Goal: Task Accomplishment & Management: Manage account settings

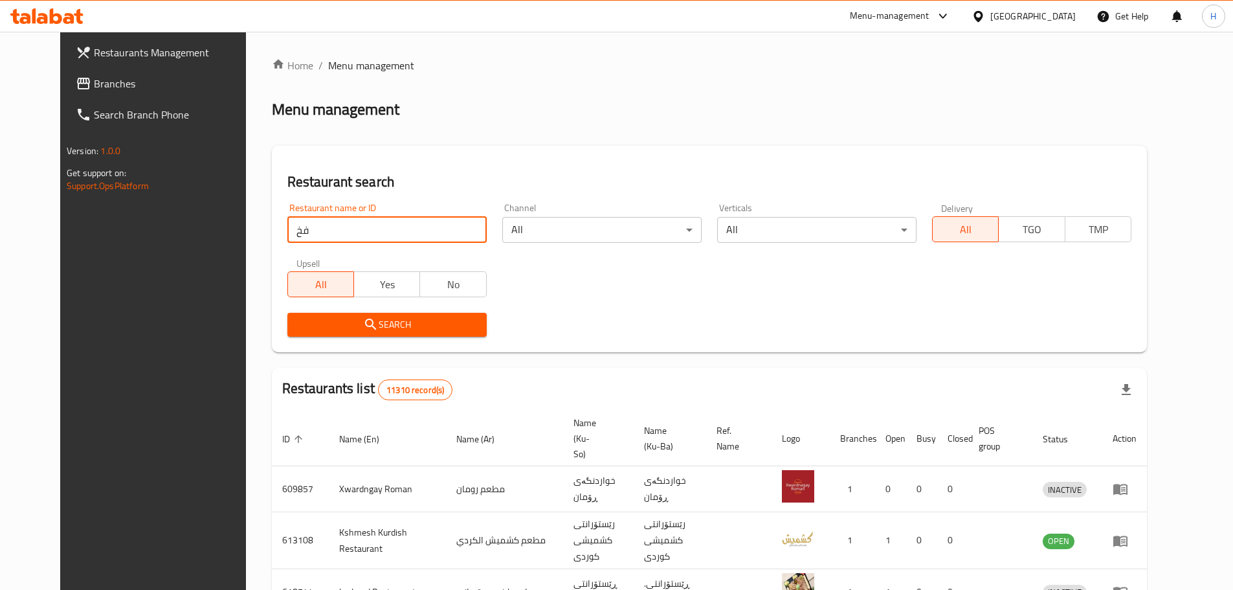
type input "ف"
type input "704020"
click at [363, 322] on icon "submit" at bounding box center [371, 325] width 16 height 16
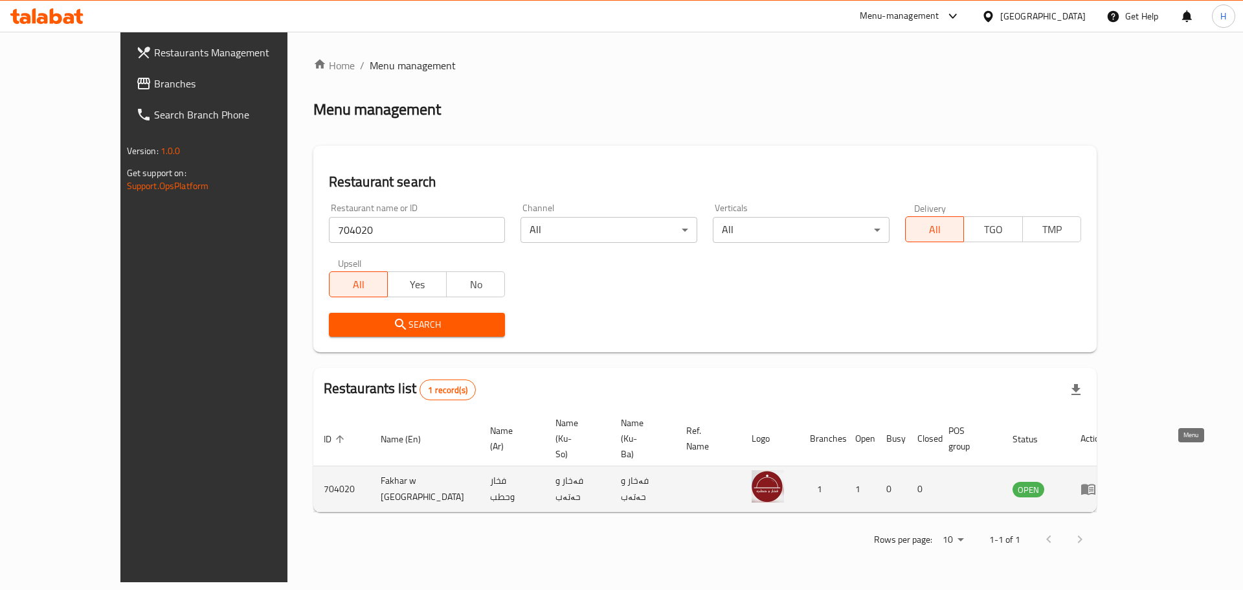
click at [1105, 481] on link "enhanced table" at bounding box center [1093, 489] width 24 height 16
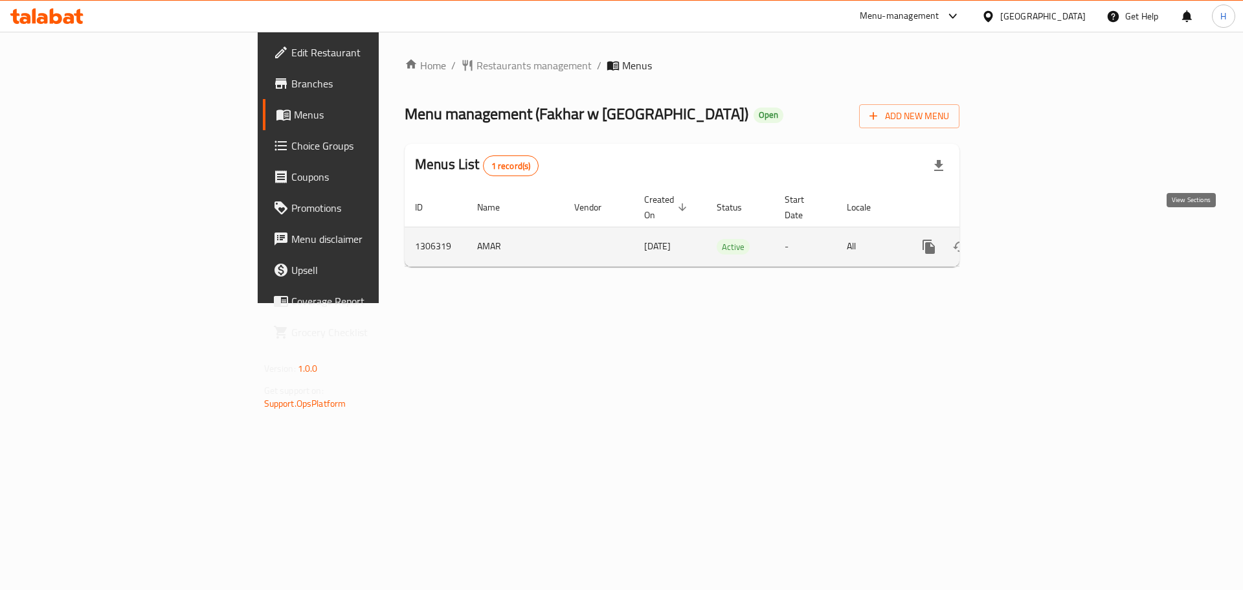
click at [1038, 231] on link "enhanced table" at bounding box center [1022, 246] width 31 height 31
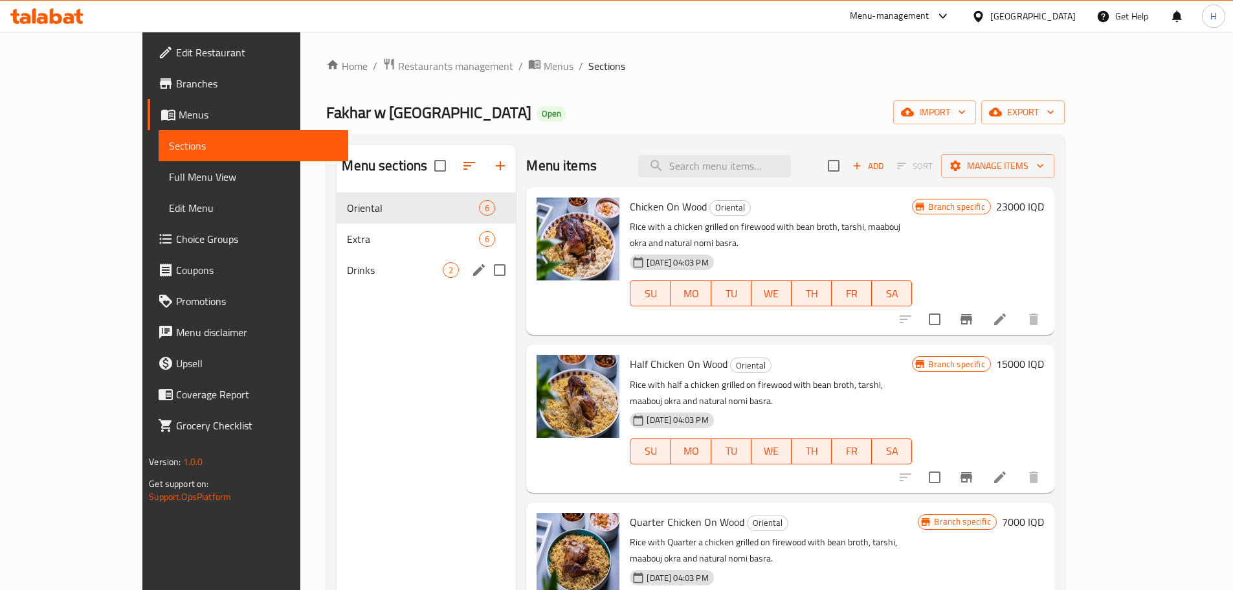
click at [337, 284] on div "Drinks 2" at bounding box center [426, 269] width 179 height 31
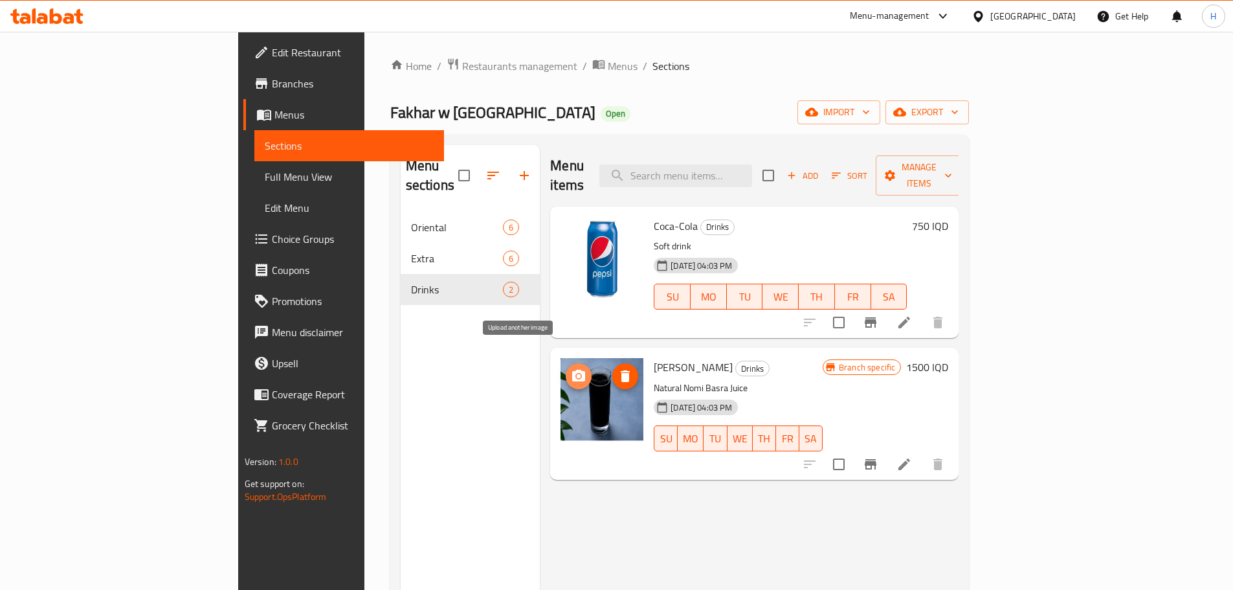
click at [571, 368] on icon "upload picture" at bounding box center [579, 376] width 16 height 16
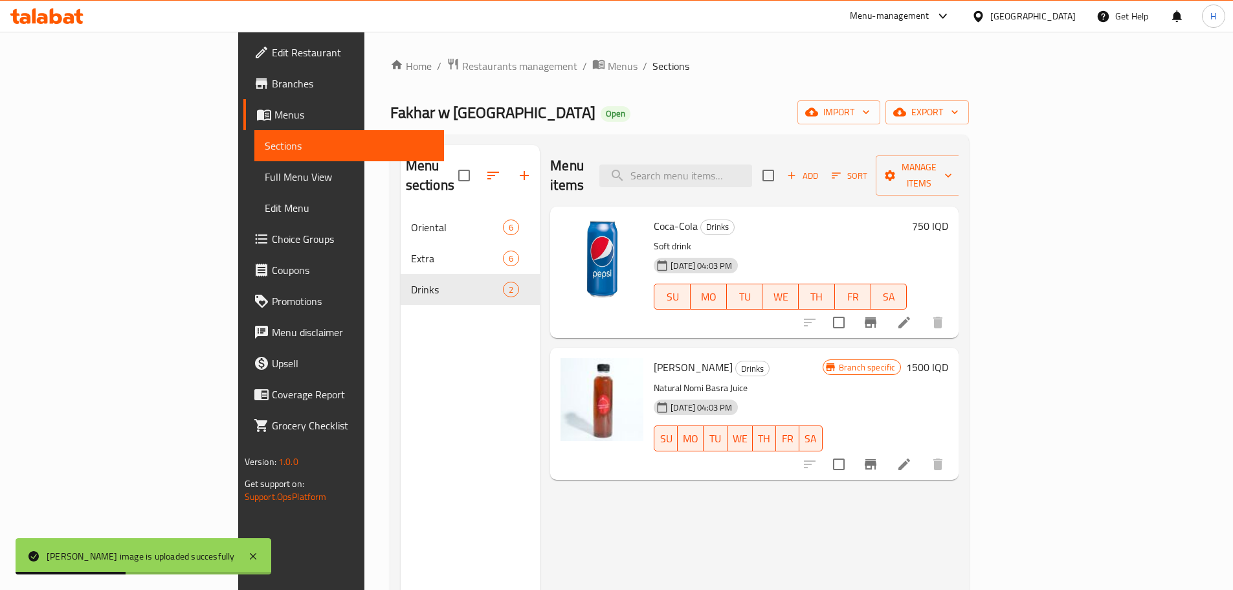
click at [912, 456] on icon at bounding box center [905, 464] width 16 height 16
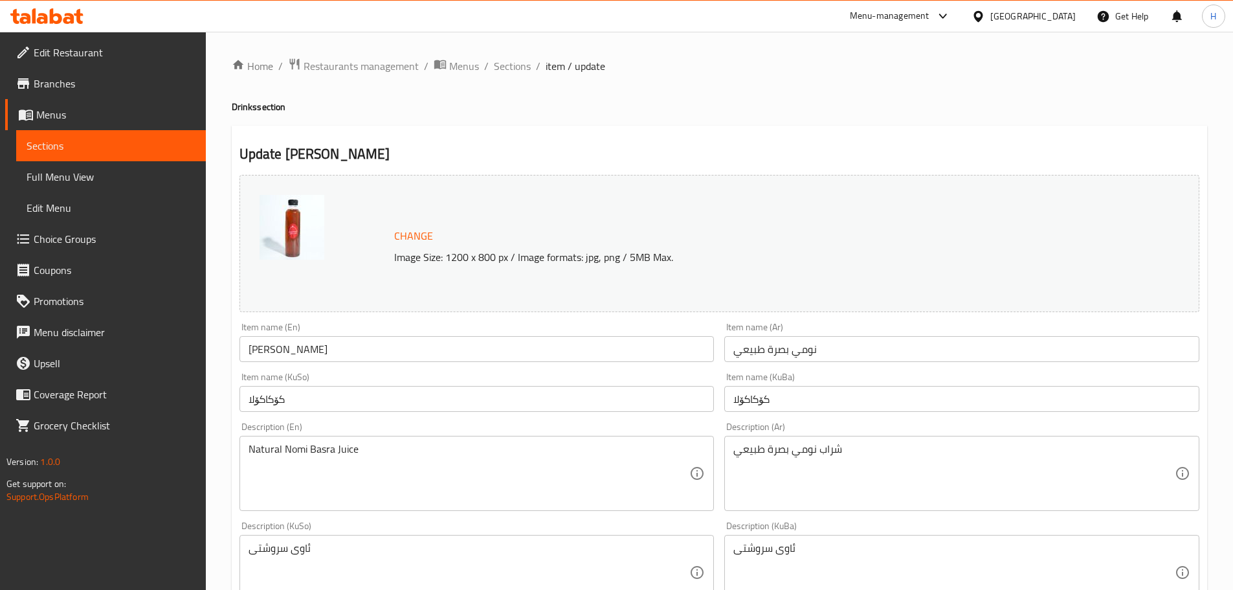
click at [796, 359] on input "نومي بصرة طبيعي" at bounding box center [962, 349] width 475 height 26
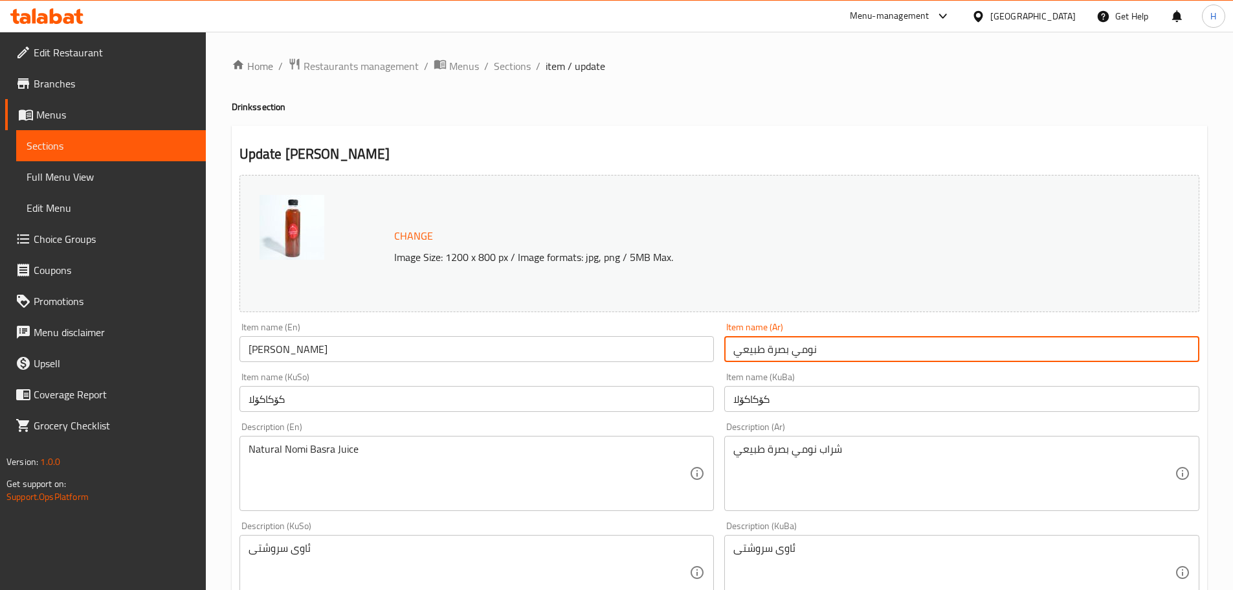
click at [796, 359] on input "نومي بصرة طبيعي" at bounding box center [962, 349] width 475 height 26
click at [796, 358] on input "نومي بصرة طبيعي" at bounding box center [962, 349] width 475 height 26
click at [754, 398] on input "کۆکاکۆلا" at bounding box center [962, 399] width 475 height 26
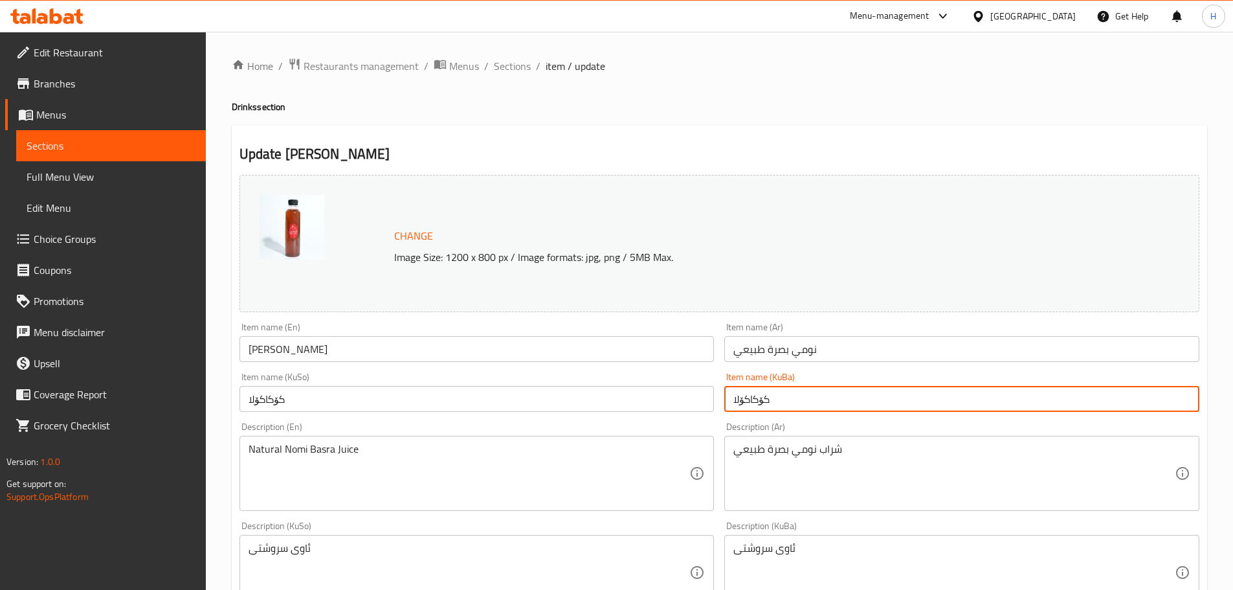
click at [754, 398] on input "کۆکاکۆلا" at bounding box center [962, 399] width 475 height 26
click at [311, 350] on input "[PERSON_NAME]" at bounding box center [477, 349] width 475 height 26
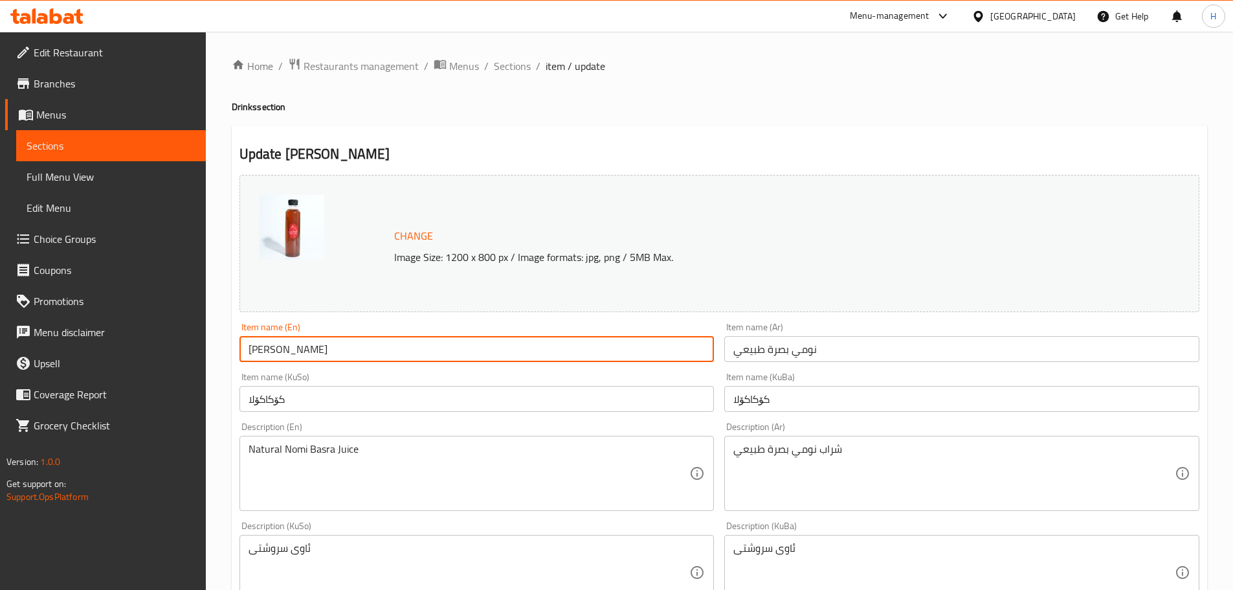
click at [311, 350] on input "[PERSON_NAME]" at bounding box center [477, 349] width 475 height 26
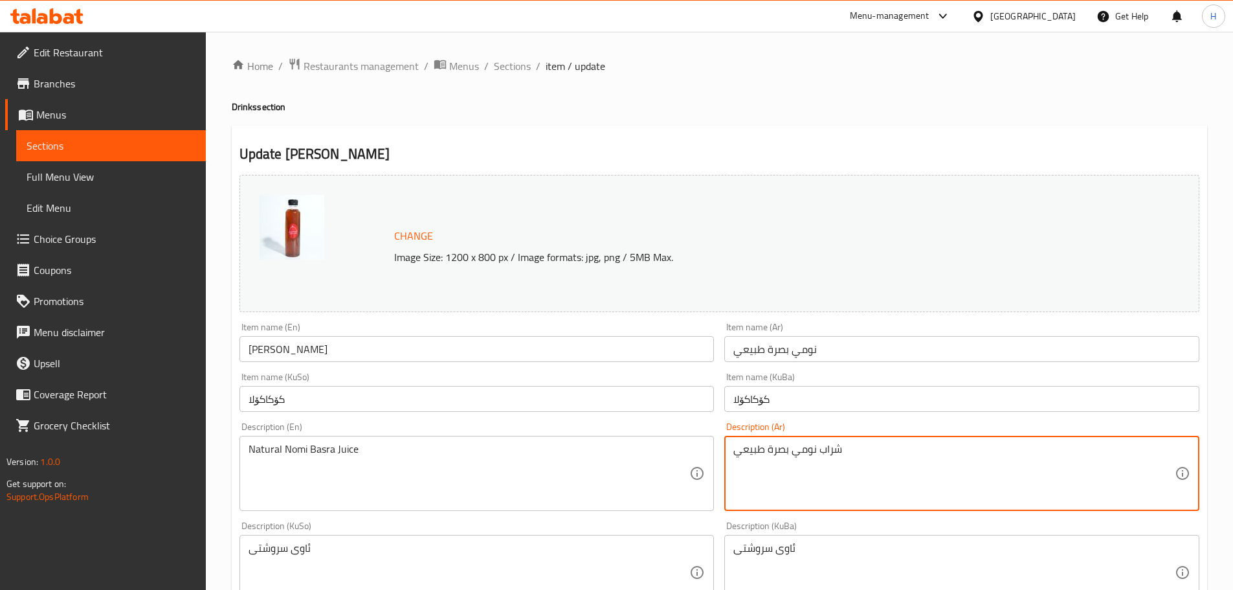
click at [798, 449] on textarea "شراب نومي بصرة طبيعي" at bounding box center [955, 474] width 442 height 62
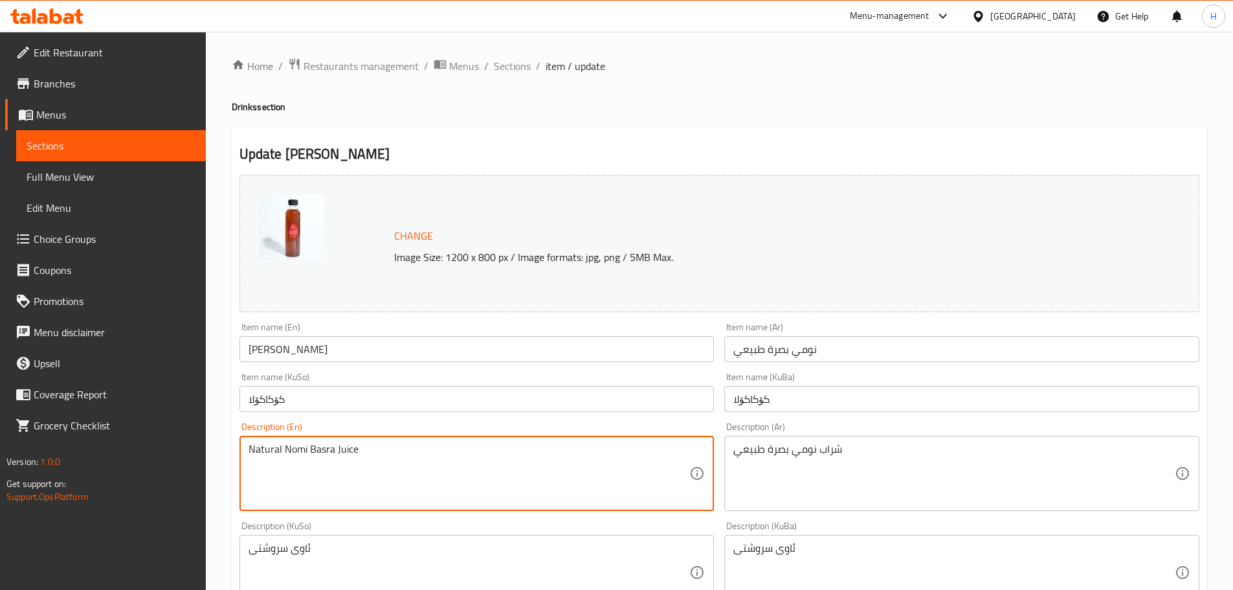
click at [391, 458] on textarea "Natural Nomi Basra Juice" at bounding box center [470, 474] width 442 height 62
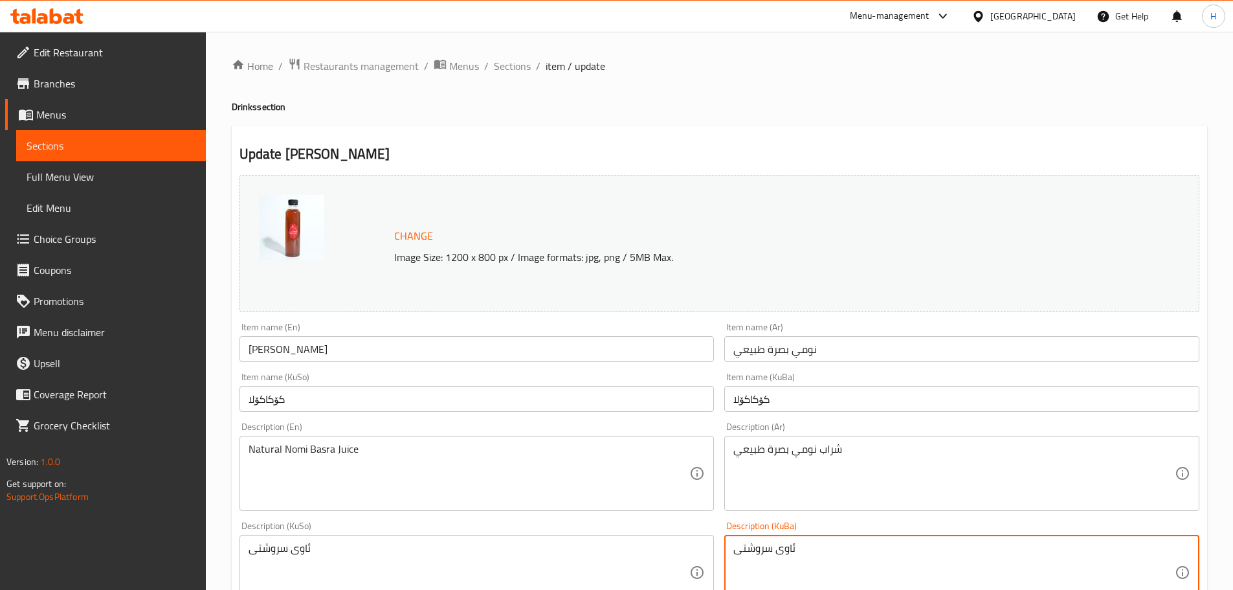
click at [770, 546] on textarea "ئاوی سروشتی" at bounding box center [955, 573] width 442 height 62
click at [508, 63] on span "Sections" at bounding box center [512, 66] width 37 height 16
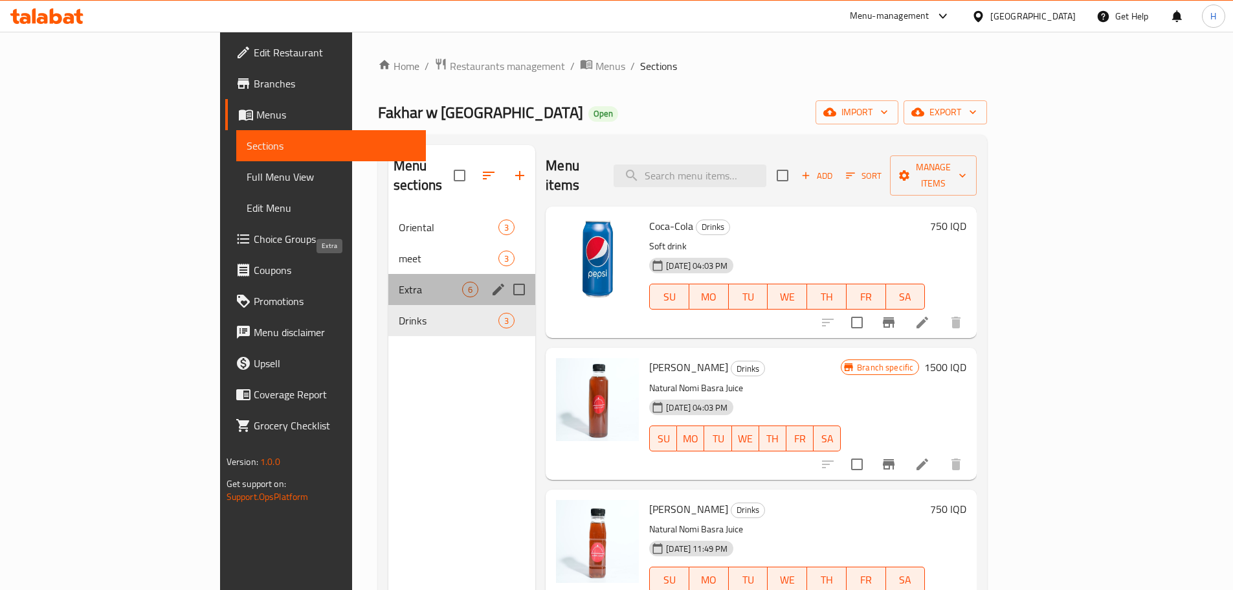
click at [399, 282] on span "Extra" at bounding box center [430, 290] width 63 height 16
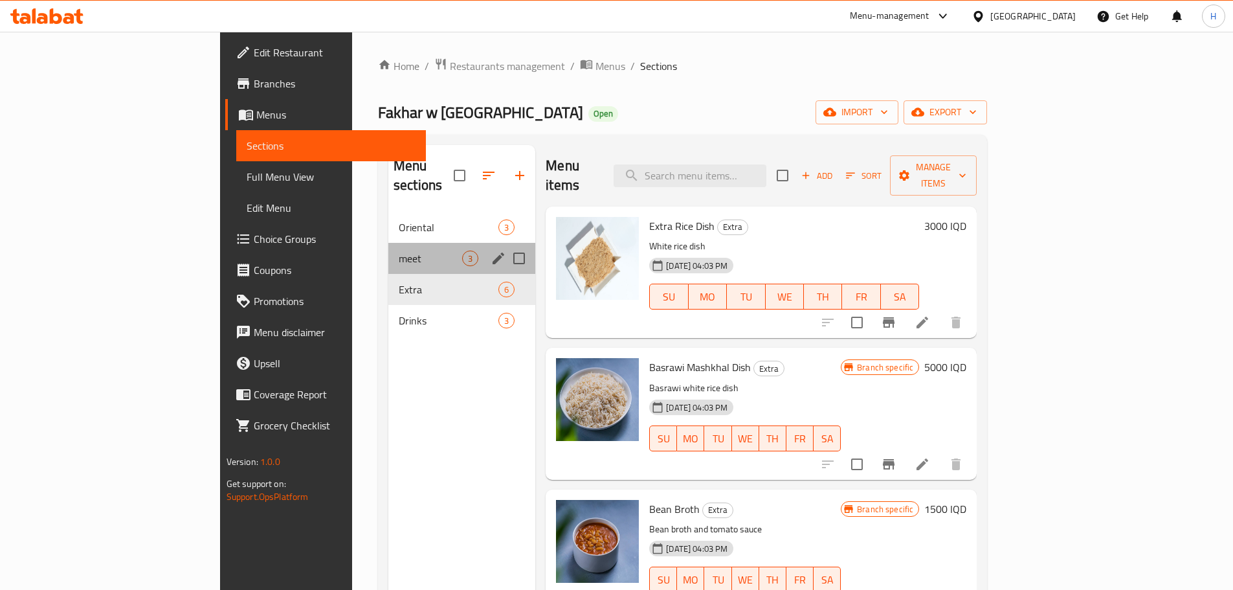
click at [389, 253] on div "meet 3" at bounding box center [462, 258] width 147 height 31
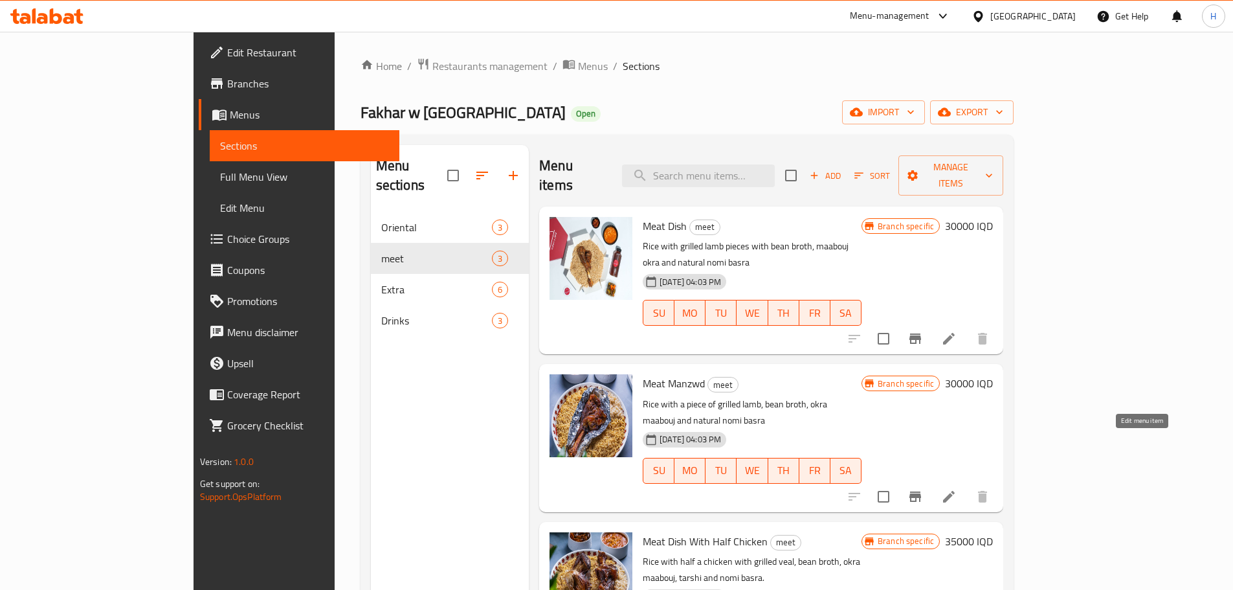
click at [955, 491] on icon at bounding box center [949, 497] width 12 height 12
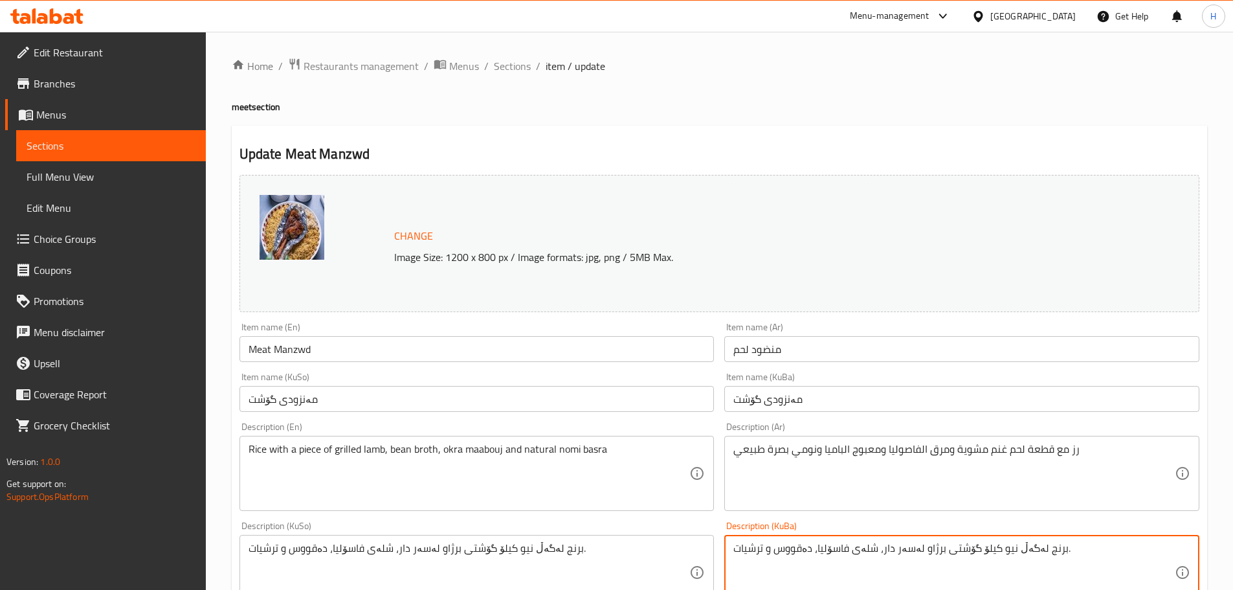
click at [1005, 548] on textarea "برنج لەگەڵ نیو کیلۆ گۆشتی برژاو لەسەر دار، شلەی فاسۆلیا، دەقووس و ترشیات." at bounding box center [955, 573] width 442 height 62
click at [519, 62] on span "Sections" at bounding box center [512, 66] width 37 height 16
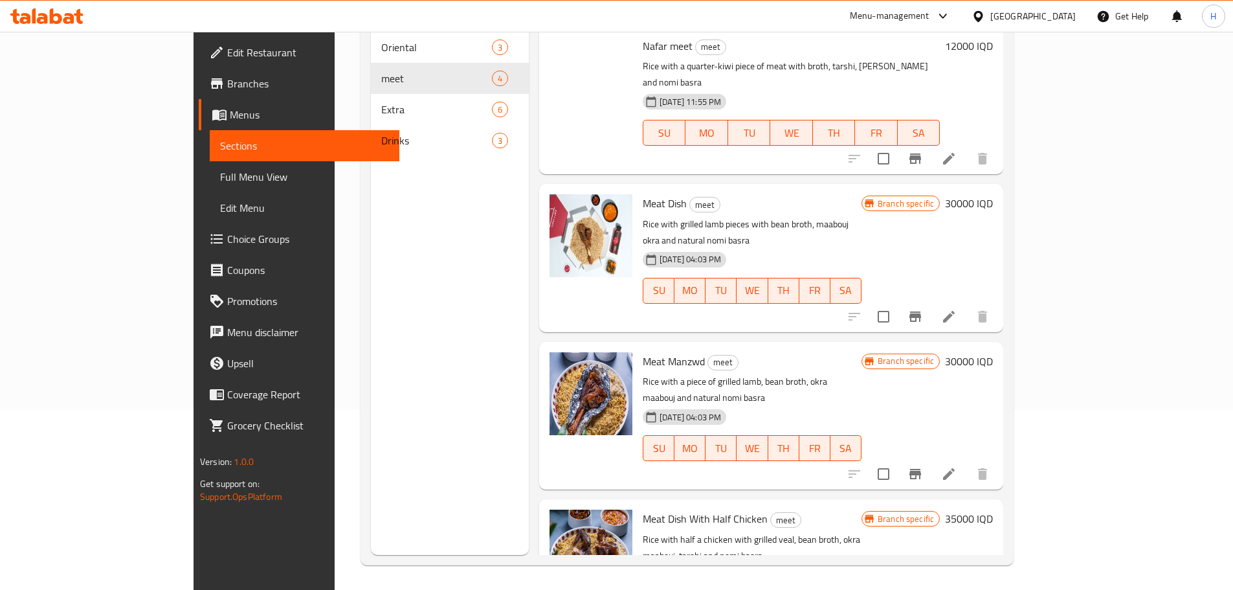
scroll to position [181, 0]
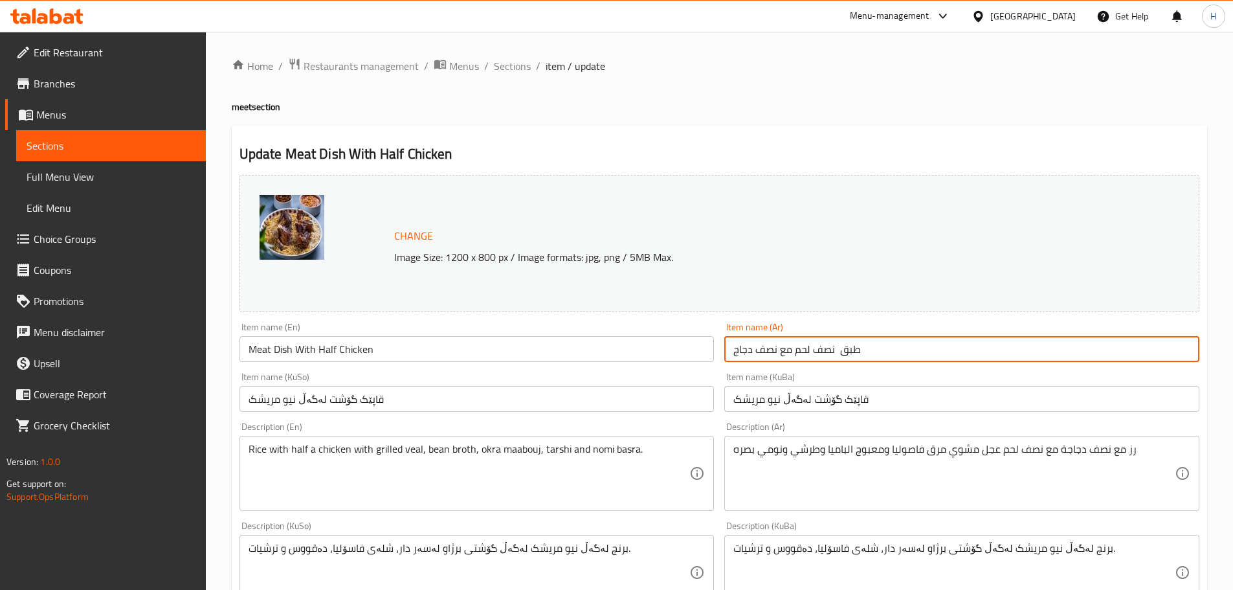
drag, startPoint x: 810, startPoint y: 350, endPoint x: 724, endPoint y: 350, distance: 86.1
click at [724, 350] on div "Item name (Ar) طبق نصف لحم مع نصف دجاج Item name (Ar)" at bounding box center [962, 342] width 486 height 50
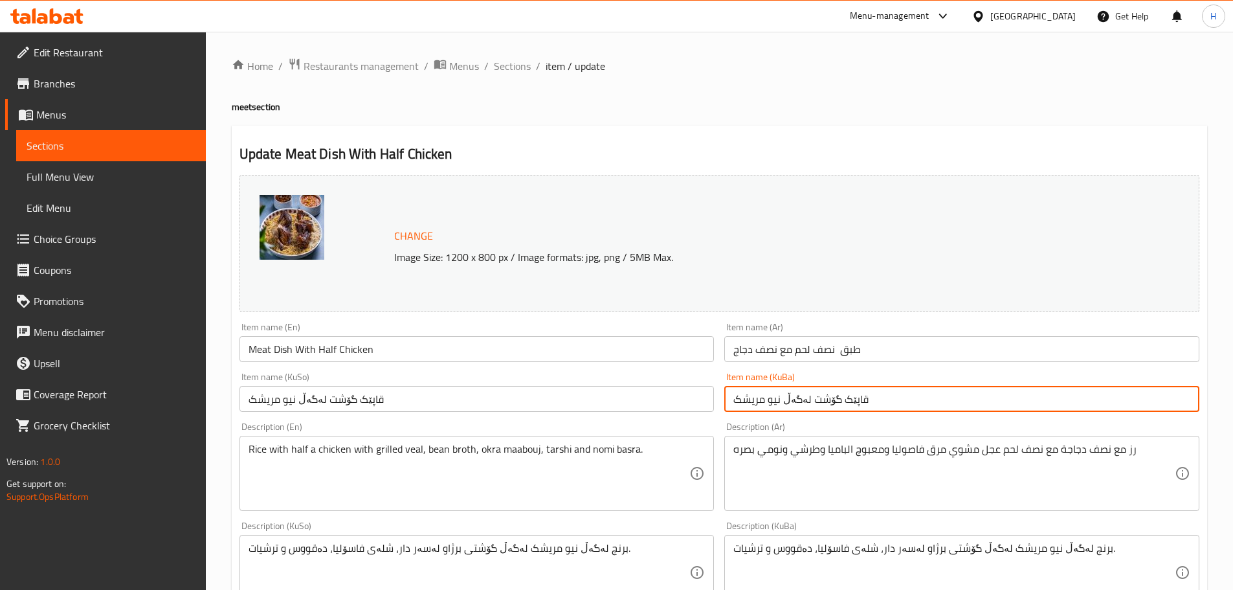
drag, startPoint x: 861, startPoint y: 403, endPoint x: 850, endPoint y: 401, distance: 10.7
click at [850, 401] on input "قاپێک گۆشت لەگەڵ نیو مریشک" at bounding box center [962, 399] width 475 height 26
click at [830, 404] on input "قاپێک گۆشت لەگەڵ نیو مریشک" at bounding box center [962, 399] width 475 height 26
drag, startPoint x: 833, startPoint y: 400, endPoint x: 693, endPoint y: 403, distance: 139.9
click at [693, 402] on div "Change Image Size: 1200 x 800 px / Image formats: jpg, png / 5MB Max. Item name…" at bounding box center [719, 533] width 971 height 726
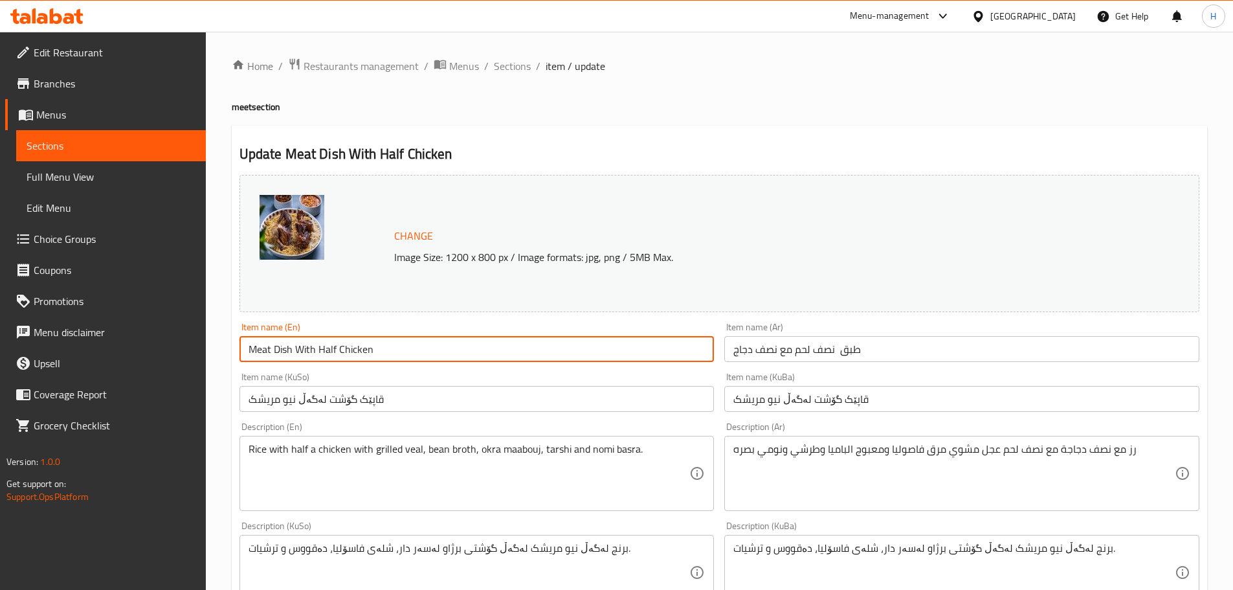
drag, startPoint x: 280, startPoint y: 346, endPoint x: 218, endPoint y: 346, distance: 61.5
click at [218, 346] on div "Home / Restaurants management / Menus / Sections / item / update meet section U…" at bounding box center [720, 557] width 1028 height 1051
click at [805, 348] on input "طبق نصف لحم مع نصف دجاج" at bounding box center [962, 349] width 475 height 26
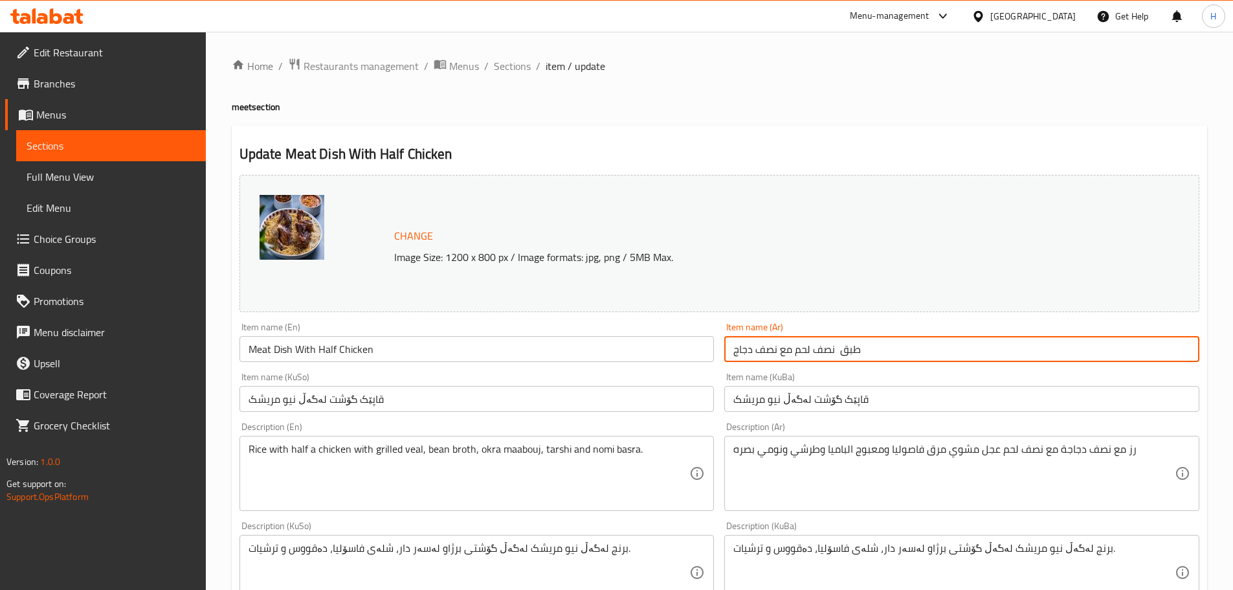
click at [805, 348] on input "طبق نصف لحم مع نصف دجاج" at bounding box center [962, 349] width 475 height 26
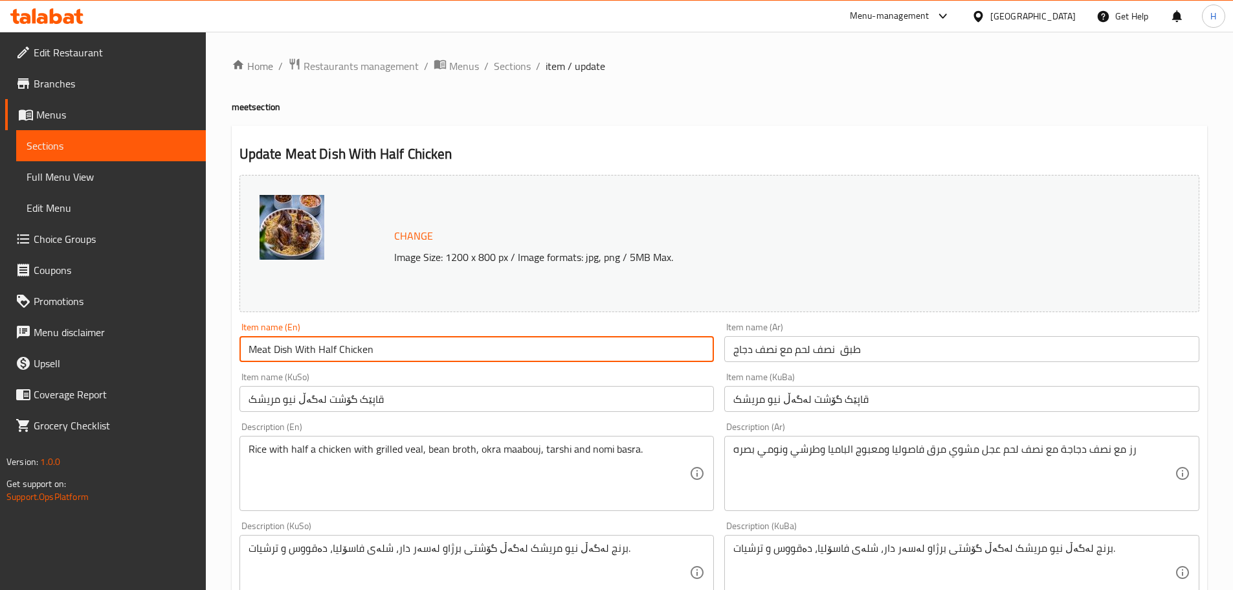
click at [476, 344] on input "Meat Dish With Half Chicken" at bounding box center [477, 349] width 475 height 26
click at [810, 401] on input "قاپێک گۆشت لەگەڵ نیو مریشک" at bounding box center [962, 399] width 475 height 26
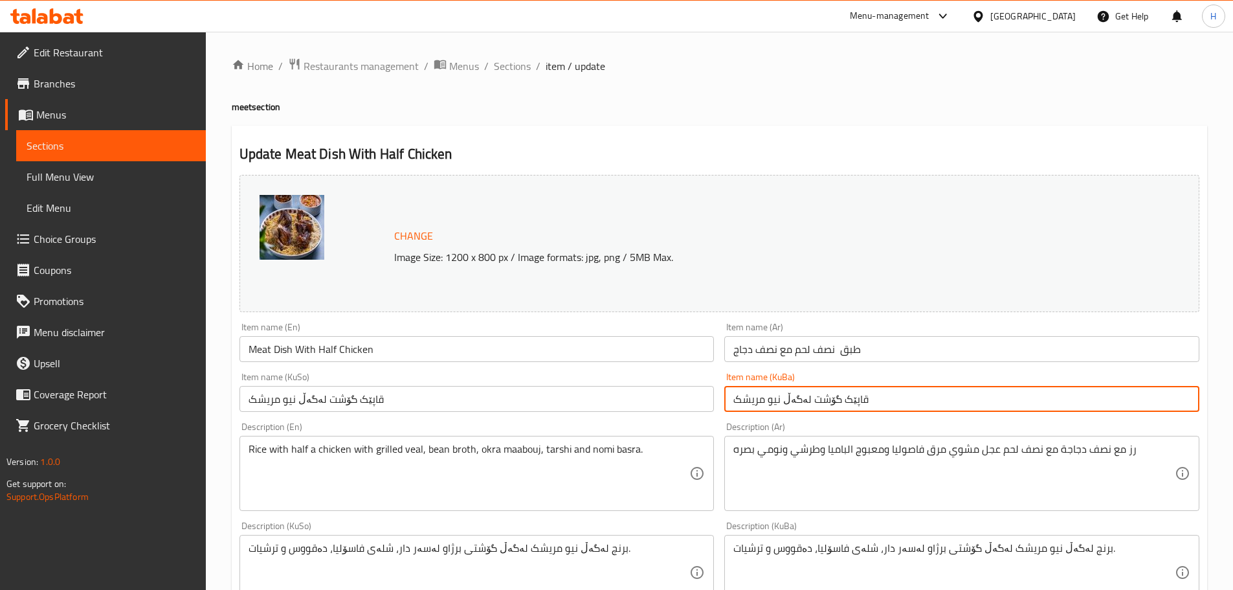
click at [810, 401] on input "قاپێک گۆشت لەگەڵ نیو مریشک" at bounding box center [962, 399] width 475 height 26
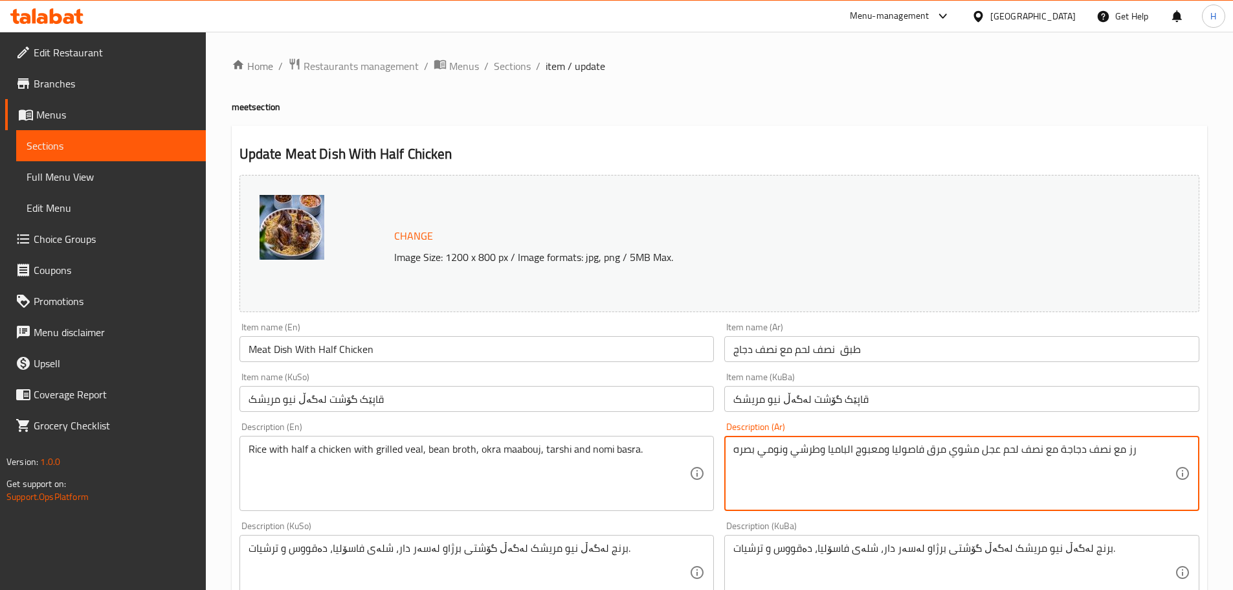
click at [934, 450] on textarea "رز مع نصف دجاجة مع نصف لحم عجل مشوي مرق فاصوليا ومعبوج الباميا وطرشي ونومي بصره" at bounding box center [955, 474] width 442 height 62
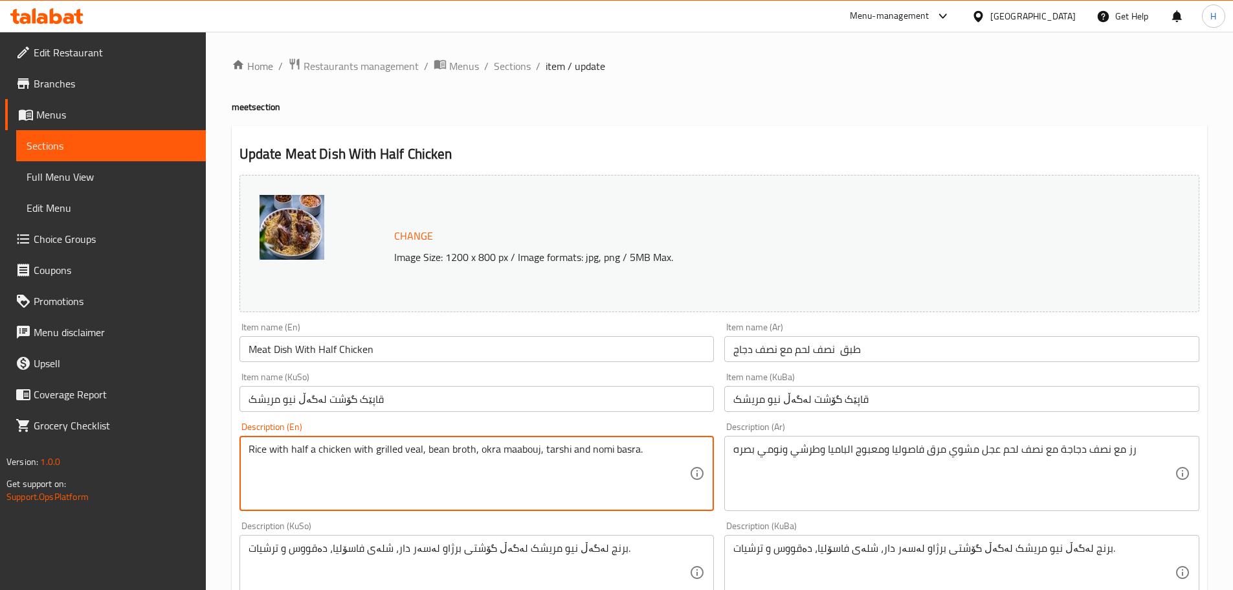
click at [403, 451] on textarea "Rice with half a chicken with grilled veal, bean broth, okra maabouj, tarshi an…" at bounding box center [470, 474] width 442 height 62
click at [508, 64] on span "Sections" at bounding box center [512, 66] width 37 height 16
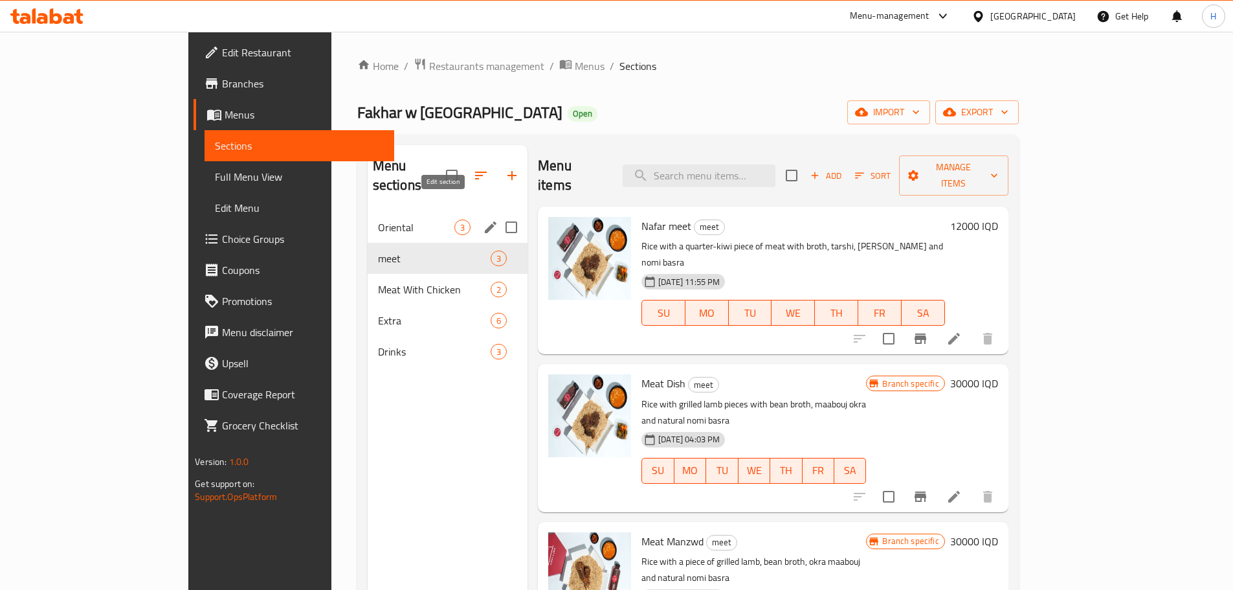
click at [483, 220] on icon "edit" at bounding box center [491, 228] width 16 height 16
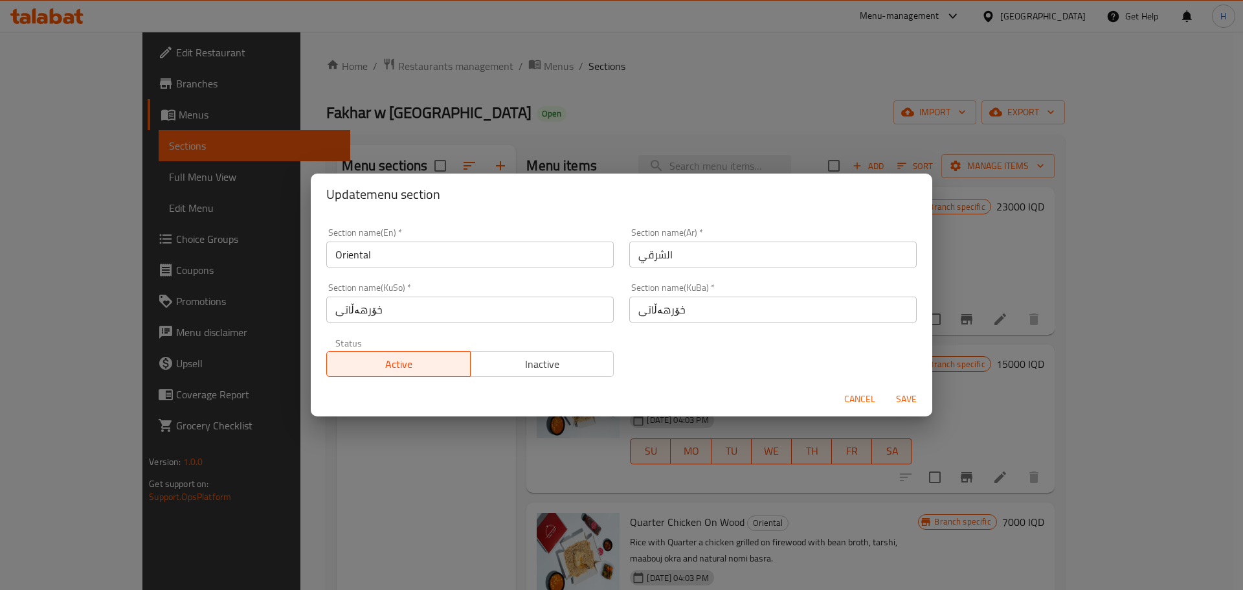
click at [641, 260] on input "الشرقي" at bounding box center [772, 255] width 287 height 26
click at [642, 260] on input "الشرقي" at bounding box center [772, 255] width 287 height 26
type input "الدجاج"
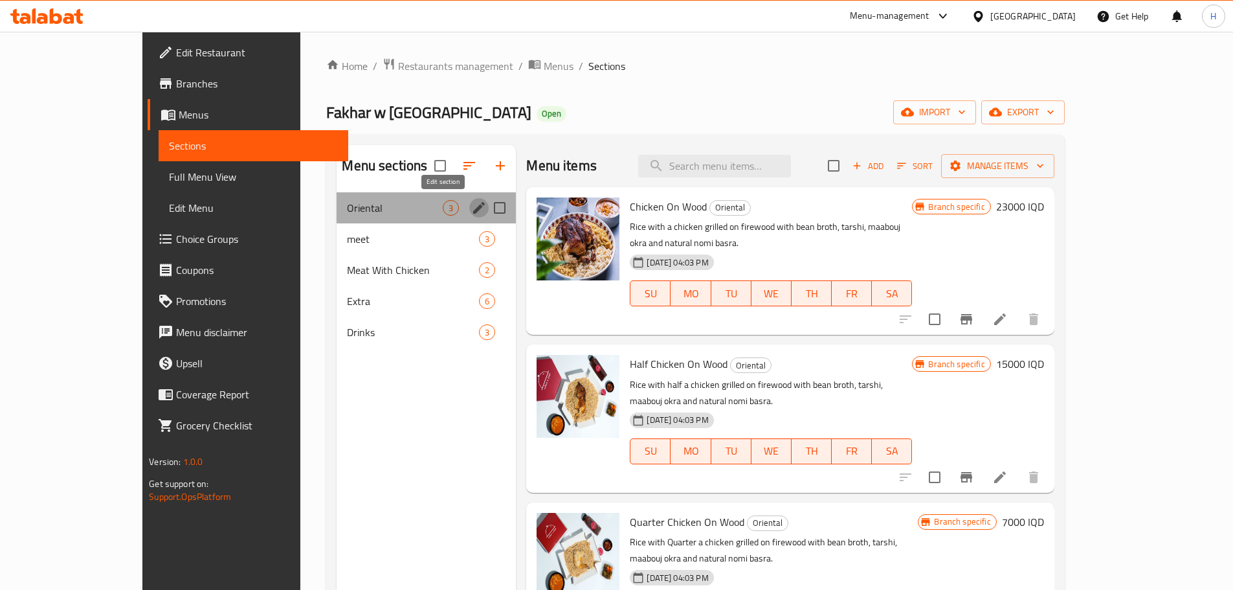
click at [473, 203] on icon "edit" at bounding box center [479, 208] width 12 height 12
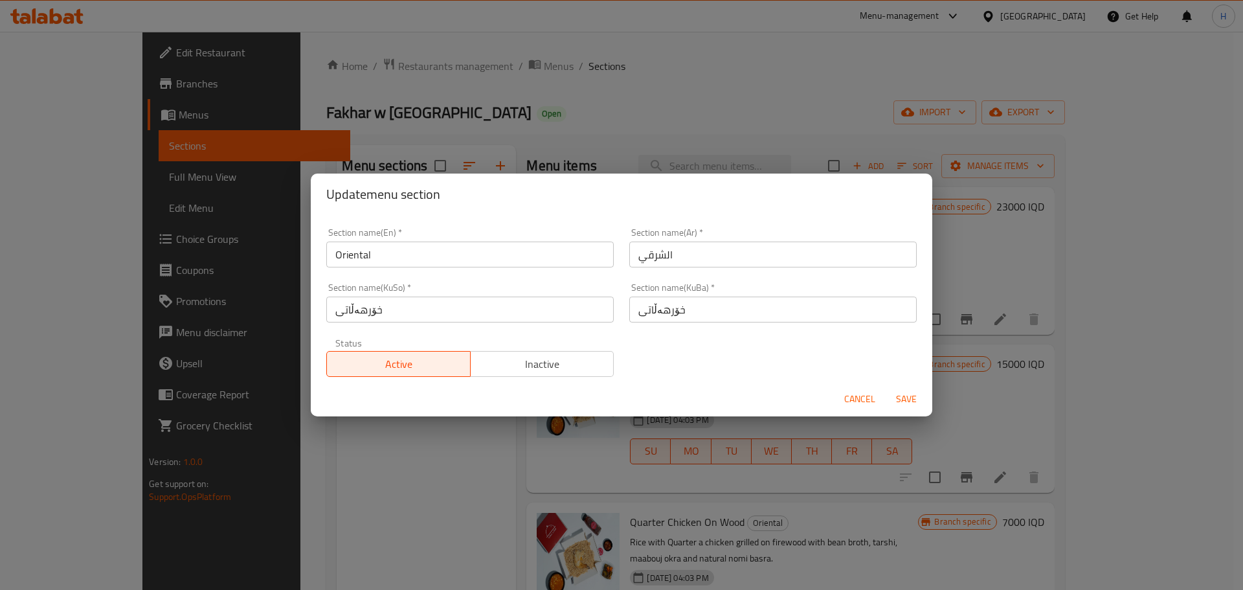
click at [662, 250] on input "الشرقي" at bounding box center [772, 255] width 287 height 26
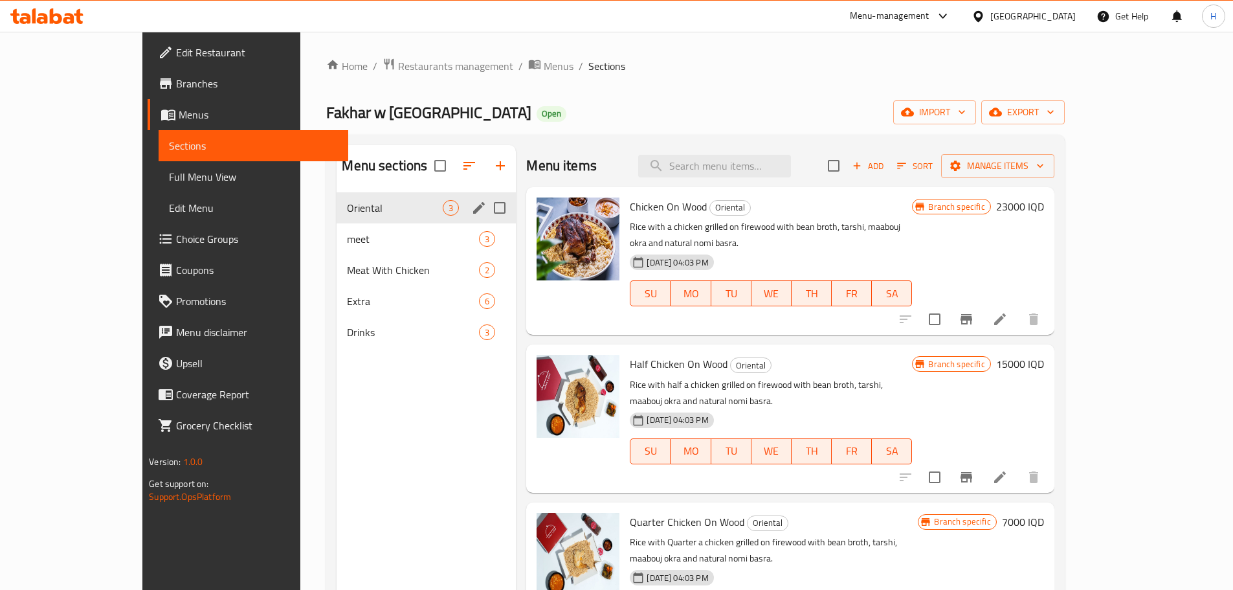
click at [471, 203] on icon "edit" at bounding box center [479, 208] width 16 height 16
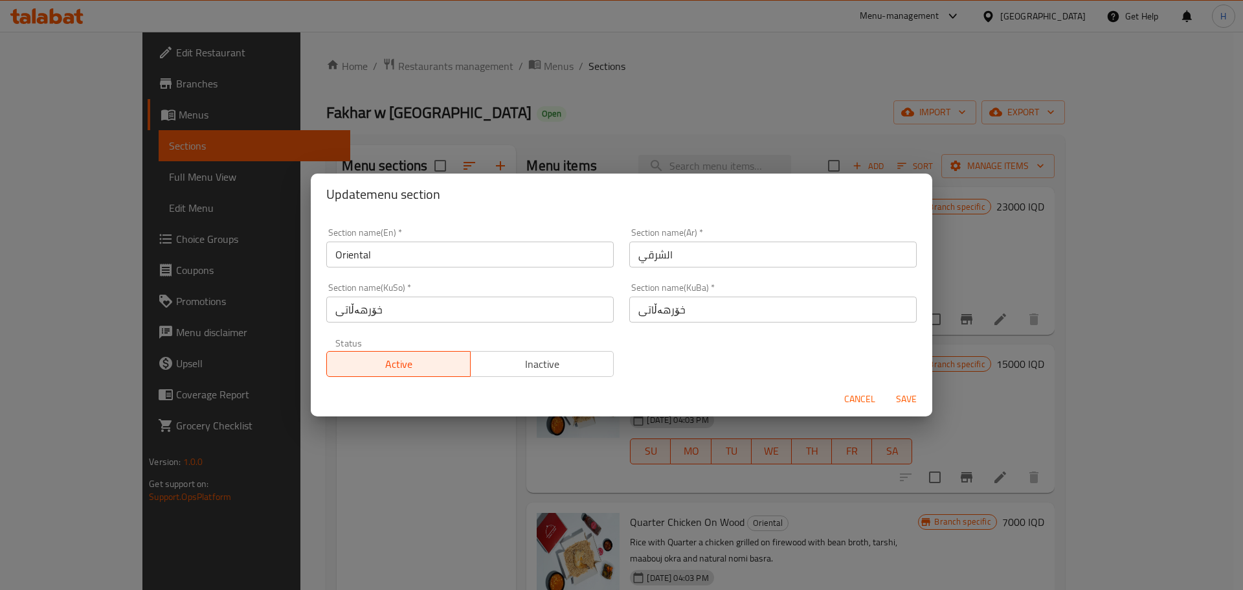
click at [693, 258] on input "الشرقي" at bounding box center [772, 255] width 287 height 26
paste input "جاج"
type input "الدجاج"
click at [899, 397] on span "Save" at bounding box center [906, 399] width 31 height 16
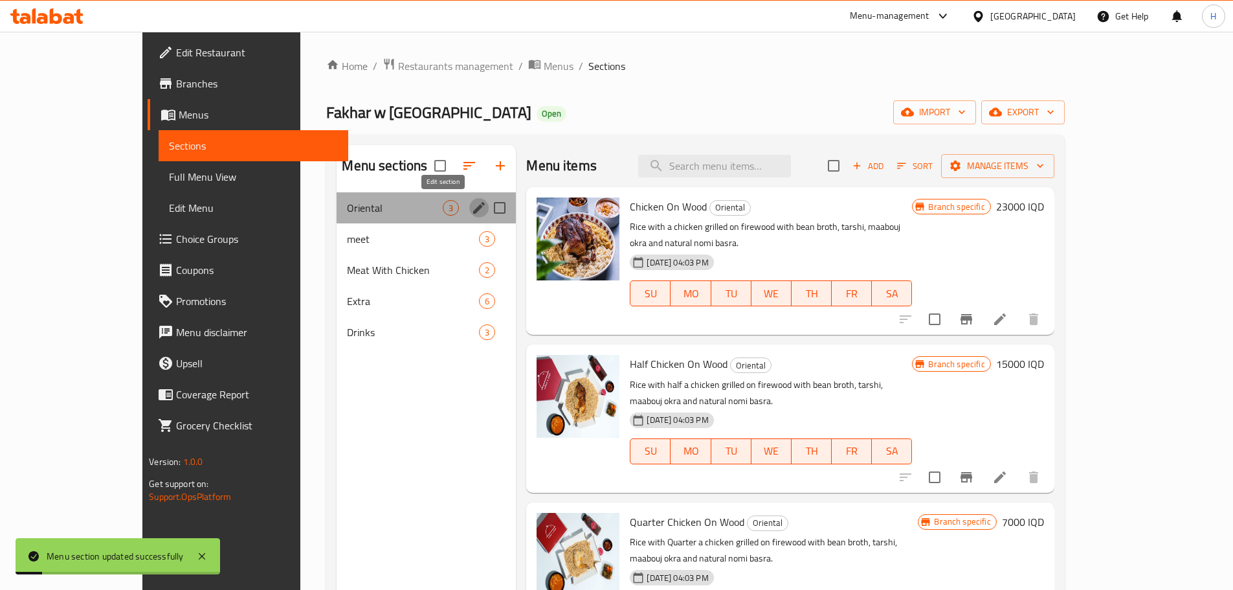
click at [471, 205] on icon "edit" at bounding box center [479, 208] width 16 height 16
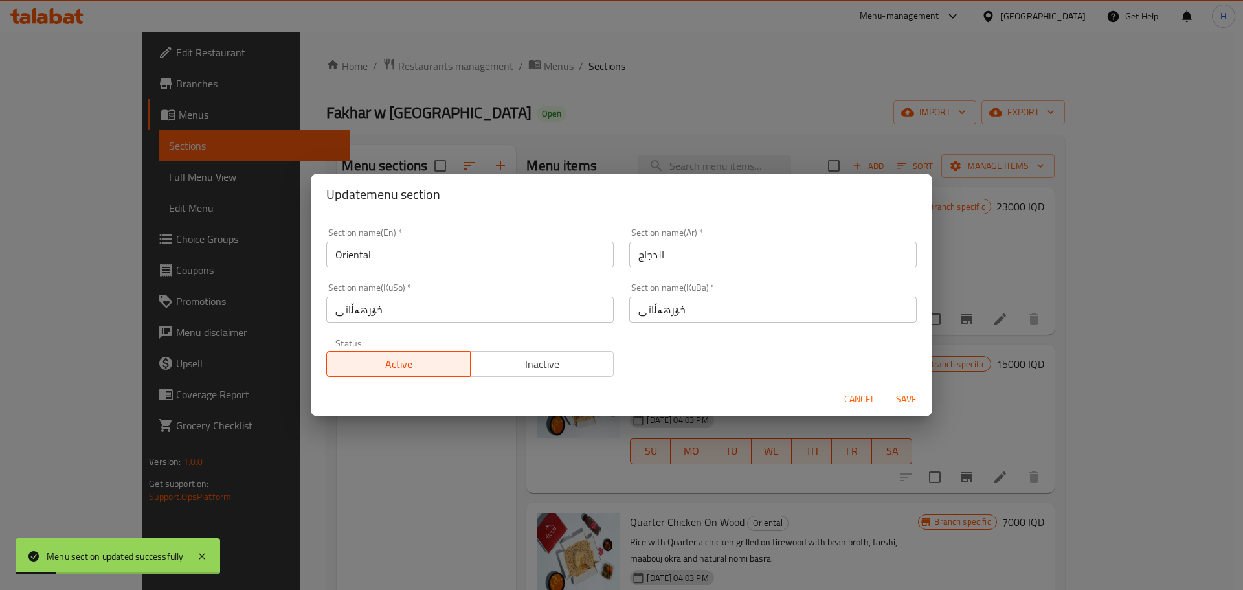
click at [443, 269] on div "Section name(En)   * Oriental Section name(En) *" at bounding box center [470, 247] width 303 height 55
click at [436, 260] on input "Oriental" at bounding box center [469, 255] width 287 height 26
type input "ؤ"
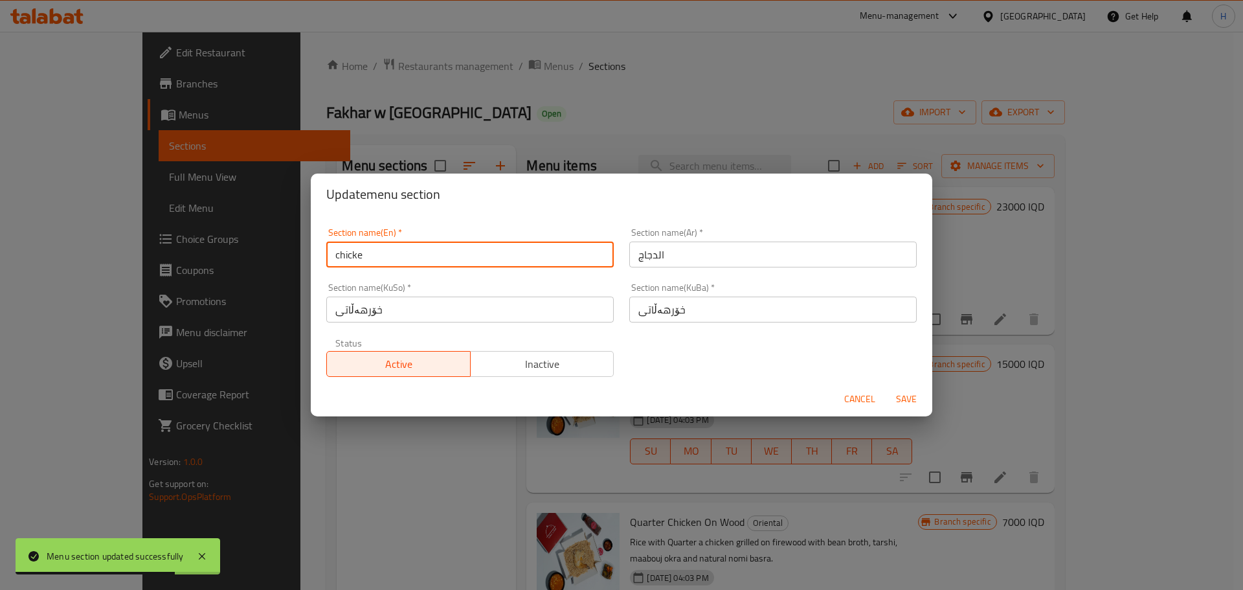
type input "chicken"
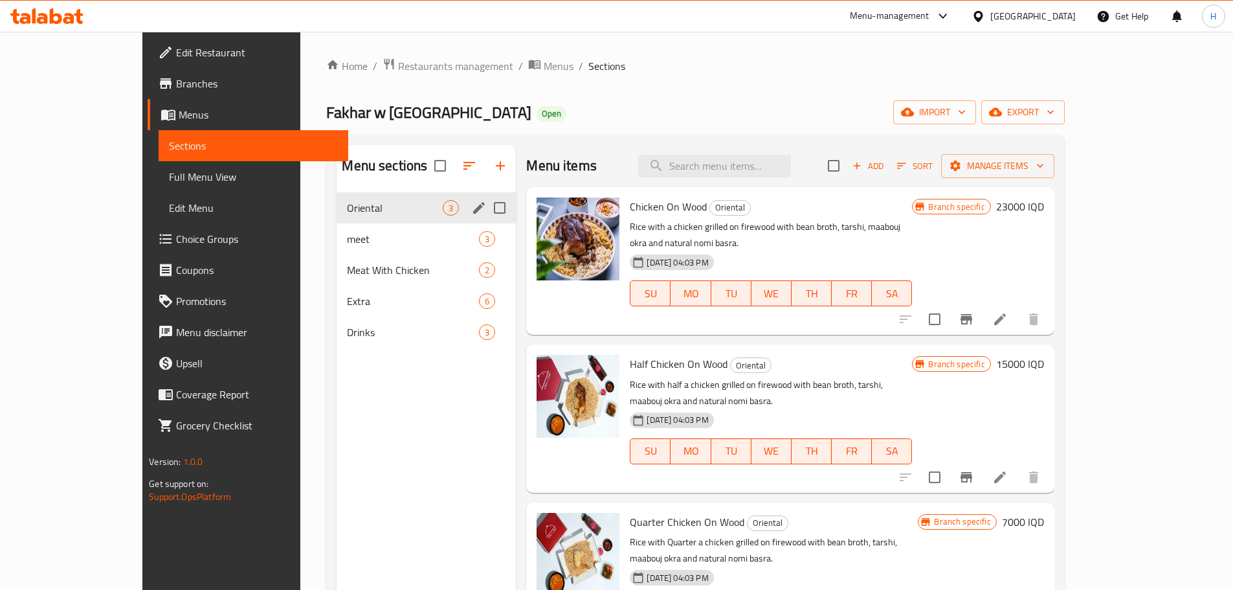
click at [471, 210] on icon "edit" at bounding box center [479, 208] width 16 height 16
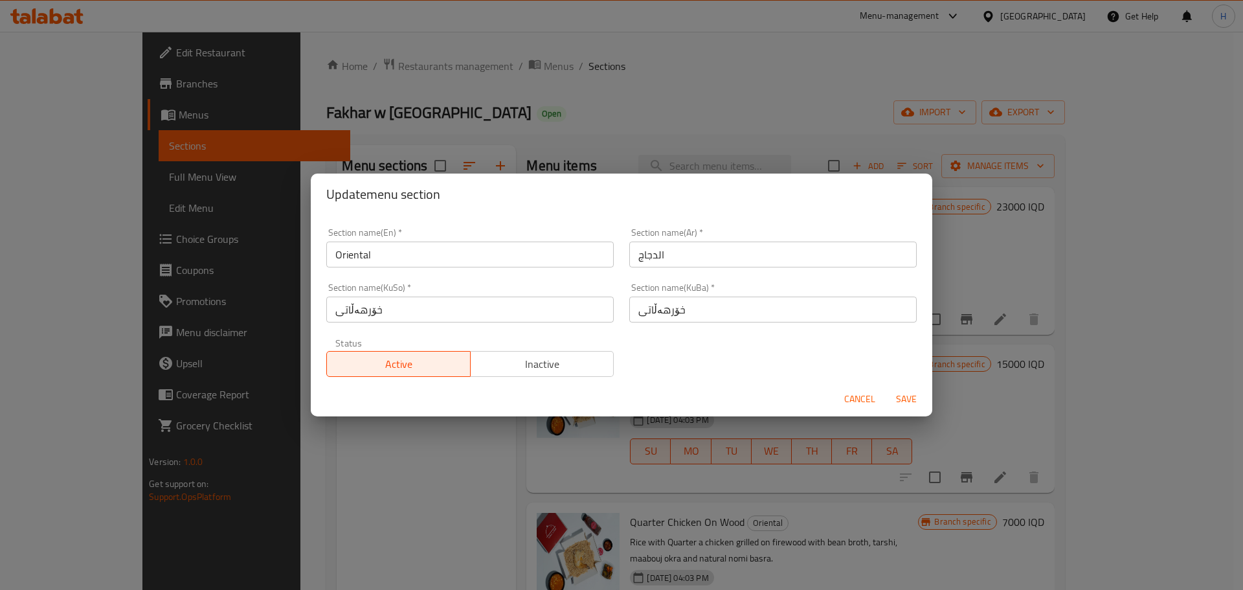
click at [367, 251] on input "Oriental" at bounding box center [469, 255] width 287 height 26
paste input "Chicken"
type input "Chicken"
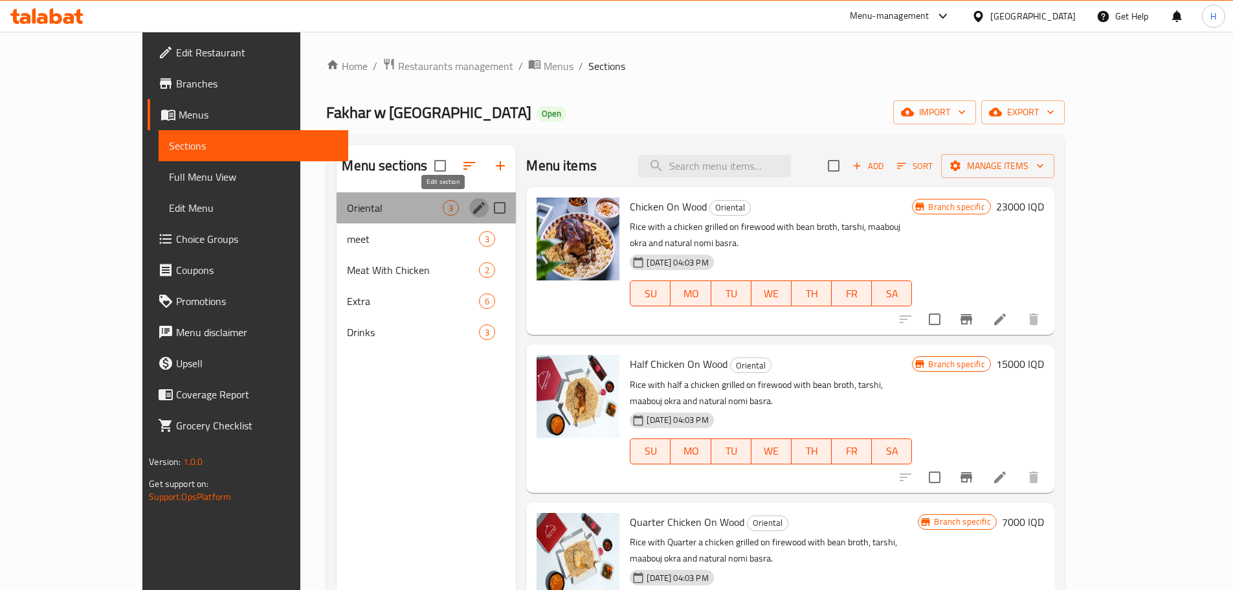
click at [471, 213] on icon "edit" at bounding box center [479, 208] width 16 height 16
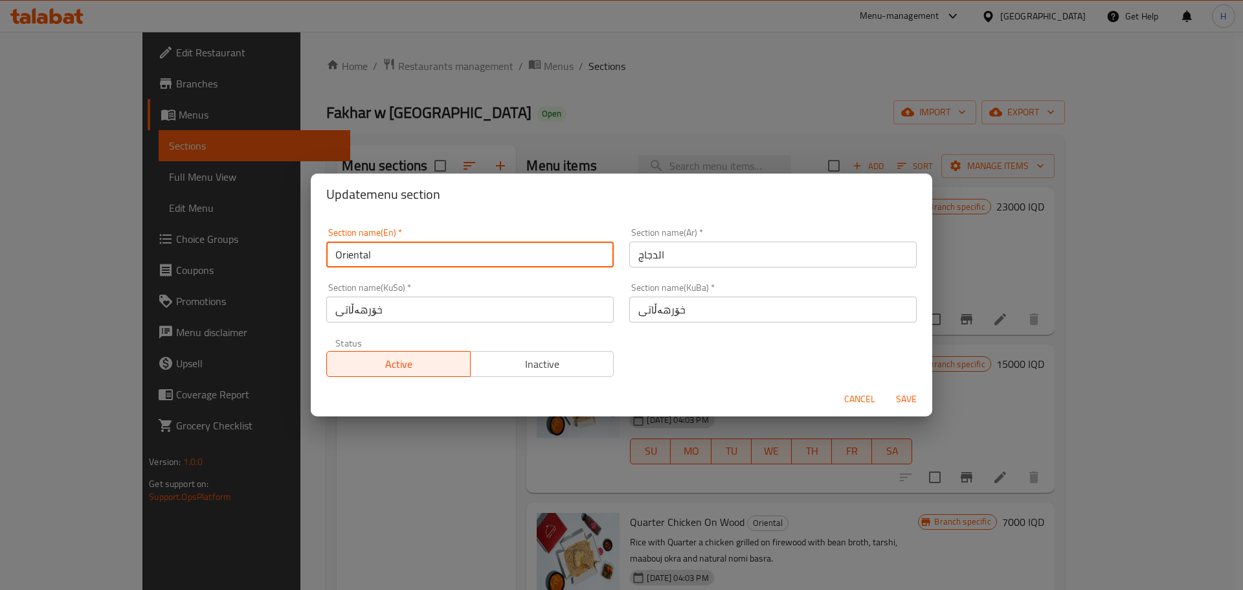
click at [361, 260] on input "Oriental" at bounding box center [469, 255] width 287 height 26
paste input "Chicken"
type input "Chicken"
click at [907, 401] on span "Save" at bounding box center [906, 399] width 31 height 16
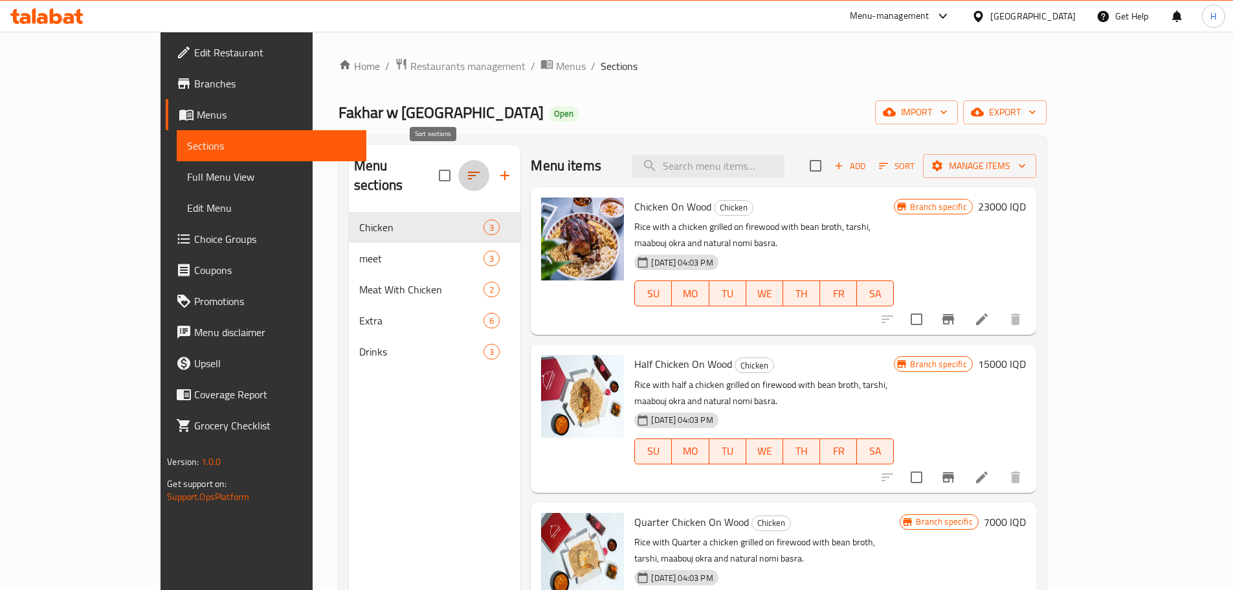
click at [466, 168] on icon "button" at bounding box center [474, 176] width 16 height 16
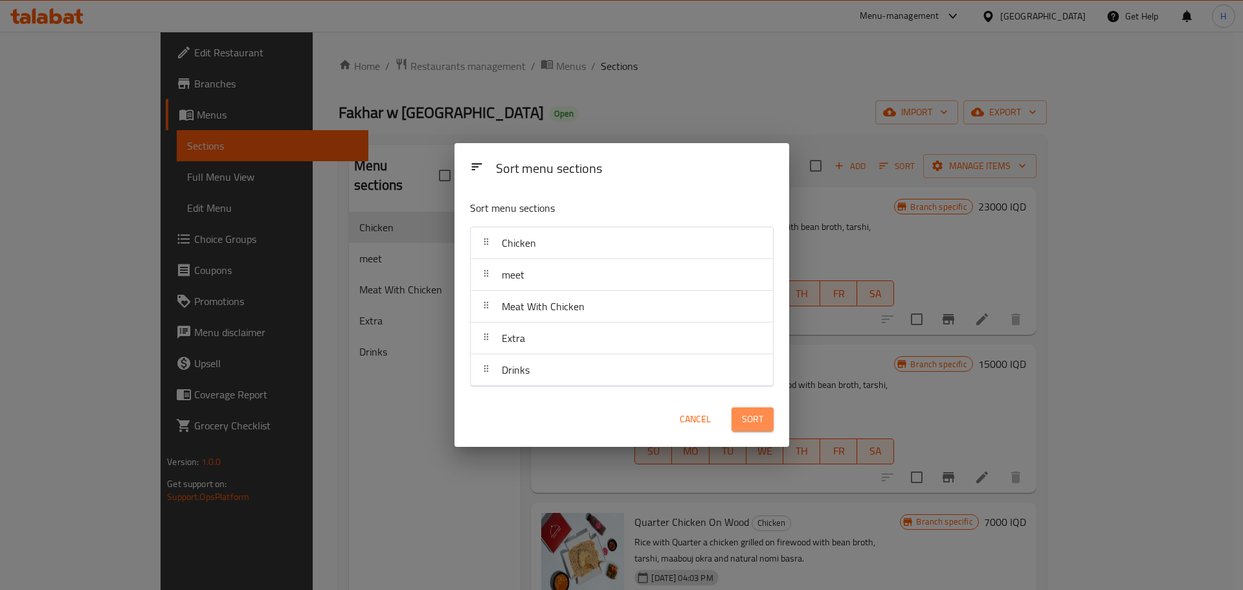
click at [746, 420] on span "Sort" at bounding box center [752, 419] width 21 height 16
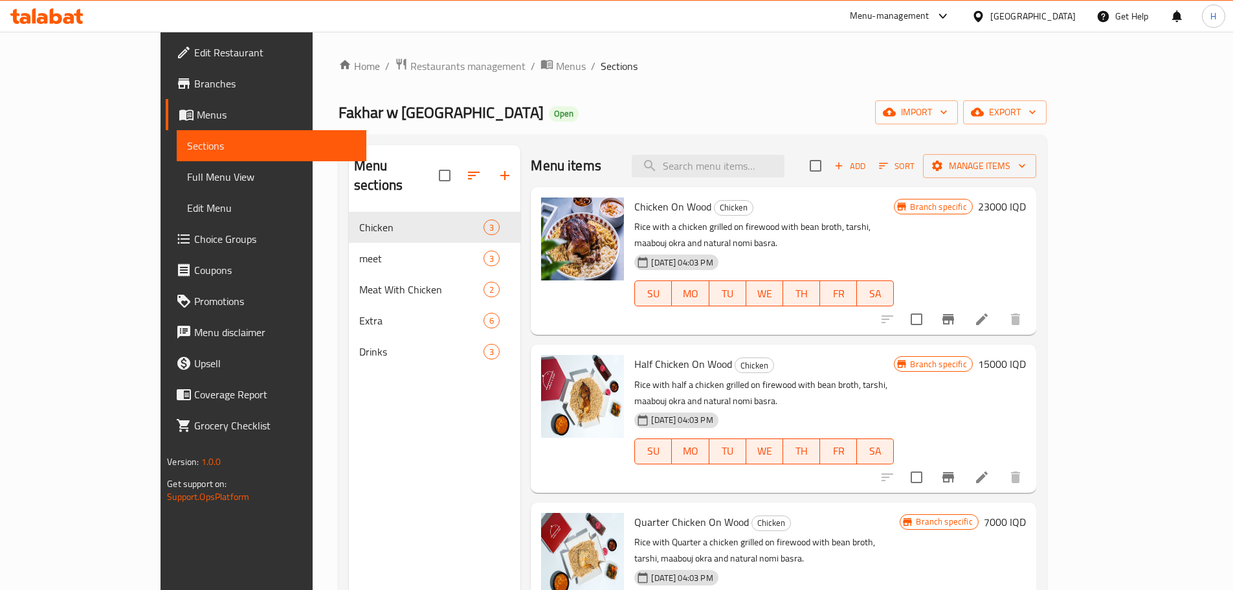
click at [67, 2] on div "Menu-management Iraq Get Help H" at bounding box center [616, 16] width 1233 height 31
click at [64, 19] on icon at bounding box center [68, 18] width 11 height 11
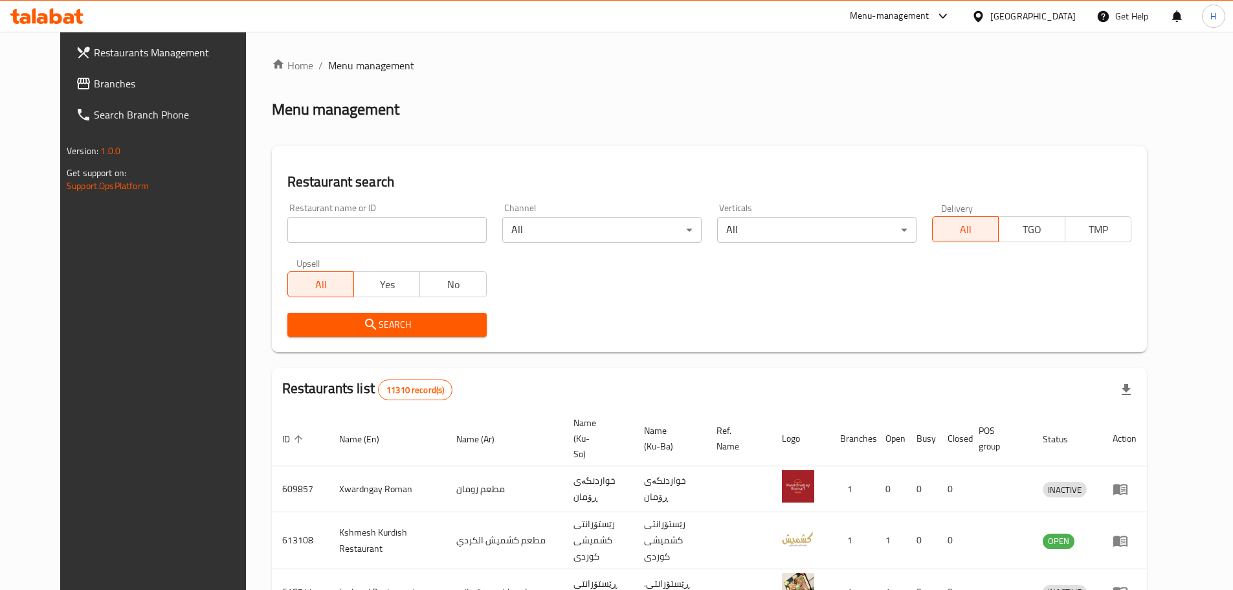
click at [355, 231] on input "search" at bounding box center [386, 230] width 199 height 26
type input "704020"
click button "Search" at bounding box center [386, 325] width 199 height 24
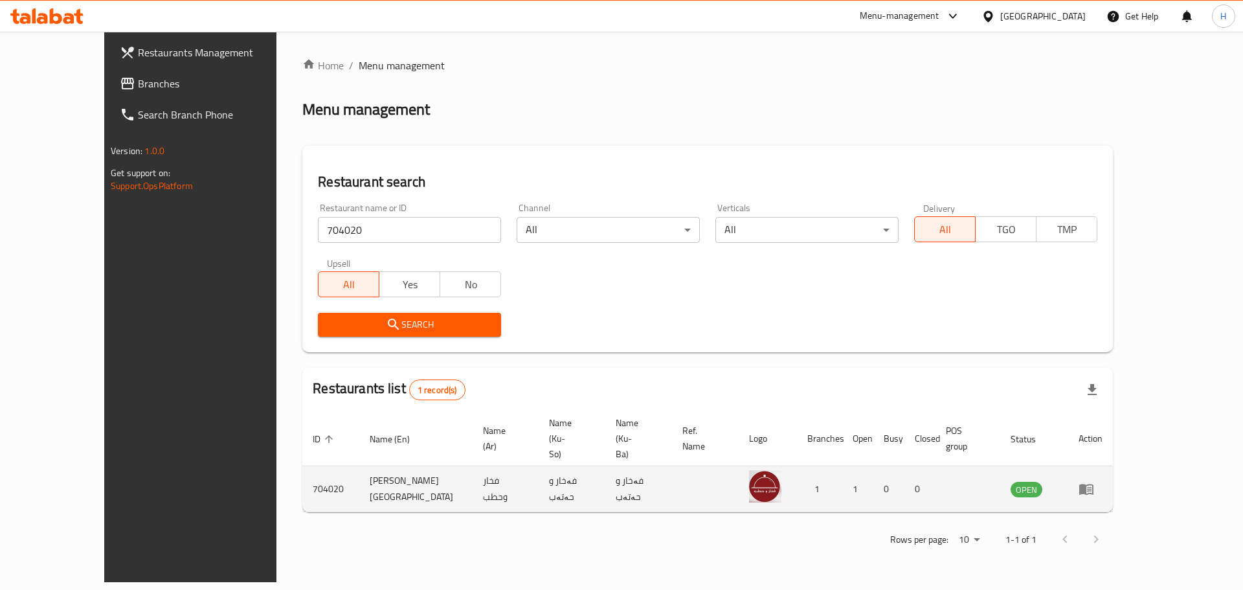
click at [1094, 481] on icon "enhanced table" at bounding box center [1087, 489] width 16 height 16
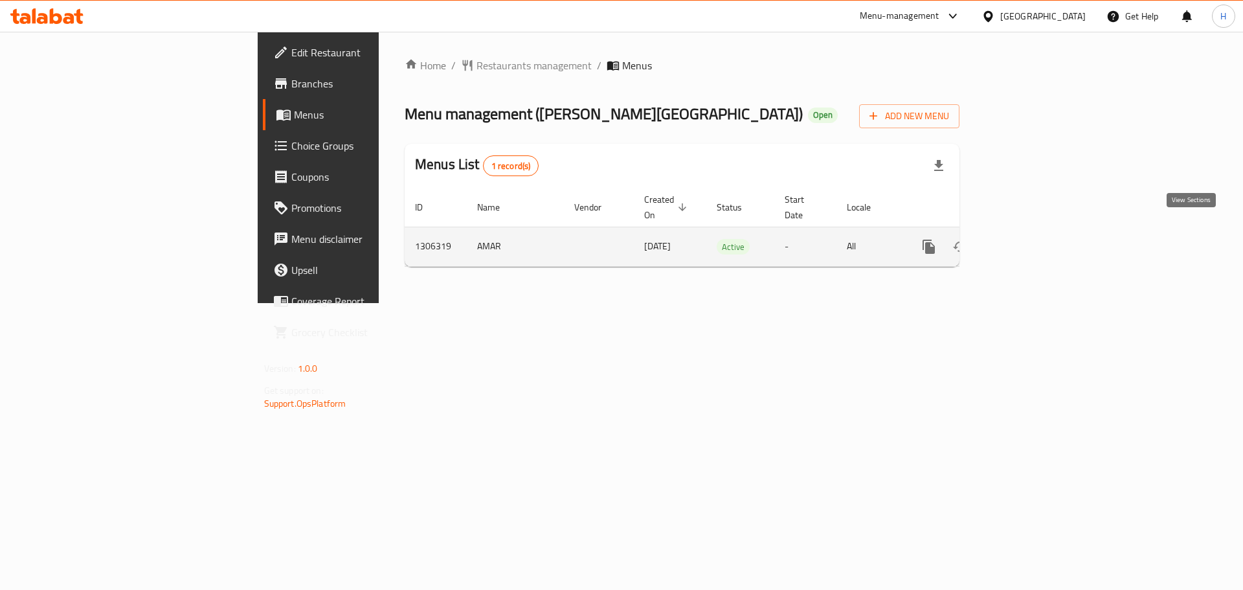
click at [1030, 239] on icon "enhanced table" at bounding box center [1023, 247] width 16 height 16
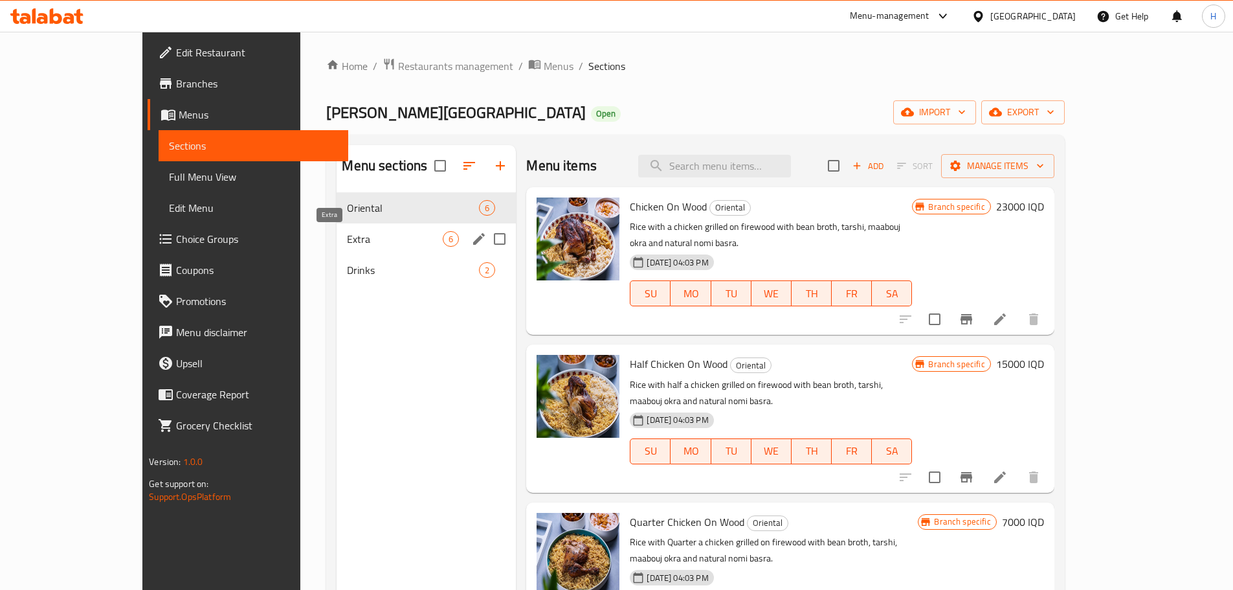
click at [347, 264] on span "Drinks" at bounding box center [413, 270] width 132 height 16
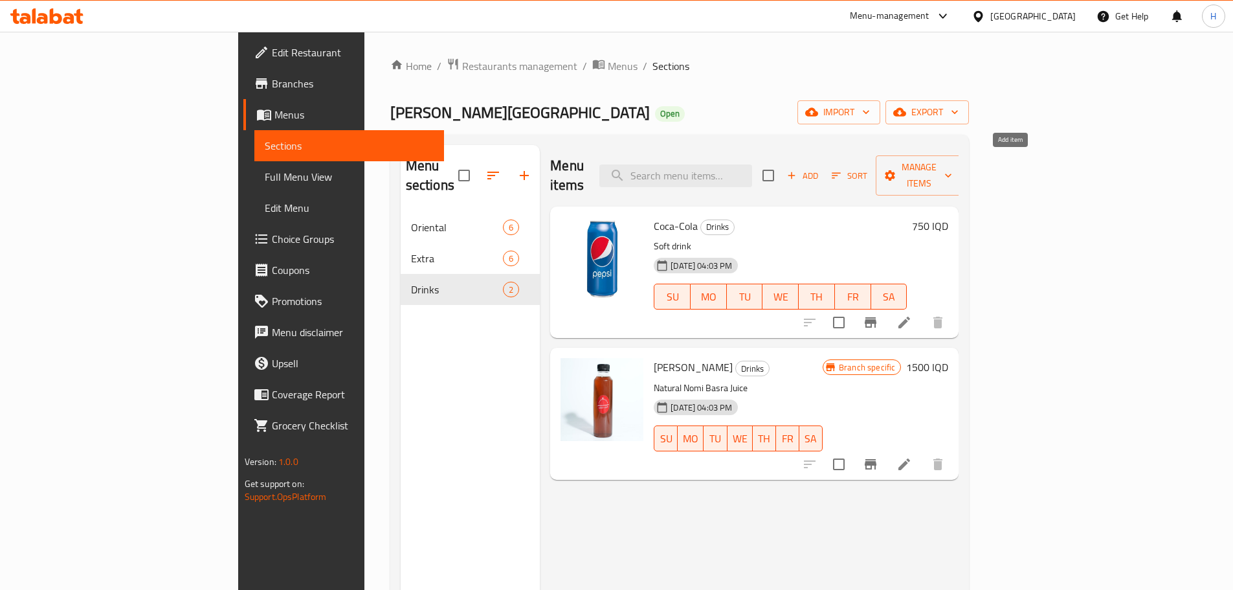
click at [820, 168] on span "Add" at bounding box center [802, 175] width 35 height 15
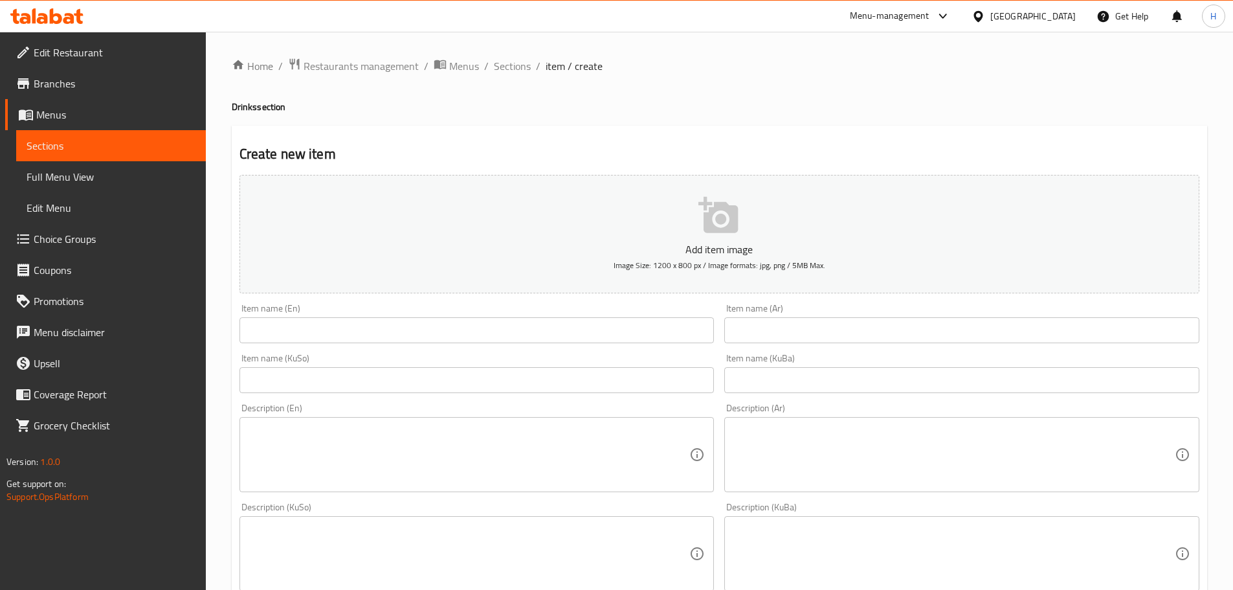
click at [714, 232] on icon "button" at bounding box center [718, 215] width 39 height 36
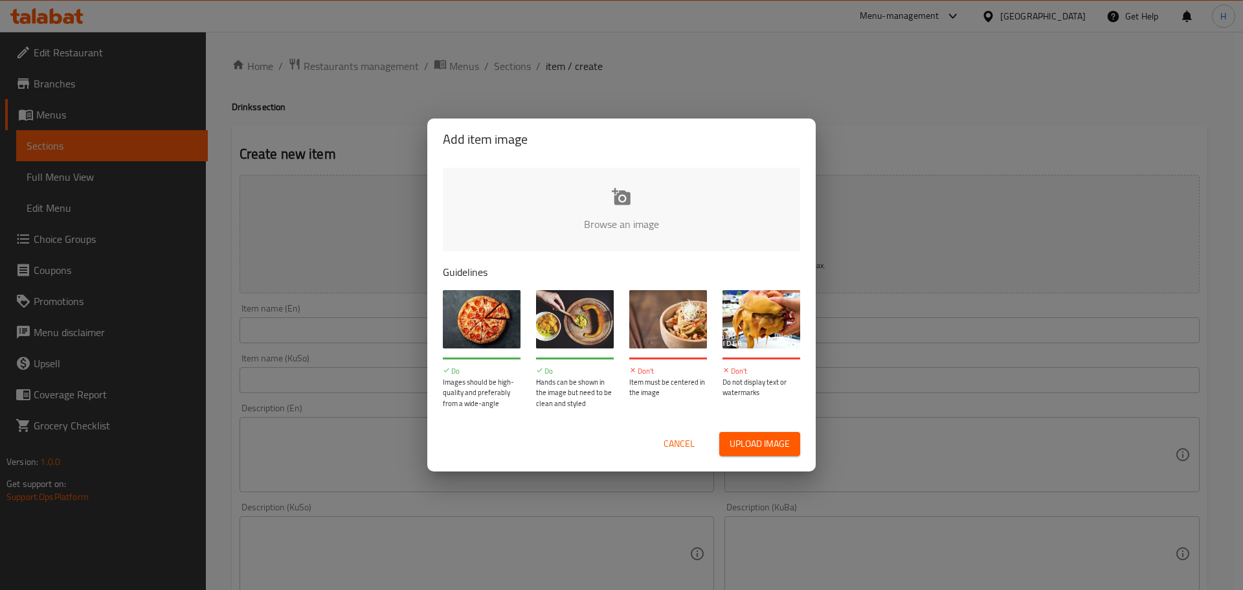
click at [617, 202] on input "file" at bounding box center [1059, 228] width 1233 height 121
type input "C:\fakepath\IMG-20250821-WA0012.jpg"
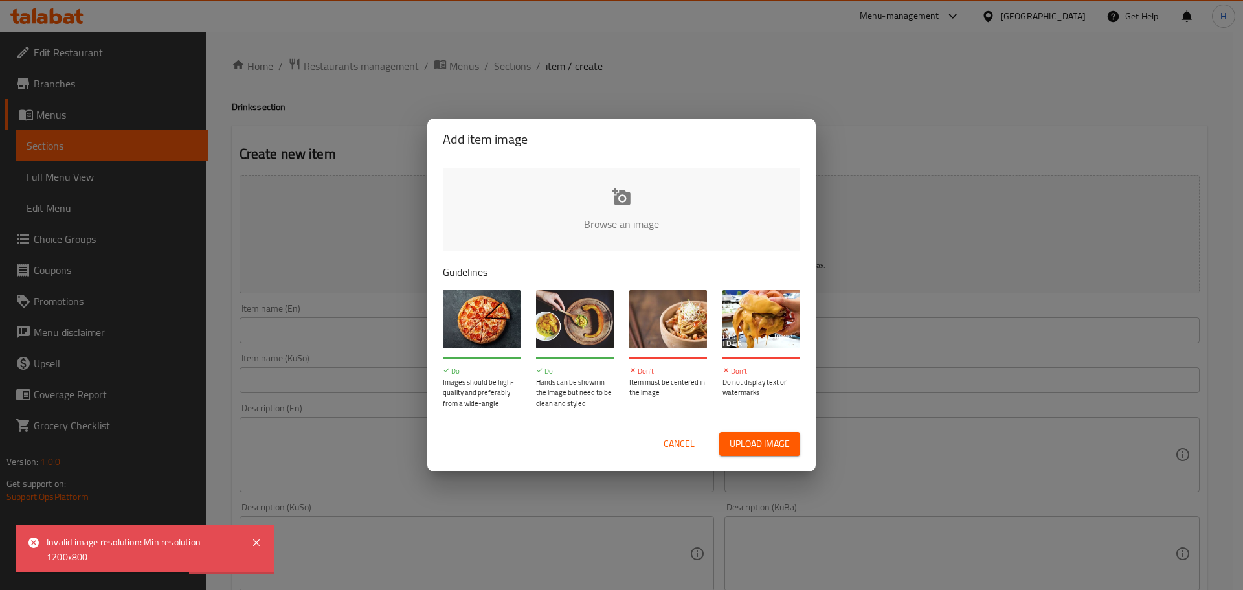
click at [674, 444] on span "Cancel" at bounding box center [679, 444] width 31 height 16
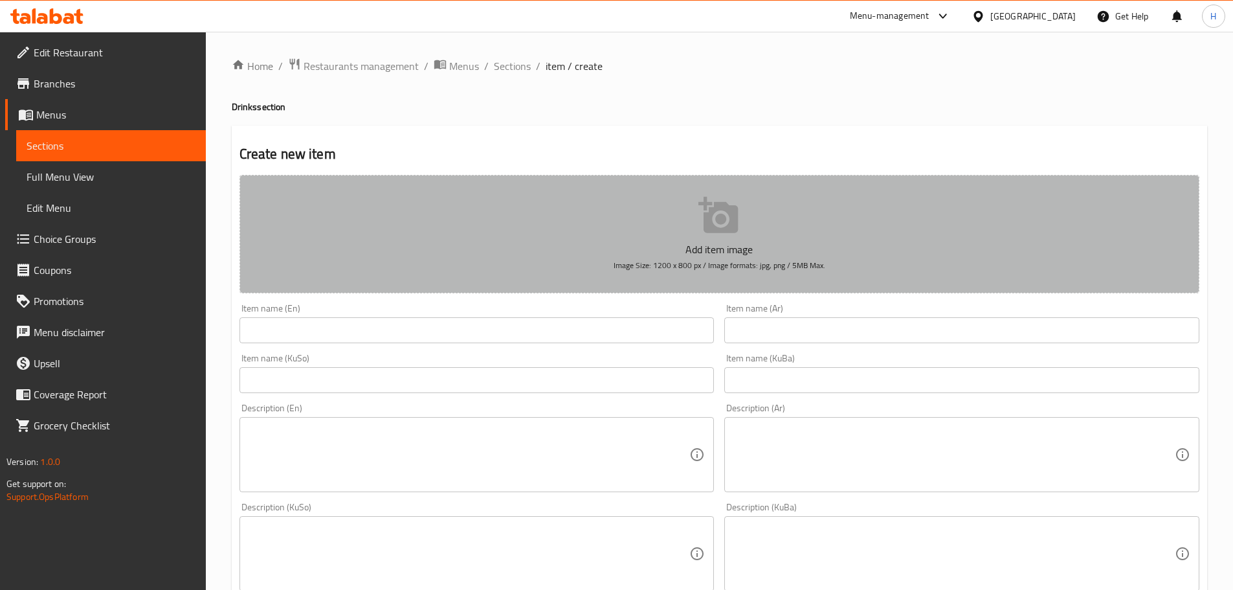
click at [738, 199] on icon "button" at bounding box center [719, 215] width 41 height 41
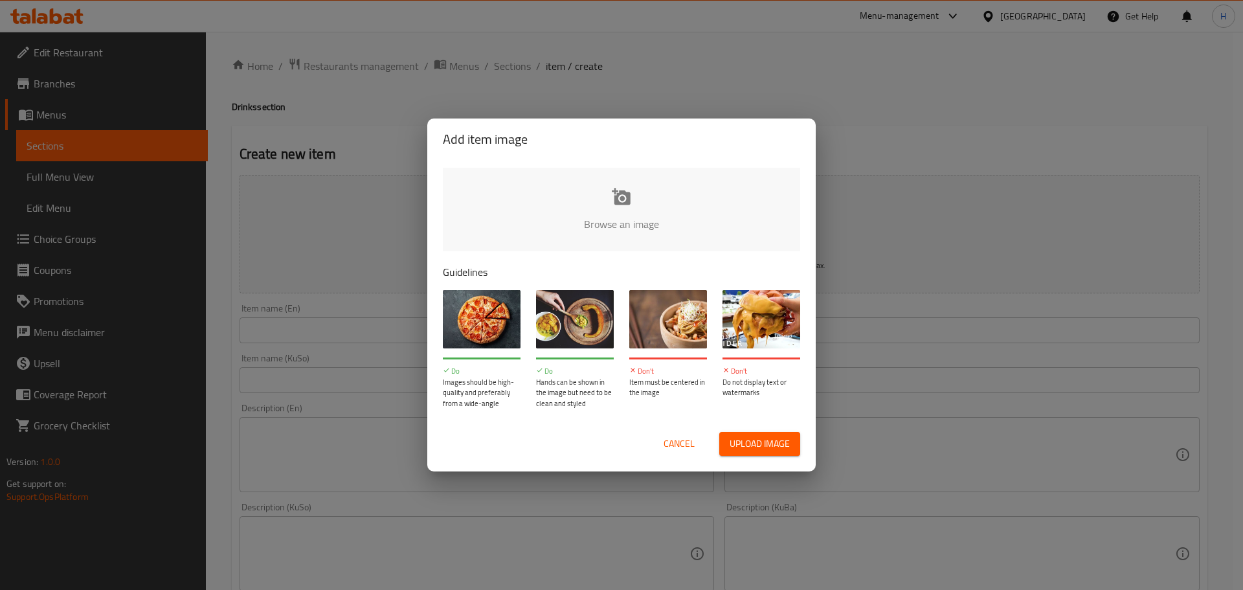
click at [704, 232] on input "file" at bounding box center [1059, 228] width 1233 height 121
type input "C:\fakepath\IMG-20250821-WA0012_Convert to JPG.jpg"
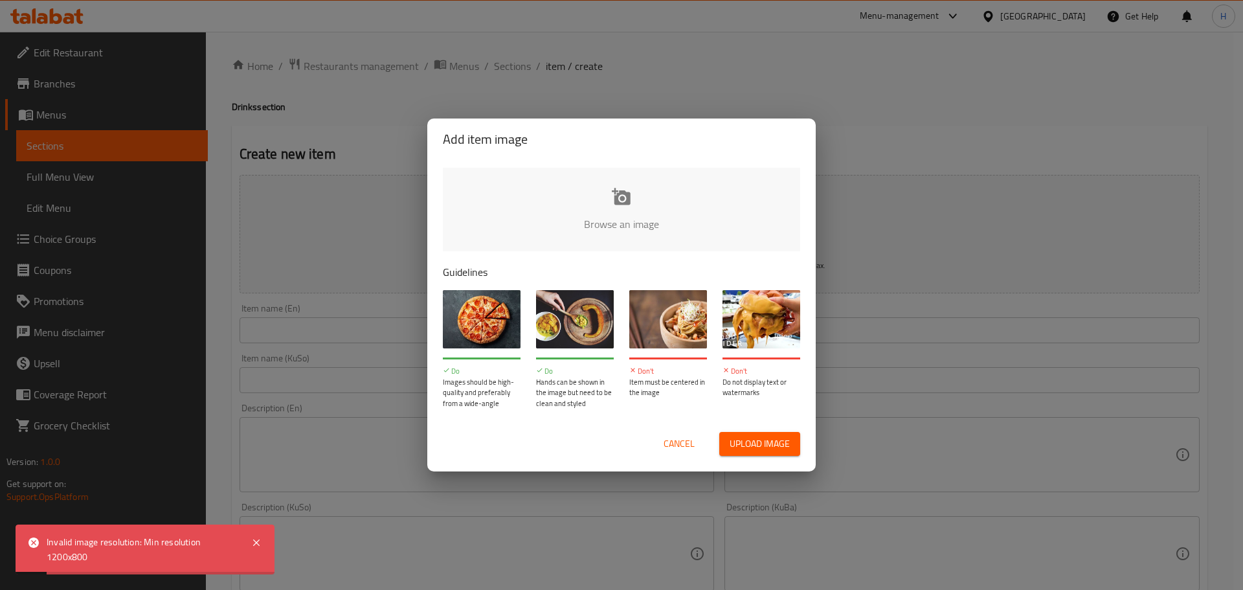
click at [685, 442] on span "Cancel" at bounding box center [679, 444] width 31 height 16
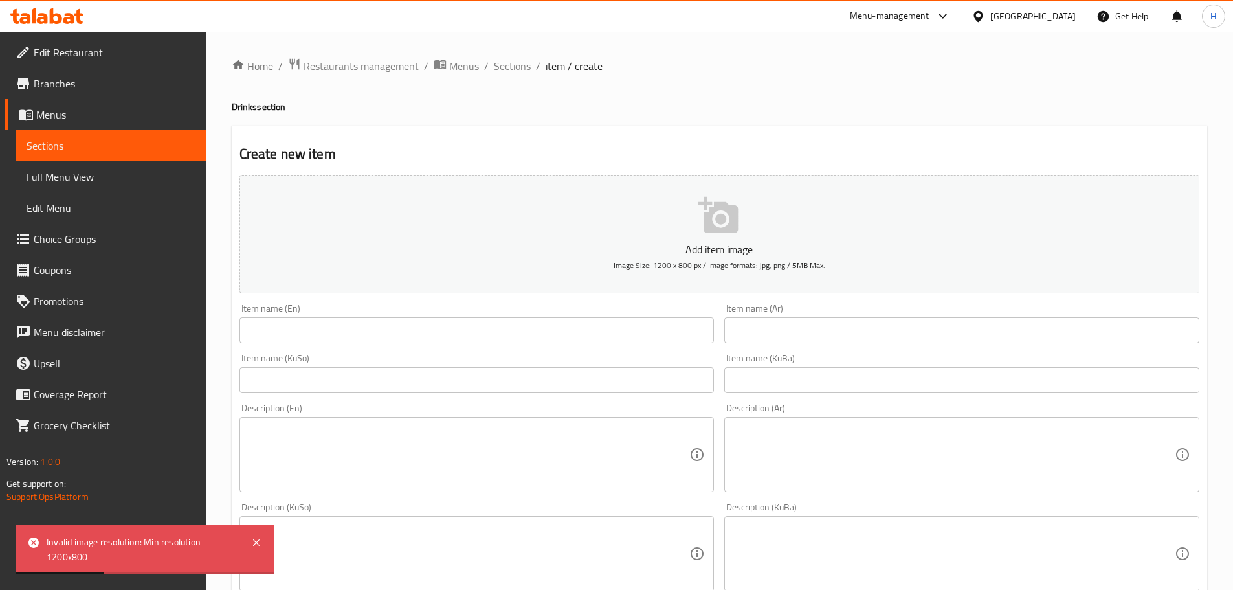
click at [502, 63] on span "Sections" at bounding box center [512, 66] width 37 height 16
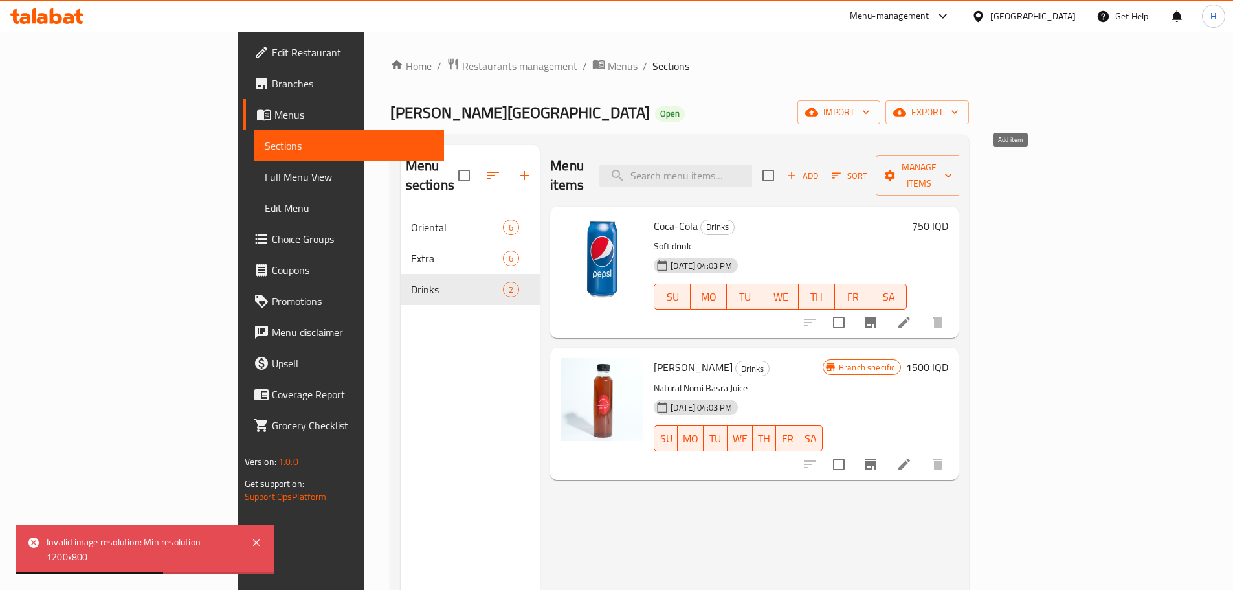
click at [820, 168] on span "Add" at bounding box center [802, 175] width 35 height 15
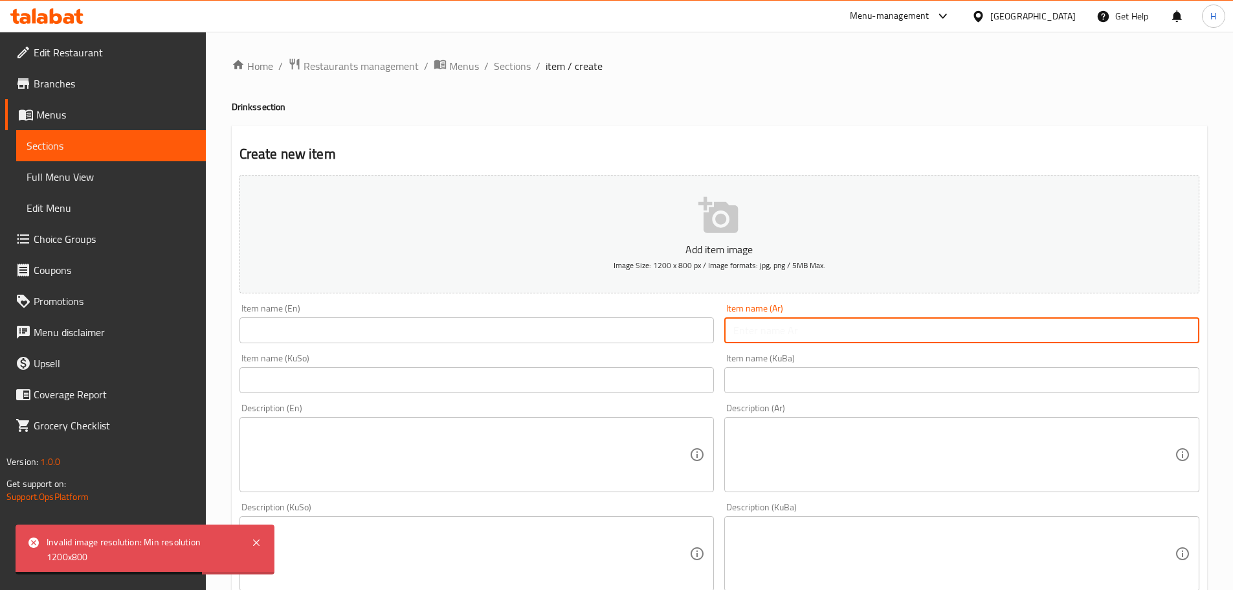
drag, startPoint x: 774, startPoint y: 333, endPoint x: 774, endPoint y: 348, distance: 14.9
click at [774, 333] on input "text" at bounding box center [962, 330] width 475 height 26
paste input "نومي بصرة طبيعي"
type input "نومي بصرة طبيعي"
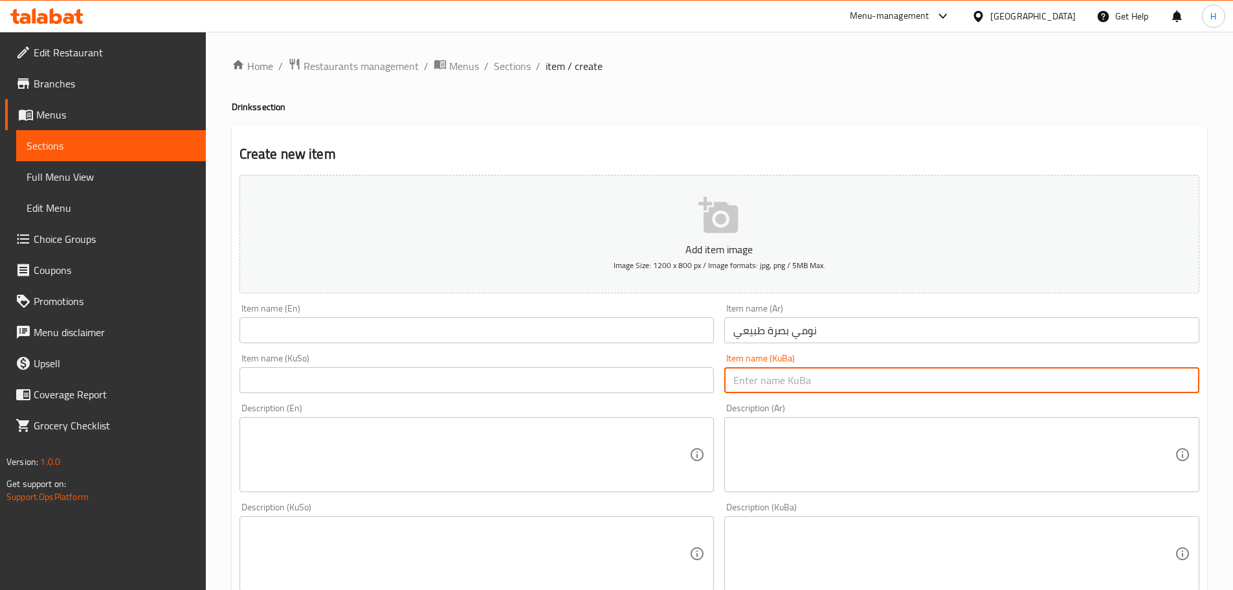
click at [772, 374] on input "text" at bounding box center [962, 380] width 475 height 26
paste input "کۆکاکۆلا"
type input "کۆکاکۆلا"
click at [680, 377] on input "text" at bounding box center [477, 380] width 475 height 26
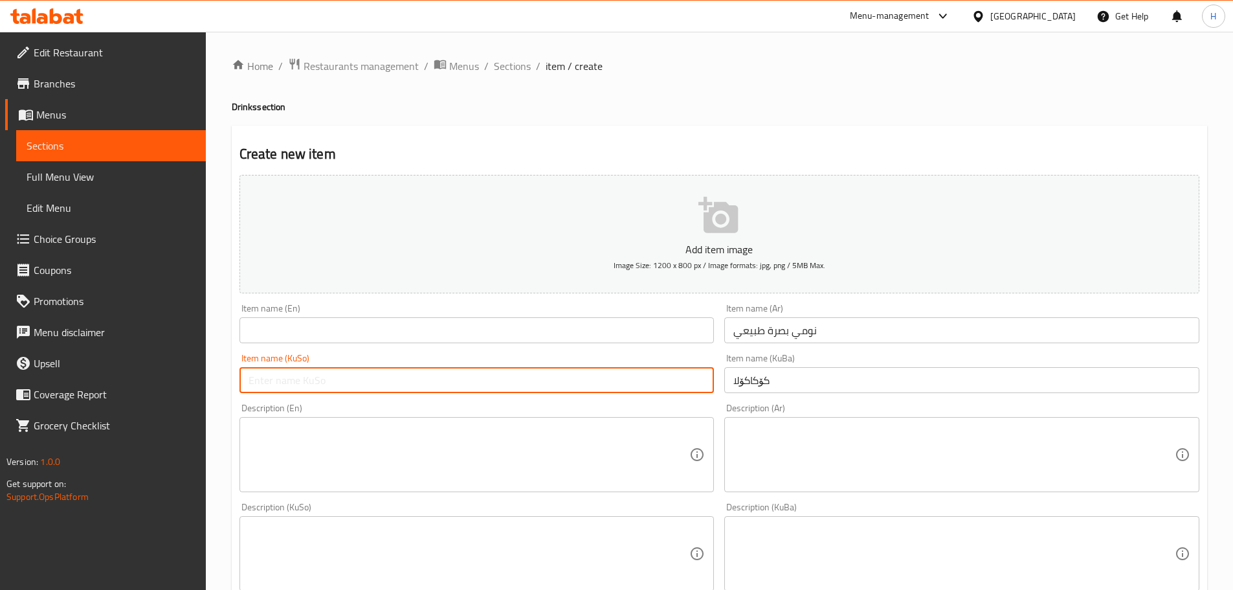
paste input "کۆکاکۆلا"
type input "کۆکاکۆلا"
click at [362, 333] on input "text" at bounding box center [477, 330] width 475 height 26
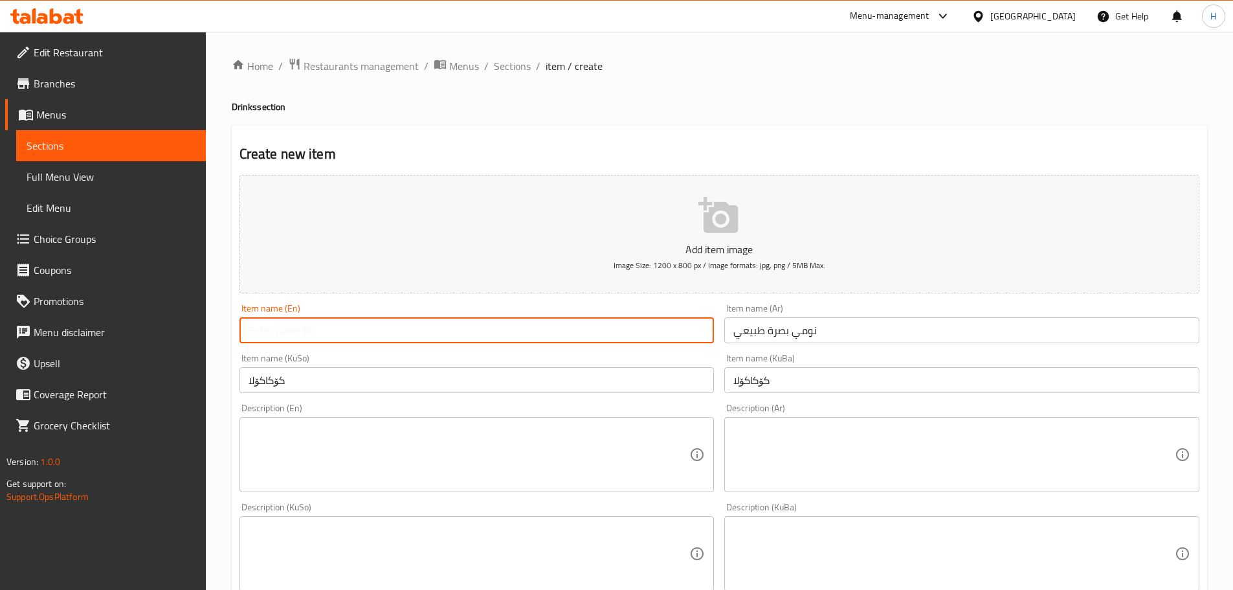
paste input "[PERSON_NAME]"
type input "[PERSON_NAME]"
click at [789, 464] on textarea at bounding box center [955, 455] width 442 height 62
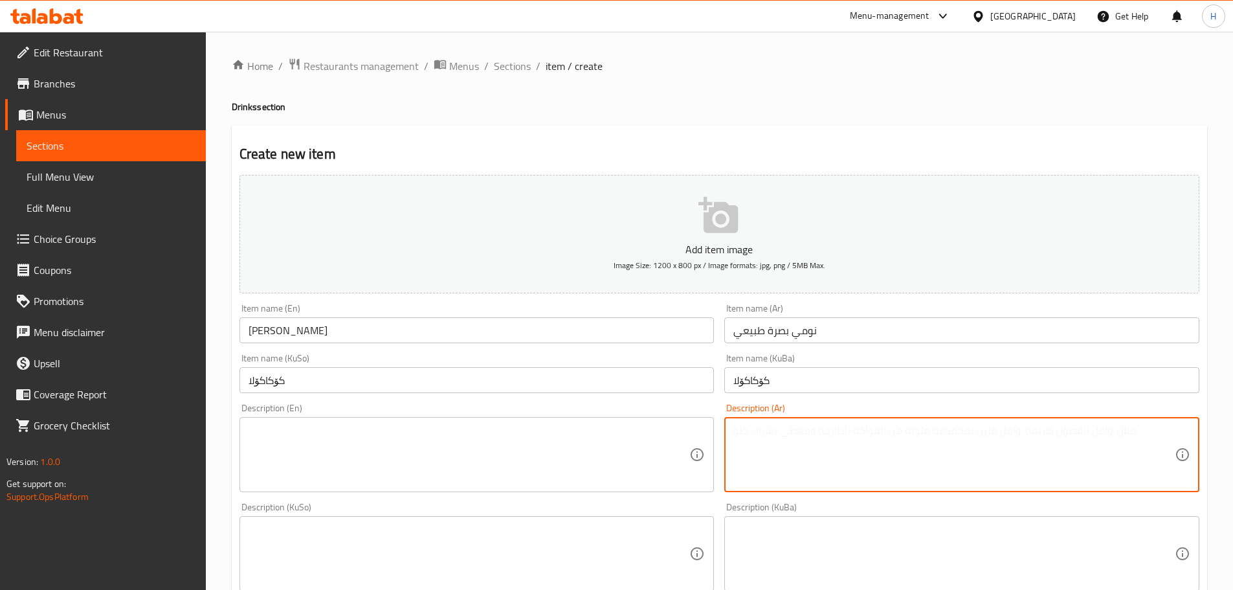
paste textarea "شراب نومي بصرة طبيعي"
type textarea "شراب نومي بصرة طبيعي"
click at [514, 453] on textarea at bounding box center [470, 455] width 442 height 62
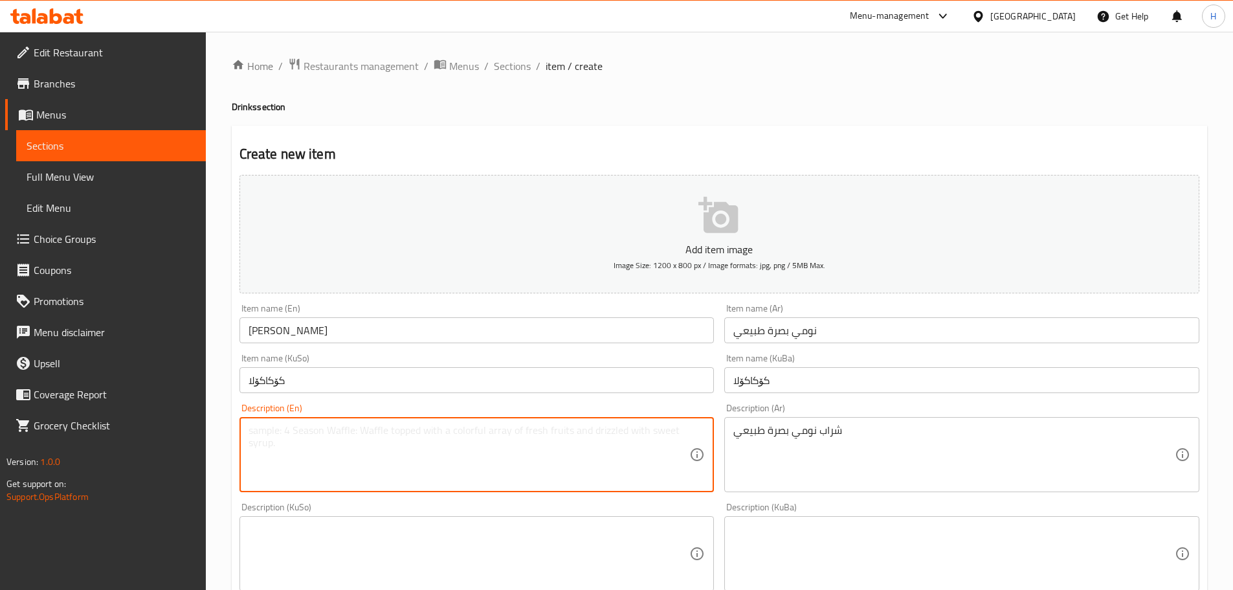
paste textarea "Natural Nomi Basra Juice"
type textarea "Natural Nomi Basra Juice"
click at [828, 533] on textarea at bounding box center [955, 554] width 442 height 62
paste textarea "ئاوی سروشتی"
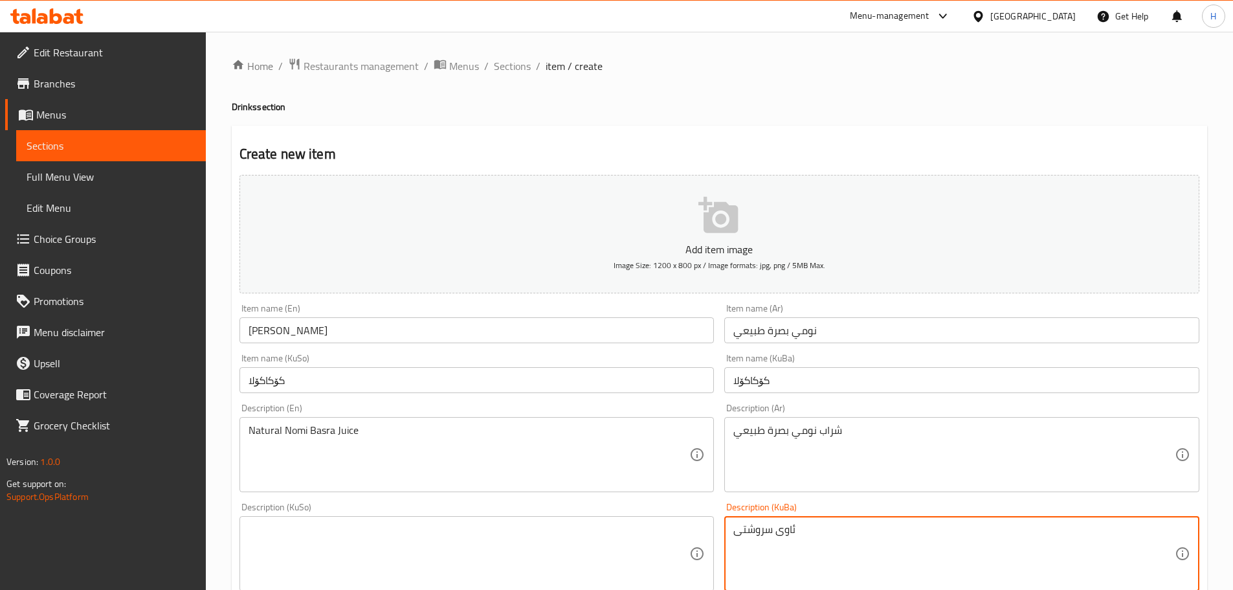
type textarea "ئاوی سروشتی"
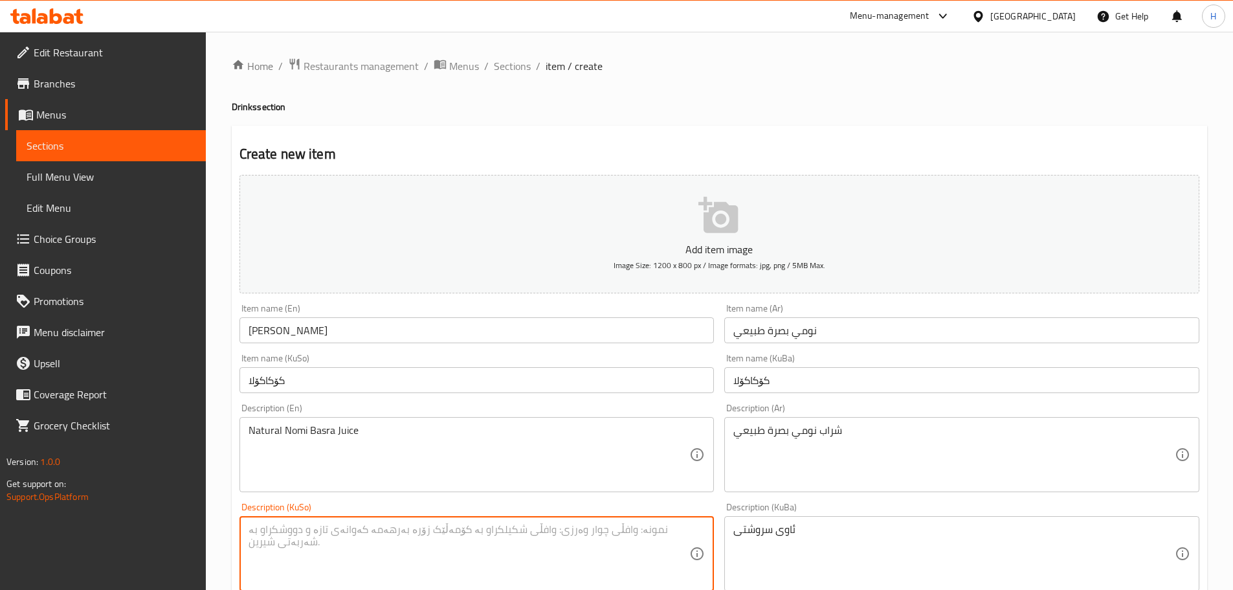
click at [682, 543] on textarea at bounding box center [470, 554] width 442 height 62
paste textarea "ئاوی سروشتی"
type textarea "ئاوی سروشتی"
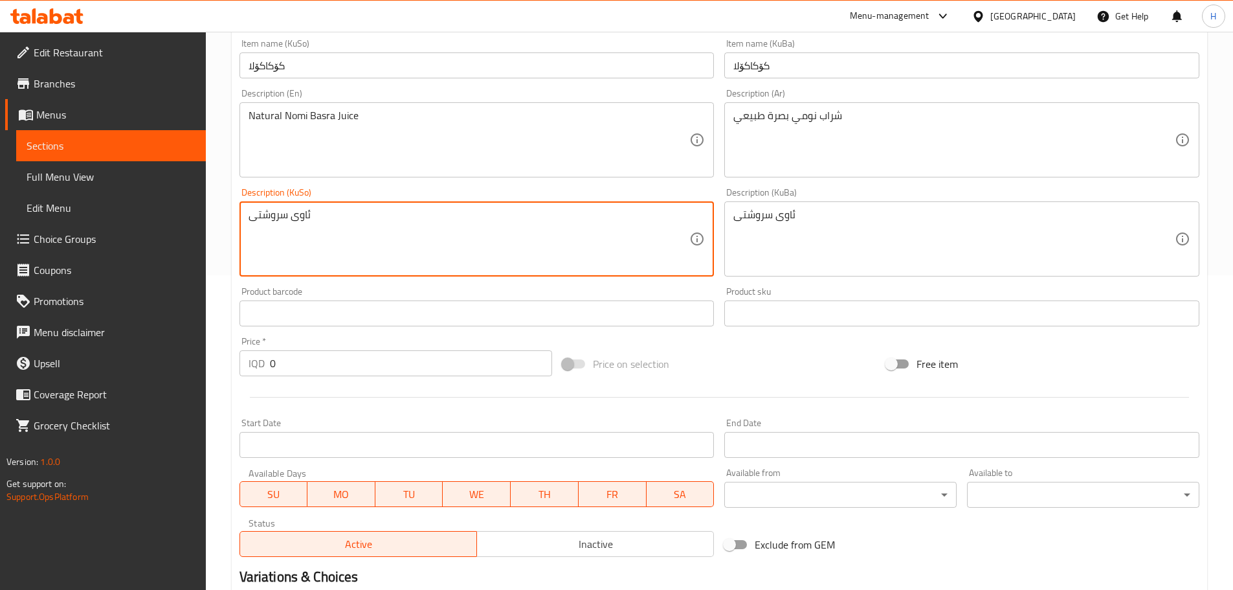
scroll to position [324, 0]
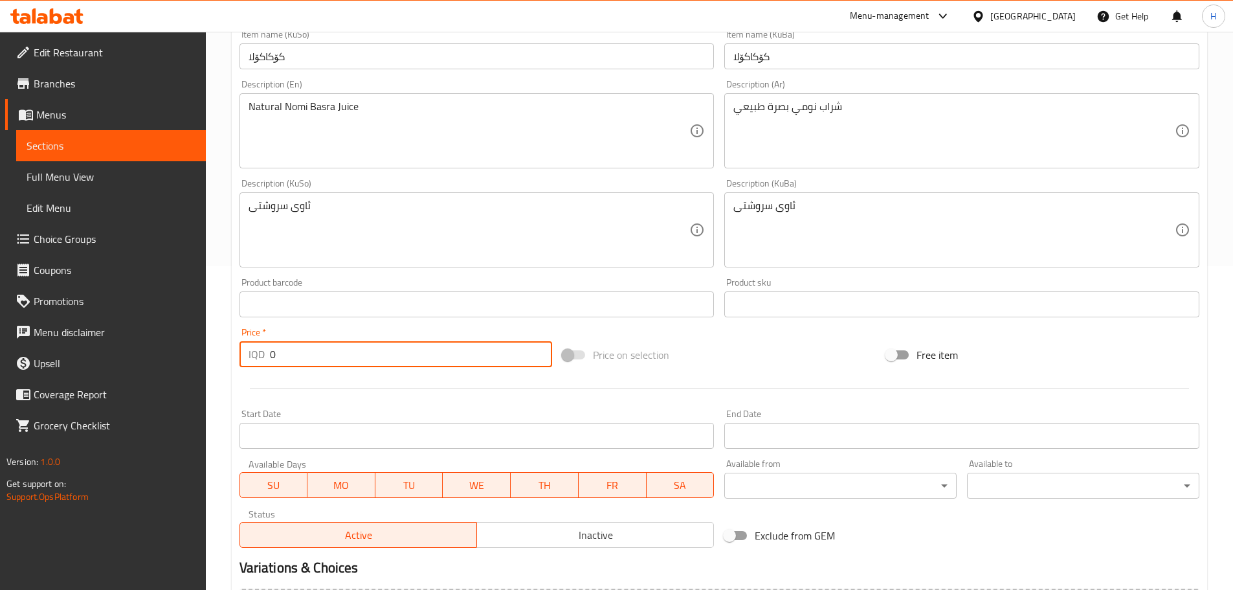
drag, startPoint x: 280, startPoint y: 354, endPoint x: 266, endPoint y: 354, distance: 13.6
click at [266, 354] on div "IQD 0 Price *" at bounding box center [396, 354] width 313 height 26
click at [278, 351] on input "720" at bounding box center [411, 354] width 283 height 26
type input "750"
click at [345, 381] on div at bounding box center [719, 388] width 971 height 32
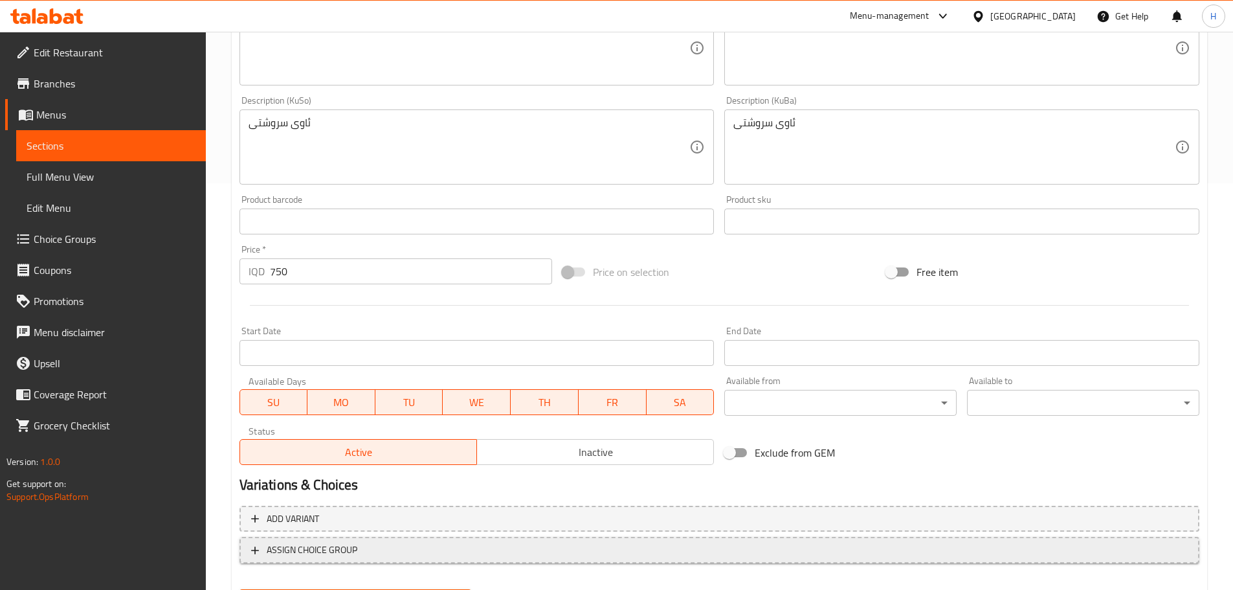
scroll to position [474, 0]
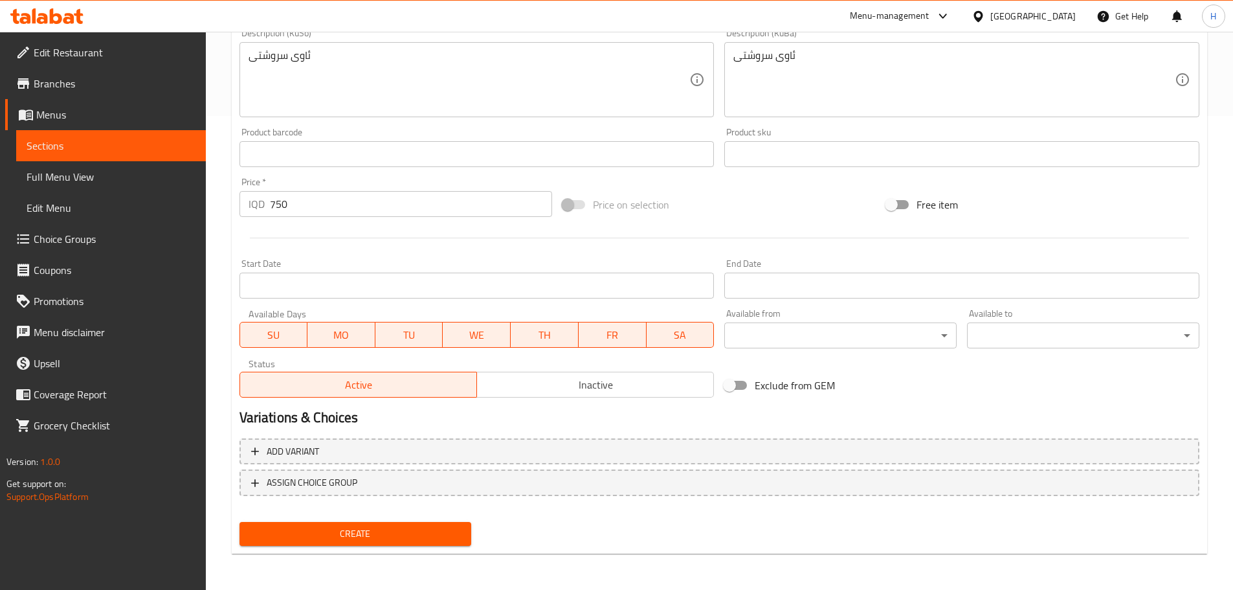
click at [355, 523] on button "Create" at bounding box center [356, 534] width 232 height 24
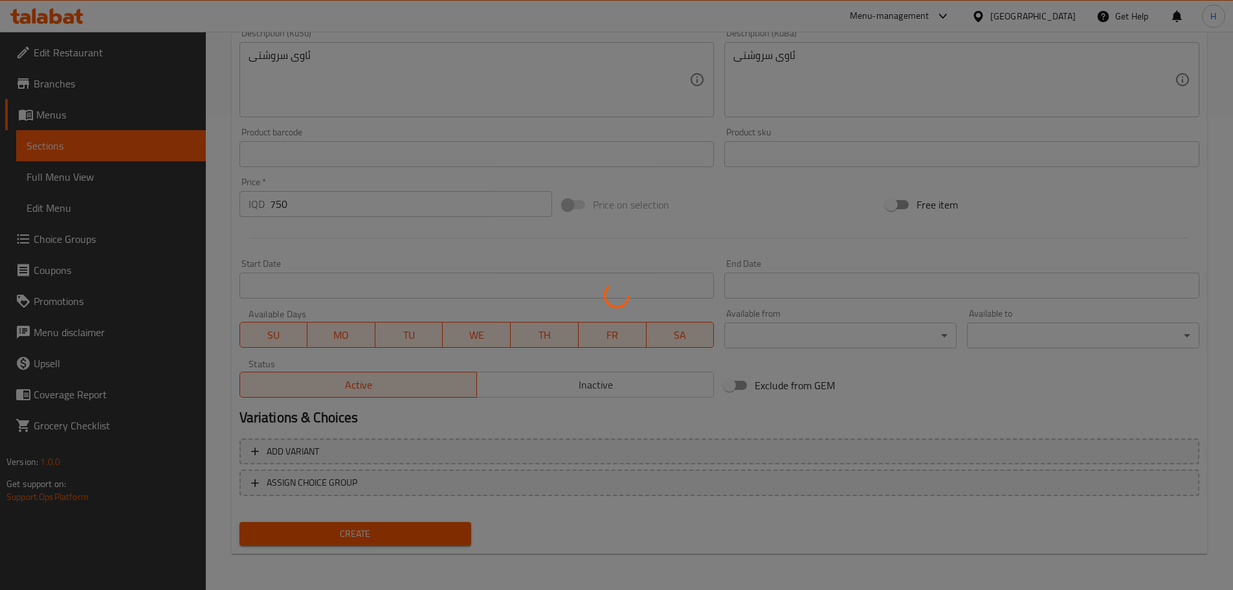
type input "0"
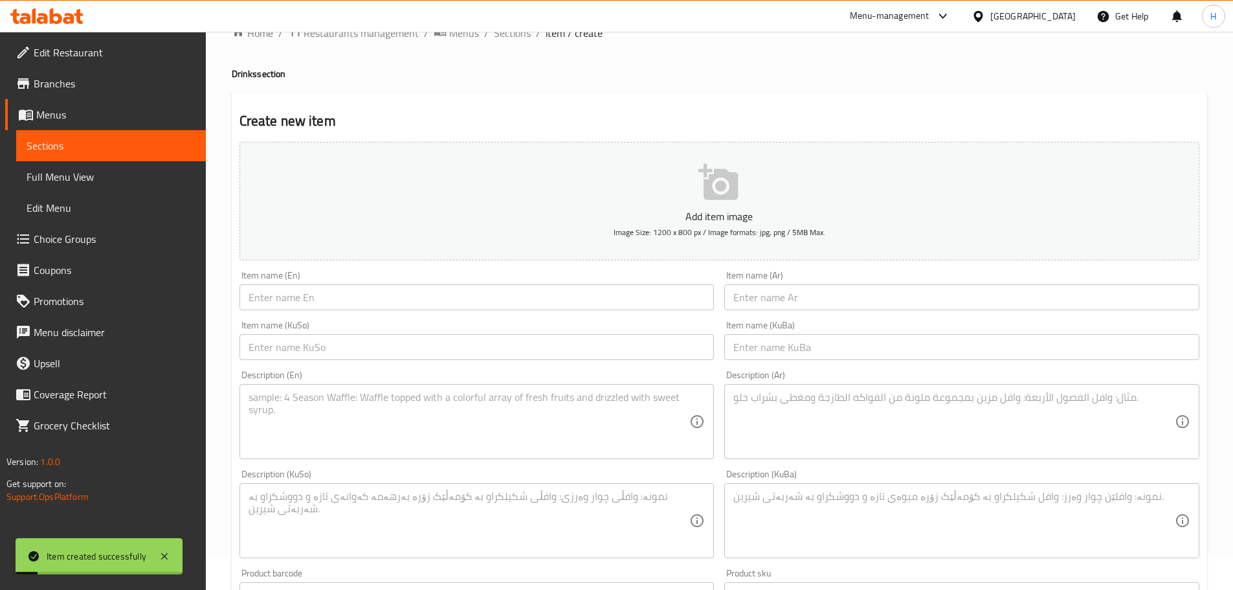
scroll to position [0, 0]
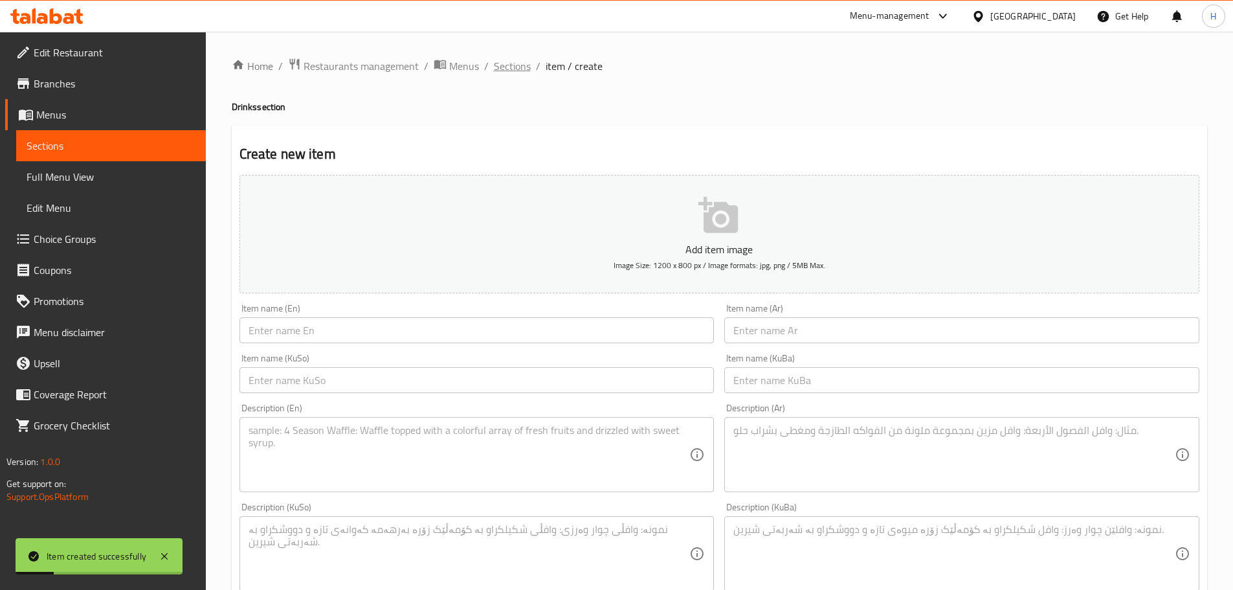
click at [506, 72] on span "Sections" at bounding box center [512, 66] width 37 height 16
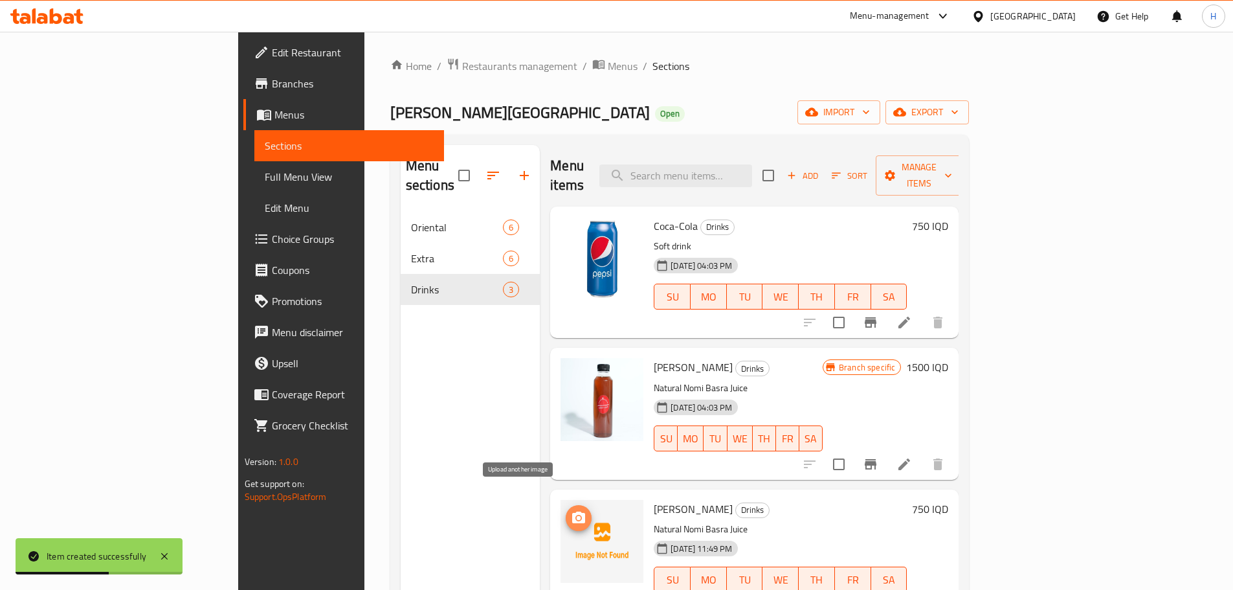
click at [572, 512] on icon "upload picture" at bounding box center [578, 518] width 13 height 12
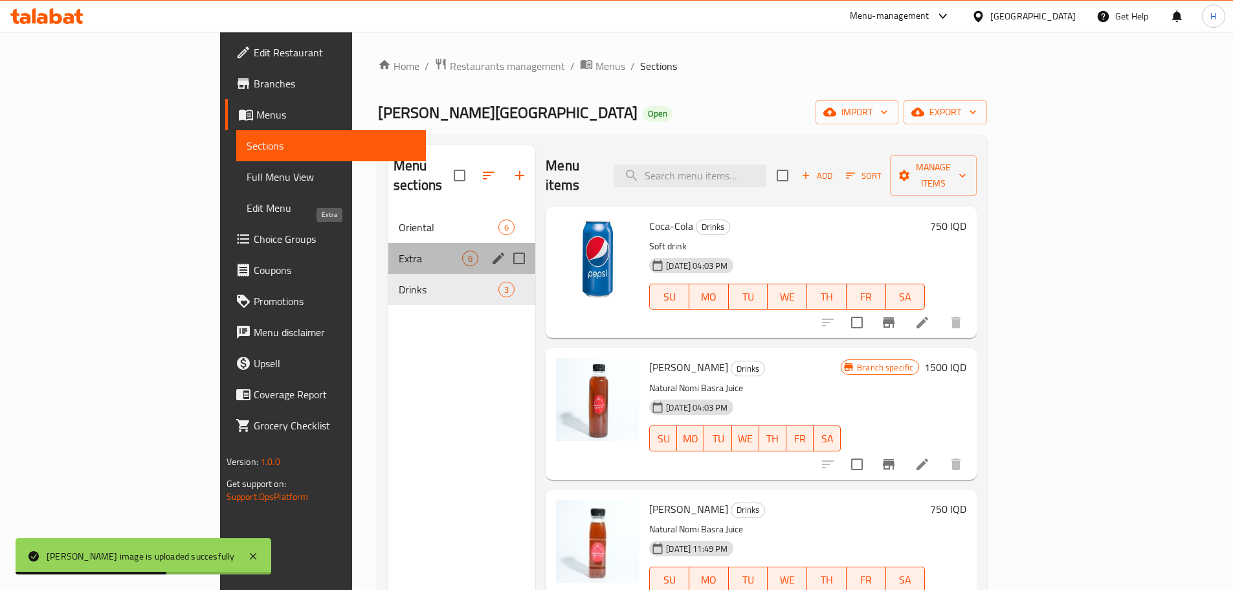
click at [399, 251] on span "Extra" at bounding box center [430, 259] width 63 height 16
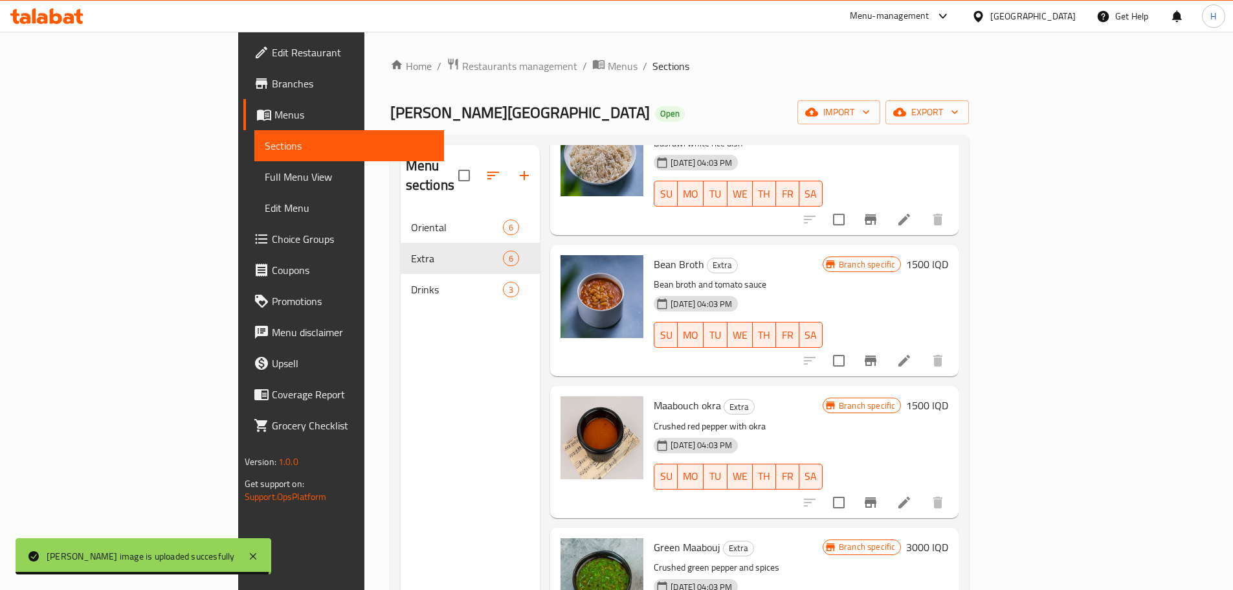
scroll to position [259, 0]
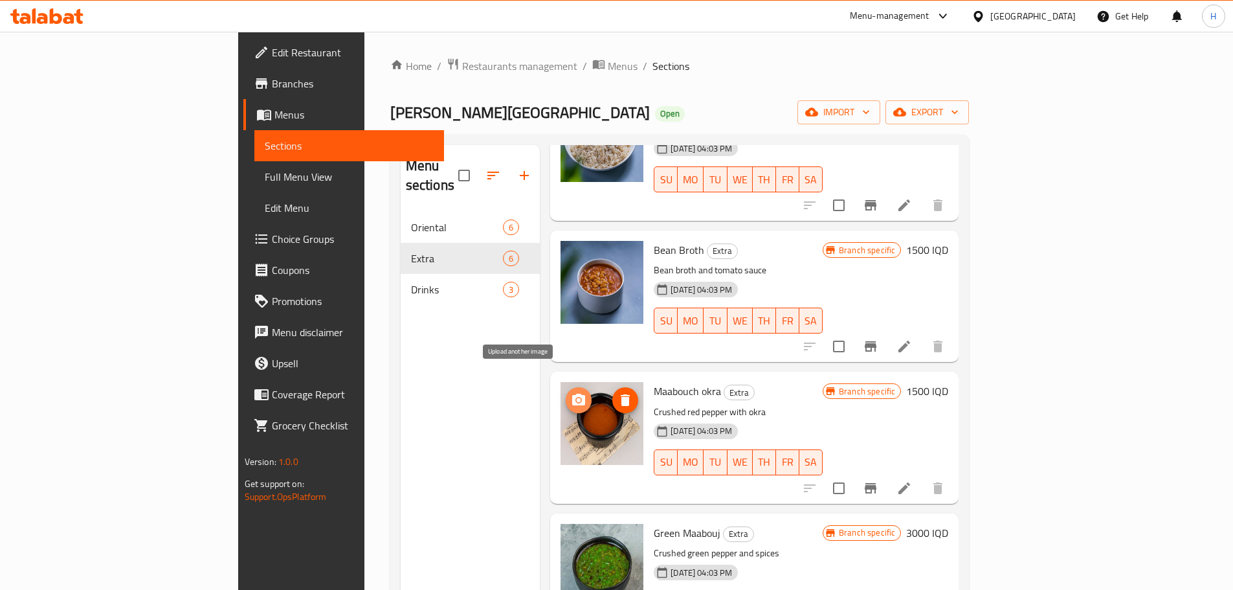
click at [571, 392] on icon "upload picture" at bounding box center [579, 400] width 16 height 16
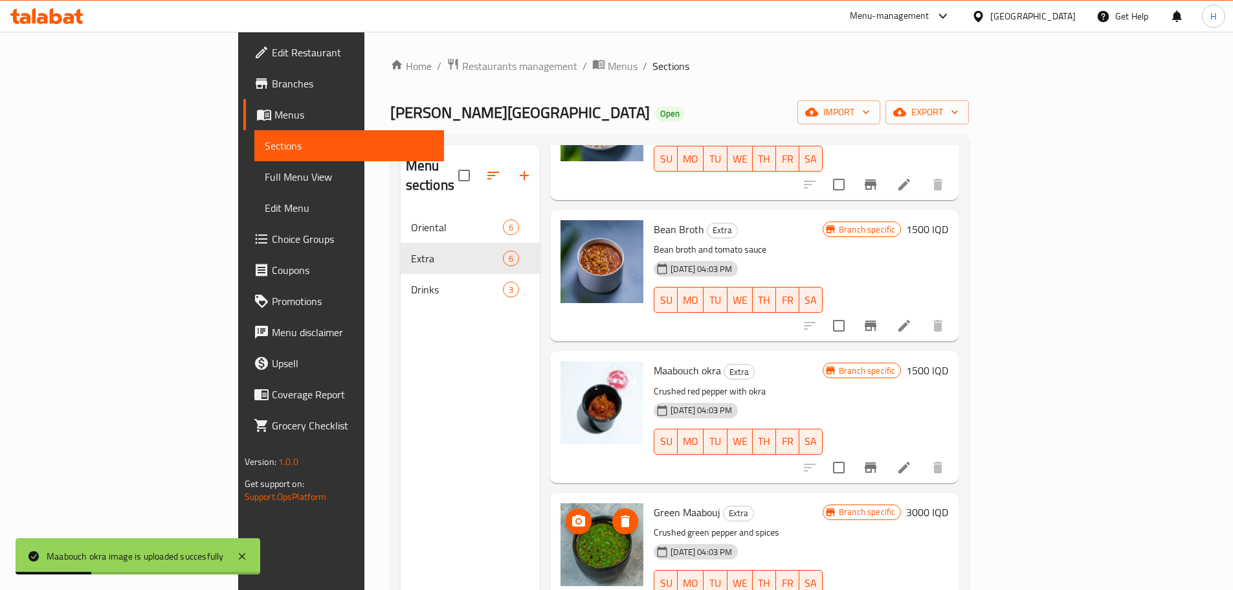
scroll to position [291, 0]
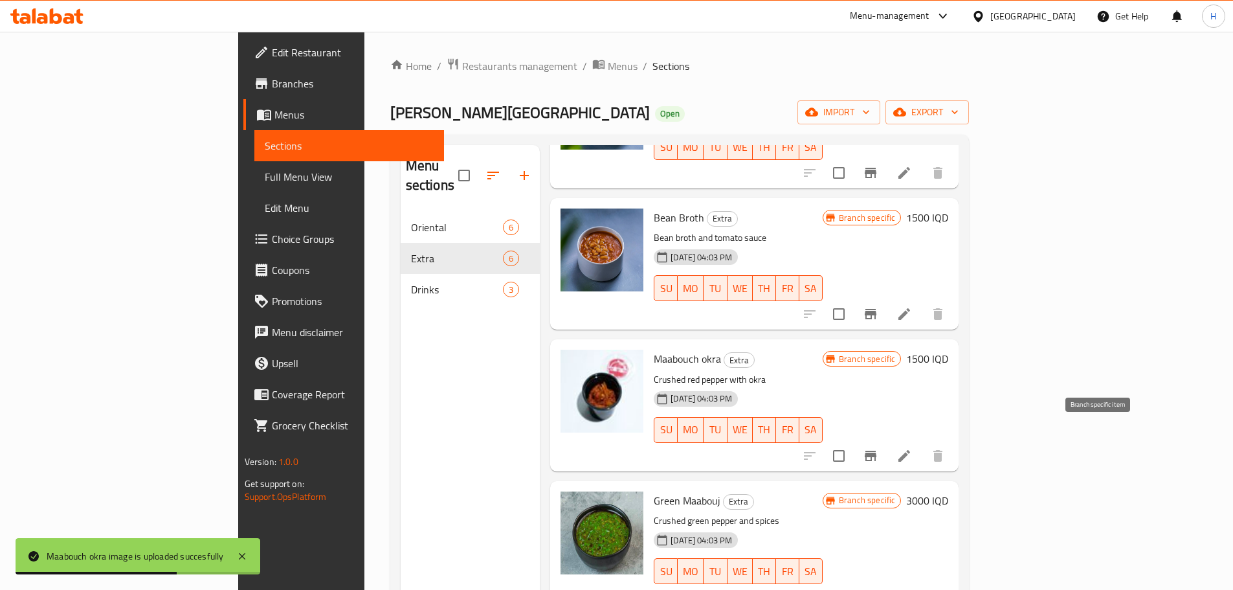
click at [879, 448] on icon "Branch-specific-item" at bounding box center [871, 456] width 16 height 16
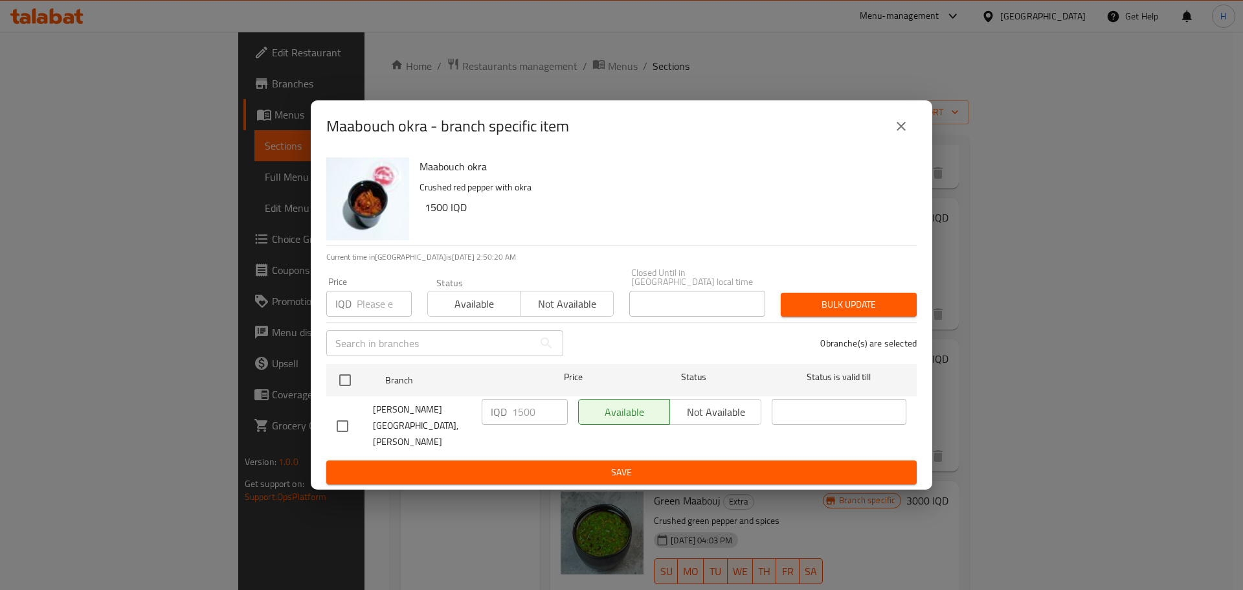
click at [900, 134] on icon "close" at bounding box center [902, 126] width 16 height 16
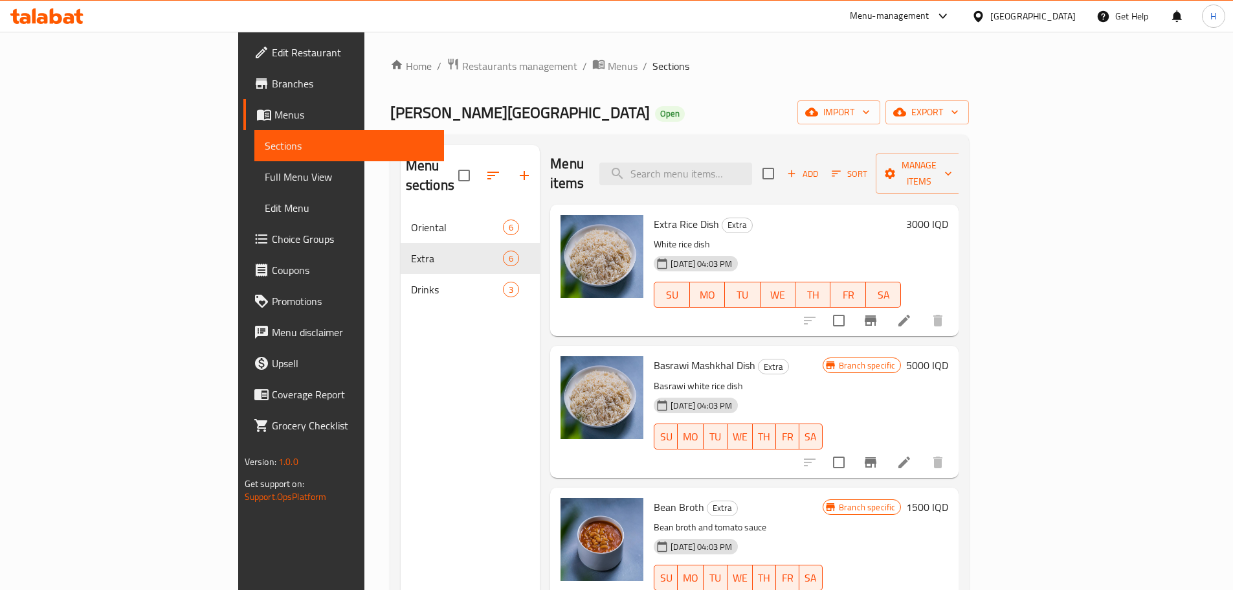
scroll to position [0, 0]
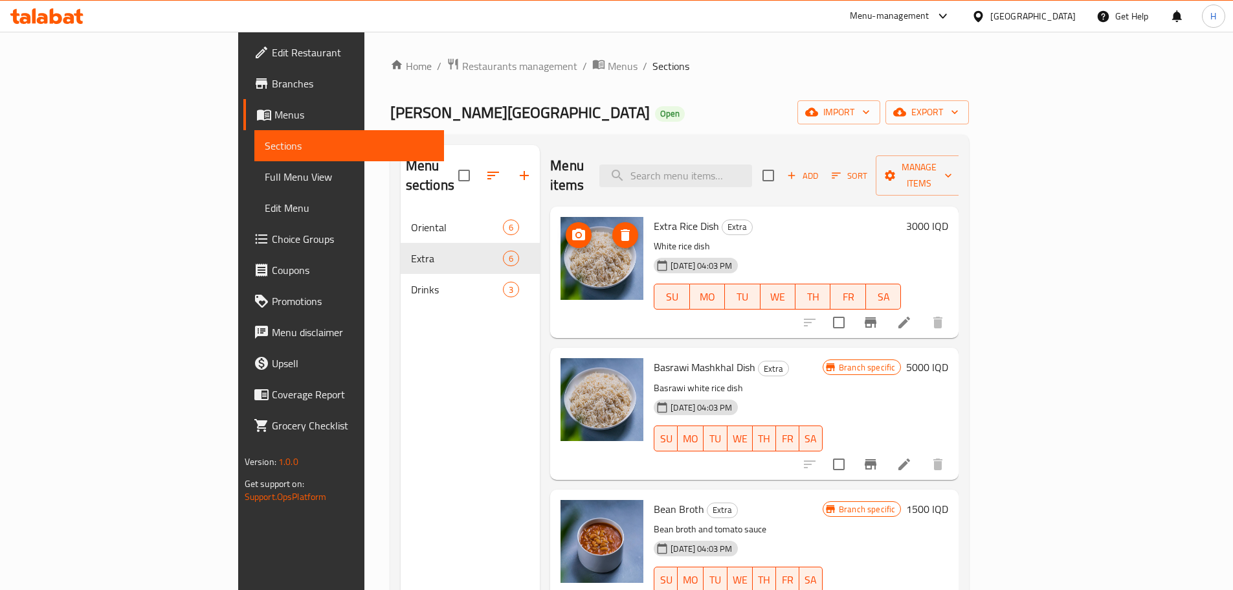
click at [571, 227] on icon "upload picture" at bounding box center [579, 235] width 16 height 16
click at [912, 315] on icon at bounding box center [905, 323] width 16 height 16
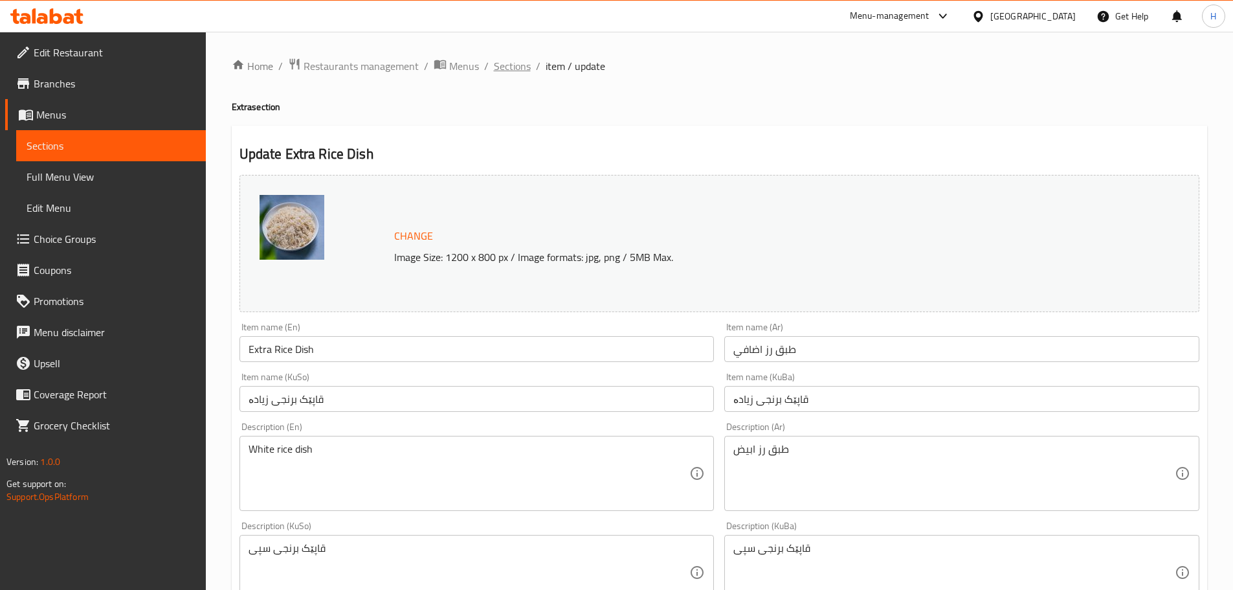
click at [503, 65] on span "Sections" at bounding box center [512, 66] width 37 height 16
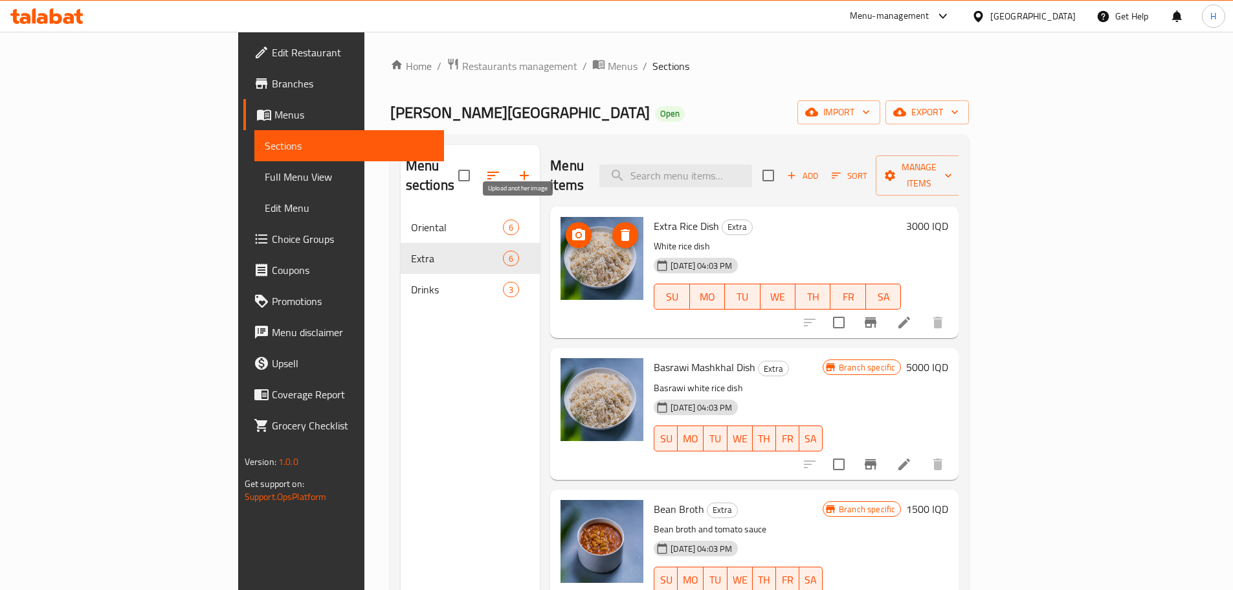
click at [577, 233] on circle "upload picture" at bounding box center [579, 235] width 4 height 4
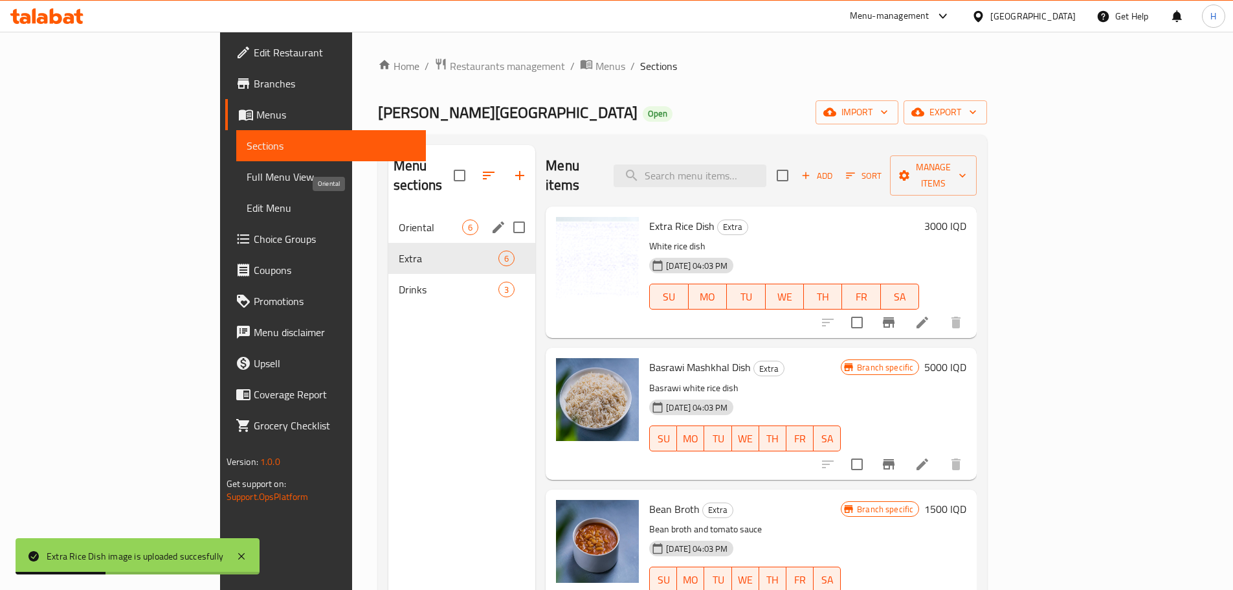
click at [399, 220] on span "Oriental" at bounding box center [430, 228] width 63 height 16
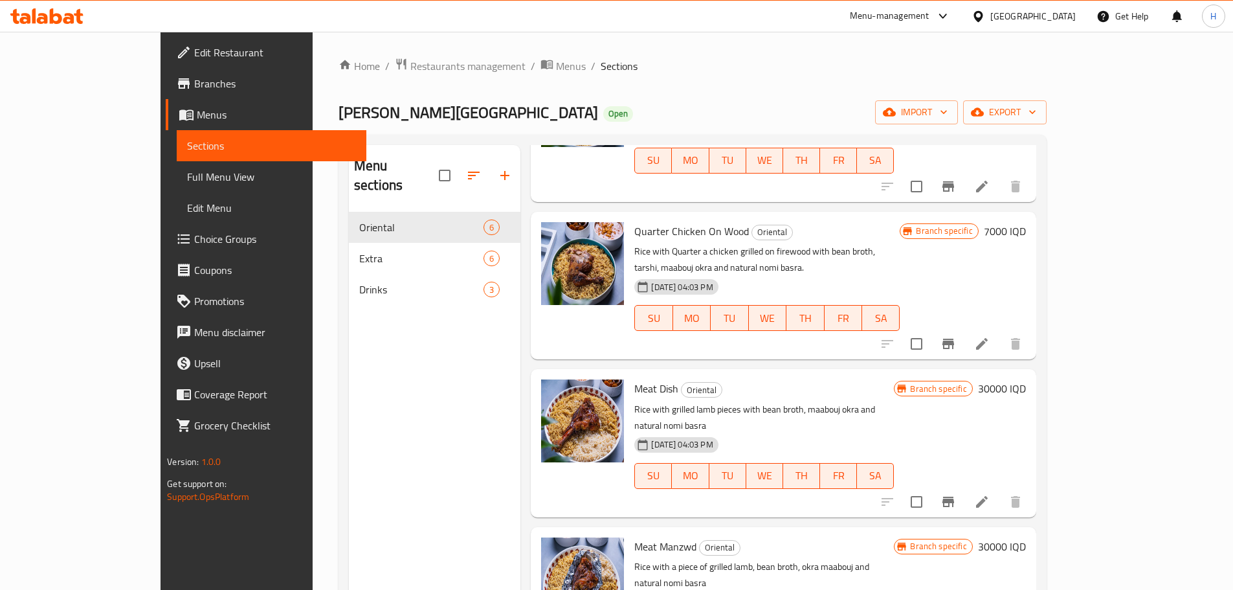
scroll to position [291, 0]
click at [552, 389] on icon "upload picture" at bounding box center [560, 397] width 16 height 16
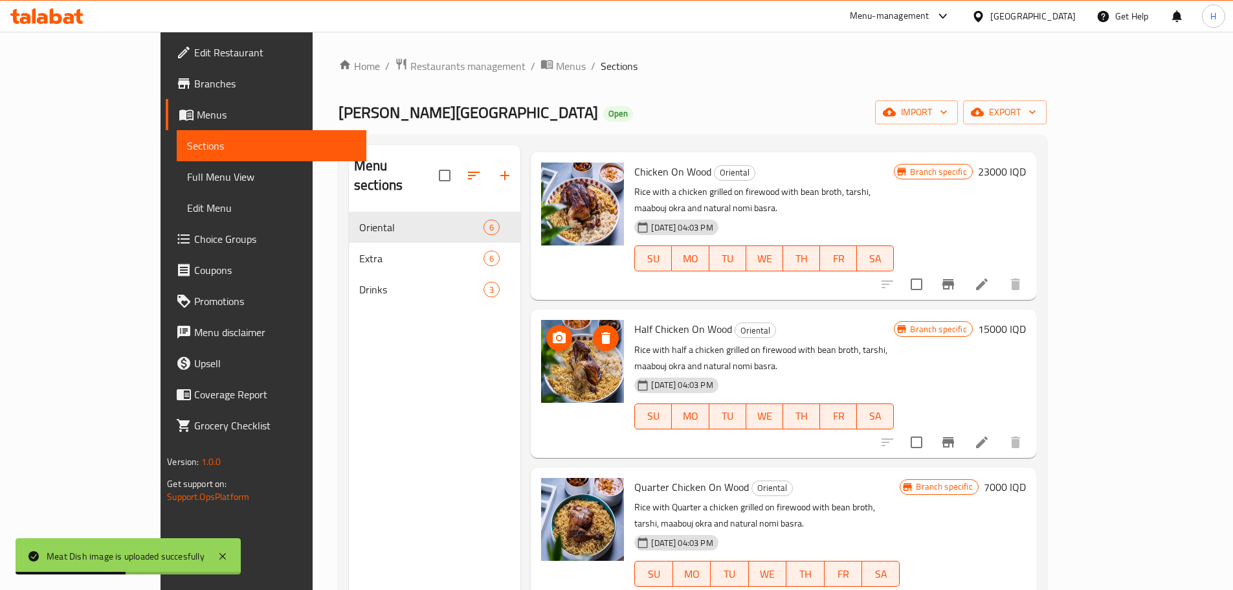
scroll to position [0, 0]
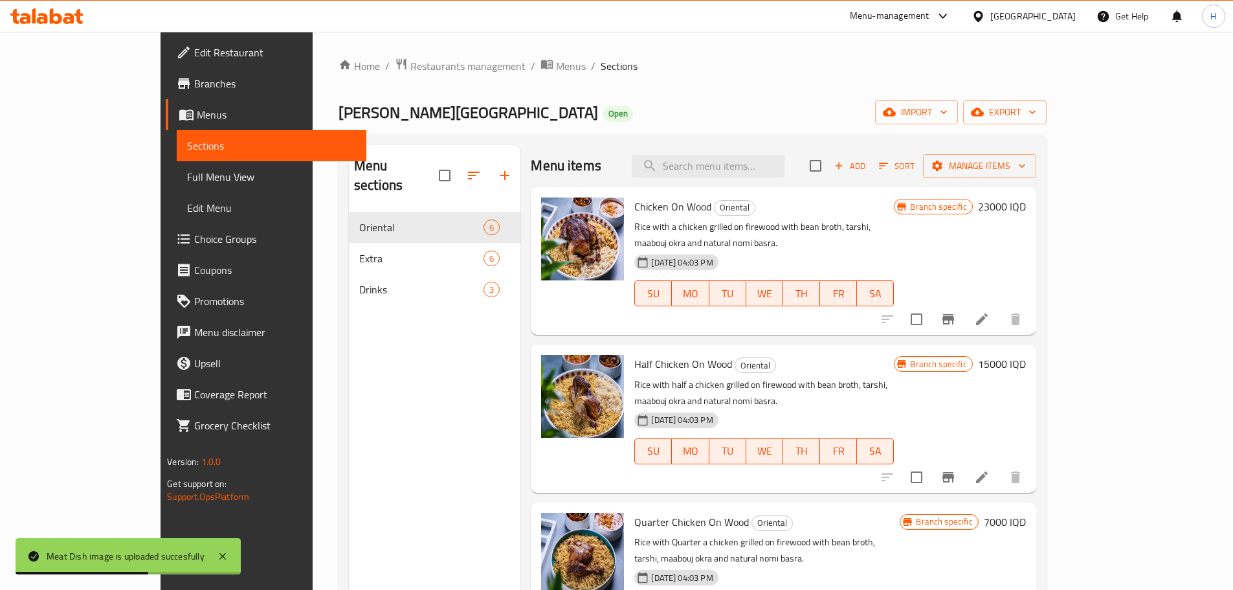
click at [497, 170] on icon "button" at bounding box center [505, 176] width 16 height 16
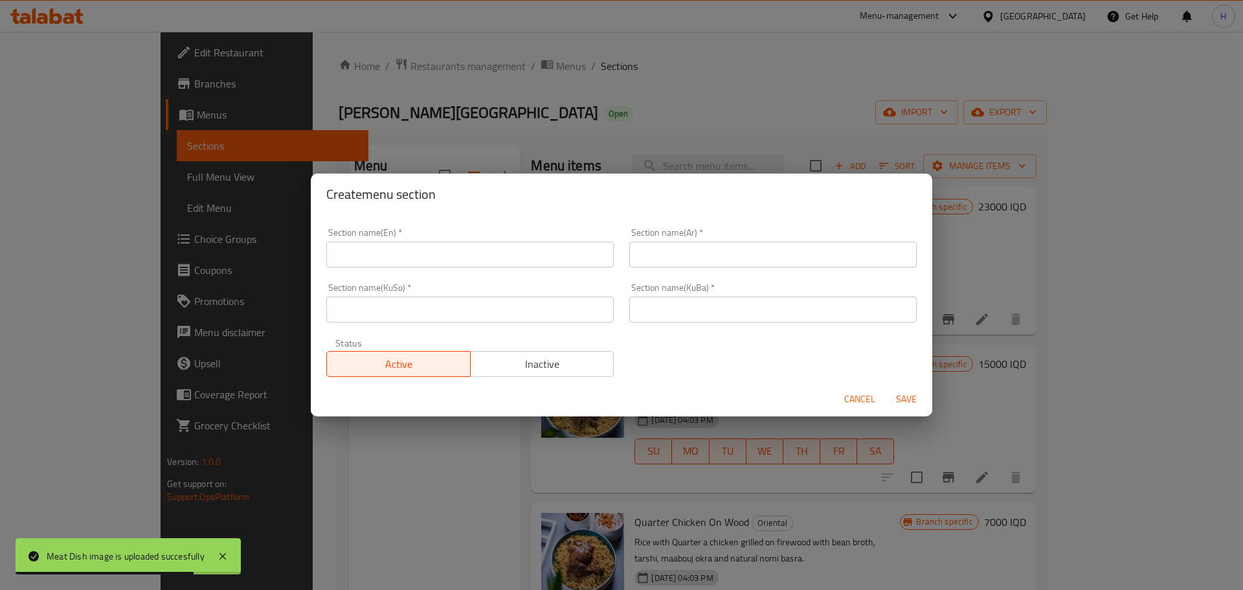
click at [406, 254] on input "text" at bounding box center [469, 255] width 287 height 26
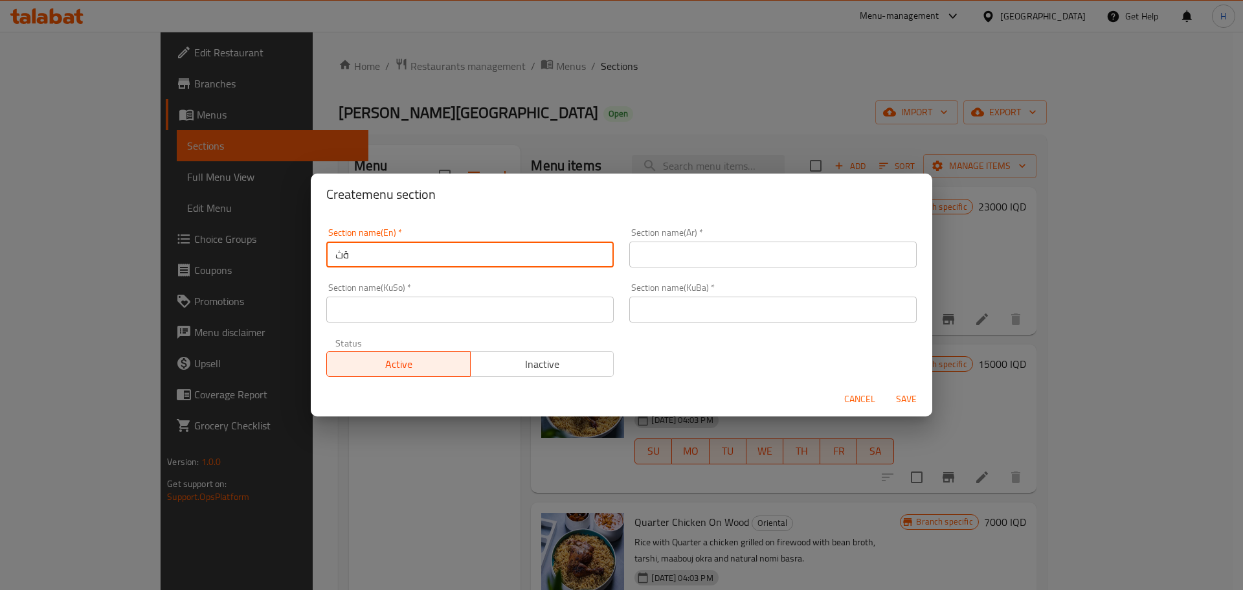
type input "ة"
click at [654, 258] on input "text" at bounding box center [772, 255] width 287 height 26
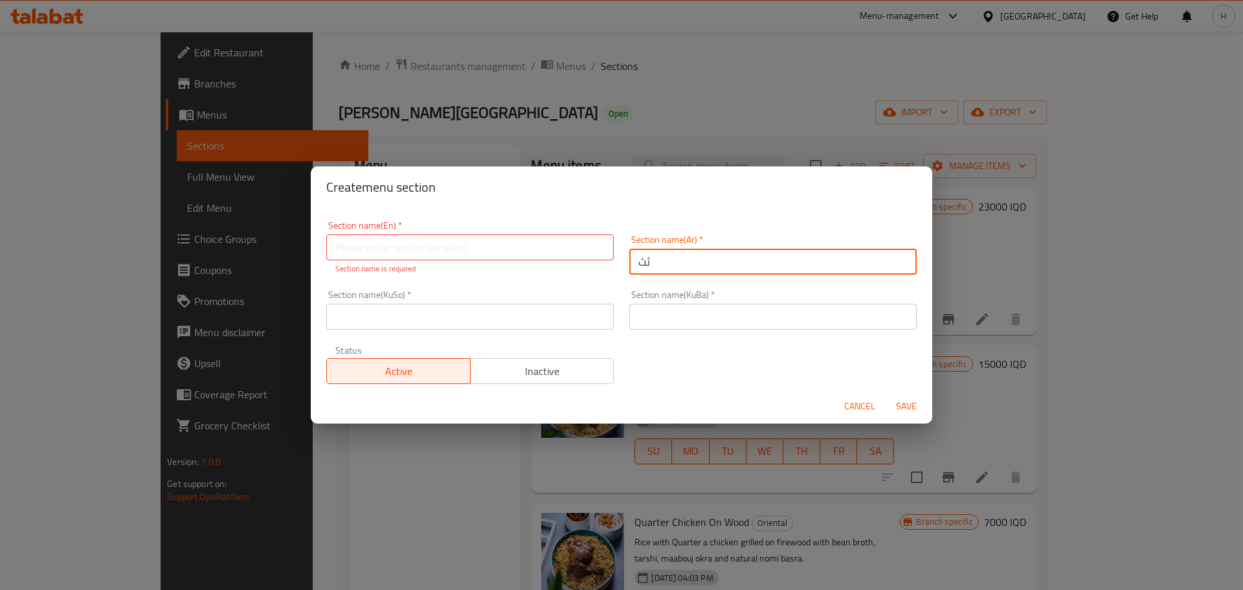
type input "ث"
type input "اللحم"
click at [528, 242] on input "text" at bounding box center [469, 247] width 287 height 26
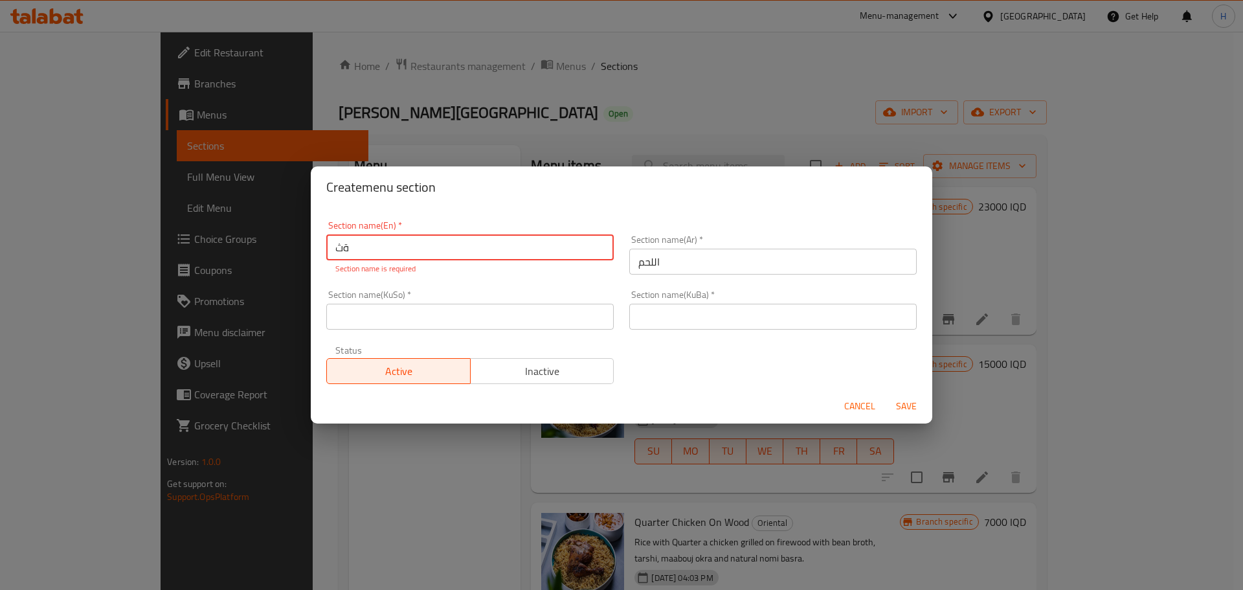
type input "ة"
type input "meet"
click at [726, 320] on input "text" at bounding box center [772, 317] width 287 height 26
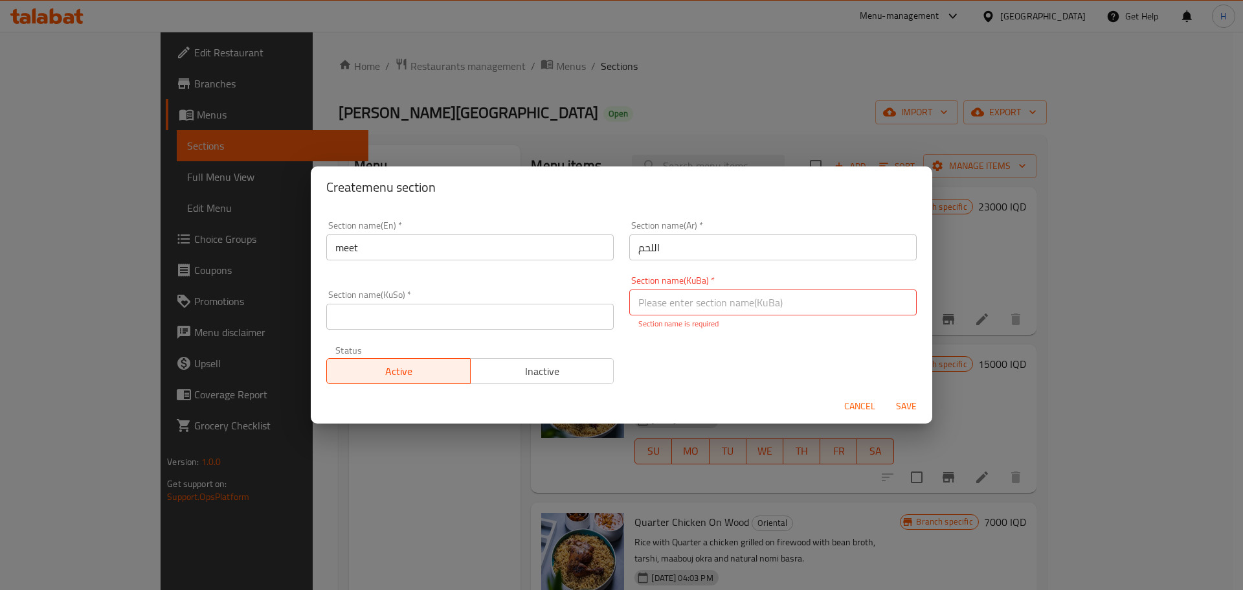
click at [901, 392] on div "Cancel Save" at bounding box center [622, 406] width 622 height 34
click at [717, 300] on input "text" at bounding box center [772, 302] width 287 height 26
type input "dd"
click at [508, 322] on input "text" at bounding box center [469, 317] width 287 height 26
type input "dd"
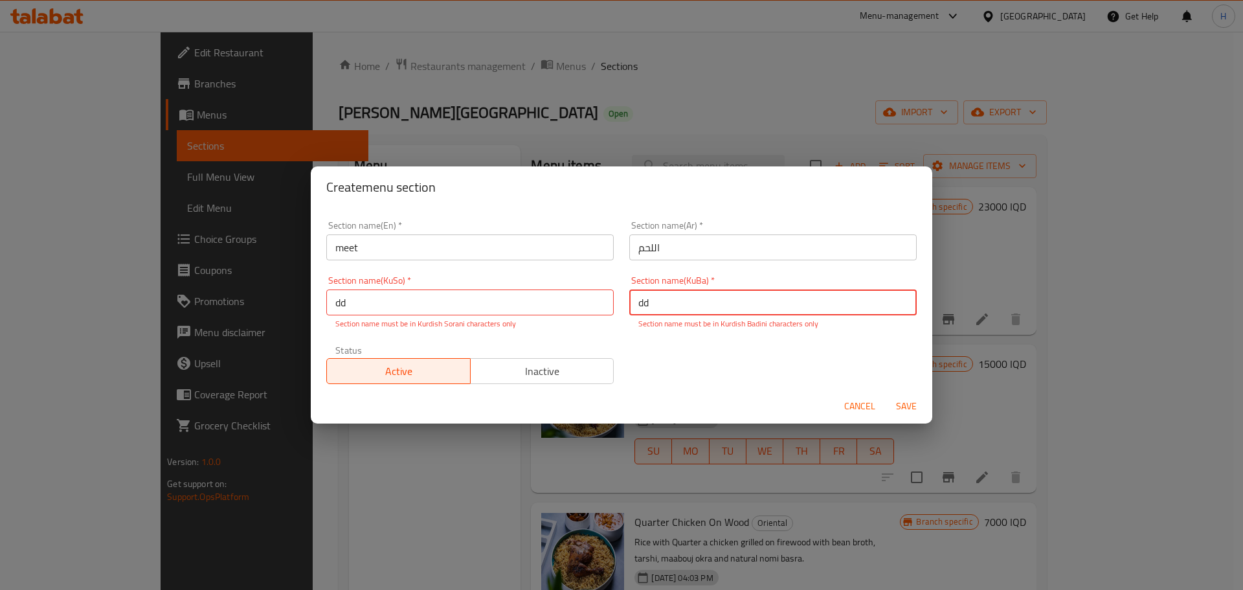
click at [655, 304] on input "dd" at bounding box center [772, 302] width 287 height 26
drag, startPoint x: 655, startPoint y: 304, endPoint x: 649, endPoint y: 287, distance: 17.2
click at [651, 303] on input "dd" at bounding box center [772, 302] width 287 height 26
type input "لبب"
click at [463, 300] on input "dd" at bounding box center [469, 302] width 287 height 26
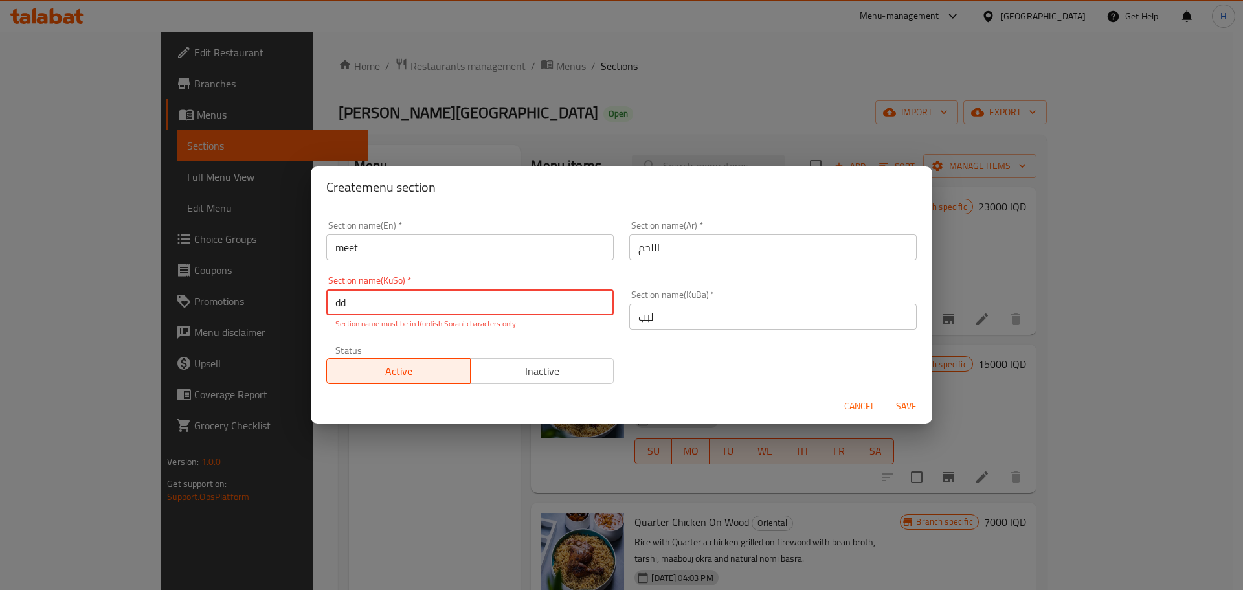
click at [463, 300] on input "dd" at bounding box center [469, 302] width 287 height 26
type input "لبب"
click at [901, 407] on span "Save" at bounding box center [906, 406] width 31 height 16
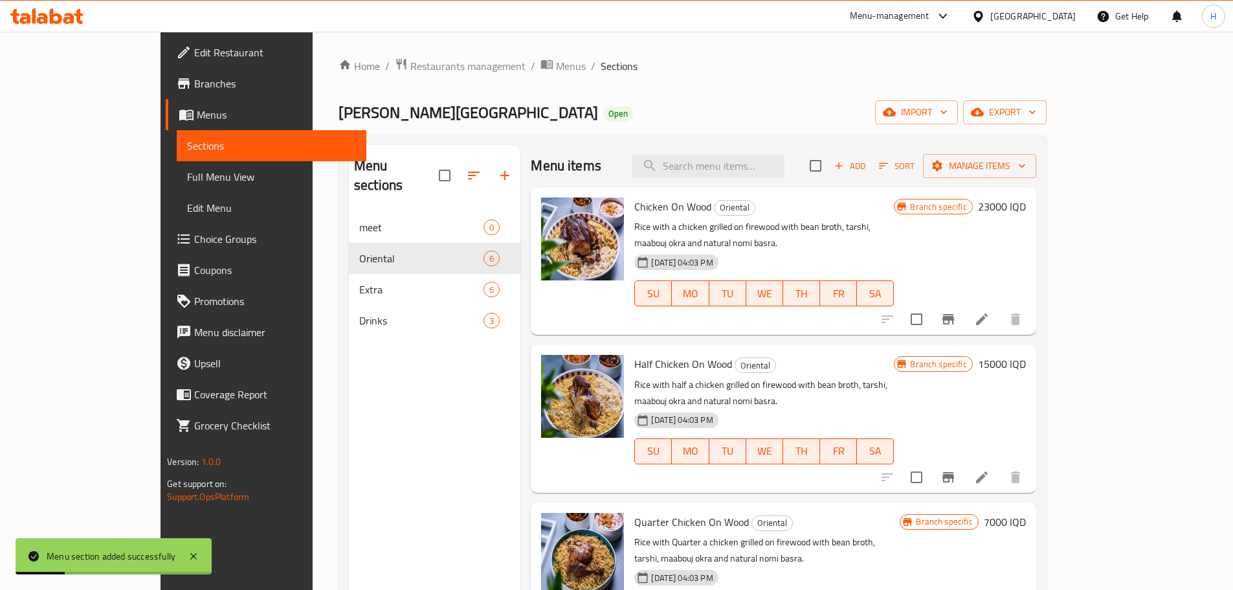
click at [990, 469] on icon at bounding box center [982, 477] width 16 height 16
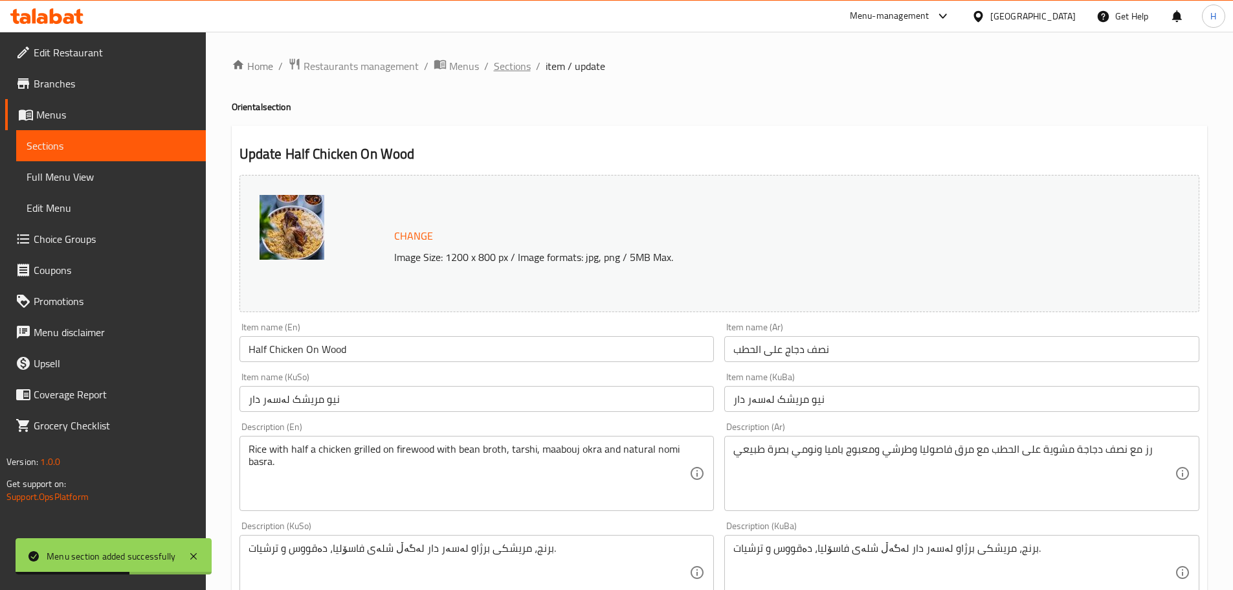
click at [508, 62] on span "Sections" at bounding box center [512, 66] width 37 height 16
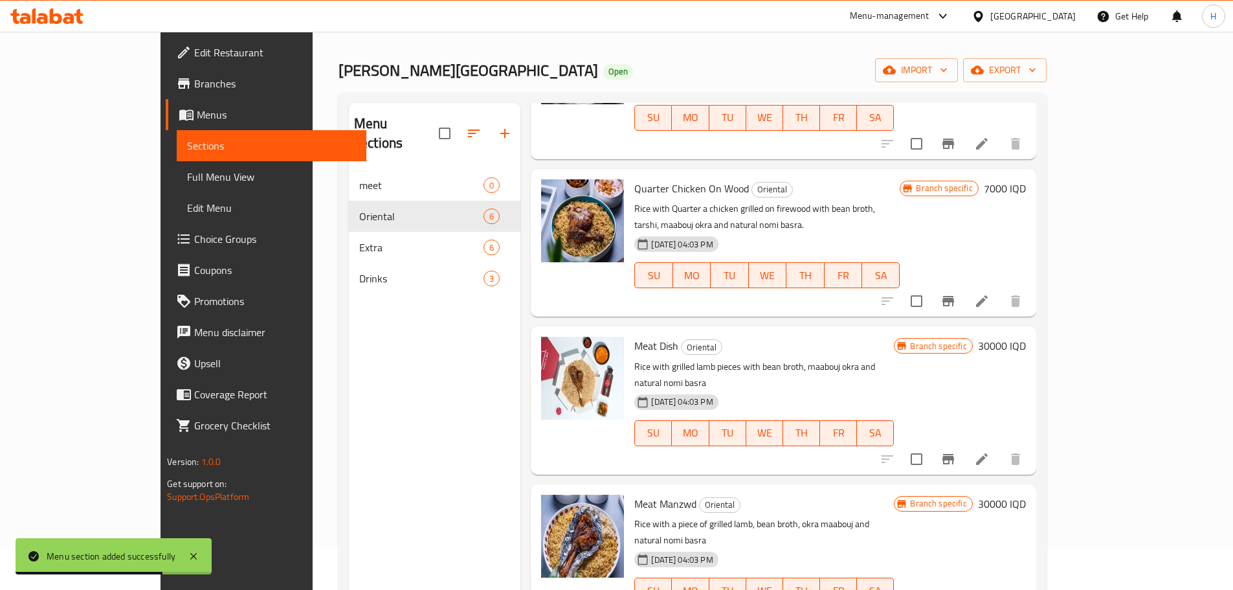
scroll to position [65, 0]
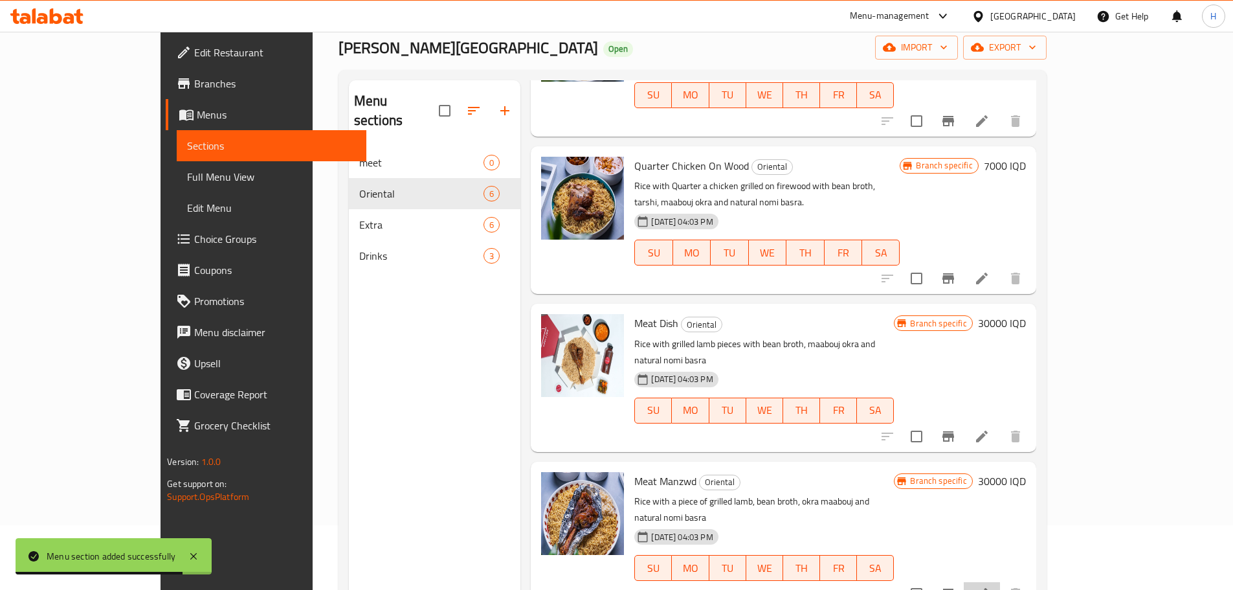
click at [1000, 582] on li at bounding box center [982, 593] width 36 height 23
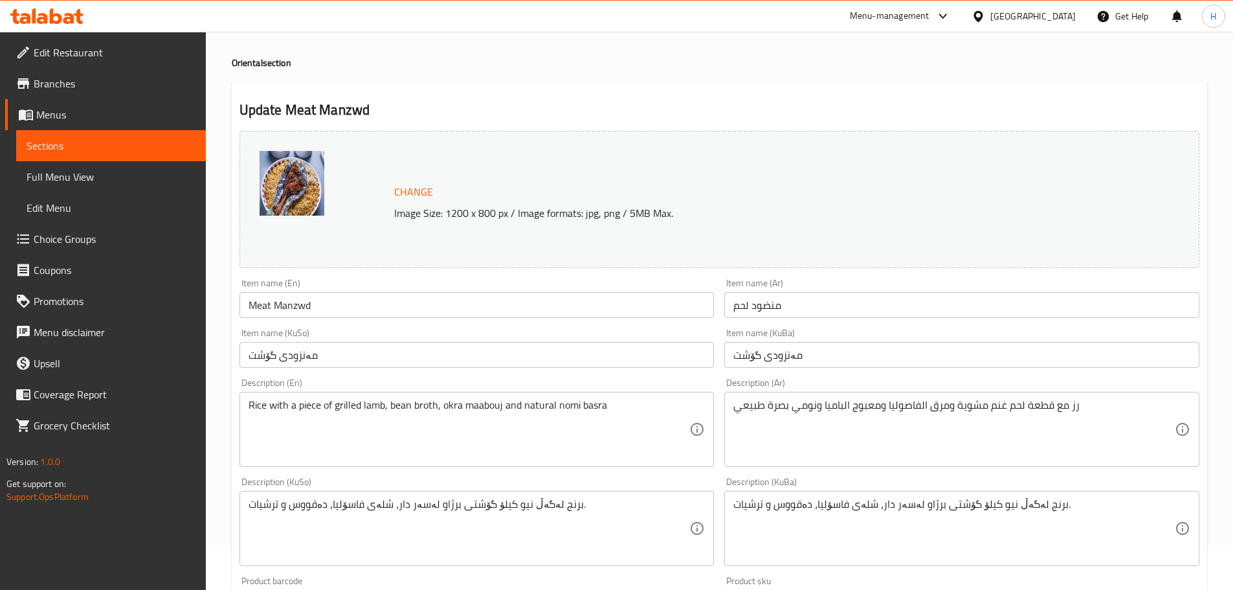
scroll to position [65, 0]
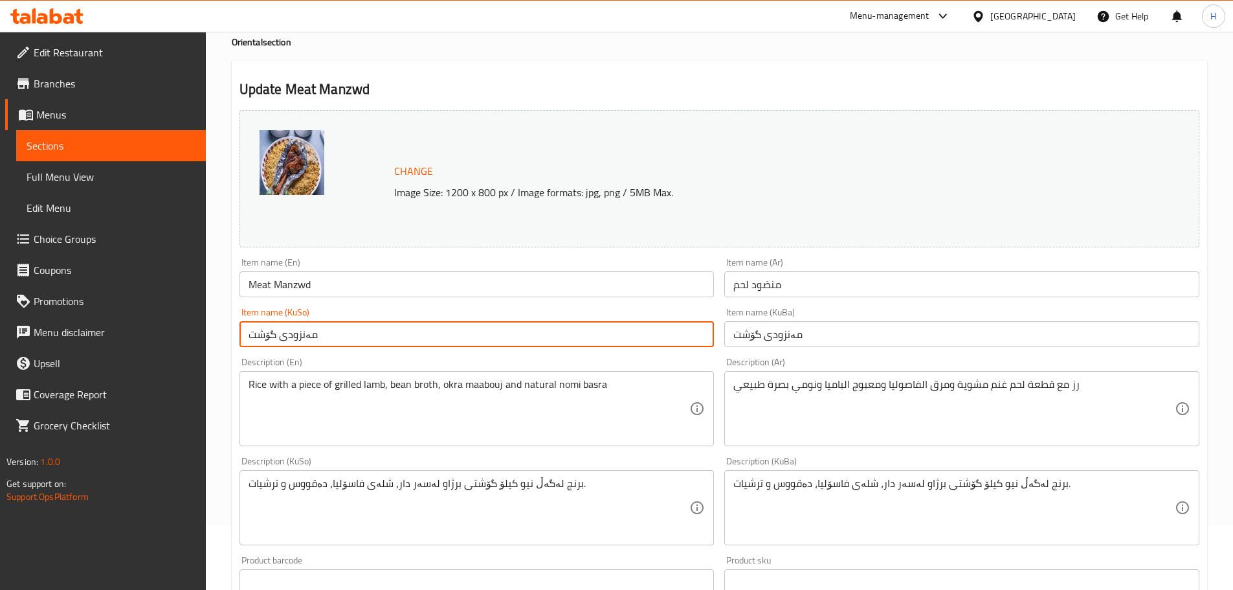
drag, startPoint x: 318, startPoint y: 335, endPoint x: 228, endPoint y: 344, distance: 90.4
click at [228, 344] on div "Home / Restaurants management / Menus / Sections / item / update Oriental secti…" at bounding box center [720, 492] width 1028 height 1051
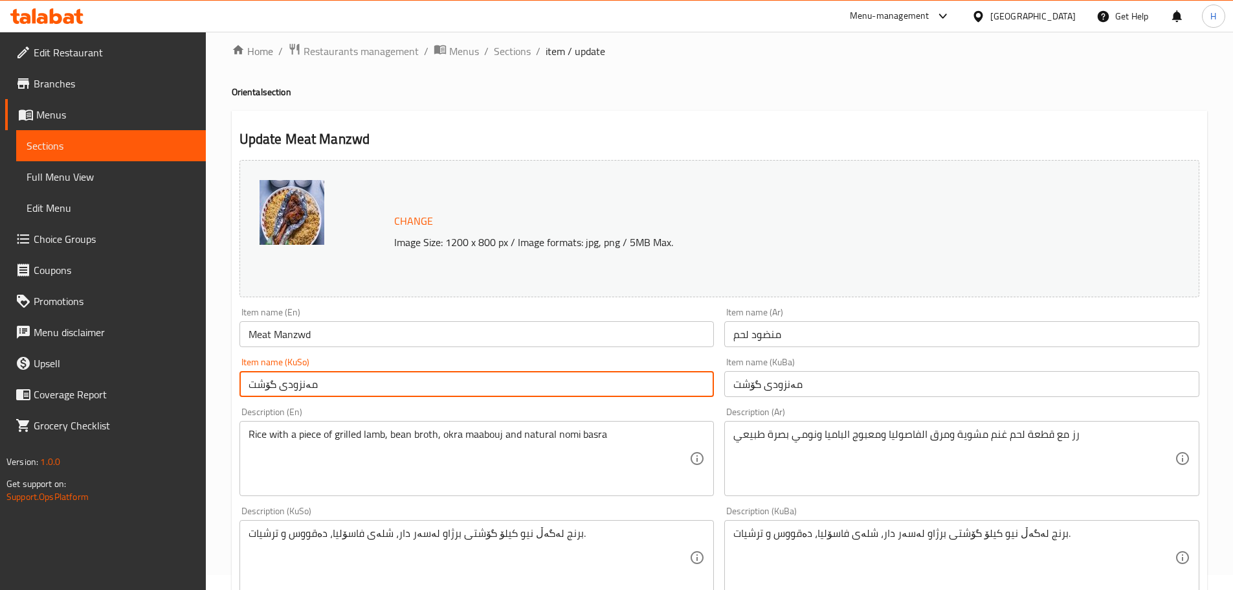
scroll to position [0, 0]
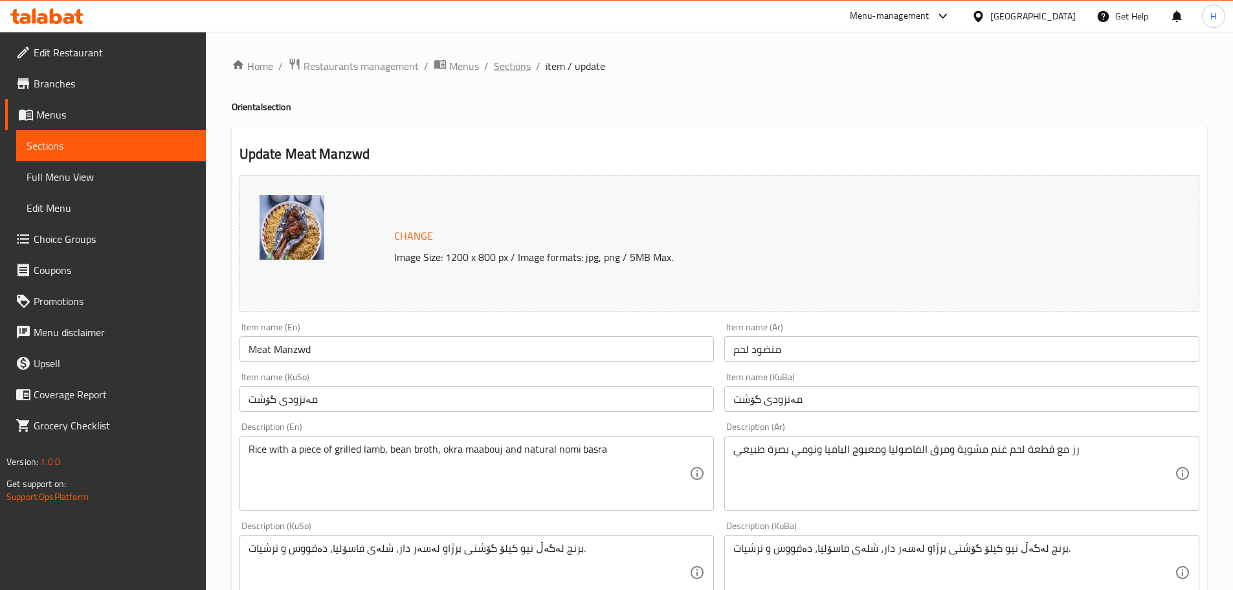
click at [511, 65] on span "Sections" at bounding box center [512, 66] width 37 height 16
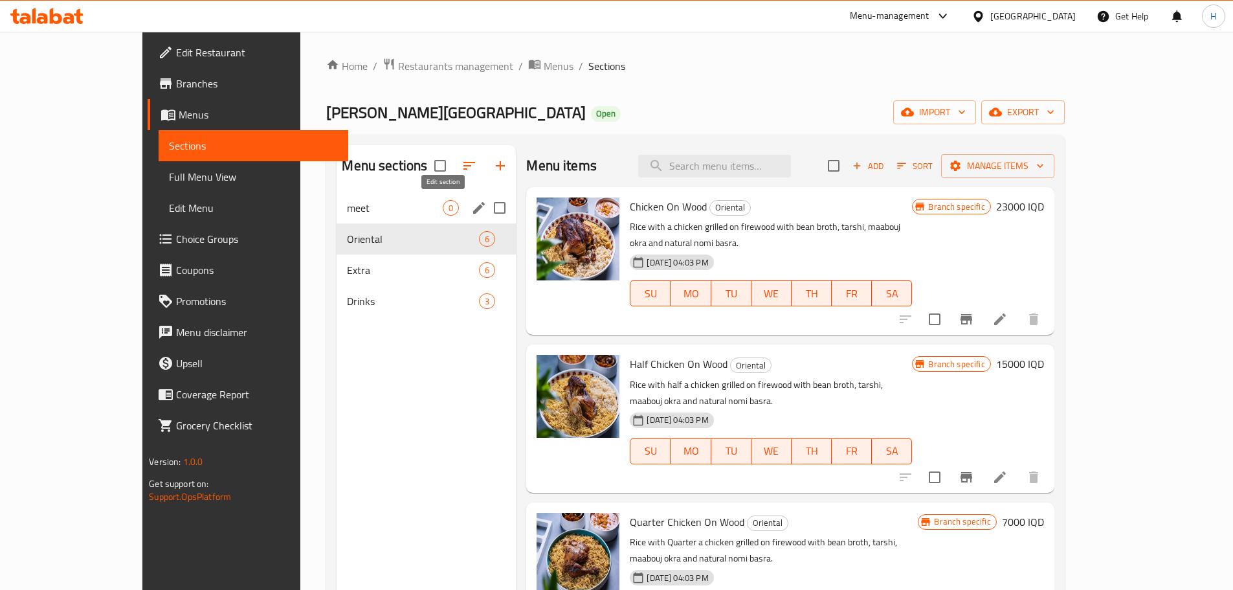
click at [471, 208] on icon "edit" at bounding box center [479, 208] width 16 height 16
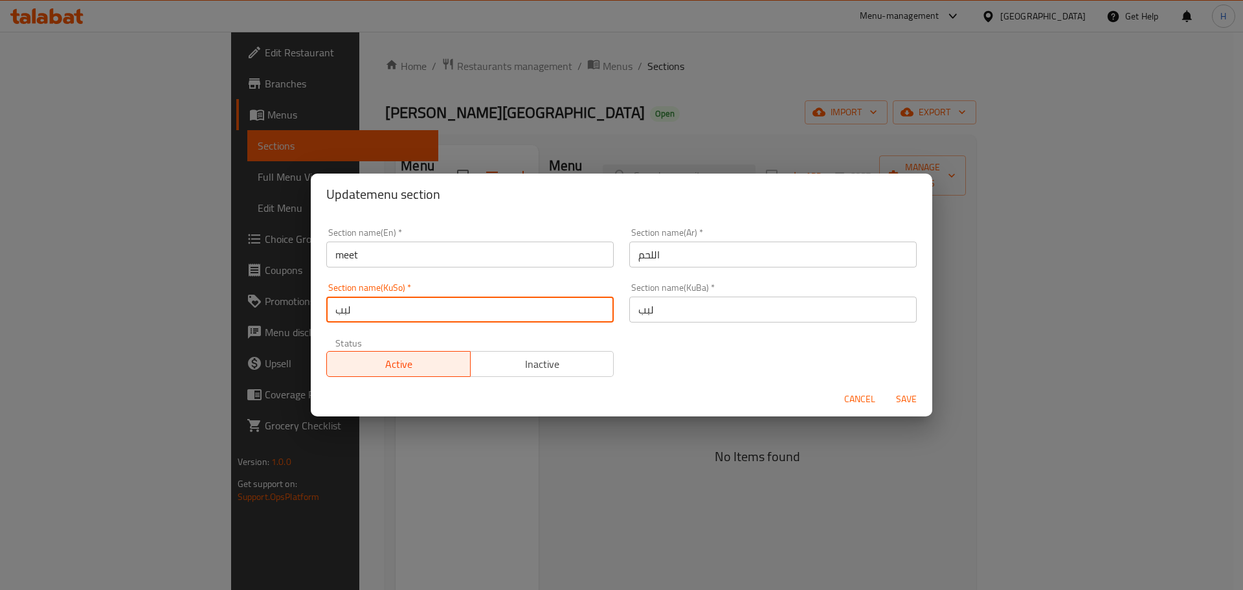
click at [374, 305] on input "لبب" at bounding box center [469, 310] width 287 height 26
paste input "ەنزودی گۆشت"
type input "مەنزودی گۆشت"
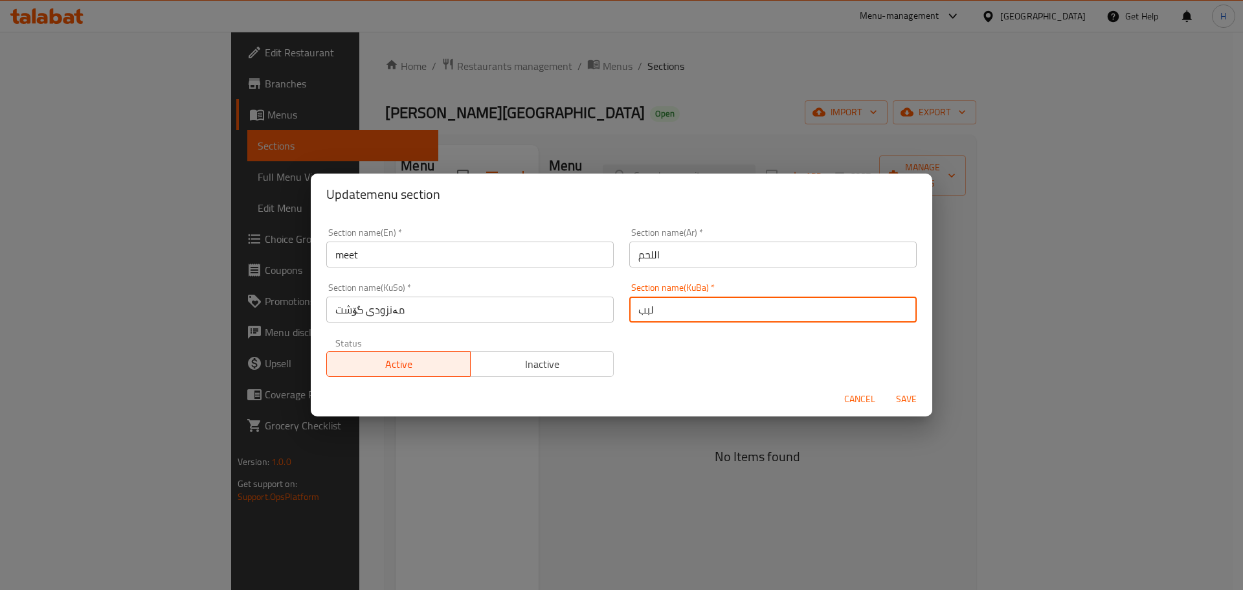
click at [664, 310] on input "لبب" at bounding box center [772, 310] width 287 height 26
paste input "ەنزودی گۆشت"
type input "مەنزودی گۆشت"
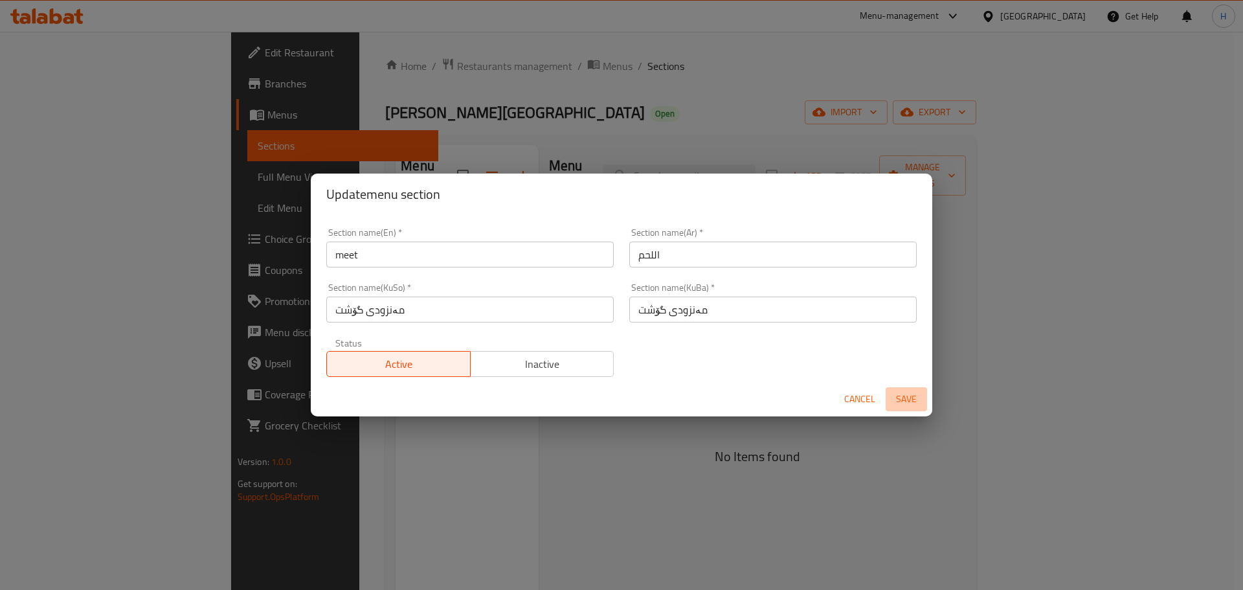
click at [897, 394] on span "Save" at bounding box center [906, 399] width 31 height 16
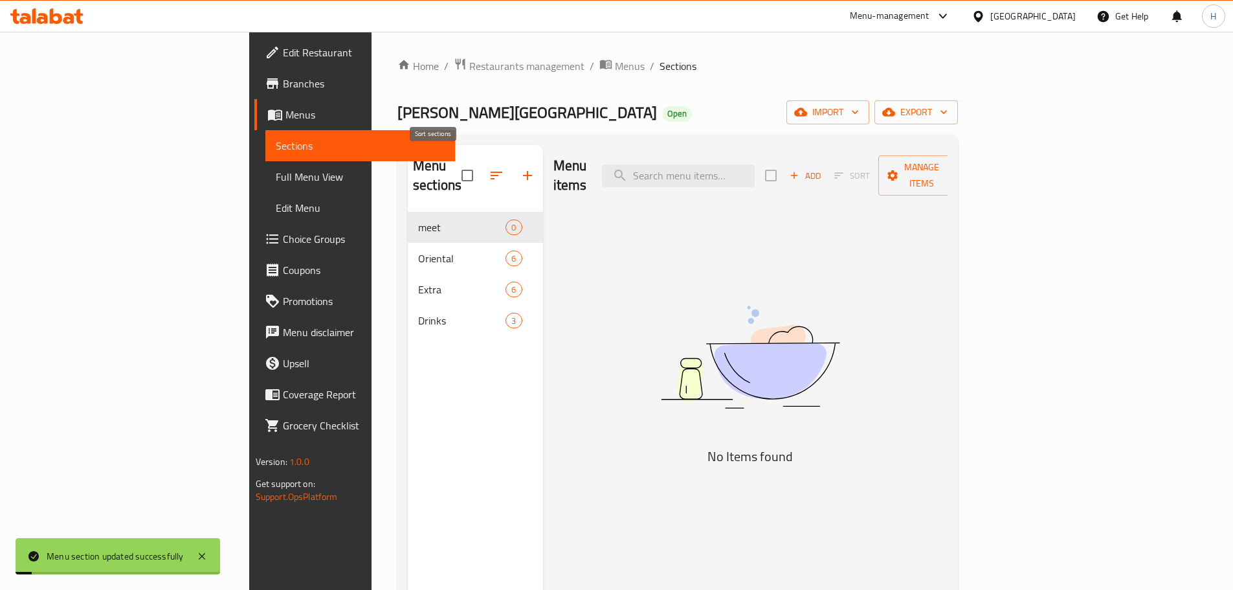
click at [489, 168] on icon "button" at bounding box center [497, 176] width 16 height 16
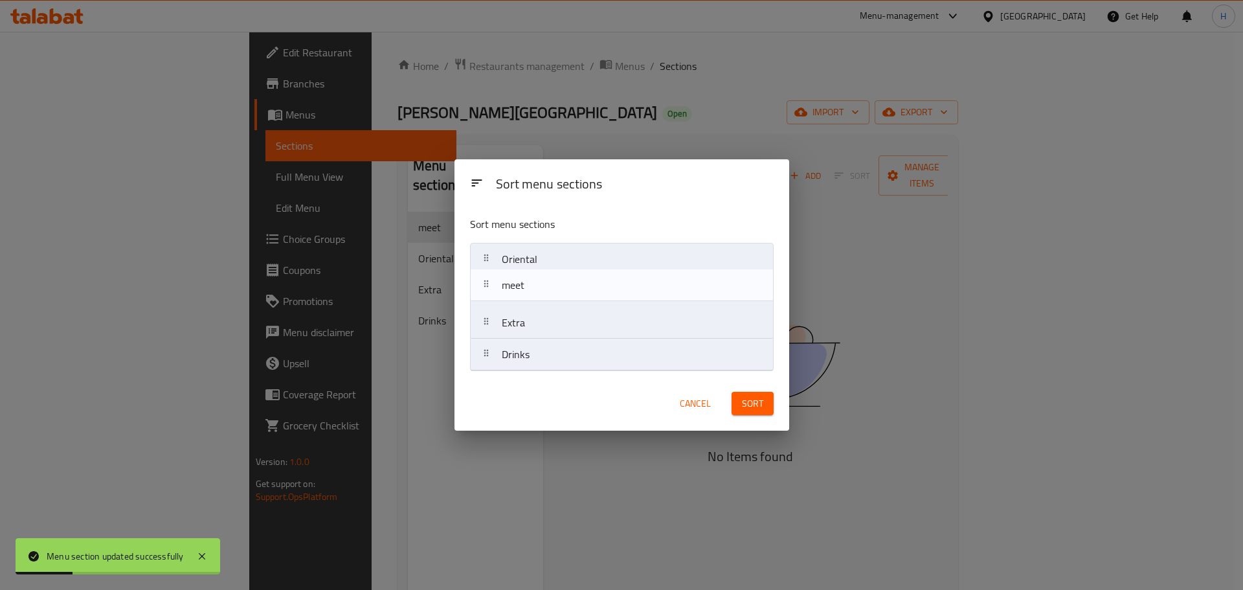
drag, startPoint x: 528, startPoint y: 265, endPoint x: 546, endPoint y: 297, distance: 35.7
click at [528, 297] on nav "meet Oriental Extra Drinks" at bounding box center [622, 307] width 304 height 128
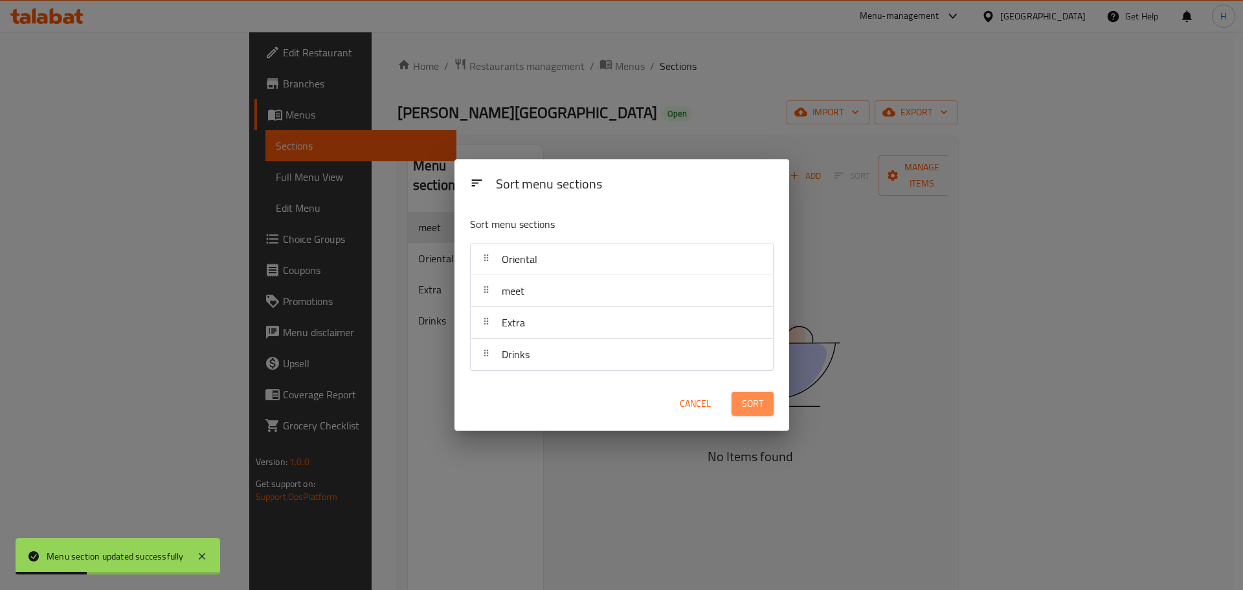
click at [753, 401] on span "Sort" at bounding box center [752, 404] width 21 height 16
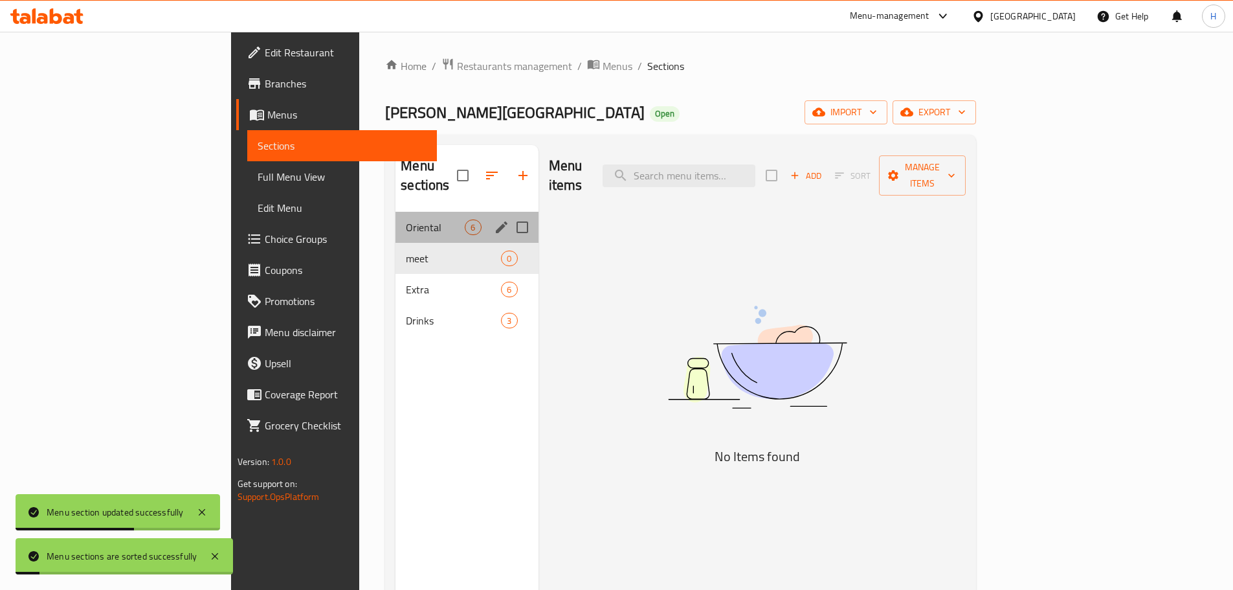
click at [396, 212] on div "Oriental 6" at bounding box center [467, 227] width 142 height 31
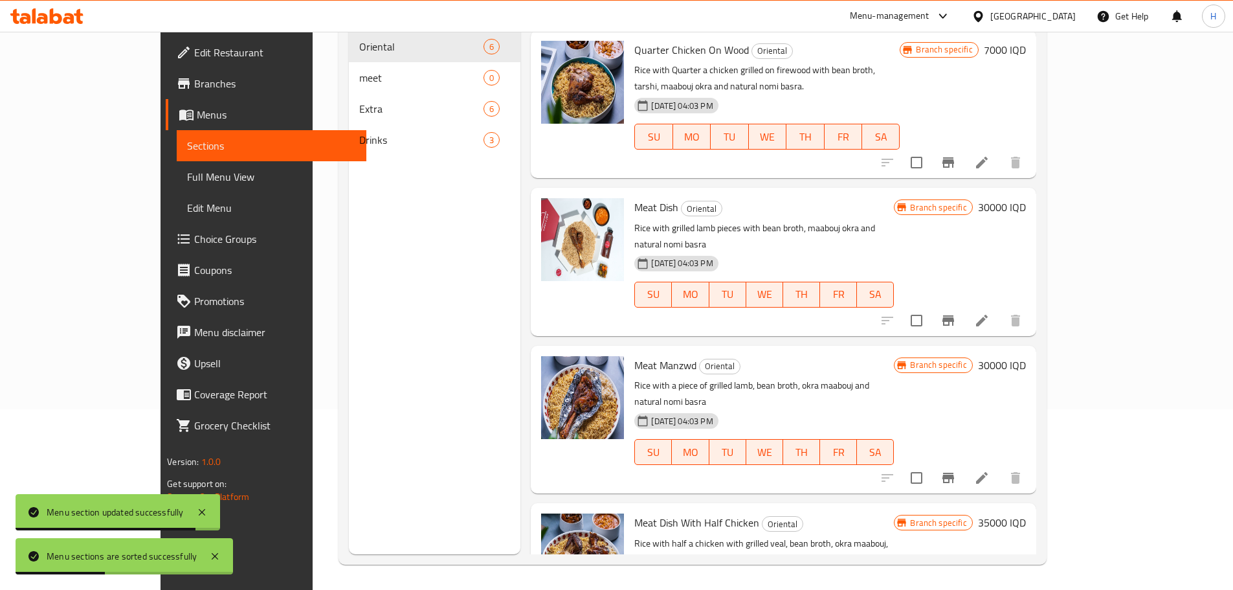
scroll to position [181, 0]
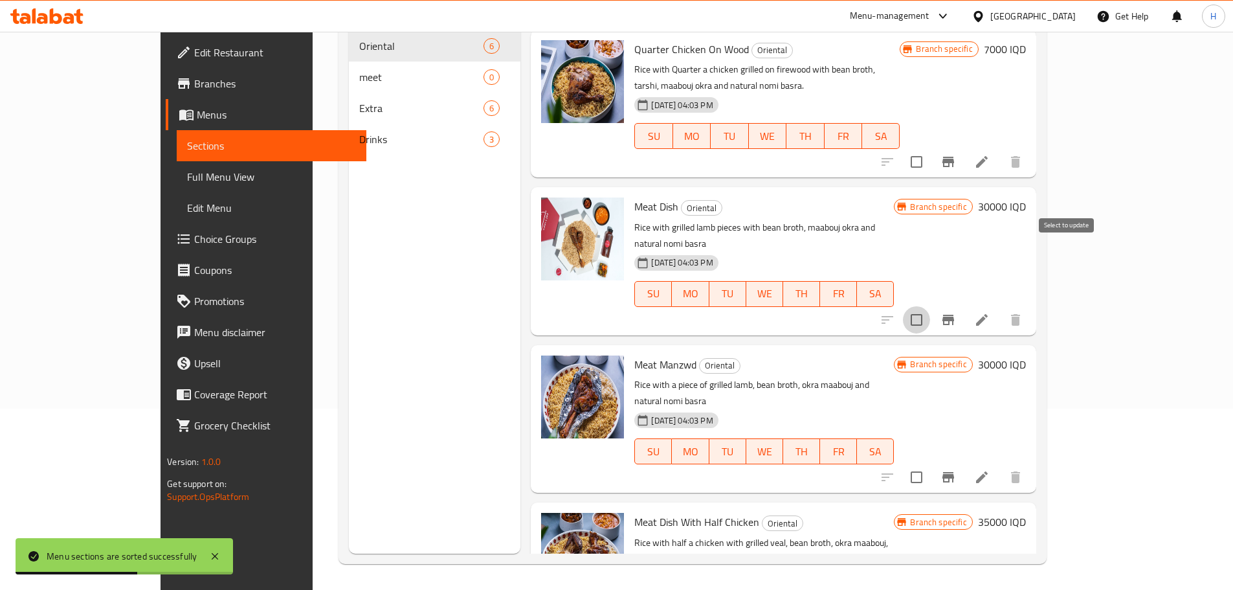
click at [930, 306] on input "checkbox" at bounding box center [916, 319] width 27 height 27
checkbox input "true"
click at [930, 464] on input "checkbox" at bounding box center [916, 477] width 27 height 27
checkbox input "true"
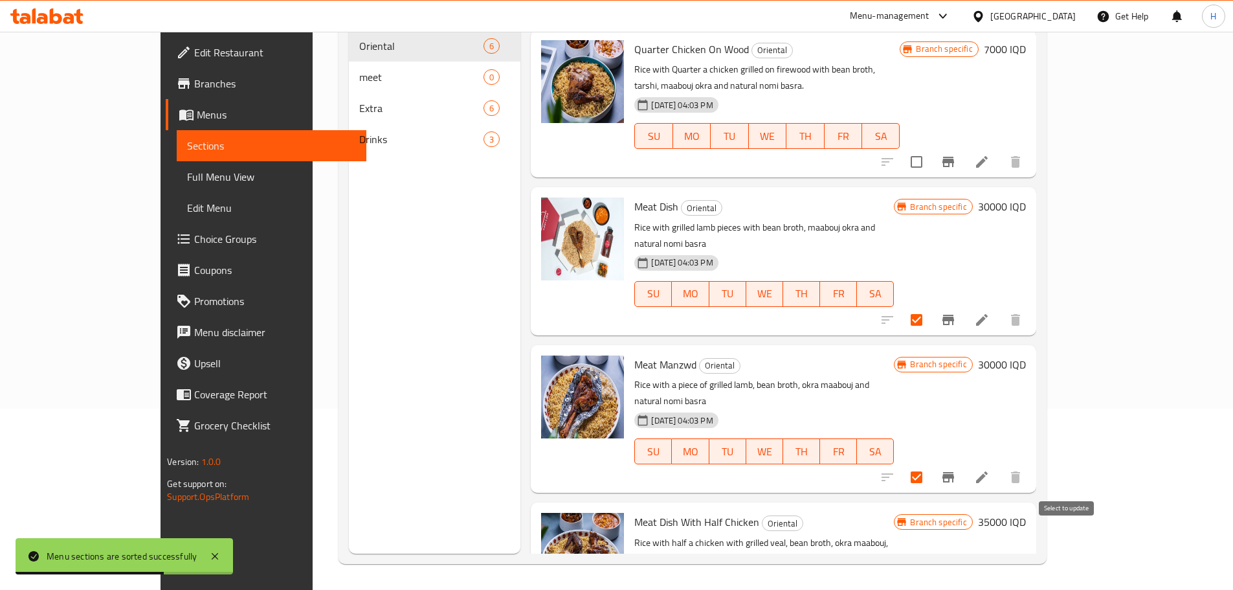
checkbox input "true"
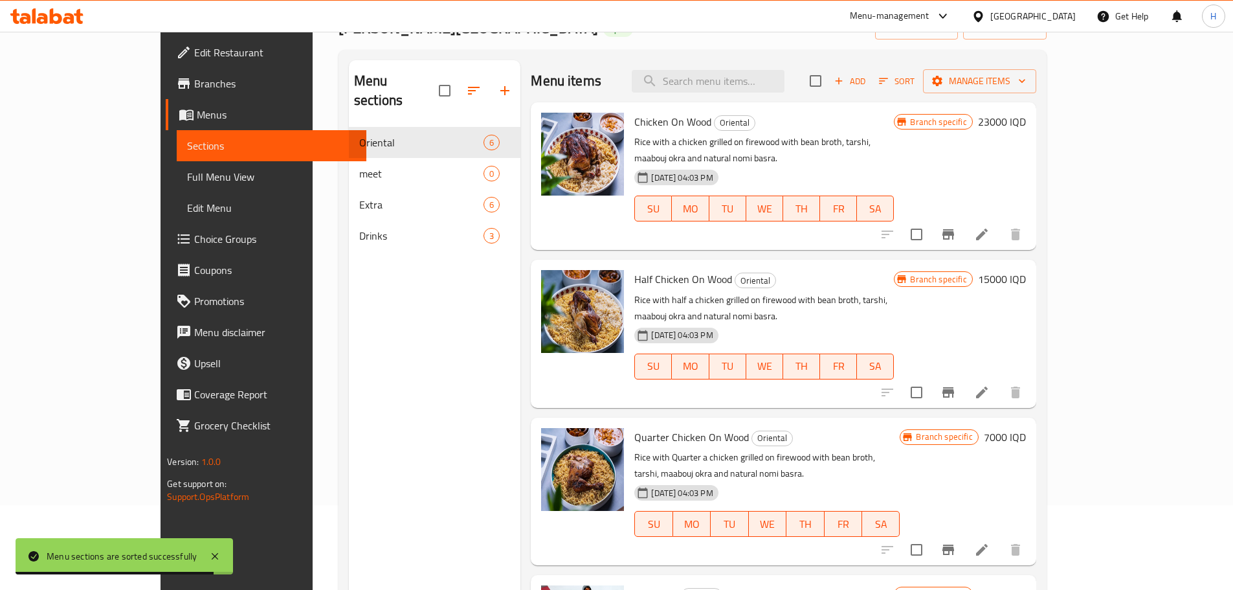
scroll to position [0, 0]
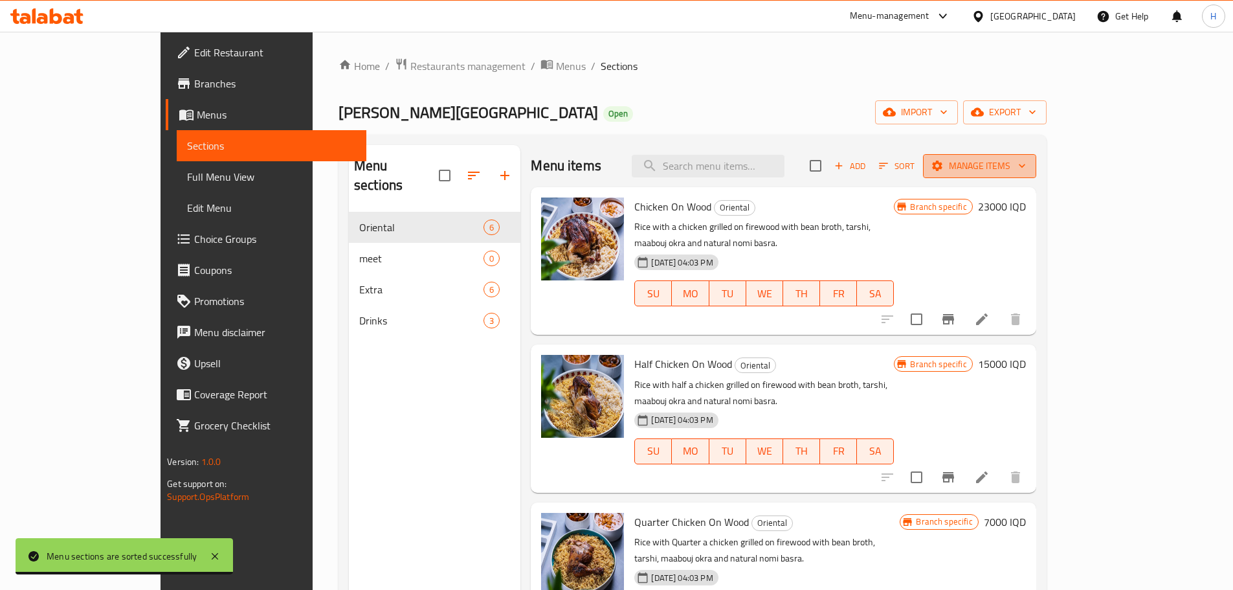
click at [1026, 164] on span "Manage items" at bounding box center [980, 166] width 93 height 16
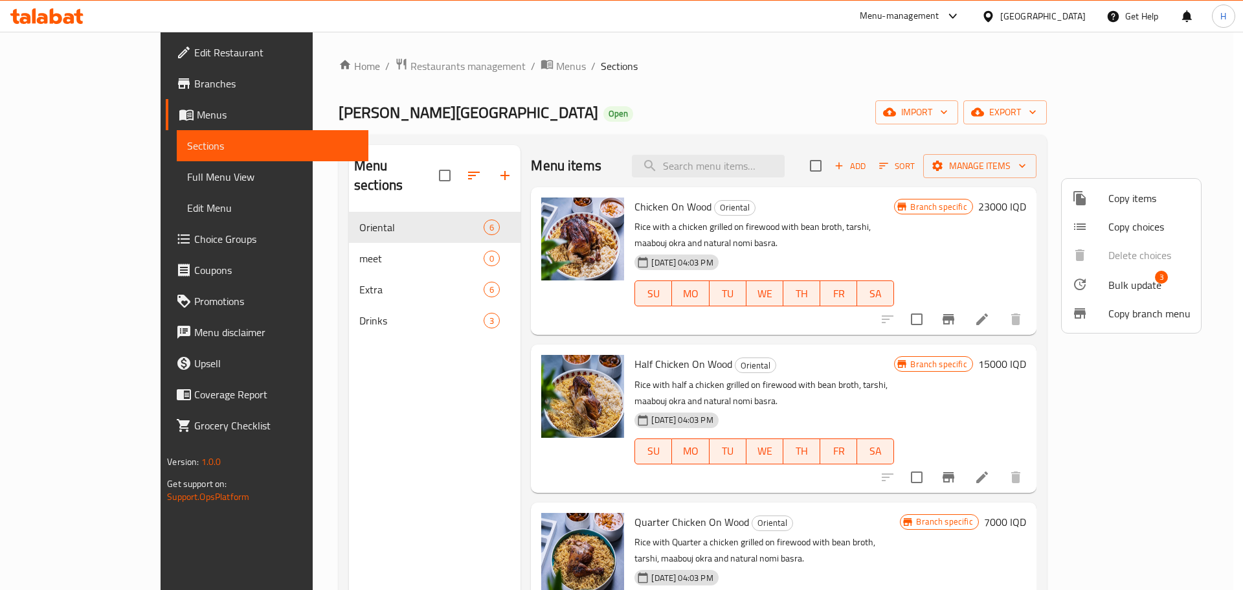
click at [1133, 284] on span "Bulk update" at bounding box center [1135, 285] width 53 height 16
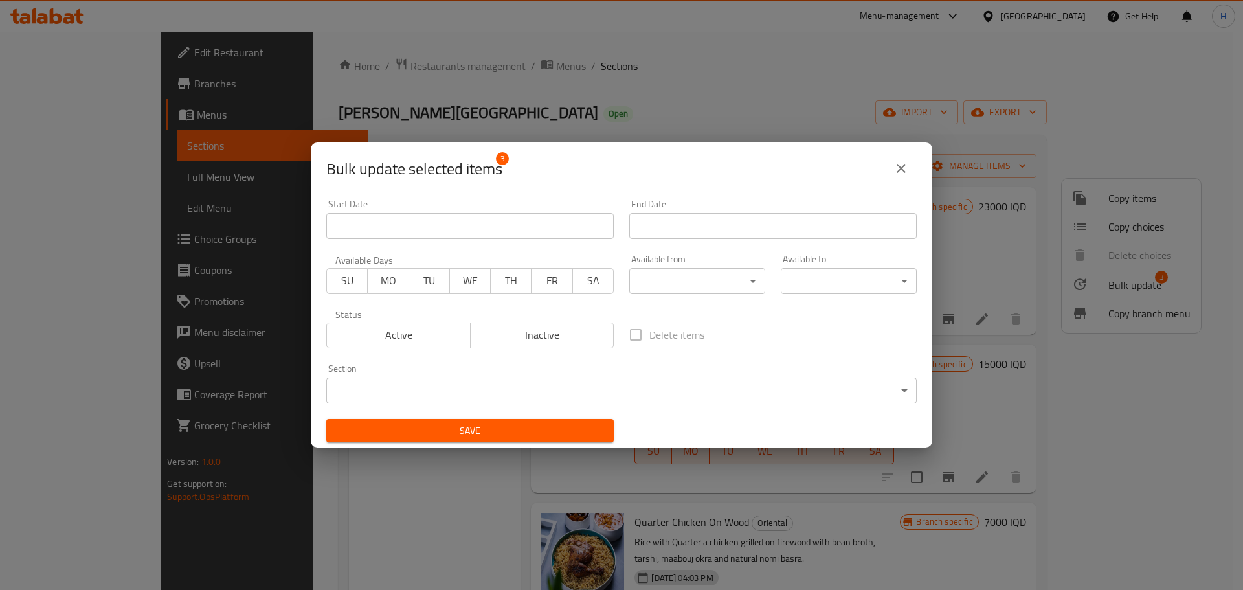
click at [574, 388] on body "​ Menu-management [GEOGRAPHIC_DATA] Get Help H Edit Restaurant Branches Menus S…" at bounding box center [621, 311] width 1243 height 558
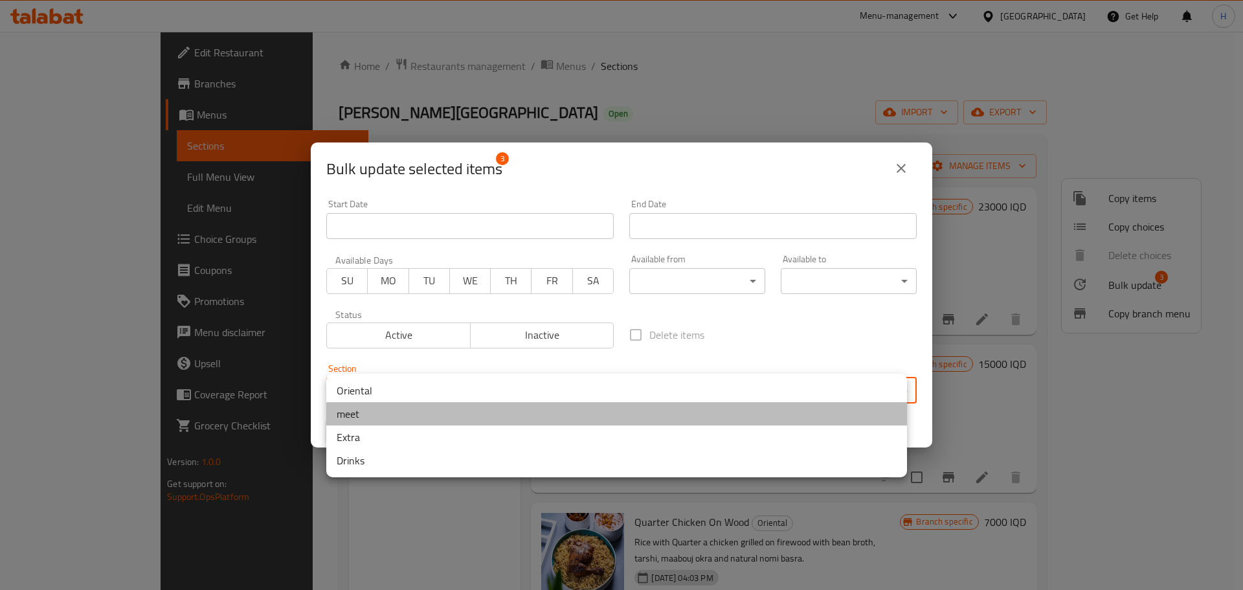
click at [368, 420] on li "meet" at bounding box center [616, 413] width 581 height 23
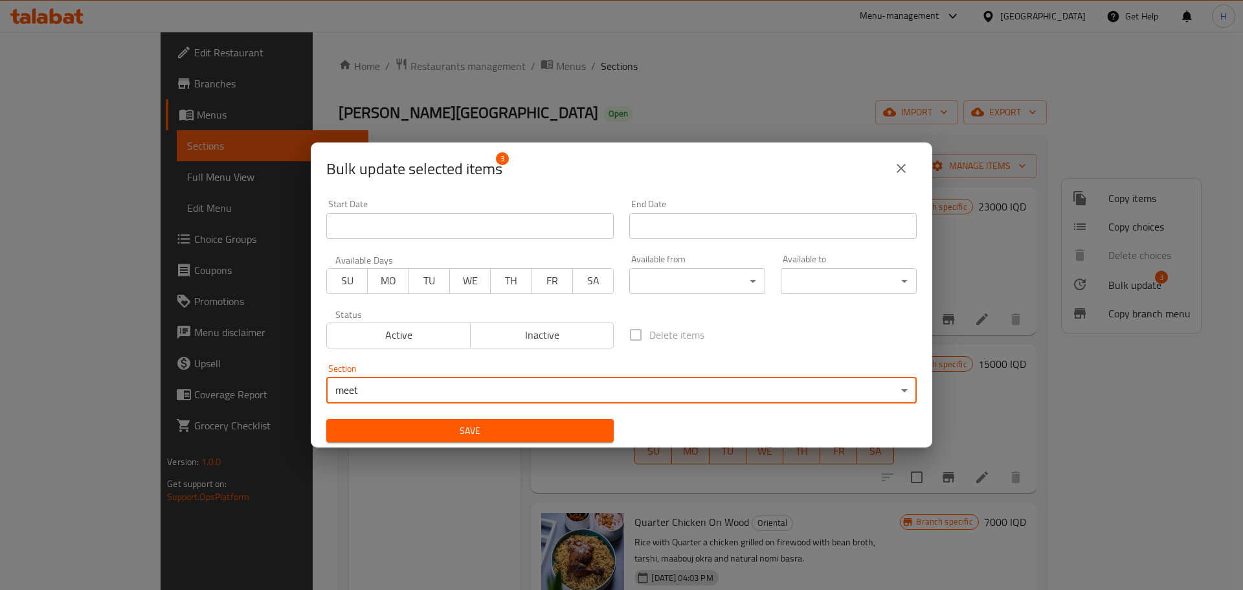
click at [575, 432] on span "Save" at bounding box center [470, 431] width 267 height 16
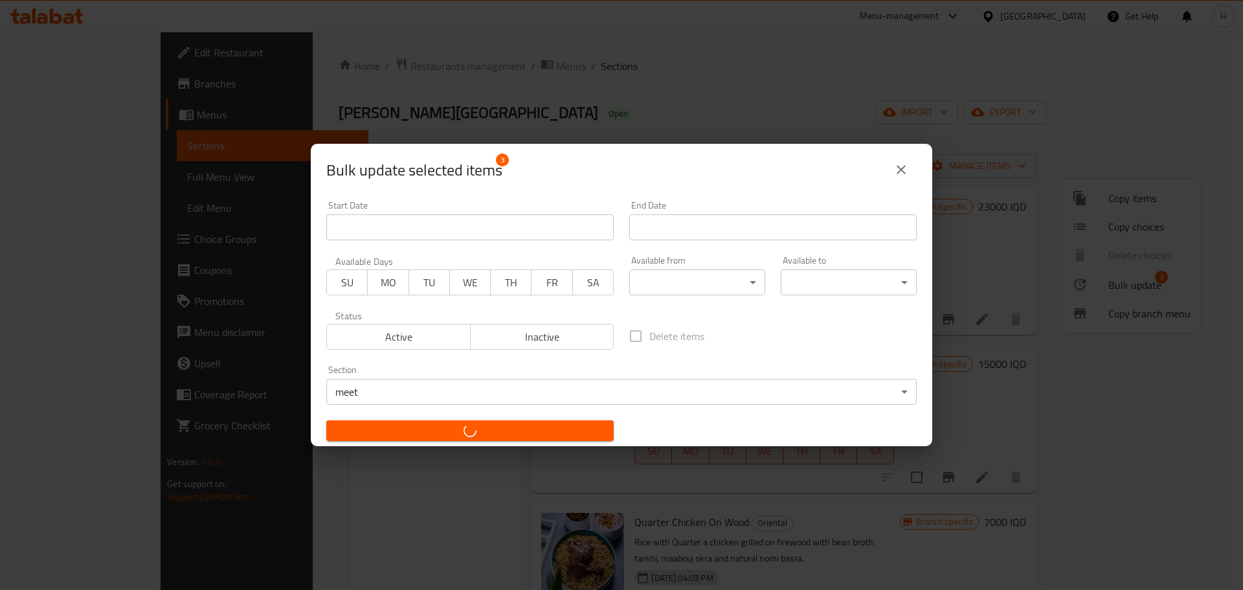
checkbox input "false"
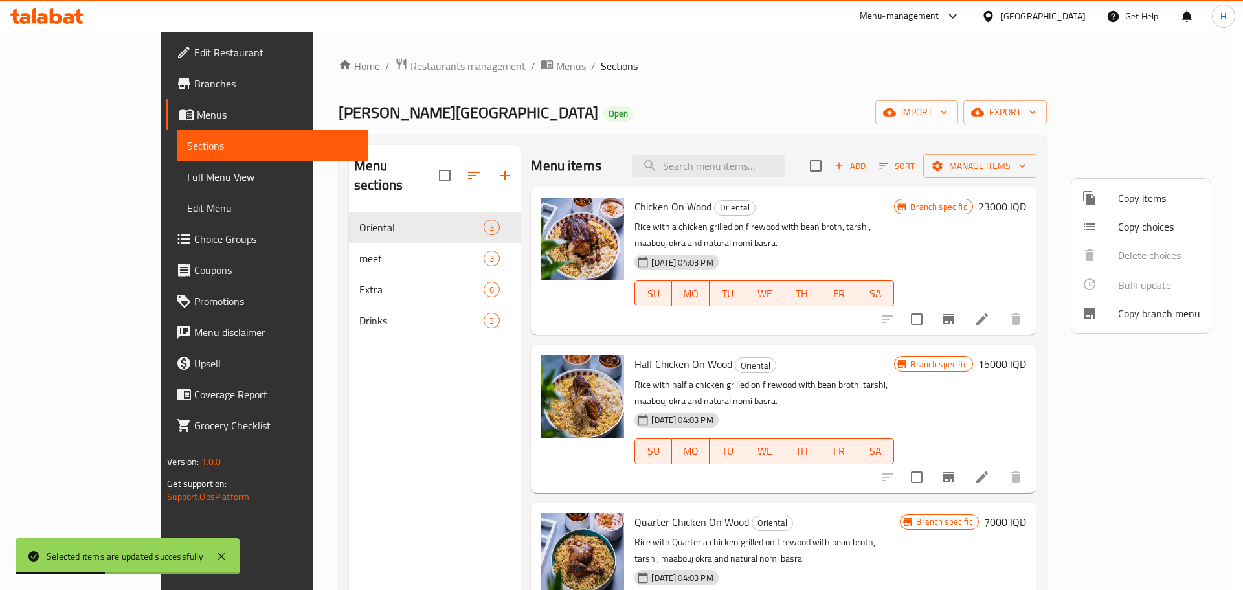
click at [333, 249] on div at bounding box center [621, 295] width 1243 height 590
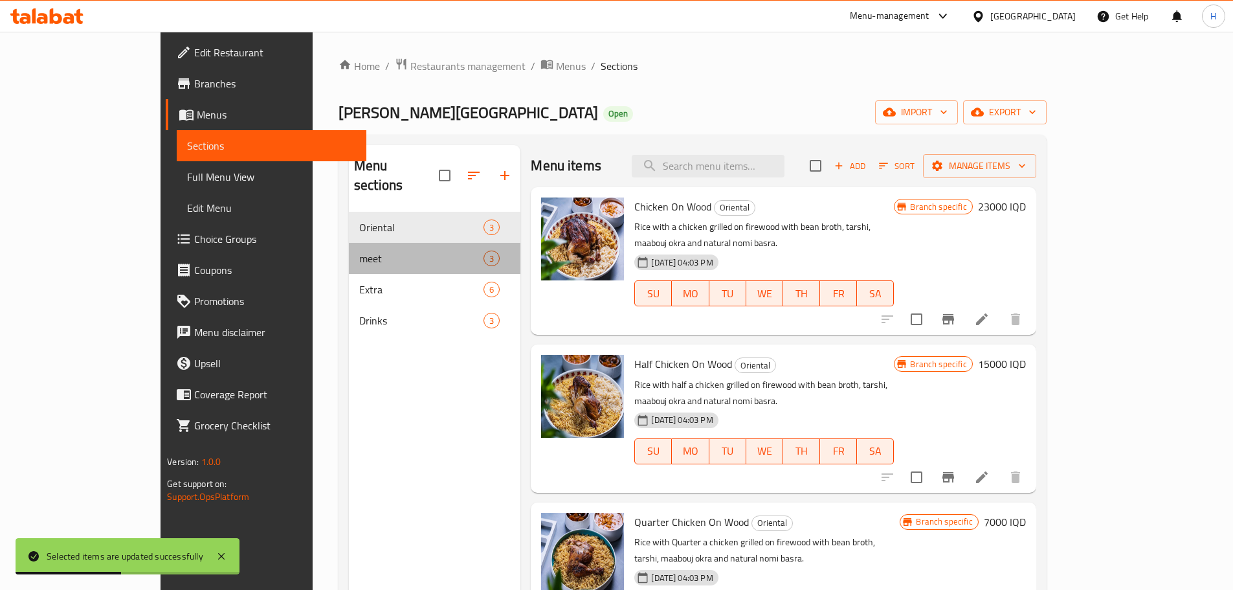
click at [359, 251] on span "meet" at bounding box center [421, 259] width 124 height 16
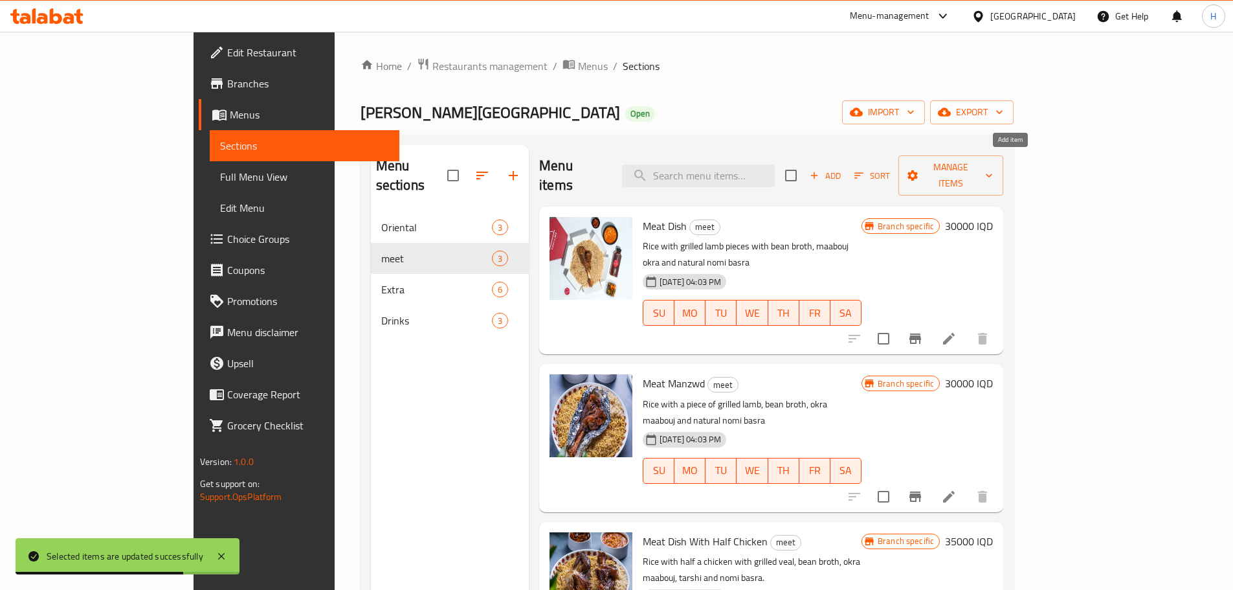
click at [843, 168] on span "Add" at bounding box center [825, 175] width 35 height 15
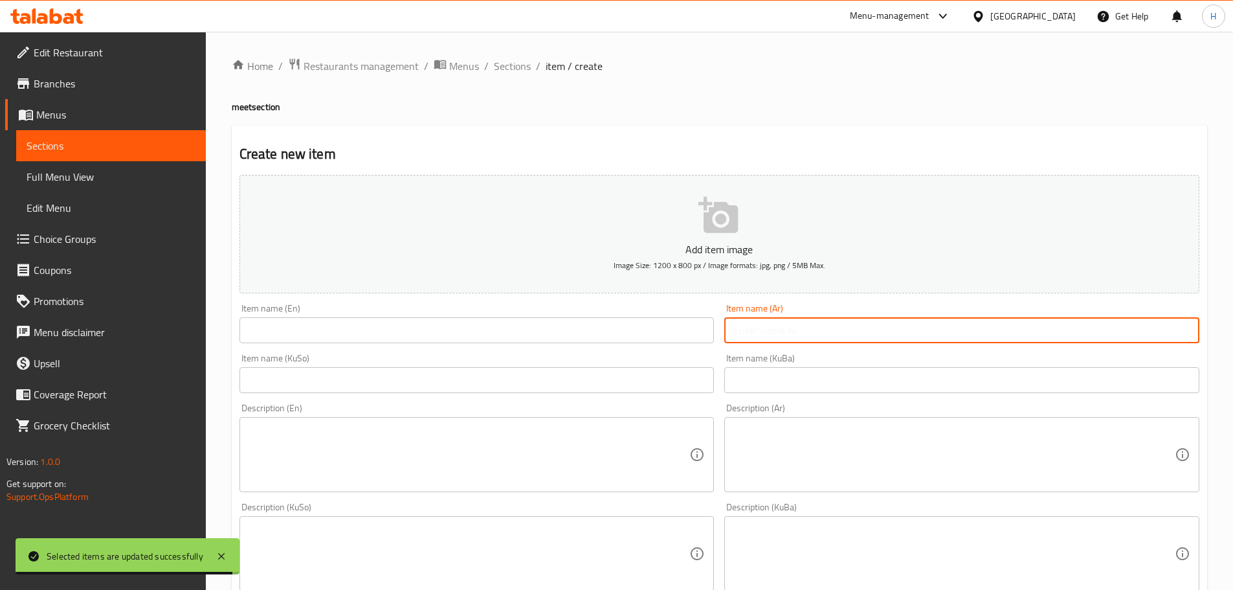
click at [808, 327] on input "text" at bounding box center [962, 330] width 475 height 26
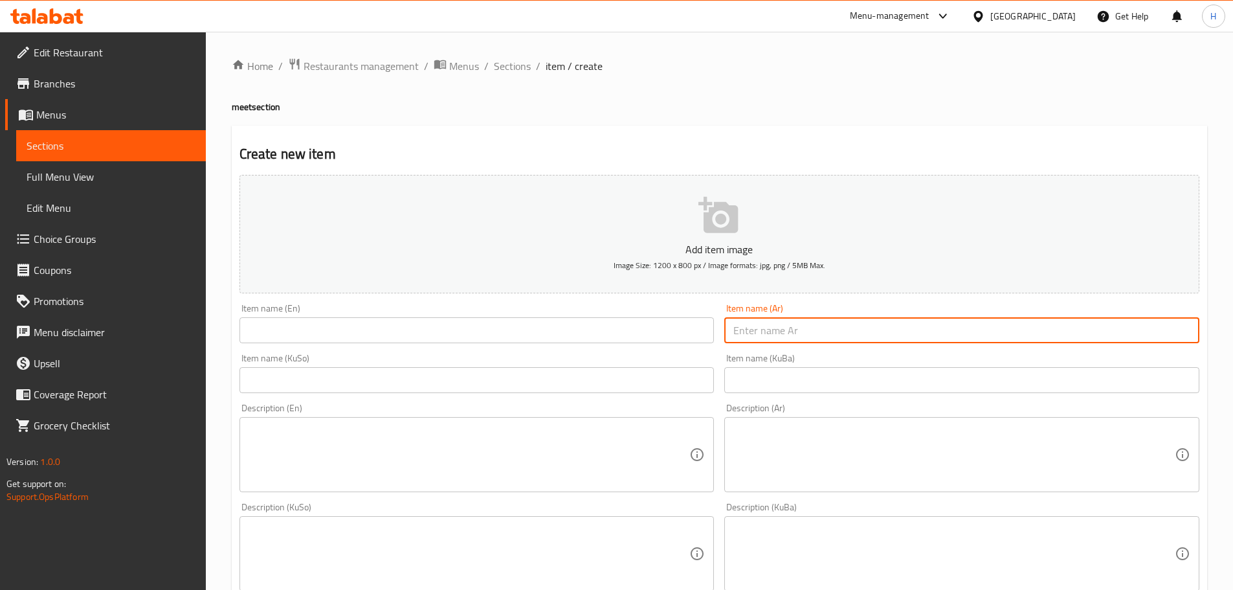
type input "ر"
type input "نفر لحم"
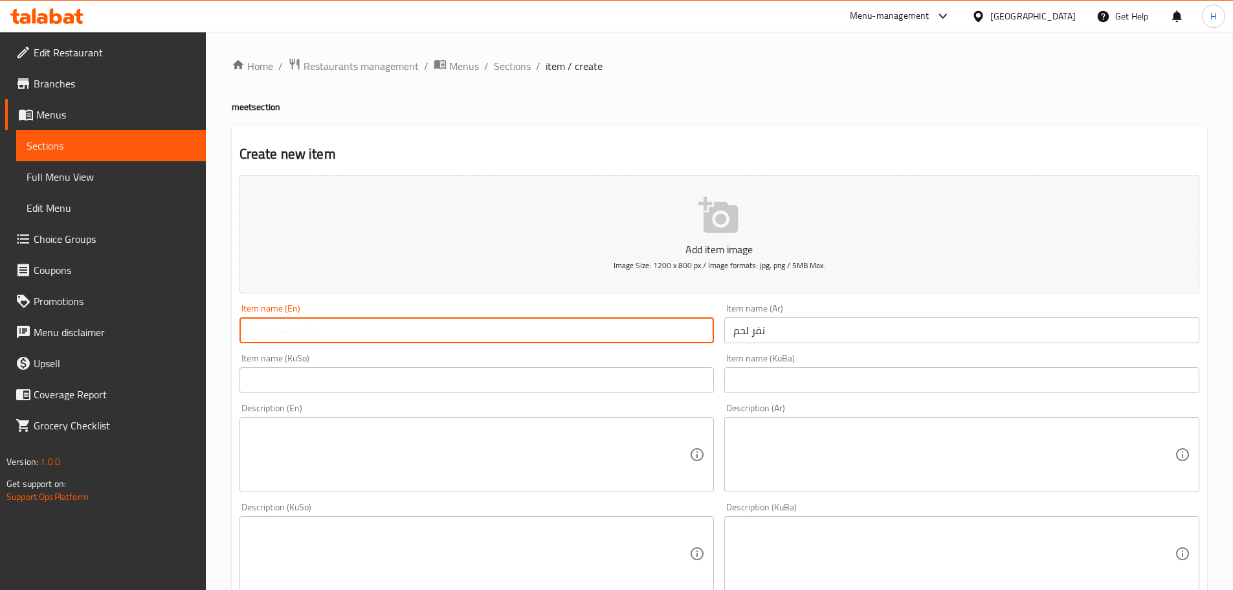
click at [581, 331] on input "text" at bounding box center [477, 330] width 475 height 26
type input "ى"
type input "n"
type input "Nafar meet"
click at [837, 376] on input "text" at bounding box center [962, 380] width 475 height 26
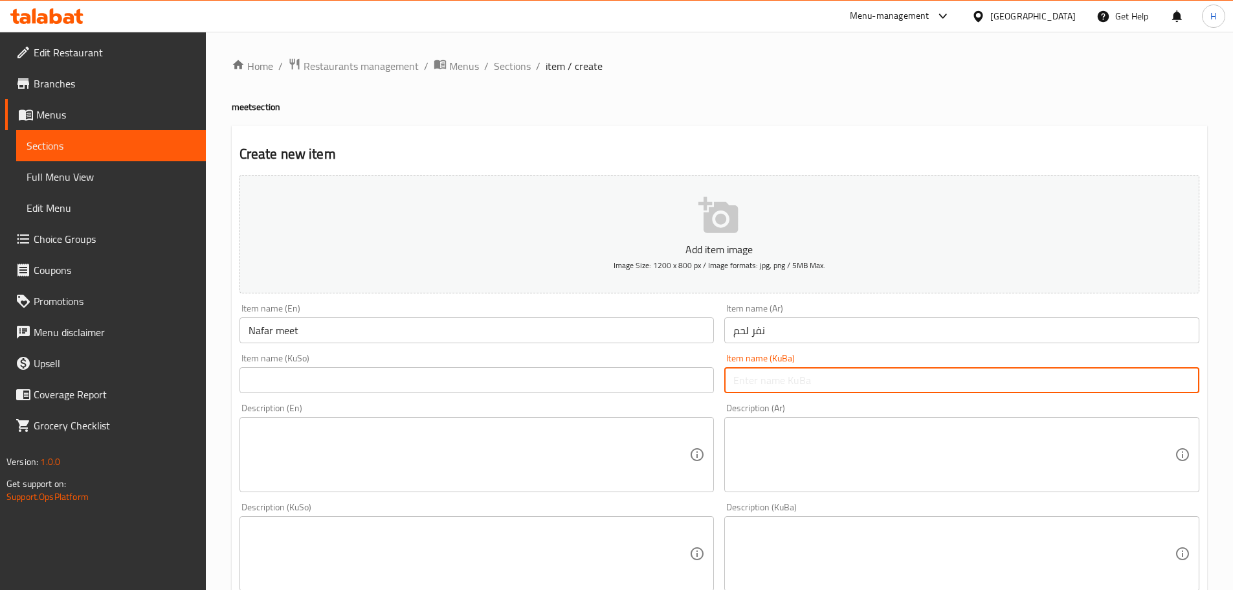
click at [772, 383] on input "text" at bounding box center [962, 380] width 475 height 26
paste input "مەنزودی گۆشت"
type input "مەنزودی گۆشت"
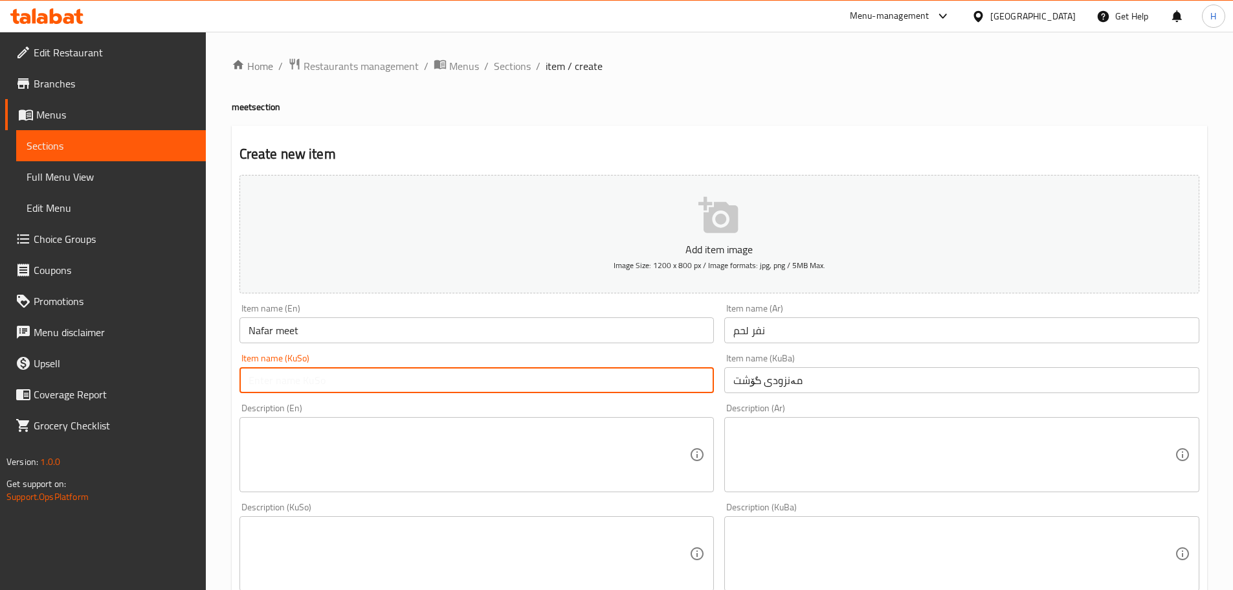
click at [618, 384] on input "text" at bounding box center [477, 380] width 475 height 26
paste input "مەنزودی گۆشت"
type input "مەنزودی گۆشت"
click at [779, 442] on textarea at bounding box center [955, 455] width 442 height 62
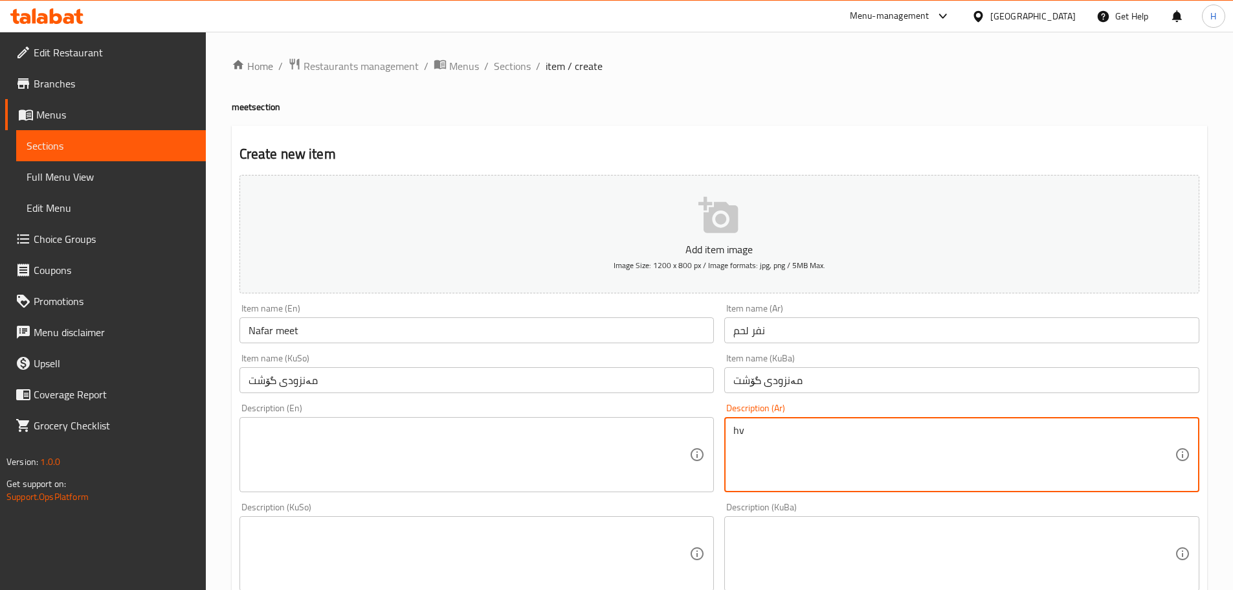
type textarea "h"
click at [943, 429] on textarea "ارز مع قطعة لحم ربع كيو مع مرق وطرشي ومعبوج الباميا ونومي بصرة" at bounding box center [955, 455] width 442 height 62
type textarea "ارز مع قطعة لحم ربع كيو مع مرق وطرشي ومعبوج الباميا ونومي بصرة"
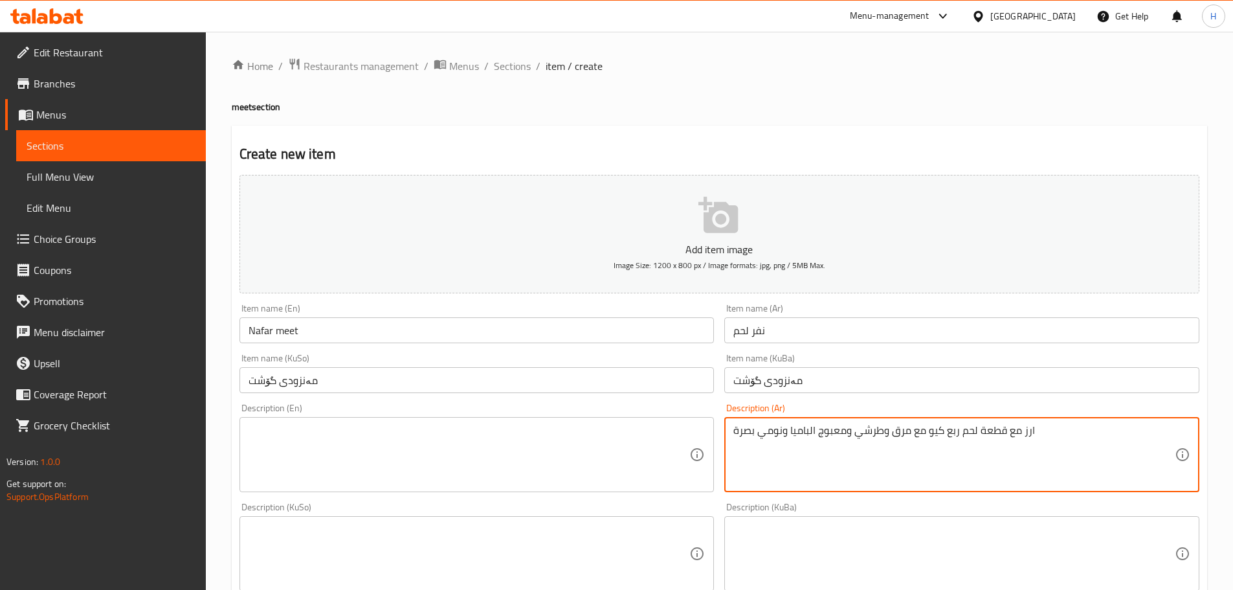
click at [372, 458] on textarea at bounding box center [470, 455] width 442 height 62
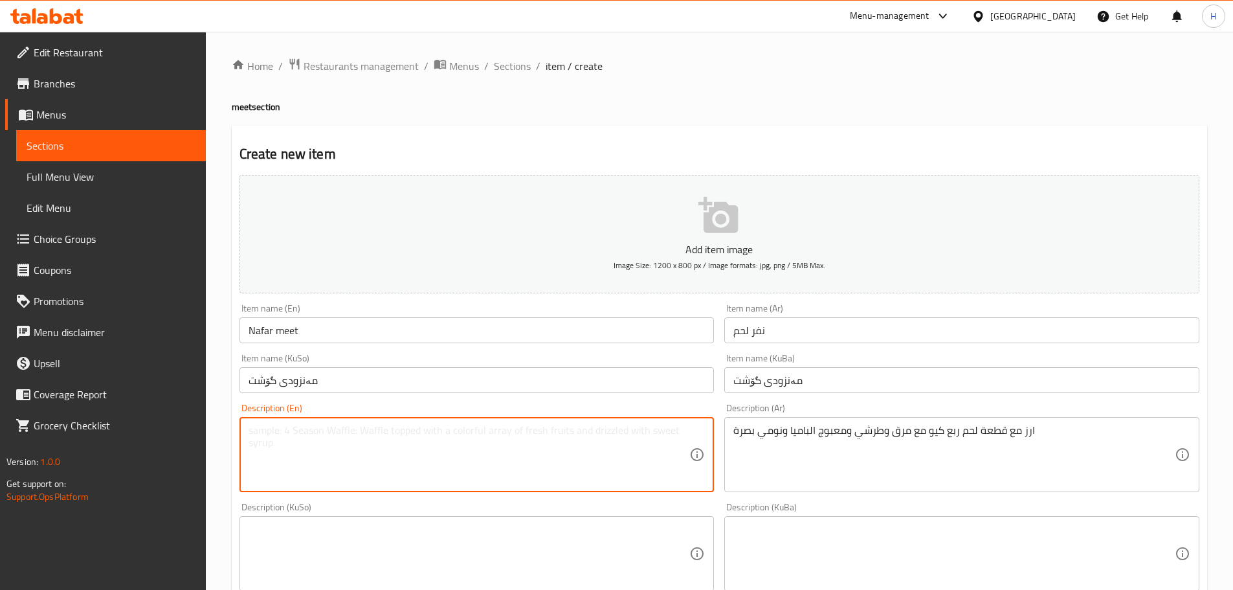
paste textarea "Rice with a quarter-kiwi piece of meat with broth, tarshi, [PERSON_NAME] and no…"
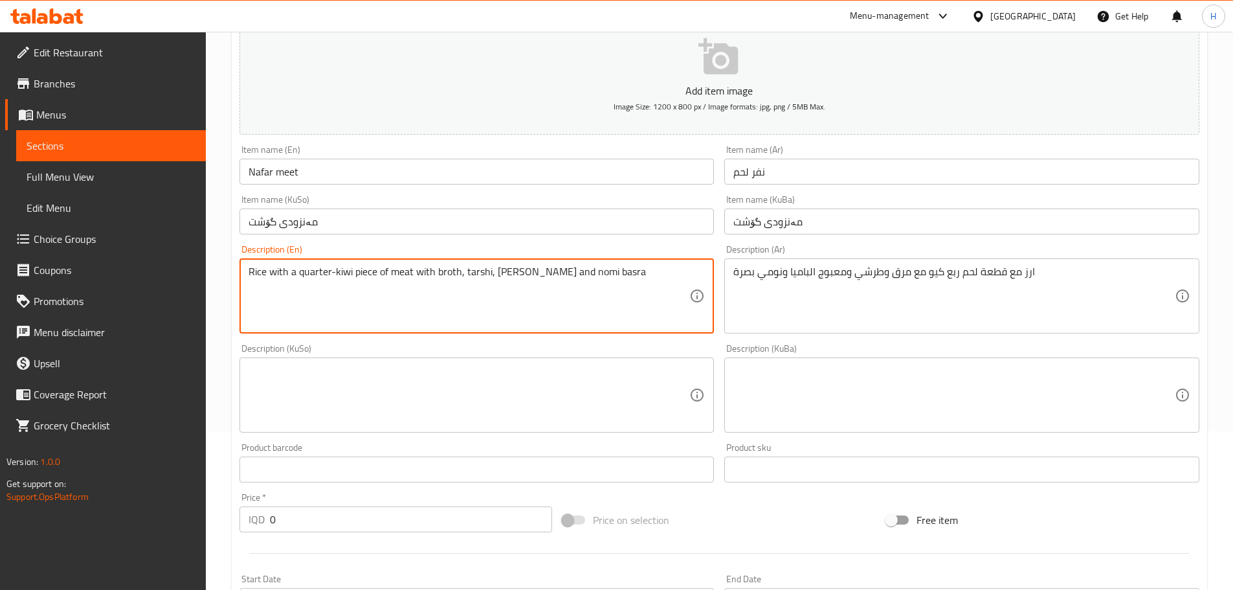
scroll to position [194, 0]
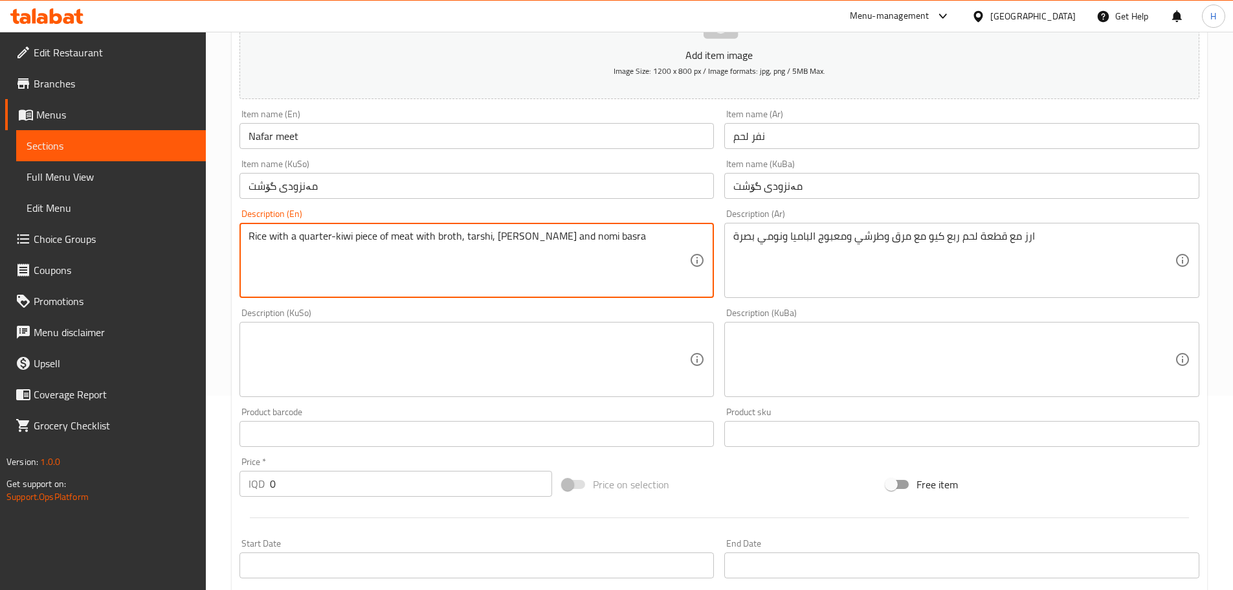
type textarea "Rice with a quarter-kiwi piece of meat with broth, tarshi, [PERSON_NAME] and no…"
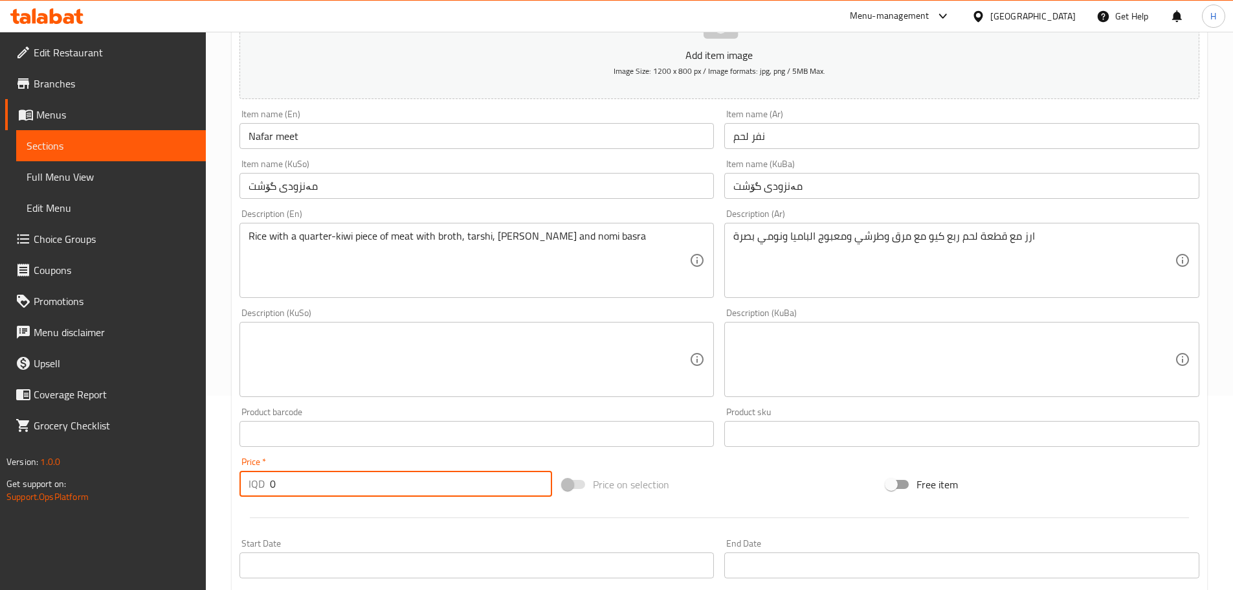
drag, startPoint x: 291, startPoint y: 481, endPoint x: 264, endPoint y: 482, distance: 27.2
click at [264, 482] on div "IQD 0 Price *" at bounding box center [396, 484] width 313 height 26
type input "12000"
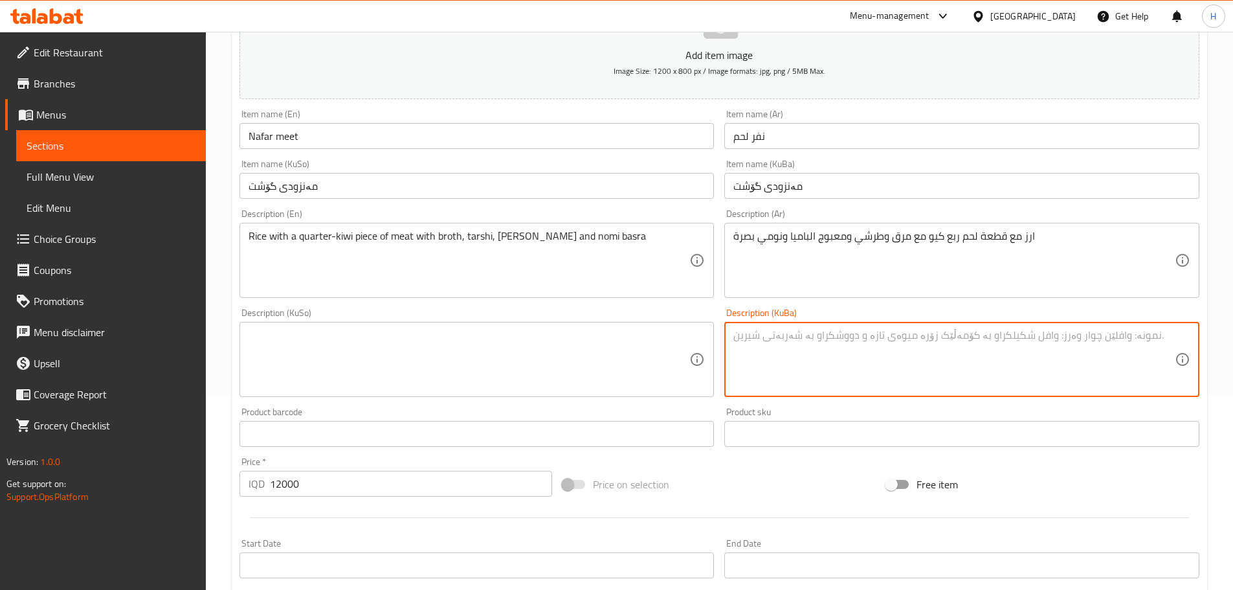
click at [798, 344] on textarea at bounding box center [955, 360] width 442 height 62
click at [844, 331] on textarea at bounding box center [955, 360] width 442 height 62
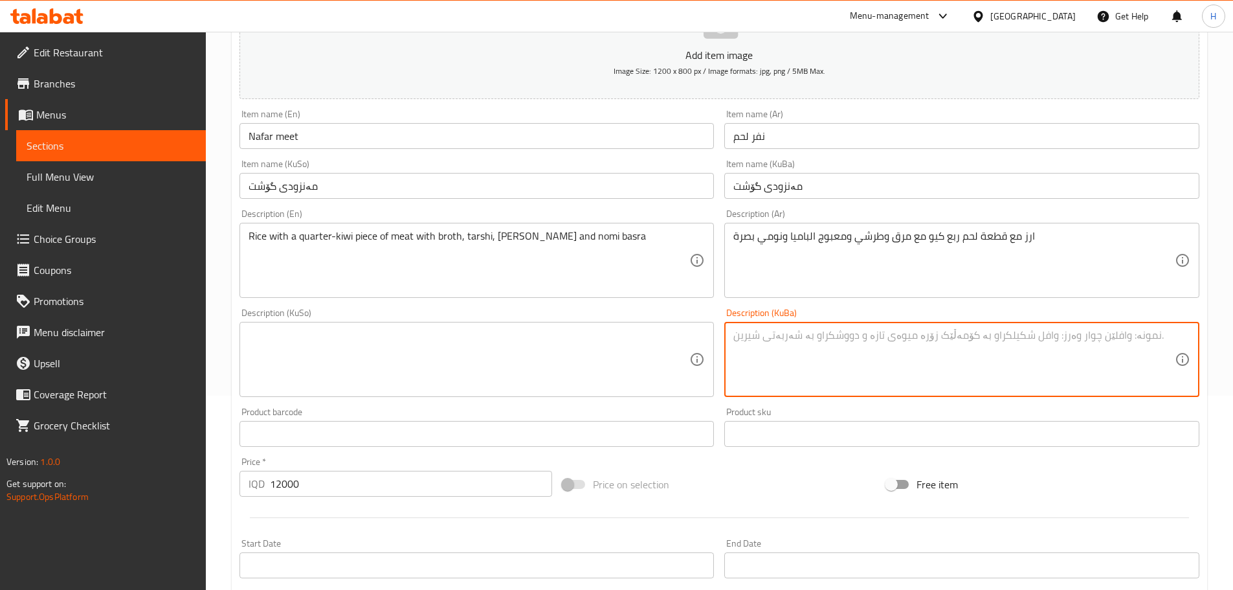
click at [825, 350] on textarea at bounding box center [955, 360] width 442 height 62
paste textarea "برنج لەگەڵ نیو کیلۆ گۆشتی برژاو لەسەر دار، شلەی فاسۆلیا، دەقووس و ترشیات."
type textarea "برنج لەگەڵ نیو کیلۆ گۆشتی برژاو لەسەر دار، شلەی فاسۆلیا، دەقووس و ترشیات."
click at [613, 356] on textarea at bounding box center [470, 360] width 442 height 62
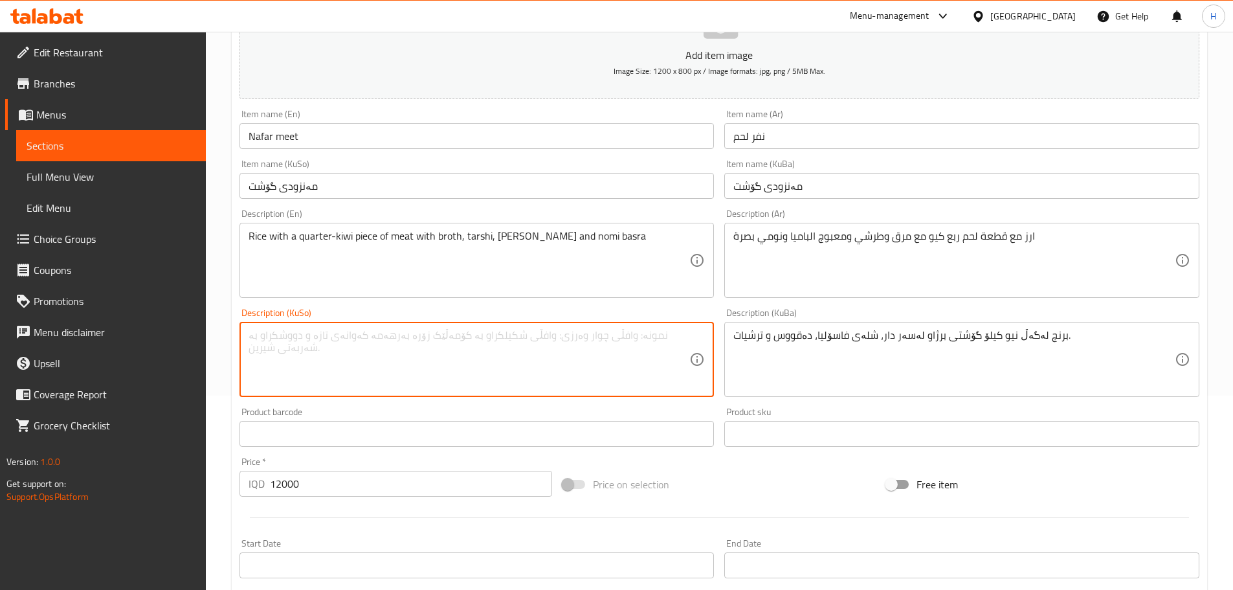
paste textarea "برنج لەگەڵ نیو کیلۆ گۆشتی برژاو لەسەر دار، شلەی فاسۆلیا، دەقووس و ترشیات."
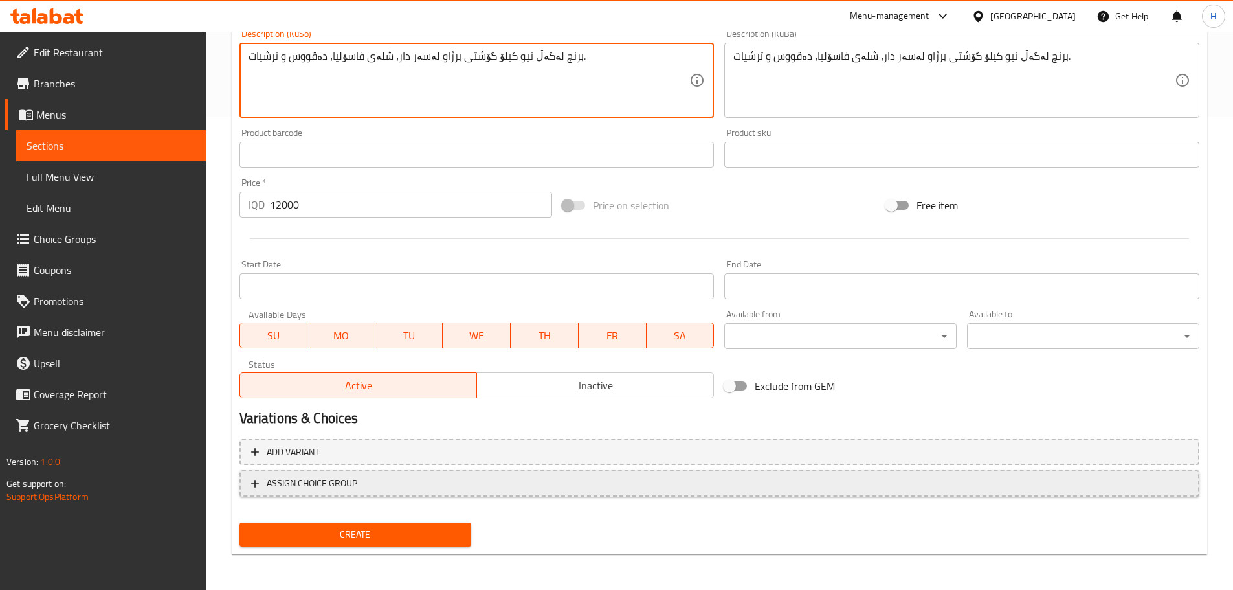
scroll to position [474, 0]
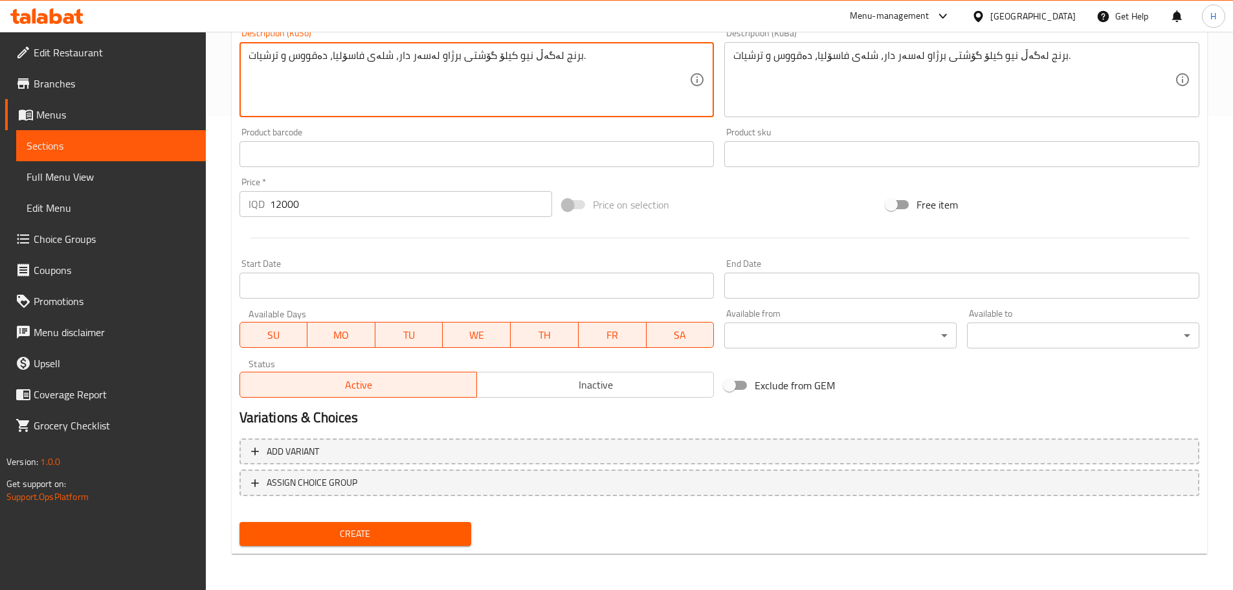
type textarea "برنج لەگەڵ نیو کیلۆ گۆشتی برژاو لەسەر دار، شلەی فاسۆلیا، دەقووس و ترشیات."
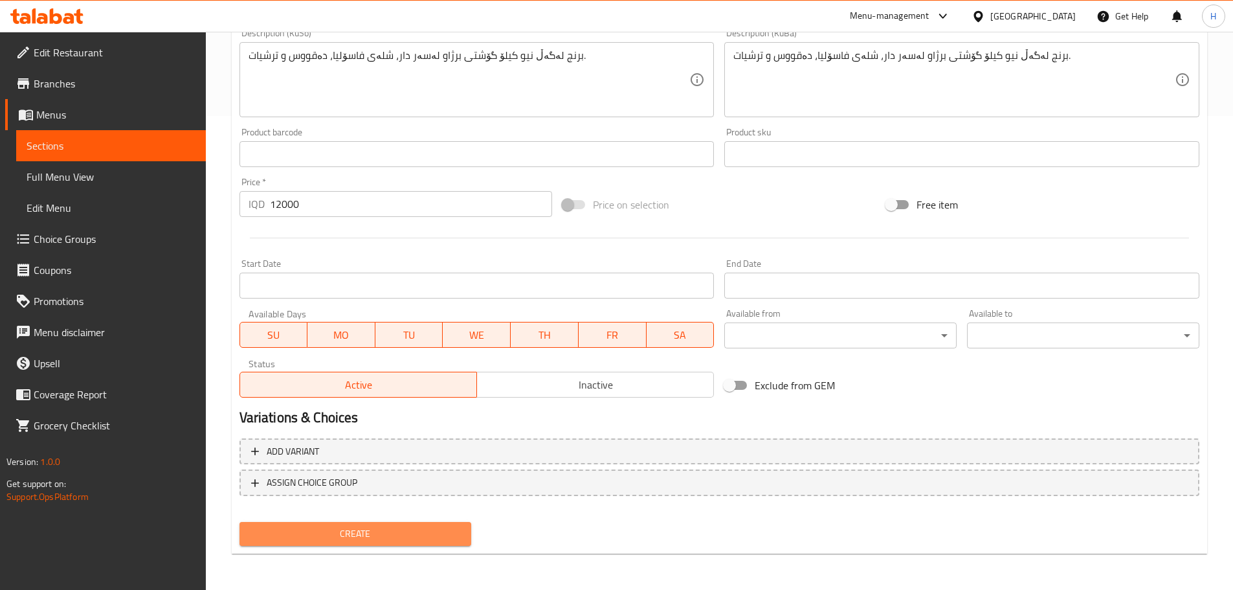
click at [398, 530] on span "Create" at bounding box center [356, 534] width 212 height 16
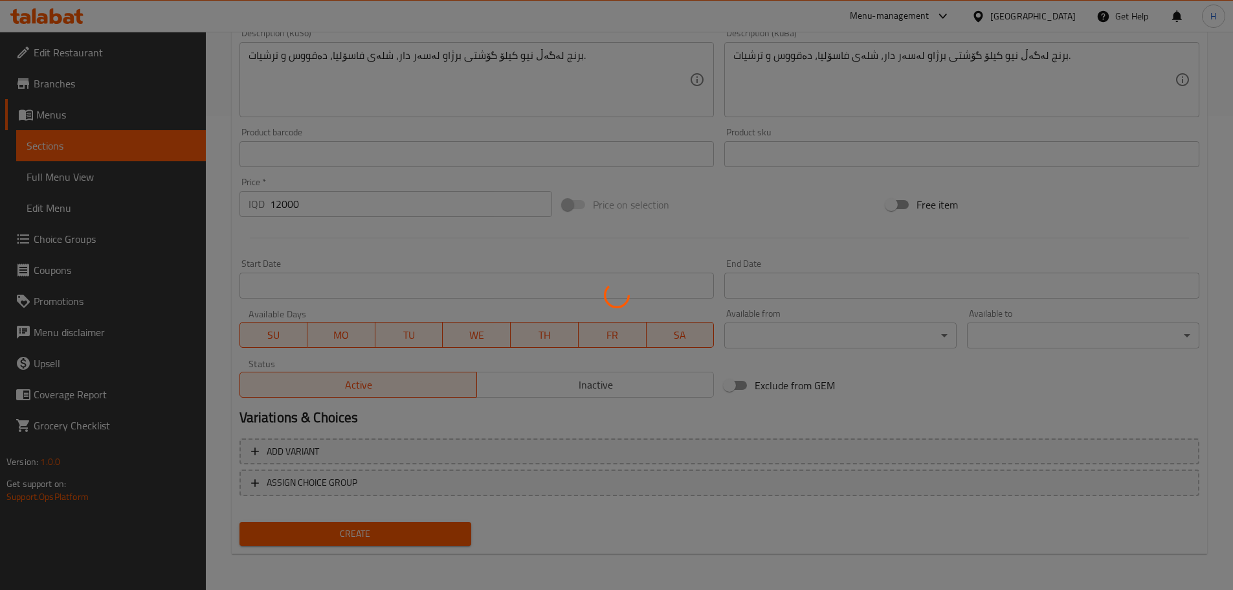
type input "0"
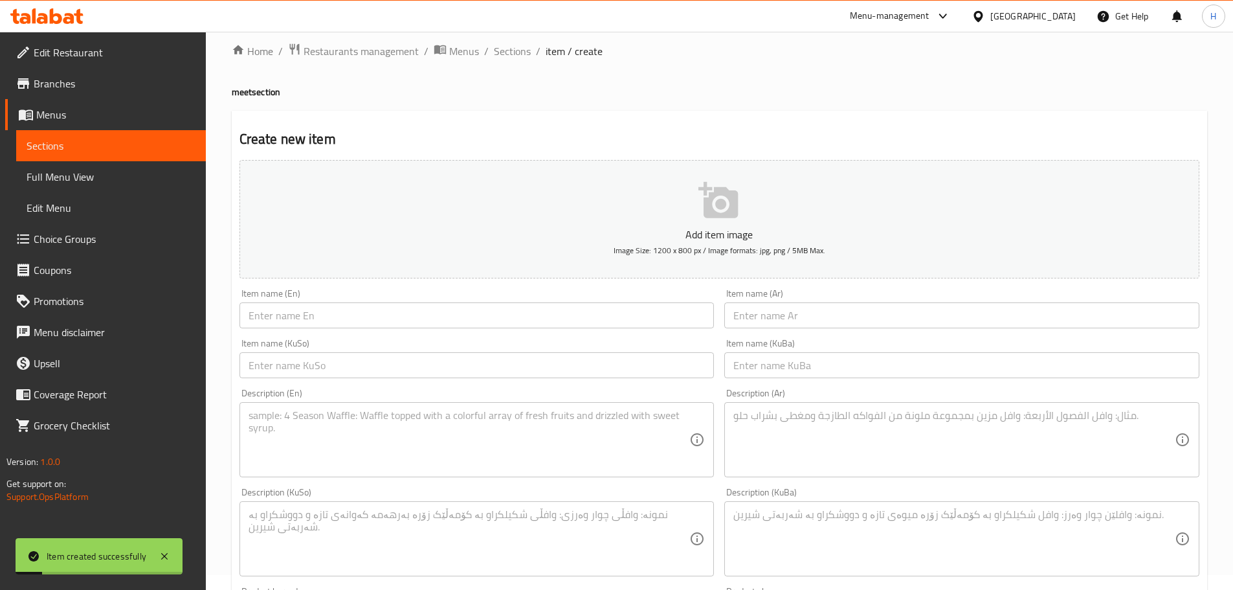
scroll to position [0, 0]
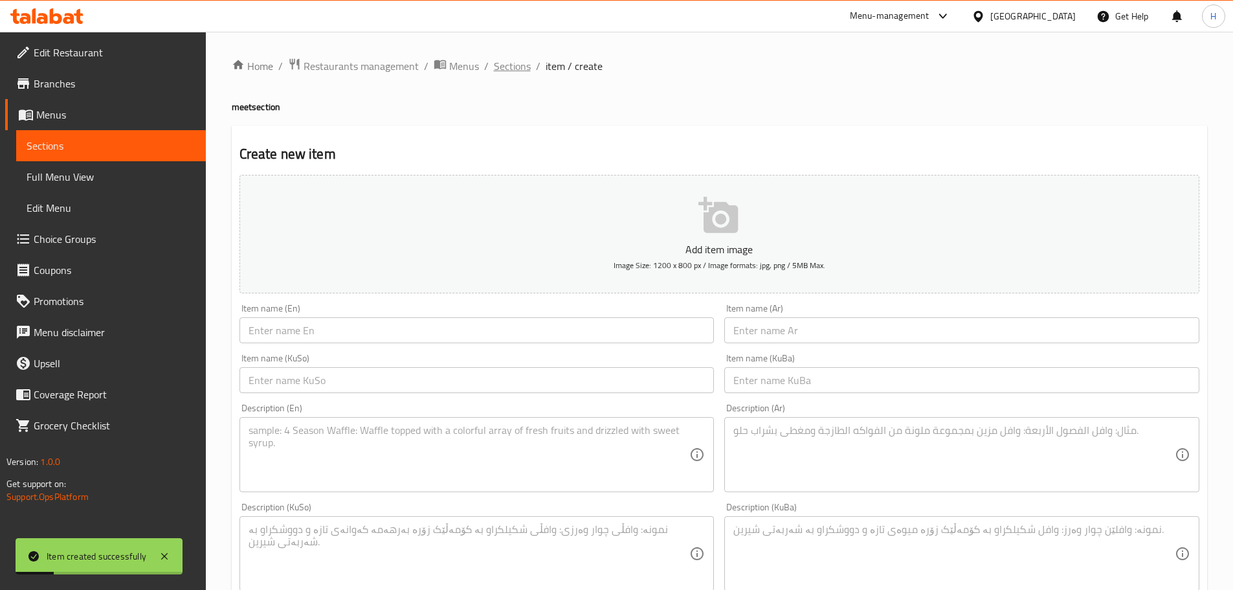
click at [513, 69] on span "Sections" at bounding box center [512, 66] width 37 height 16
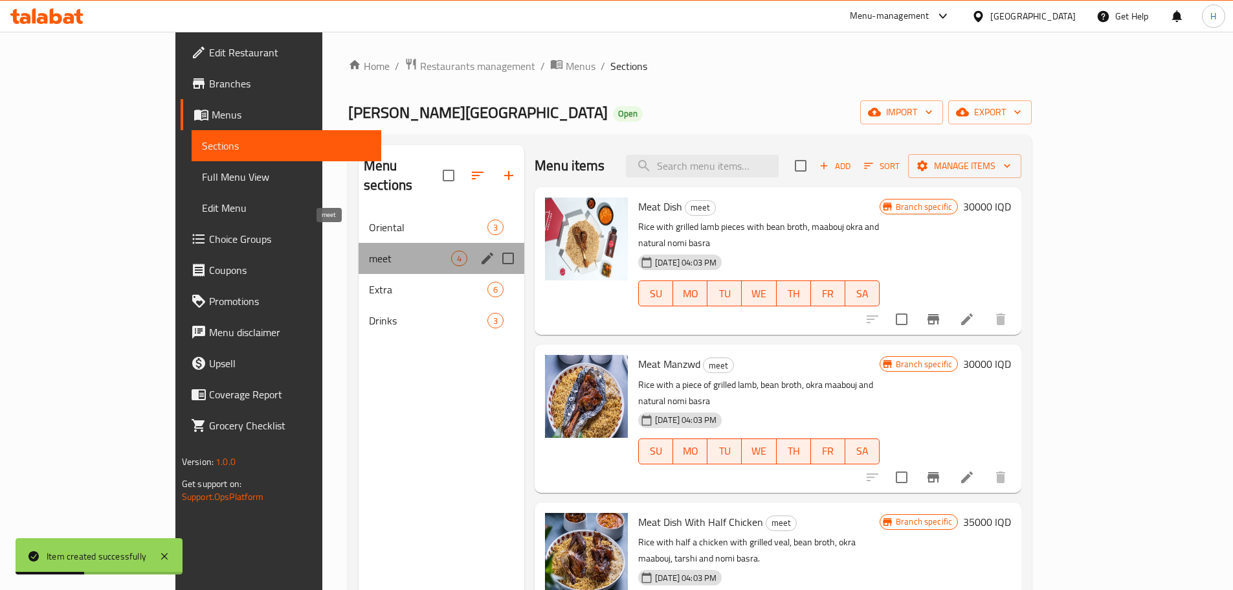
click at [369, 251] on span "meet" at bounding box center [410, 259] width 82 height 16
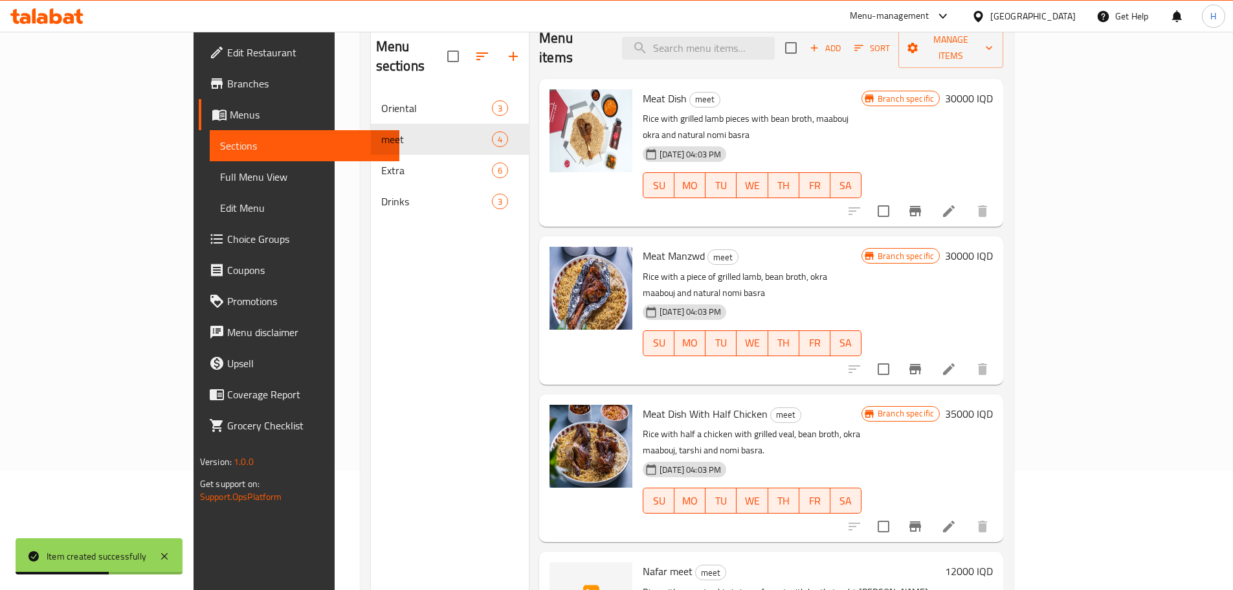
scroll to position [181, 0]
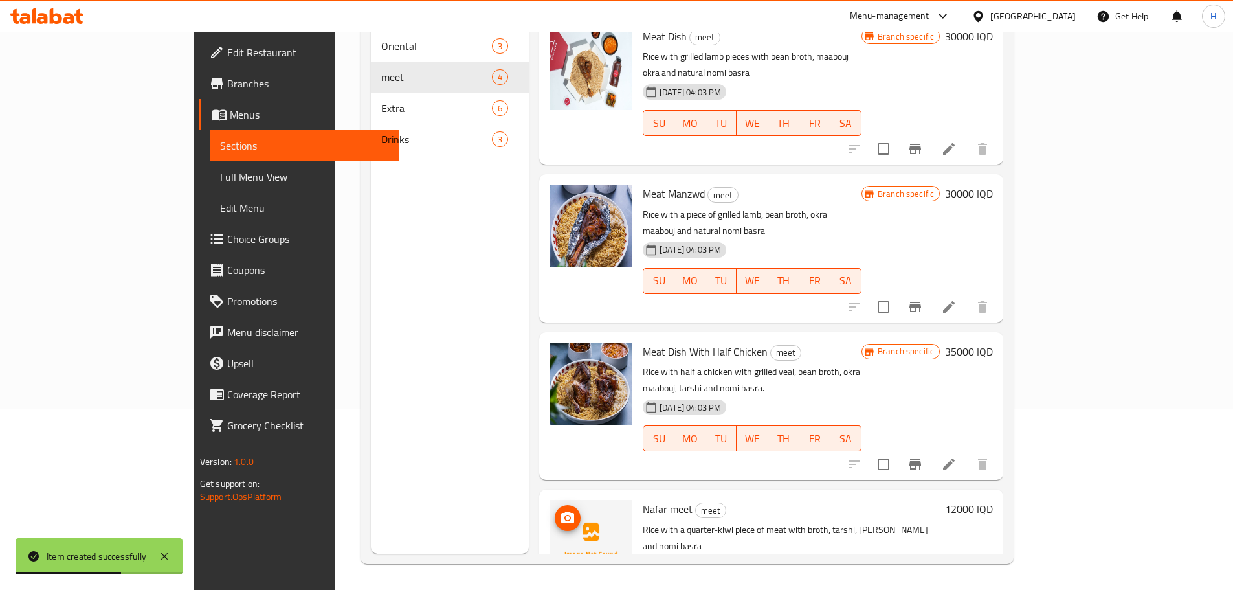
click at [566, 516] on circle "upload picture" at bounding box center [568, 518] width 4 height 4
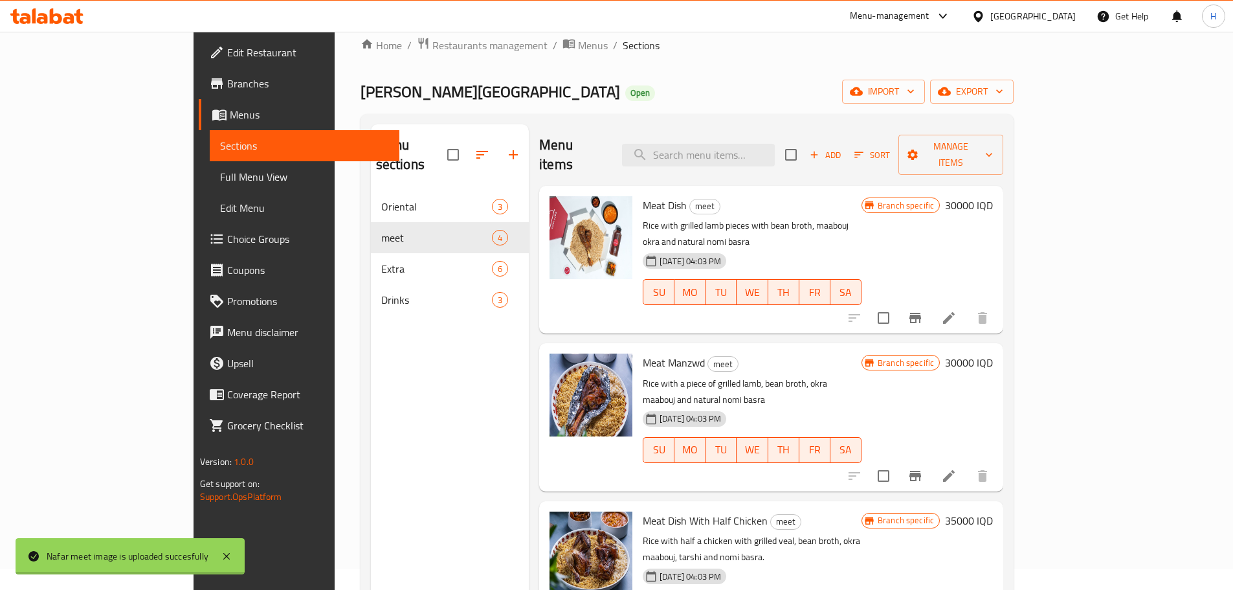
scroll to position [0, 0]
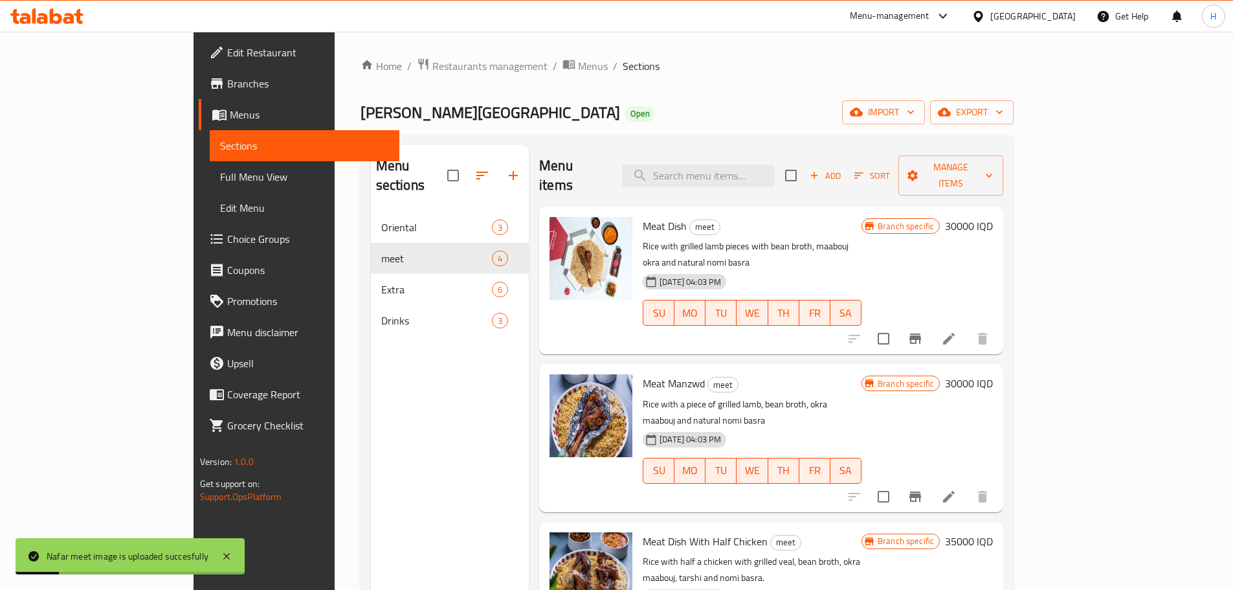
click at [890, 171] on span "Sort" at bounding box center [873, 175] width 36 height 15
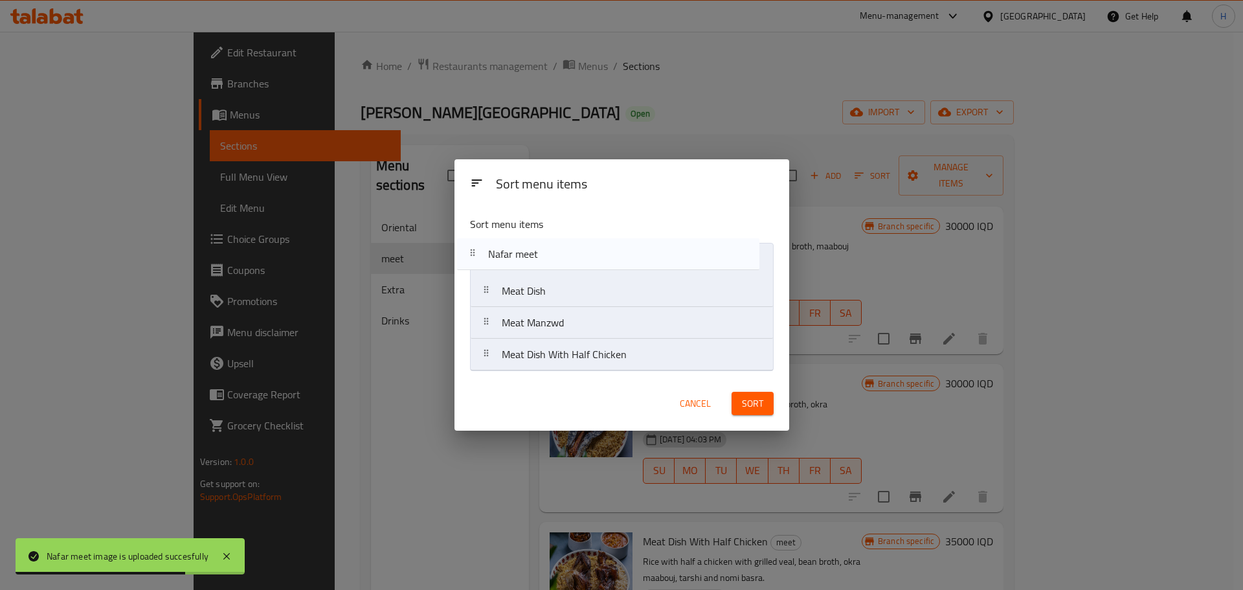
drag, startPoint x: 516, startPoint y: 356, endPoint x: 498, endPoint y: 247, distance: 110.9
click at [498, 247] on nav "Meat Dish Meat Manzwd Meat Dish With Half Chicken Nafar meet" at bounding box center [622, 307] width 304 height 128
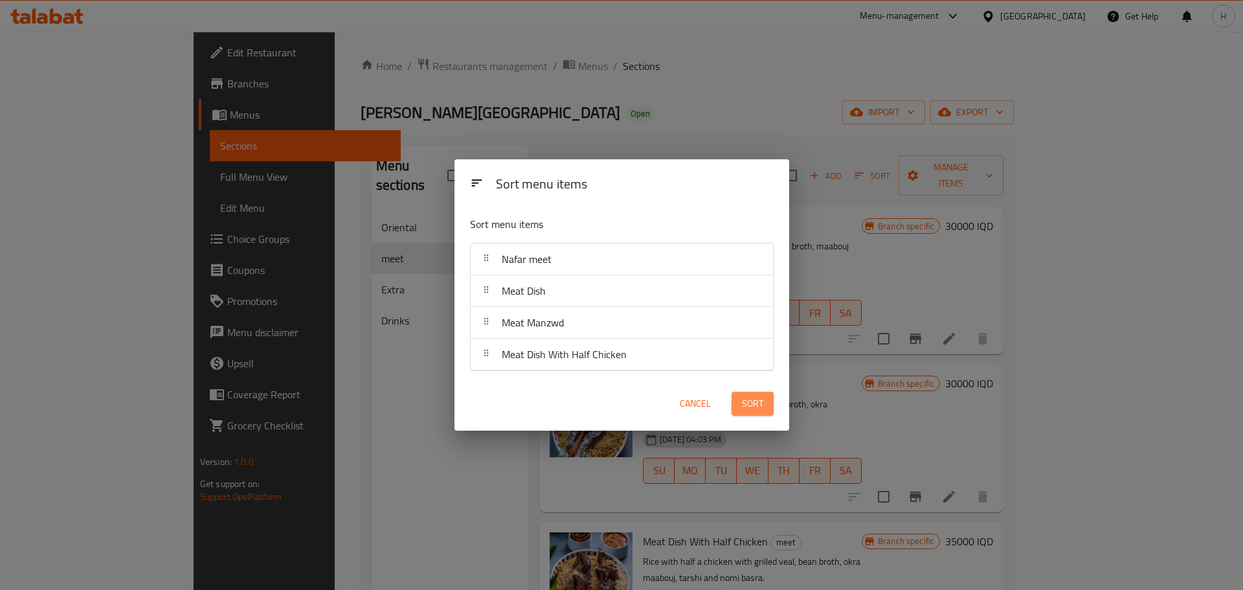
click at [761, 398] on span "Sort" at bounding box center [752, 404] width 21 height 16
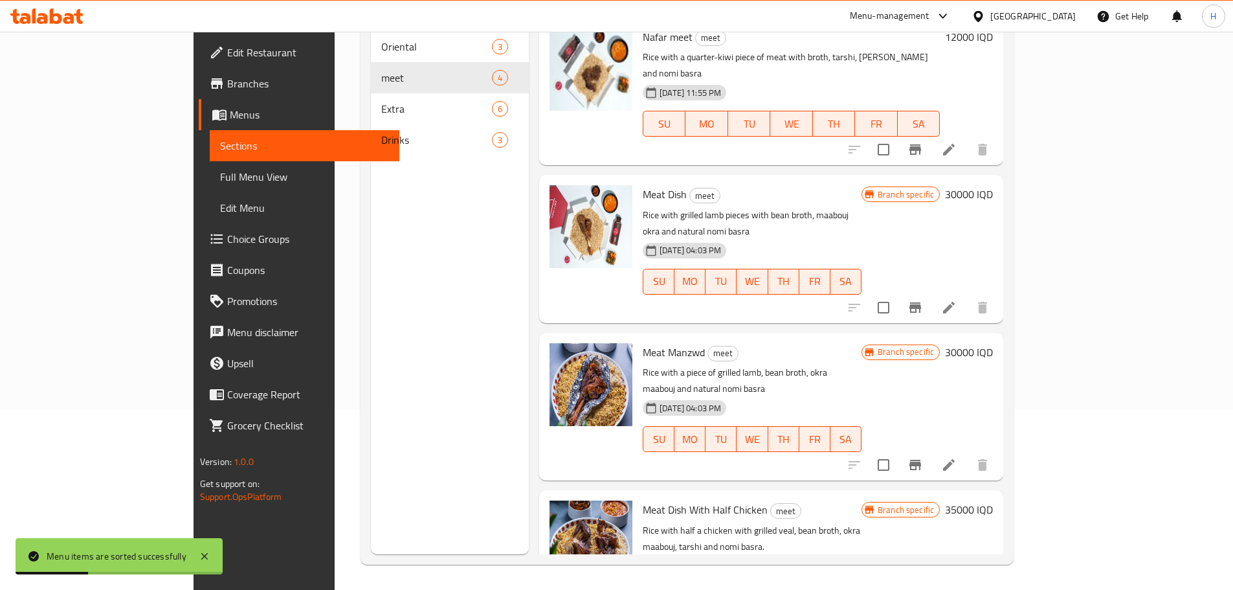
scroll to position [181, 0]
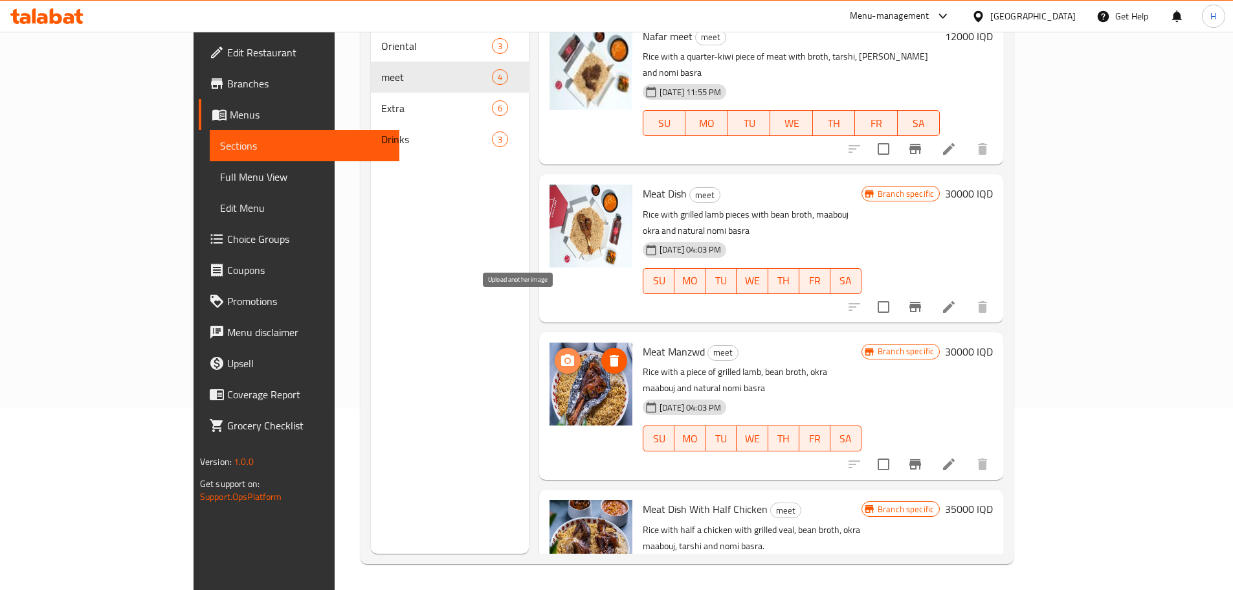
click at [561, 354] on icon "upload picture" at bounding box center [567, 360] width 13 height 12
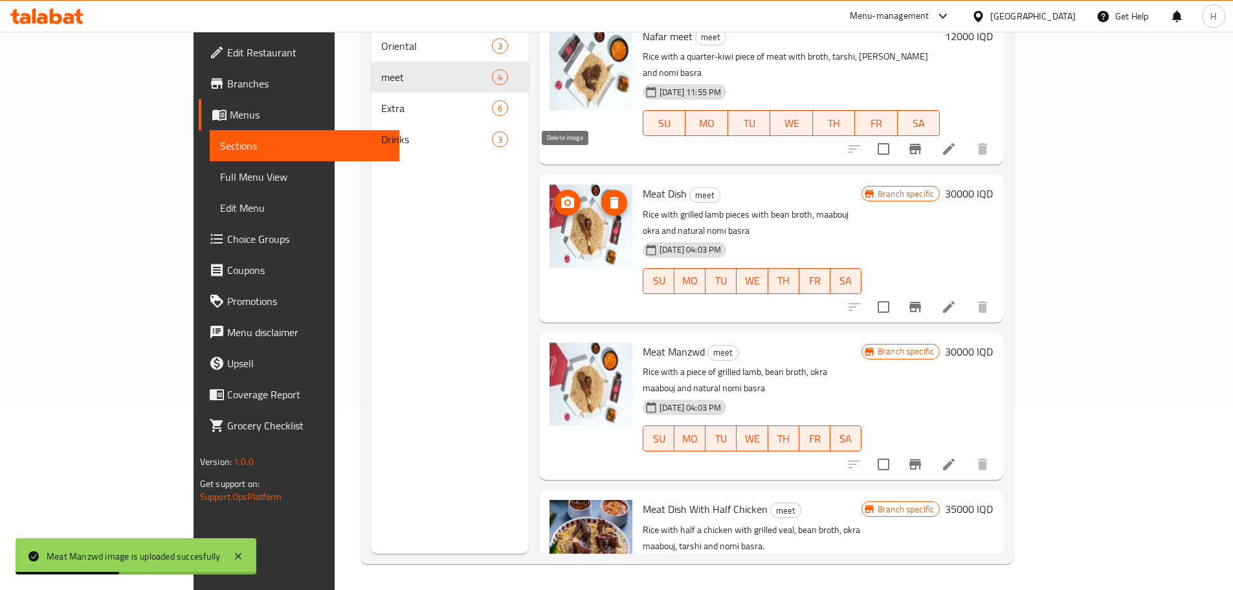
click at [610, 197] on icon "delete image" at bounding box center [614, 203] width 9 height 12
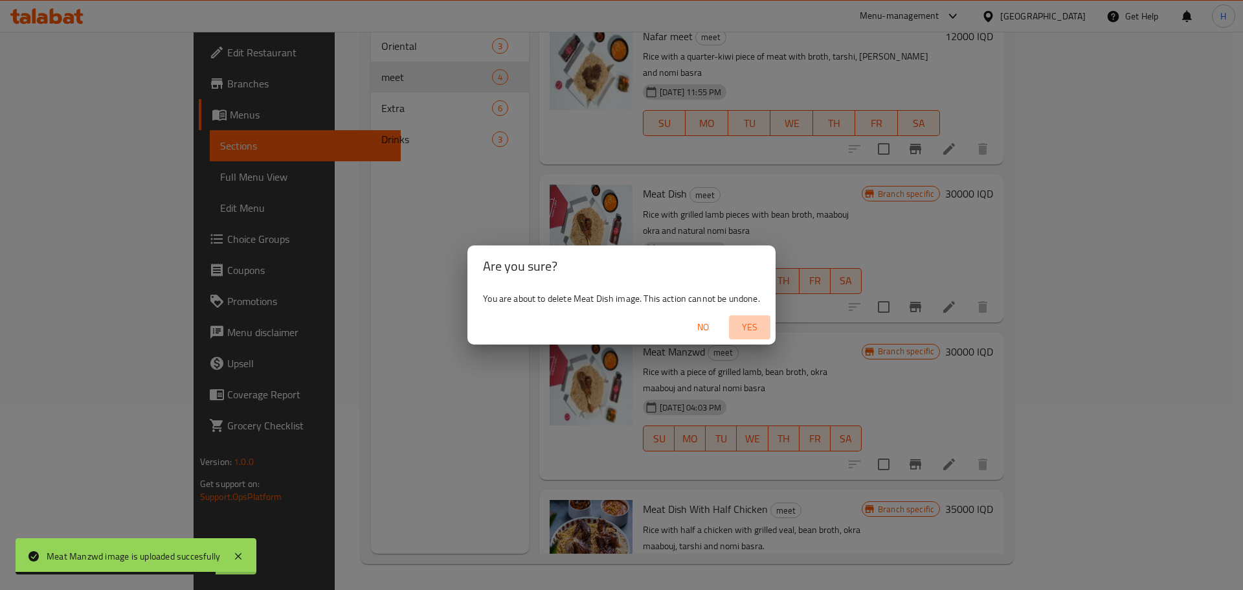
click at [745, 323] on span "Yes" at bounding box center [749, 327] width 31 height 16
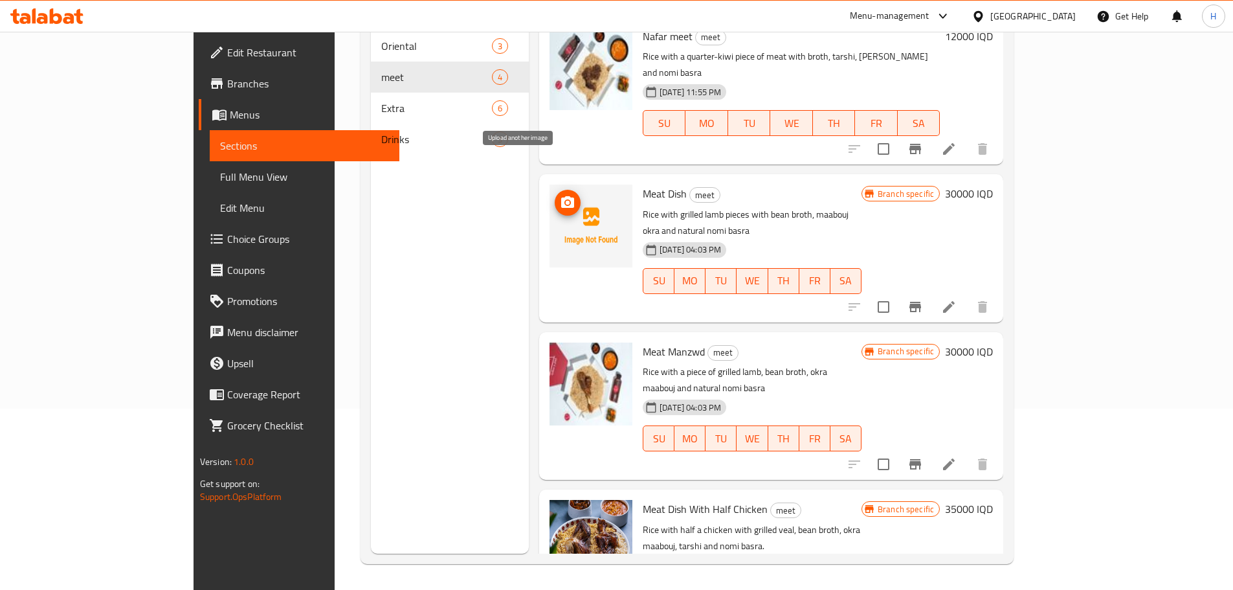
click at [555, 195] on span "upload picture" at bounding box center [568, 203] width 26 height 16
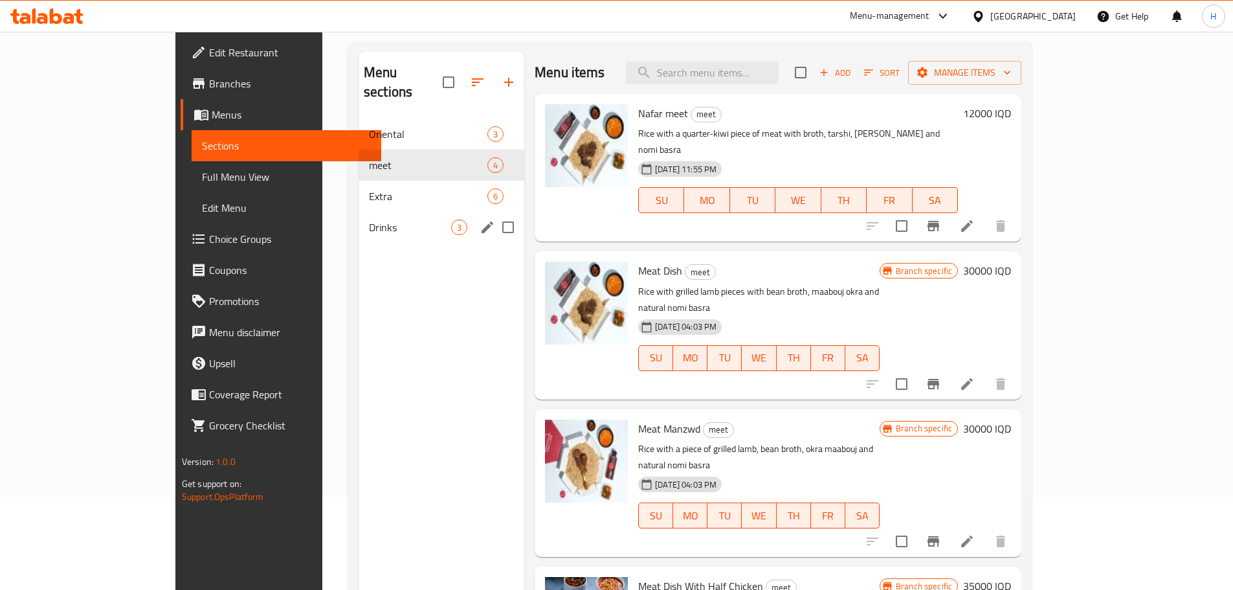
scroll to position [52, 0]
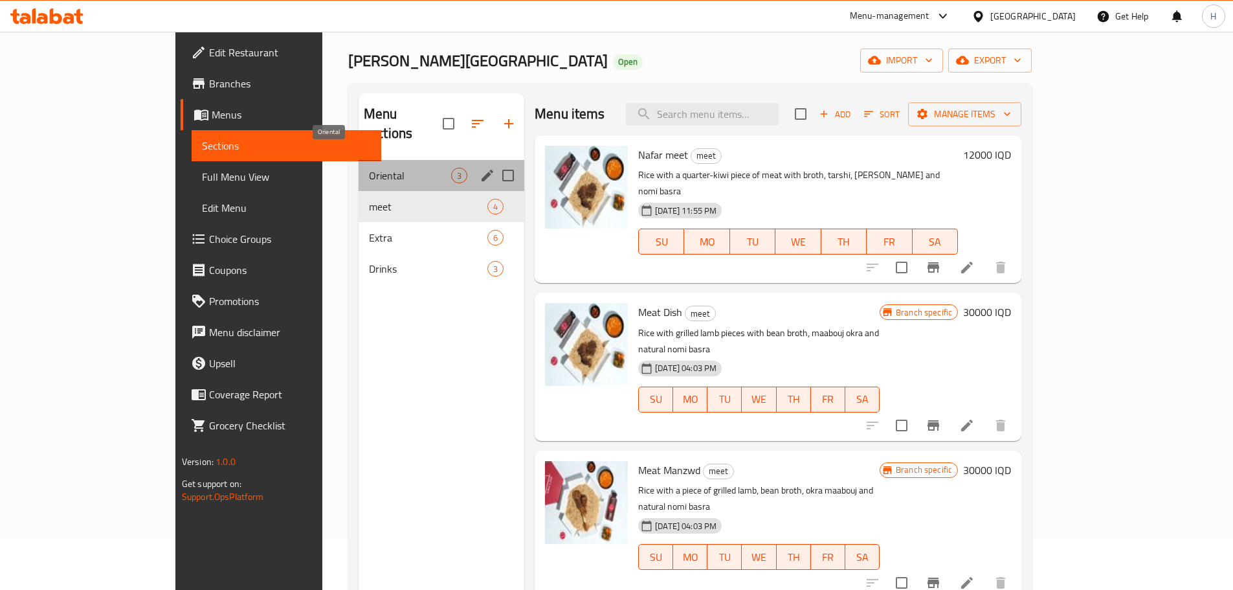
click at [369, 168] on span "Oriental" at bounding box center [410, 176] width 82 height 16
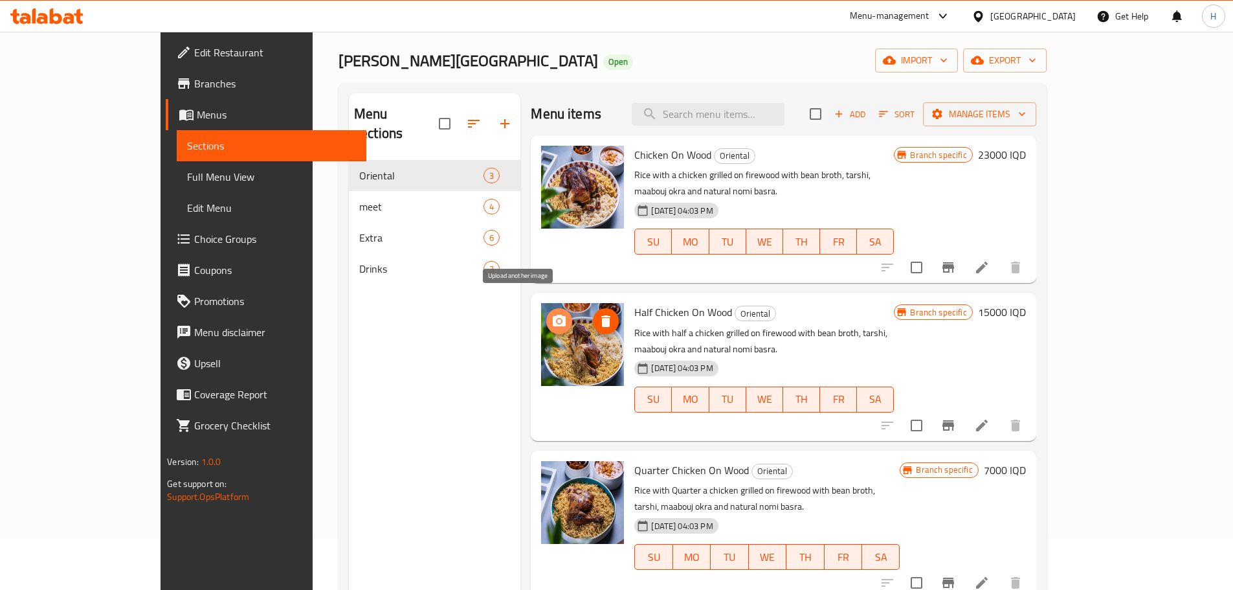
click at [558, 319] on circle "upload picture" at bounding box center [560, 321] width 4 height 4
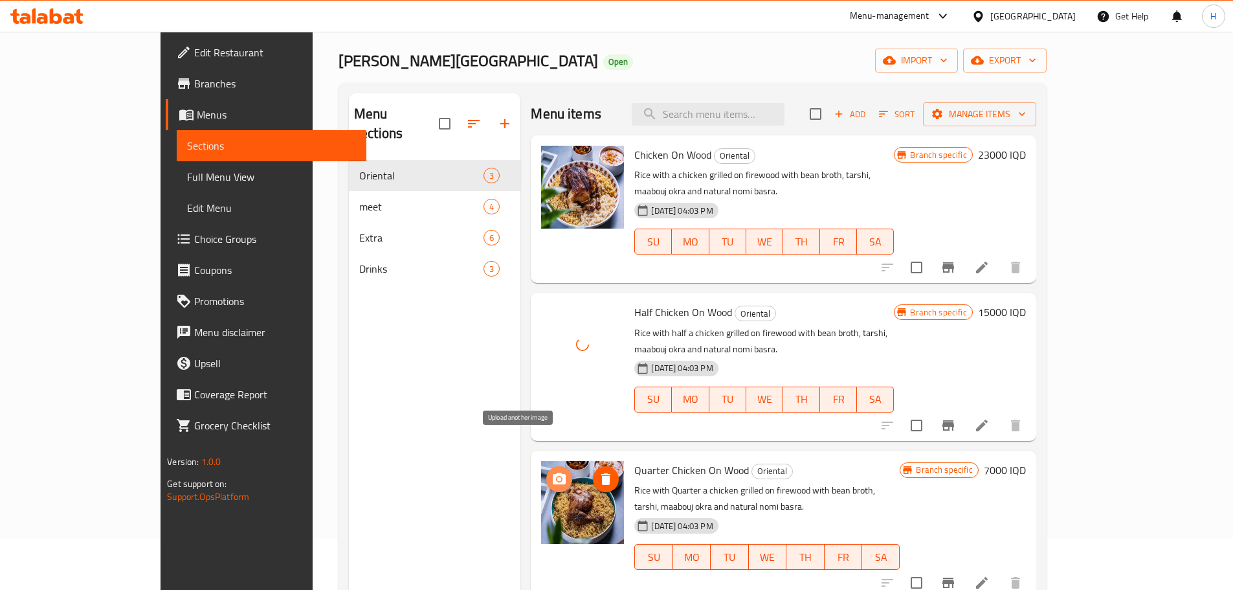
click at [553, 473] on icon "upload picture" at bounding box center [559, 479] width 13 height 12
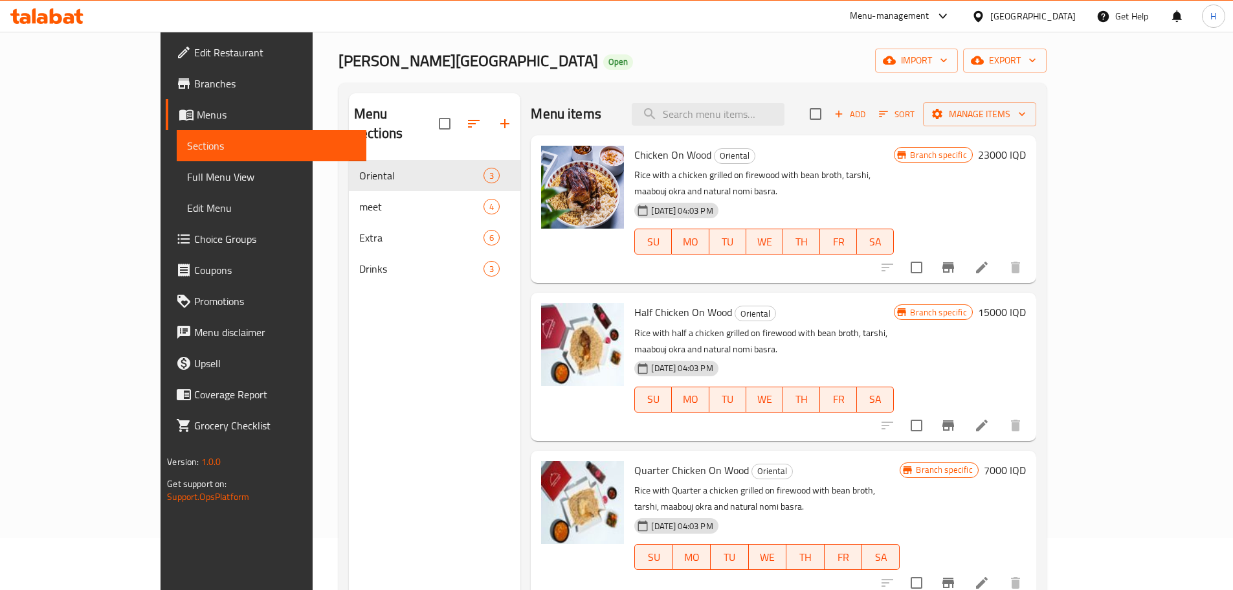
click at [1026, 156] on h6 "23000 IQD" at bounding box center [1002, 155] width 48 height 18
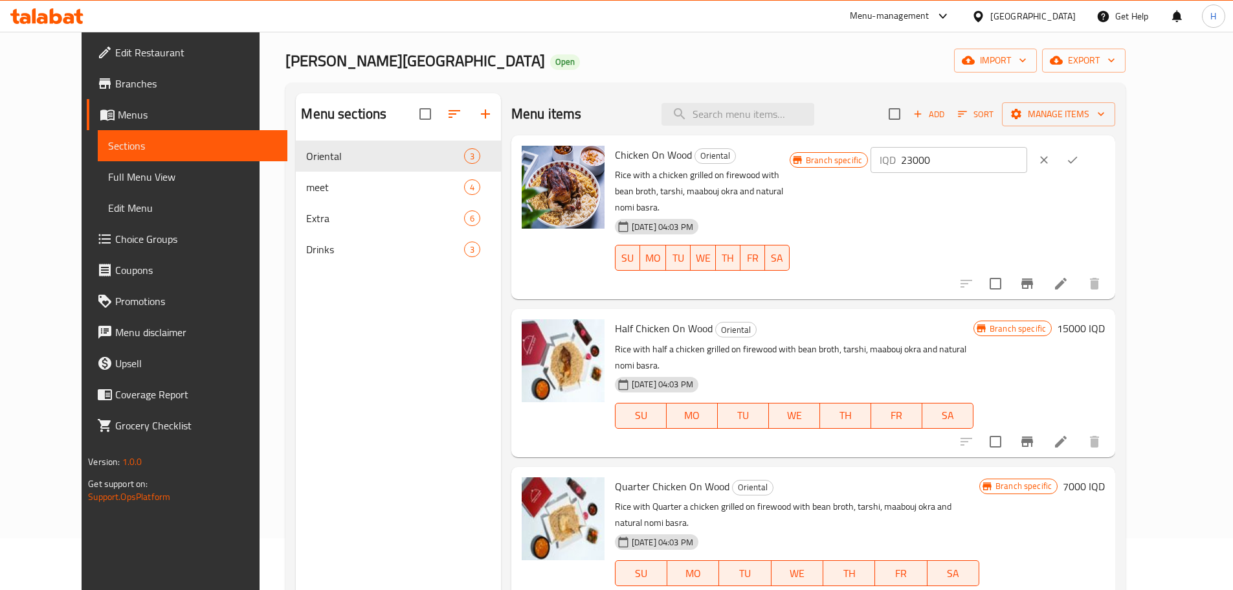
click at [1105, 205] on div "Branch specific IQD 23000 ​" at bounding box center [947, 217] width 315 height 143
click at [1035, 276] on icon "Branch-specific-item" at bounding box center [1028, 284] width 16 height 16
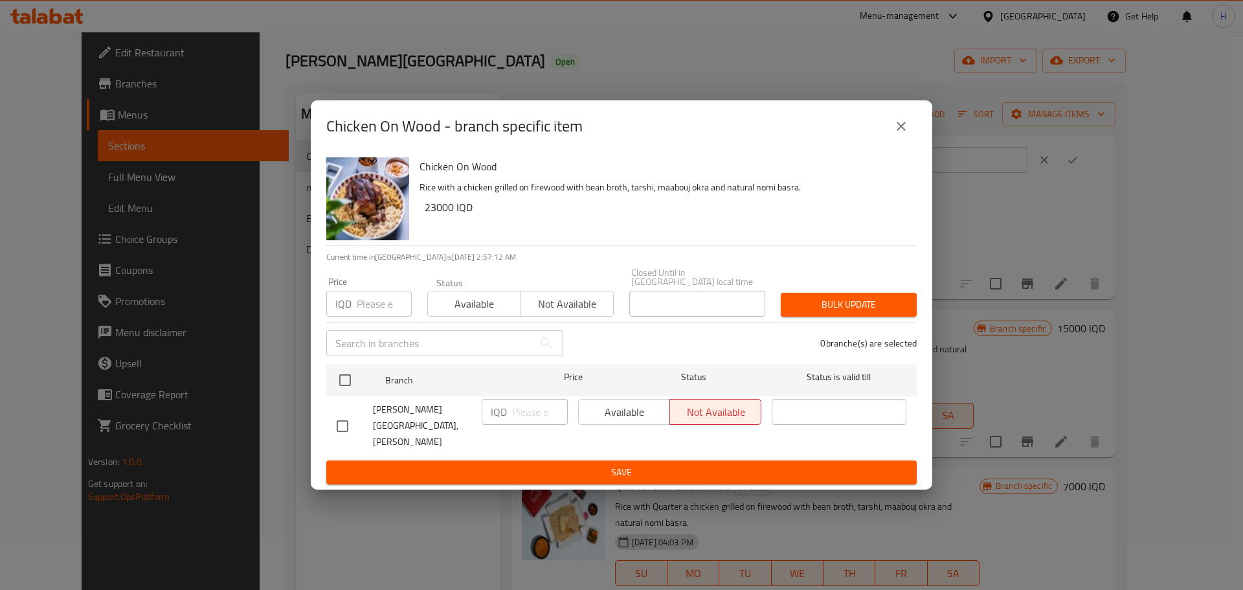
click at [337, 423] on input "checkbox" at bounding box center [342, 425] width 27 height 27
checkbox input "true"
click at [904, 134] on icon "close" at bounding box center [902, 126] width 16 height 16
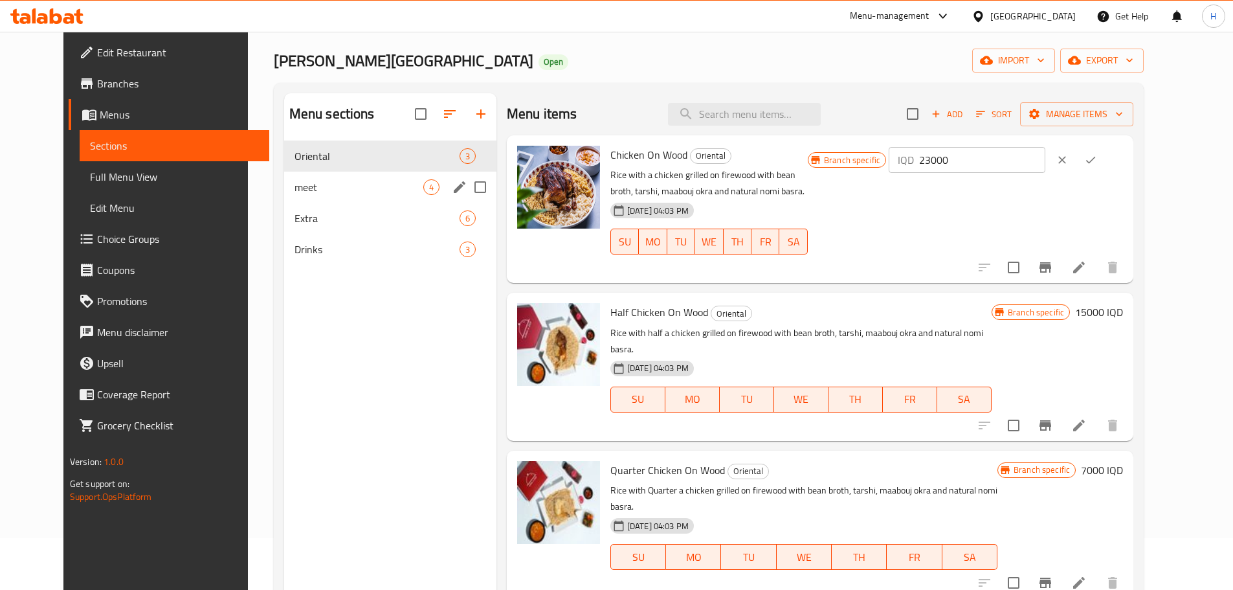
click at [300, 191] on span "meet" at bounding box center [359, 187] width 129 height 16
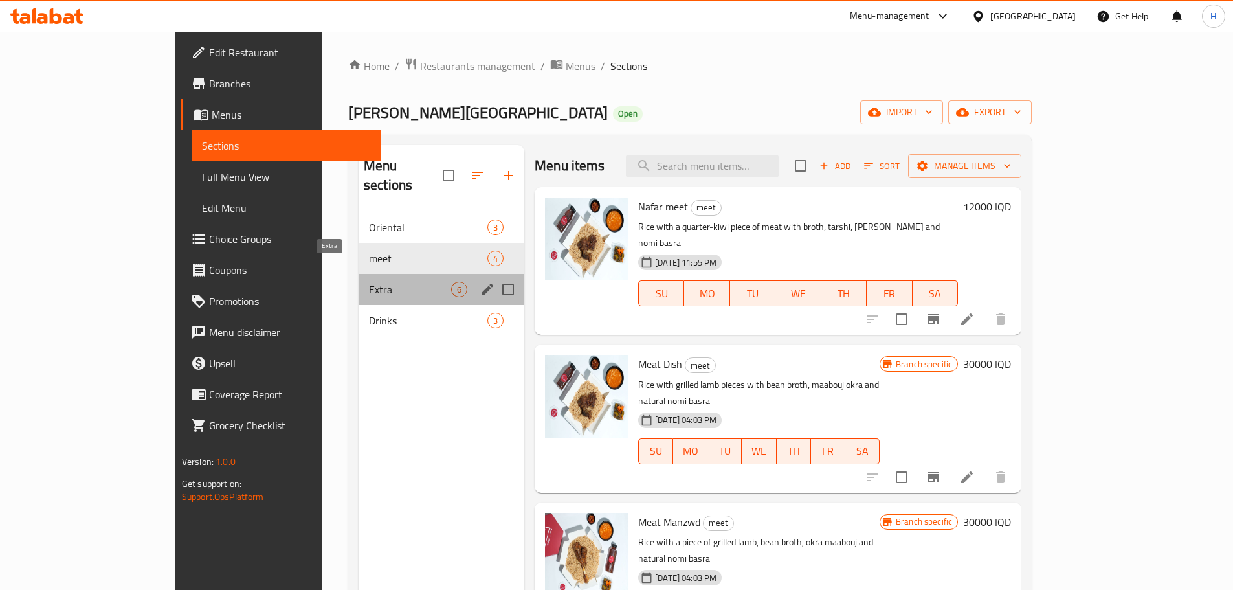
click at [369, 282] on span "Extra" at bounding box center [410, 290] width 82 height 16
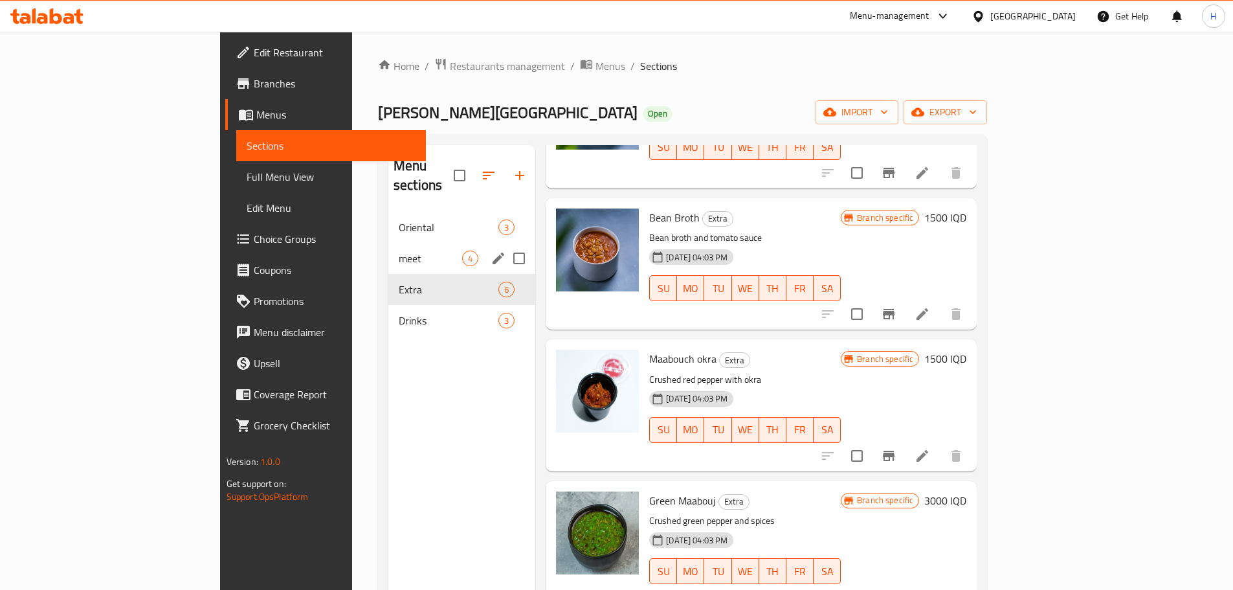
click at [389, 249] on div "meet 4" at bounding box center [462, 258] width 147 height 31
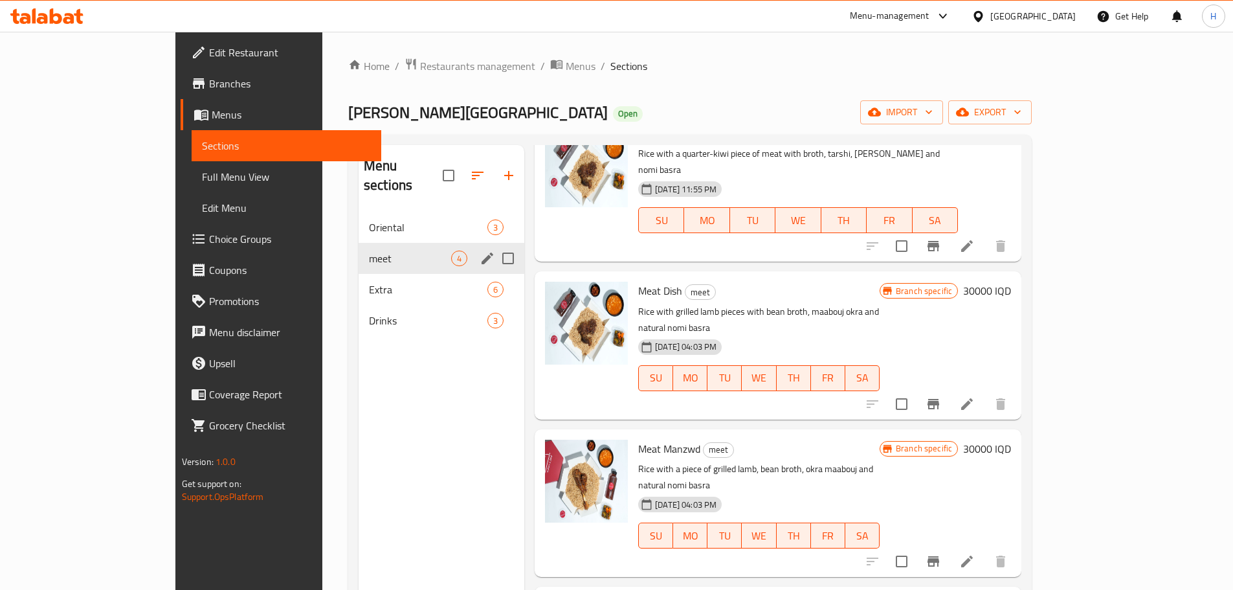
scroll to position [8, 0]
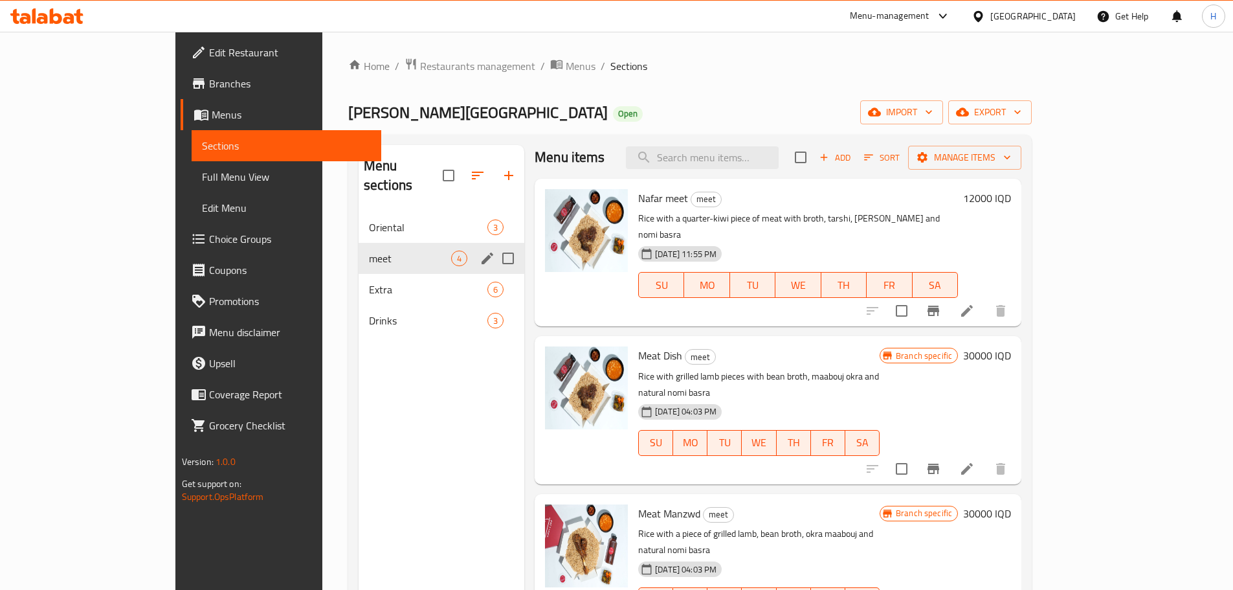
click at [359, 220] on div "Oriental 3" at bounding box center [442, 227] width 166 height 31
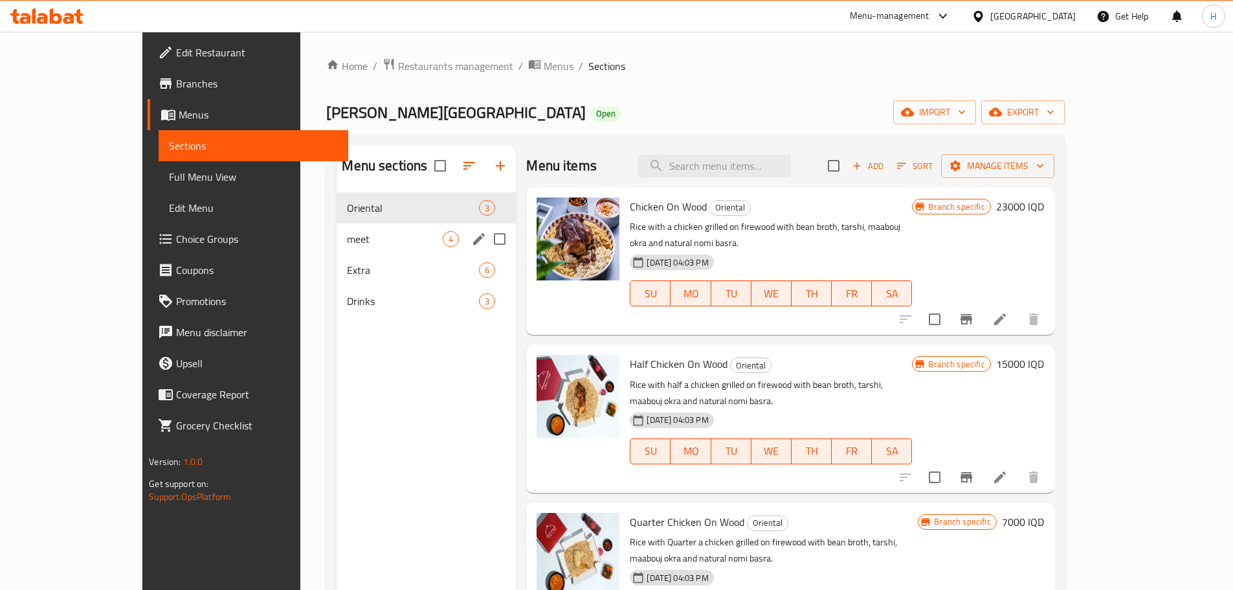
click at [337, 229] on div "meet 4" at bounding box center [426, 238] width 179 height 31
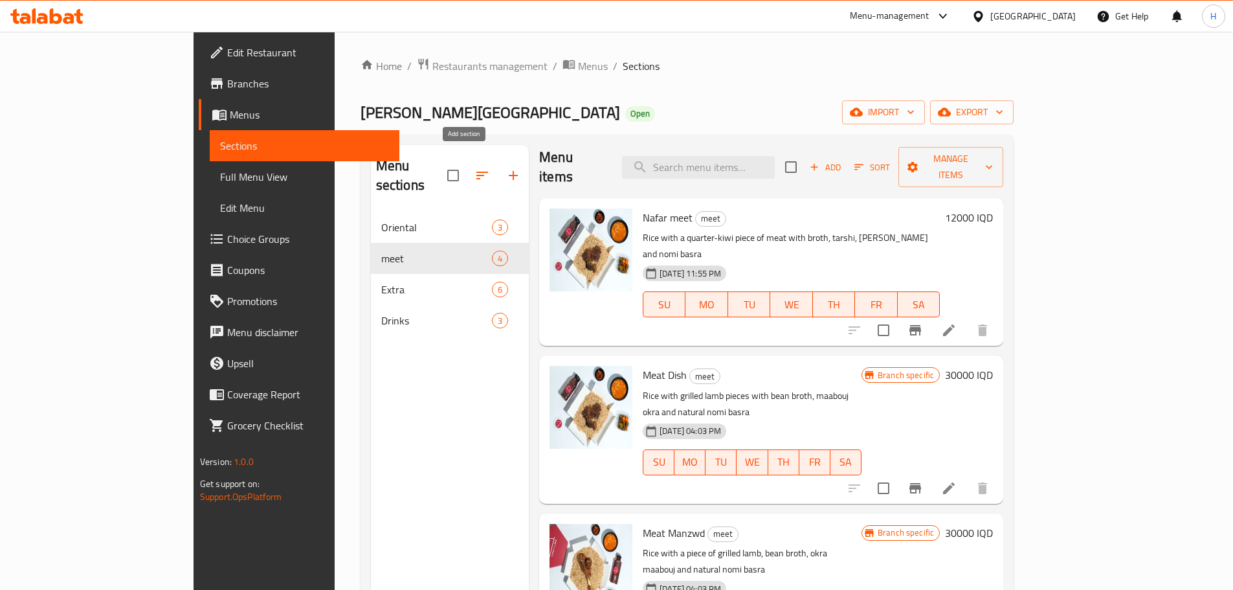
click at [509, 171] on icon "button" at bounding box center [513, 175] width 9 height 9
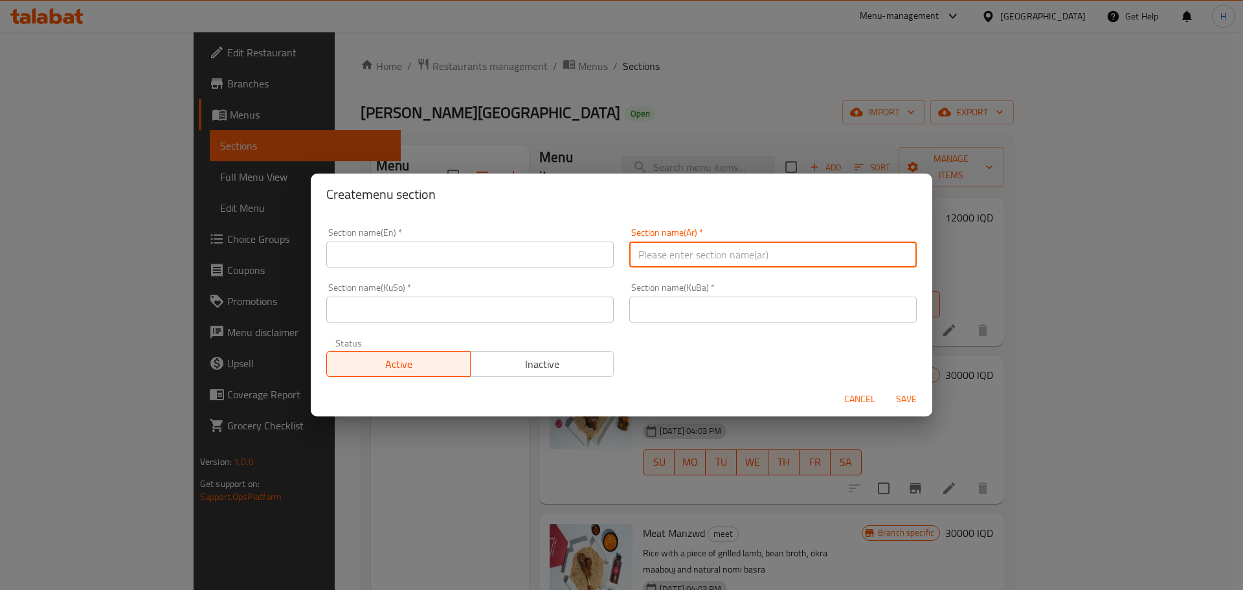
click at [670, 252] on input "text" at bounding box center [772, 255] width 287 height 26
paste input "لحم مع نصف دجاج"
click at [690, 256] on input "لحم مع نصف دجاج" at bounding box center [772, 255] width 287 height 26
click at [662, 256] on input "لحم مع نصف دجاج" at bounding box center [772, 255] width 287 height 26
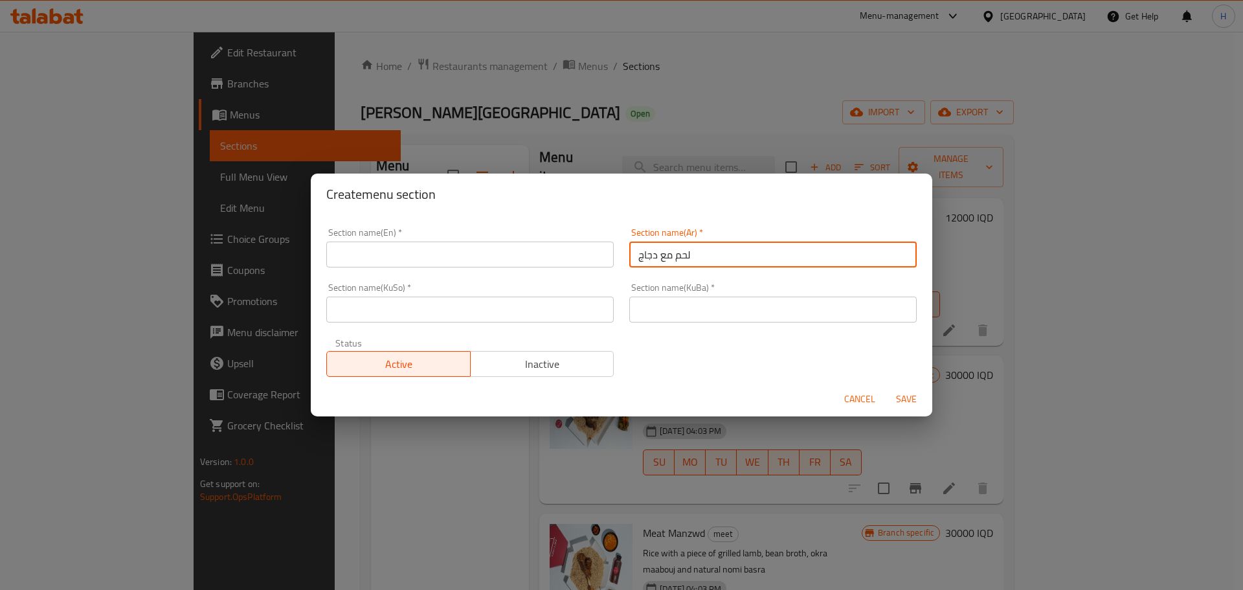
type input "لحم مع دجاج"
click at [662, 313] on input "text" at bounding box center [772, 310] width 287 height 26
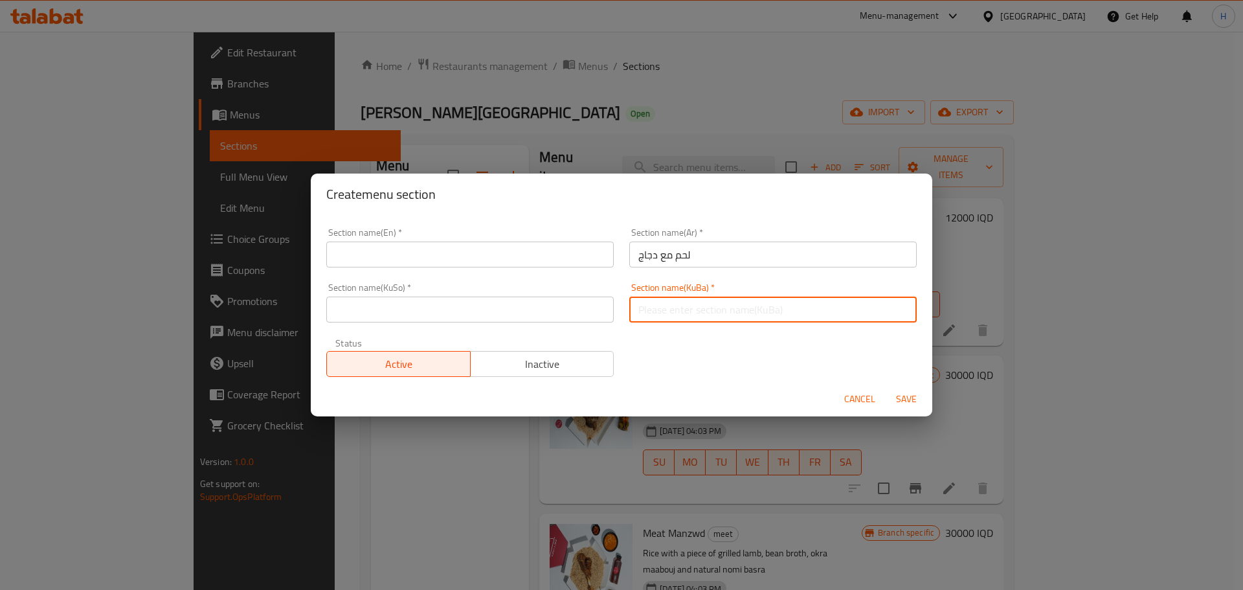
paste input "گۆشت لەگەڵ نیو مریشک"
click at [675, 308] on input "گۆشت لەگەڵ نیو مریشک" at bounding box center [772, 310] width 287 height 26
drag, startPoint x: 727, startPoint y: 310, endPoint x: 617, endPoint y: 310, distance: 110.1
click at [622, 310] on div "Section name(KuBa)   * گۆشت لەگەڵ مریشک Section name(KuBa) *" at bounding box center [773, 302] width 303 height 55
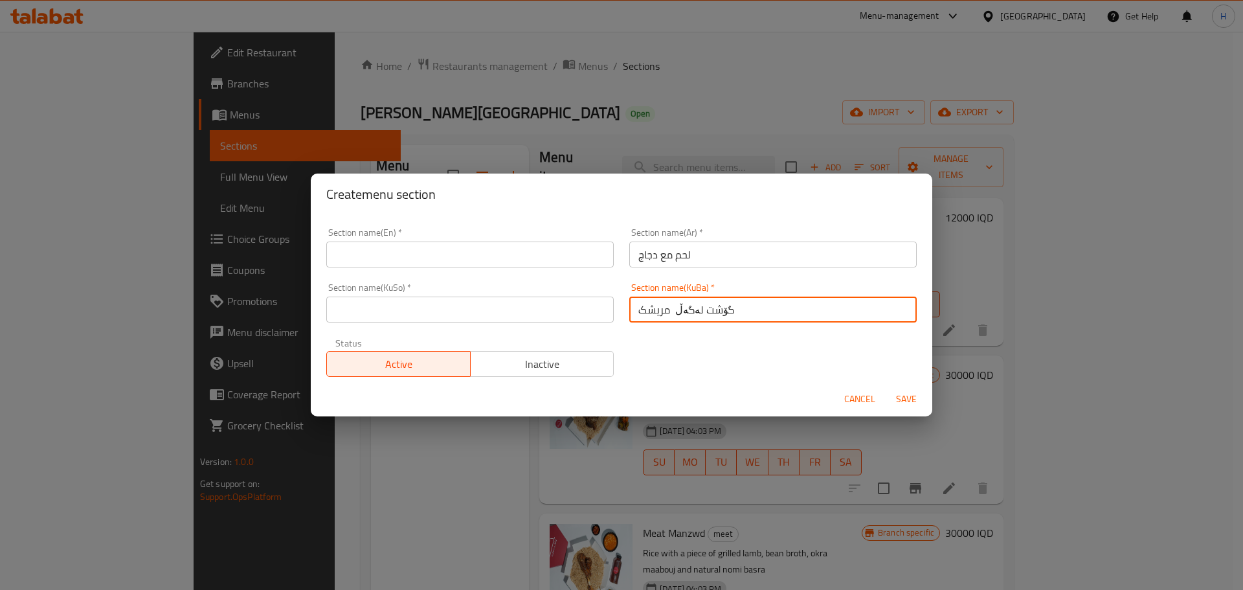
type input "گۆشت لەگەڵ مریشک"
click at [498, 313] on input "text" at bounding box center [469, 310] width 287 height 26
paste input "گۆشت لەگەڵ مریشک"
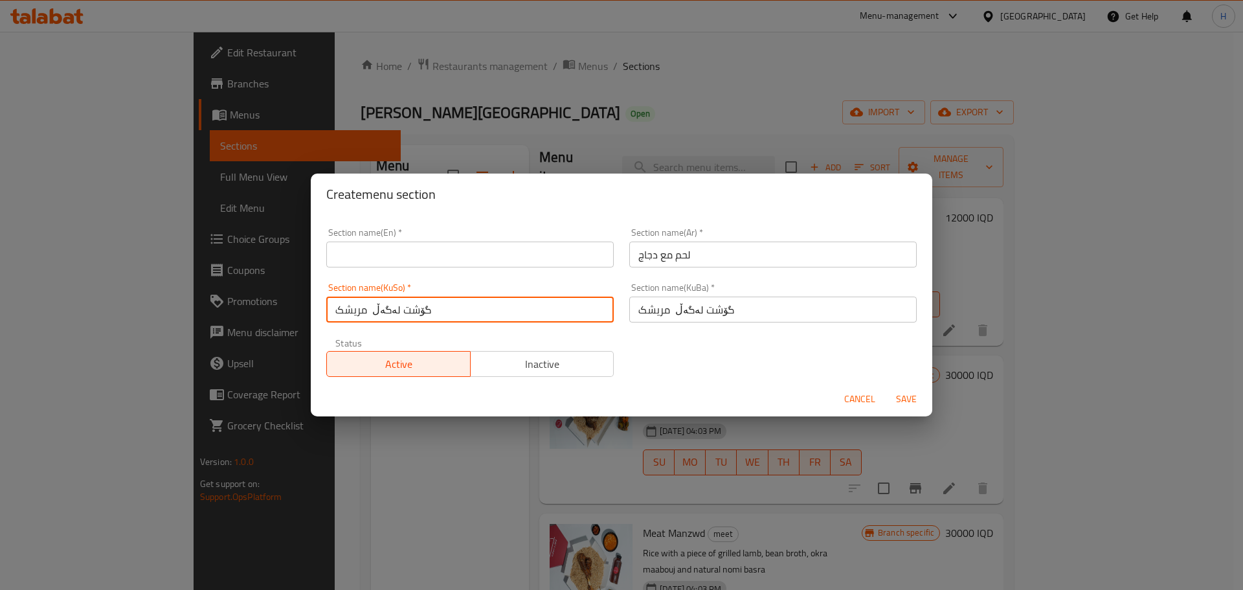
type input "گۆشت لەگەڵ مریشک"
click at [383, 258] on input "text" at bounding box center [469, 255] width 287 height 26
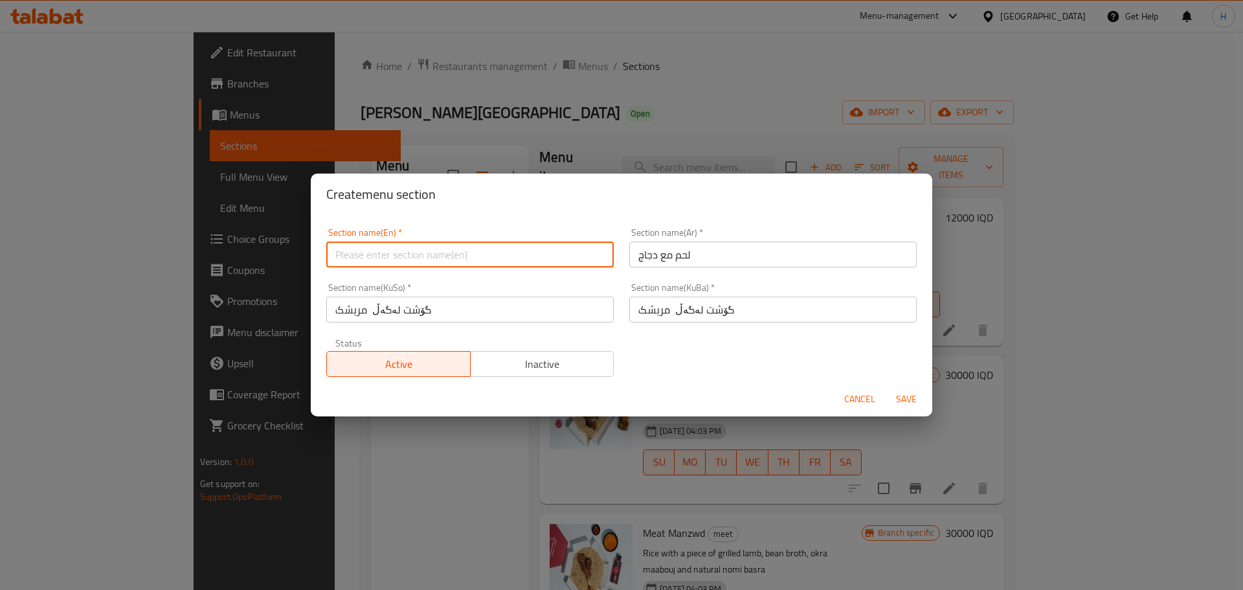
paste input "Meat Dish With Half Chicken"
drag, startPoint x: 361, startPoint y: 251, endPoint x: 383, endPoint y: 255, distance: 23.0
click at [383, 255] on input "Meat Dish With Half Chicken" at bounding box center [469, 255] width 287 height 26
click at [390, 254] on input "Meat With Half Chicken" at bounding box center [469, 255] width 287 height 26
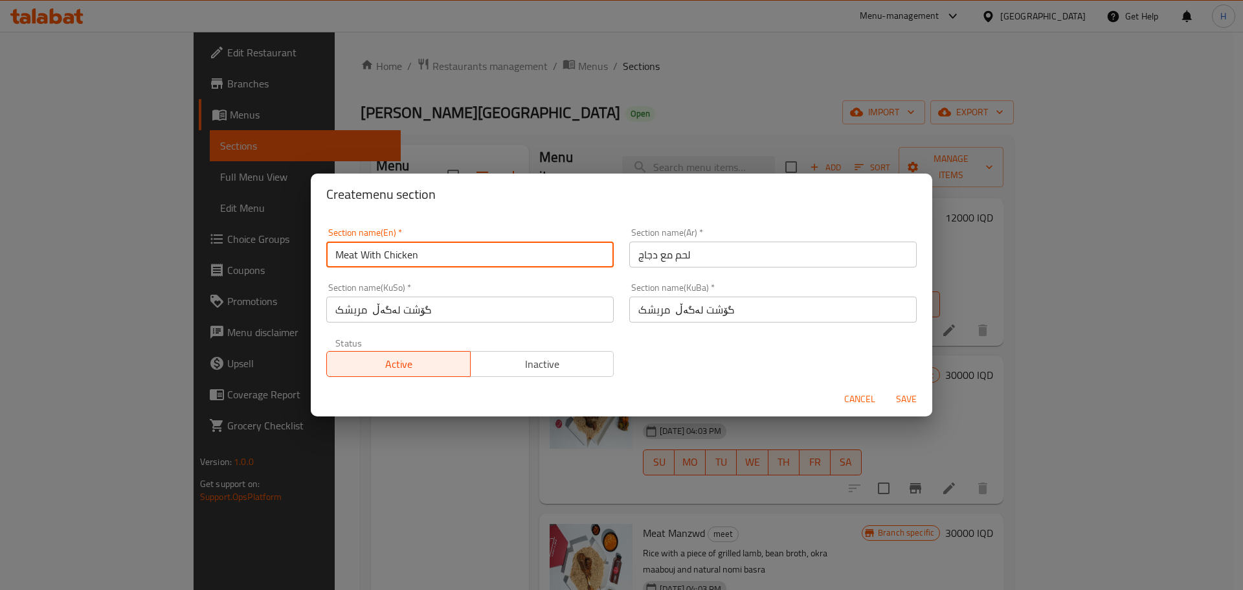
type input "Meat With Chicken"
click at [902, 403] on span "Save" at bounding box center [906, 399] width 31 height 16
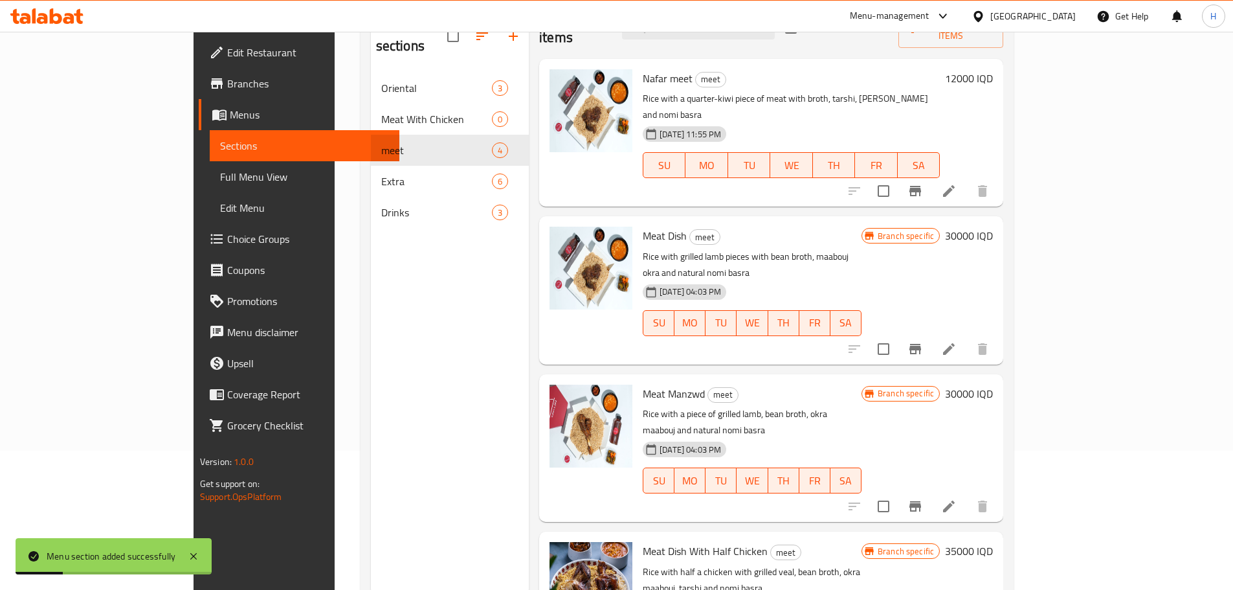
scroll to position [117, 0]
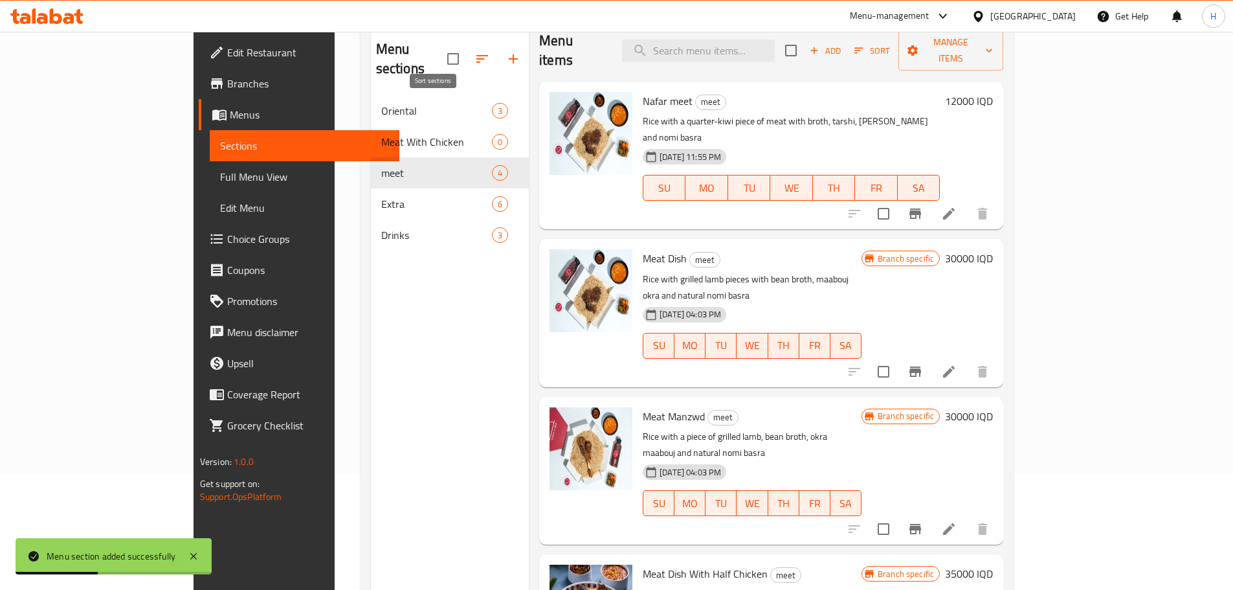
click at [477, 55] on icon "button" at bounding box center [483, 59] width 12 height 8
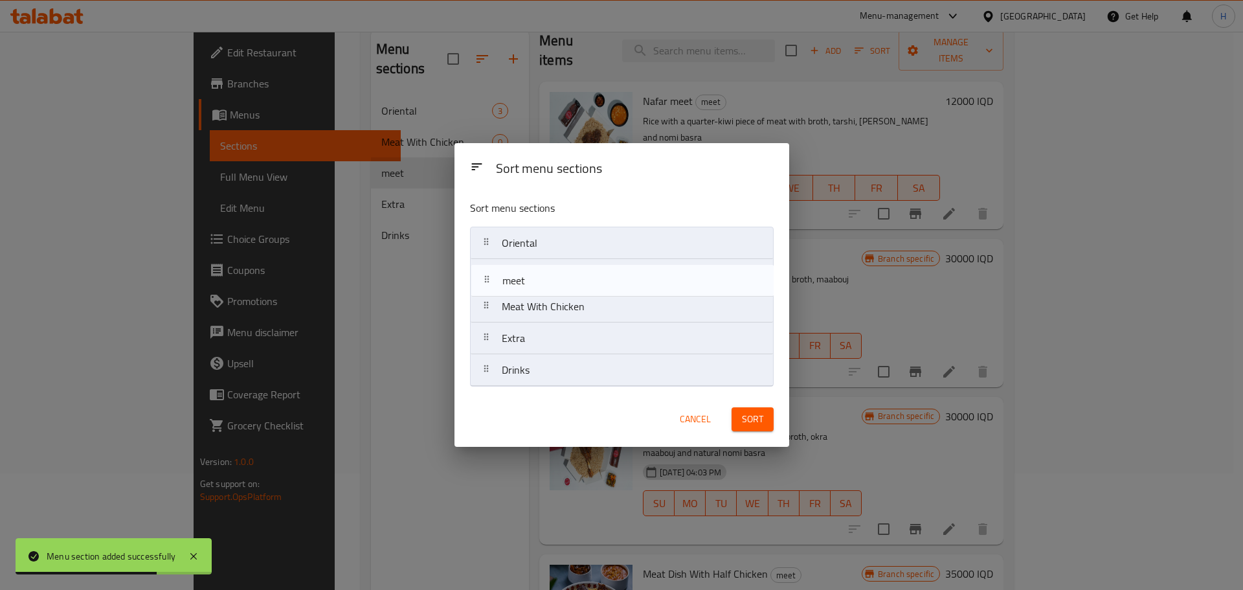
drag, startPoint x: 506, startPoint y: 304, endPoint x: 504, endPoint y: 275, distance: 29.9
click at [504, 275] on nav "Oriental Meat With Chicken meet Extra Drinks" at bounding box center [622, 307] width 304 height 160
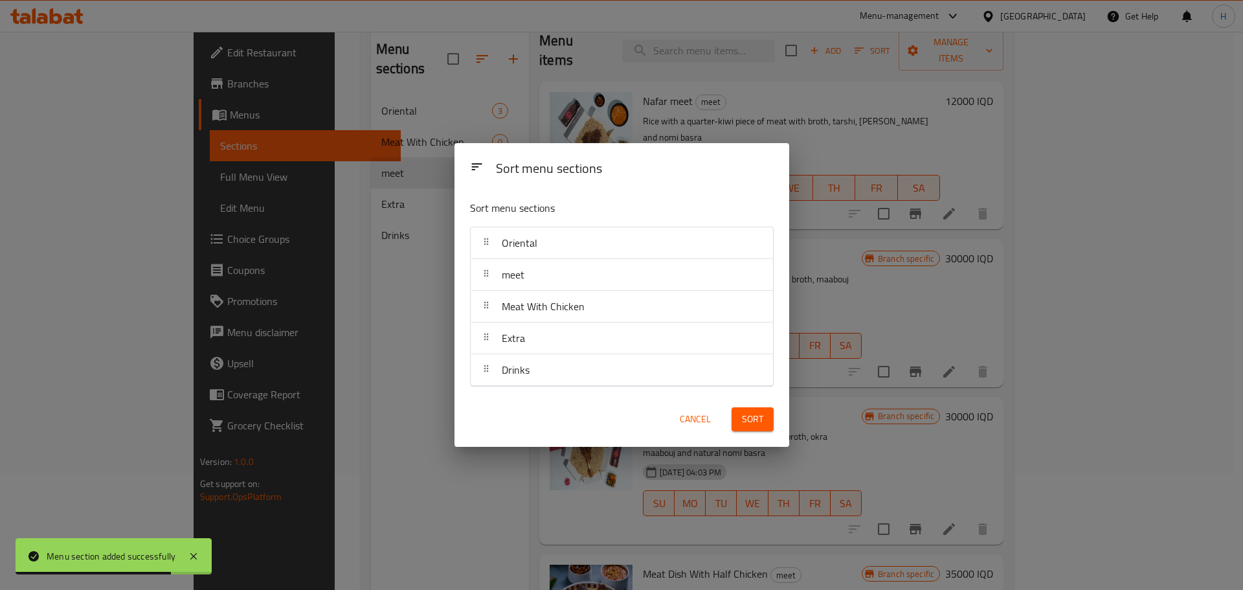
click at [756, 418] on span "Sort" at bounding box center [752, 419] width 21 height 16
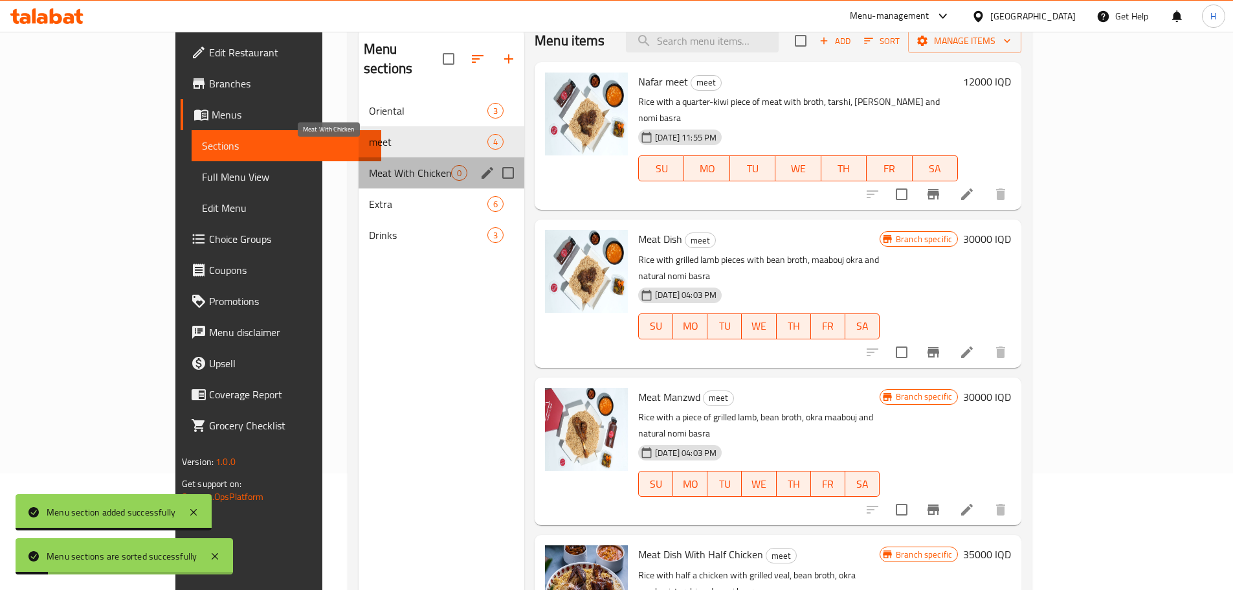
click at [369, 165] on span "Meat With Chicken" at bounding box center [410, 173] width 82 height 16
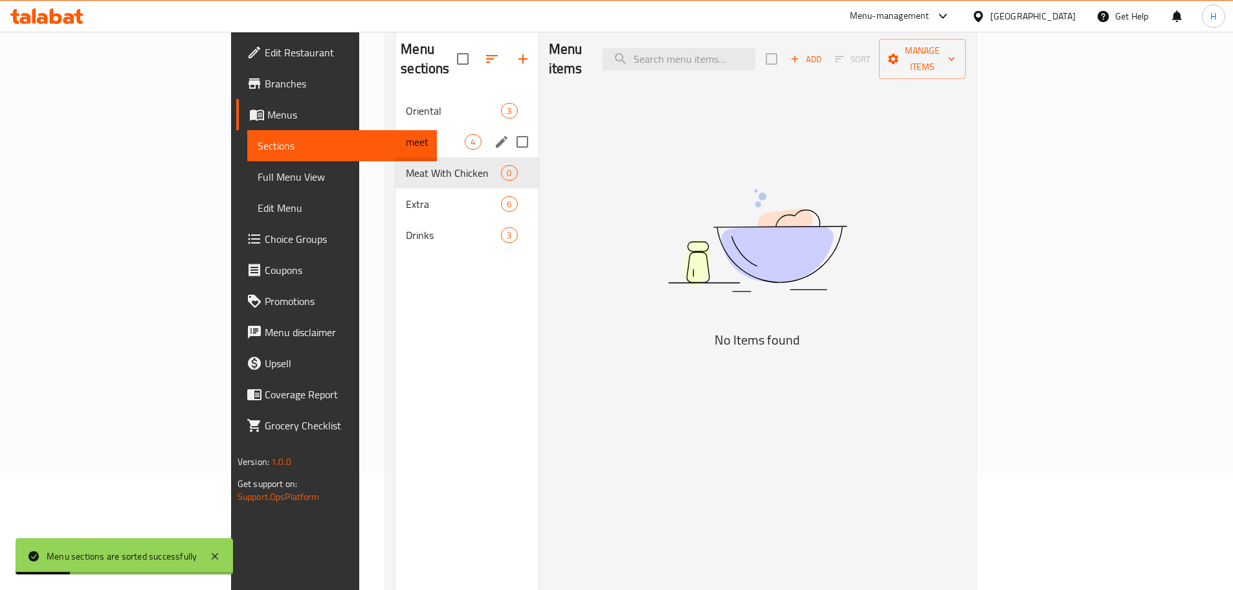
click at [406, 134] on span "meet" at bounding box center [435, 142] width 59 height 16
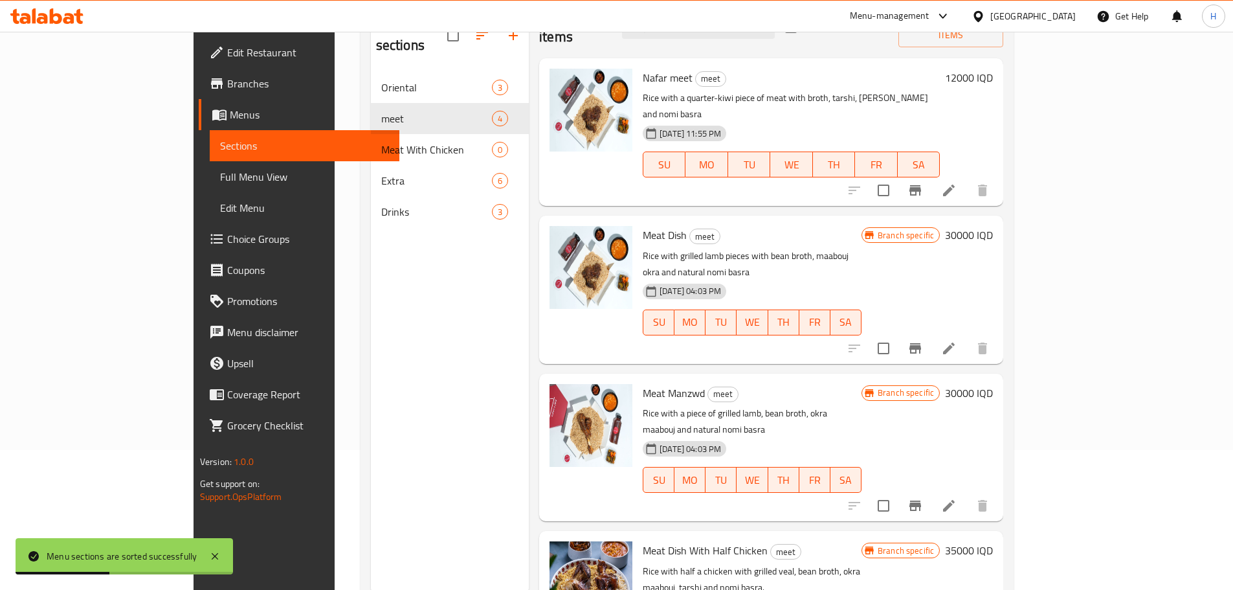
scroll to position [181, 0]
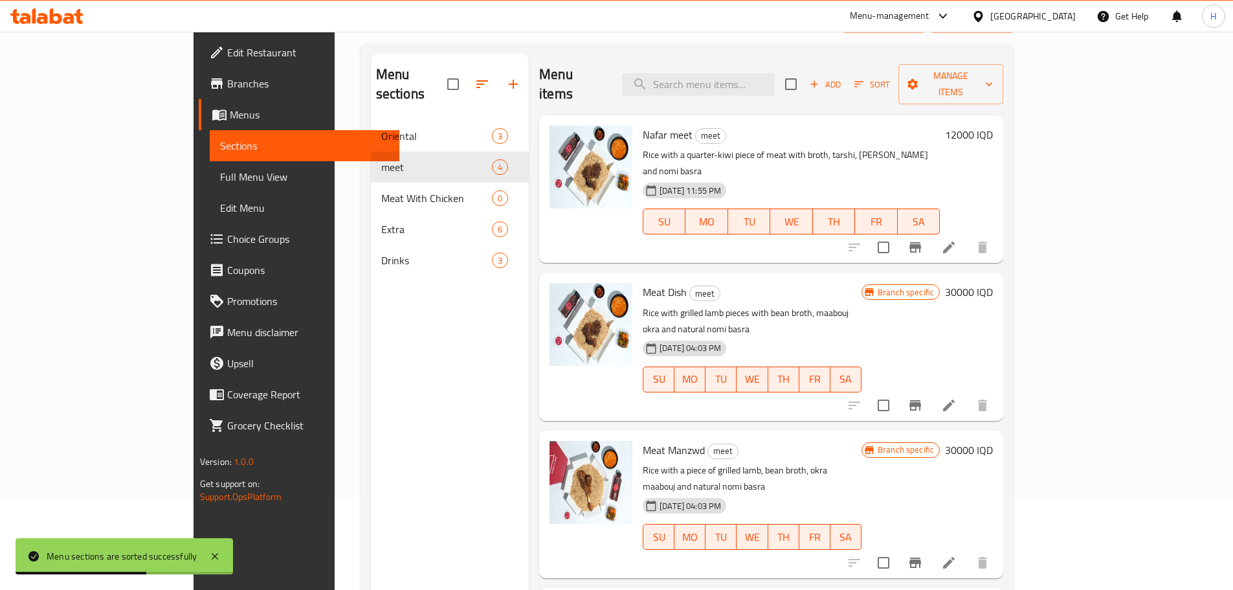
scroll to position [0, 0]
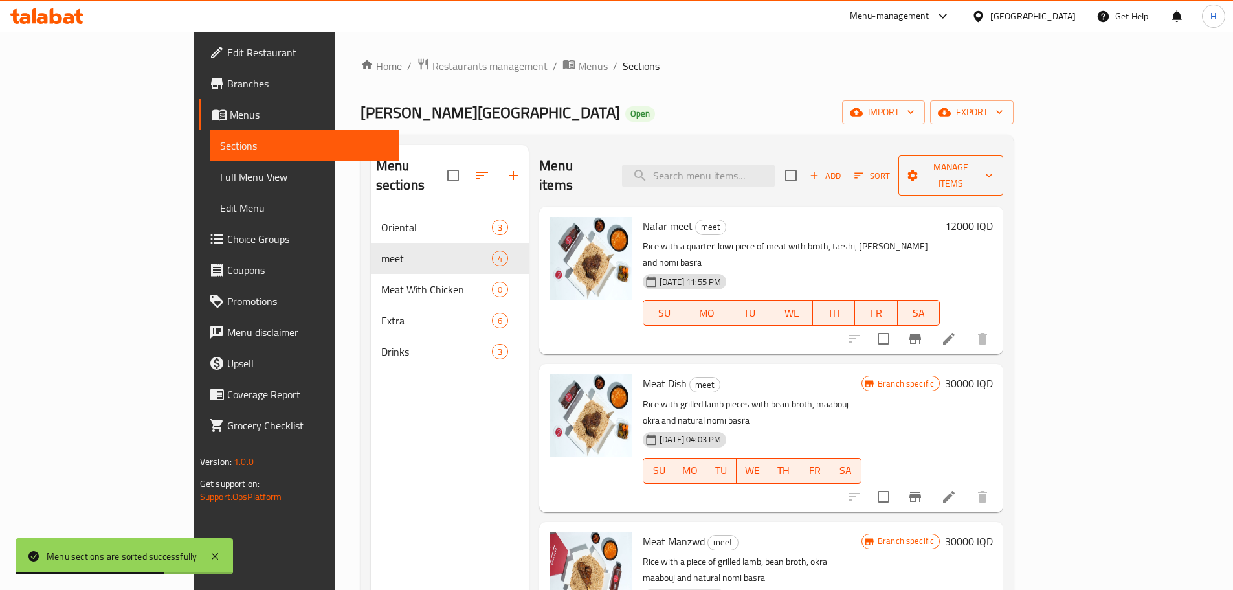
click at [993, 164] on span "Manage items" at bounding box center [951, 175] width 84 height 32
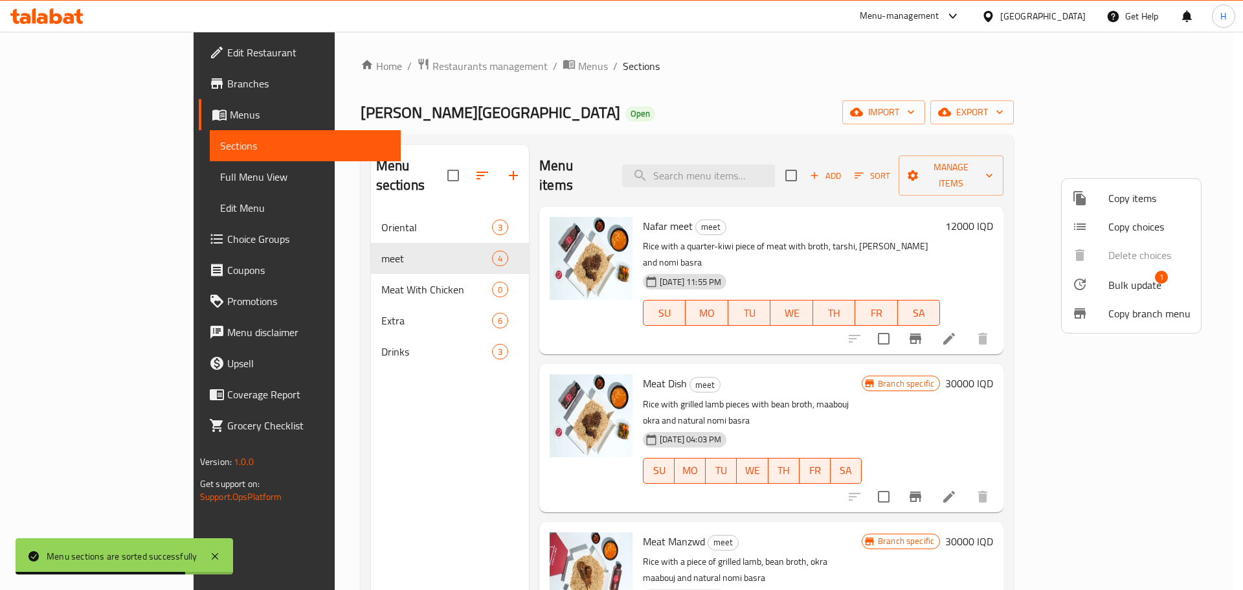
click at [1107, 281] on div at bounding box center [1090, 284] width 36 height 16
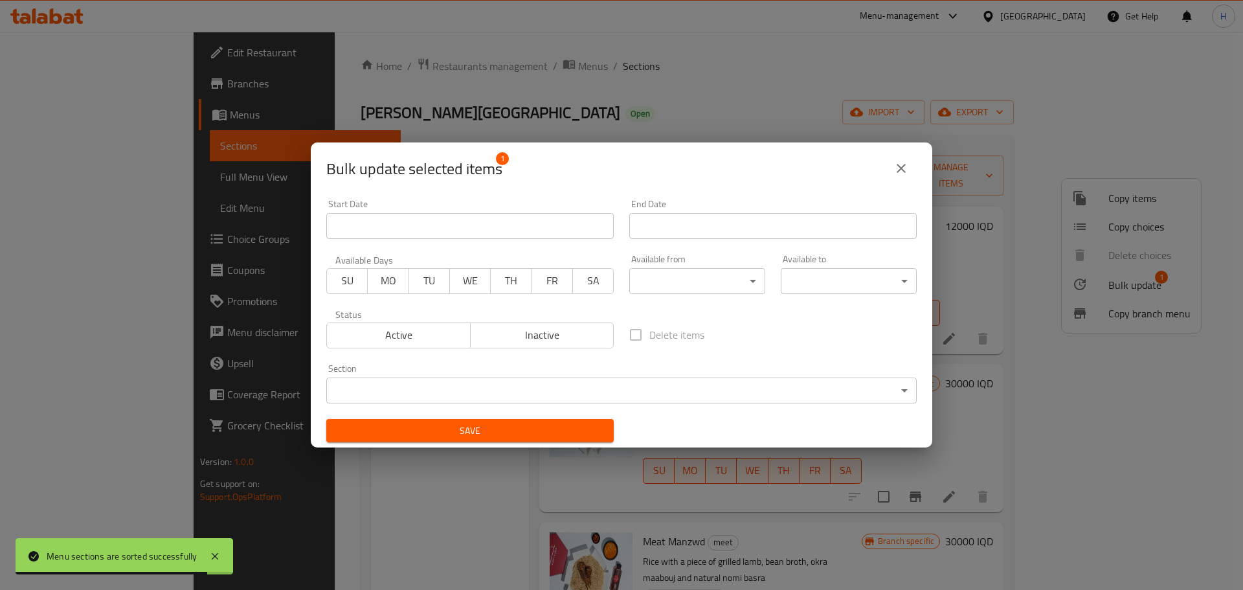
click at [452, 382] on body "Menu sections are sorted successfully ​ Menu-management [GEOGRAPHIC_DATA] Get H…" at bounding box center [621, 311] width 1243 height 558
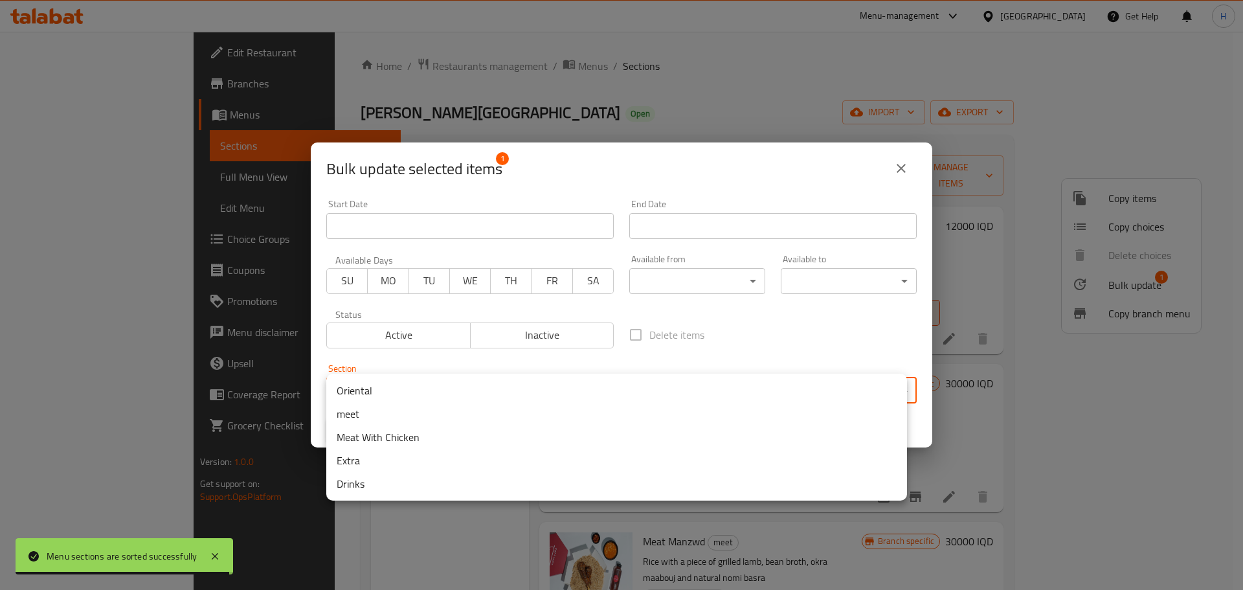
click at [377, 441] on li "Meat With Chicken" at bounding box center [616, 436] width 581 height 23
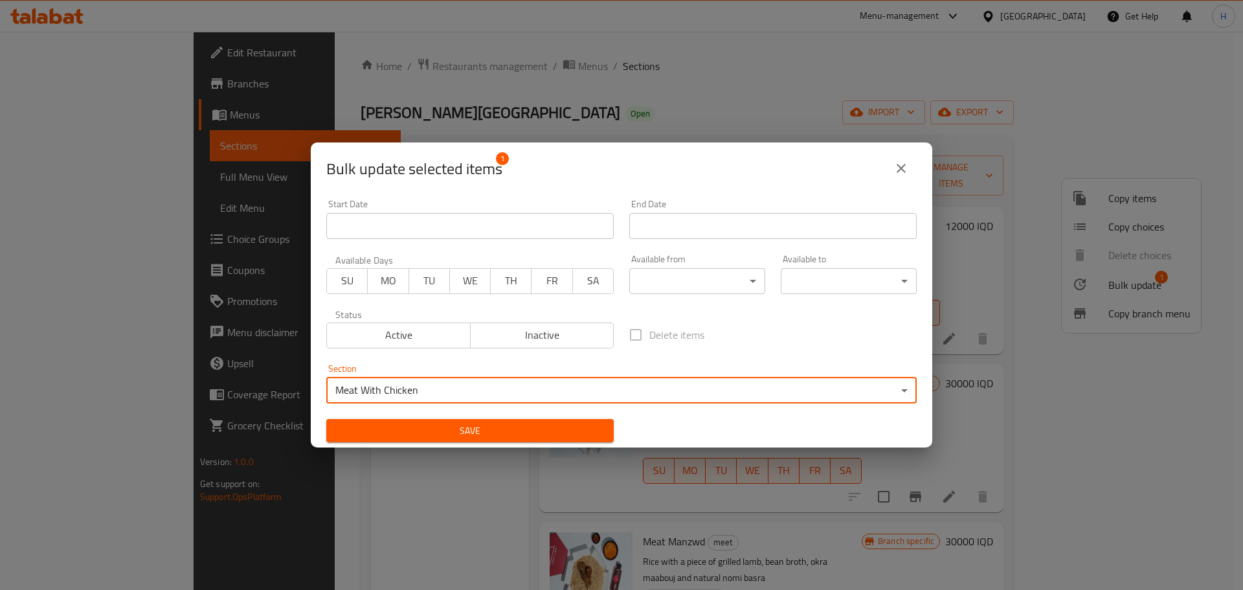
click at [555, 433] on span "Save" at bounding box center [470, 431] width 267 height 16
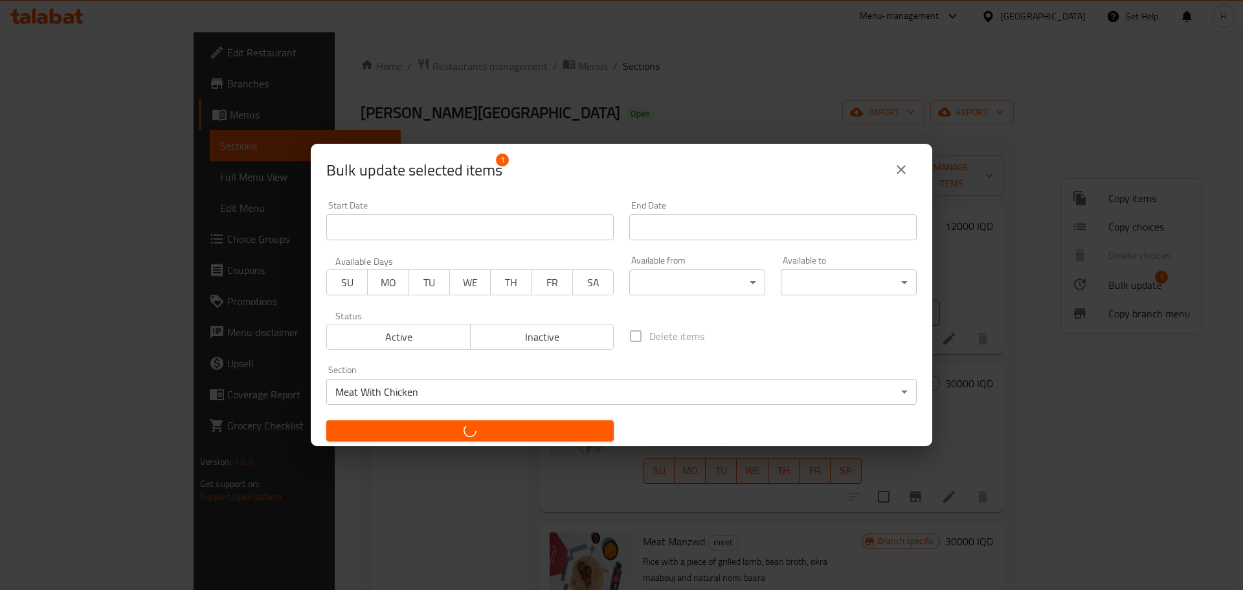
checkbox input "false"
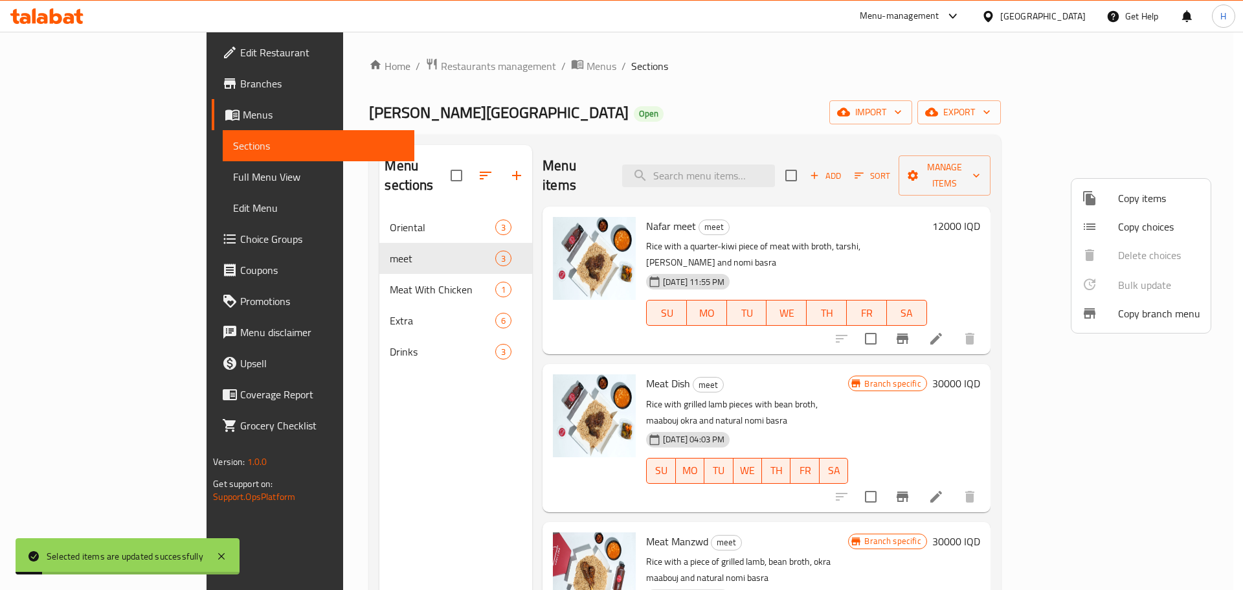
click at [321, 270] on div at bounding box center [621, 295] width 1243 height 590
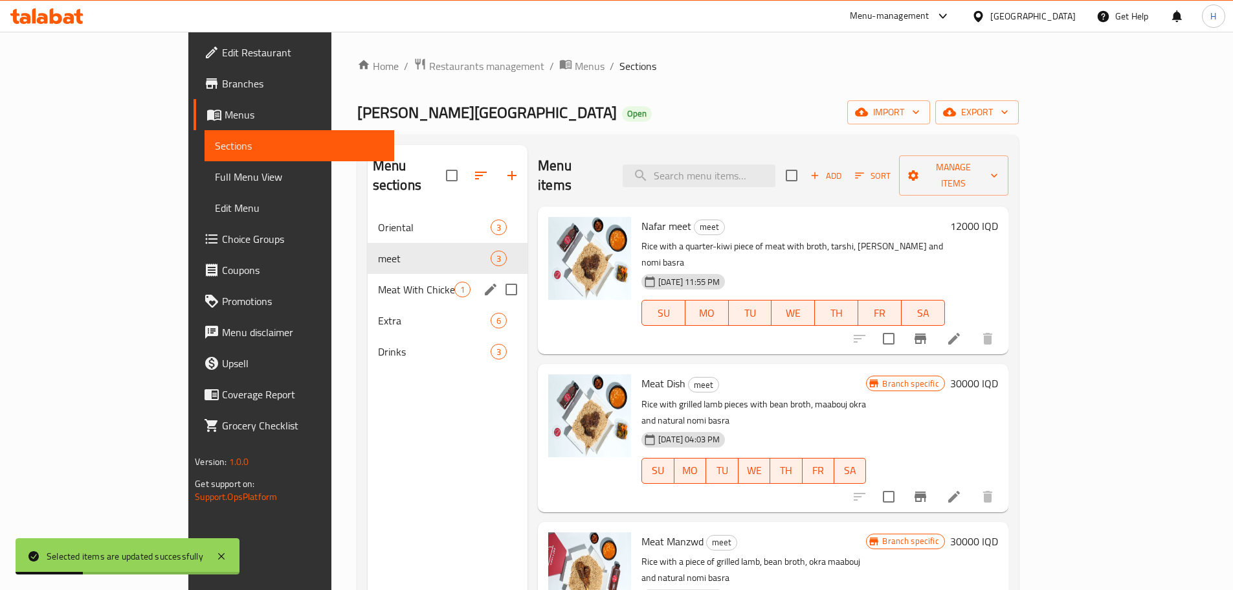
click at [378, 282] on span "Meat With Chicken" at bounding box center [416, 290] width 76 height 16
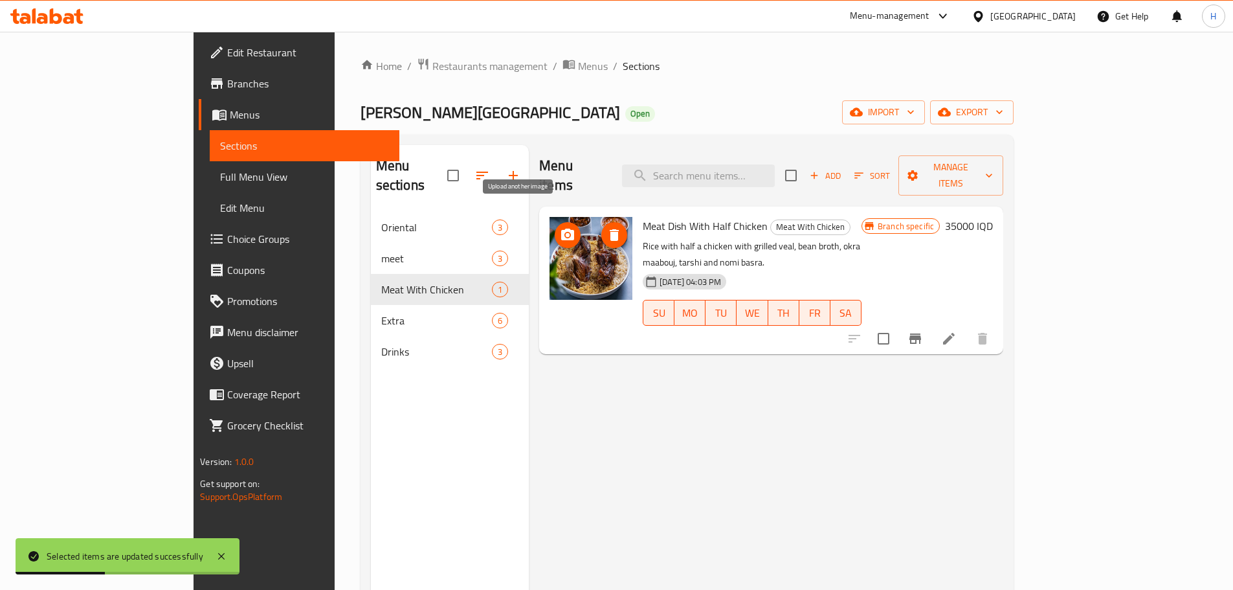
click at [560, 227] on icon "upload picture" at bounding box center [568, 235] width 16 height 16
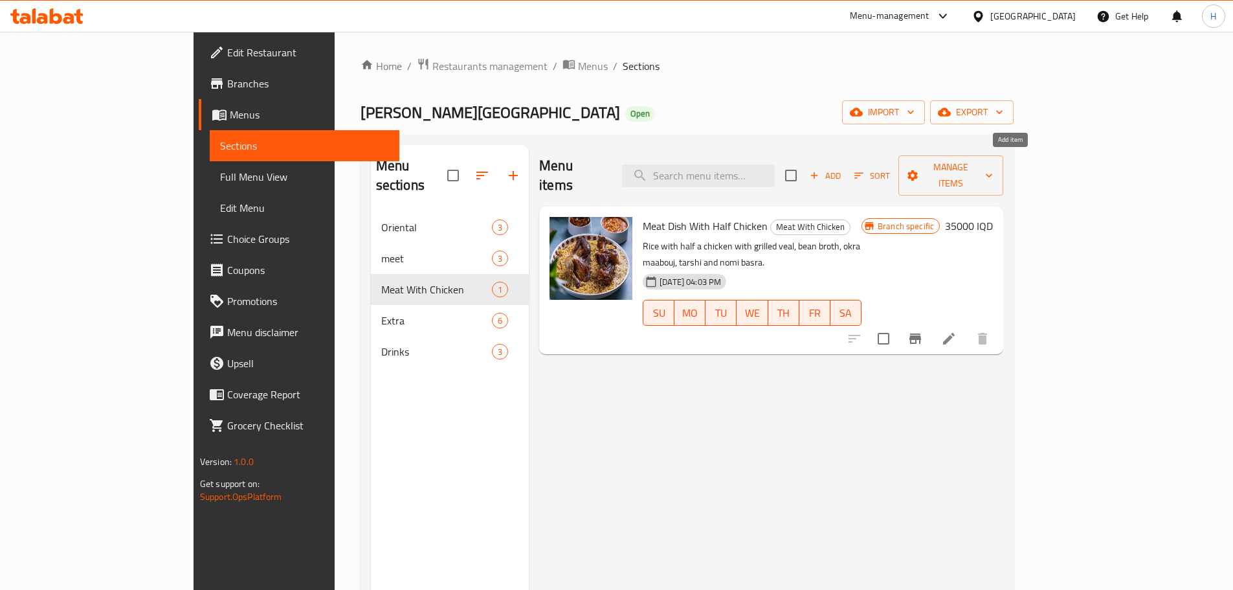
click at [843, 168] on span "Add" at bounding box center [825, 175] width 35 height 15
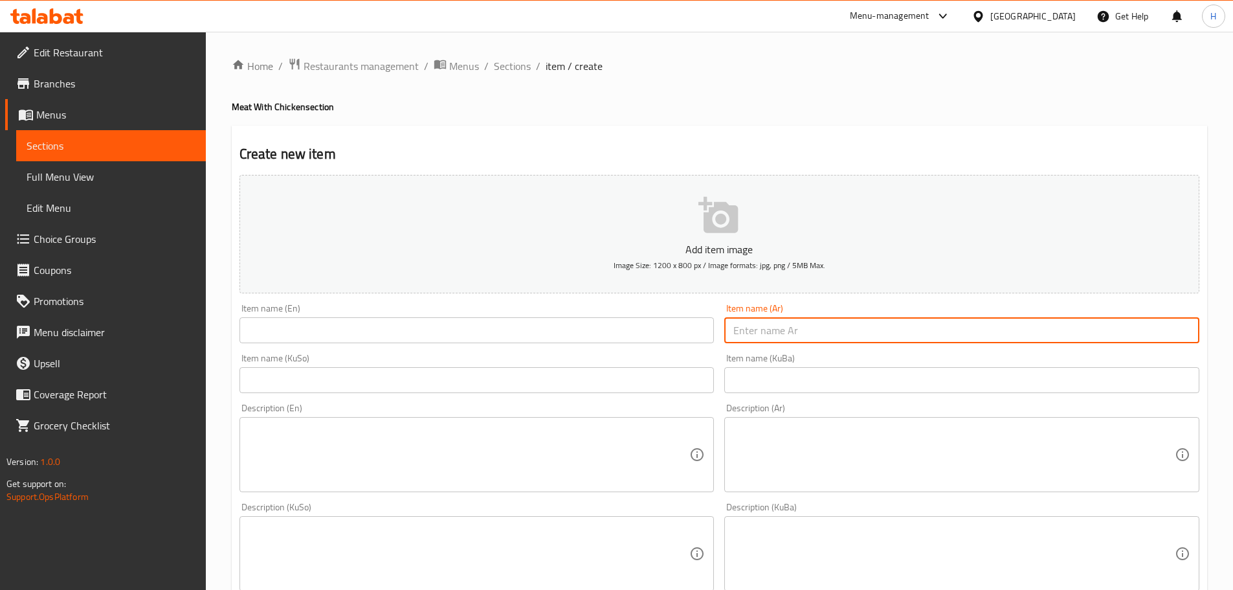
click at [797, 332] on input "text" at bounding box center [962, 330] width 475 height 26
paste input "طبق نصف لحم مع نصف دجاج"
click at [826, 330] on input "طبق نصف لحم مع نصف دجاج" at bounding box center [962, 330] width 475 height 26
click at [762, 332] on input "طبق لحم مع نصف دجاج" at bounding box center [962, 330] width 475 height 26
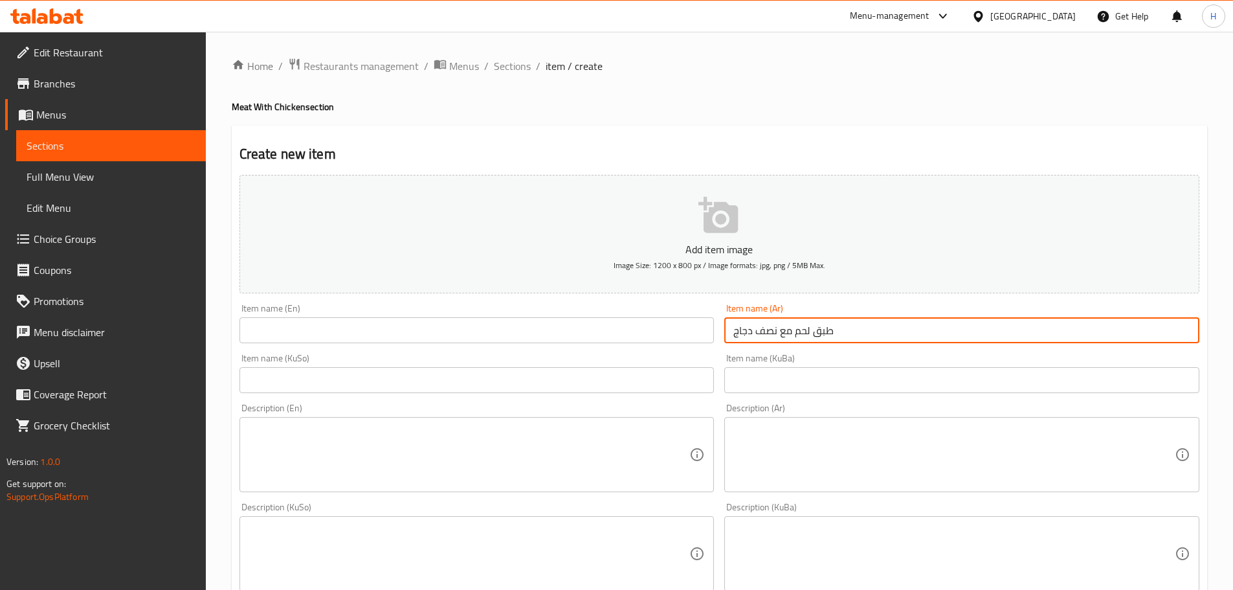
click at [762, 332] on input "طبق لحم مع نصف دجاج" at bounding box center [962, 330] width 475 height 26
click at [734, 333] on input "طبق لحم مع دجاج" at bounding box center [962, 330] width 475 height 26
click at [733, 331] on input "ةطبق لحم مع دجاج" at bounding box center [962, 330] width 475 height 26
drag, startPoint x: 815, startPoint y: 330, endPoint x: 833, endPoint y: 333, distance: 18.3
click at [828, 332] on input "ةطبق لحم مع دجاجة" at bounding box center [962, 330] width 475 height 26
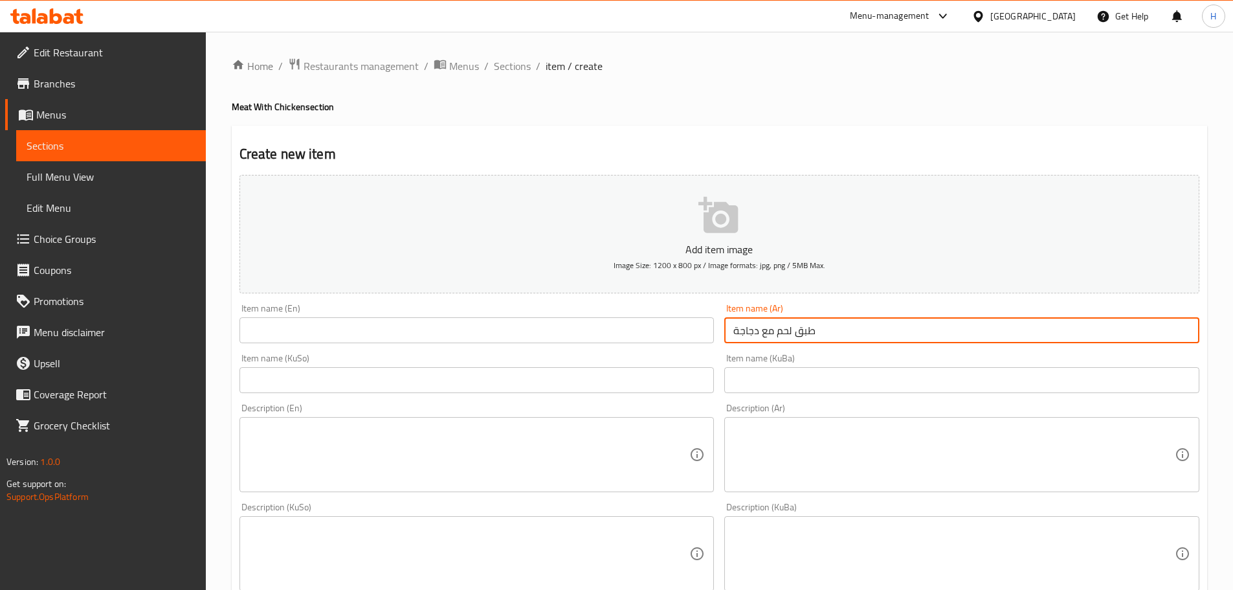
click at [776, 328] on input "طبق لحم مع دجاجة" at bounding box center [962, 330] width 475 height 26
type input "طبق لحم كيلو مع دجاجة"
click at [353, 329] on input "text" at bounding box center [477, 330] width 475 height 26
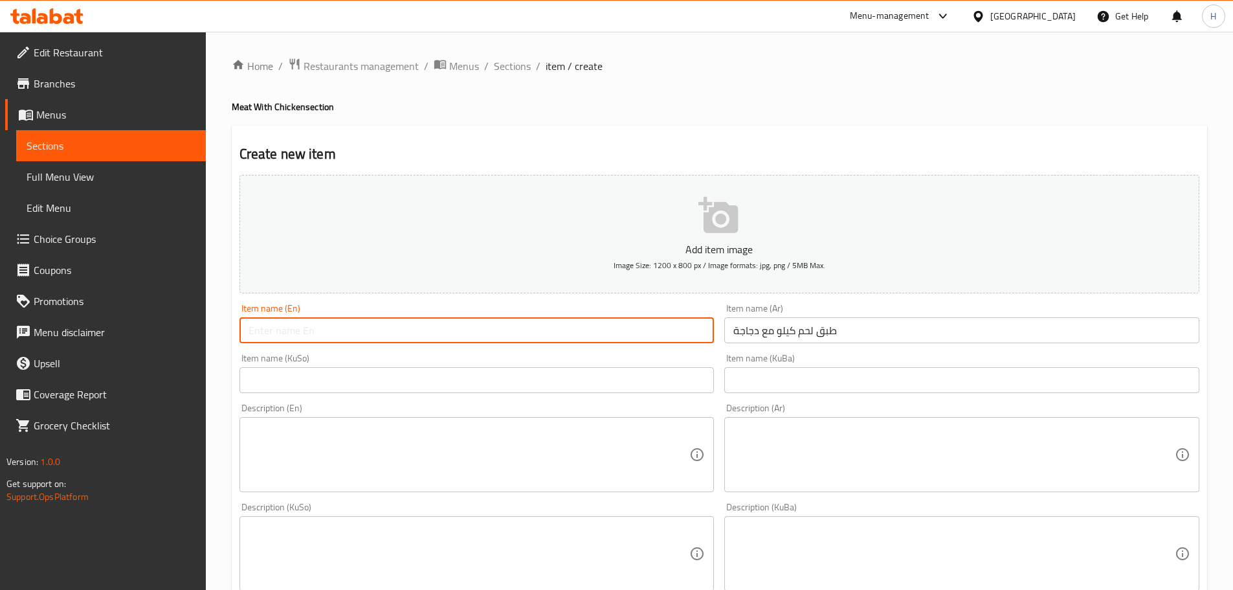
paste input "Meat Dish With Half Chicken"
click at [273, 329] on input "Meat Dish With Half Chicken" at bounding box center [477, 330] width 475 height 26
click at [299, 330] on input "Meat kilo Dish With Half Chicken" at bounding box center [477, 330] width 475 height 26
click at [279, 328] on input "Meat kilo Dish With Half Chicken" at bounding box center [477, 330] width 475 height 26
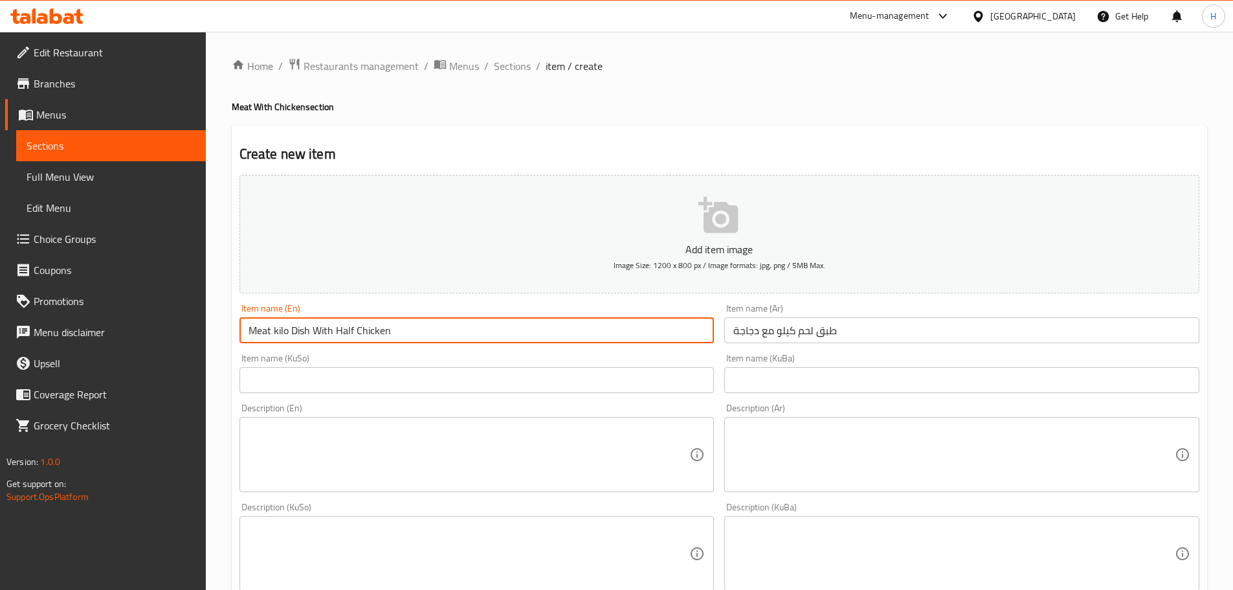
click at [279, 328] on input "Meat kilo Dish With Half Chicken" at bounding box center [477, 330] width 475 height 26
click at [245, 332] on input "Meat Dish With Half Chicken" at bounding box center [477, 330] width 475 height 26
paste input "kilo"
drag, startPoint x: 253, startPoint y: 327, endPoint x: 242, endPoint y: 330, distance: 11.9
click at [242, 330] on input "kilo Meat Dish With Half Chicken" at bounding box center [477, 330] width 475 height 26
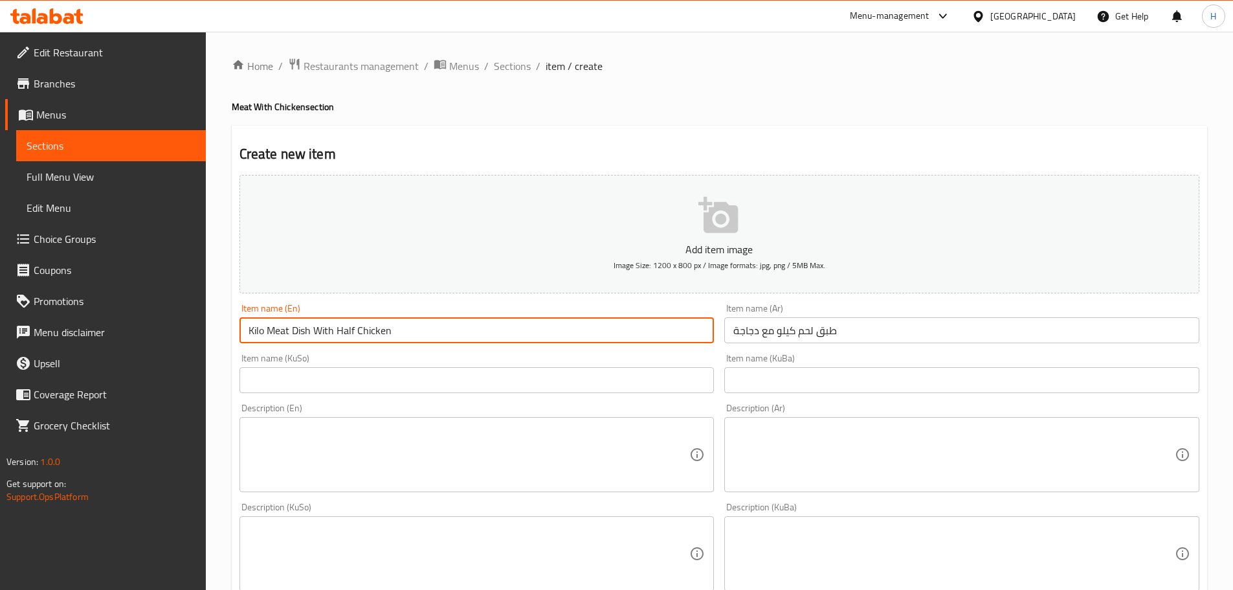
click at [304, 329] on input "Kilo Meat Dish With Half Chicken" at bounding box center [477, 330] width 475 height 26
click at [249, 328] on input "Kilo Meat With Half Chicken" at bounding box center [477, 330] width 475 height 26
paste input "Dish"
click at [345, 330] on input "Dish Kilo Meat With Half Chicken" at bounding box center [477, 330] width 475 height 26
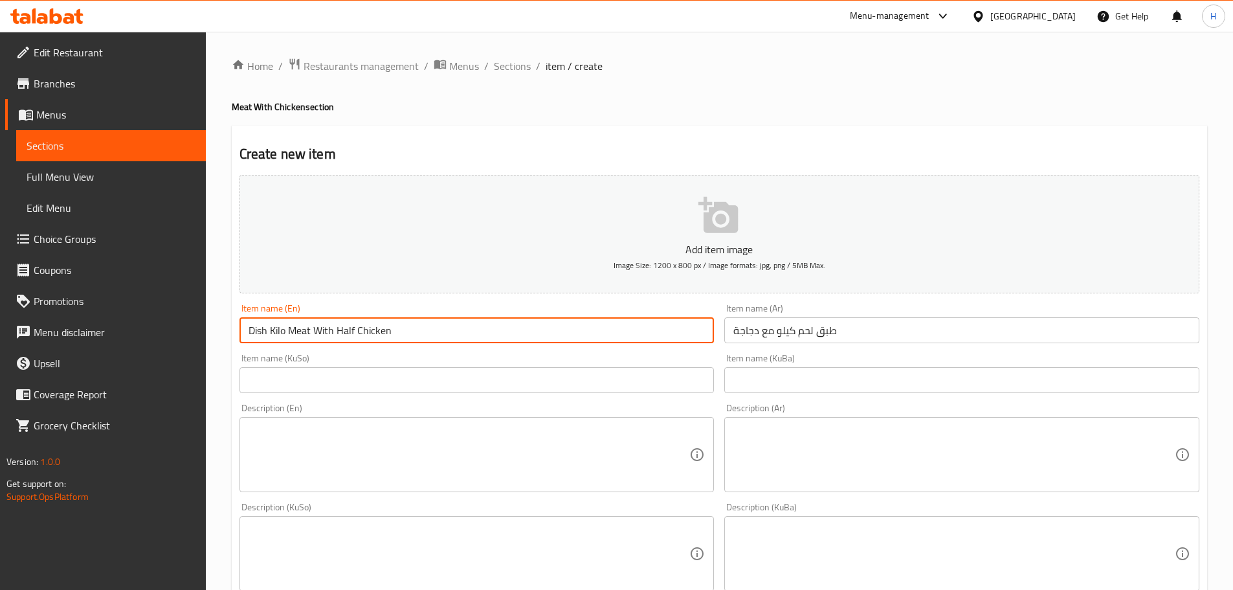
click at [345, 330] on input "Dish Kilo Meat With Half Chicken" at bounding box center [477, 330] width 475 height 26
type input "Dish Kilo Meat With Chicken"
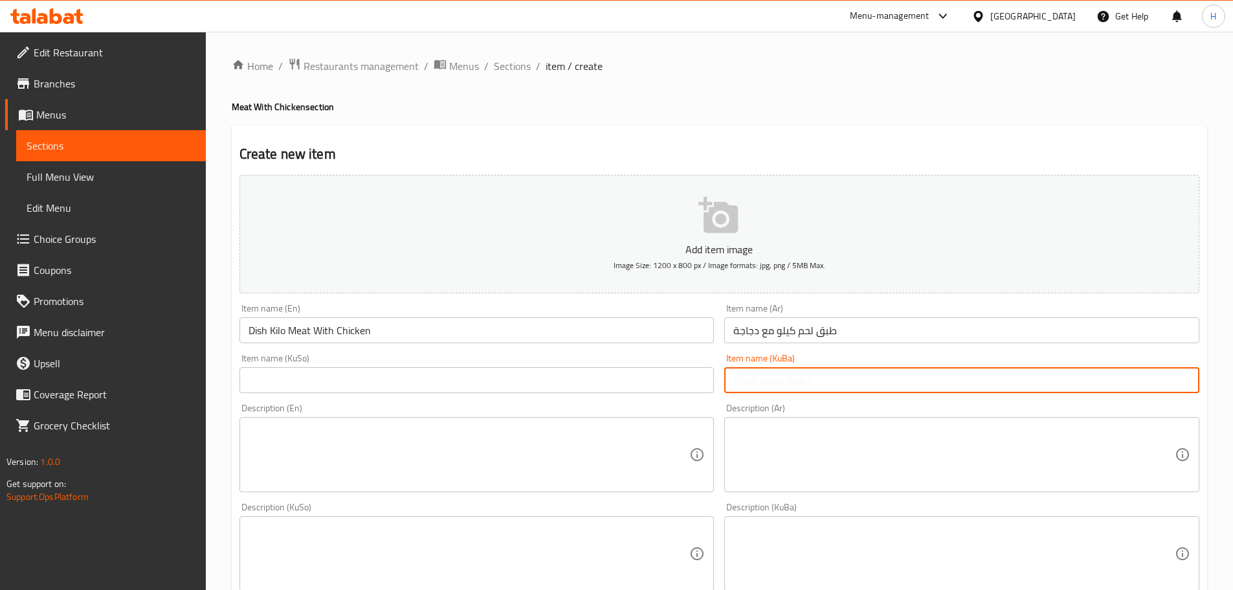
drag, startPoint x: 807, startPoint y: 391, endPoint x: 767, endPoint y: 385, distance: 40.7
click at [806, 389] on input "text" at bounding box center [962, 380] width 475 height 26
paste input "قاپێک گۆشت لەگەڵ نیو مریشک"
type input "قاپێک گۆشت لەگەڵ نیو مریشک"
click at [654, 385] on input "text" at bounding box center [477, 380] width 475 height 26
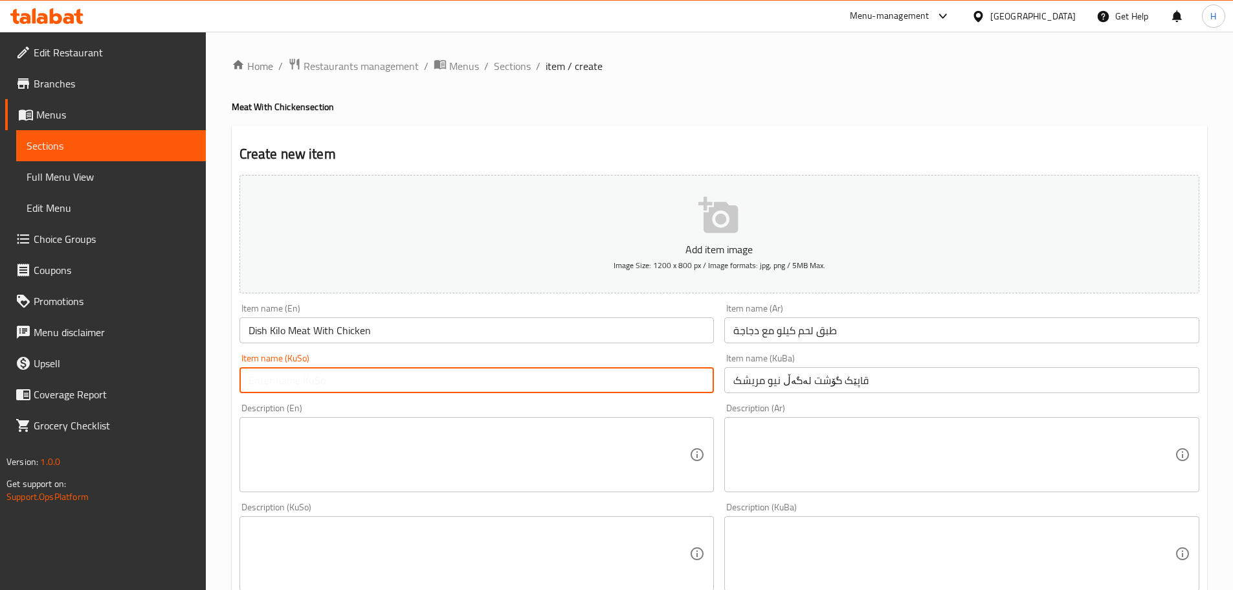
paste input "قاپێک گۆشت لەگەڵ نیو مریشک"
type input "قاپێک گۆشت لەگەڵ نیو مریشک"
click at [812, 433] on textarea at bounding box center [955, 455] width 442 height 62
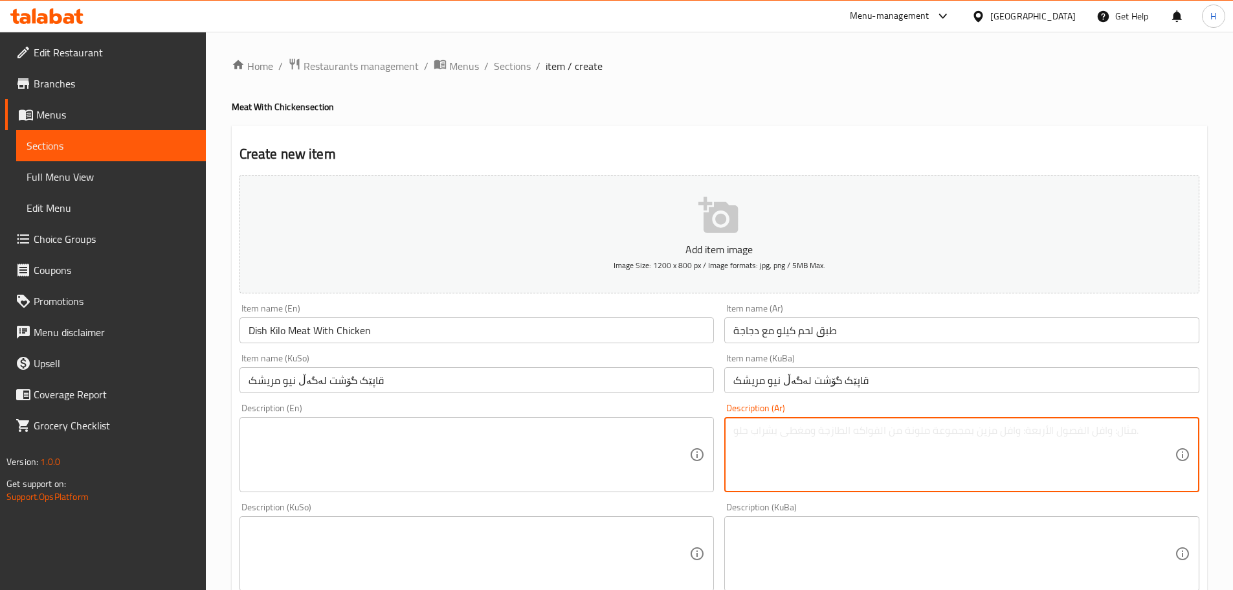
paste textarea "رز مع نصف دجاجة مع نصف لحم عجل مشوي مرق فاصوليا ومعبوج الباميا وطرشي ونومي بصره"
click at [1093, 431] on textarea "رز مع نصف دجاجة مع نصف لحم عجل مشوي مرق فاصوليا ومعبوج الباميا وطرشي ونومي بصره" at bounding box center [955, 455] width 442 height 62
click at [1027, 431] on textarea "رز مع دجاجة مع نصف لحم عجل مشوي مرق فاصوليا ومعبوج الباميا وطرشي ونومي بصره" at bounding box center [955, 455] width 442 height 62
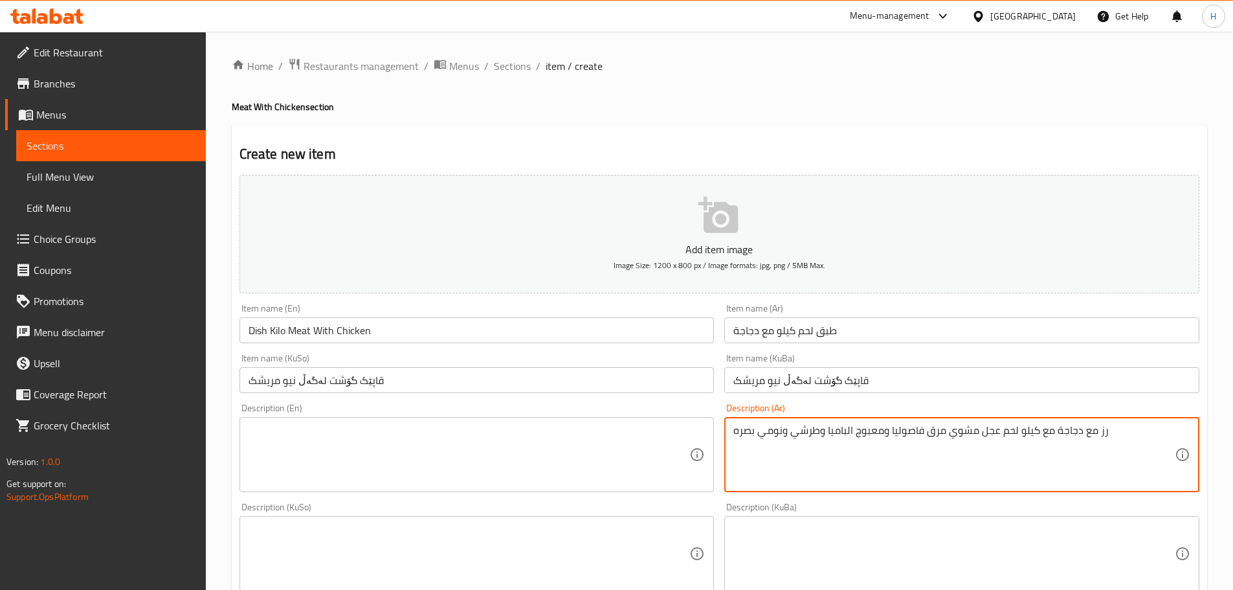
type textarea "رز مع دجاجة مع كيلو لحم عجل مشوي مرق فاصوليا ومعبوج الباميا وطرشي ونومي بصره"
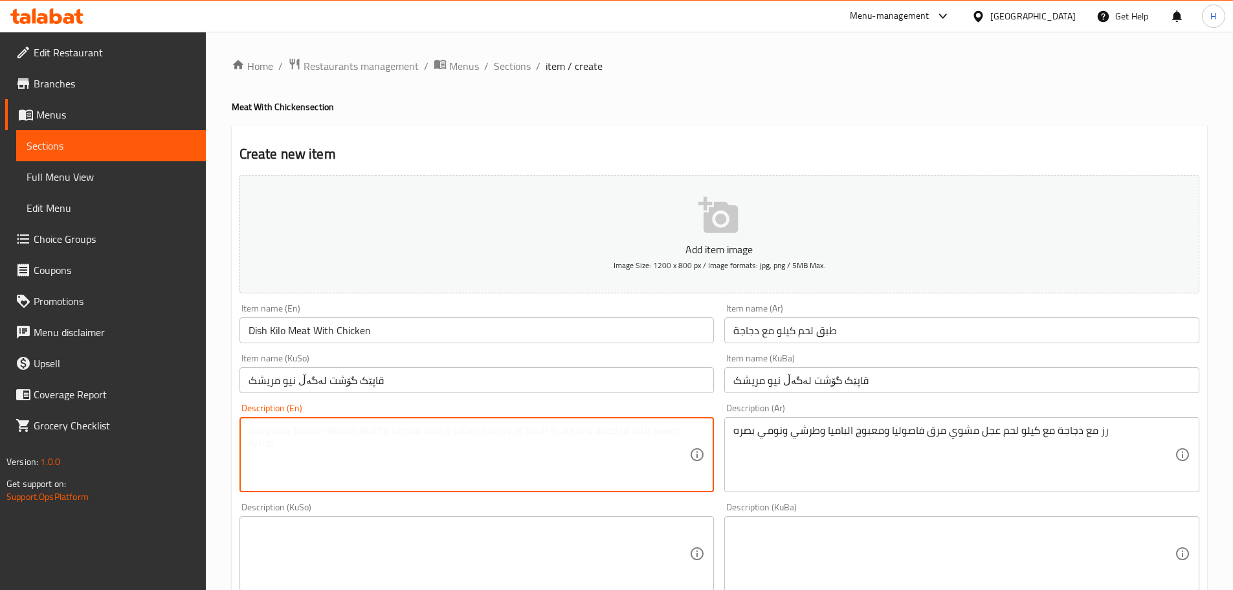
click at [511, 445] on textarea at bounding box center [470, 455] width 442 height 62
click at [336, 440] on textarea at bounding box center [470, 455] width 442 height 62
paste textarea "Rice with half a chicken with grilled veal, bean broth, okra maabouj, tarshi an…"
click at [302, 429] on textarea "Rice with half a chicken with grilled veal, bean broth, okra maabouj, tarshi an…" at bounding box center [470, 455] width 442 height 62
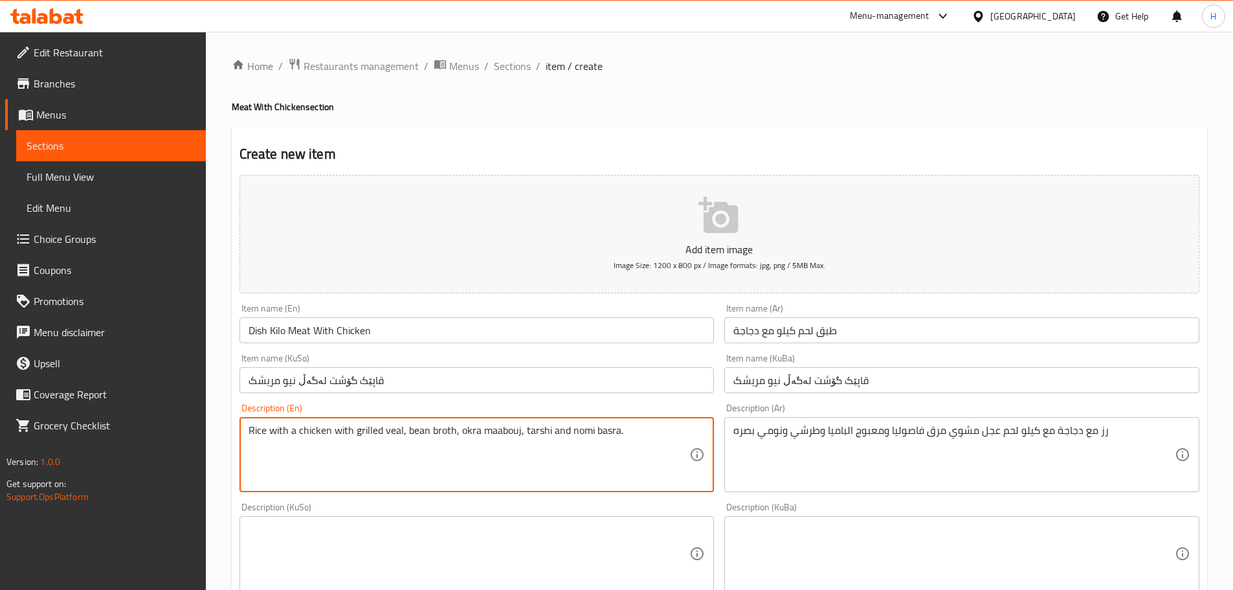
drag, startPoint x: 298, startPoint y: 430, endPoint x: 289, endPoint y: 427, distance: 8.8
click at [289, 427] on textarea "Rice with a chicken with grilled veal, bean broth, okra maabouj, tarshi and nom…" at bounding box center [470, 455] width 442 height 62
click at [321, 449] on textarea "Rice with a chicken with grilled veal, bean broth, okra maabouj, tarshi and nom…" at bounding box center [470, 455] width 442 height 62
type textarea "Rice with a chicken with grilled veal, bean broth, okra maabouj, tarshi and nom…"
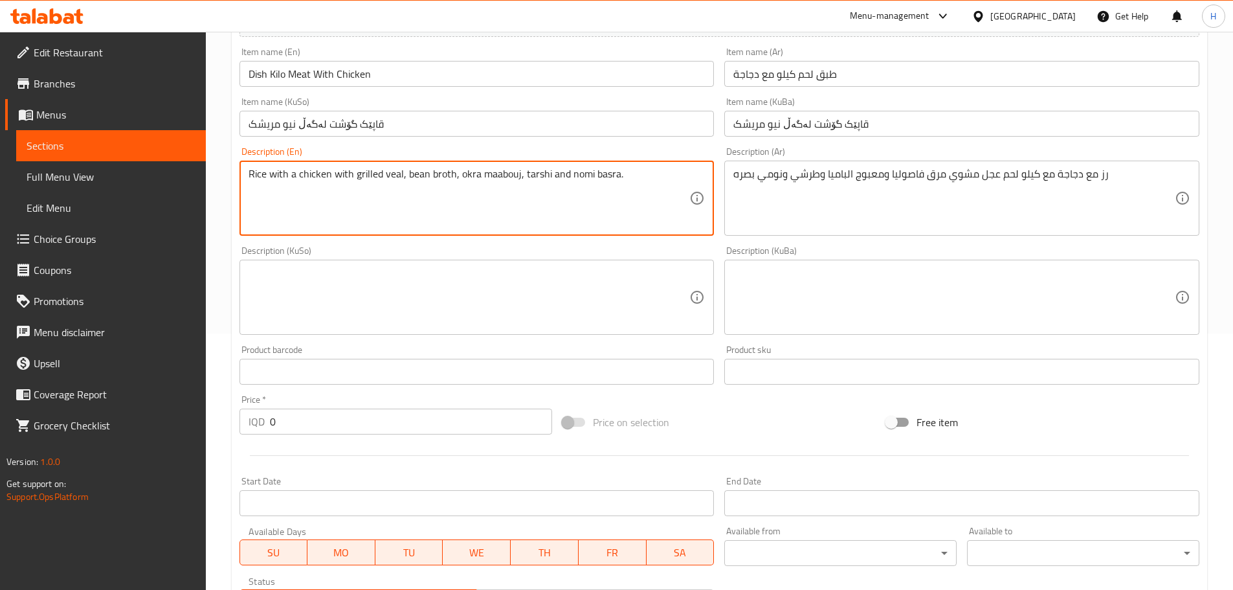
scroll to position [259, 0]
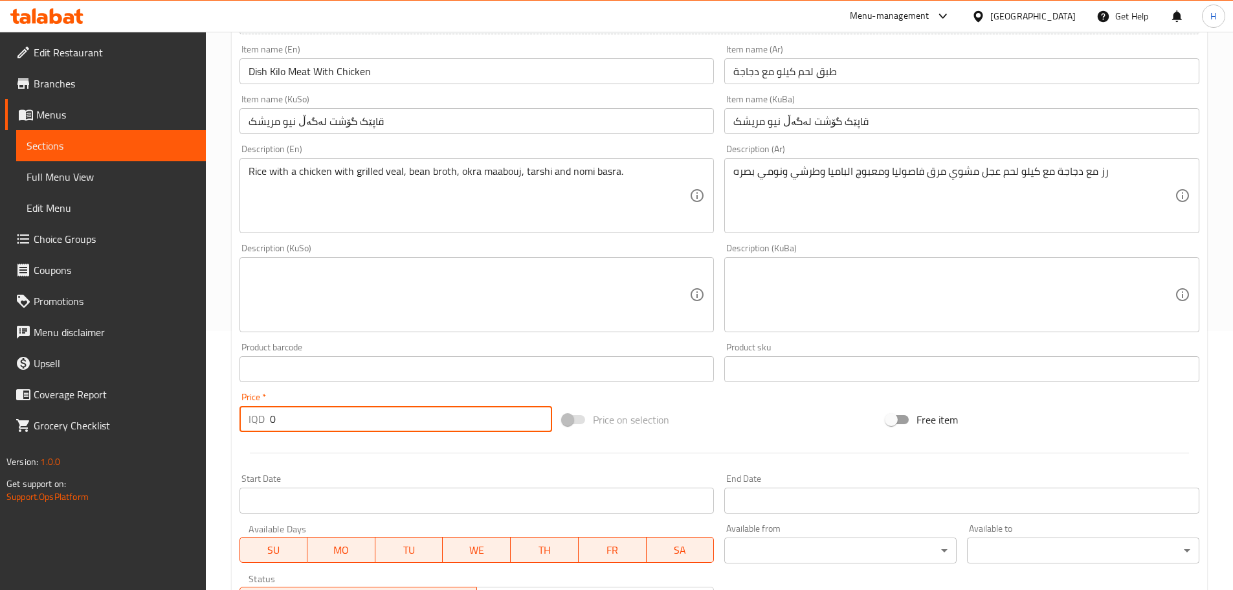
drag, startPoint x: 284, startPoint y: 417, endPoint x: 265, endPoint y: 417, distance: 19.4
click at [265, 417] on div "IQD 0 Price *" at bounding box center [396, 419] width 313 height 26
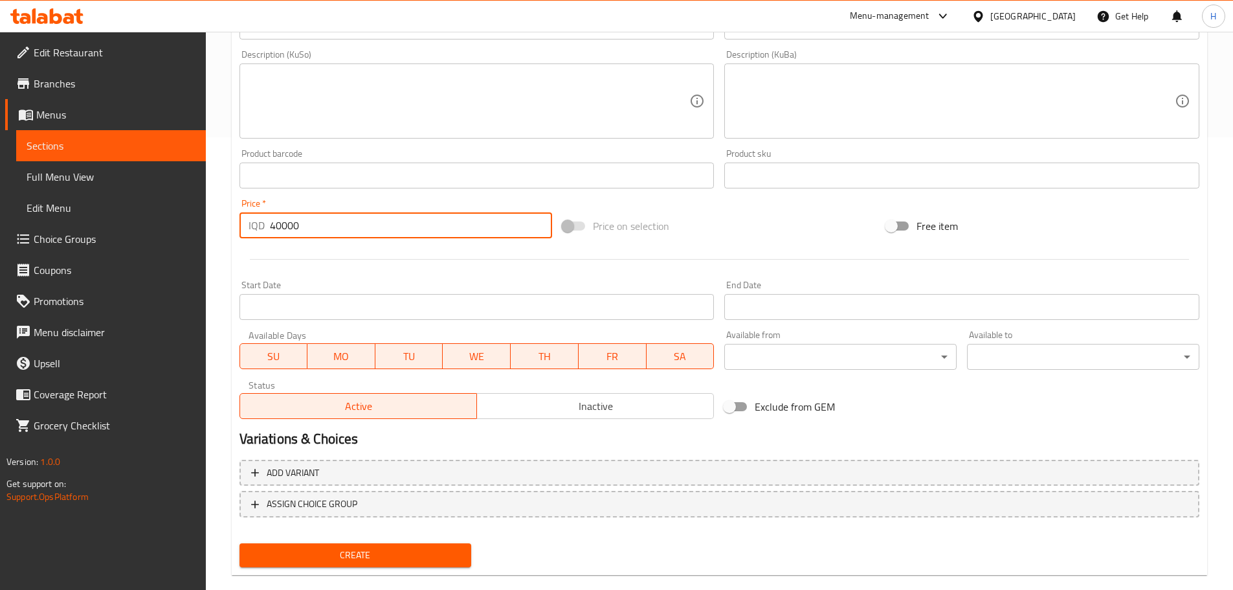
scroll to position [453, 0]
click at [280, 223] on input "40000" at bounding box center [411, 225] width 283 height 26
type input "45000"
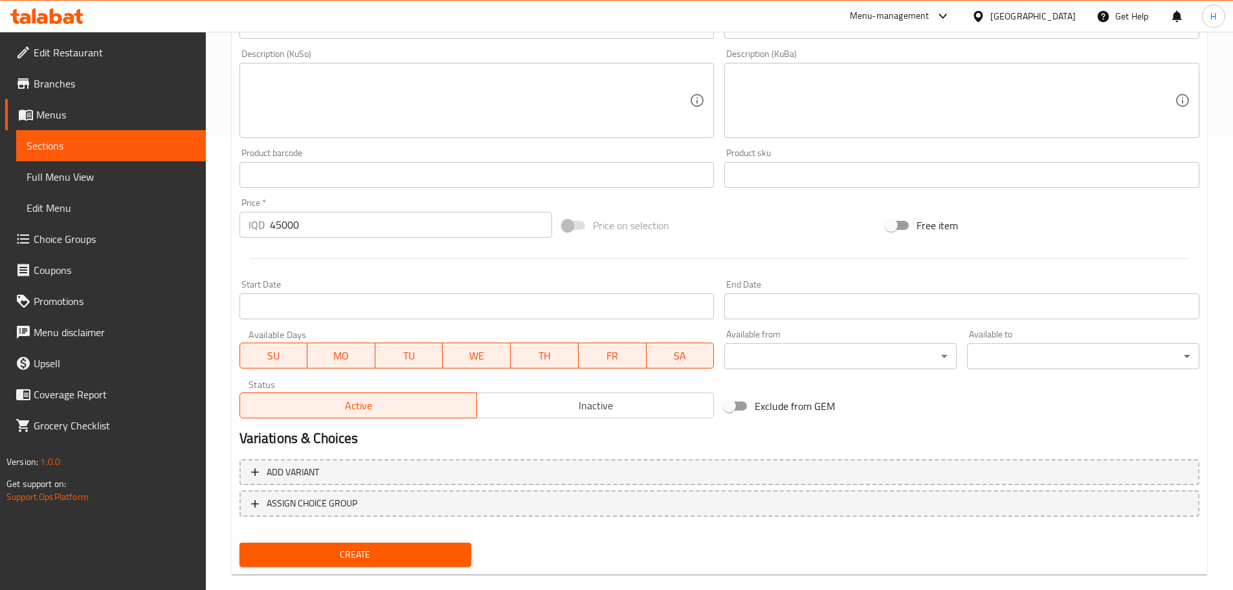
click at [354, 253] on div at bounding box center [719, 259] width 971 height 32
click at [407, 558] on span "Create" at bounding box center [356, 554] width 212 height 16
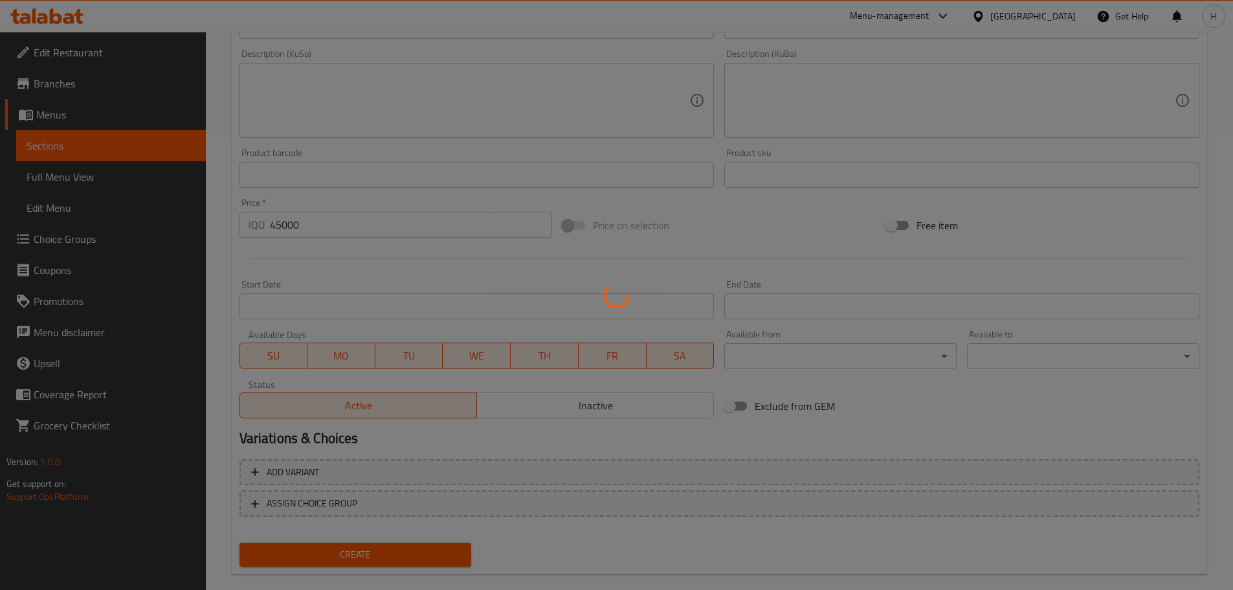
type input "0"
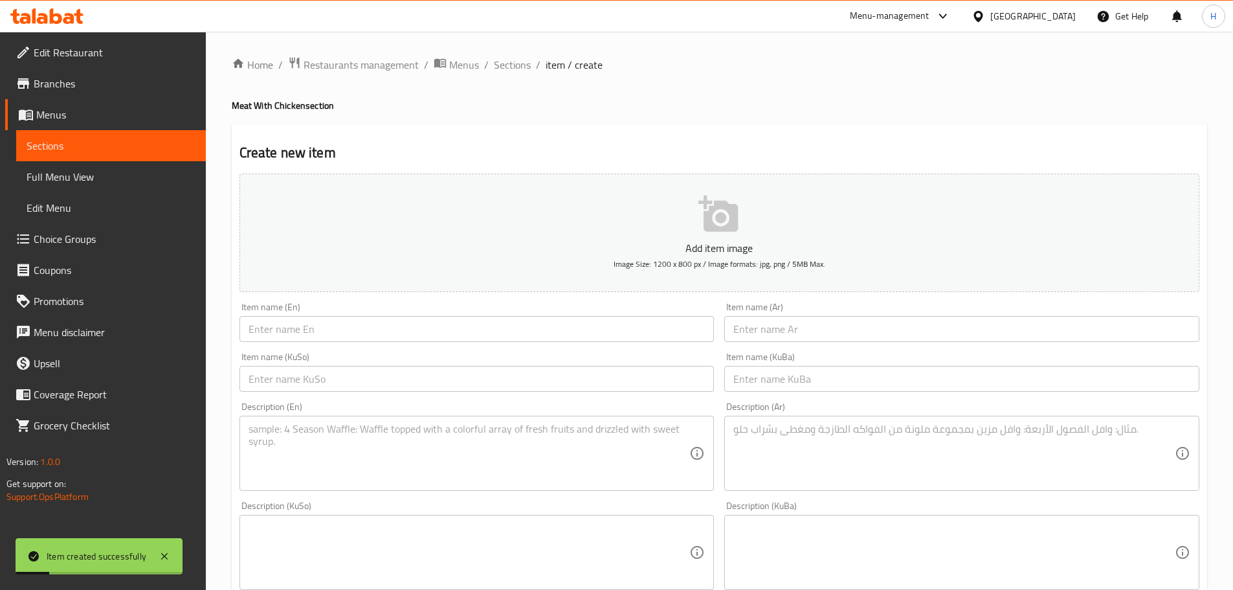
scroll to position [0, 0]
click at [512, 64] on span "Sections" at bounding box center [512, 66] width 37 height 16
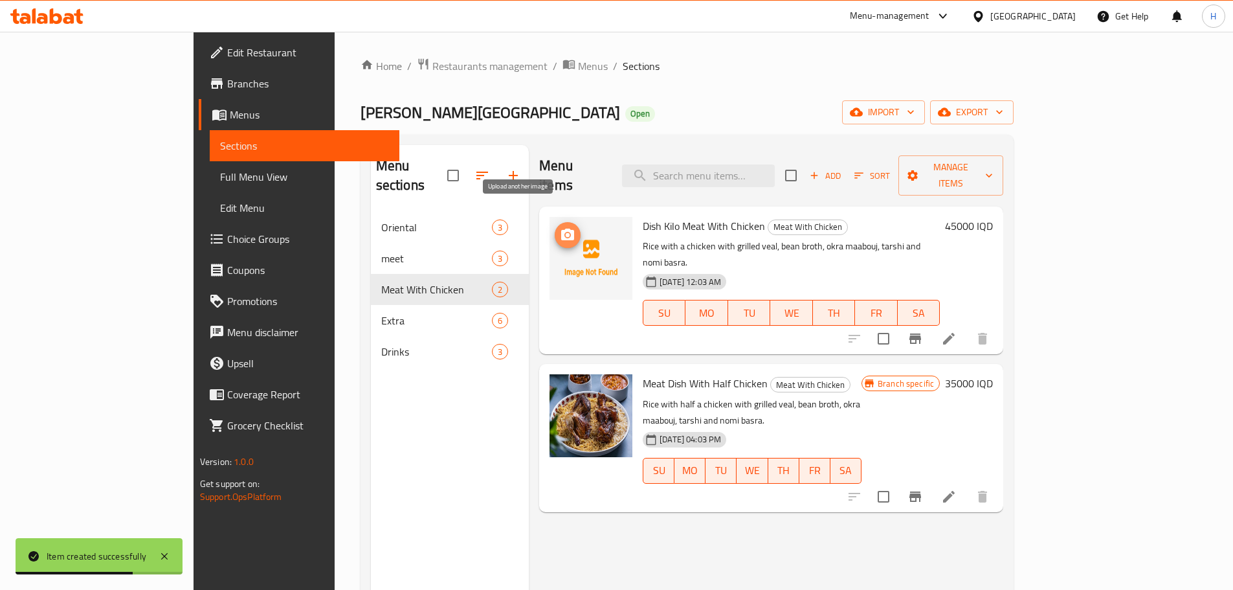
click at [560, 227] on icon "upload picture" at bounding box center [568, 235] width 16 height 16
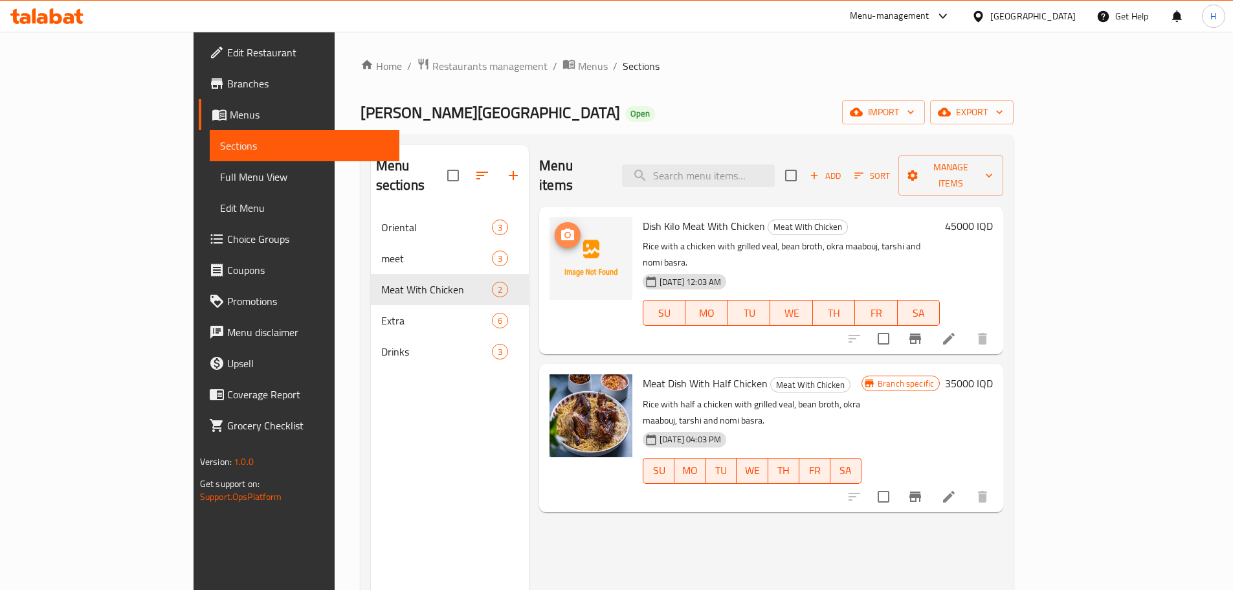
click at [561, 229] on icon "upload picture" at bounding box center [567, 235] width 13 height 12
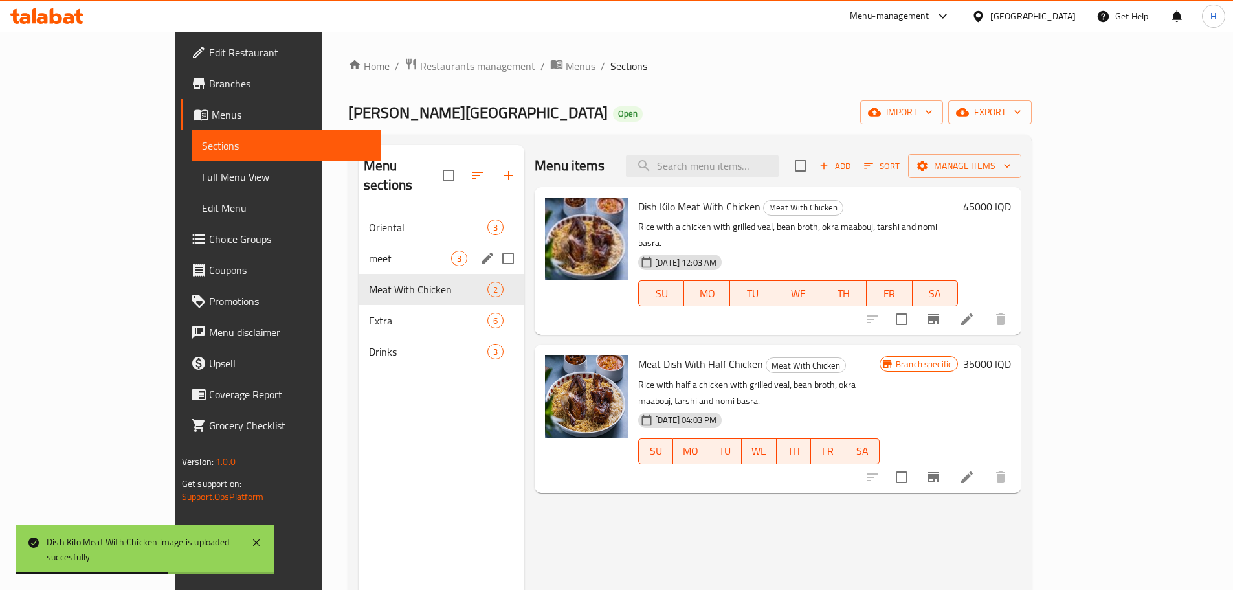
click at [369, 251] on span "meet" at bounding box center [410, 259] width 82 height 16
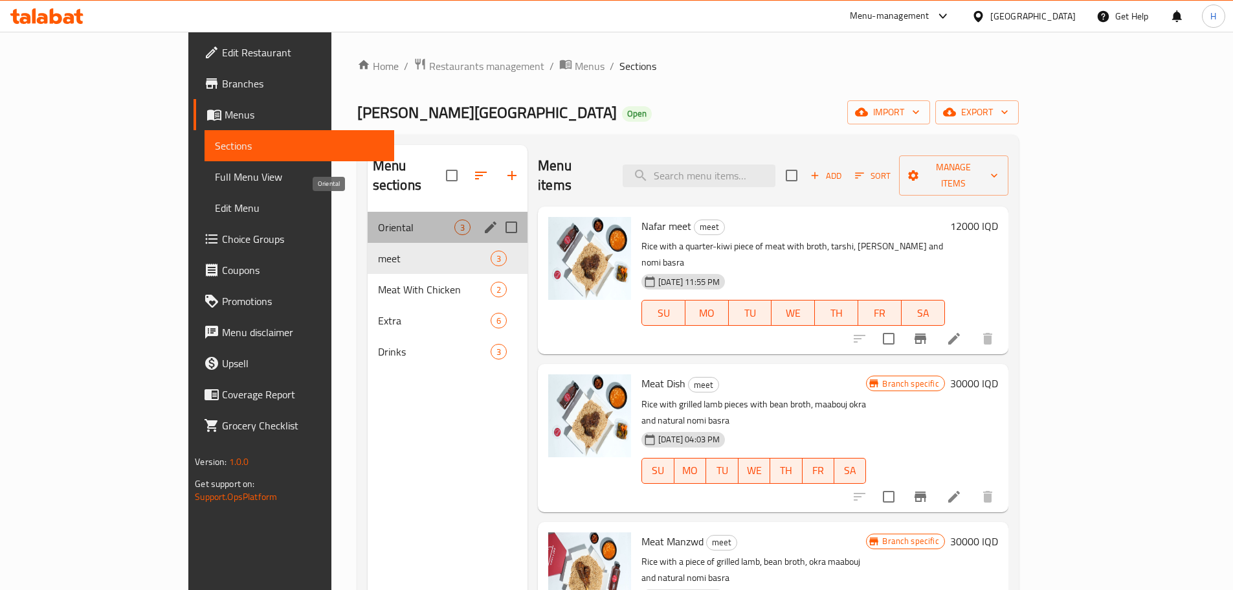
click at [378, 220] on span "Oriental" at bounding box center [416, 228] width 76 height 16
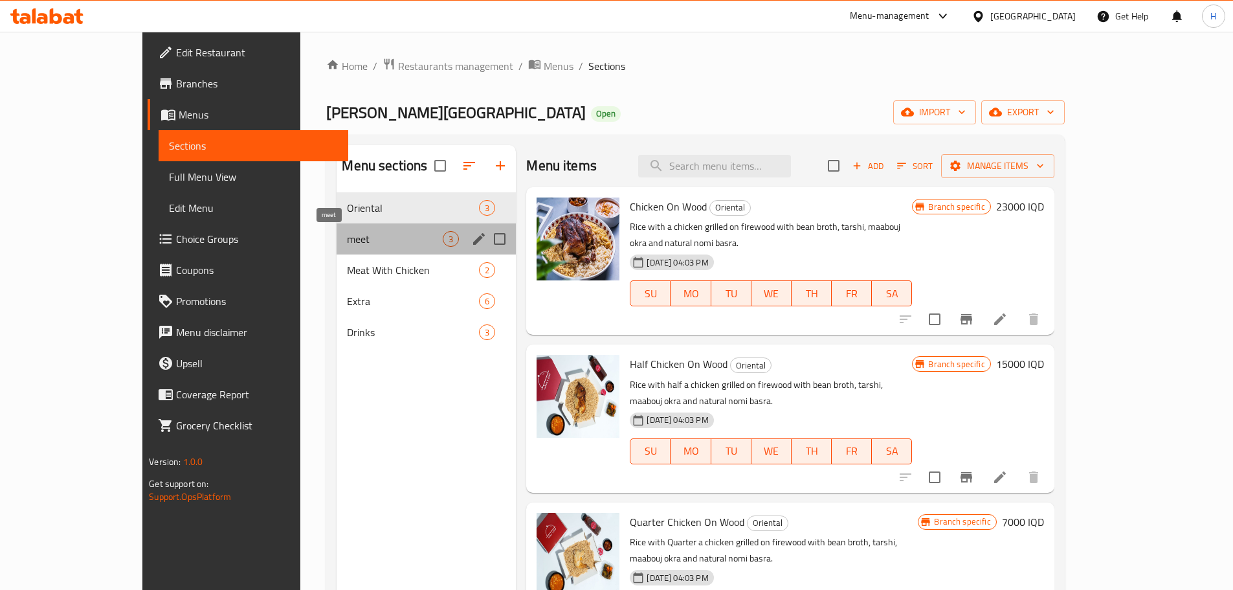
click at [347, 241] on span "meet" at bounding box center [395, 239] width 96 height 16
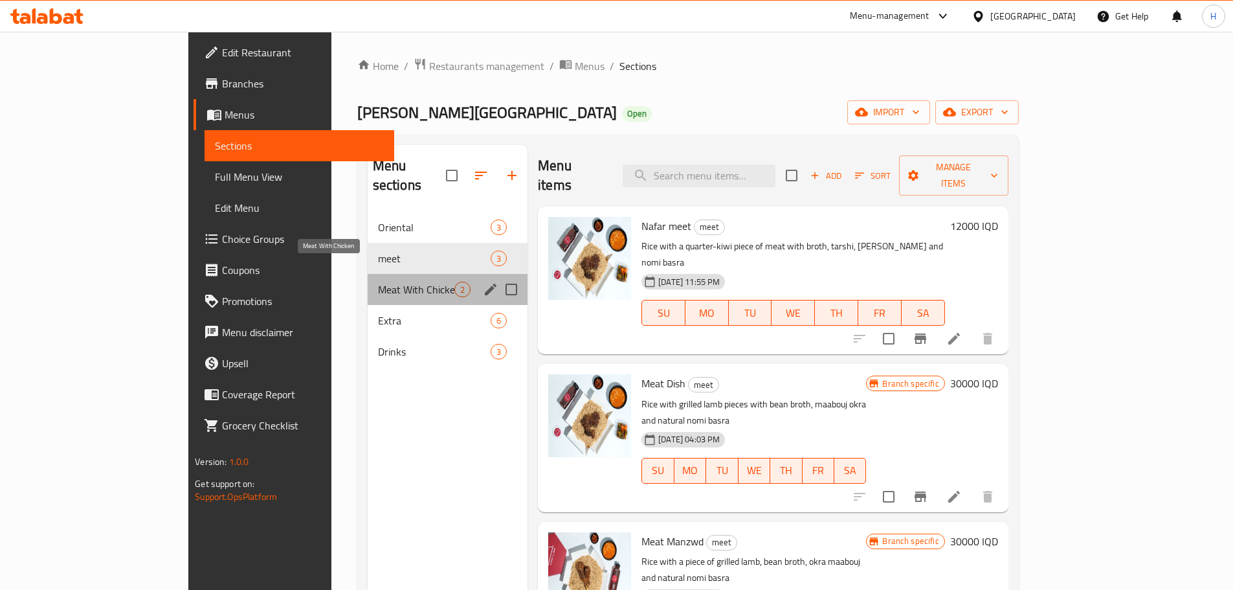
click at [378, 282] on span "Meat With Chicken" at bounding box center [416, 290] width 76 height 16
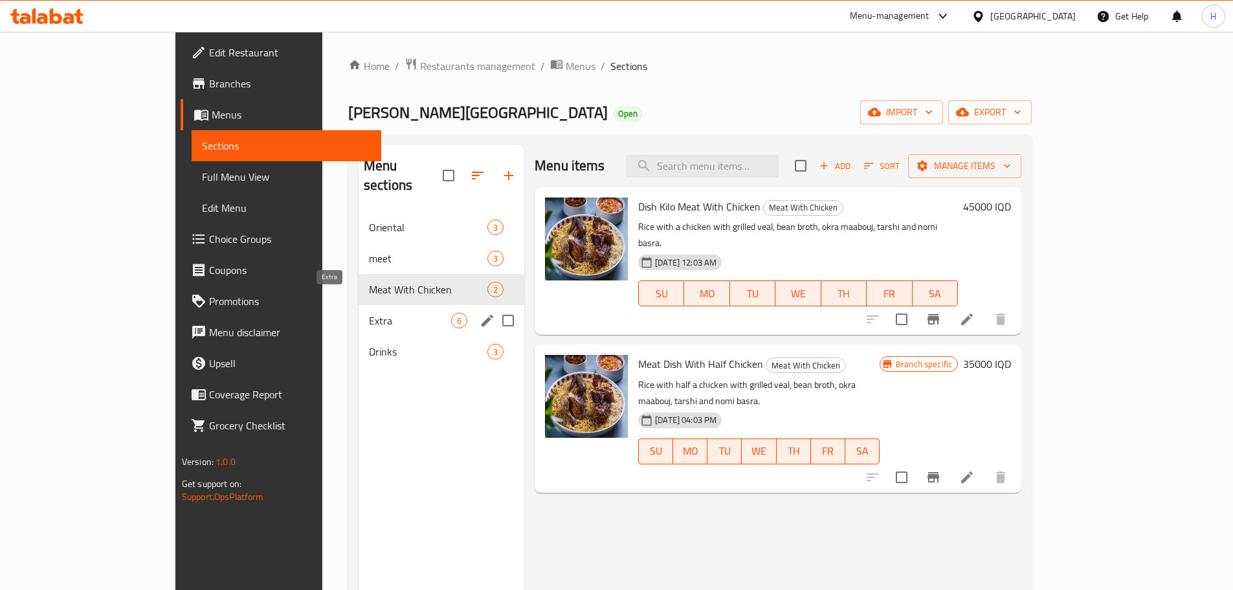
click at [369, 313] on span "Extra" at bounding box center [410, 321] width 82 height 16
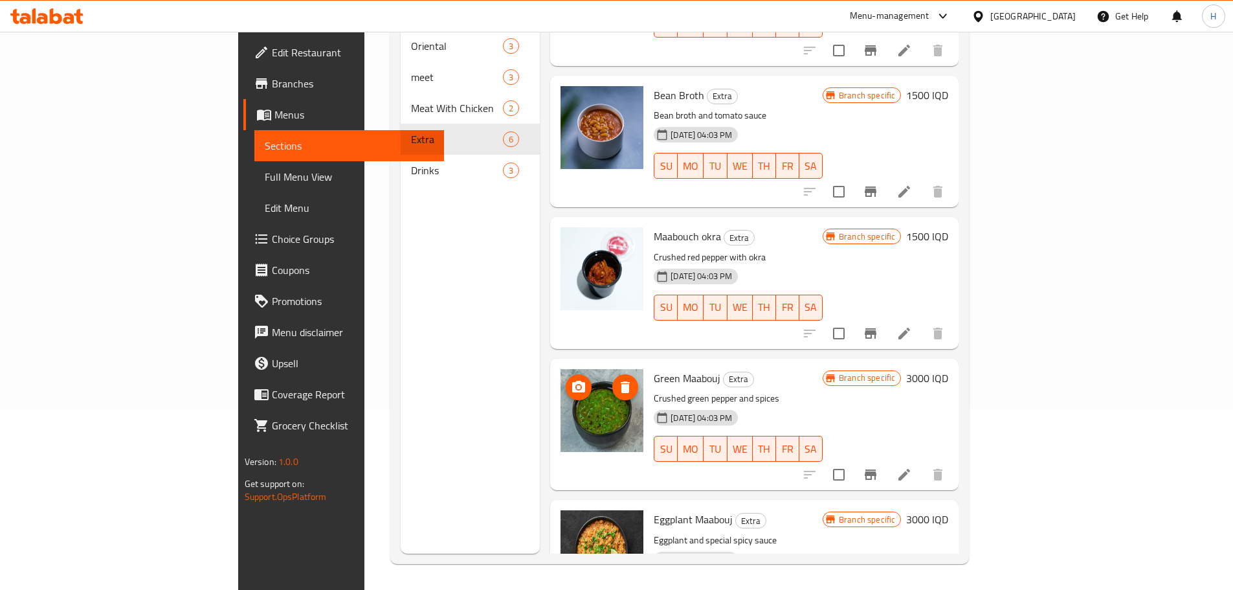
scroll to position [291, 0]
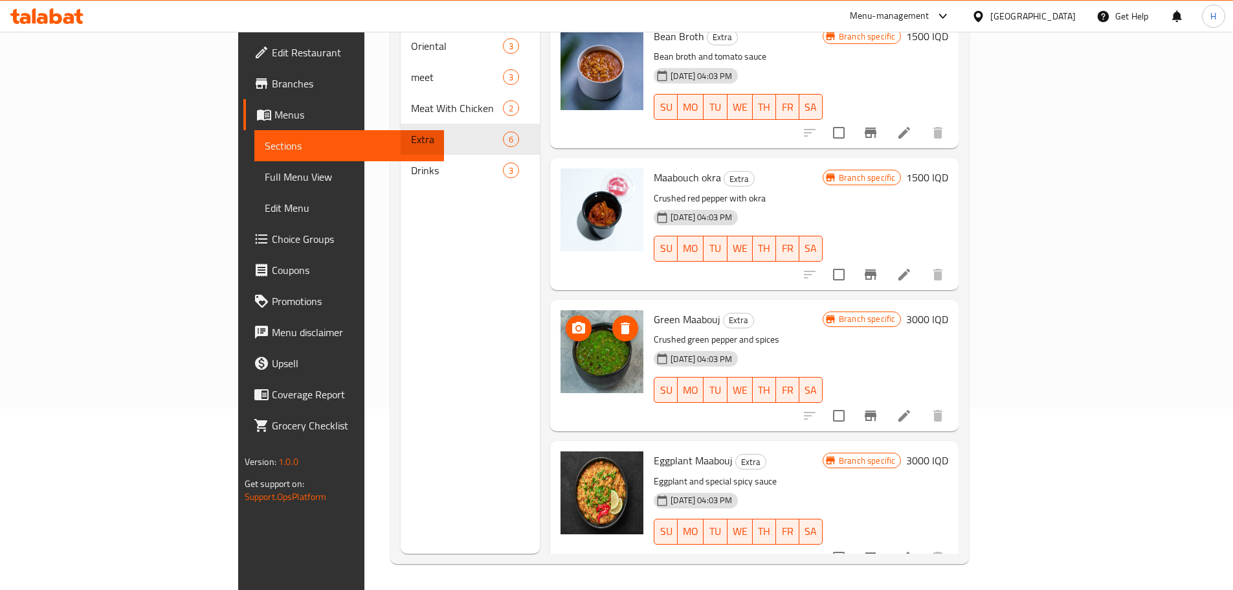
click at [572, 322] on icon "upload picture" at bounding box center [578, 328] width 13 height 12
click at [577, 326] on circle "upload picture" at bounding box center [579, 328] width 4 height 4
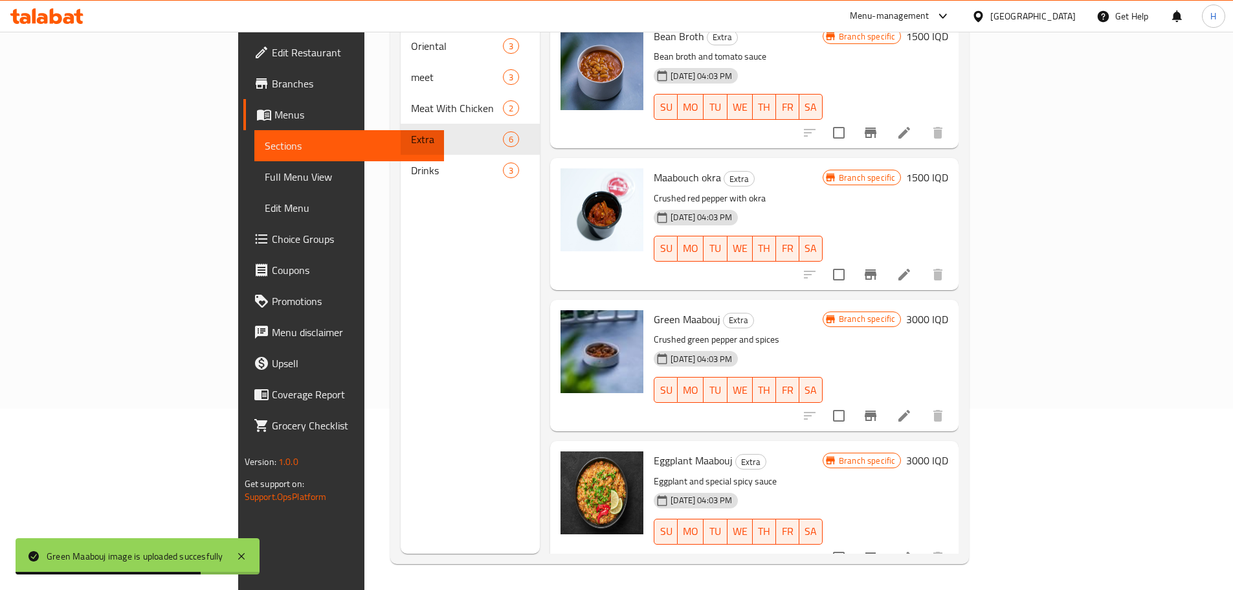
click at [954, 409] on div at bounding box center [873, 415] width 159 height 31
click at [877, 411] on icon "Branch-specific-item" at bounding box center [871, 416] width 12 height 10
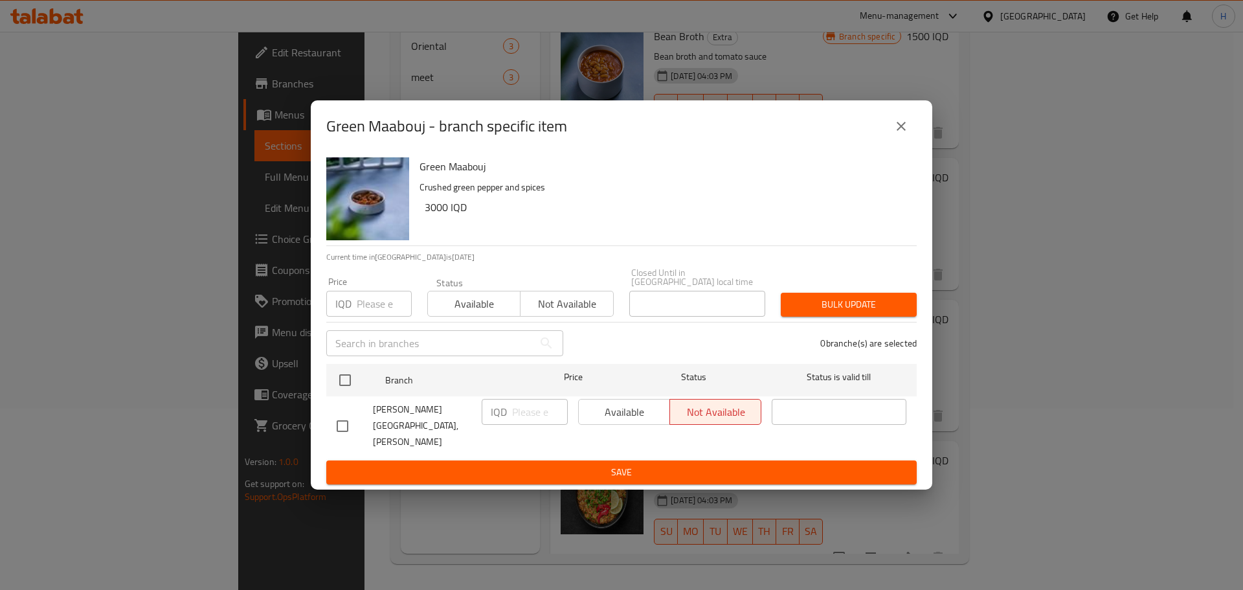
click at [598, 414] on div "Available Not available" at bounding box center [669, 412] width 183 height 26
click at [334, 417] on input "checkbox" at bounding box center [342, 425] width 27 height 27
checkbox input "true"
click at [617, 422] on span "Available" at bounding box center [624, 412] width 81 height 19
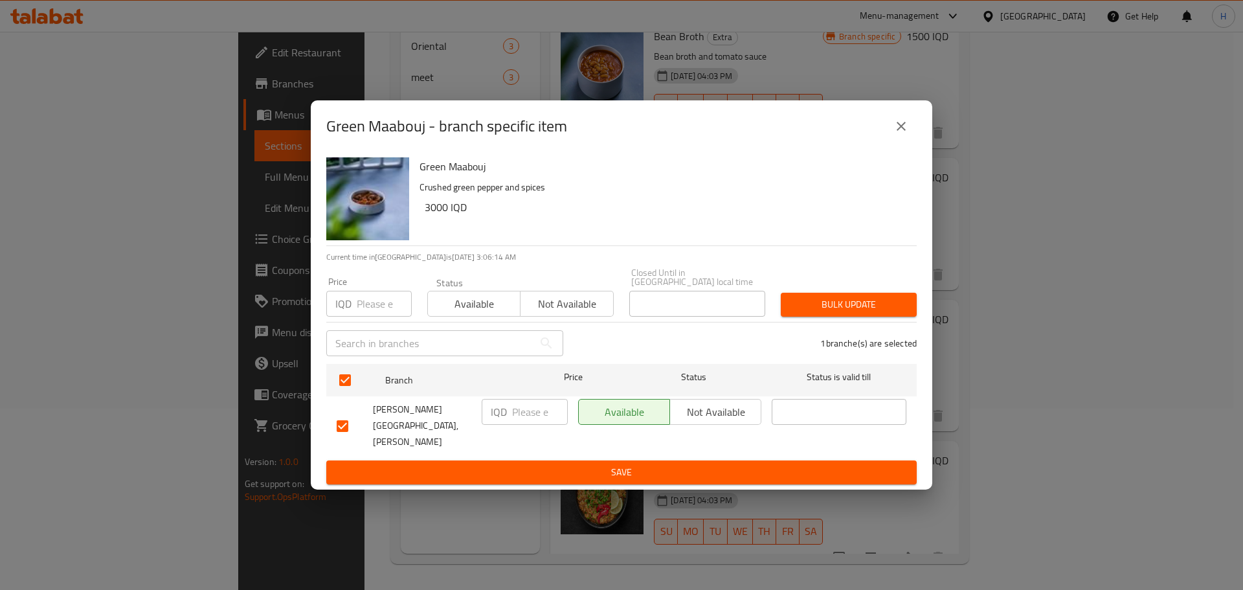
click at [537, 425] on input "number" at bounding box center [540, 412] width 56 height 26
drag, startPoint x: 526, startPoint y: 420, endPoint x: 508, endPoint y: 420, distance: 17.5
click at [508, 420] on div "IQD 3000 ​" at bounding box center [525, 412] width 86 height 26
type input "1500"
click at [617, 464] on span "Save" at bounding box center [622, 472] width 570 height 16
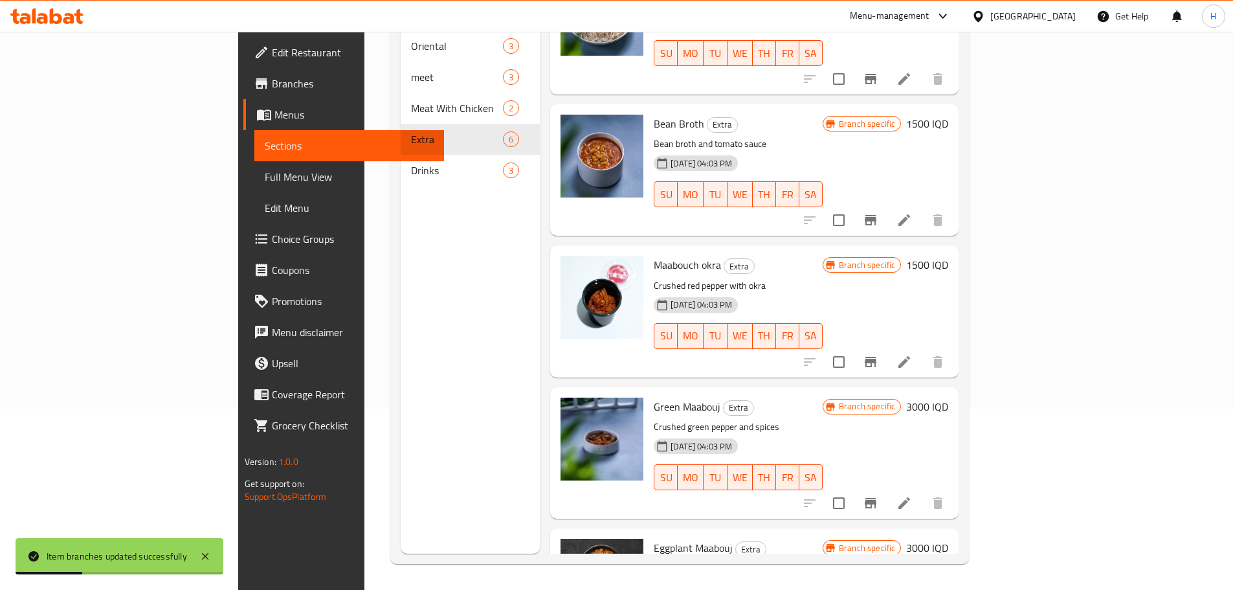
scroll to position [227, 0]
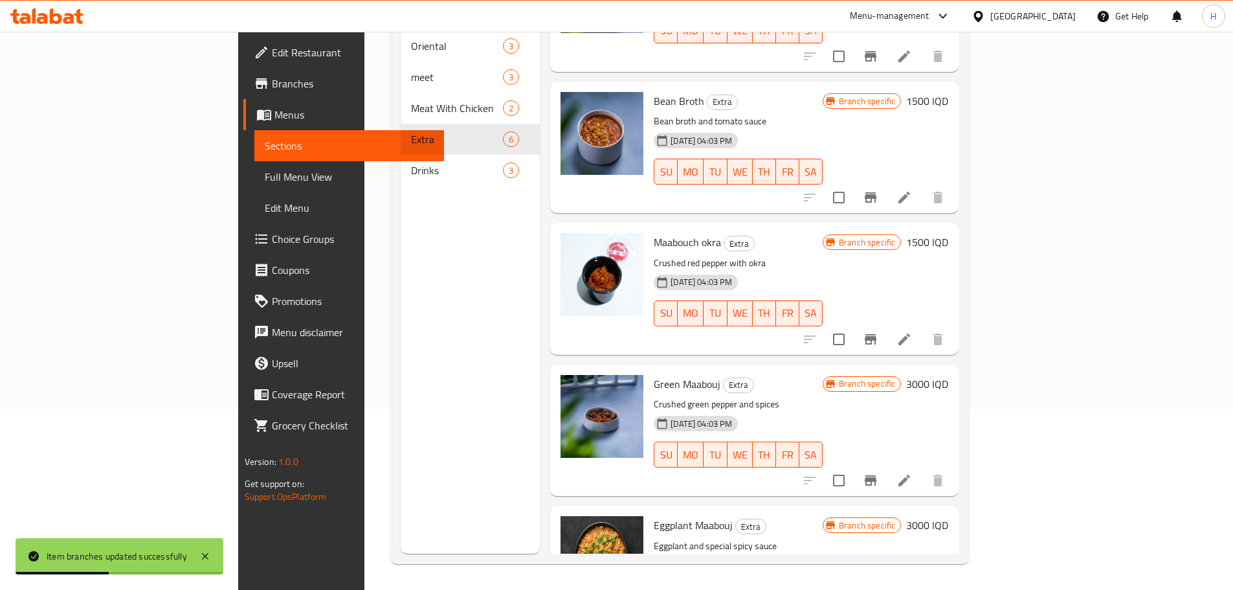
click at [923, 469] on li at bounding box center [904, 480] width 36 height 23
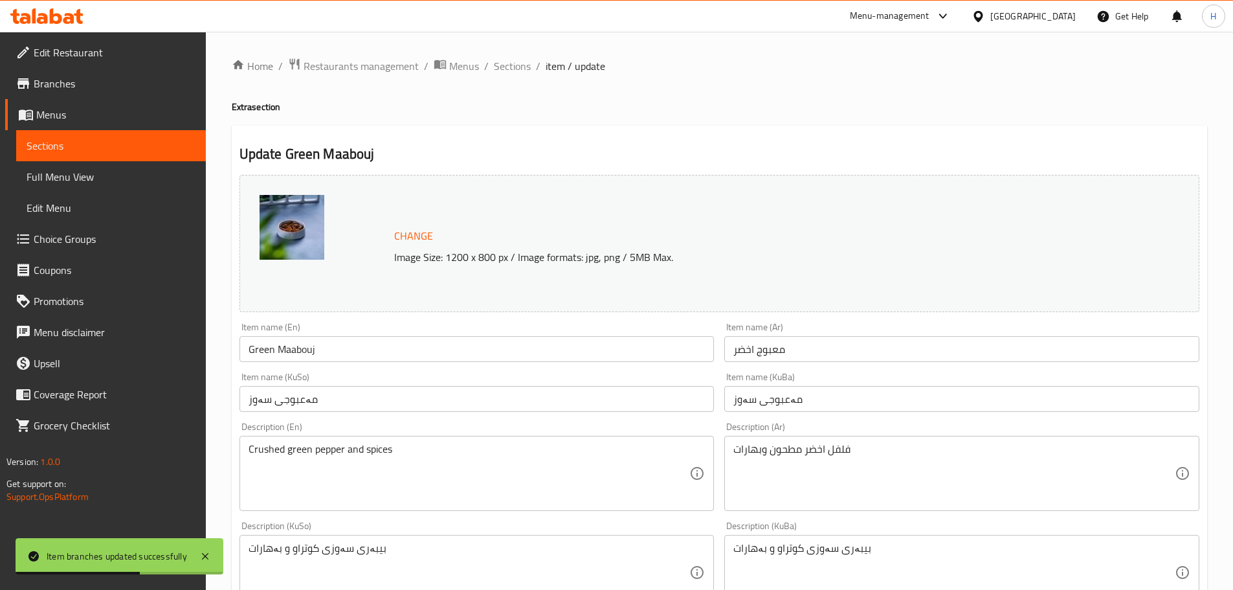
click at [779, 352] on input "معبوج اخضر" at bounding box center [962, 349] width 475 height 26
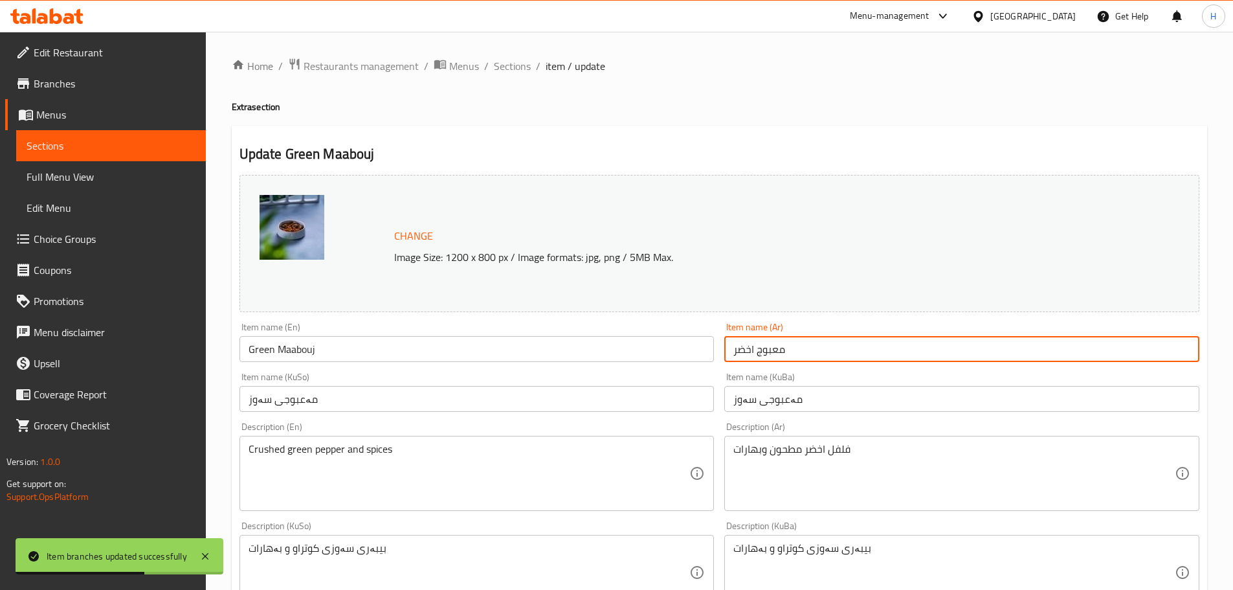
click at [779, 352] on input "معبوج اخضر" at bounding box center [962, 349] width 475 height 26
type input "طرشي"
click at [292, 352] on input "Green Maabouj" at bounding box center [477, 349] width 475 height 26
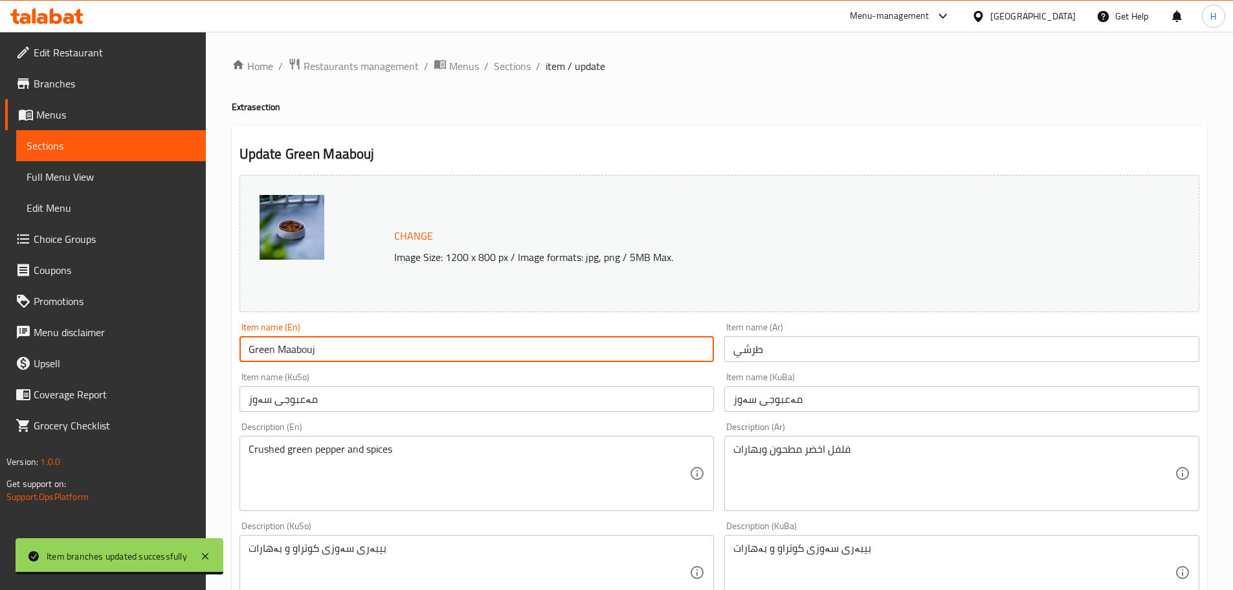
click at [292, 352] on input "Green Maabouj" at bounding box center [477, 349] width 475 height 26
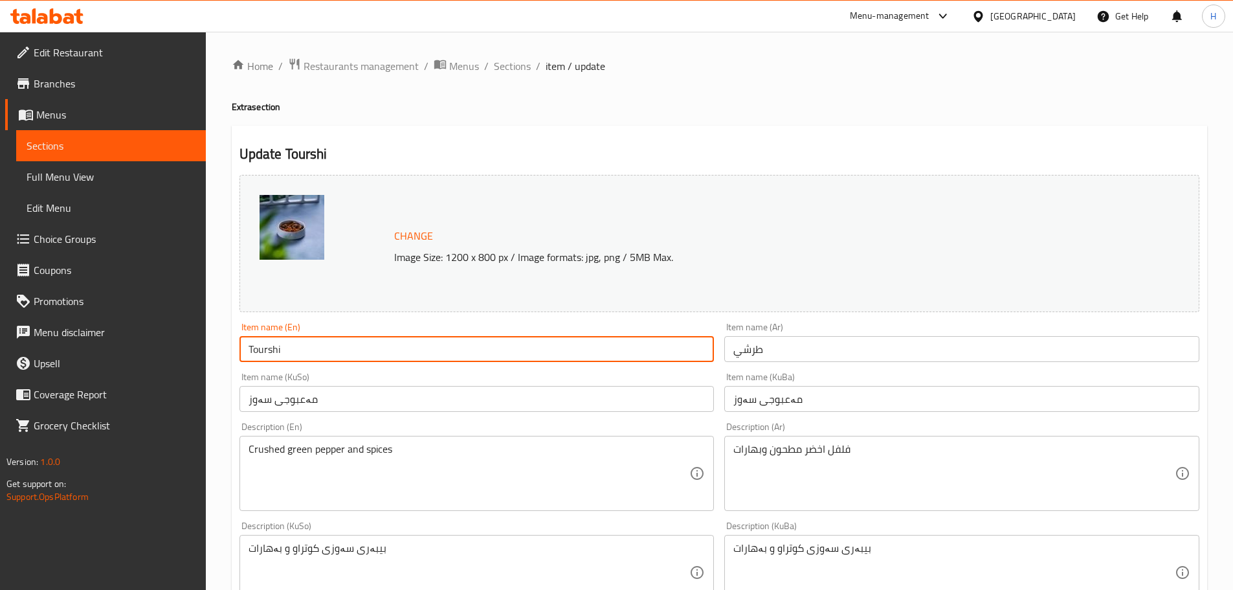
type input "Tourshi"
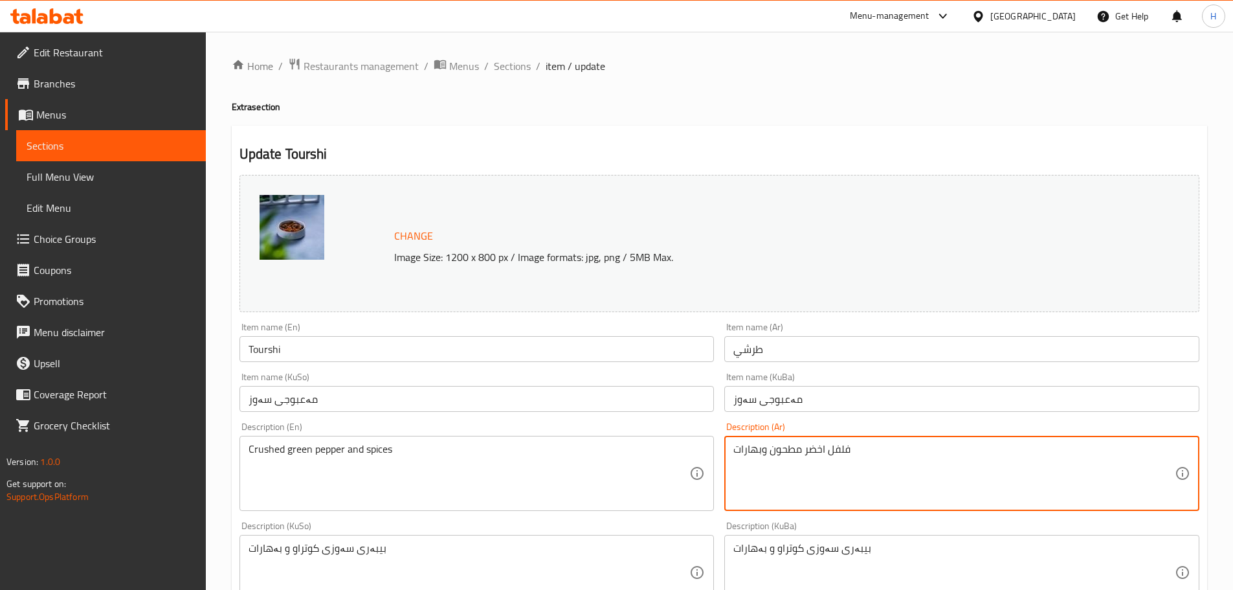
drag, startPoint x: 853, startPoint y: 454, endPoint x: 682, endPoint y: 457, distance: 170.3
type textarea "'"
type textarea "ك"
drag, startPoint x: 785, startPoint y: 453, endPoint x: 570, endPoint y: 457, distance: 215.7
click at [696, 437] on div "Change Image Size: 1200 x 800 px / Image formats: jpg, png / 5MB Max. Item name…" at bounding box center [719, 533] width 971 height 726
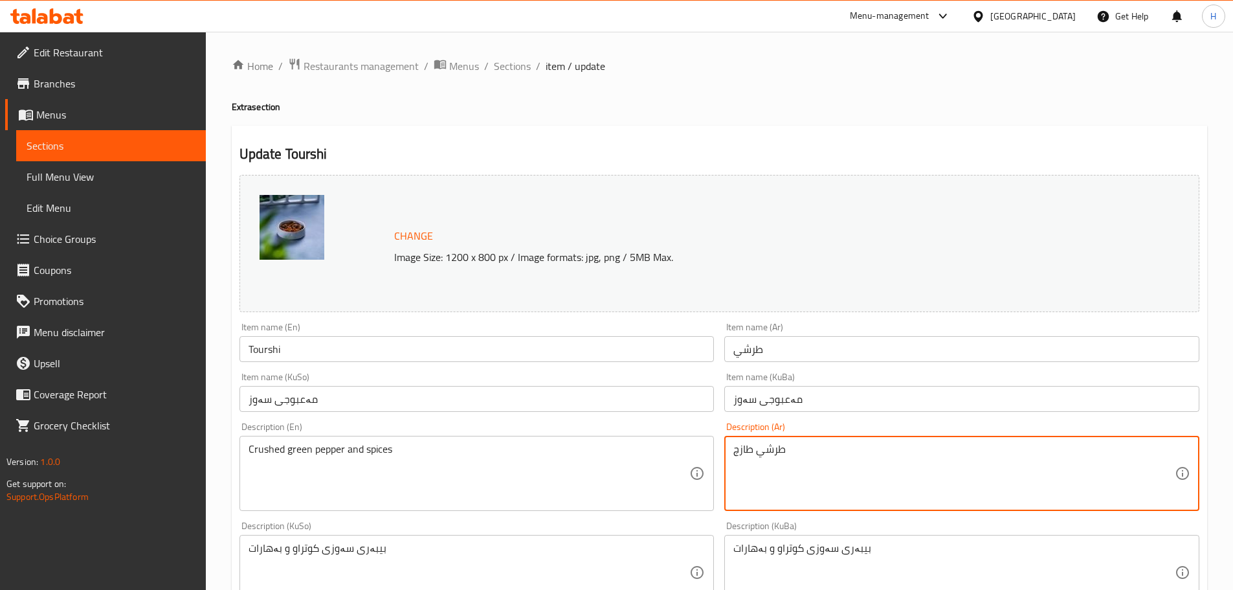
type textarea "طرشي طازج"
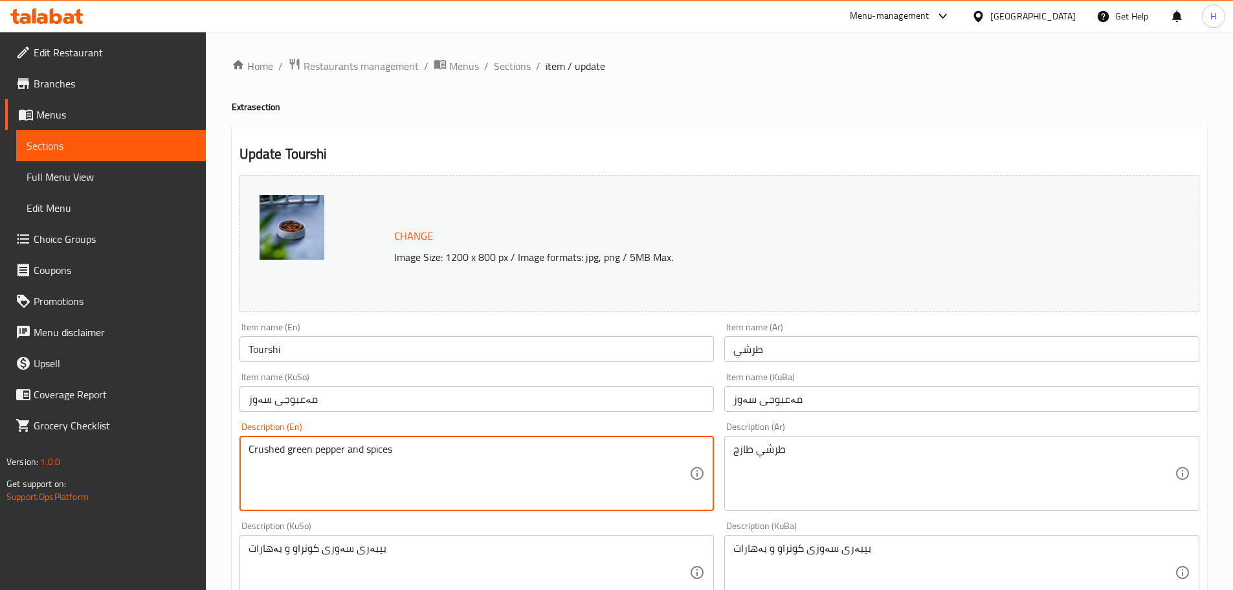
click at [357, 448] on textarea "Crushed green pepper and spices" at bounding box center [470, 474] width 442 height 62
type textarea "["
type textarea "ب"
type textarea "["
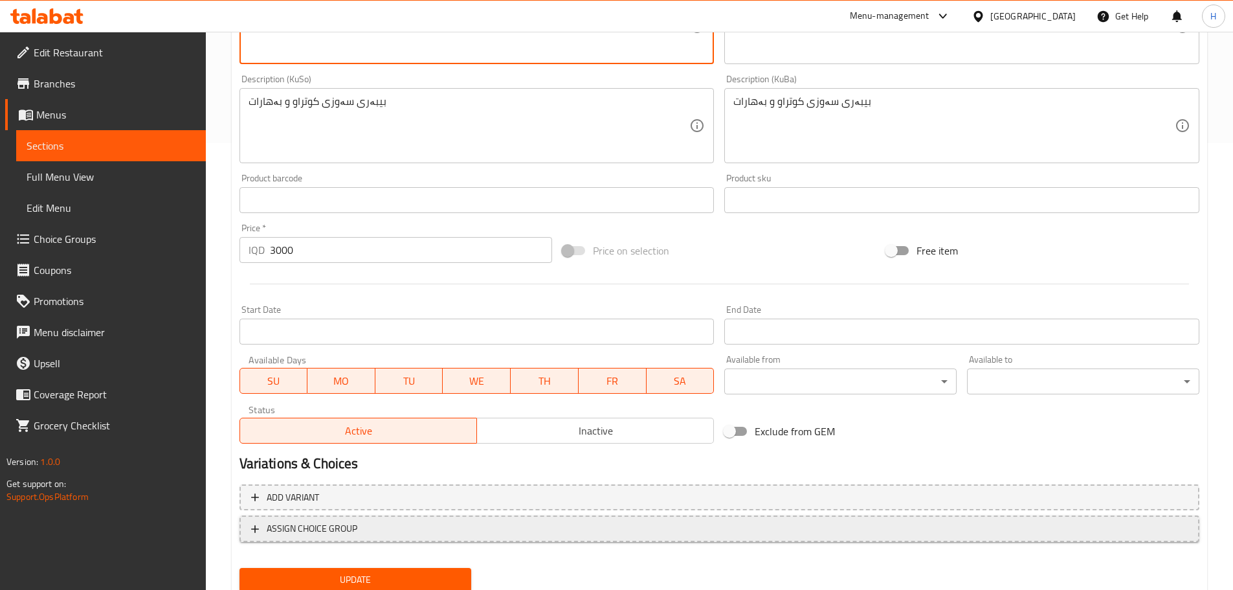
scroll to position [493, 0]
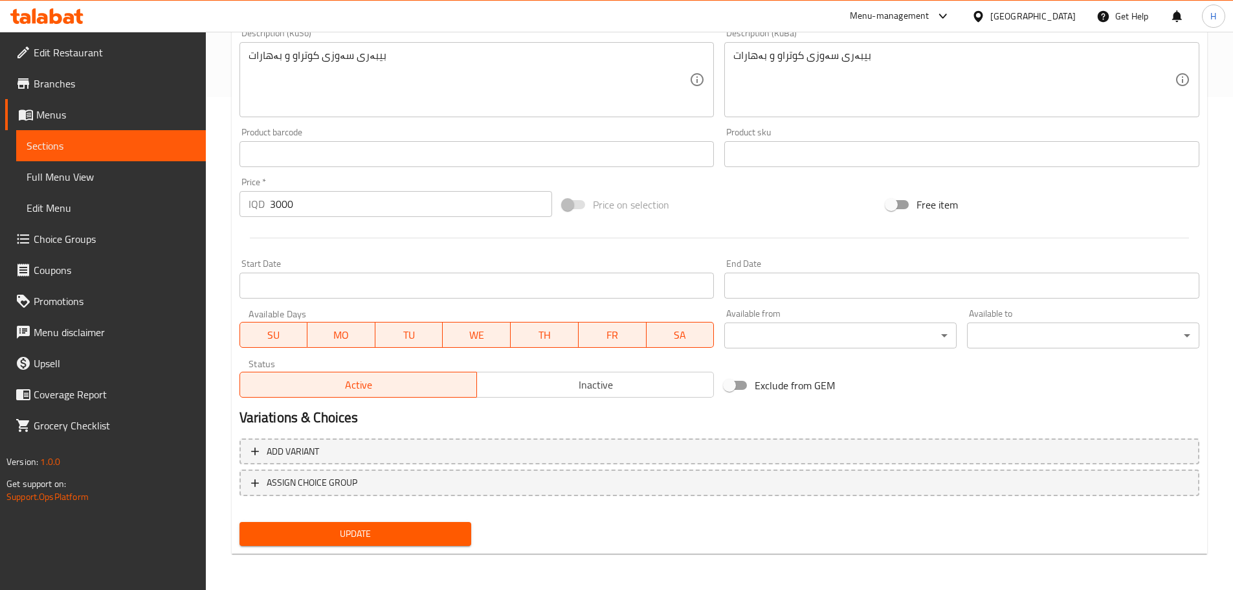
type textarea "Fresh Tourshi"
click at [384, 531] on span "Update" at bounding box center [356, 534] width 212 height 16
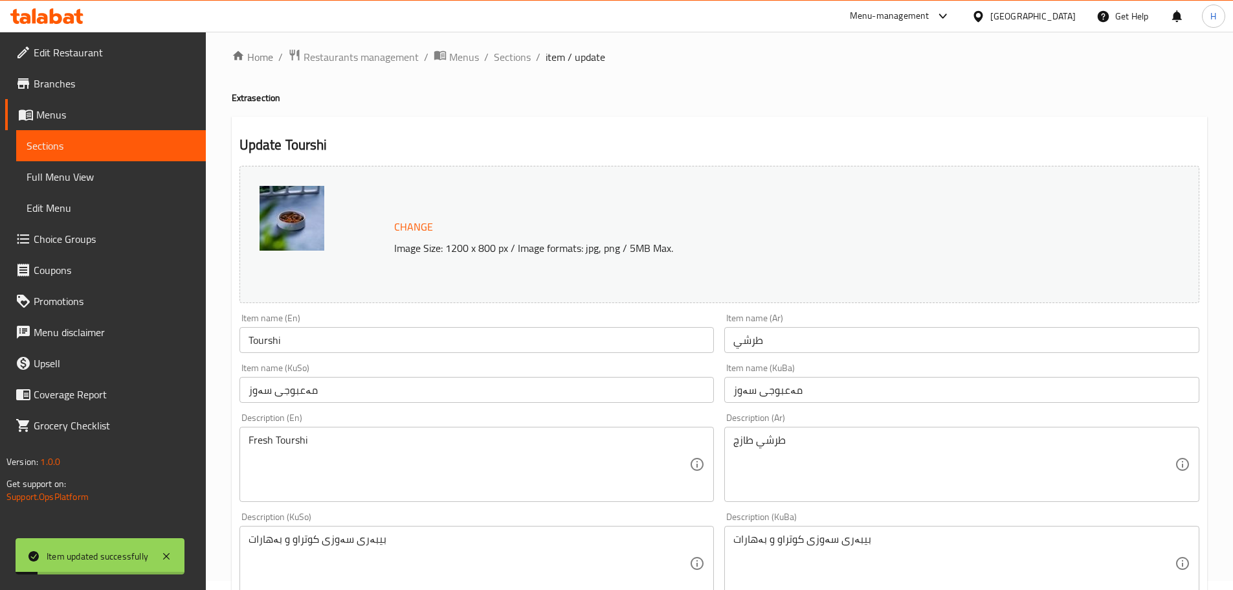
scroll to position [0, 0]
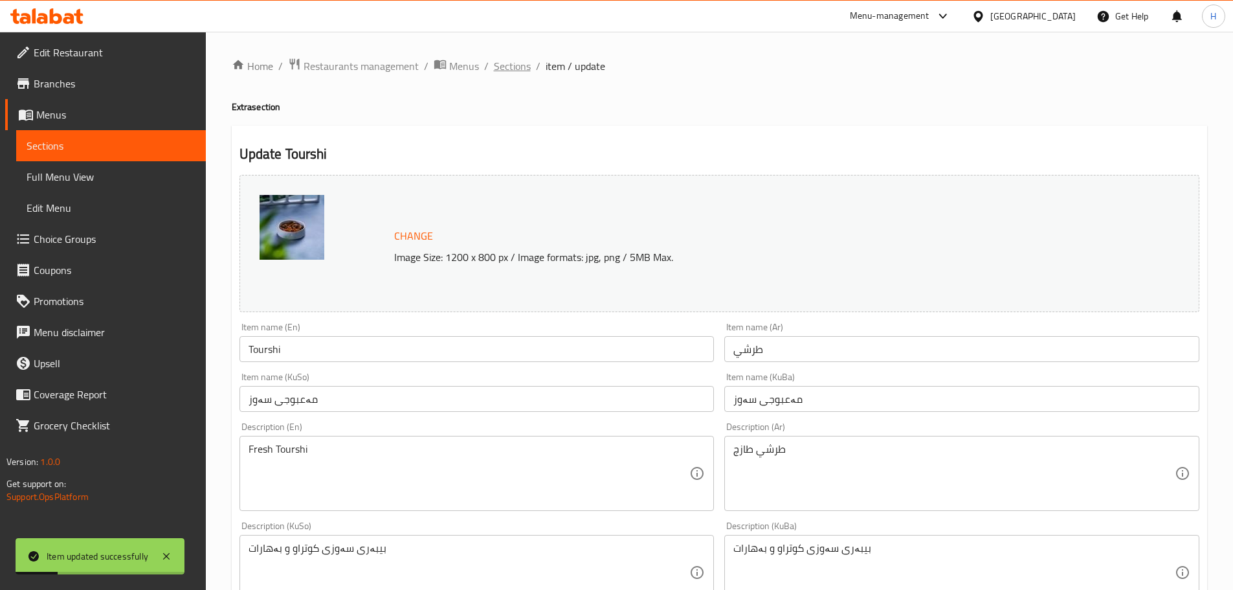
click at [515, 61] on span "Sections" at bounding box center [512, 66] width 37 height 16
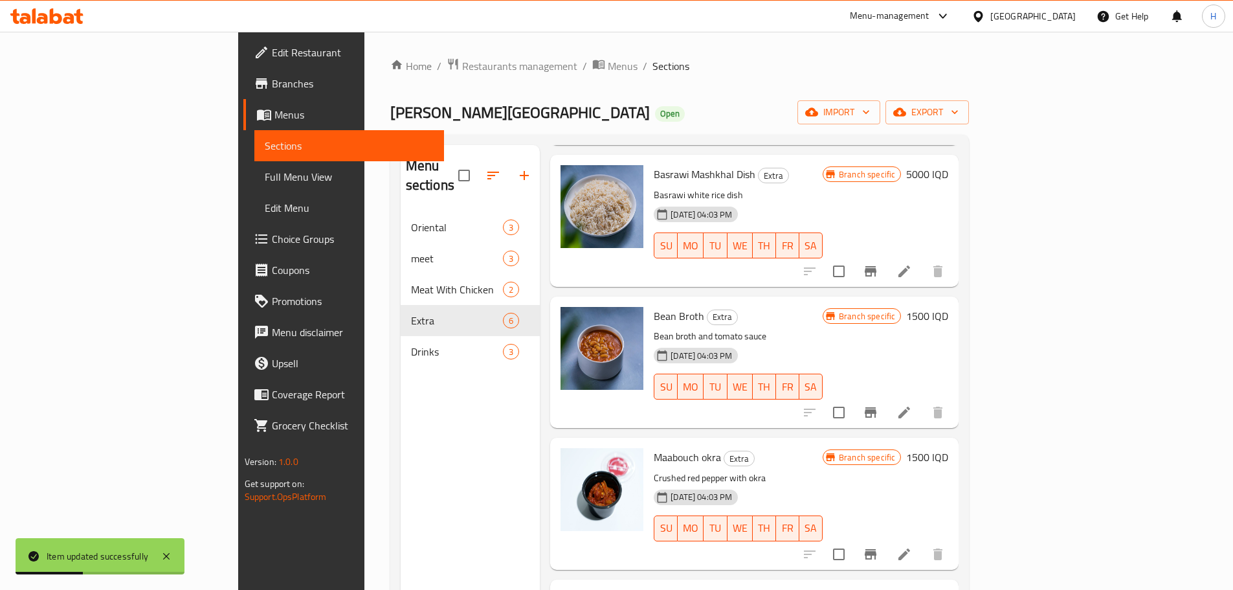
scroll to position [291, 0]
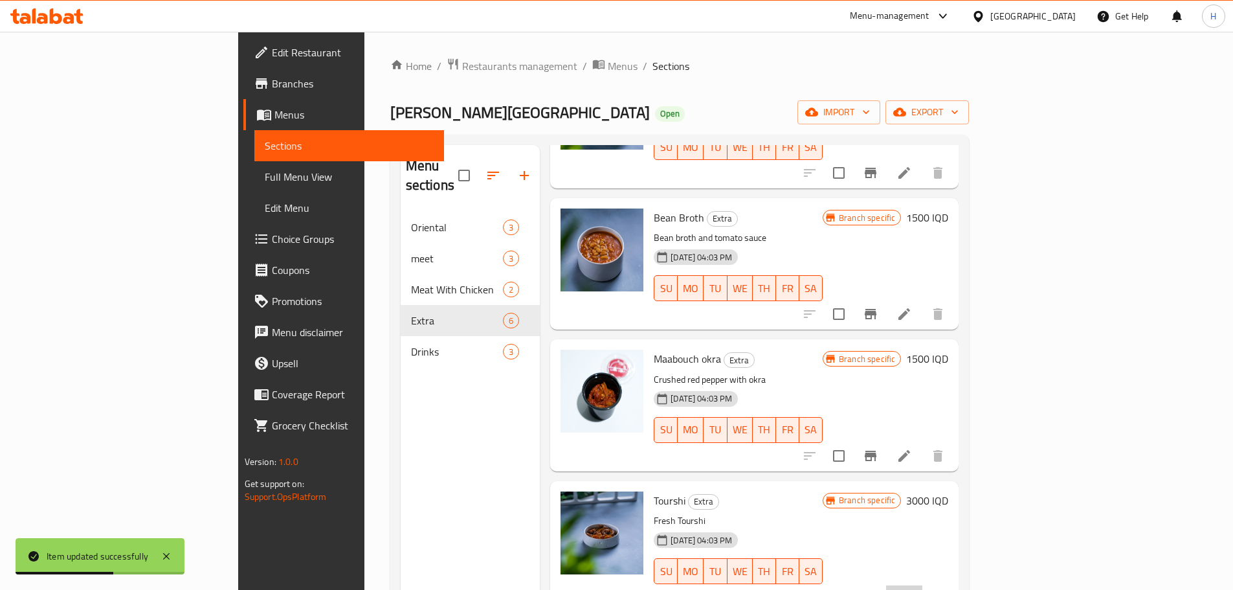
click at [923, 585] on li at bounding box center [904, 596] width 36 height 23
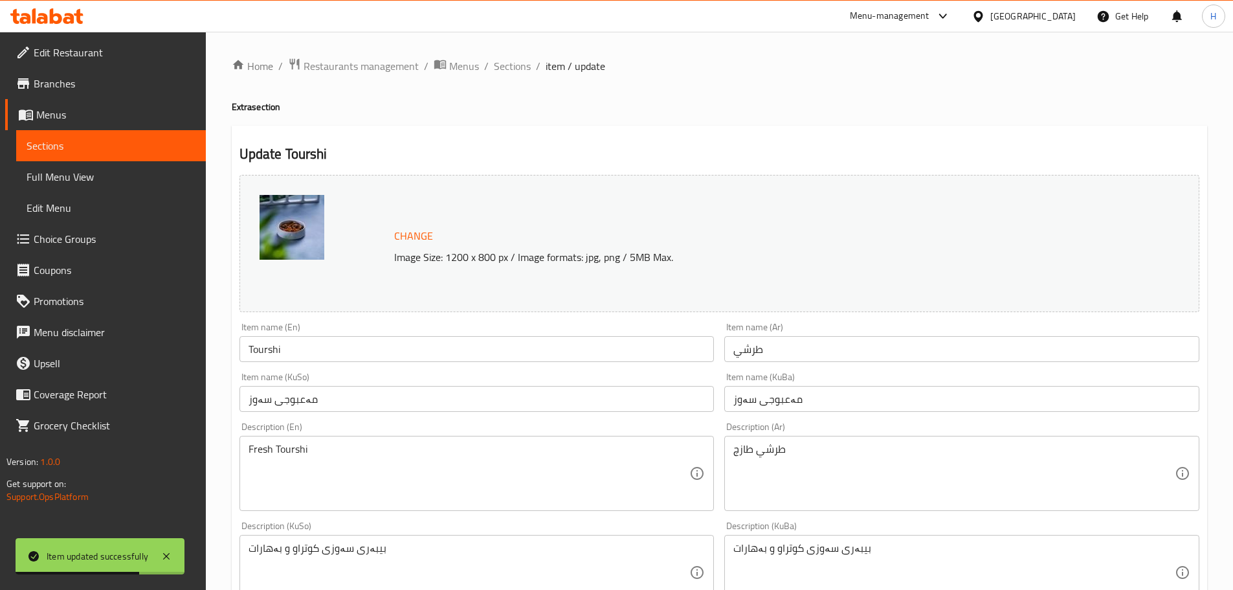
click at [449, 240] on div "Change Image Size: 1200 x 800 px / Image formats: jpg, png / 5MB Max." at bounding box center [734, 244] width 690 height 42
click at [390, 240] on button "Change" at bounding box center [413, 236] width 49 height 27
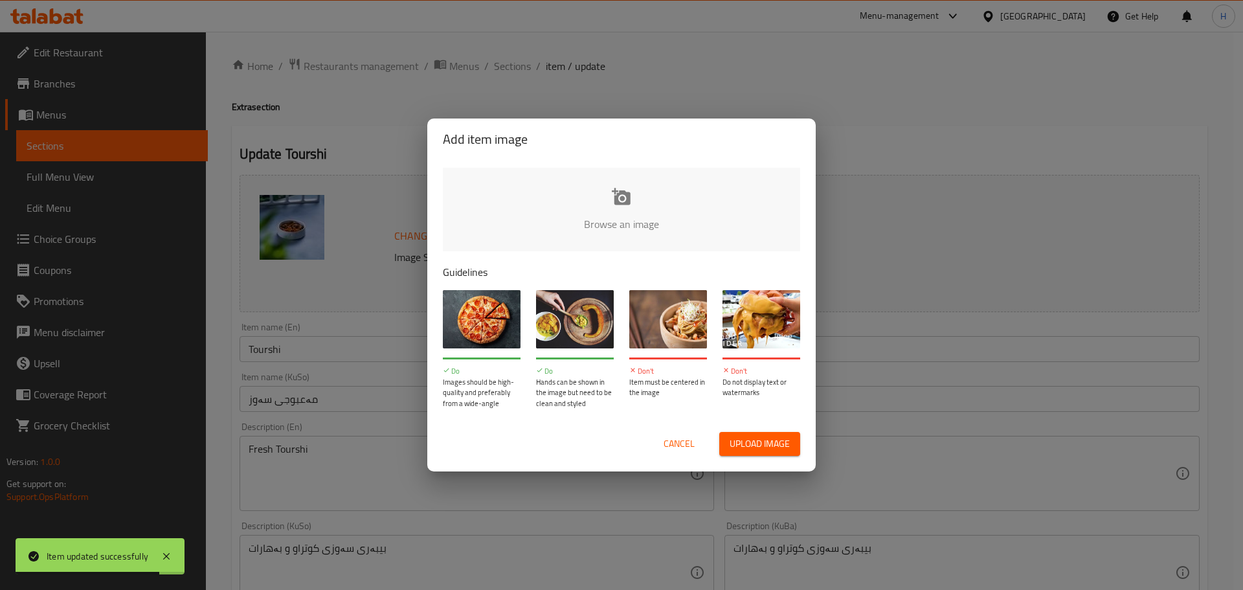
click at [627, 199] on input "file" at bounding box center [1059, 228] width 1233 height 121
type input "C:\fakepath\WhatsApp Image [DATE] 03.05.45_ecd72f7e.jpg"
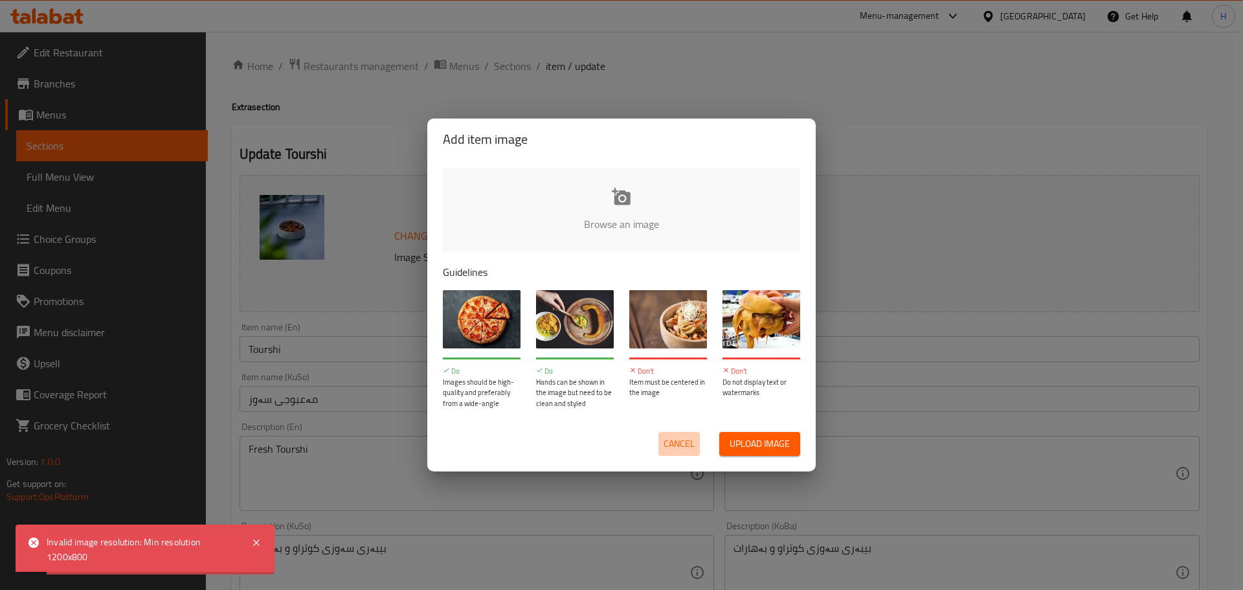
click at [676, 433] on button "Cancel" at bounding box center [679, 444] width 41 height 24
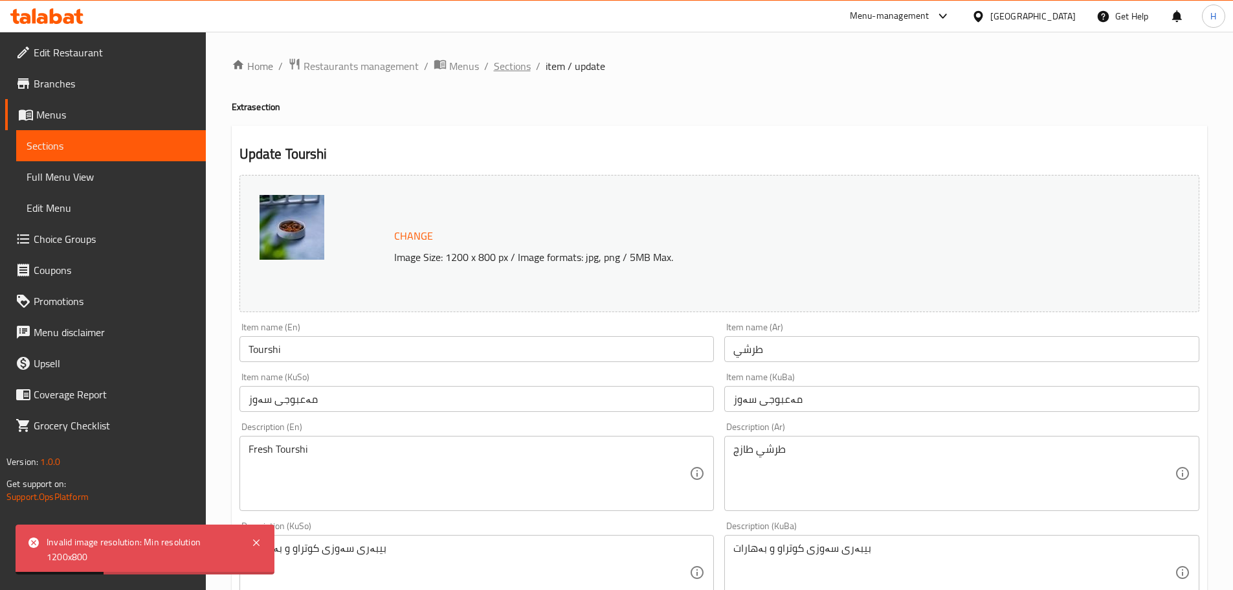
click at [517, 59] on span "Sections" at bounding box center [512, 66] width 37 height 16
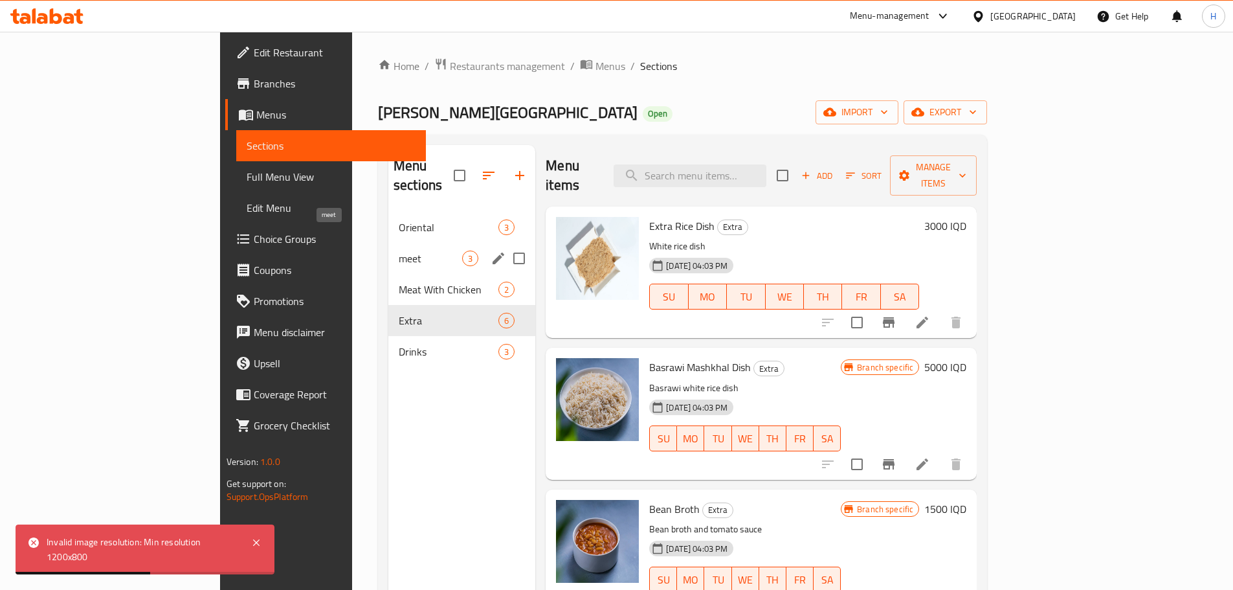
click at [399, 251] on span "meet" at bounding box center [430, 259] width 63 height 16
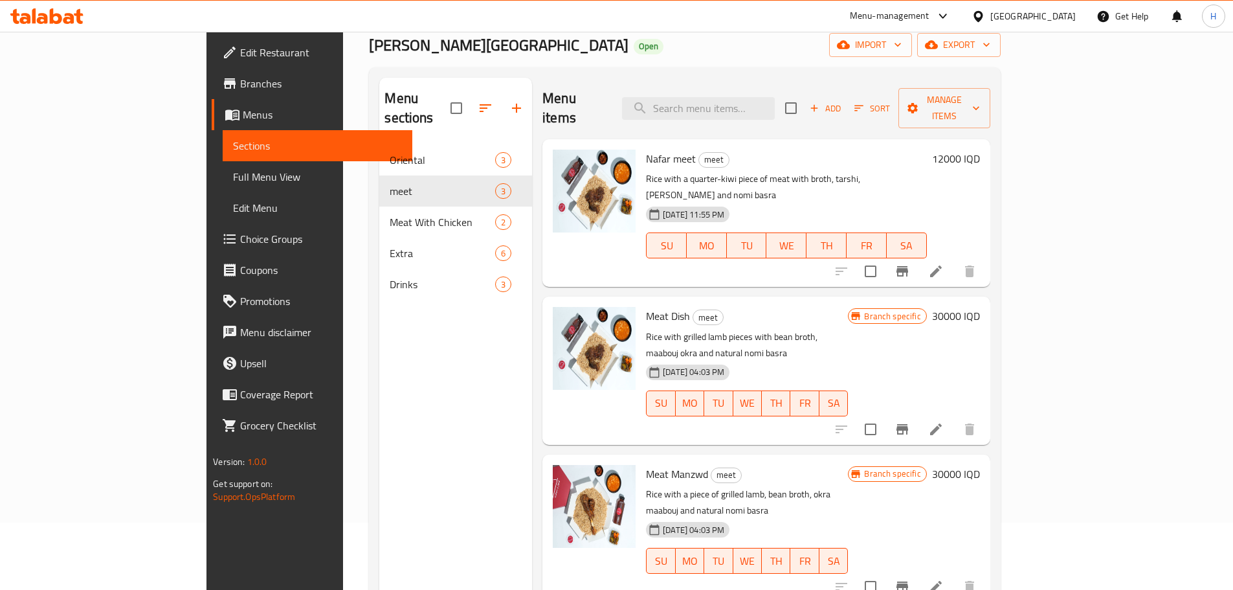
scroll to position [130, 0]
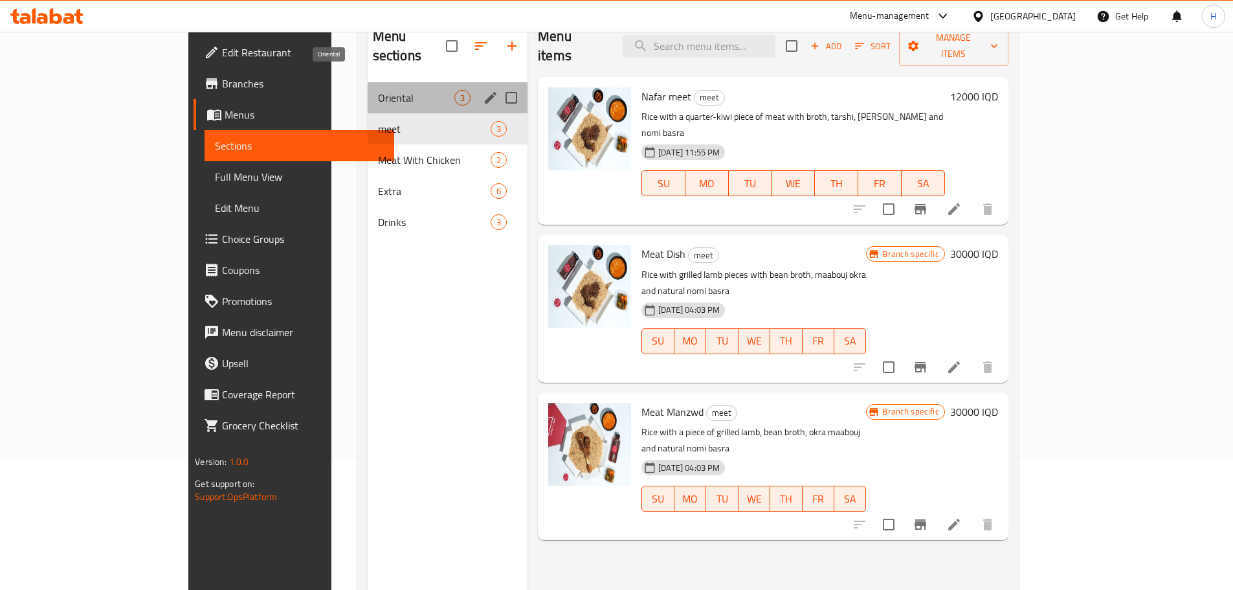
click at [378, 90] on span "Oriental" at bounding box center [416, 98] width 76 height 16
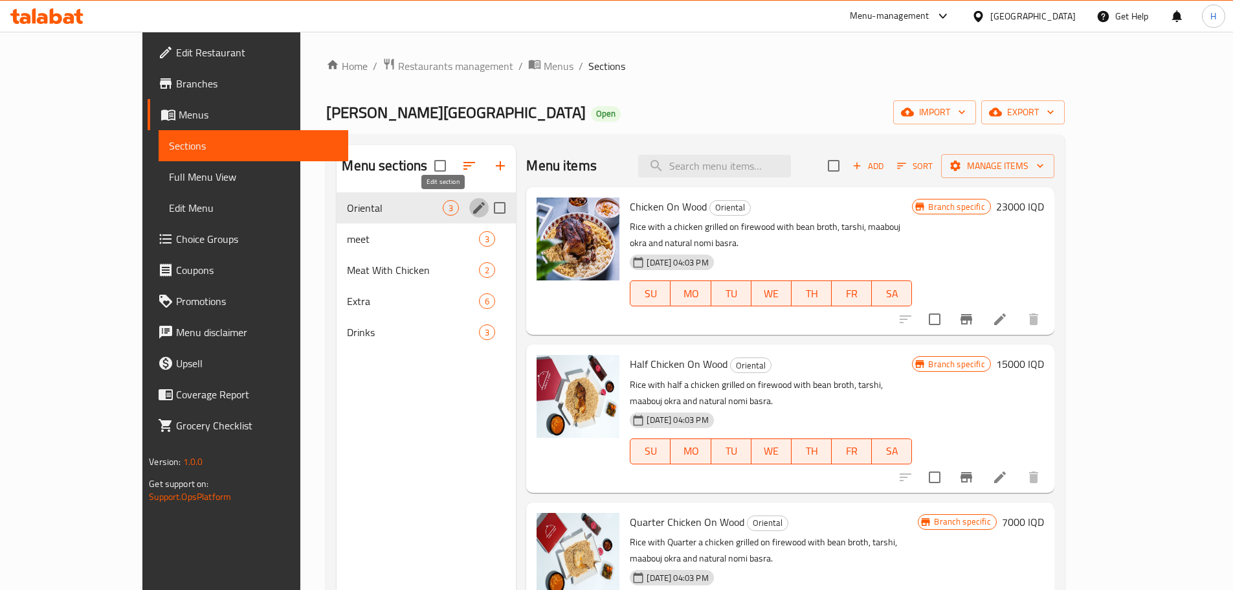
click at [471, 210] on icon "edit" at bounding box center [479, 208] width 16 height 16
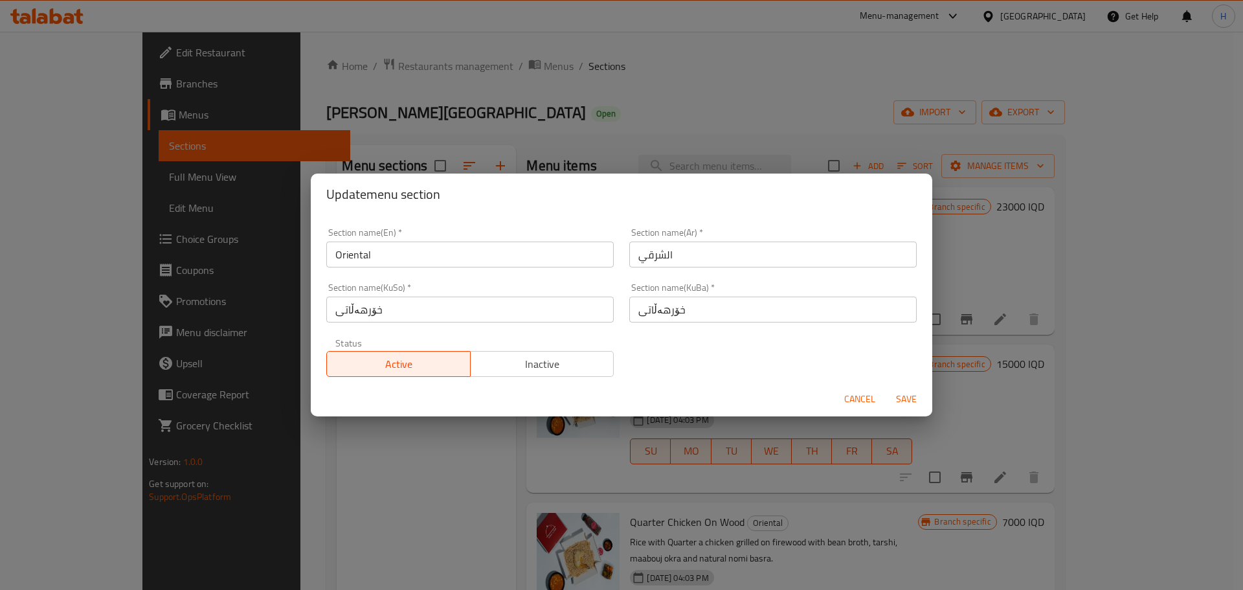
click at [690, 257] on input "الشرقي" at bounding box center [772, 255] width 287 height 26
click at [690, 256] on input "الشرقي" at bounding box center [772, 255] width 287 height 26
click at [495, 249] on input "Oriental" at bounding box center [469, 255] width 287 height 26
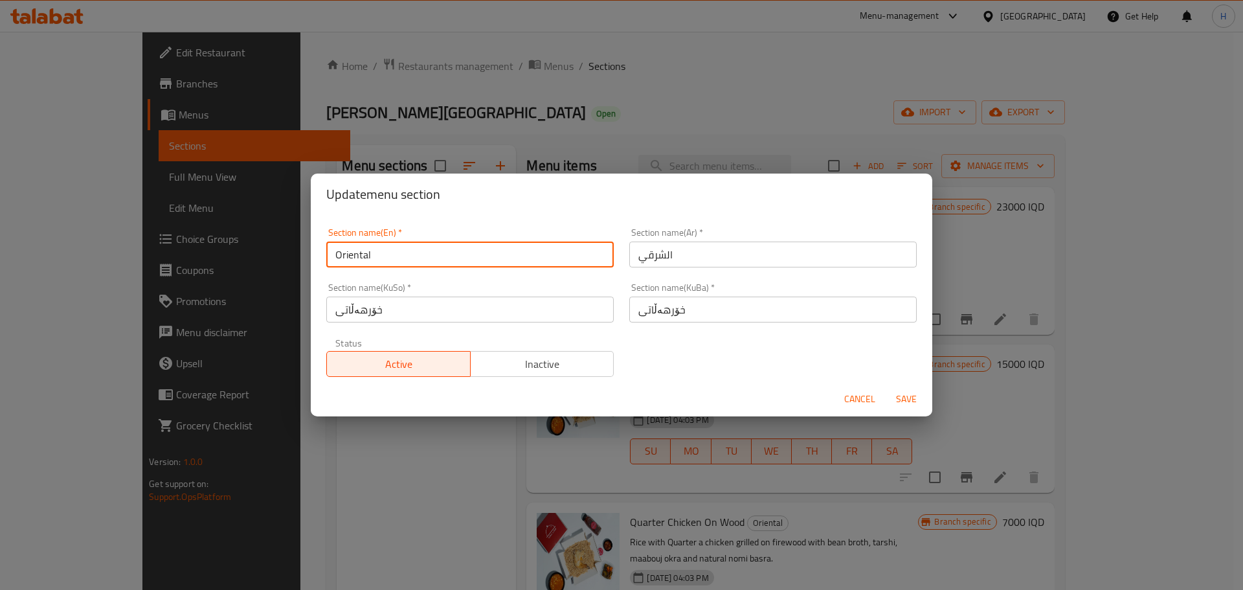
click at [495, 249] on input "Oriental" at bounding box center [469, 255] width 287 height 26
type input "Chicken"
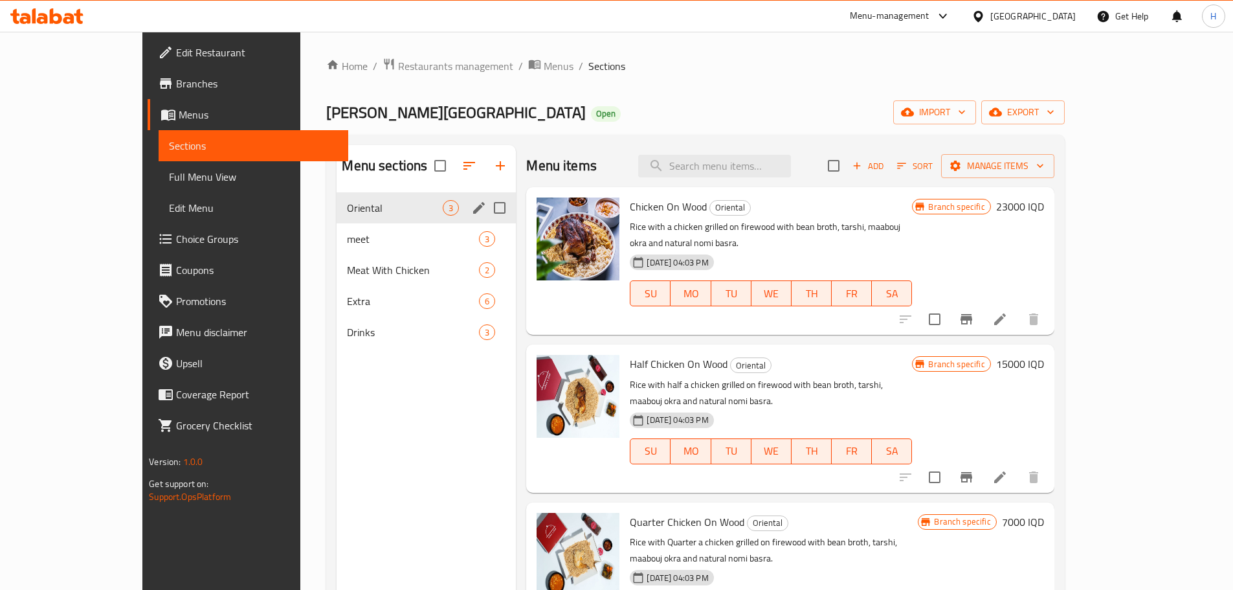
click at [473, 210] on icon "edit" at bounding box center [479, 208] width 12 height 12
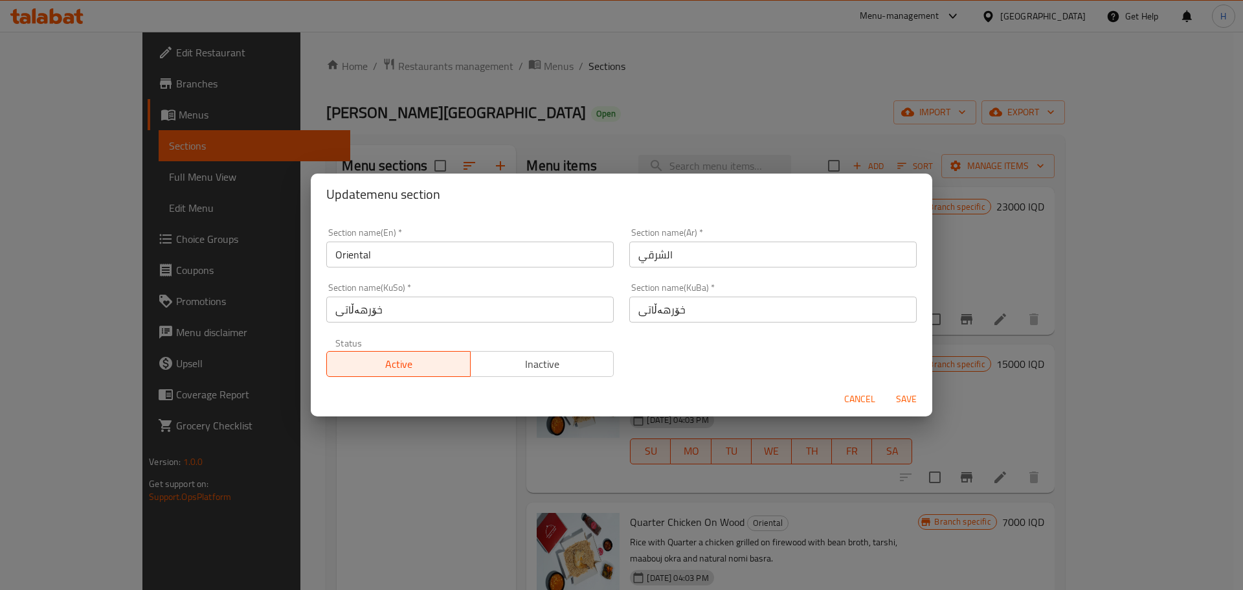
click at [374, 253] on input "Oriental" at bounding box center [469, 255] width 287 height 26
type input "Chicken"
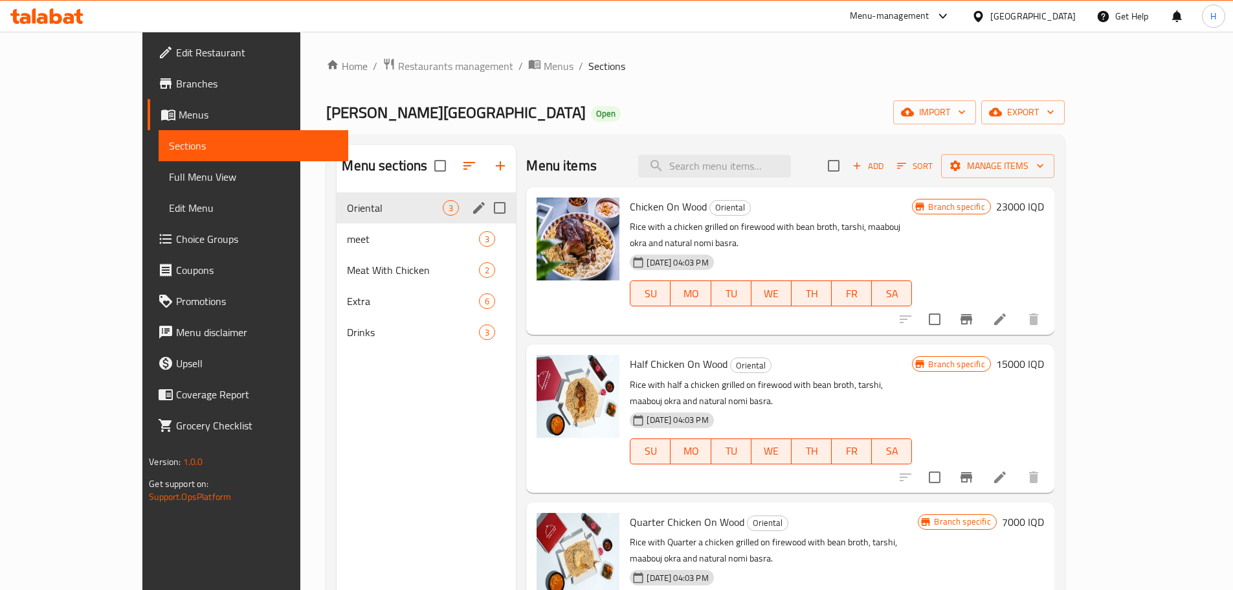
click at [471, 207] on icon "edit" at bounding box center [479, 208] width 16 height 16
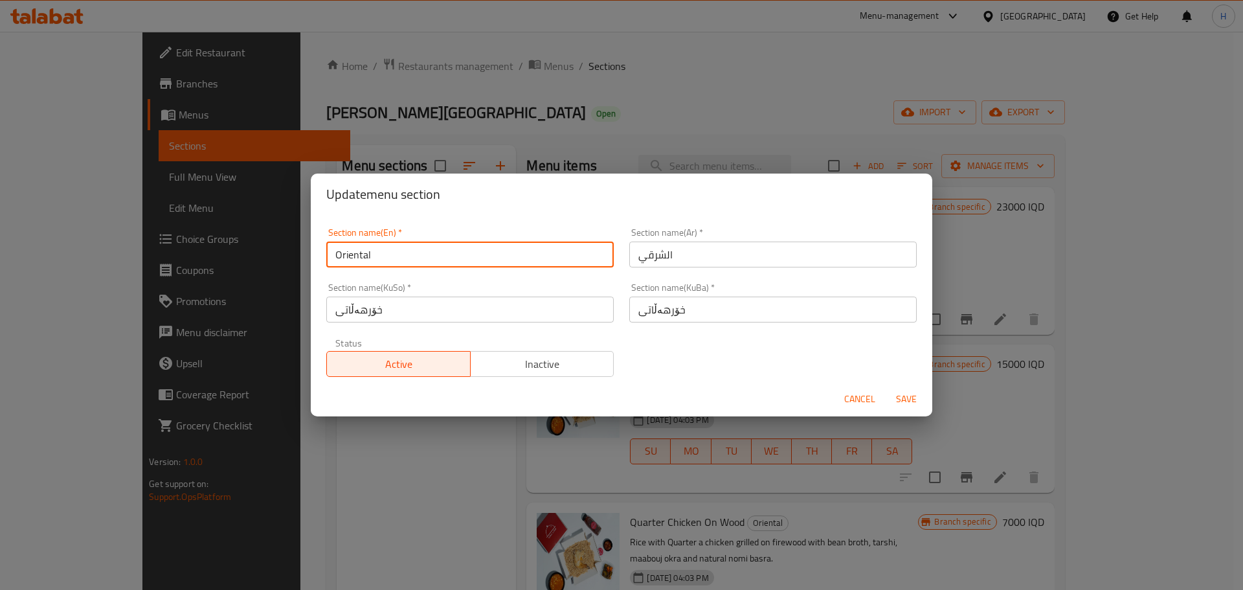
click at [398, 254] on input "Oriental" at bounding box center [469, 255] width 287 height 26
type input "Chi"
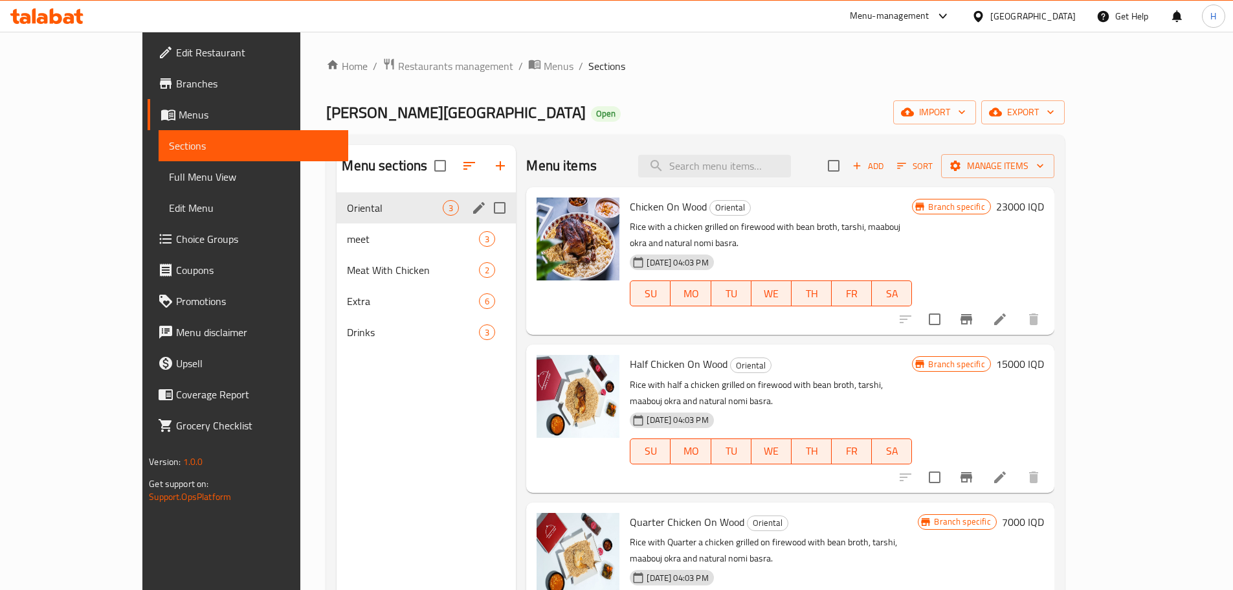
click at [471, 205] on icon "edit" at bounding box center [479, 208] width 16 height 16
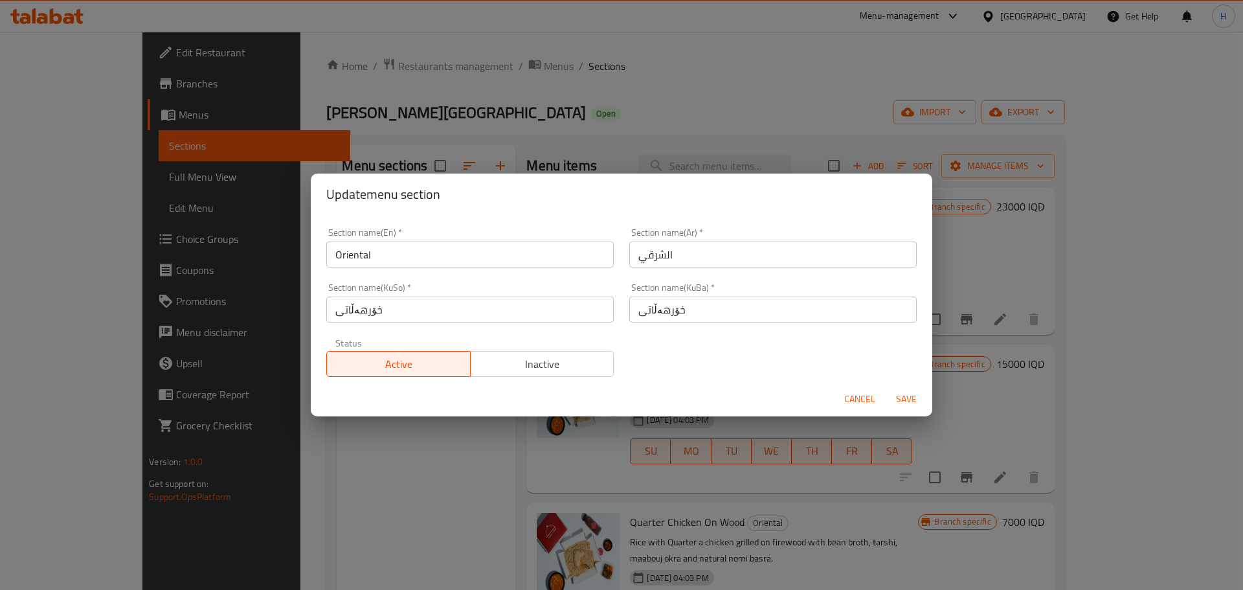
click at [649, 253] on input "الشرقي" at bounding box center [772, 255] width 287 height 26
type input "د"
type input "الدجاج"
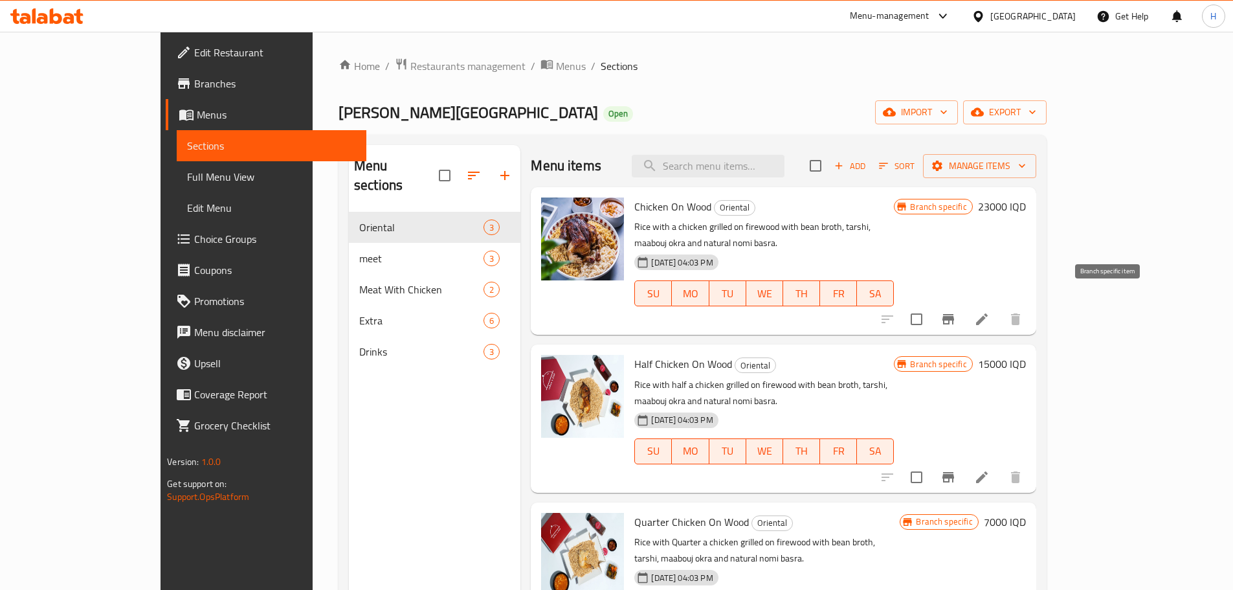
click at [964, 304] on button "Branch-specific-item" at bounding box center [948, 319] width 31 height 31
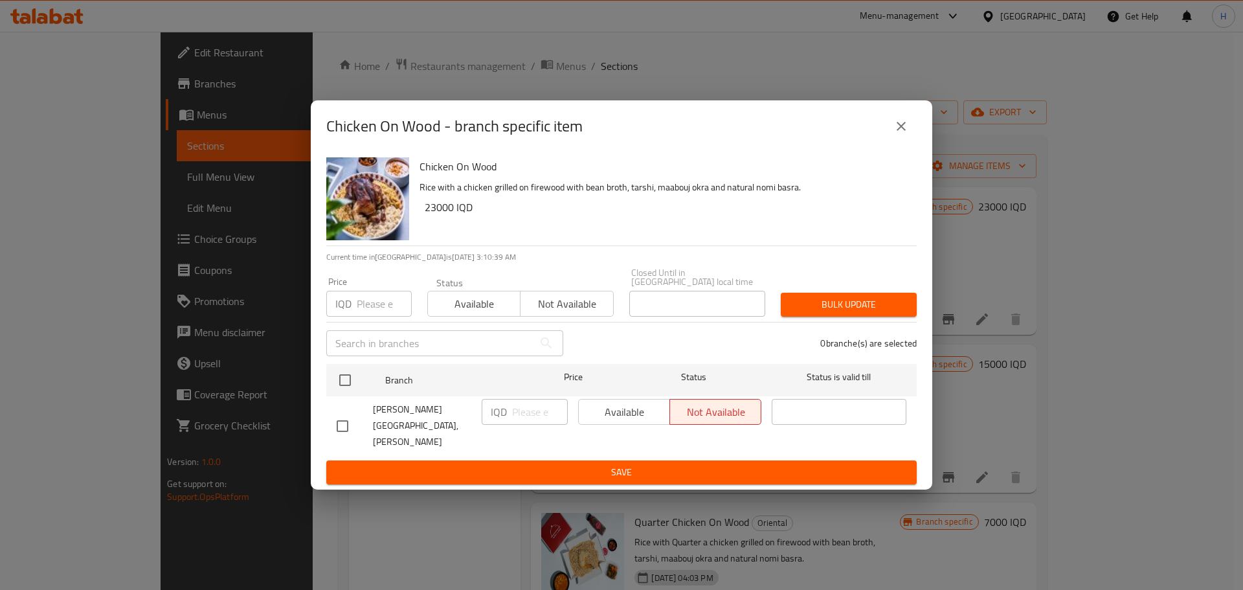
click at [352, 425] on input "checkbox" at bounding box center [342, 425] width 27 height 27
checkbox input "true"
click at [650, 405] on div "Available Not available" at bounding box center [670, 426] width 194 height 64
click at [656, 418] on span "Available" at bounding box center [624, 412] width 81 height 19
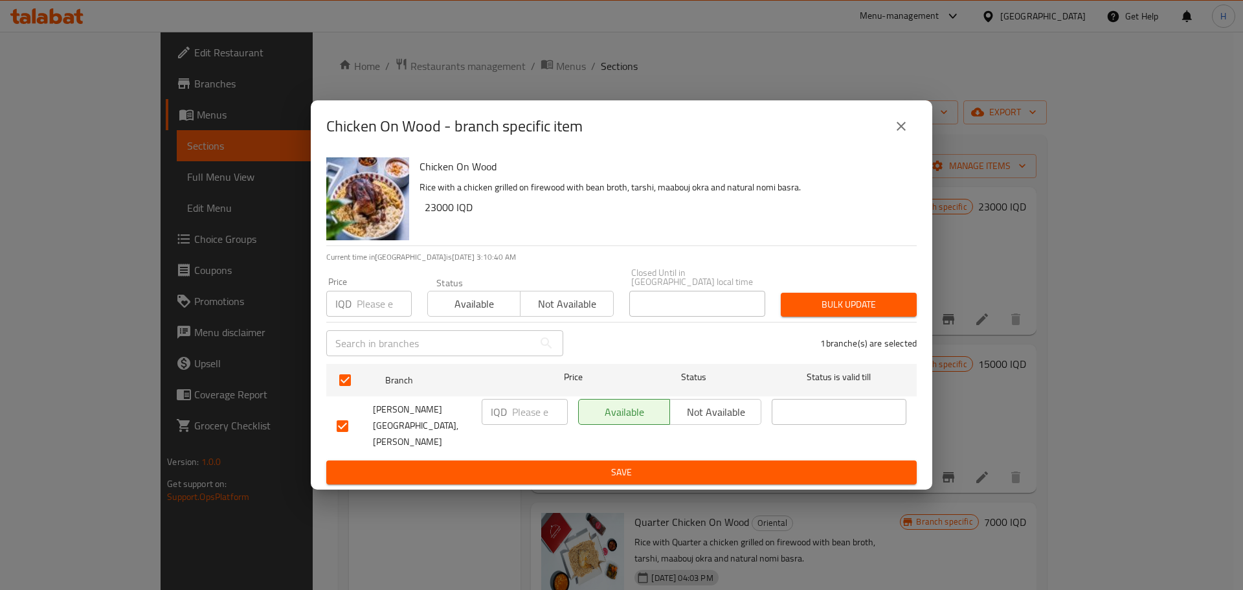
click at [654, 464] on span "Save" at bounding box center [622, 472] width 570 height 16
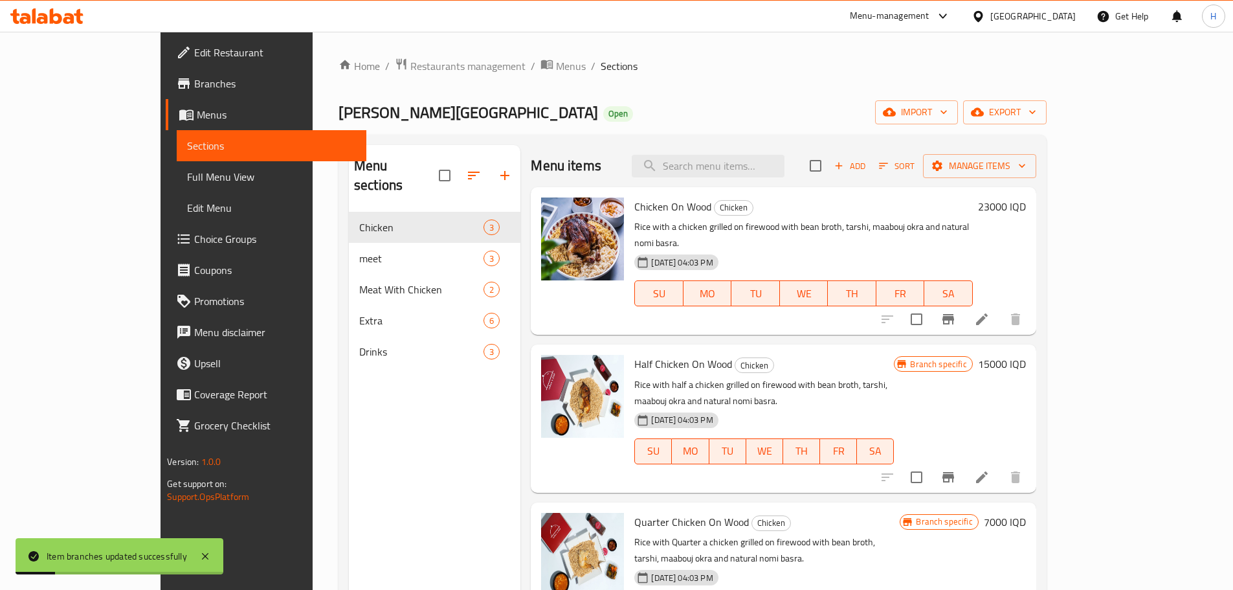
click at [956, 469] on icon "Branch-specific-item" at bounding box center [949, 477] width 16 height 16
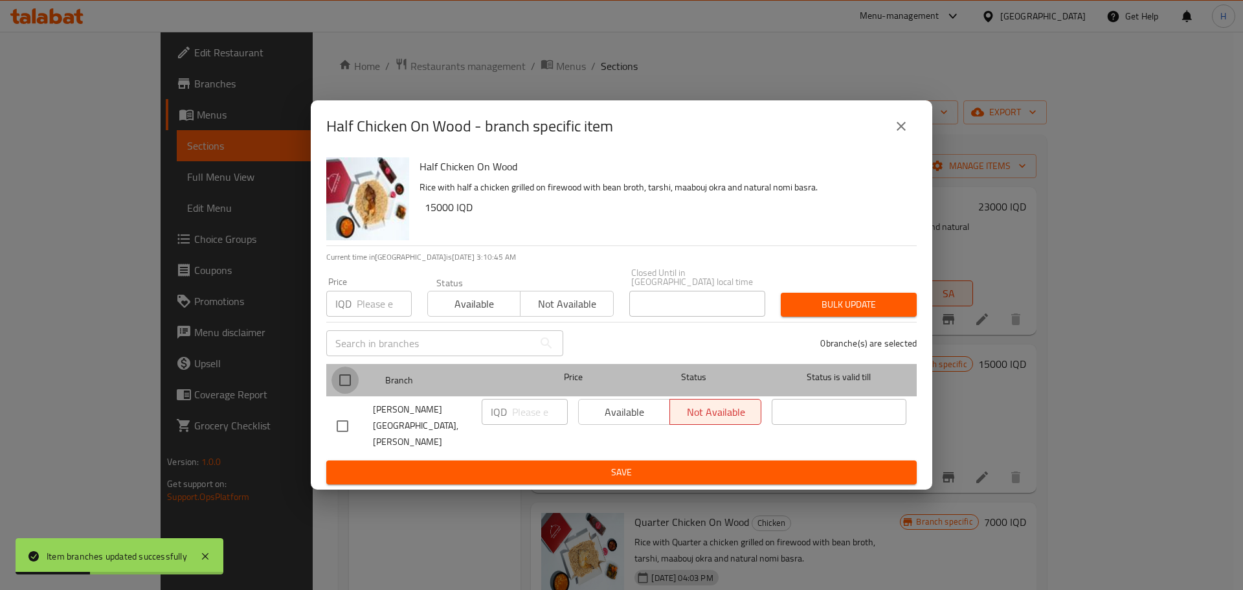
drag, startPoint x: 344, startPoint y: 387, endPoint x: 608, endPoint y: 425, distance: 266.9
click at [344, 387] on input "checkbox" at bounding box center [345, 379] width 27 height 27
checkbox input "true"
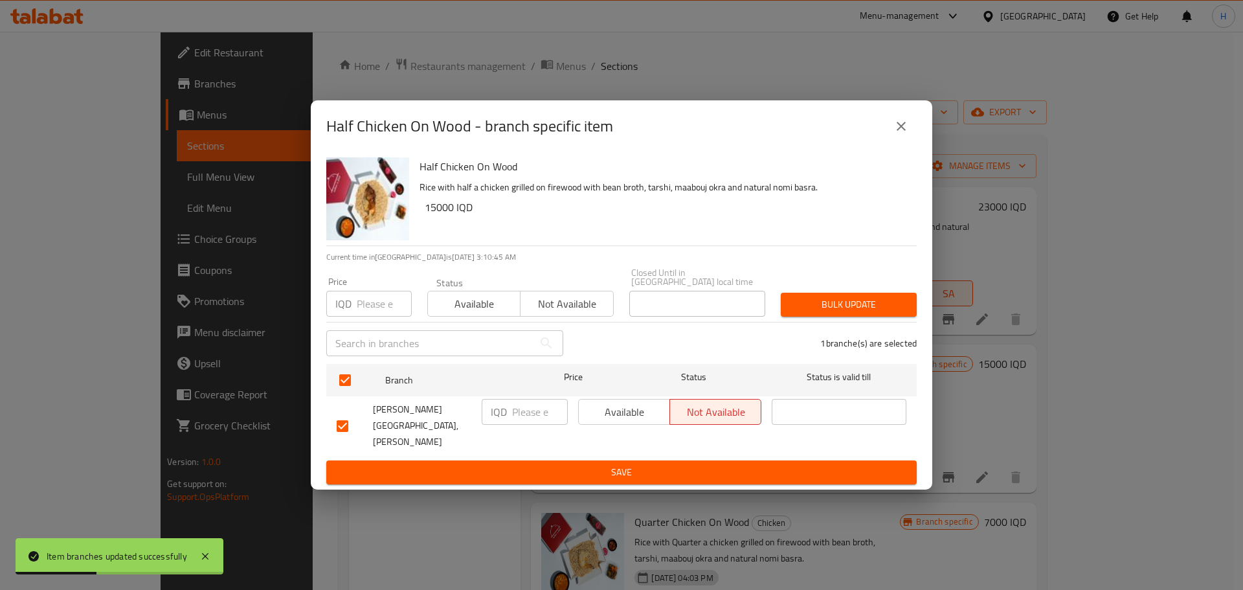
click at [630, 422] on span "Available" at bounding box center [624, 412] width 81 height 19
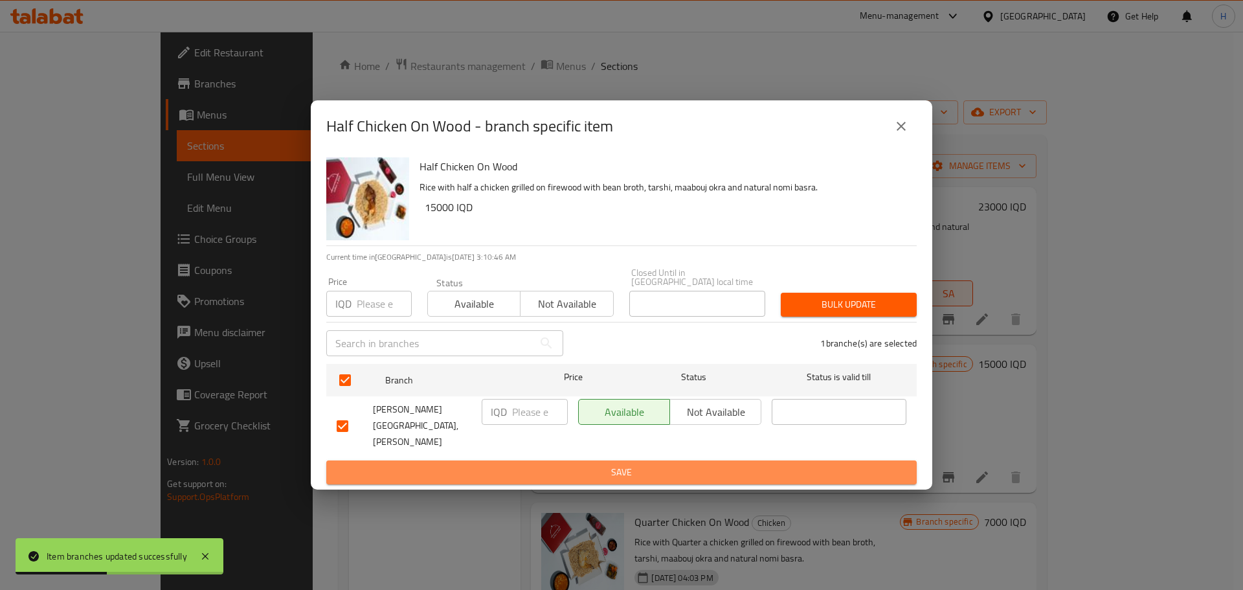
click at [646, 464] on span "Save" at bounding box center [622, 472] width 570 height 16
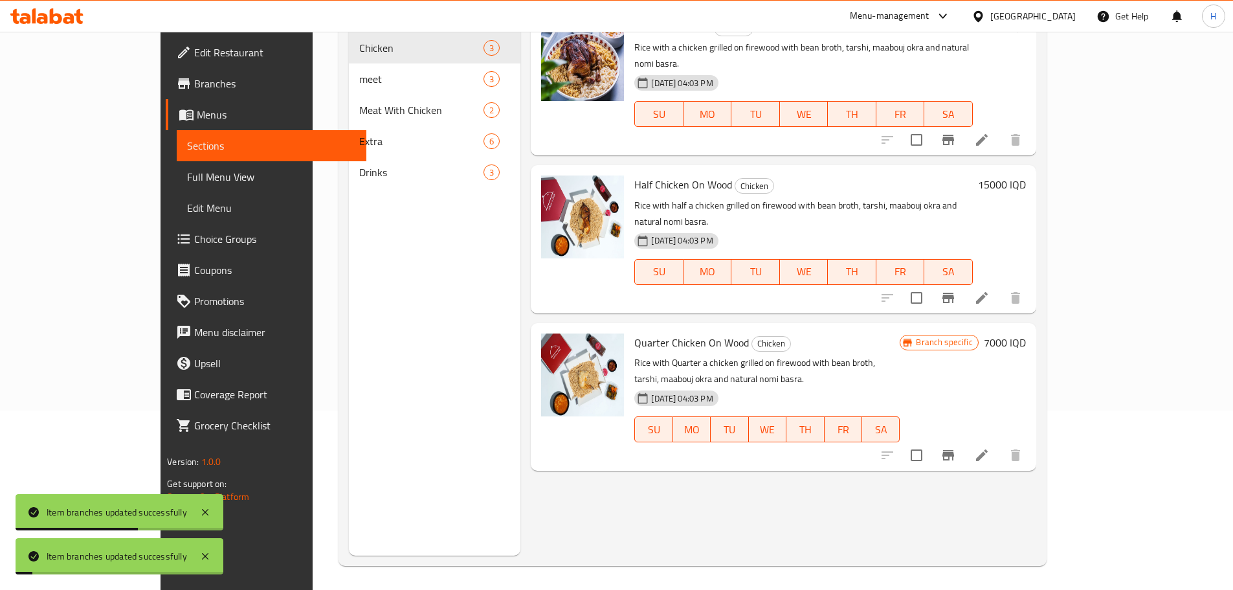
scroll to position [181, 0]
click at [956, 445] on icon "Branch-specific-item" at bounding box center [949, 453] width 16 height 16
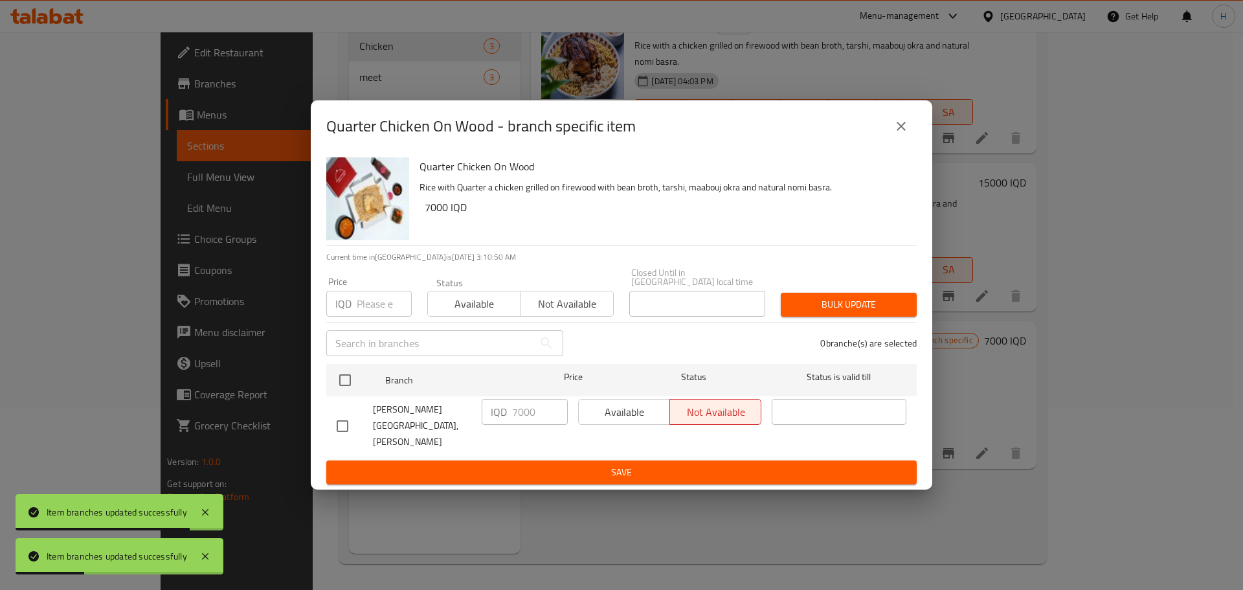
drag, startPoint x: 335, startPoint y: 414, endPoint x: 486, endPoint y: 423, distance: 151.2
click at [337, 414] on input "checkbox" at bounding box center [342, 425] width 27 height 27
checkbox input "true"
click at [609, 464] on span "Save" at bounding box center [622, 472] width 570 height 16
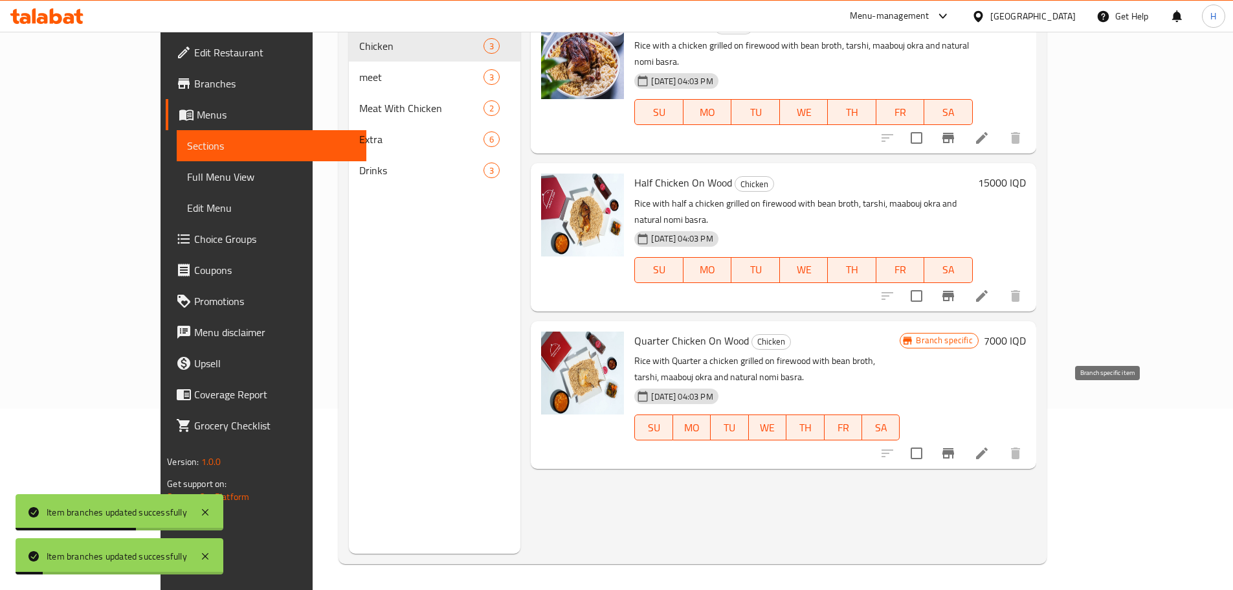
click at [954, 448] on icon "Branch-specific-item" at bounding box center [949, 453] width 12 height 10
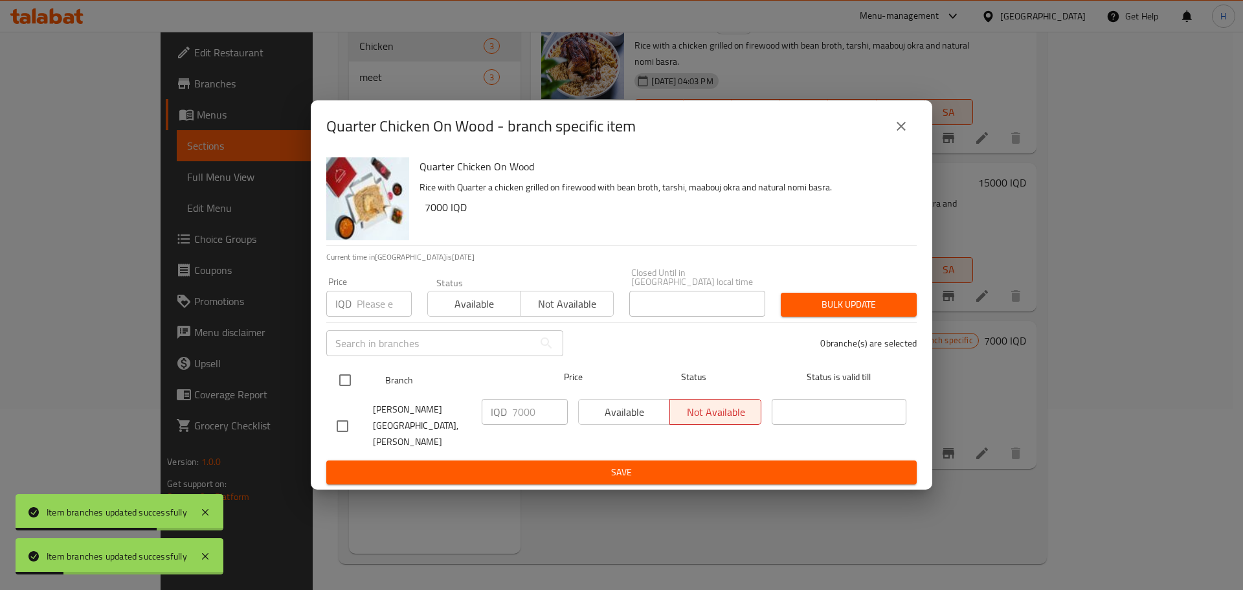
drag, startPoint x: 343, startPoint y: 390, endPoint x: 388, endPoint y: 396, distance: 45.6
click at [344, 390] on input "checkbox" at bounding box center [345, 379] width 27 height 27
checkbox input "true"
click at [646, 422] on span "Available" at bounding box center [624, 412] width 81 height 19
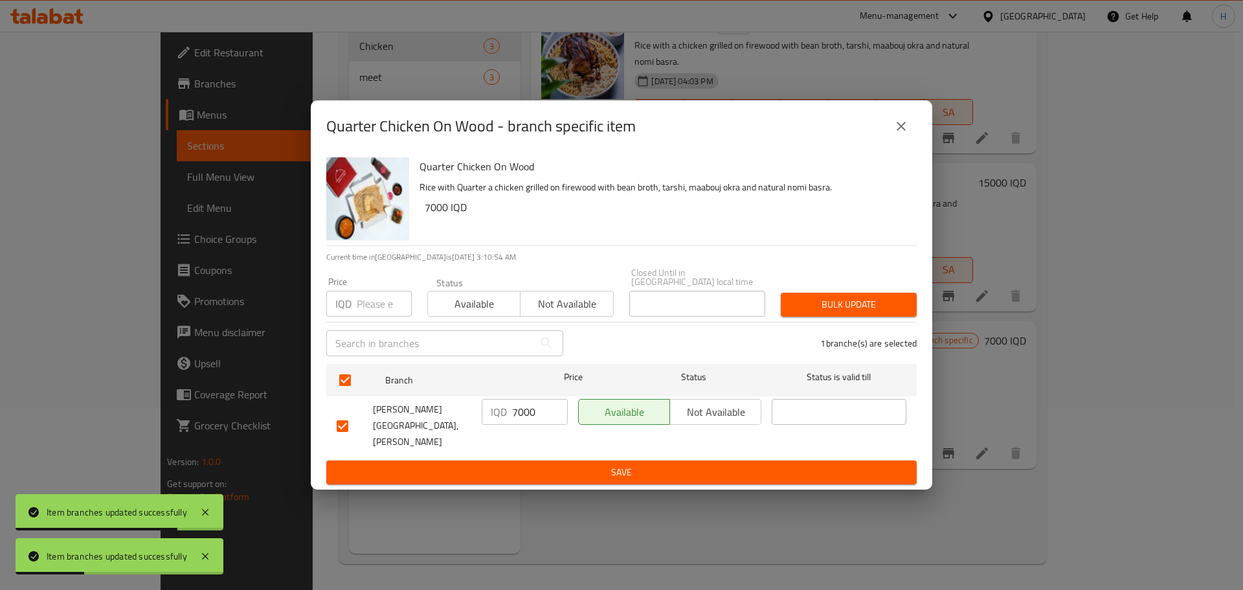
click at [640, 464] on span "Save" at bounding box center [622, 472] width 570 height 16
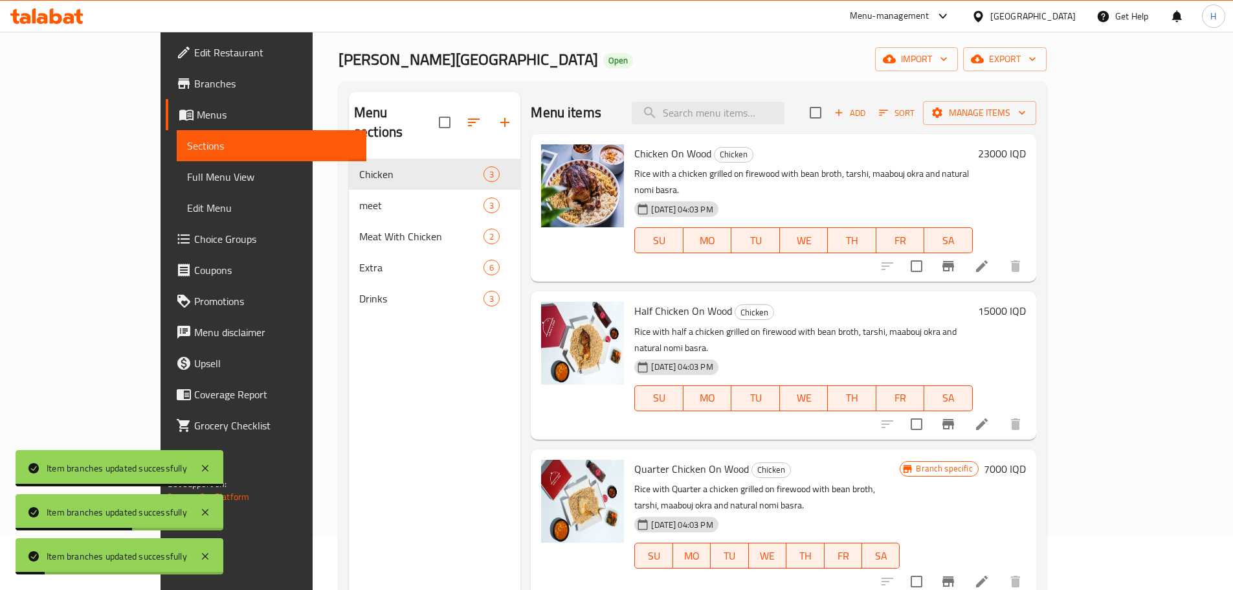
scroll to position [52, 0]
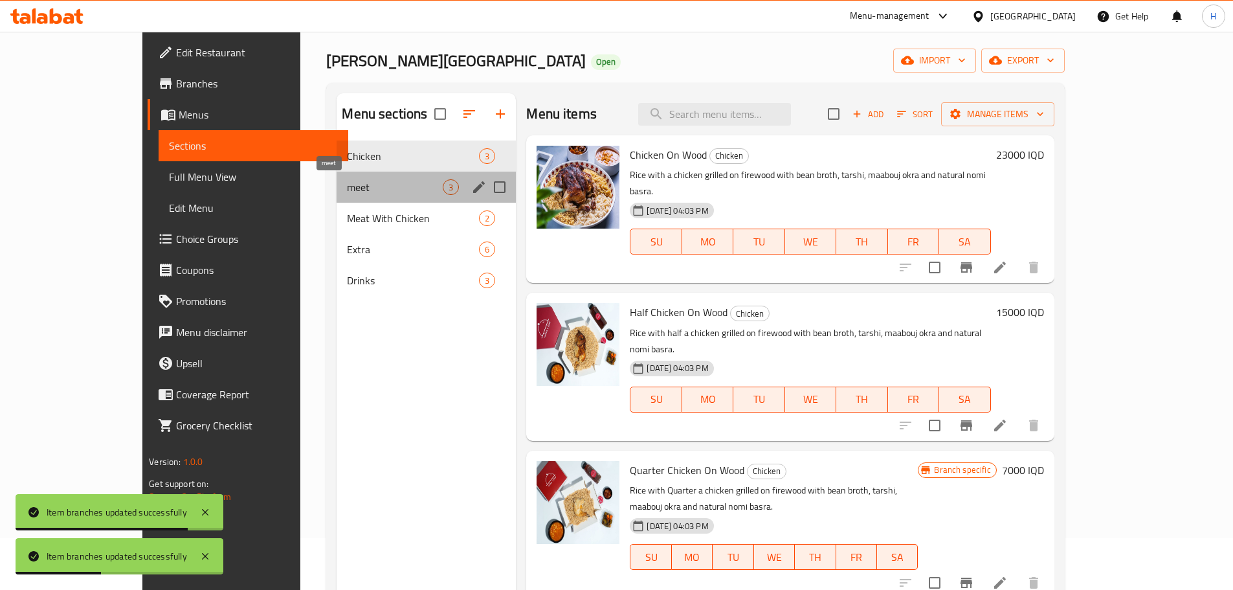
click at [347, 188] on span "meet" at bounding box center [395, 187] width 96 height 16
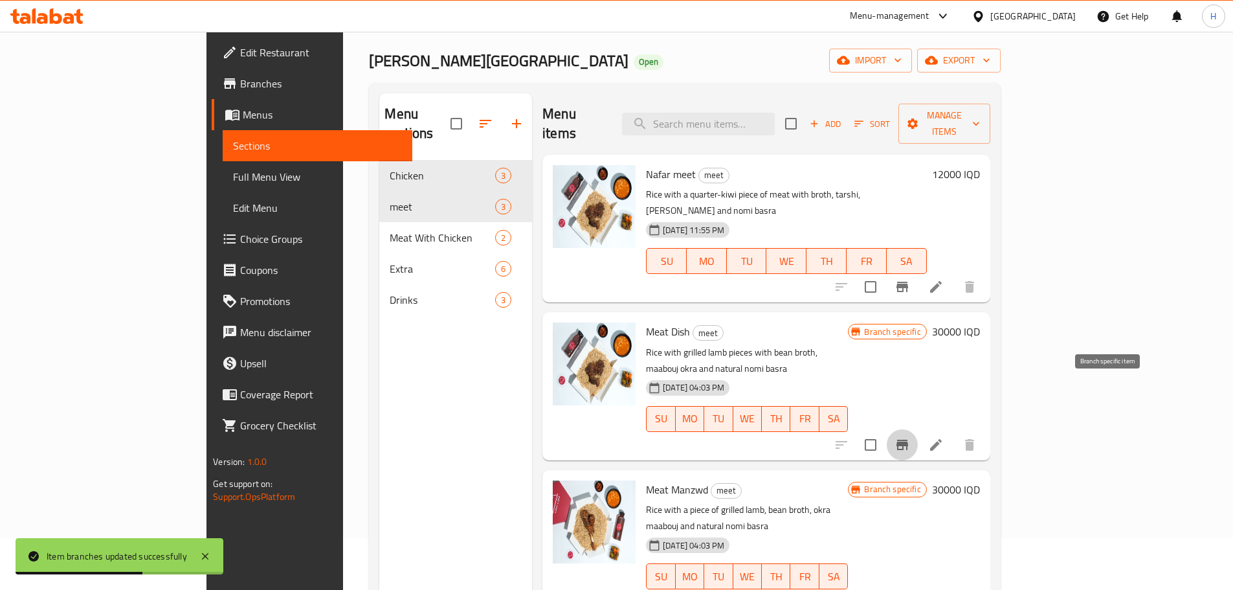
click at [908, 440] on icon "Branch-specific-item" at bounding box center [903, 445] width 12 height 10
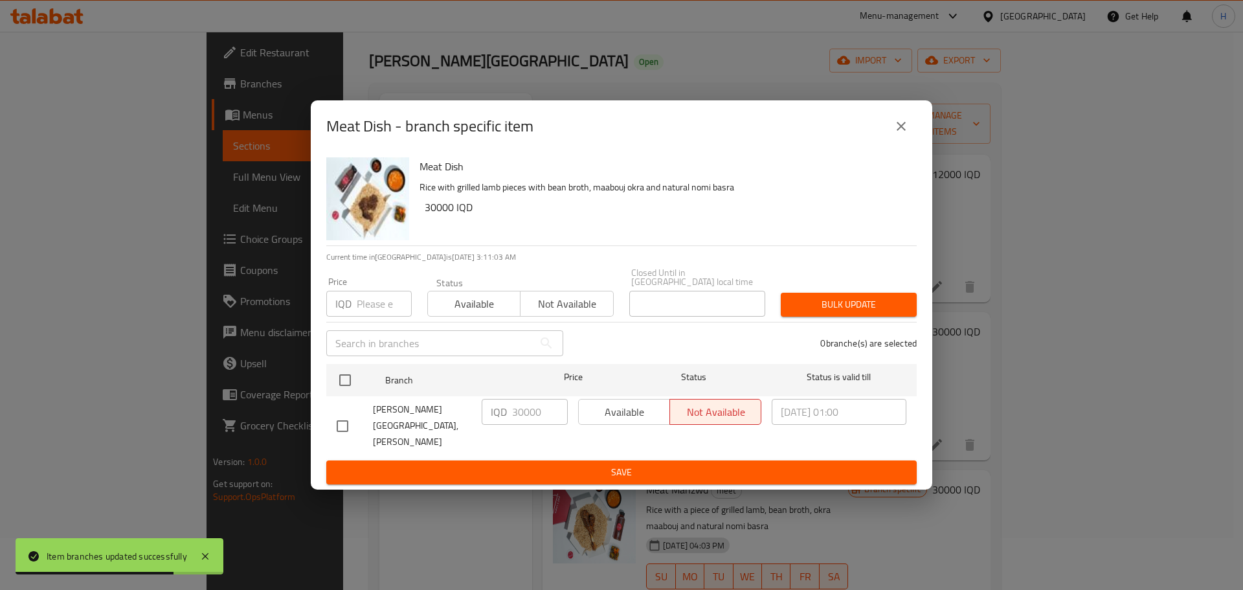
click at [348, 421] on input "checkbox" at bounding box center [342, 425] width 27 height 27
checkbox input "true"
click at [607, 422] on span "Available" at bounding box center [624, 412] width 81 height 19
click at [622, 464] on span "Save" at bounding box center [622, 472] width 570 height 16
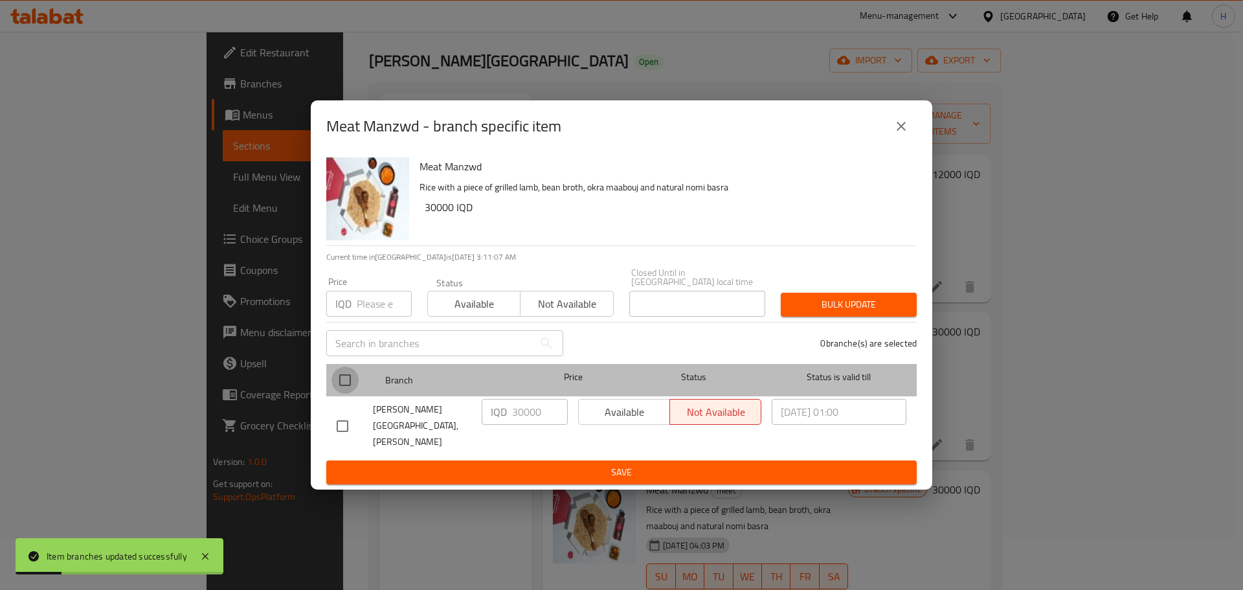
click at [346, 387] on input "checkbox" at bounding box center [345, 379] width 27 height 27
checkbox input "true"
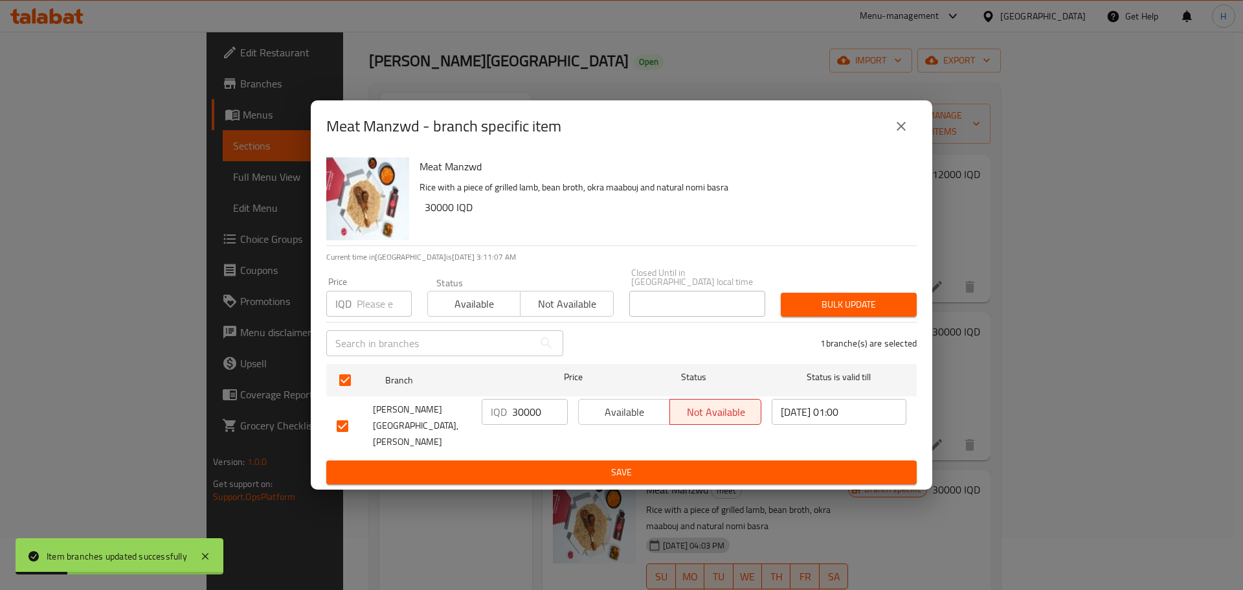
drag, startPoint x: 641, startPoint y: 433, endPoint x: 649, endPoint y: 433, distance: 8.4
click at [642, 425] on button "Available" at bounding box center [624, 412] width 92 height 26
click at [668, 460] on button "Save" at bounding box center [621, 472] width 591 height 24
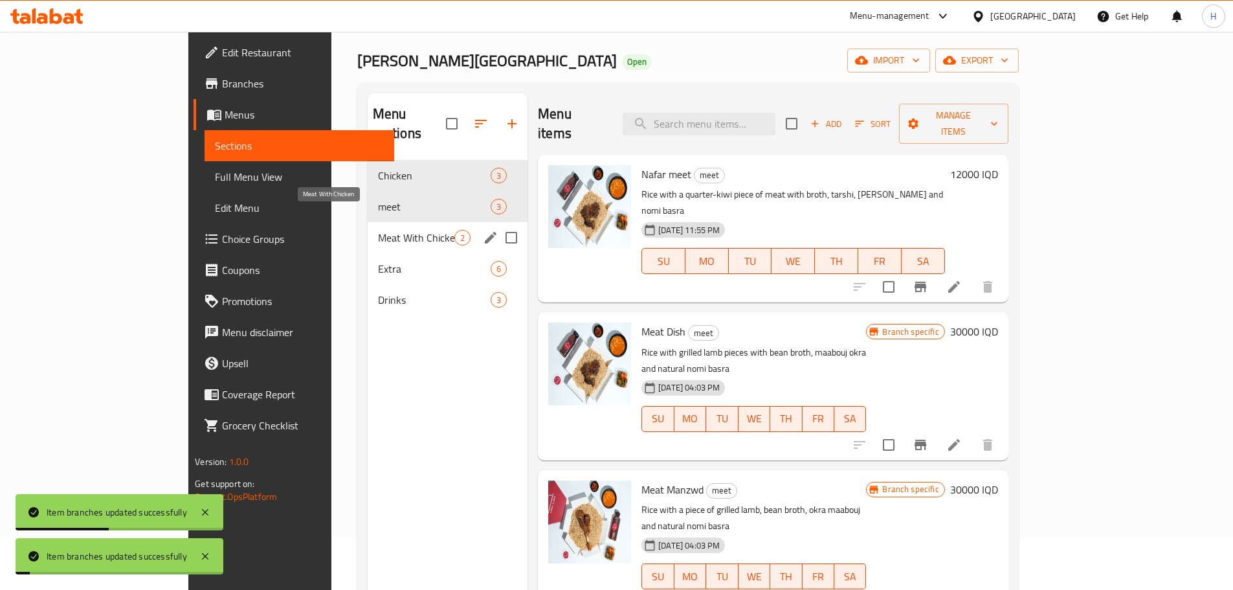
click at [378, 230] on span "Meat With Chicken" at bounding box center [416, 238] width 76 height 16
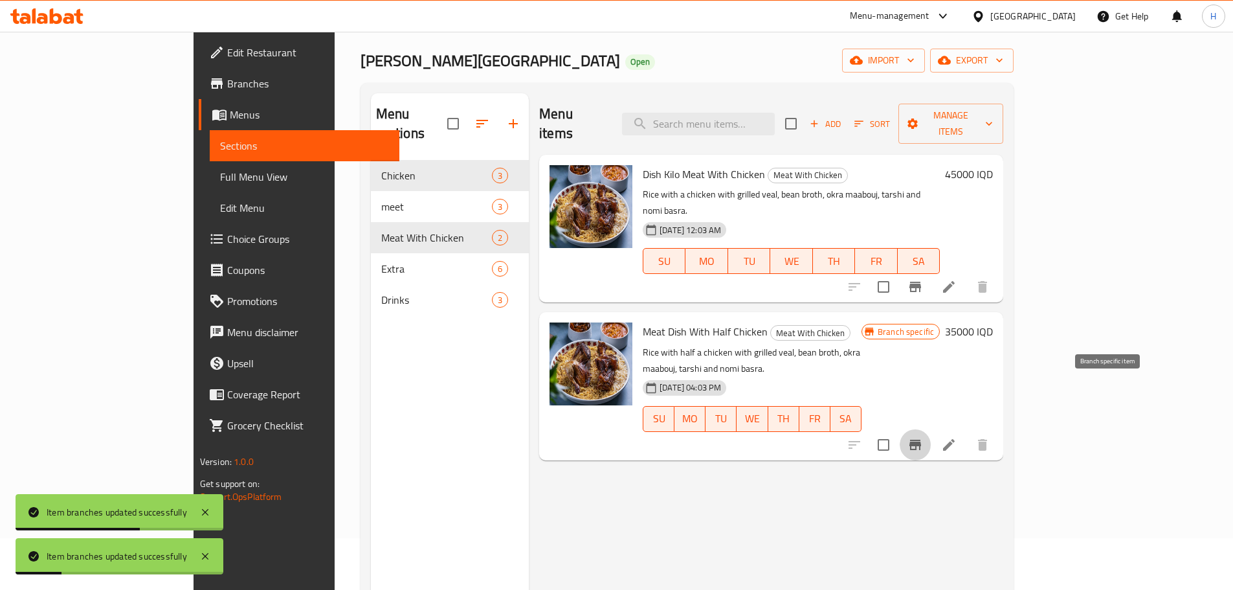
click at [921, 440] on icon "Branch-specific-item" at bounding box center [916, 445] width 12 height 10
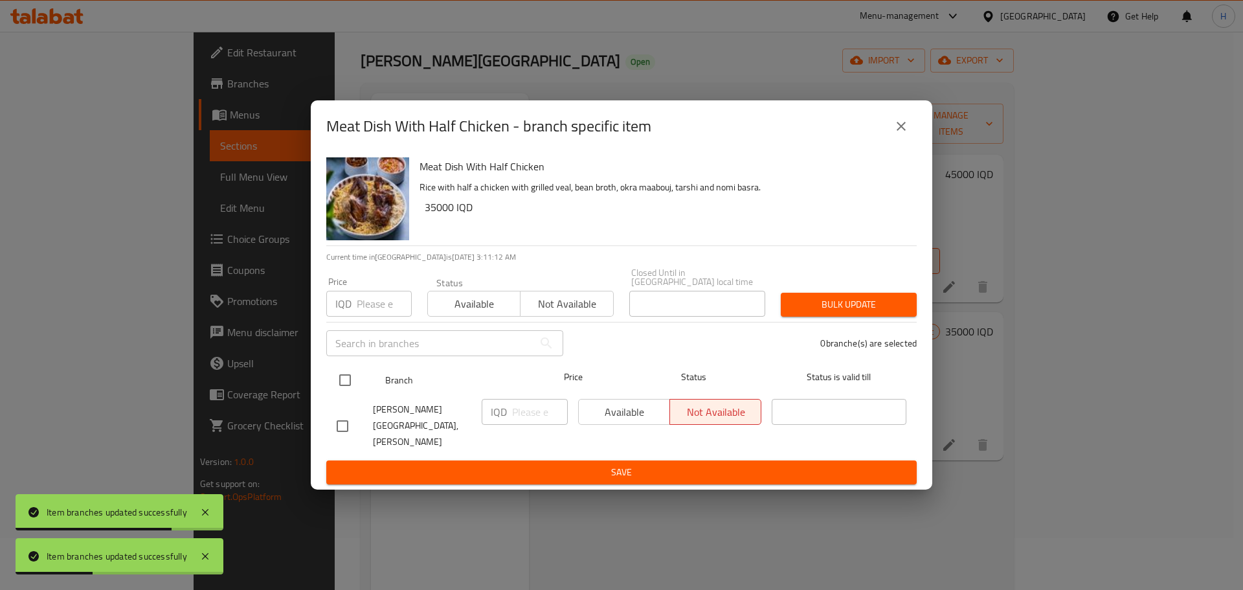
click at [372, 389] on div at bounding box center [356, 380] width 49 height 38
click at [591, 422] on div "Available Not available" at bounding box center [669, 412] width 183 height 26
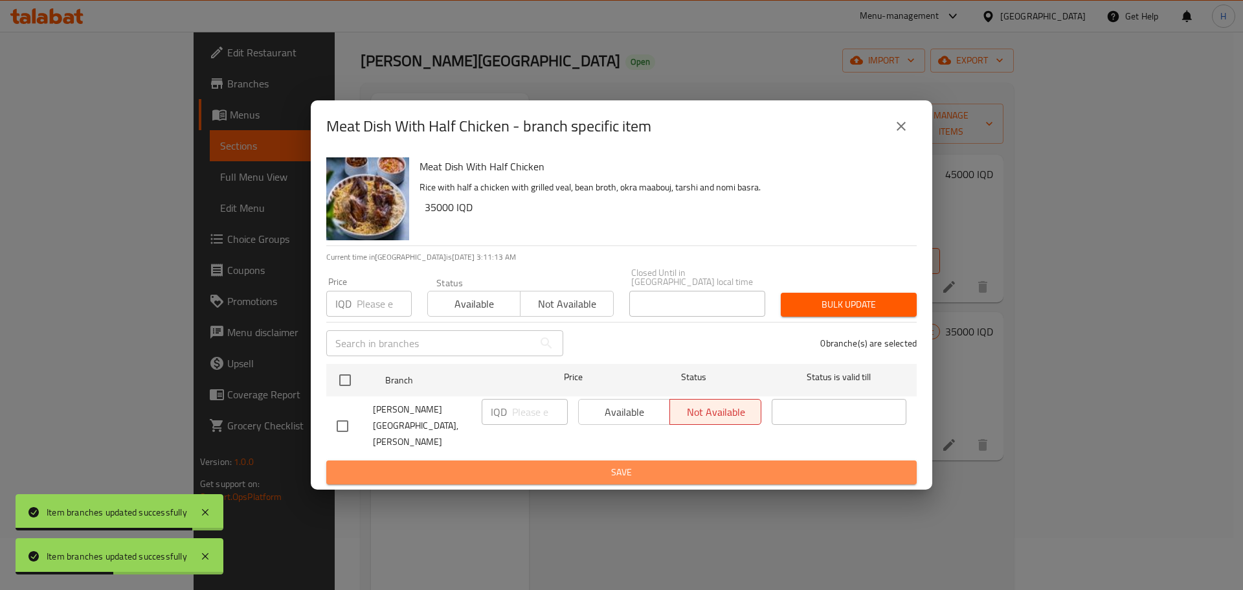
click at [609, 460] on button "Save" at bounding box center [621, 472] width 591 height 24
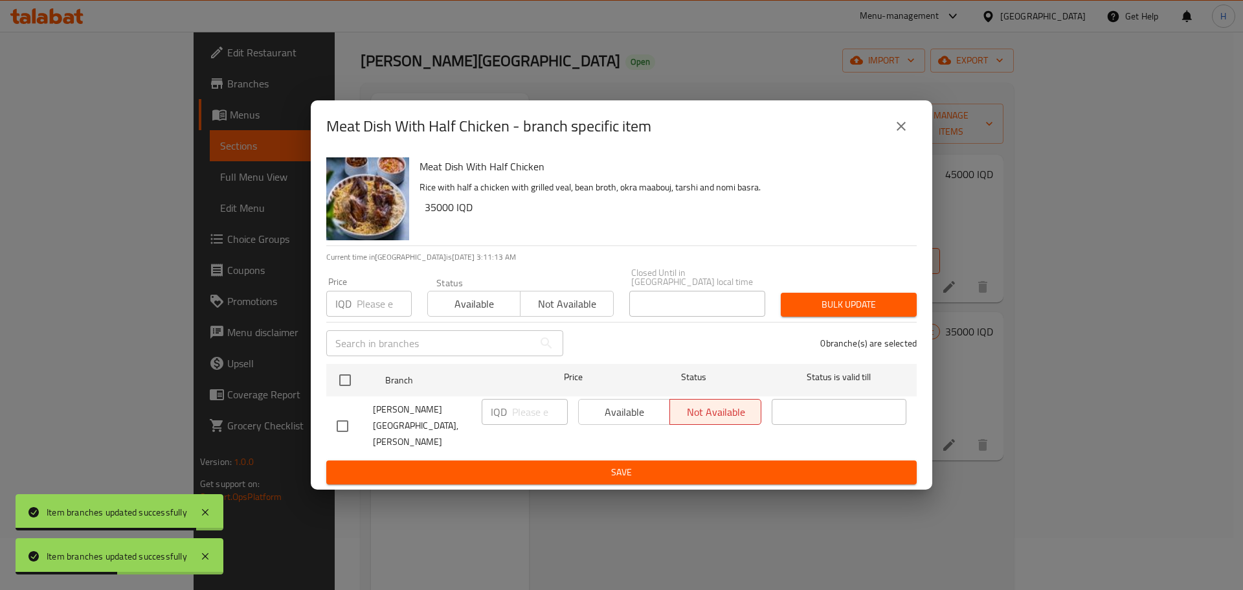
click at [619, 421] on div "Available Not available" at bounding box center [669, 412] width 183 height 26
click at [620, 420] on div "Available Not available" at bounding box center [669, 412] width 183 height 26
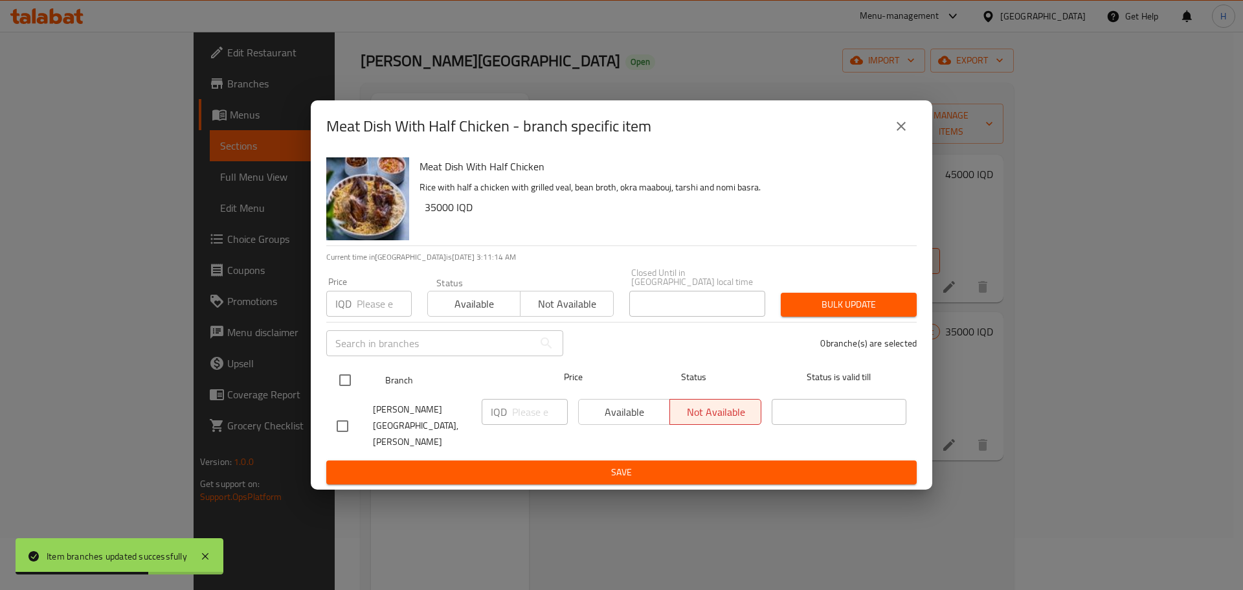
click at [343, 380] on input "checkbox" at bounding box center [345, 379] width 27 height 27
checkbox input "true"
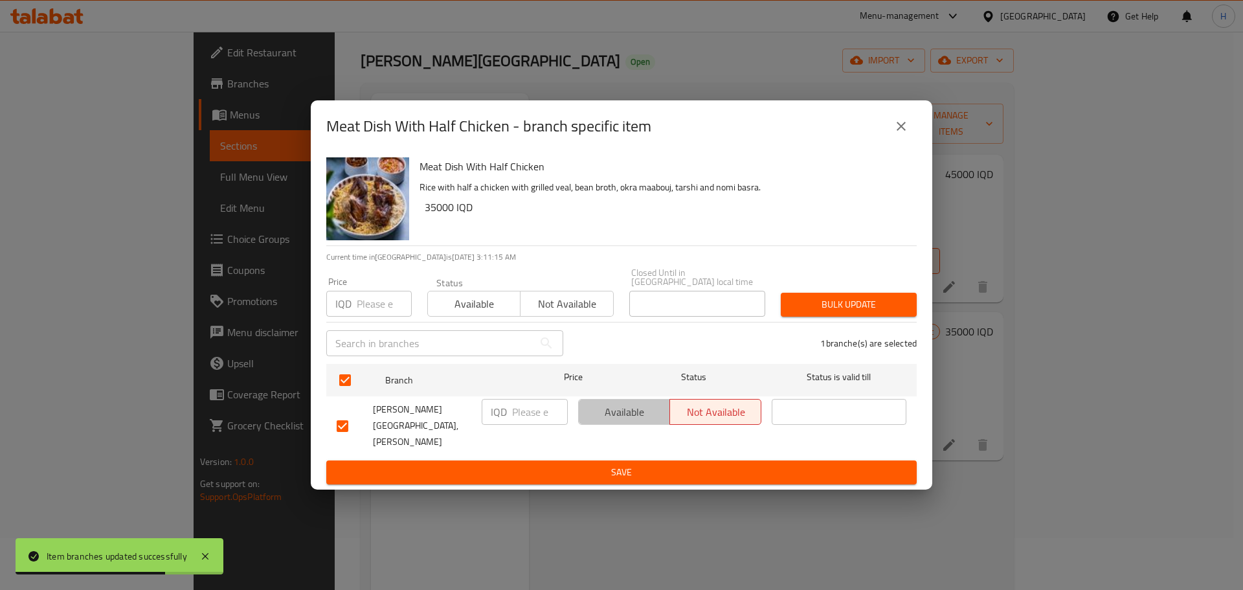
click at [644, 422] on span "Available" at bounding box center [624, 412] width 81 height 19
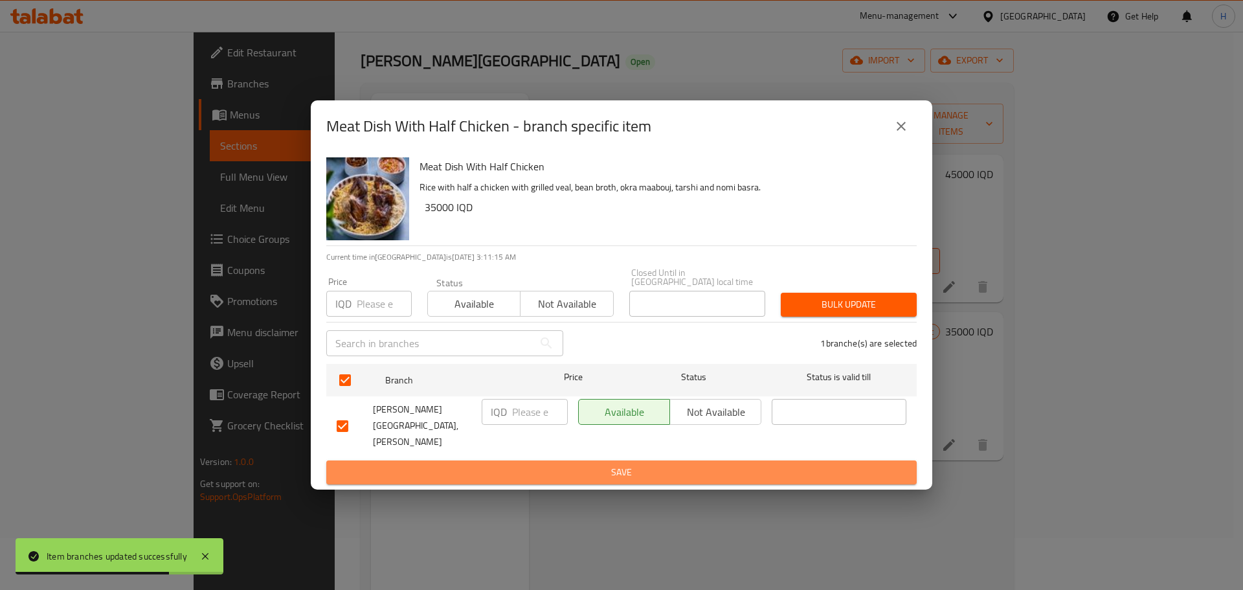
click at [635, 464] on span "Save" at bounding box center [622, 472] width 570 height 16
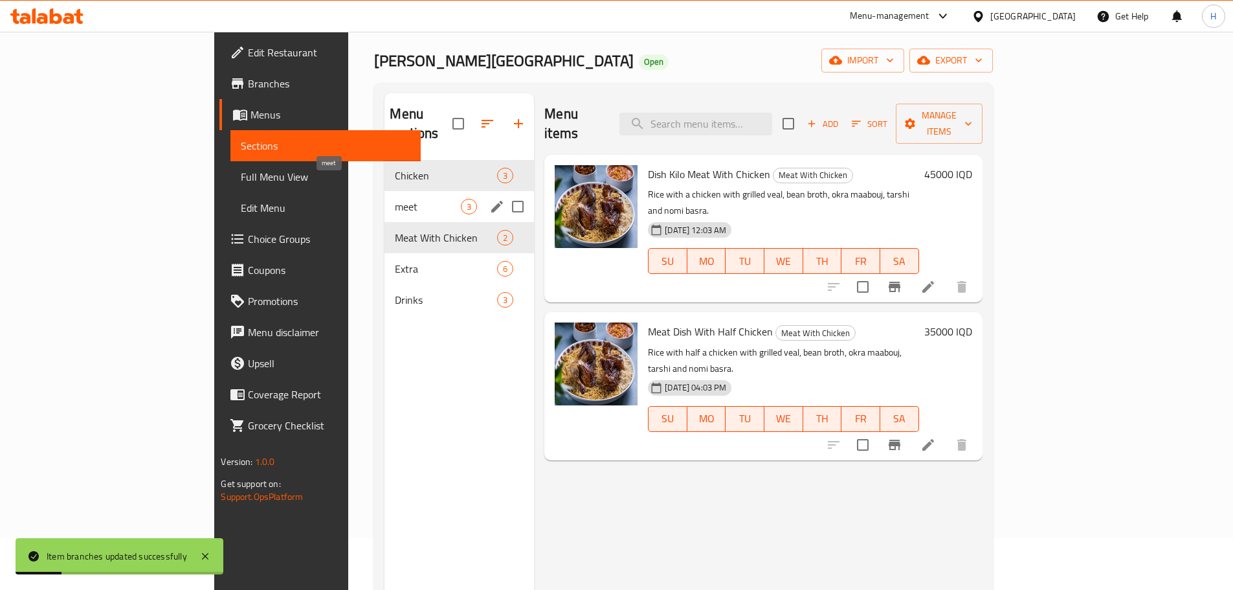
click at [395, 199] on span "meet" at bounding box center [428, 207] width 66 height 16
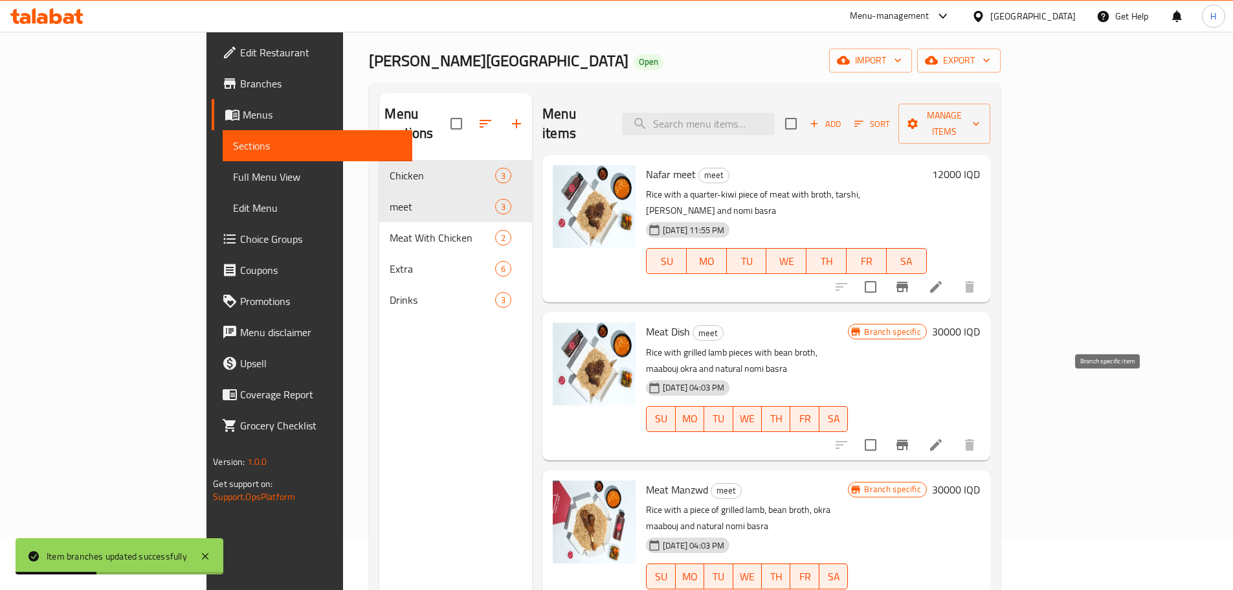
click at [908, 440] on icon "Branch-specific-item" at bounding box center [903, 445] width 12 height 10
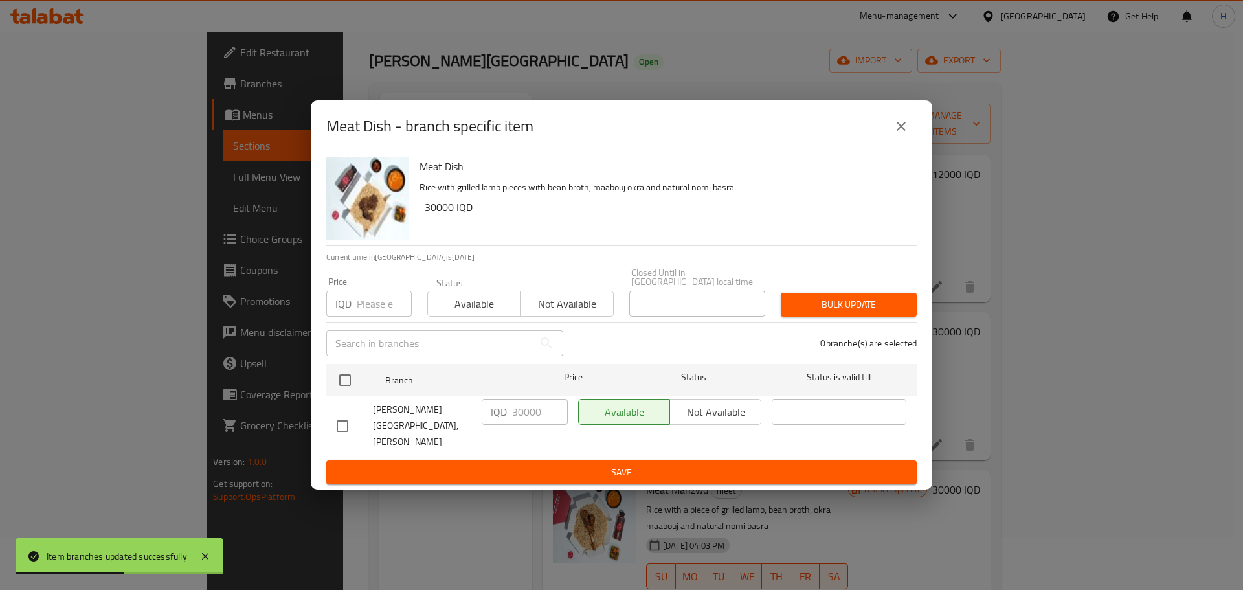
click at [630, 460] on button "Save" at bounding box center [621, 472] width 591 height 24
click at [794, 464] on span "Save" at bounding box center [622, 472] width 570 height 16
click at [901, 131] on icon "close" at bounding box center [901, 126] width 9 height 9
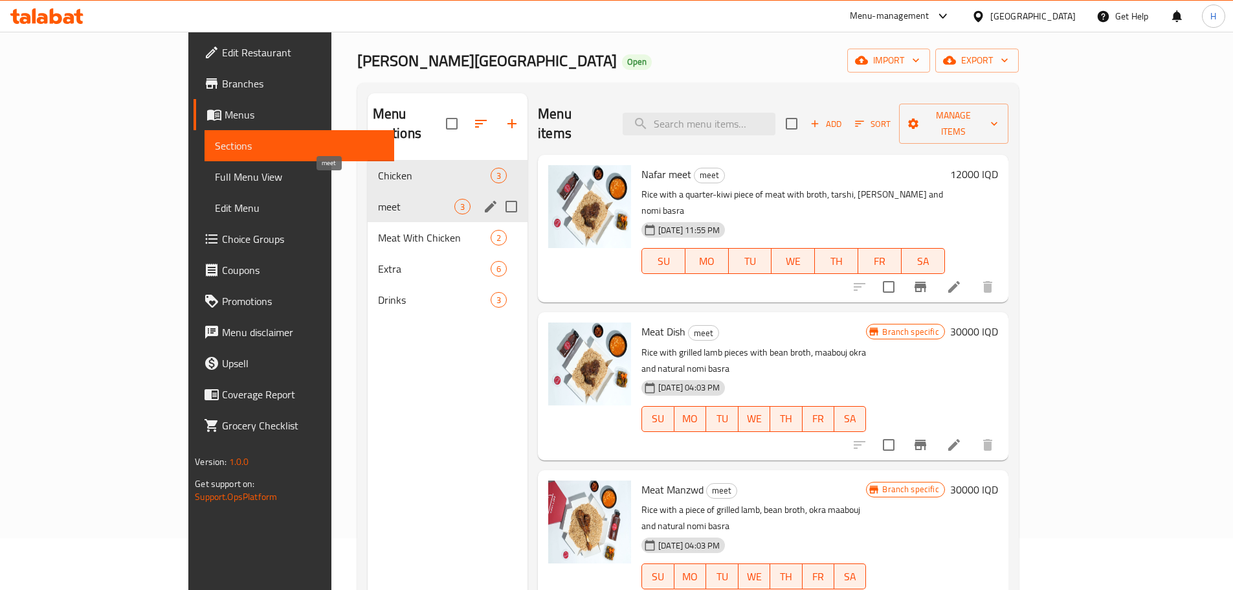
click at [378, 199] on span "meet" at bounding box center [416, 207] width 76 height 16
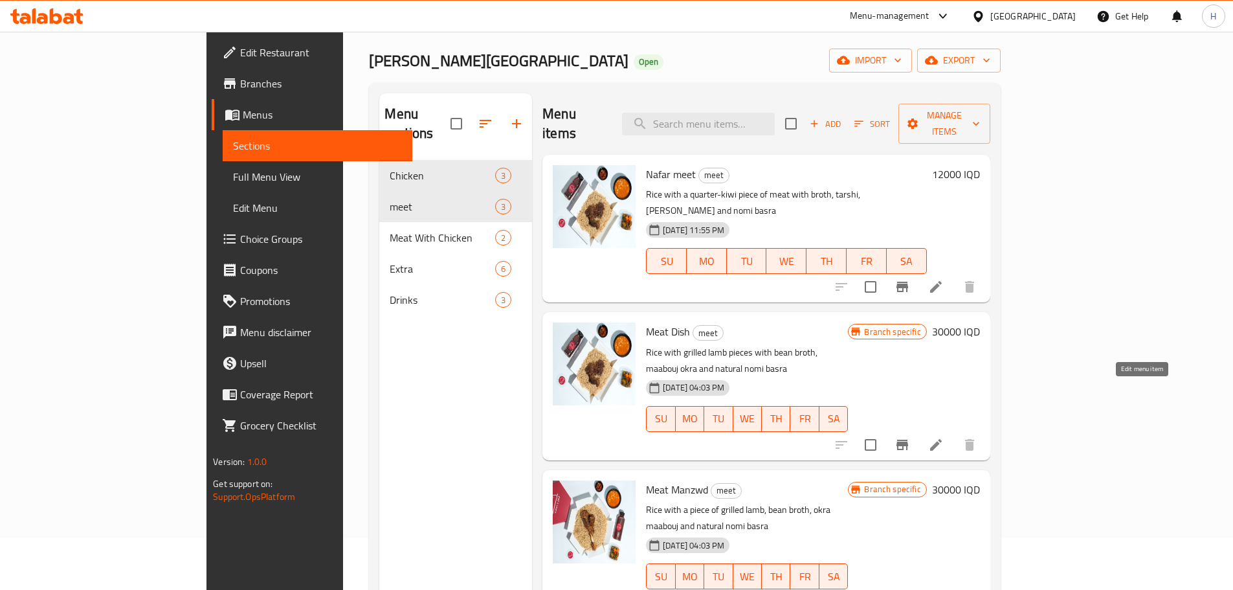
click at [944, 437] on icon at bounding box center [937, 445] width 16 height 16
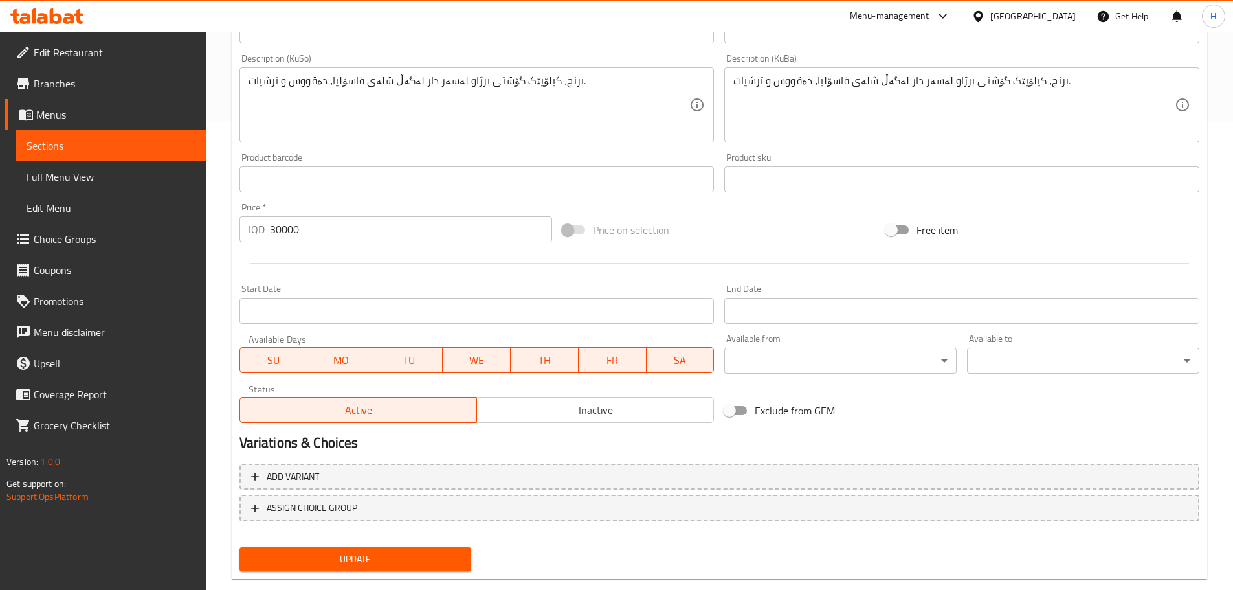
scroll to position [493, 0]
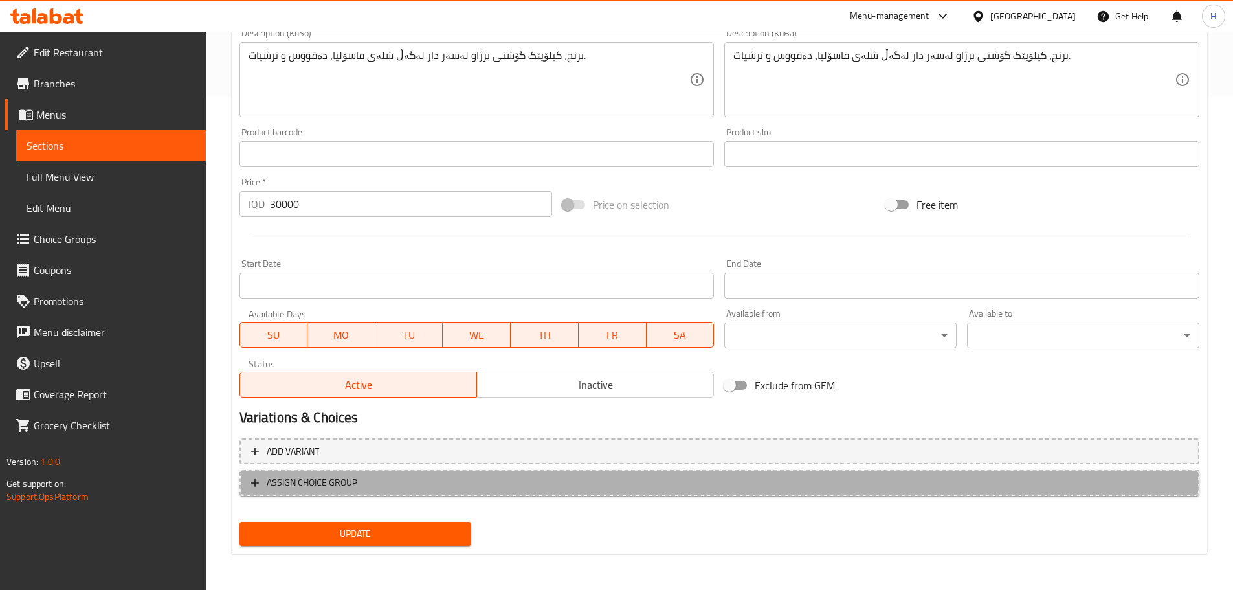
click at [333, 484] on span "ASSIGN CHOICE GROUP" at bounding box center [312, 483] width 91 height 16
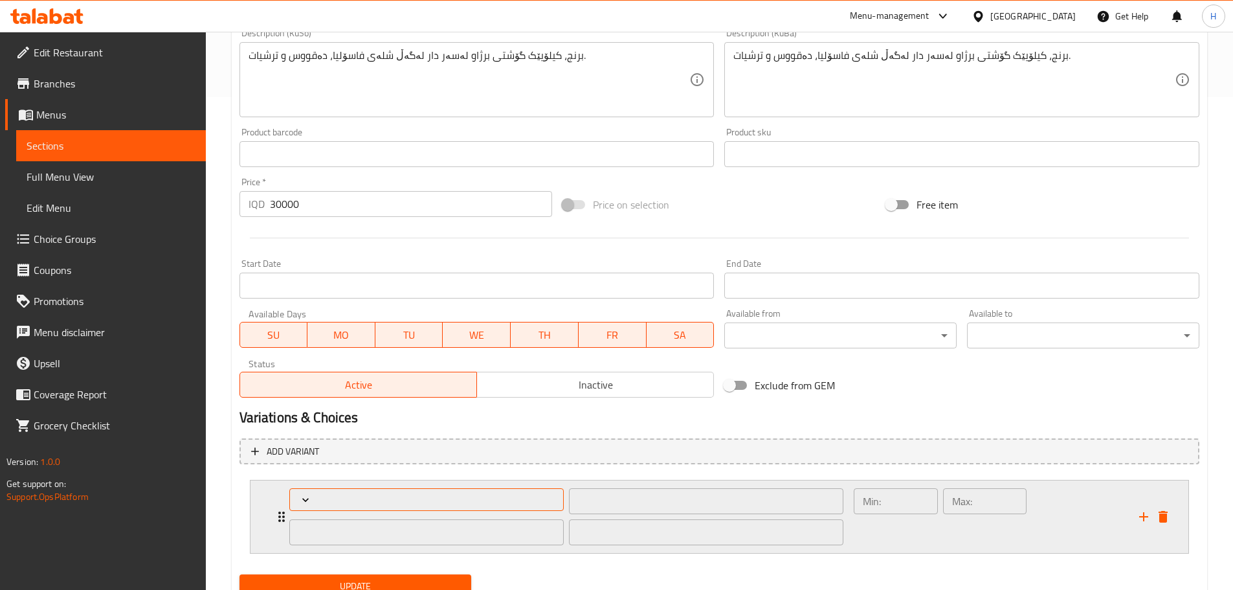
click at [376, 495] on span "Expand" at bounding box center [426, 499] width 265 height 13
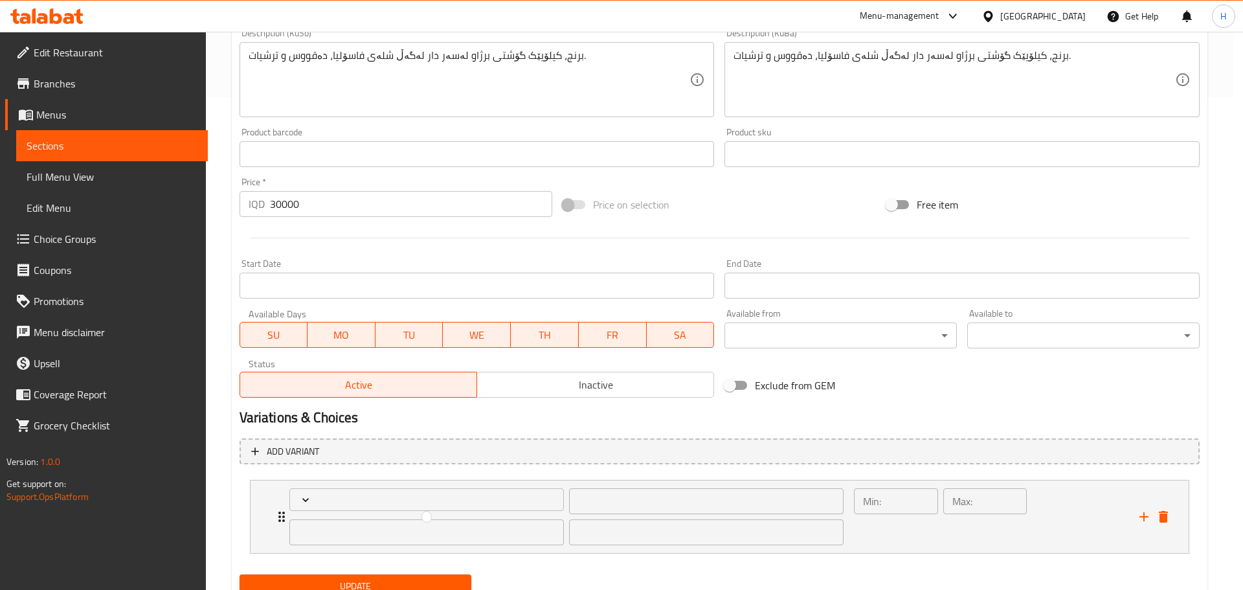
click at [688, 513] on div at bounding box center [621, 295] width 1243 height 590
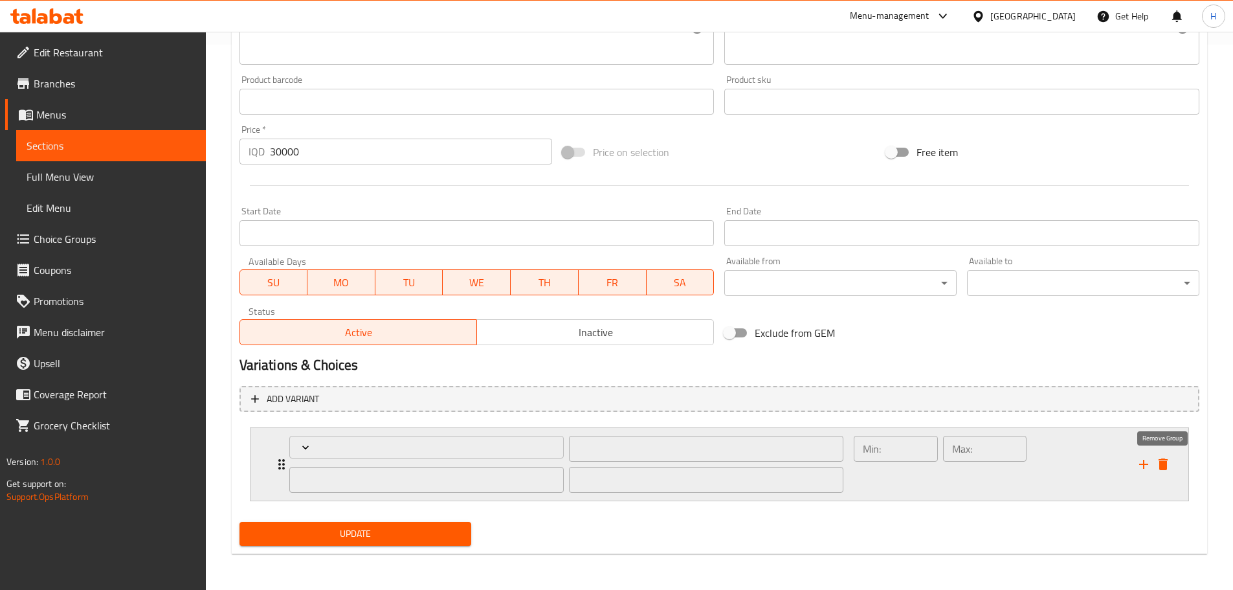
click at [1170, 459] on icon "delete" at bounding box center [1164, 464] width 16 height 16
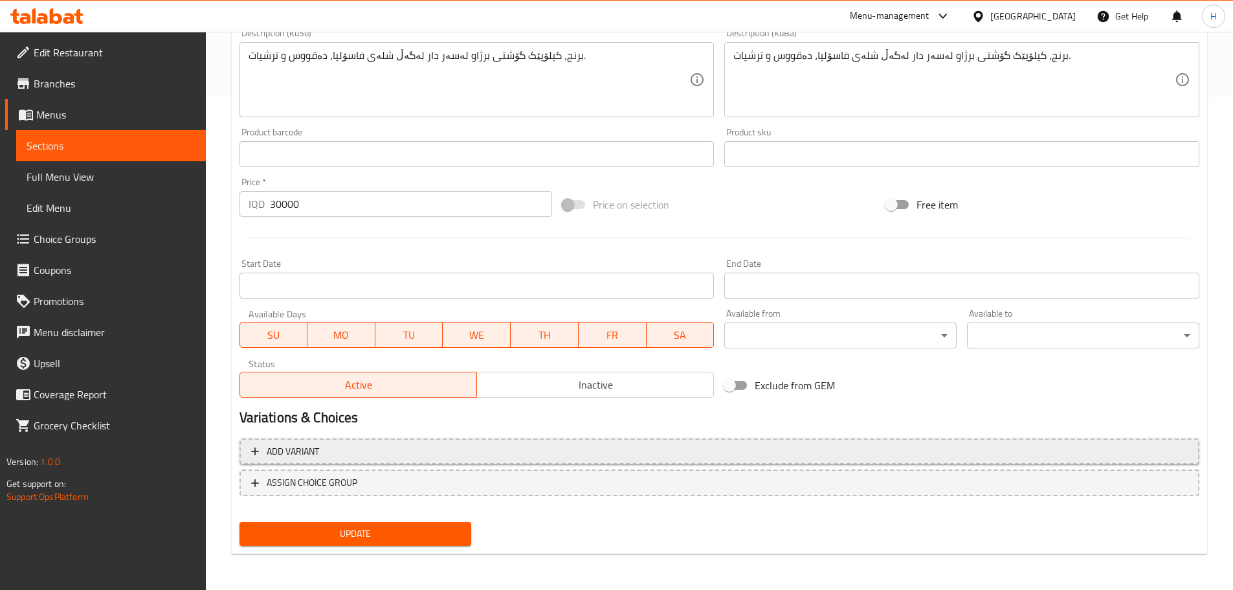
click at [276, 455] on span "Add variant" at bounding box center [293, 452] width 52 height 16
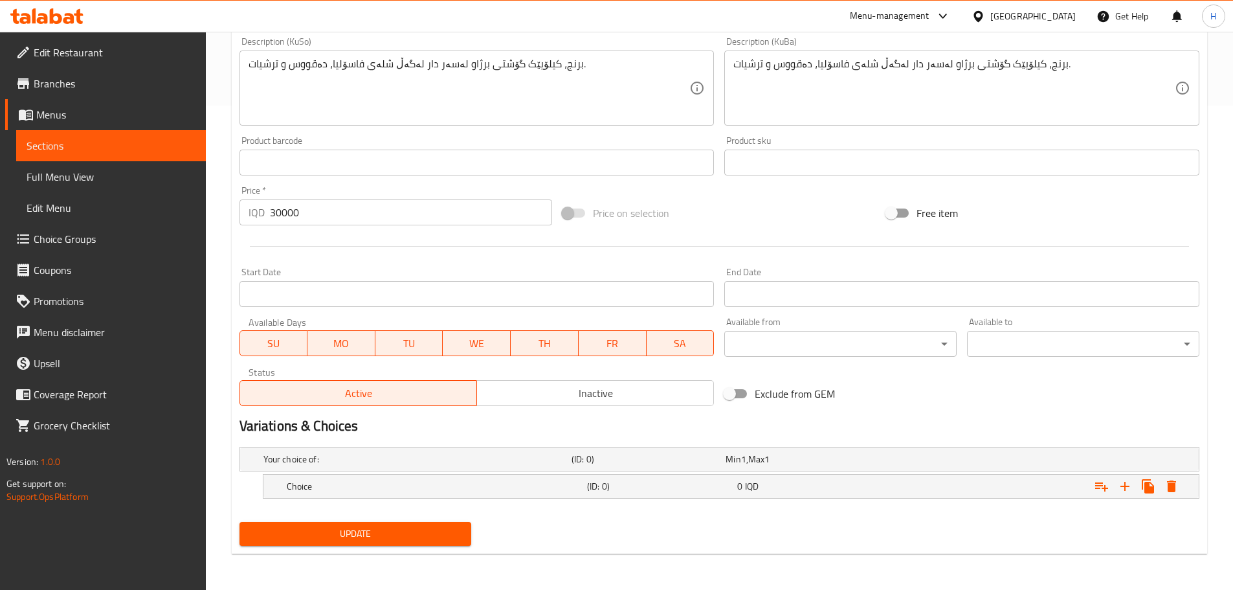
scroll to position [484, 0]
click at [341, 458] on h5 "Your choice of:" at bounding box center [415, 459] width 303 height 13
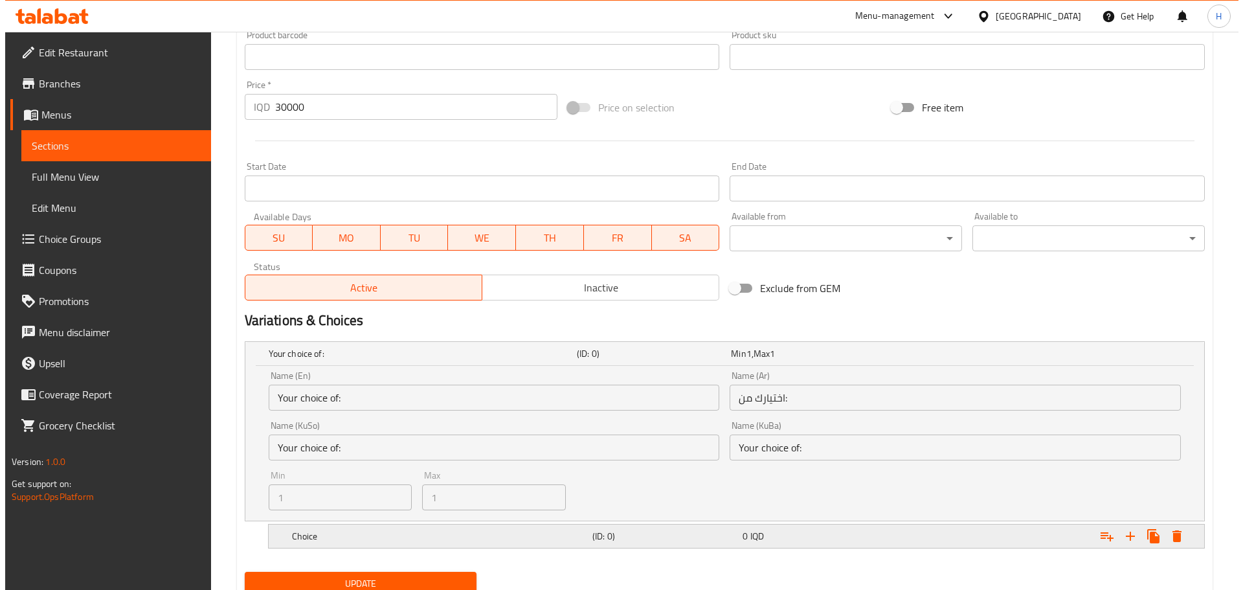
scroll to position [640, 0]
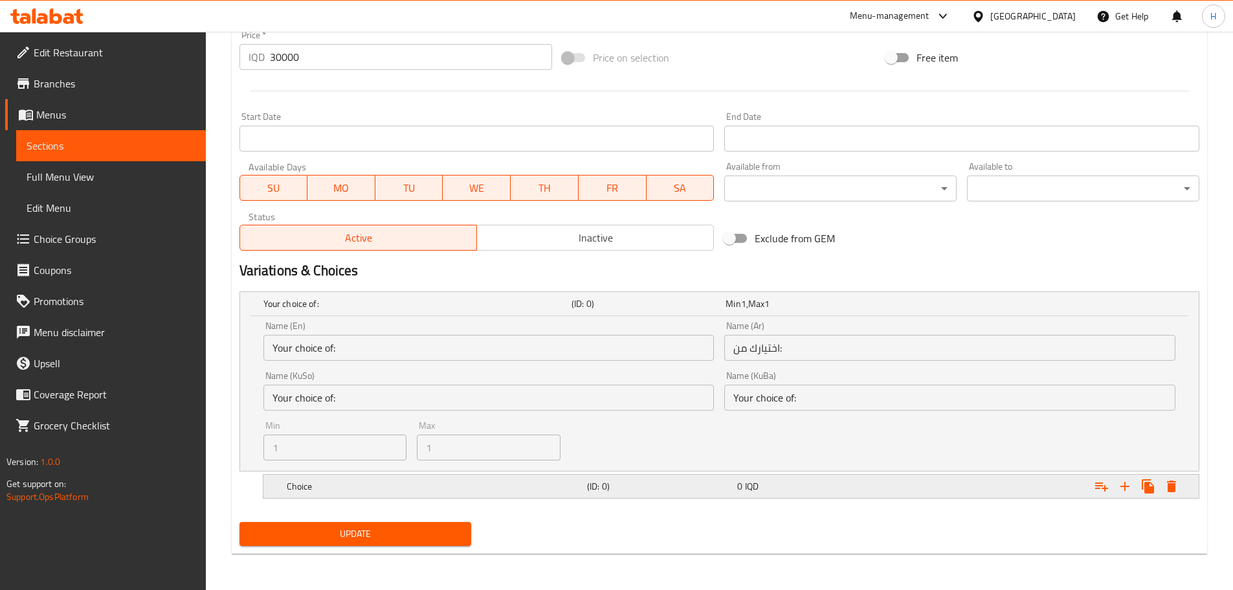
click at [721, 310] on h5 "(ID: 0)" at bounding box center [646, 303] width 149 height 13
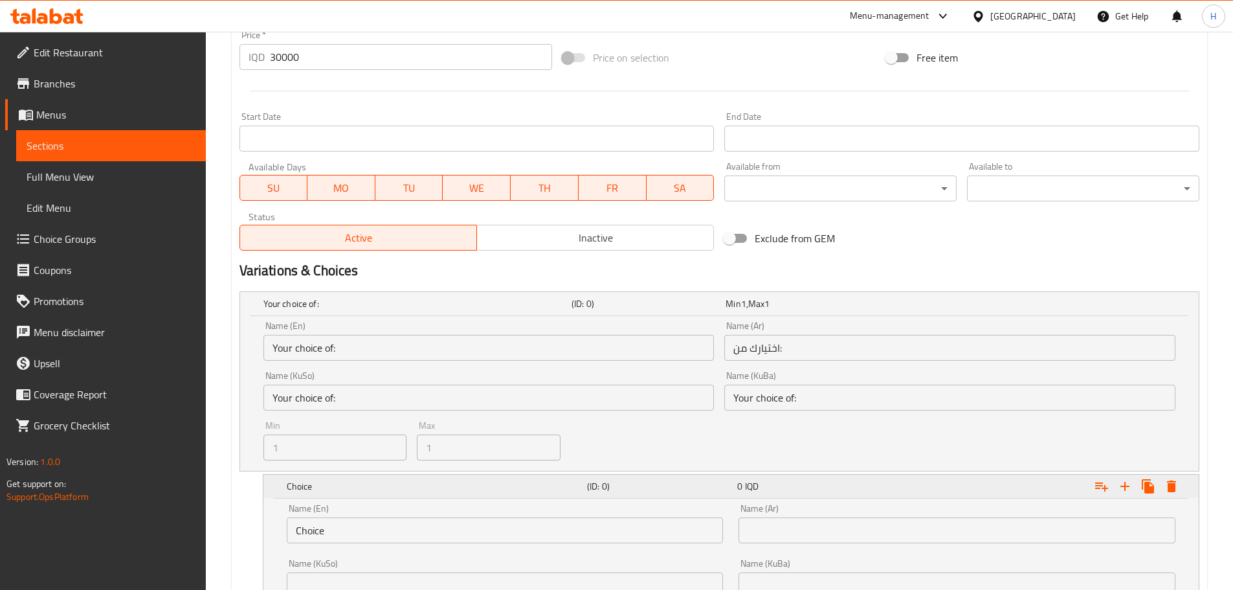
click at [721, 310] on h5 "(ID: 0)" at bounding box center [646, 303] width 149 height 13
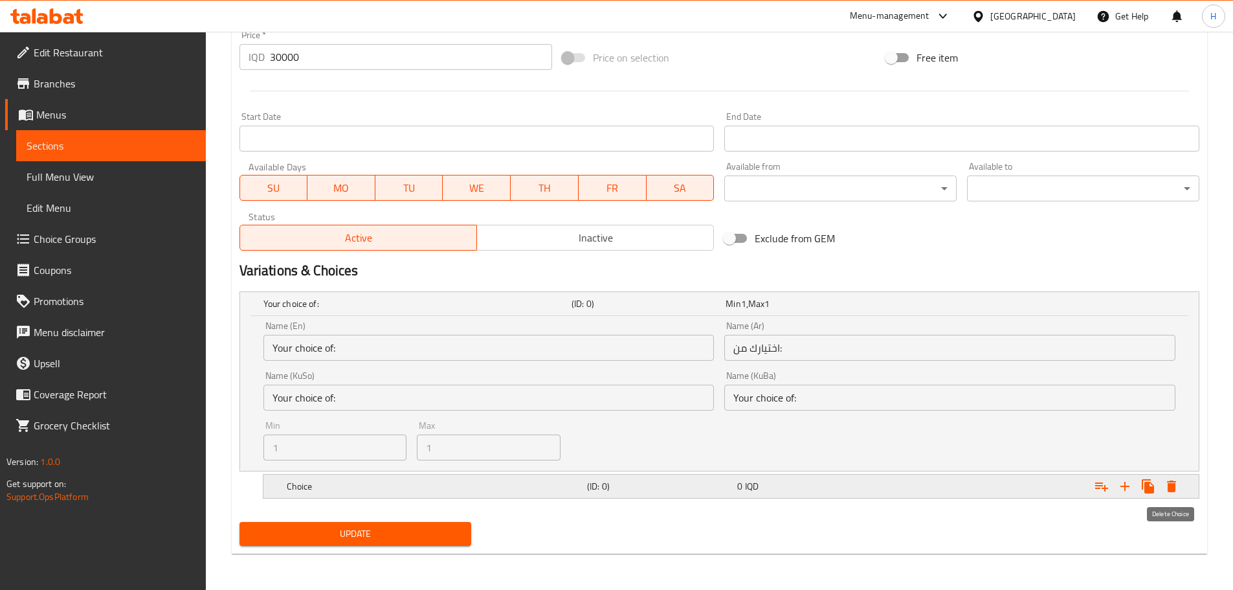
click at [1171, 479] on icon "Expand" at bounding box center [1172, 487] width 16 height 16
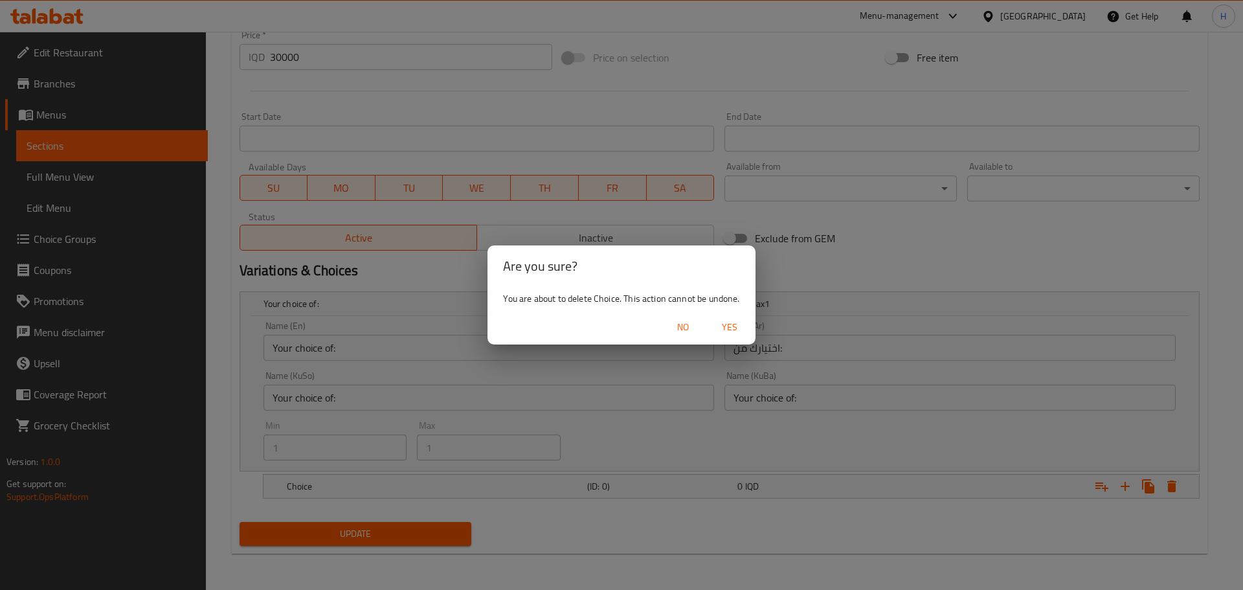
click at [732, 324] on span "Yes" at bounding box center [729, 327] width 31 height 16
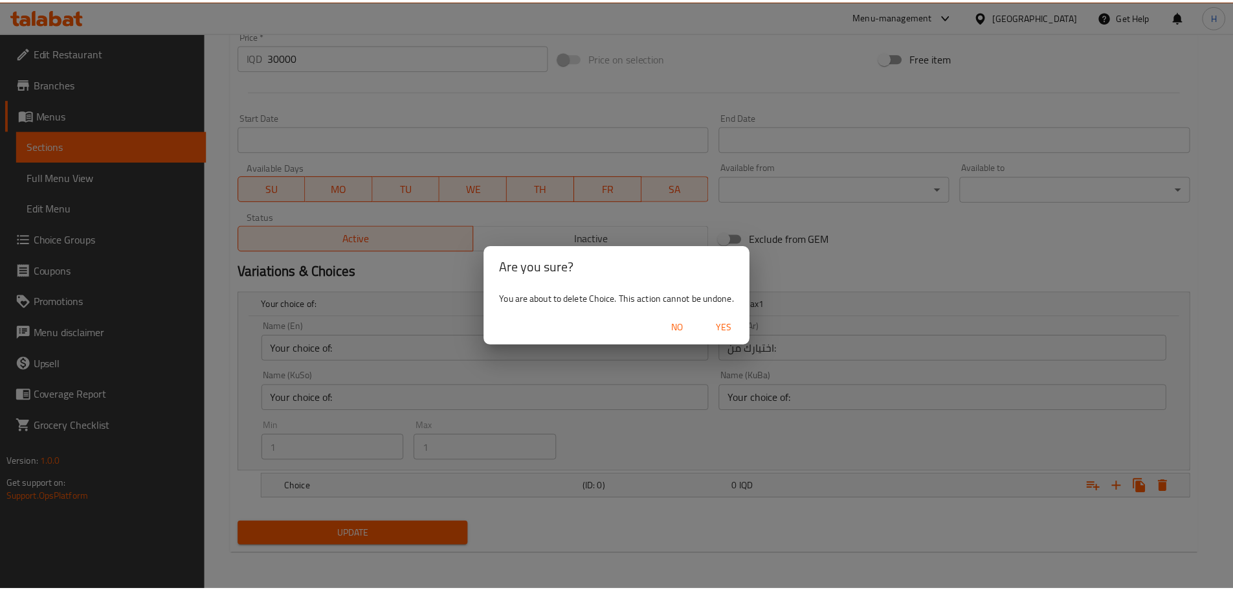
scroll to position [480, 0]
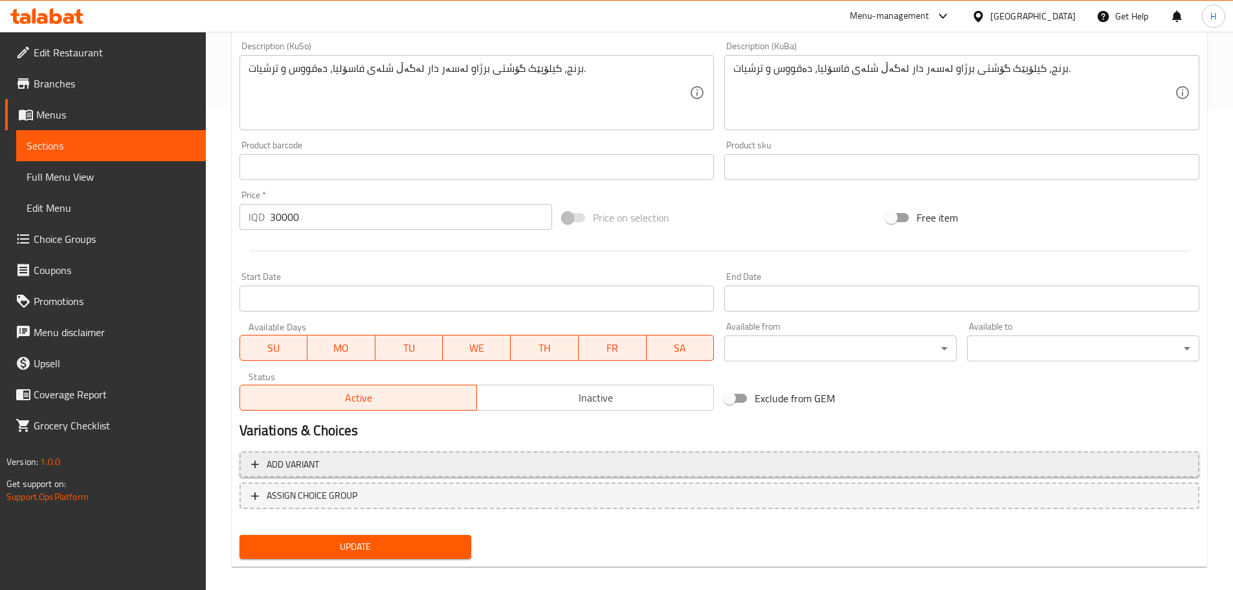
click at [336, 461] on span "Add variant" at bounding box center [719, 464] width 937 height 16
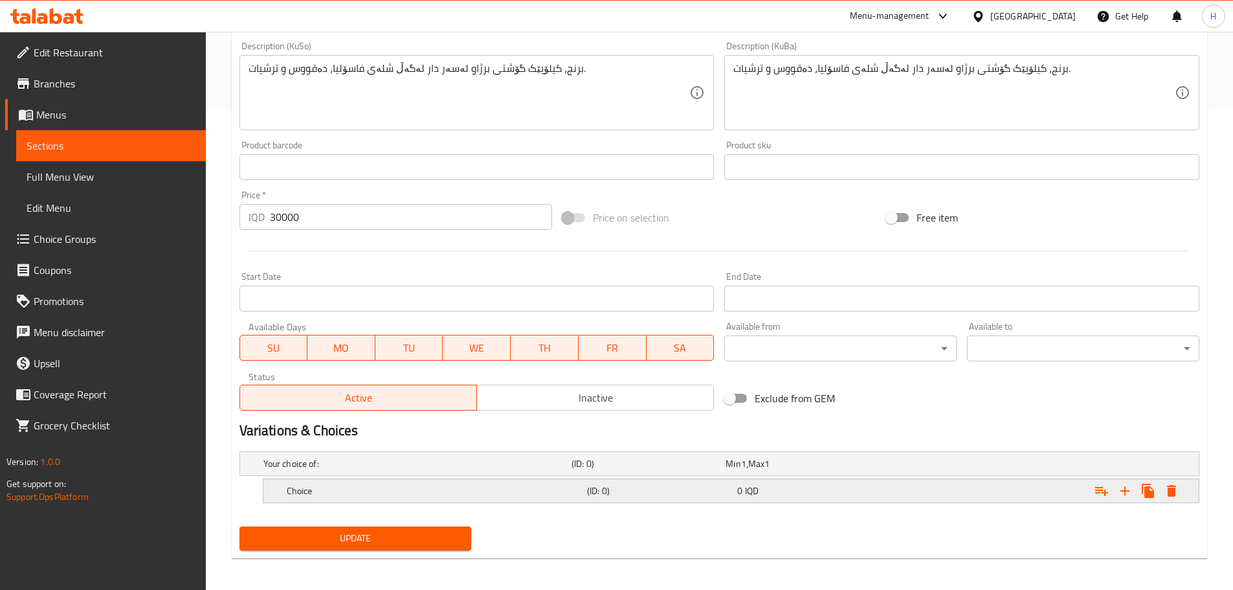
click at [1166, 484] on icon "Expand" at bounding box center [1172, 491] width 16 height 16
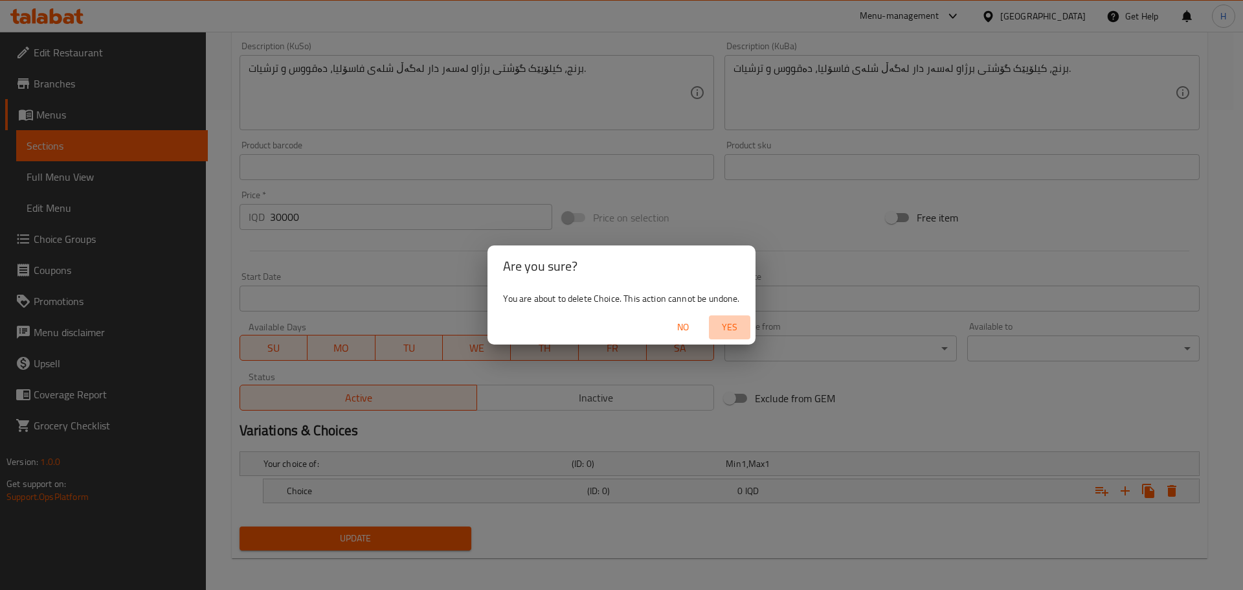
click at [730, 316] on button "Yes" at bounding box center [729, 327] width 41 height 24
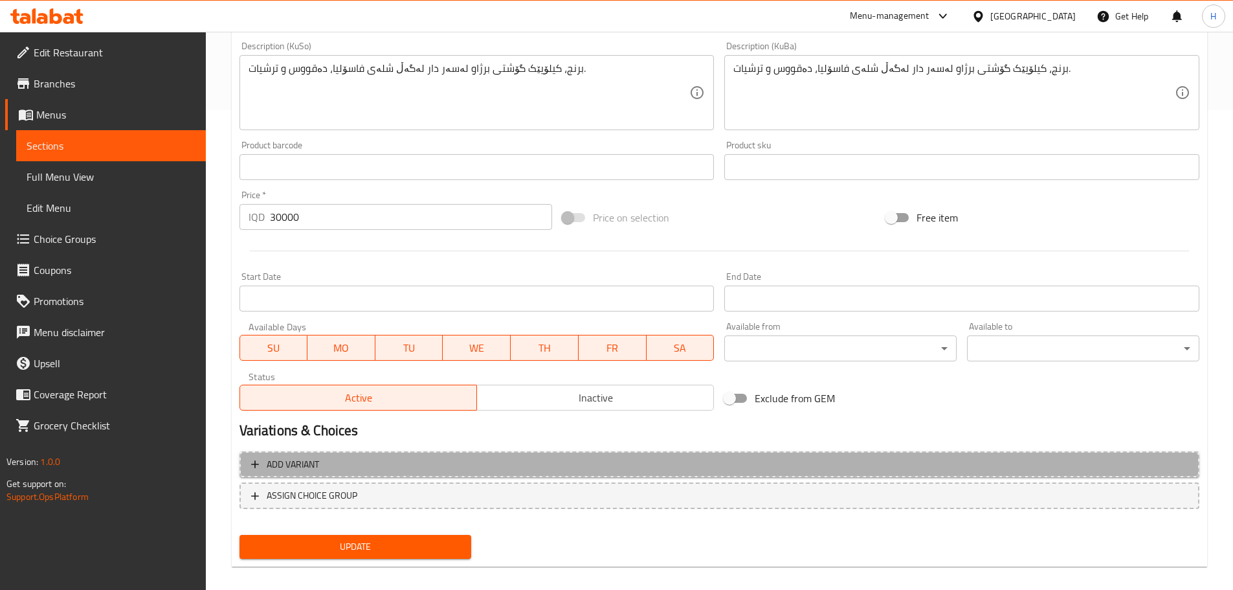
click at [297, 462] on span "Add variant" at bounding box center [293, 464] width 52 height 16
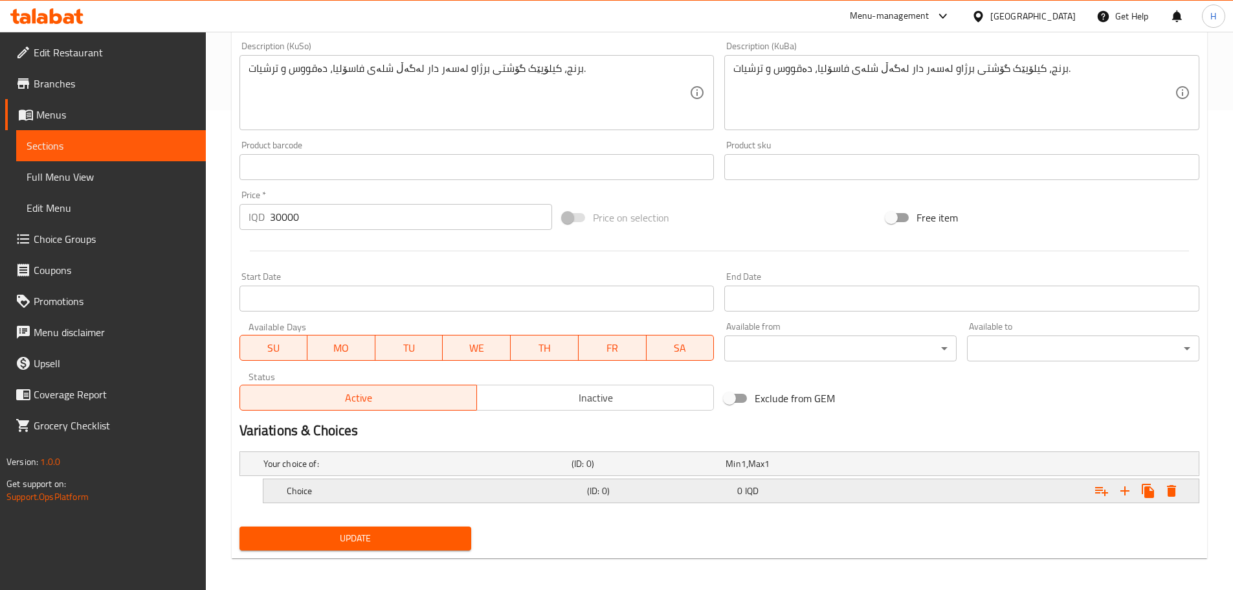
click at [311, 470] on h5 "Choice" at bounding box center [415, 463] width 303 height 13
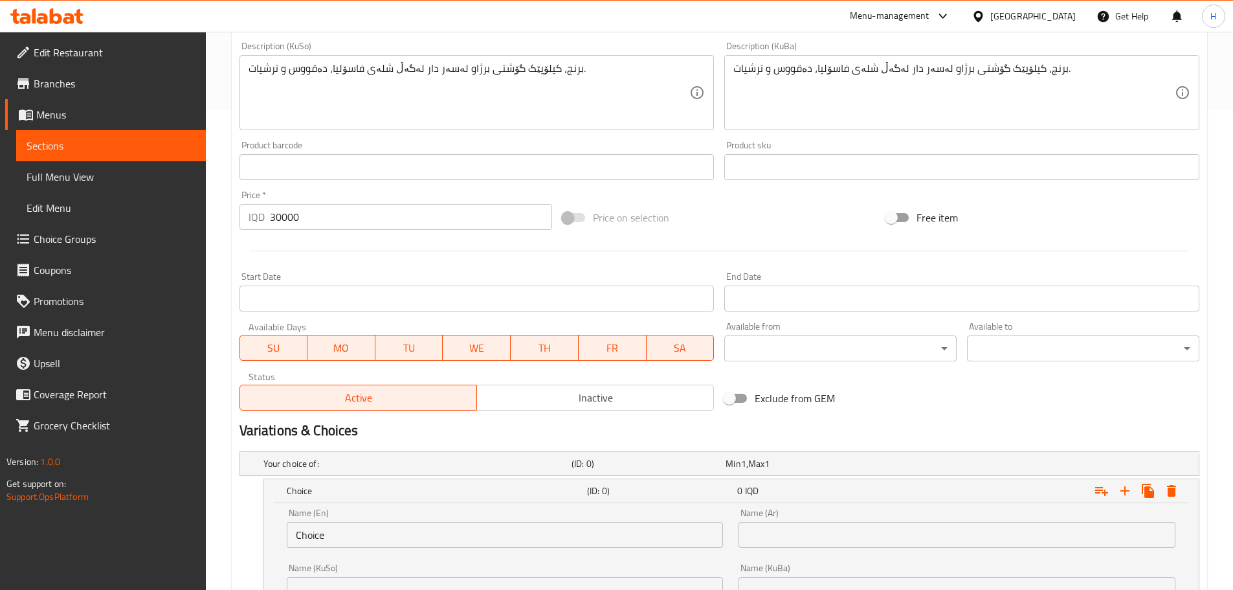
click at [322, 535] on input "Choice" at bounding box center [505, 535] width 437 height 26
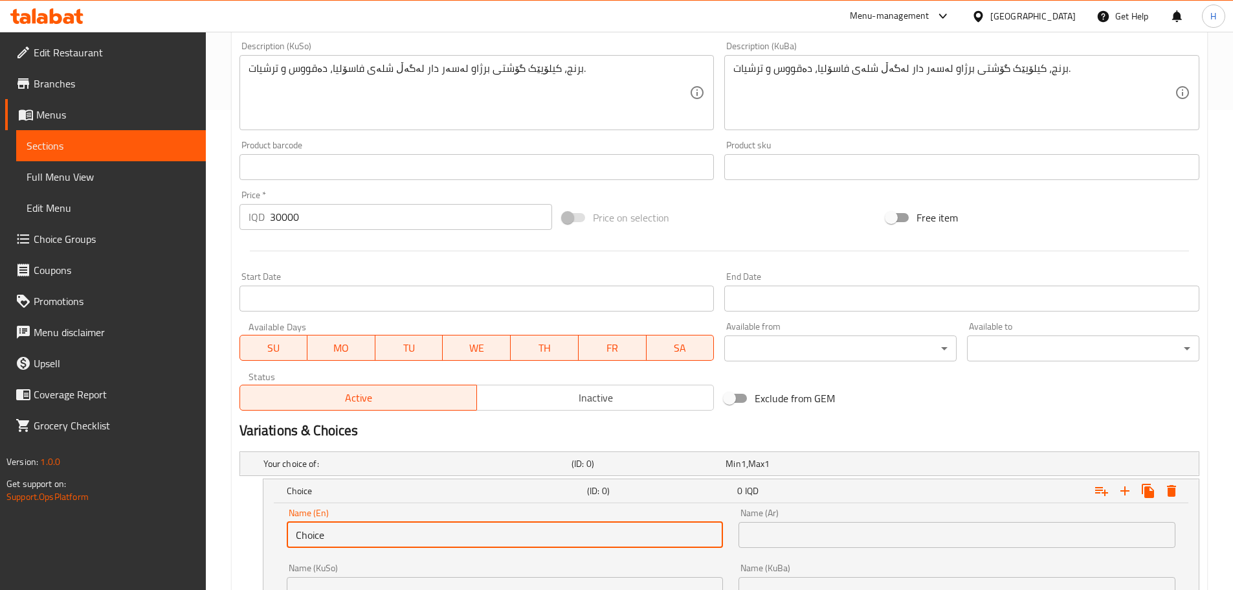
click at [322, 535] on input "Choice" at bounding box center [505, 535] width 437 height 26
type input "H"
type input "K"
type input "k"
type input "Kilo"
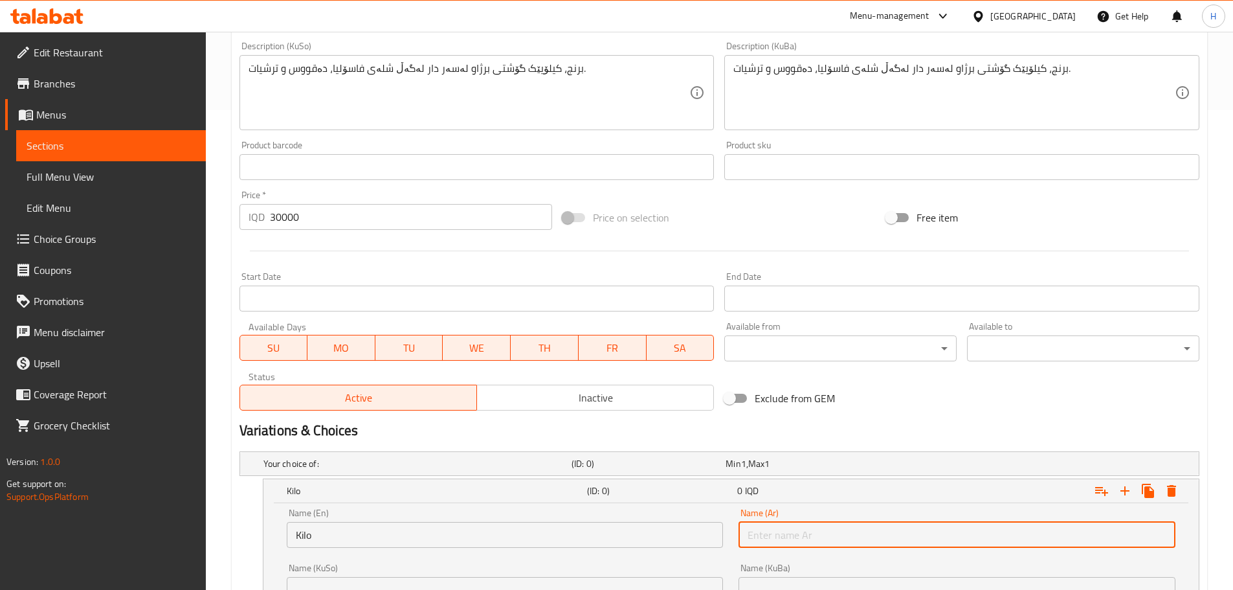
click at [787, 528] on input "text" at bounding box center [957, 535] width 437 height 26
type input ";"
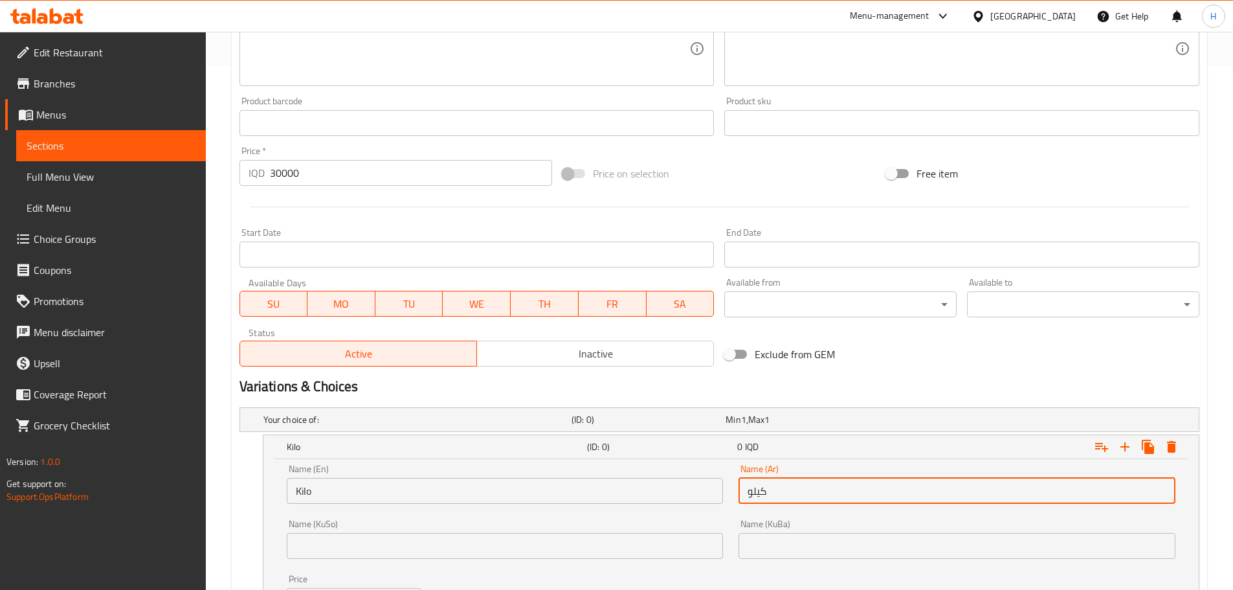
scroll to position [524, 0]
type input "كيلو"
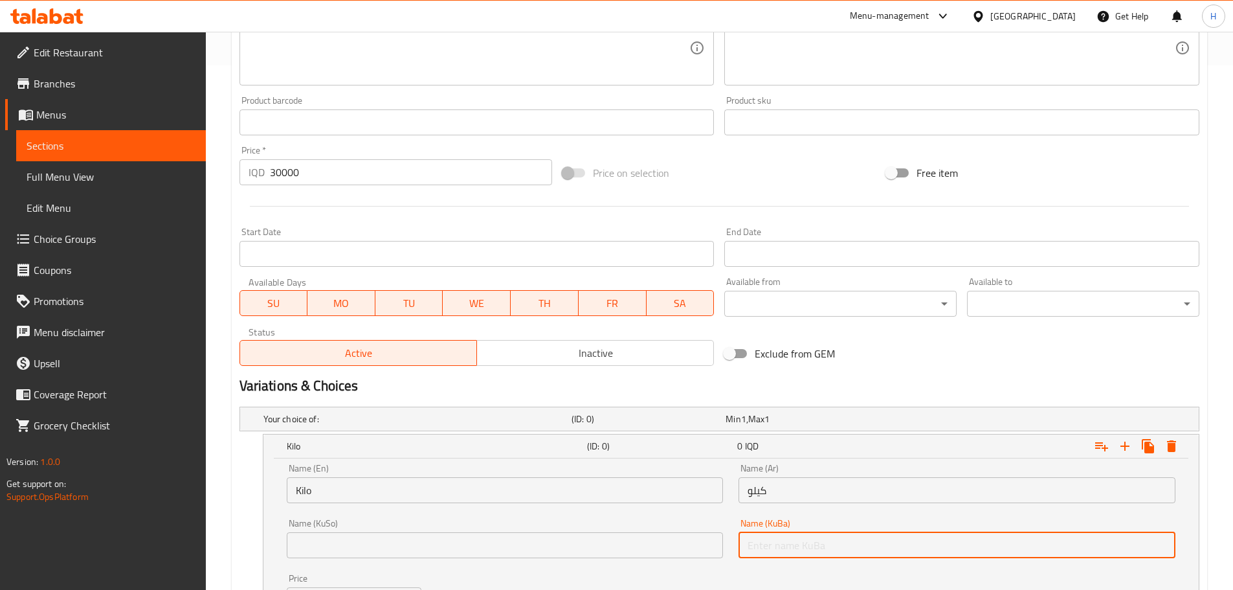
click at [794, 535] on input "text" at bounding box center [957, 545] width 437 height 26
type input "كيلو"
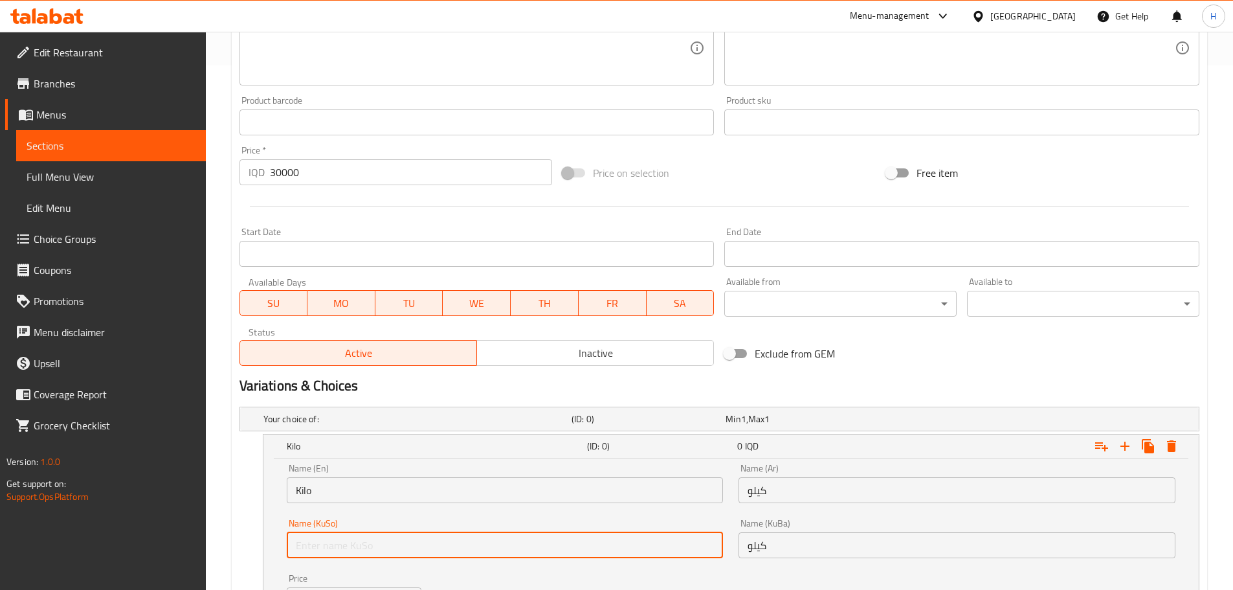
click at [697, 546] on input "text" at bounding box center [505, 545] width 437 height 26
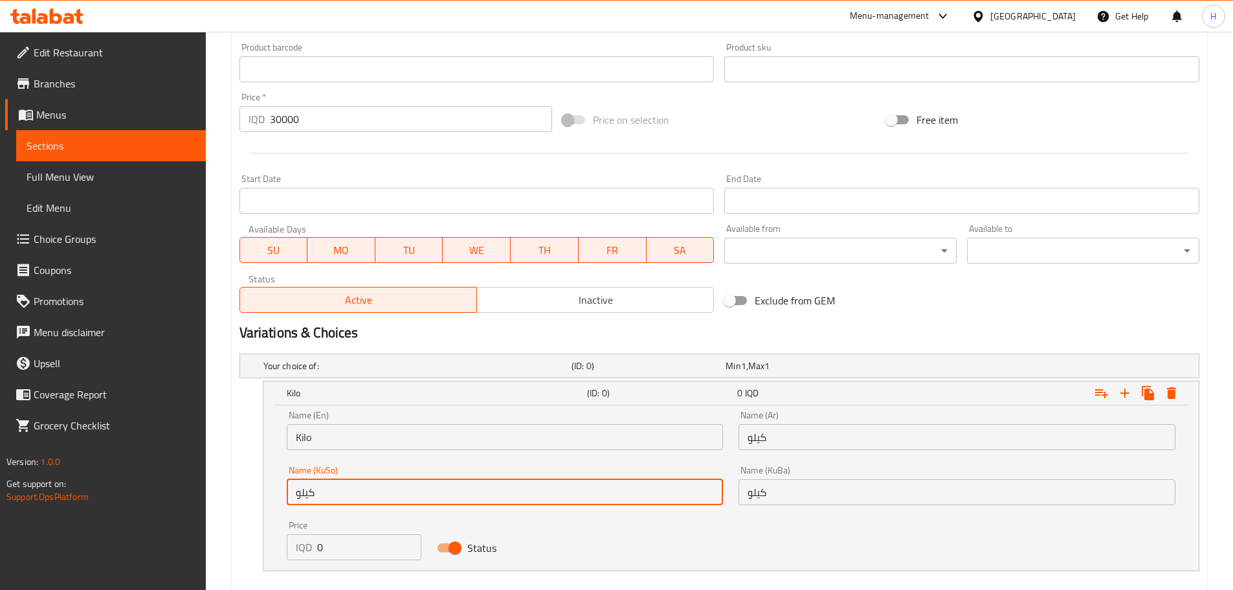
scroll to position [650, 0]
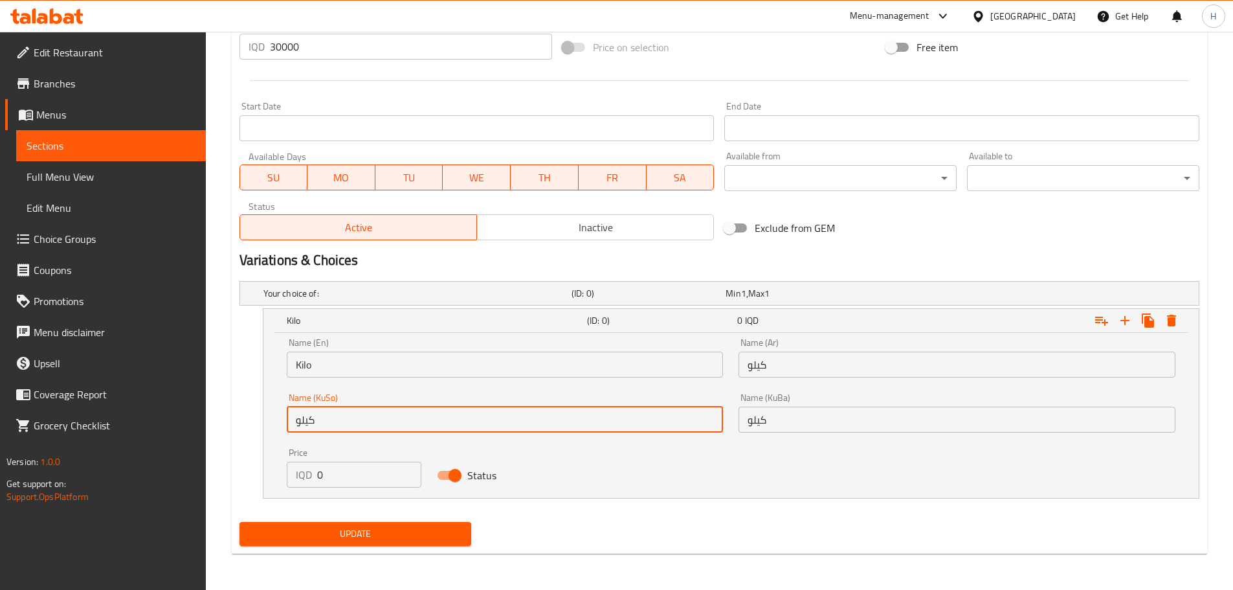
type input "كيلو"
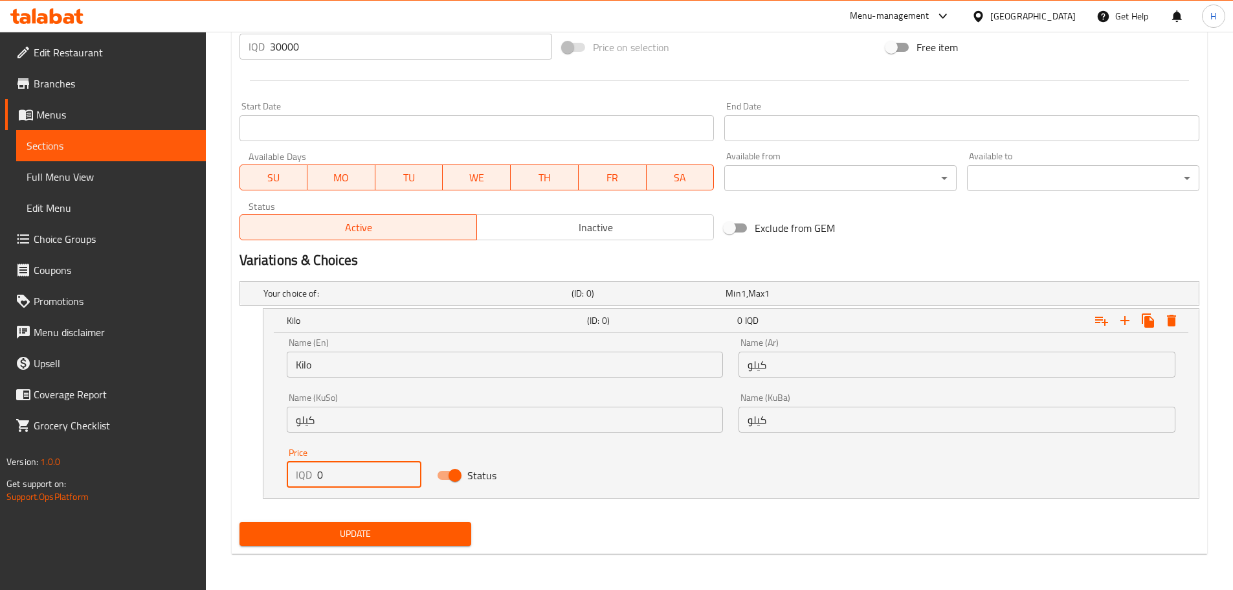
drag, startPoint x: 328, startPoint y: 473, endPoint x: 310, endPoint y: 473, distance: 17.5
click at [310, 473] on div "IQD 0 Price" at bounding box center [354, 475] width 135 height 26
type input "30000"
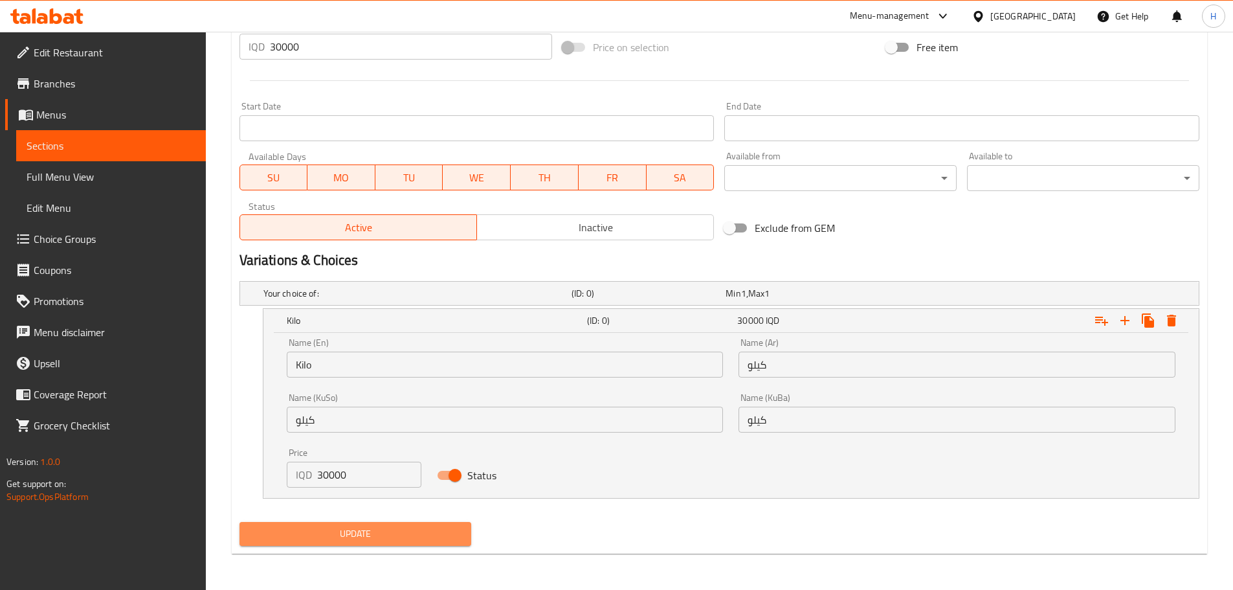
click at [374, 535] on span "Update" at bounding box center [356, 534] width 212 height 16
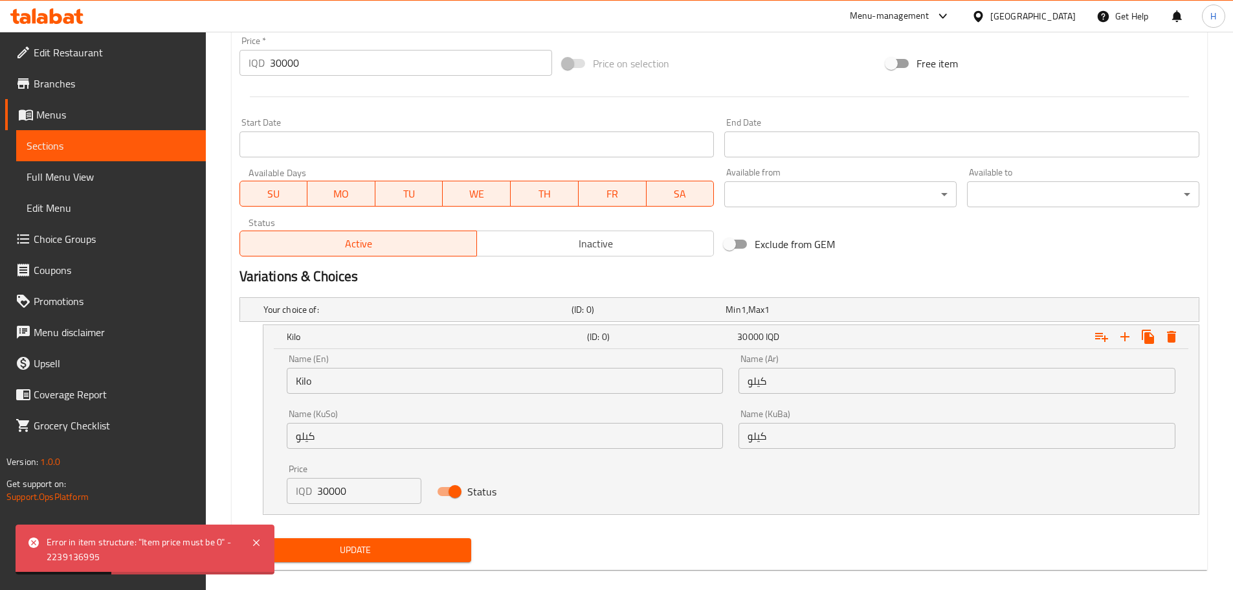
scroll to position [391, 0]
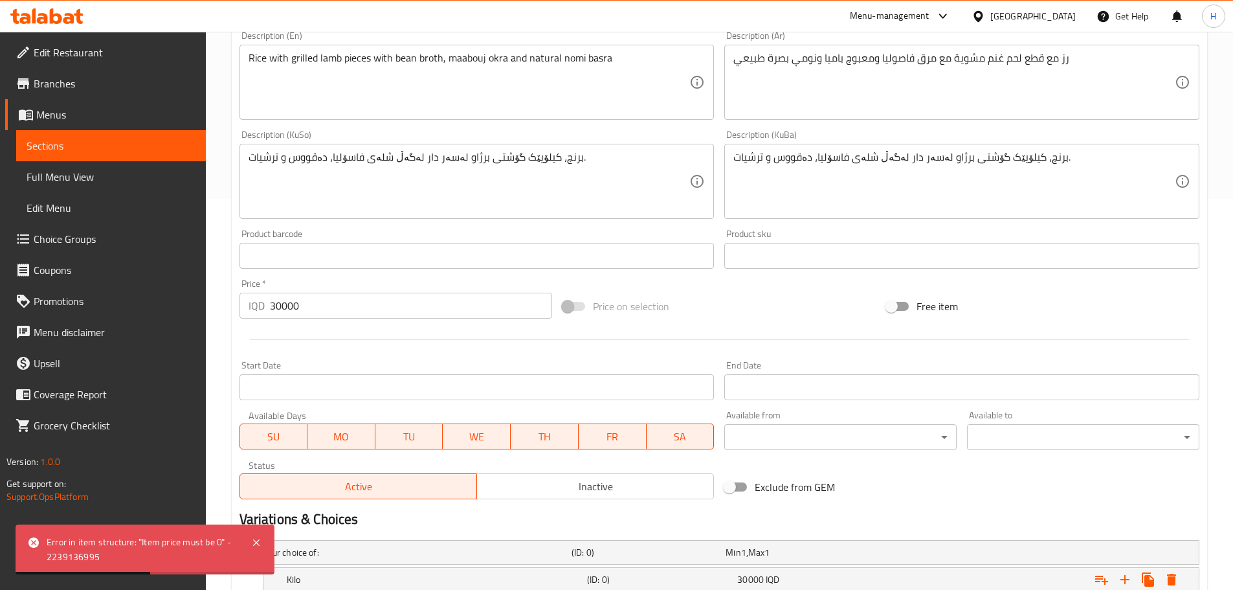
click at [280, 306] on input "30000" at bounding box center [411, 306] width 283 height 26
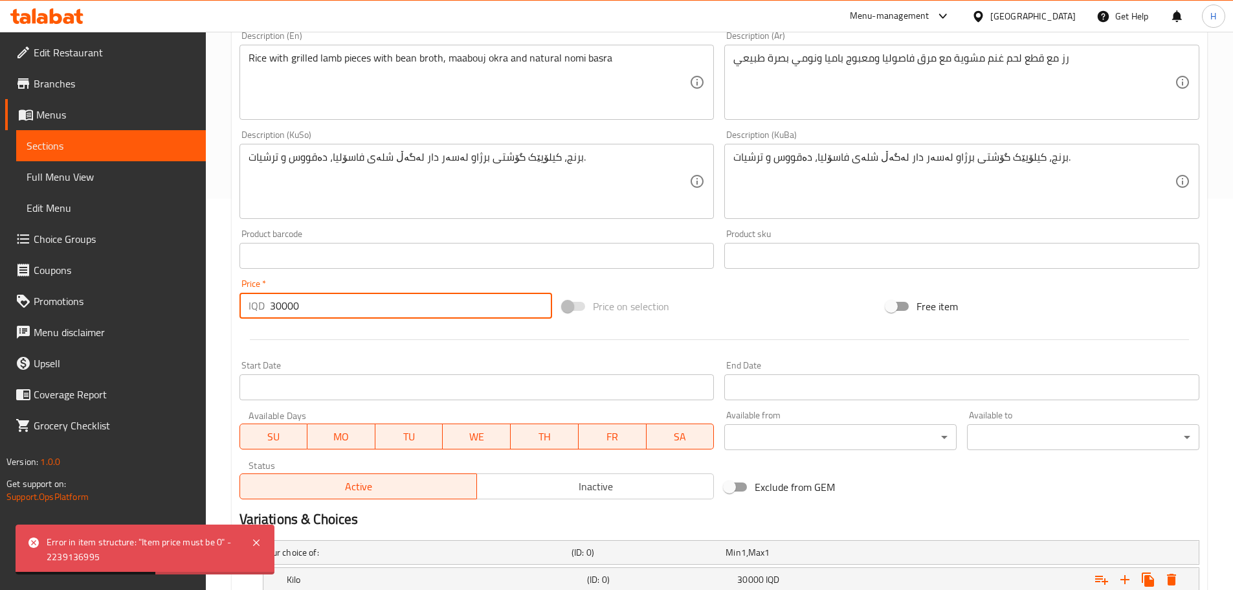
click at [280, 306] on input "30000" at bounding box center [411, 306] width 283 height 26
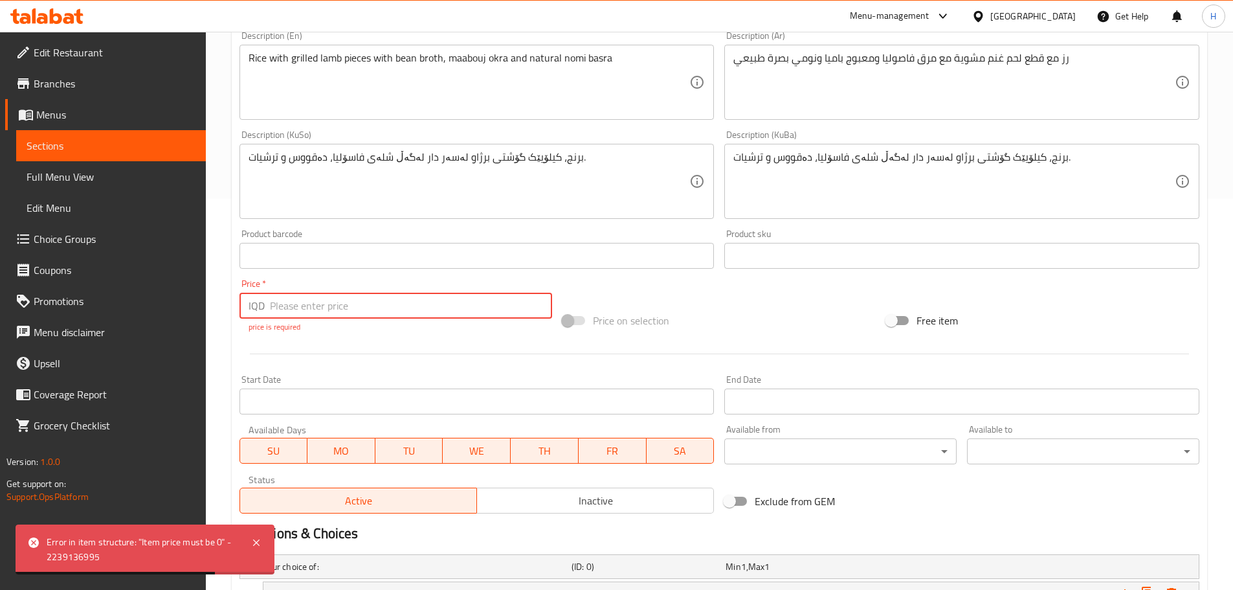
click at [323, 340] on div at bounding box center [719, 354] width 971 height 32
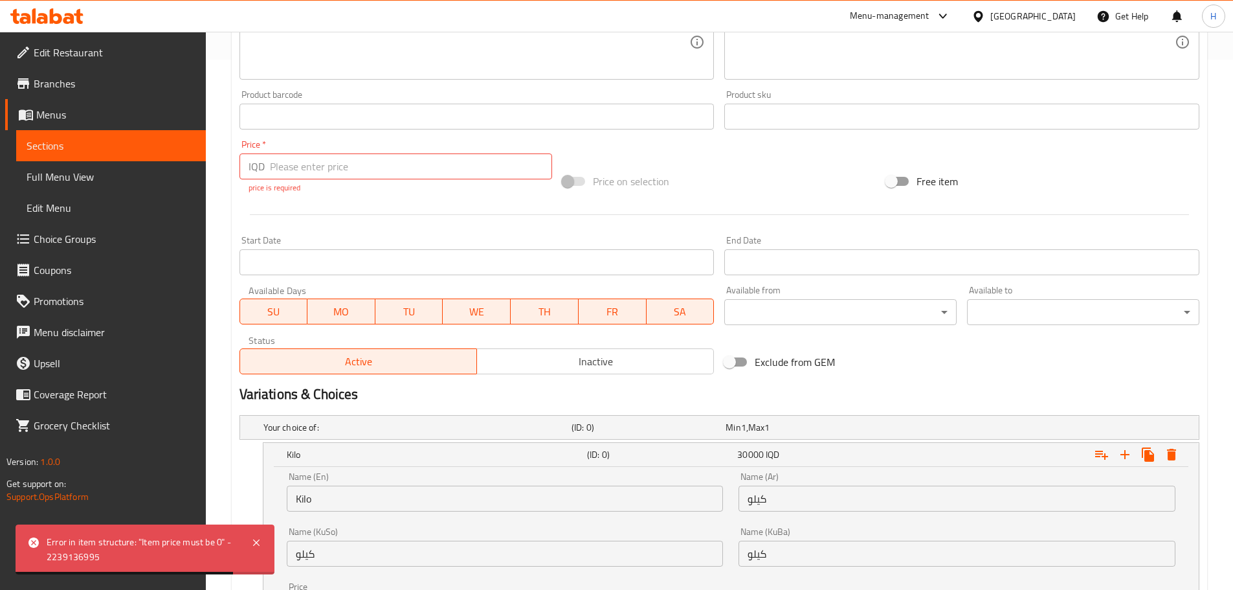
scroll to position [664, 0]
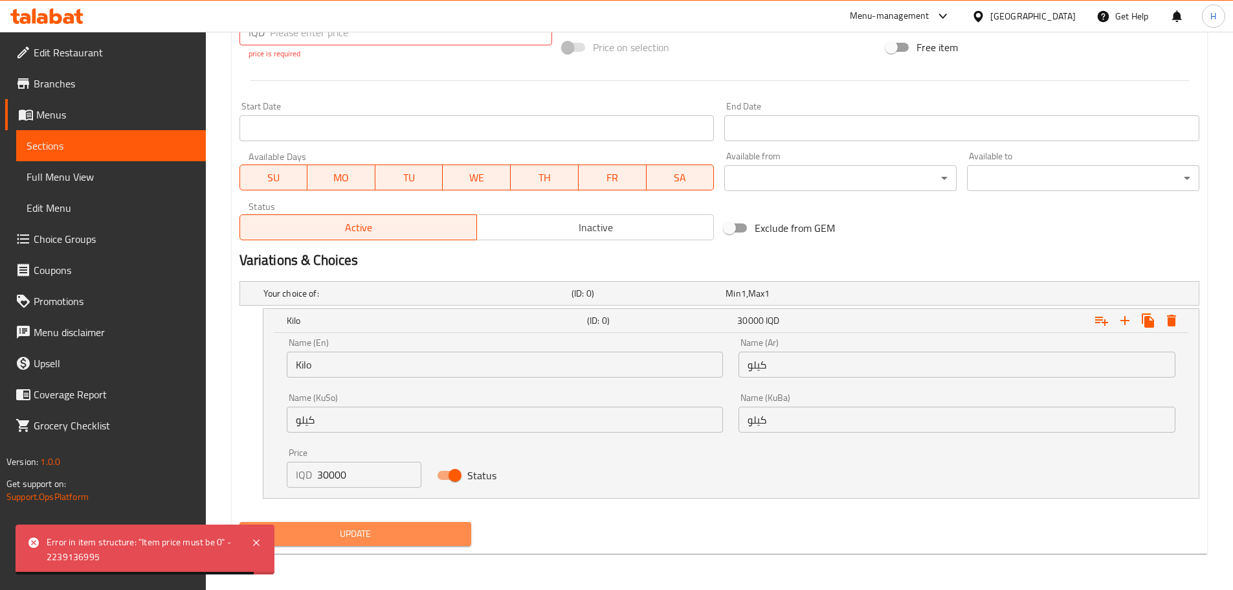
click at [396, 540] on span "Update" at bounding box center [356, 534] width 212 height 16
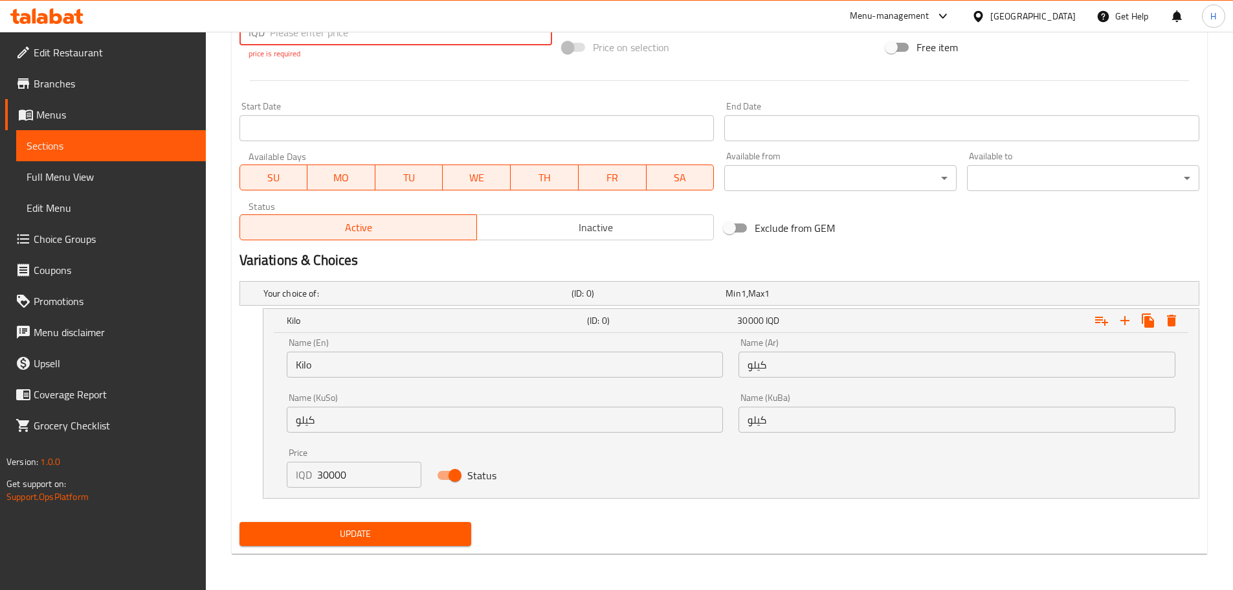
click at [296, 536] on span "Update" at bounding box center [356, 534] width 212 height 16
click at [1131, 318] on icon "Expand" at bounding box center [1126, 321] width 16 height 16
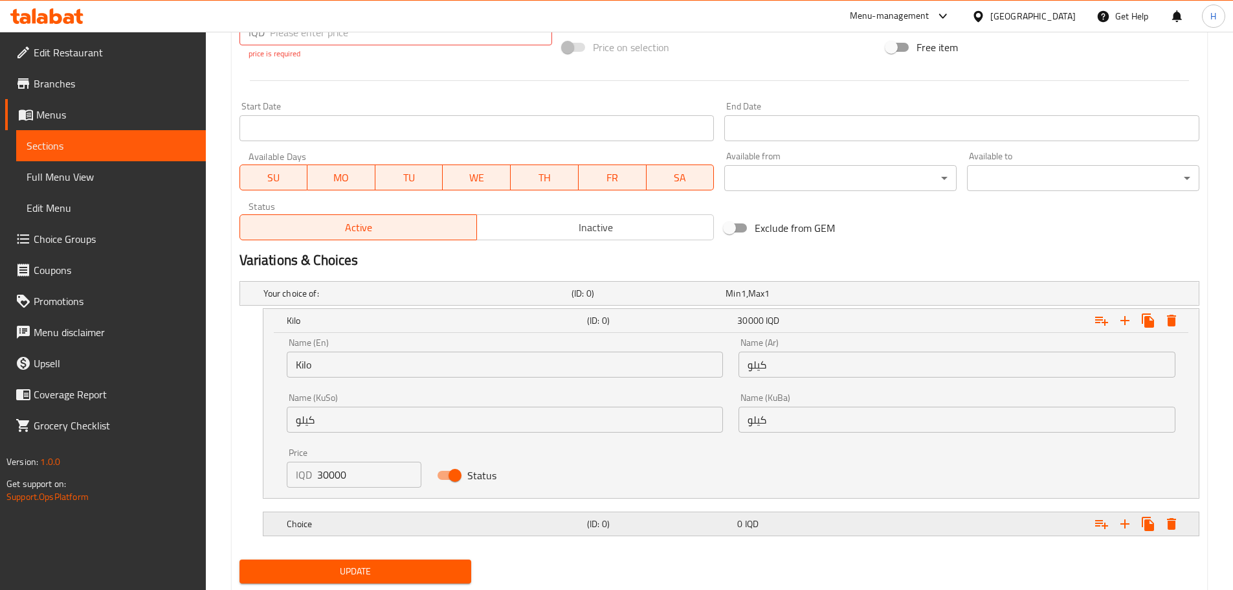
click at [451, 300] on h5 "Choice" at bounding box center [415, 293] width 303 height 13
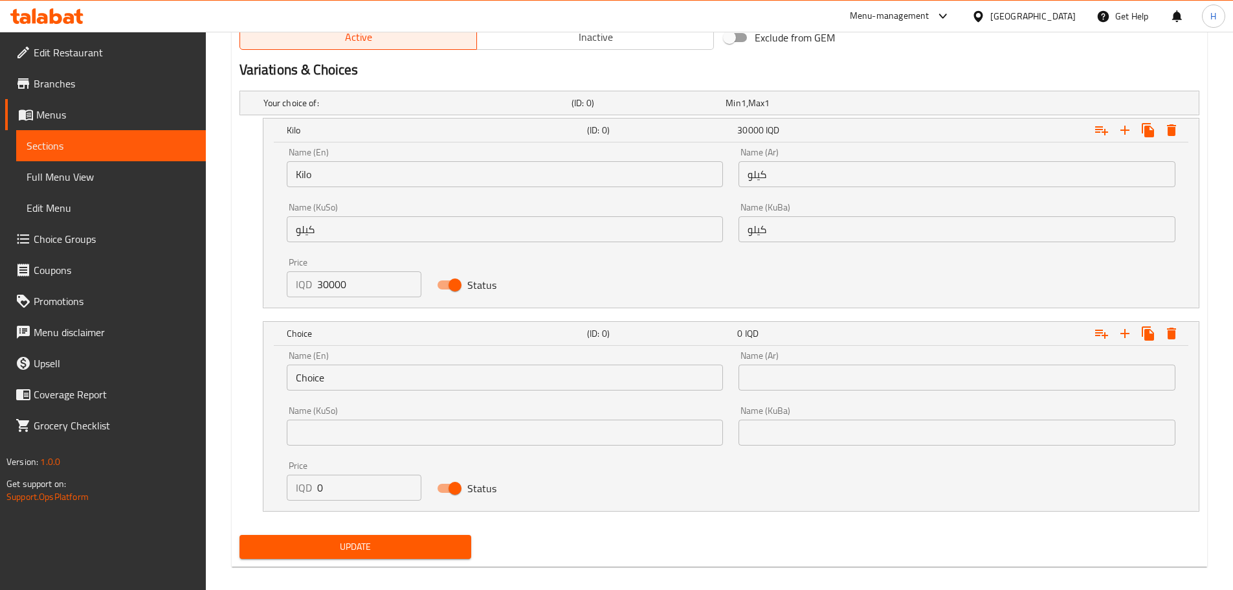
scroll to position [859, 0]
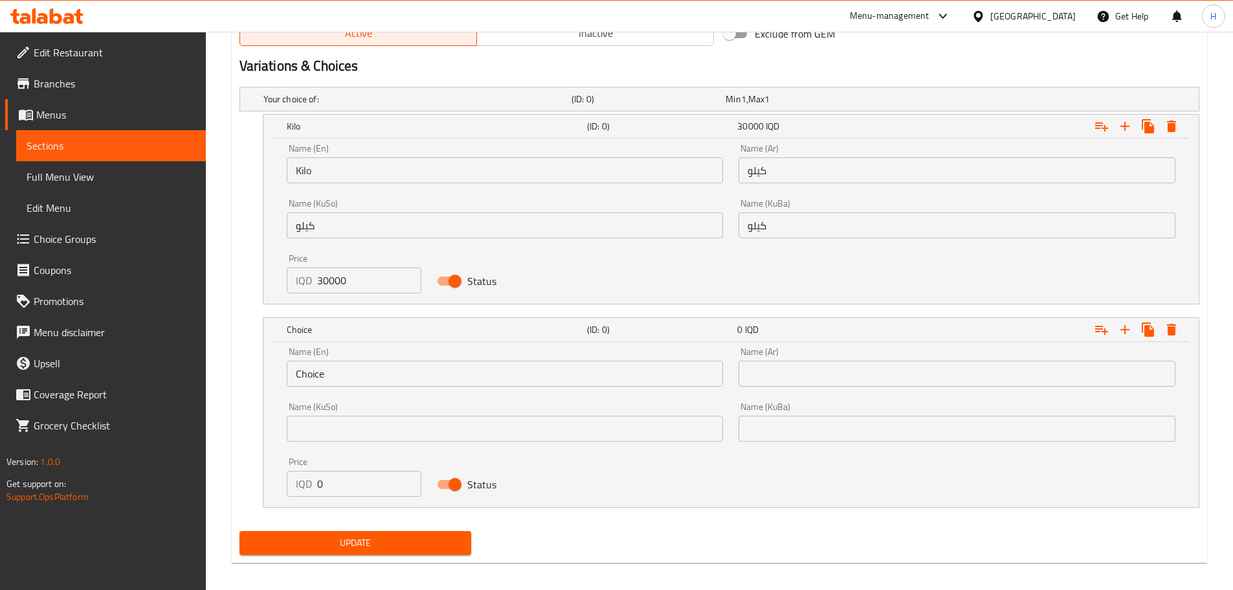
click at [333, 377] on input "Choice" at bounding box center [505, 374] width 437 height 26
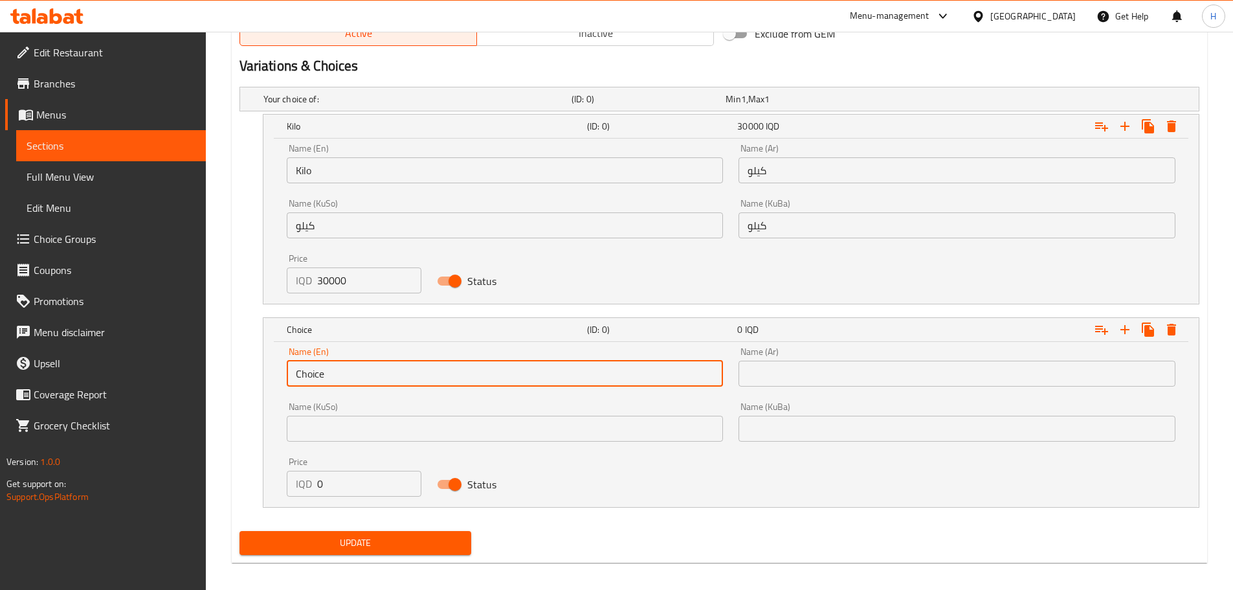
drag, startPoint x: 333, startPoint y: 377, endPoint x: 288, endPoint y: 368, distance: 45.7
click at [291, 374] on input "Choice" at bounding box center [505, 374] width 437 height 26
type input "ا"
click at [791, 369] on input "text" at bounding box center [957, 374] width 437 height 26
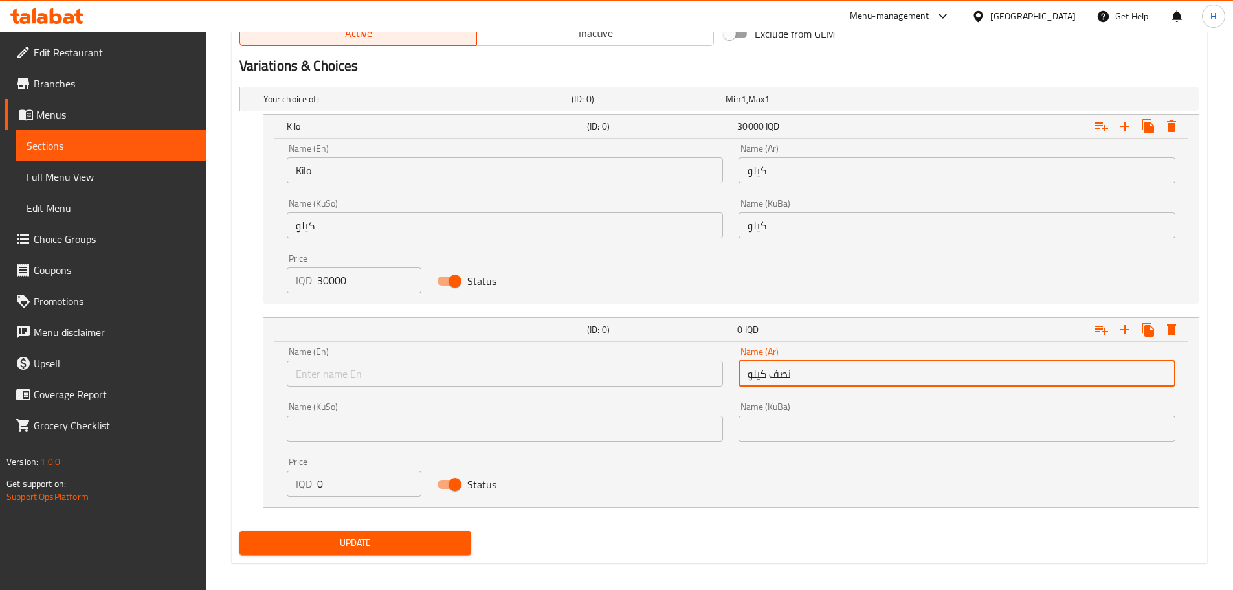
click at [796, 368] on input "نصف كيلو" at bounding box center [957, 374] width 437 height 26
paste input "Chicken"
click at [804, 378] on input "Chicken" at bounding box center [957, 374] width 437 height 26
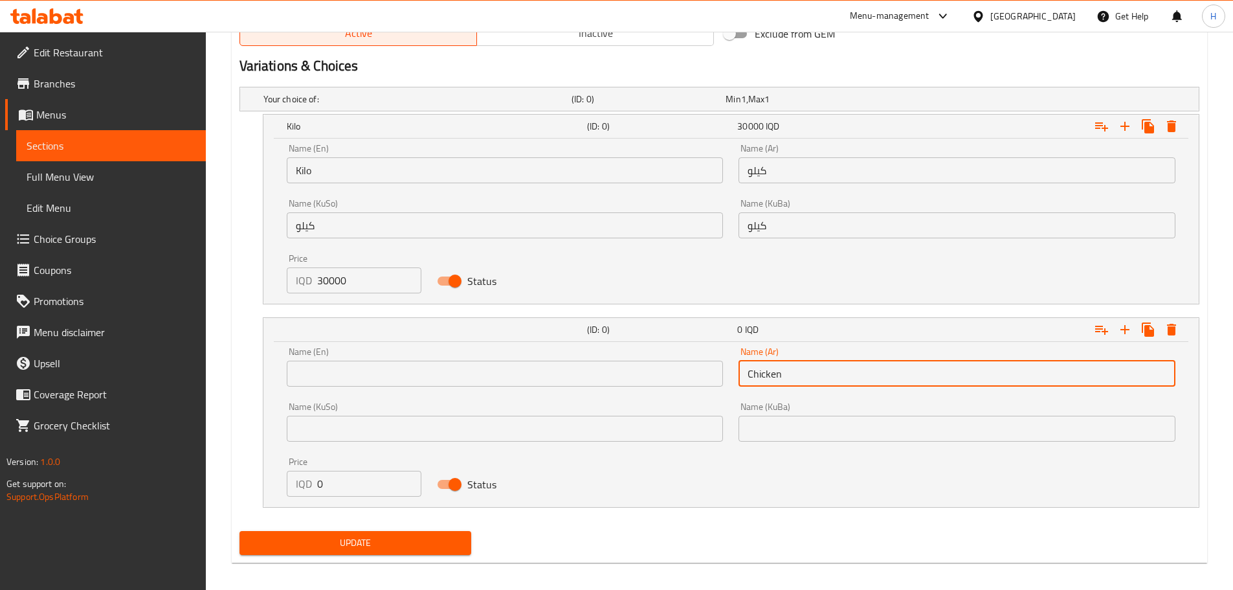
click at [804, 378] on input "Chicken" at bounding box center [957, 374] width 437 height 26
click at [804, 378] on input "نصف كيلو" at bounding box center [957, 374] width 437 height 26
paste input "Chicken"
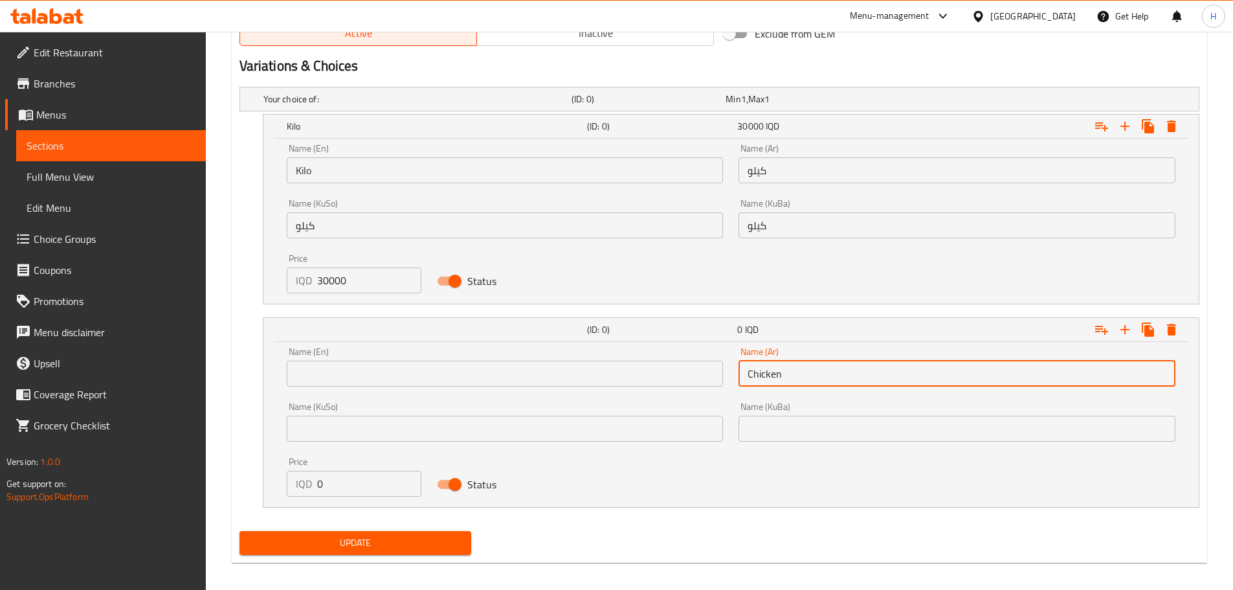
click at [784, 376] on input "Chicken" at bounding box center [957, 374] width 437 height 26
click at [784, 376] on input "نصف كيلو" at bounding box center [957, 374] width 437 height 26
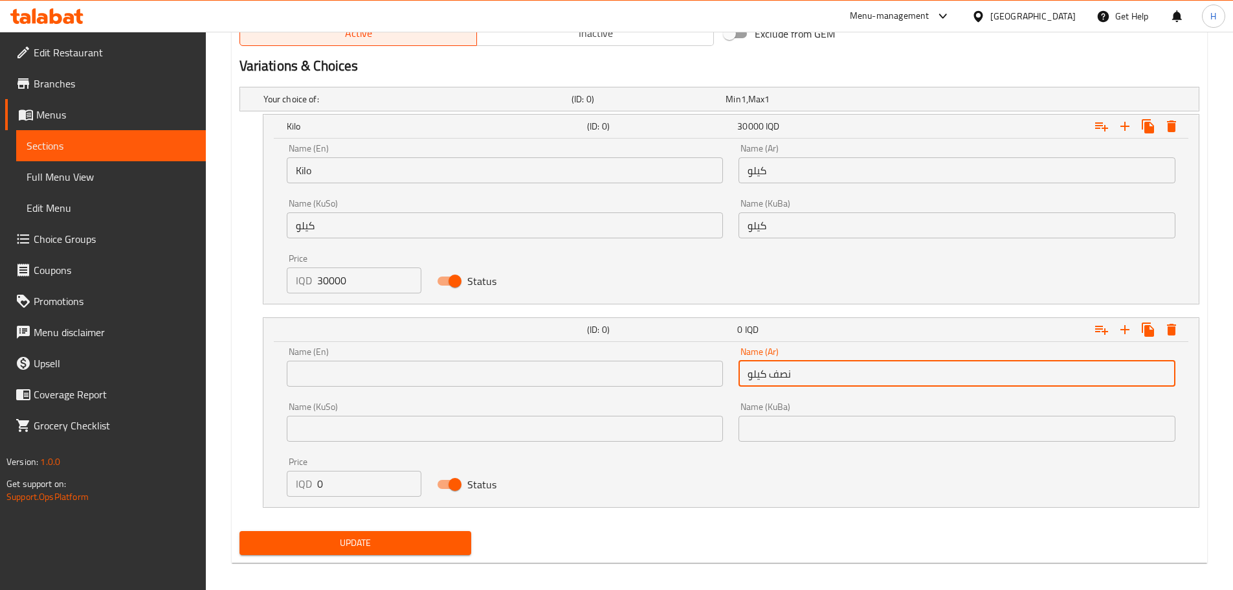
type input "نصف كيلو"
click at [798, 431] on input "text" at bounding box center [957, 429] width 437 height 26
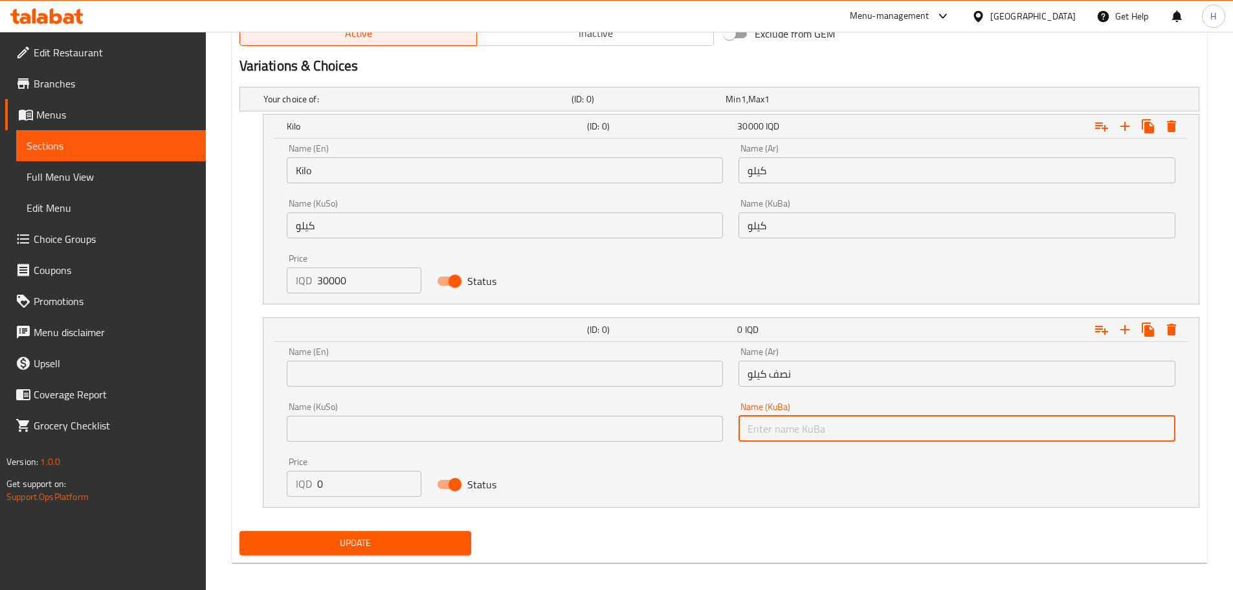
paste input "نصف كيلو"
type input "نصف كيلو"
click at [616, 431] on input "text" at bounding box center [505, 429] width 437 height 26
paste input "نصف كيلو"
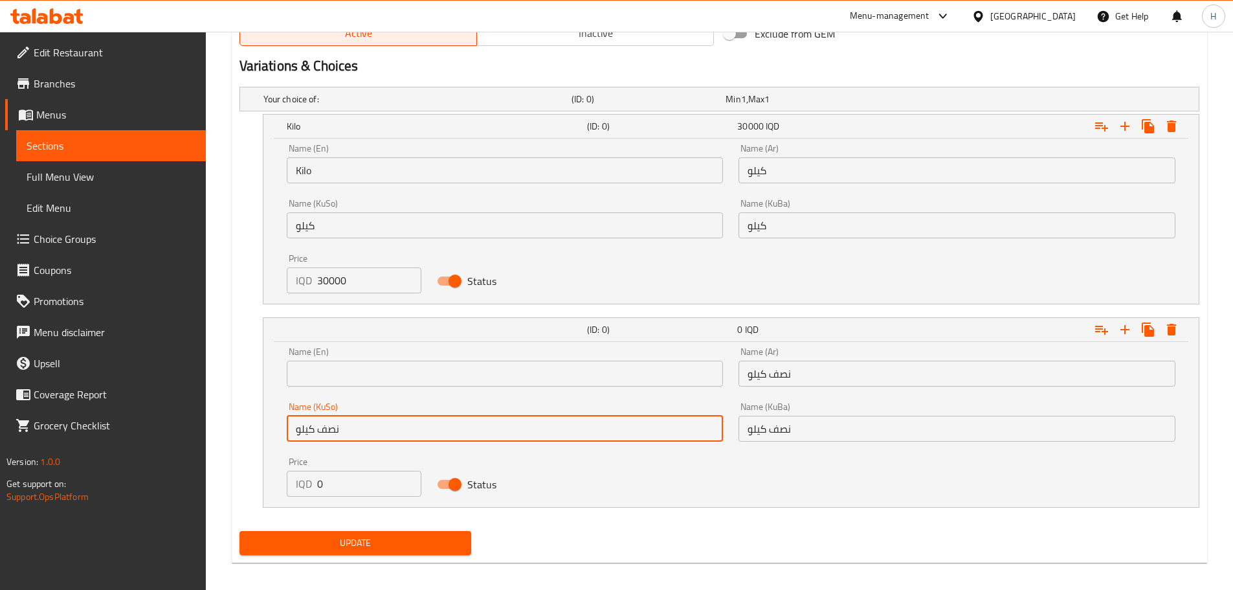
type input "نصف كيلو"
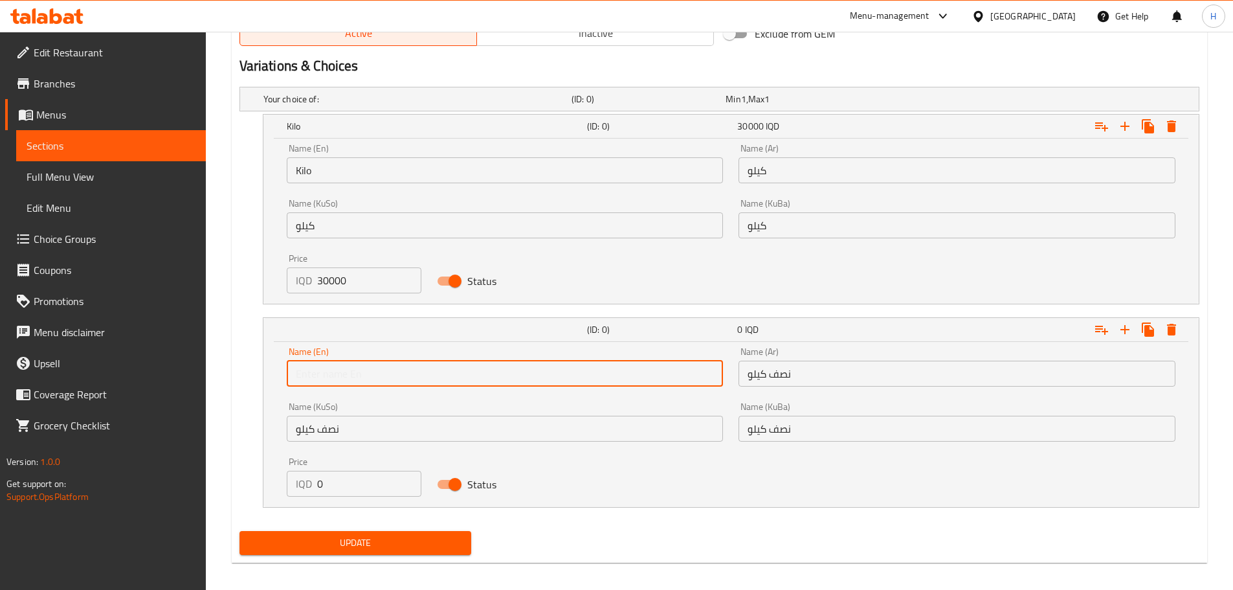
click at [464, 367] on input "text" at bounding box center [505, 374] width 437 height 26
type input "Half kilo"
click at [429, 535] on span "Update" at bounding box center [356, 543] width 212 height 16
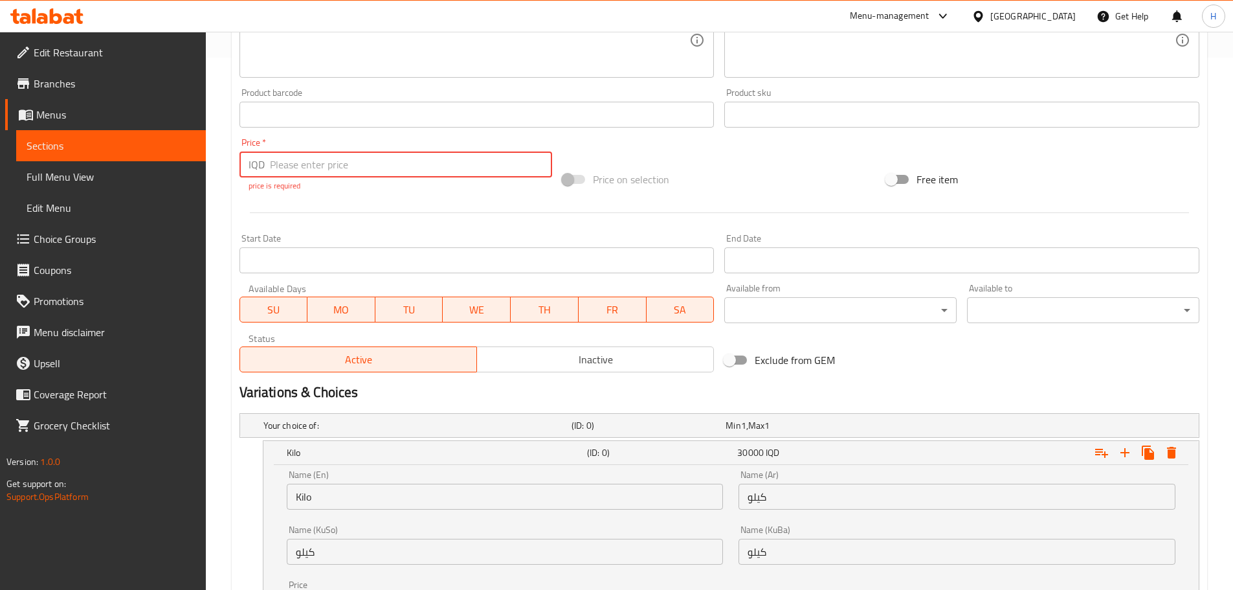
scroll to position [532, 0]
click at [282, 168] on input "number" at bounding box center [411, 165] width 283 height 26
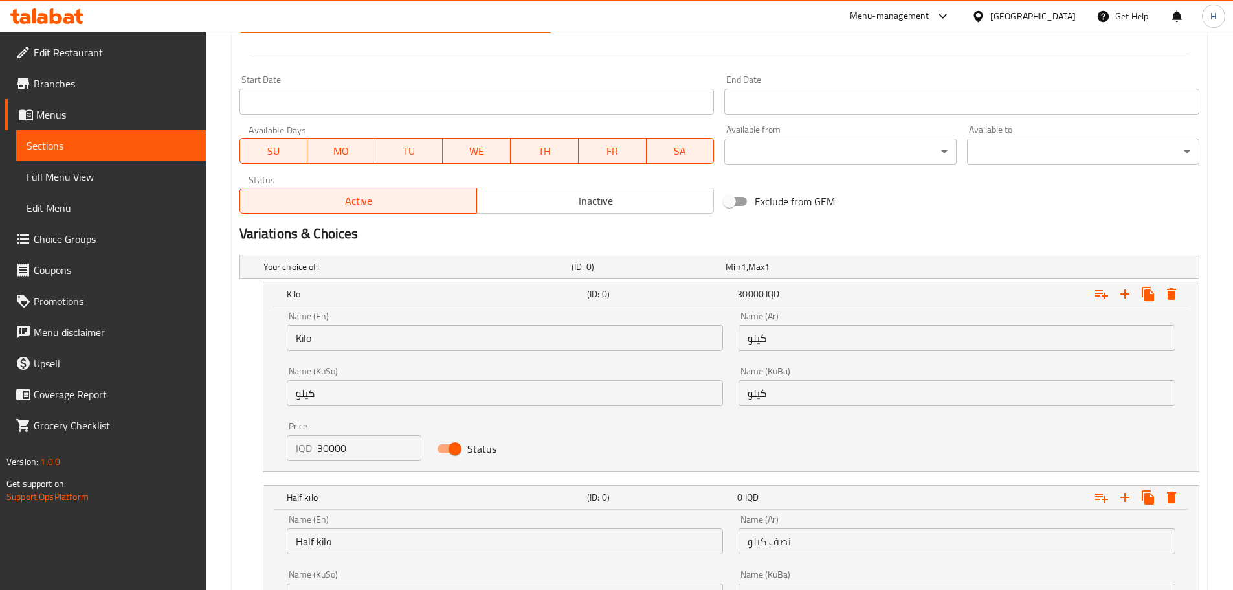
scroll to position [853, 0]
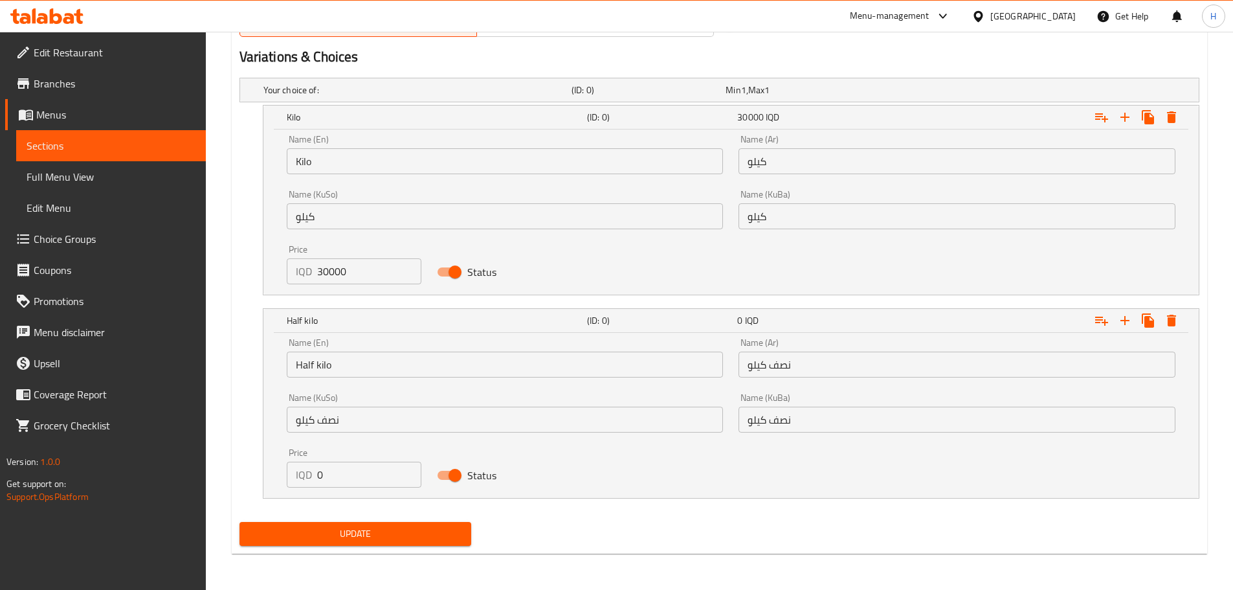
type input "0"
drag, startPoint x: 332, startPoint y: 470, endPoint x: 293, endPoint y: 470, distance: 38.2
click at [293, 470] on div "IQD 0 Price" at bounding box center [354, 475] width 135 height 26
click at [325, 473] on input "20000" at bounding box center [369, 475] width 105 height 26
type input "27000"
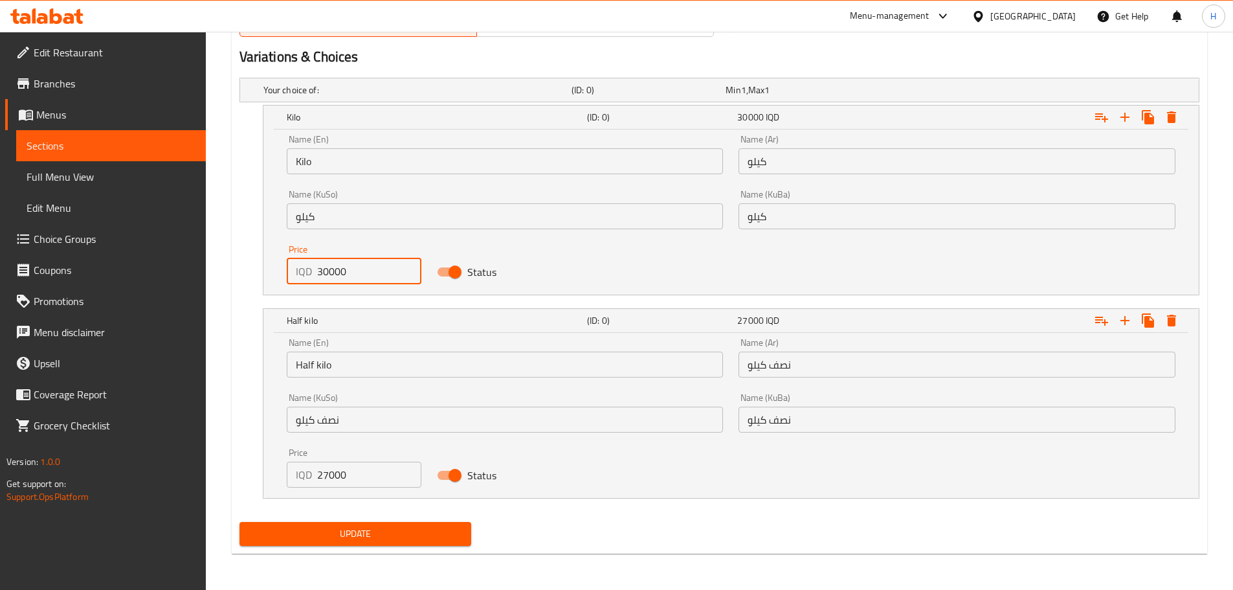
click at [328, 271] on input "30000" at bounding box center [369, 271] width 105 height 26
type input "35000"
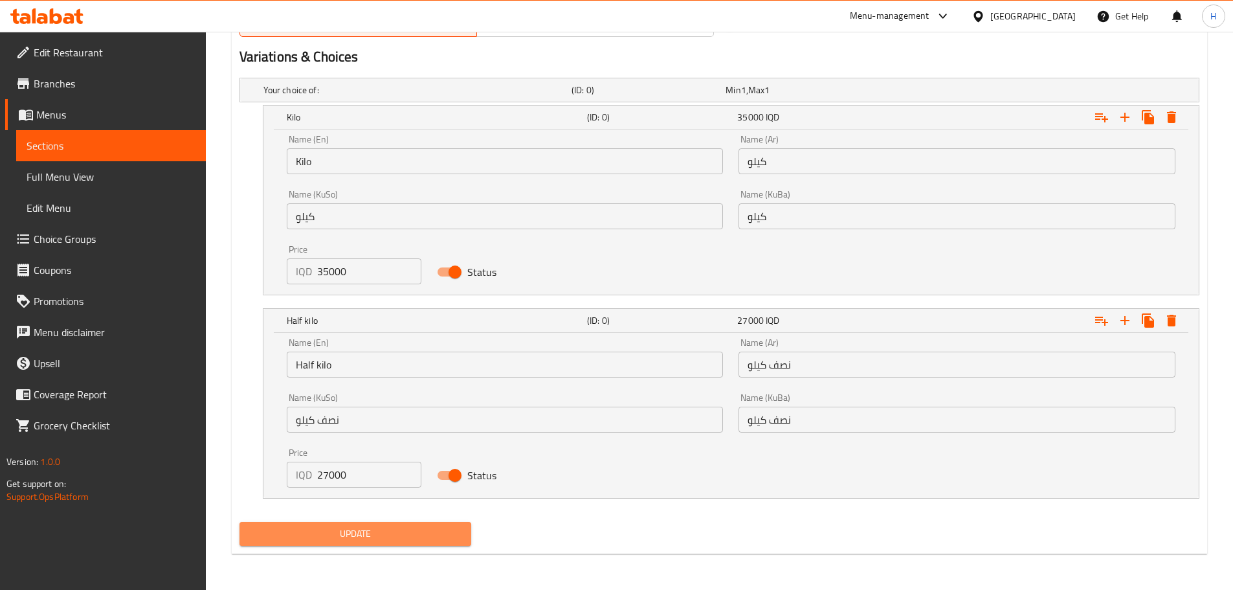
click at [422, 528] on span "Update" at bounding box center [356, 534] width 212 height 16
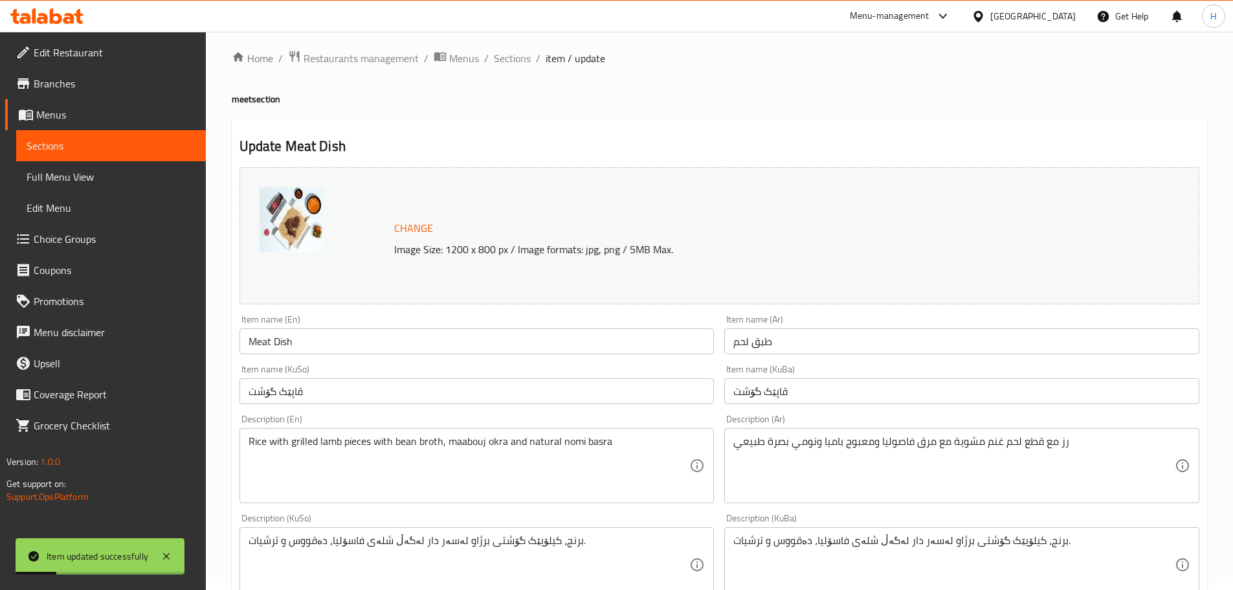
scroll to position [0, 0]
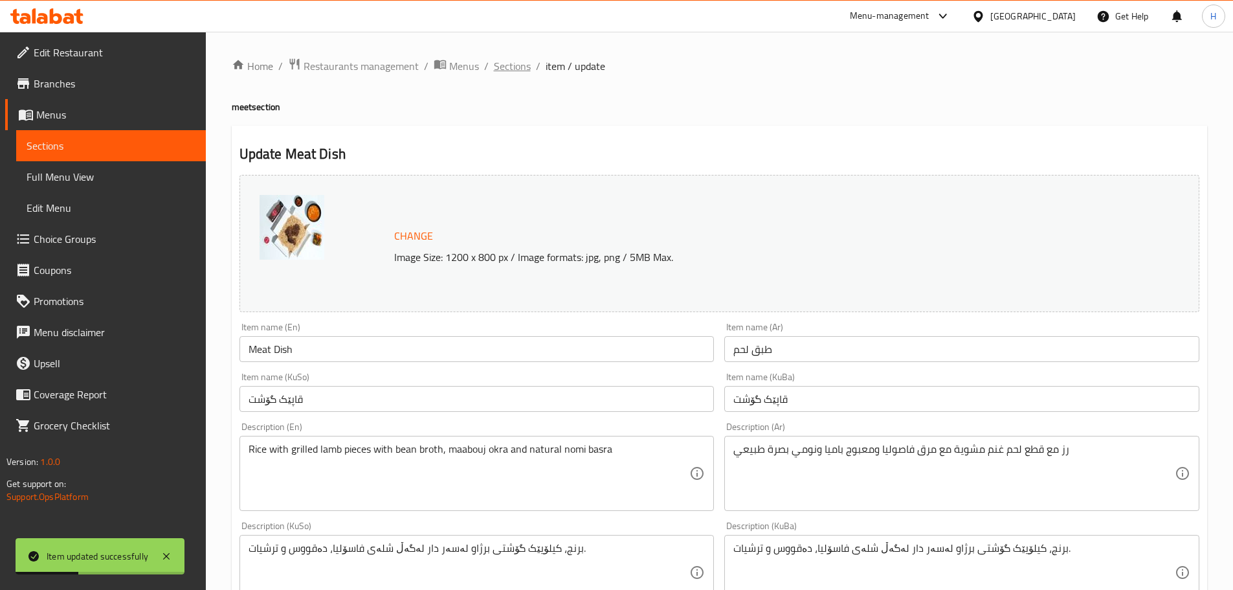
click at [517, 67] on span "Sections" at bounding box center [512, 66] width 37 height 16
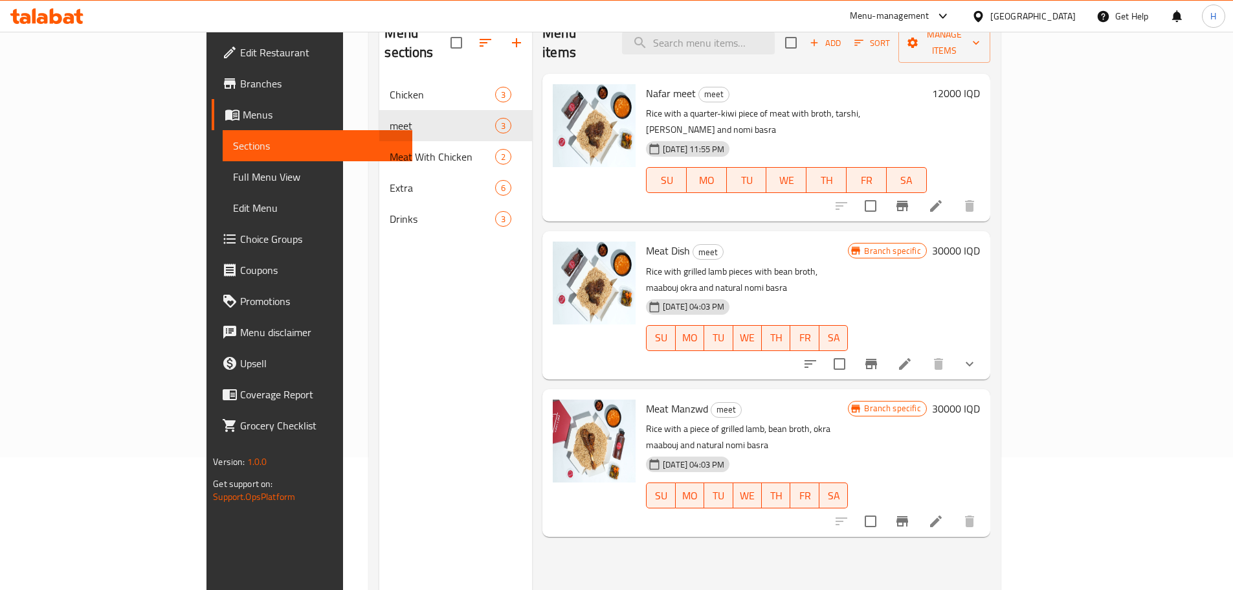
scroll to position [52, 0]
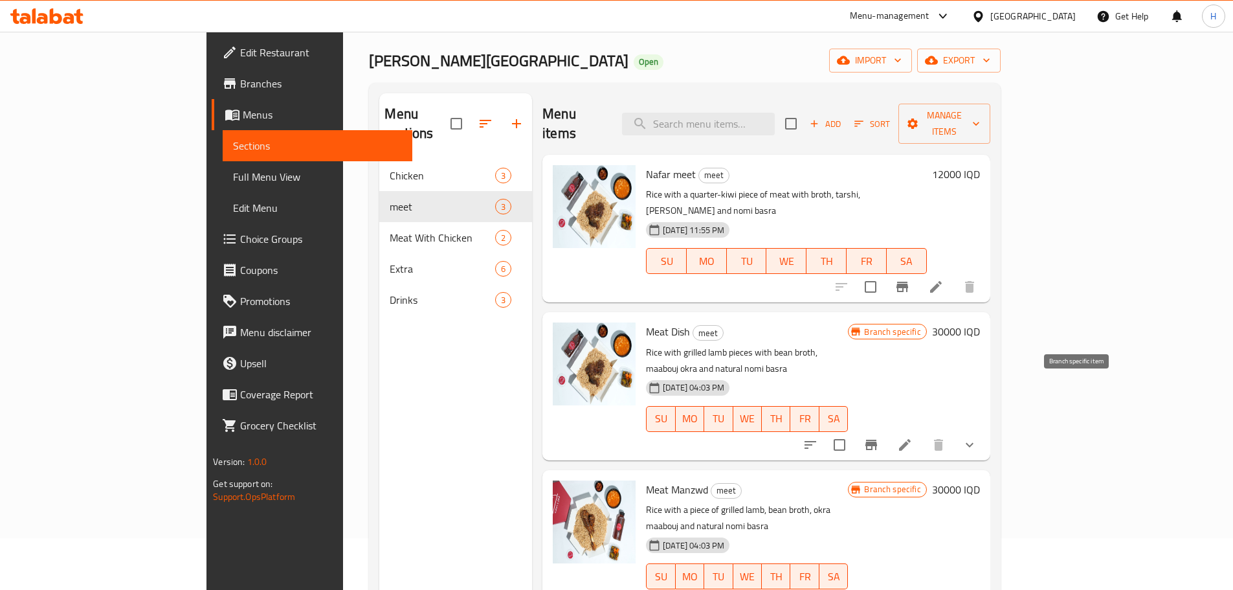
click at [879, 437] on icon "Branch-specific-item" at bounding box center [872, 445] width 16 height 16
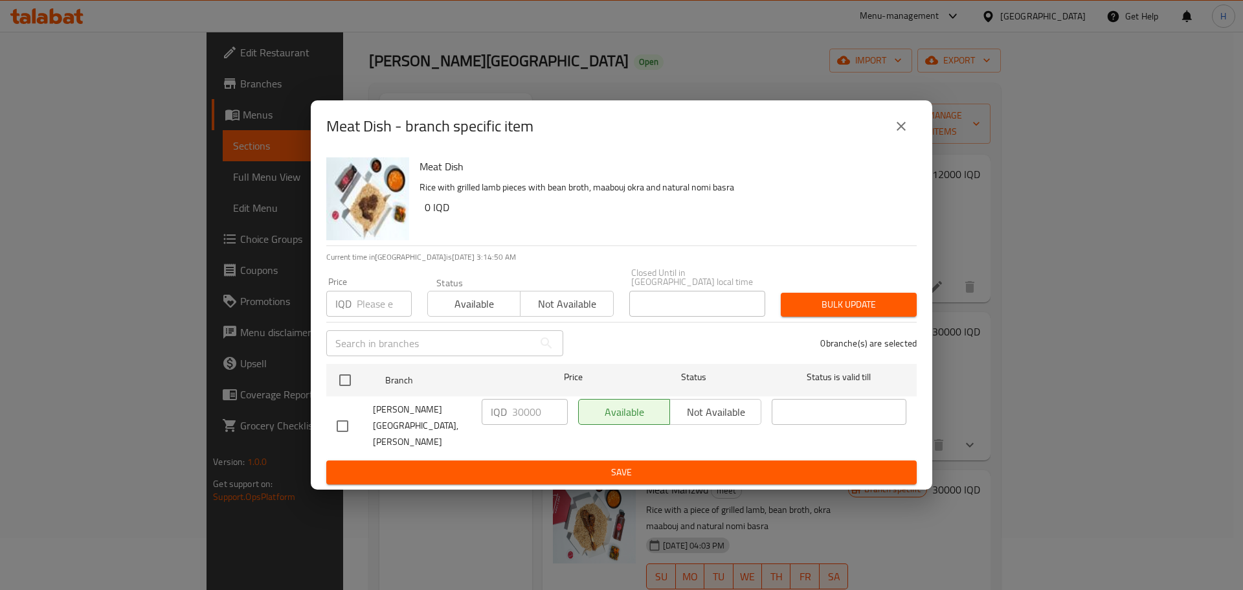
click at [337, 420] on input "checkbox" at bounding box center [342, 425] width 27 height 27
checkbox input "true"
click at [524, 417] on input "30000" at bounding box center [540, 412] width 56 height 26
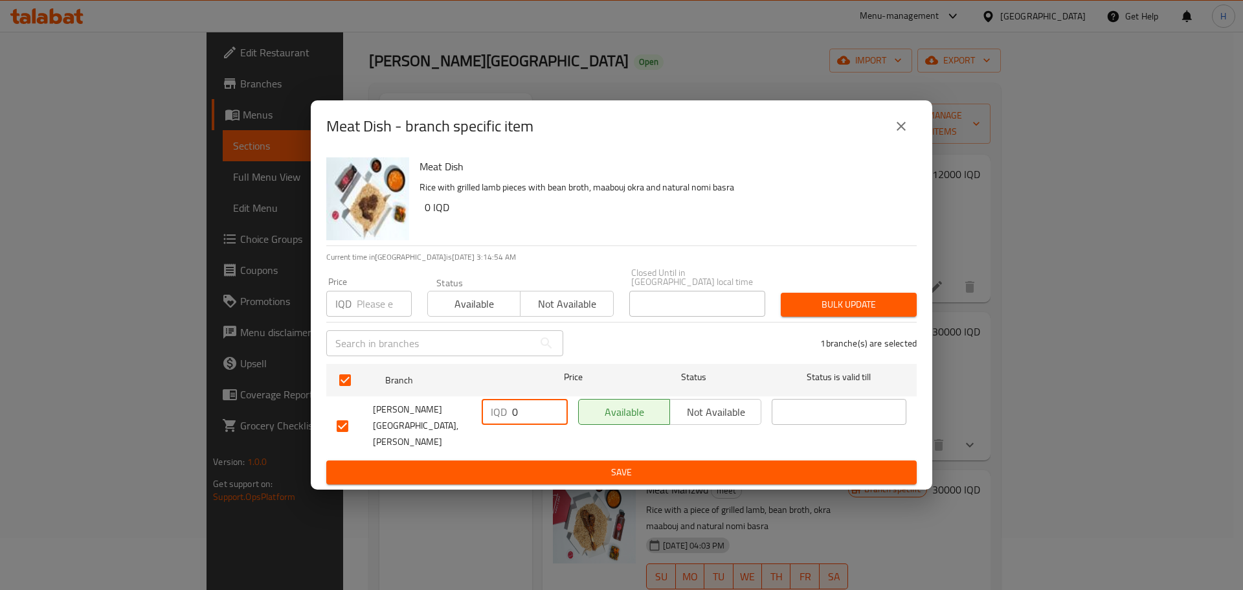
type input "0"
click at [530, 466] on button "Save" at bounding box center [621, 472] width 591 height 24
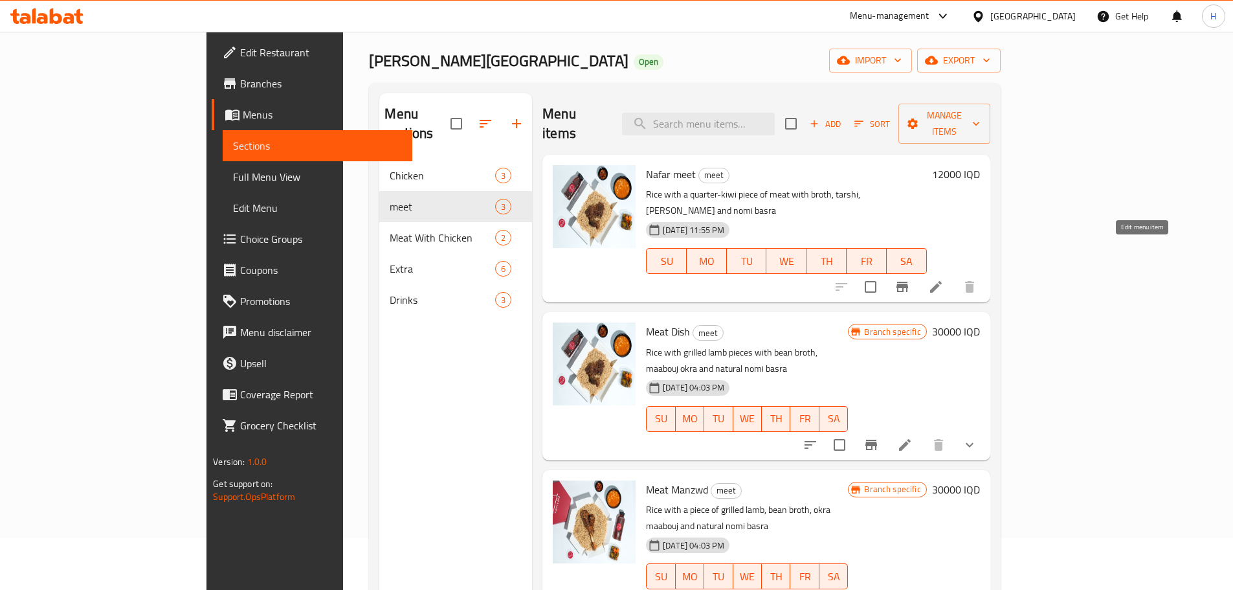
click at [944, 279] on icon at bounding box center [937, 287] width 16 height 16
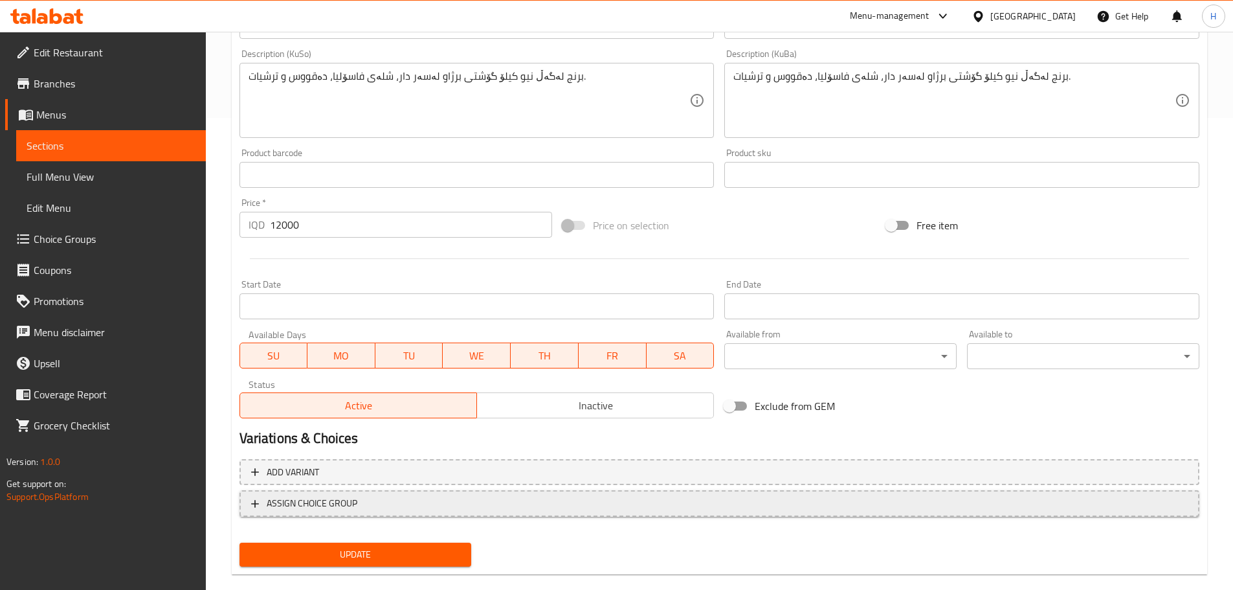
scroll to position [493, 0]
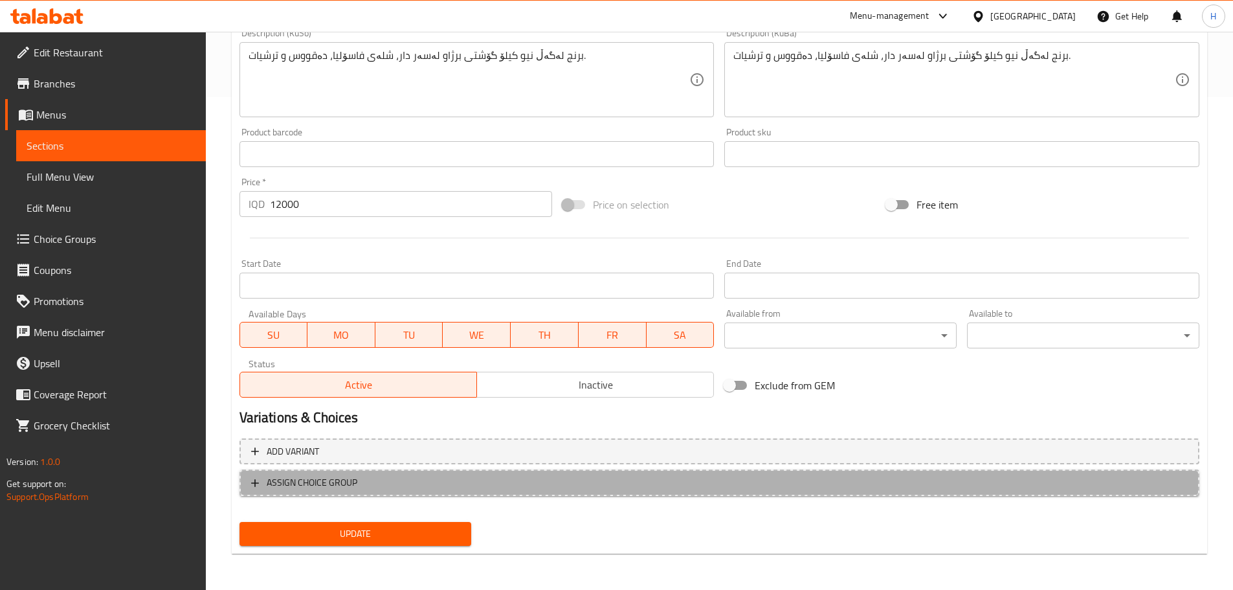
drag, startPoint x: 358, startPoint y: 479, endPoint x: 281, endPoint y: 479, distance: 77.1
click at [281, 479] on span "ASSIGN CHOICE GROUP" at bounding box center [719, 483] width 937 height 16
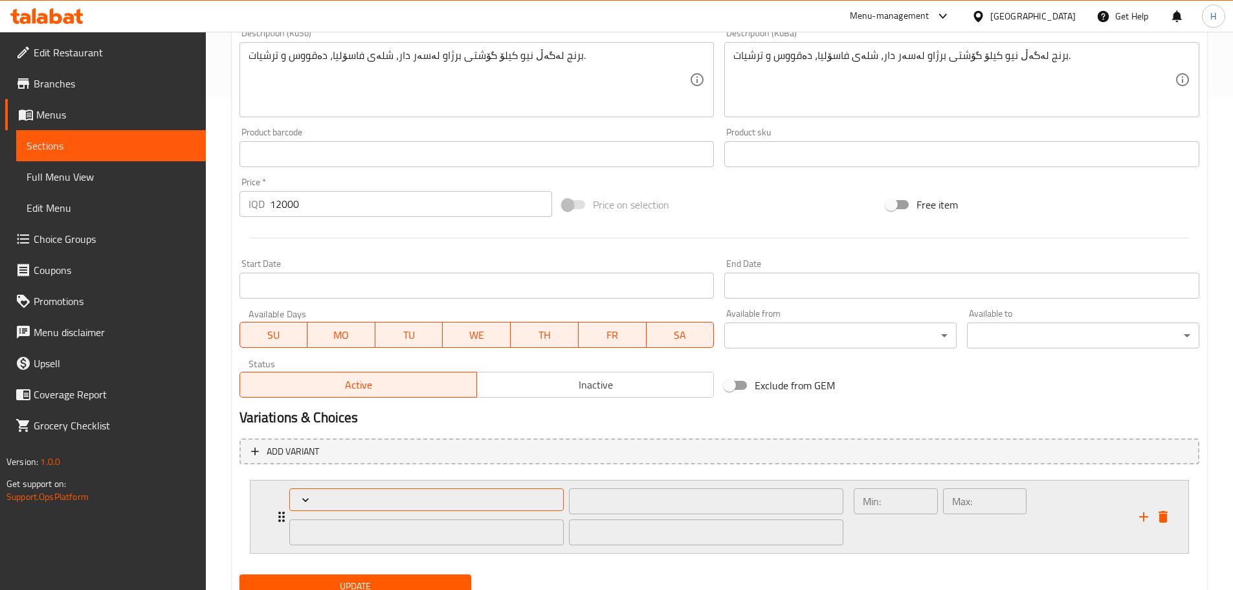
click at [308, 500] on icon "Expand" at bounding box center [305, 500] width 6 height 4
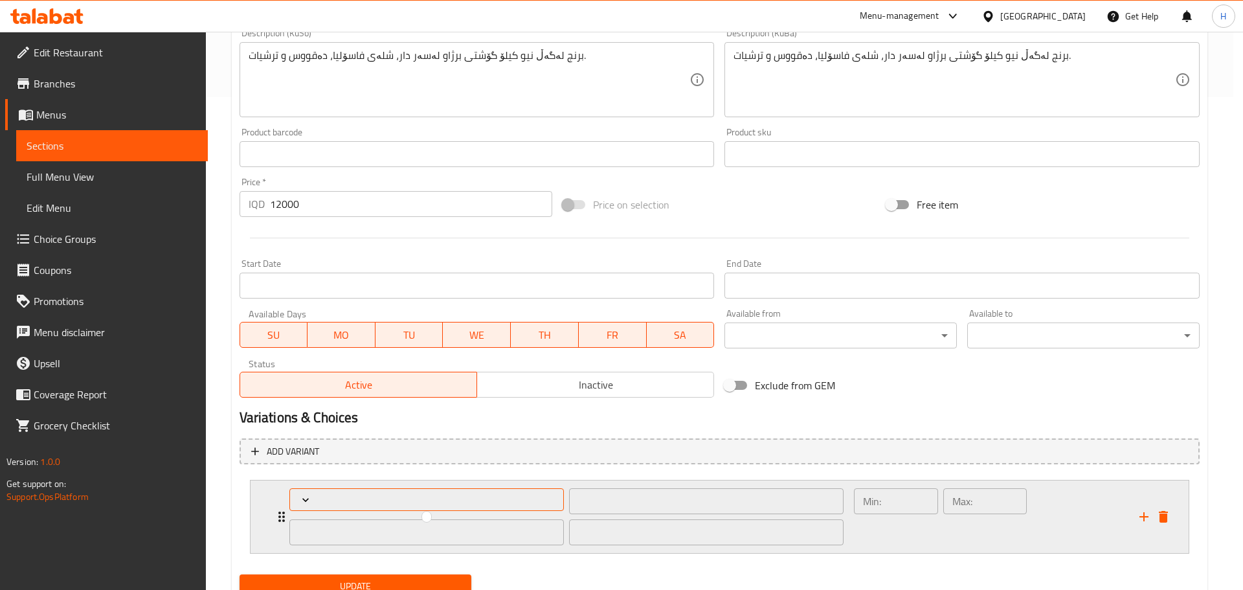
click at [308, 500] on div at bounding box center [621, 295] width 1243 height 590
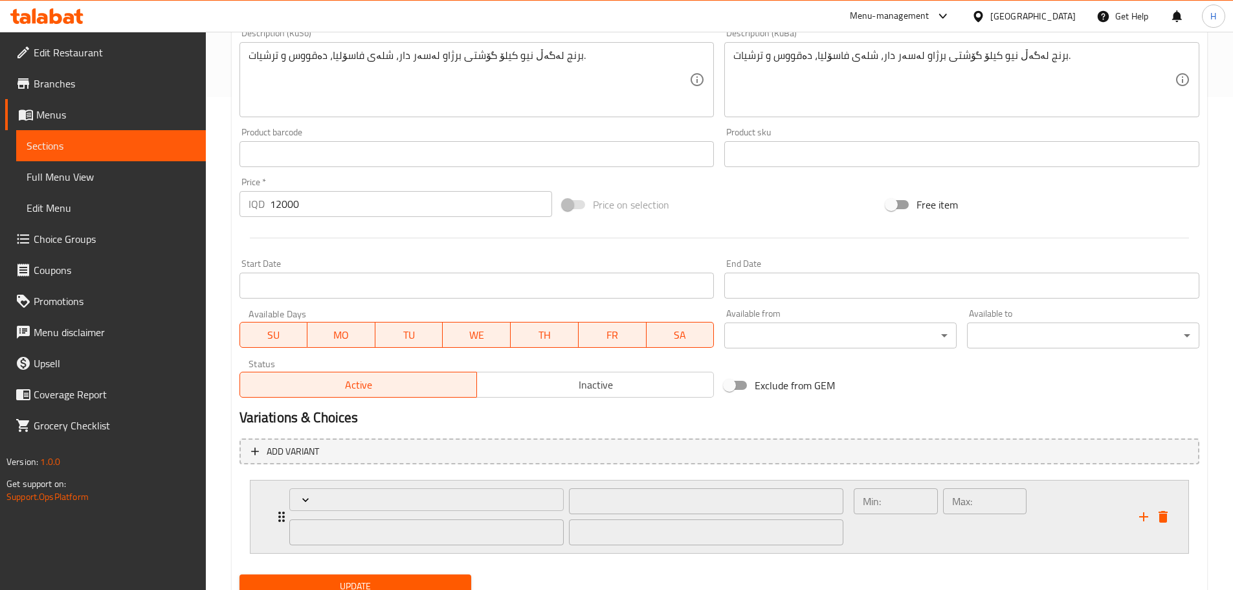
click at [874, 506] on p "Min:" at bounding box center [872, 501] width 18 height 16
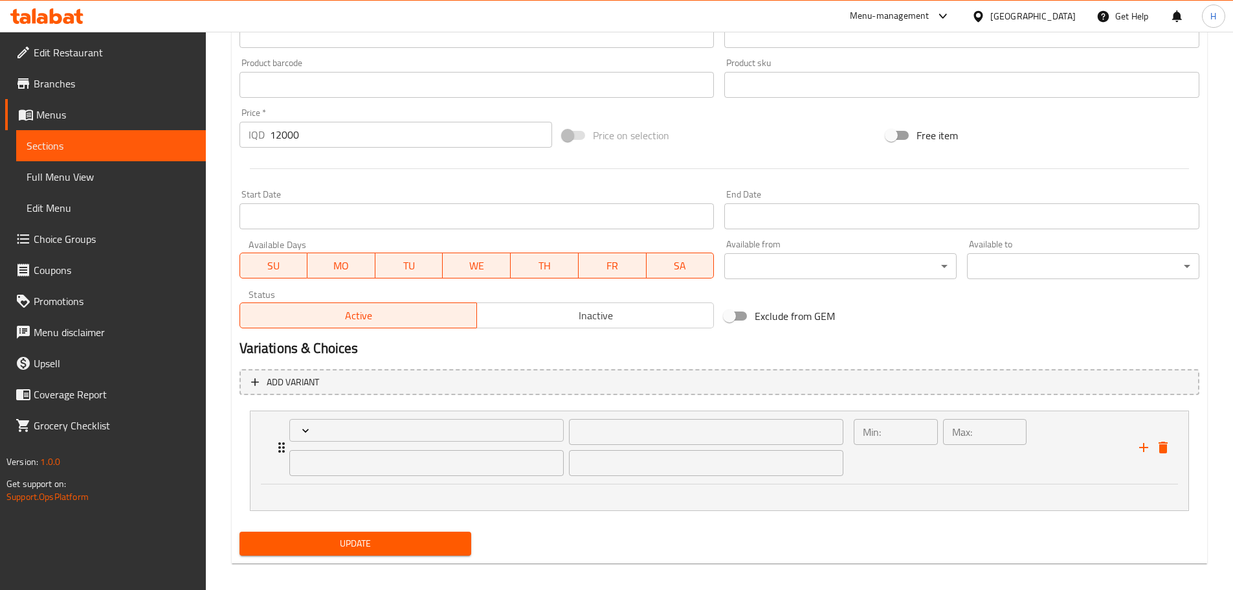
scroll to position [572, 0]
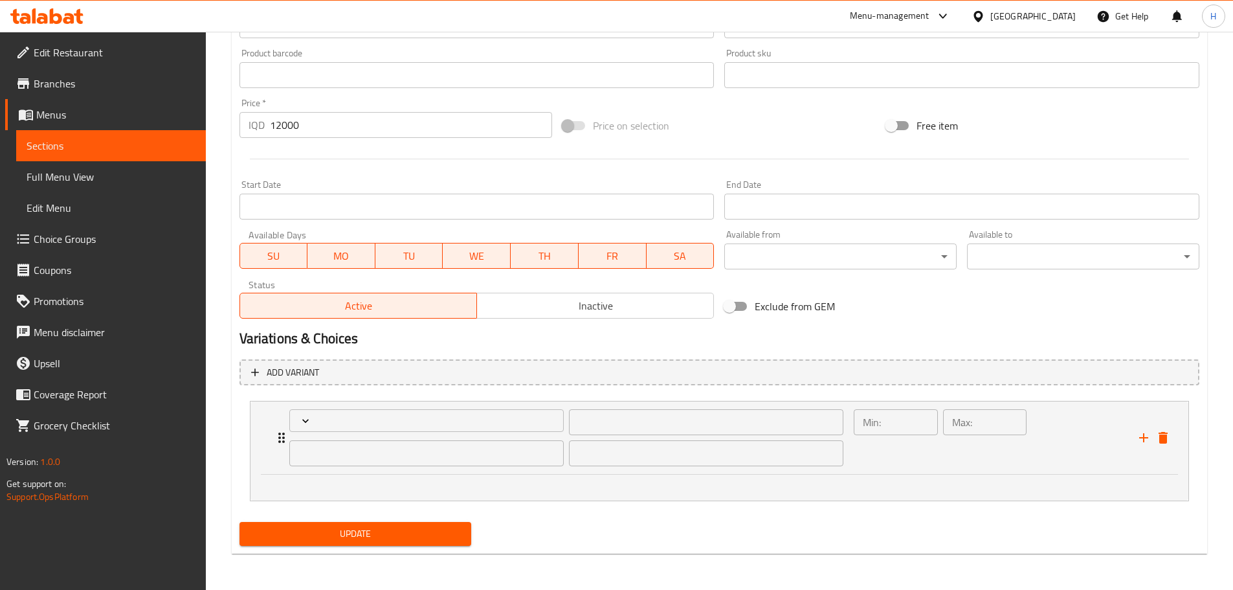
click at [458, 503] on li "​ ​ ​ Min: ​ Max: ​" at bounding box center [720, 451] width 960 height 111
click at [431, 495] on div at bounding box center [720, 488] width 938 height 26
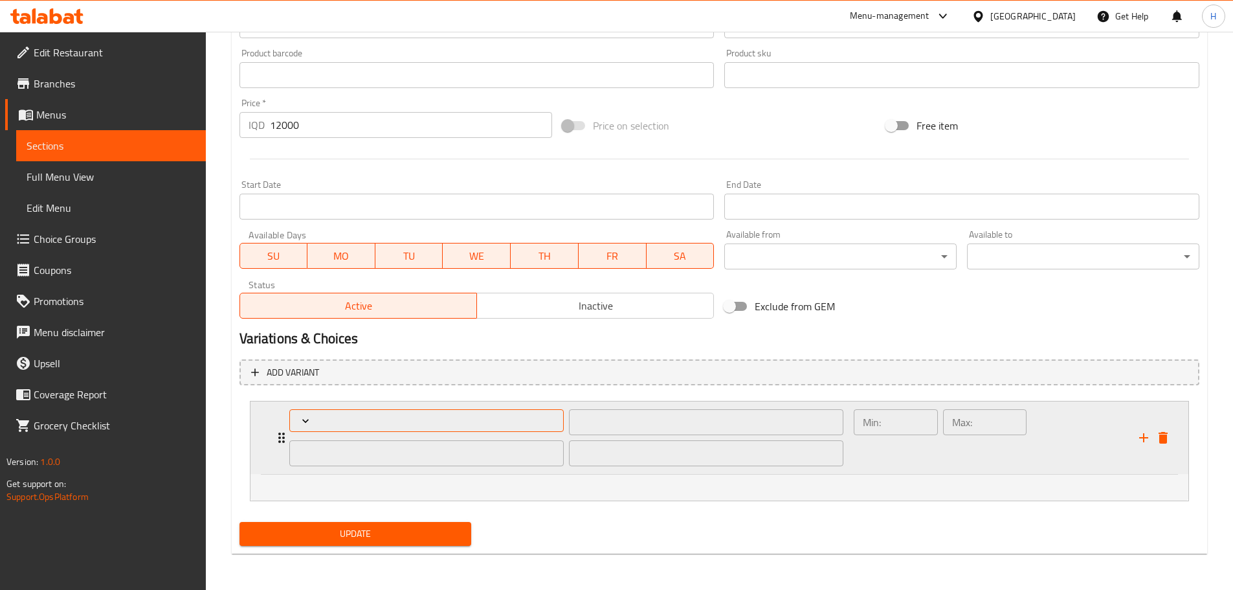
click at [299, 424] on icon "Expand" at bounding box center [305, 420] width 13 height 13
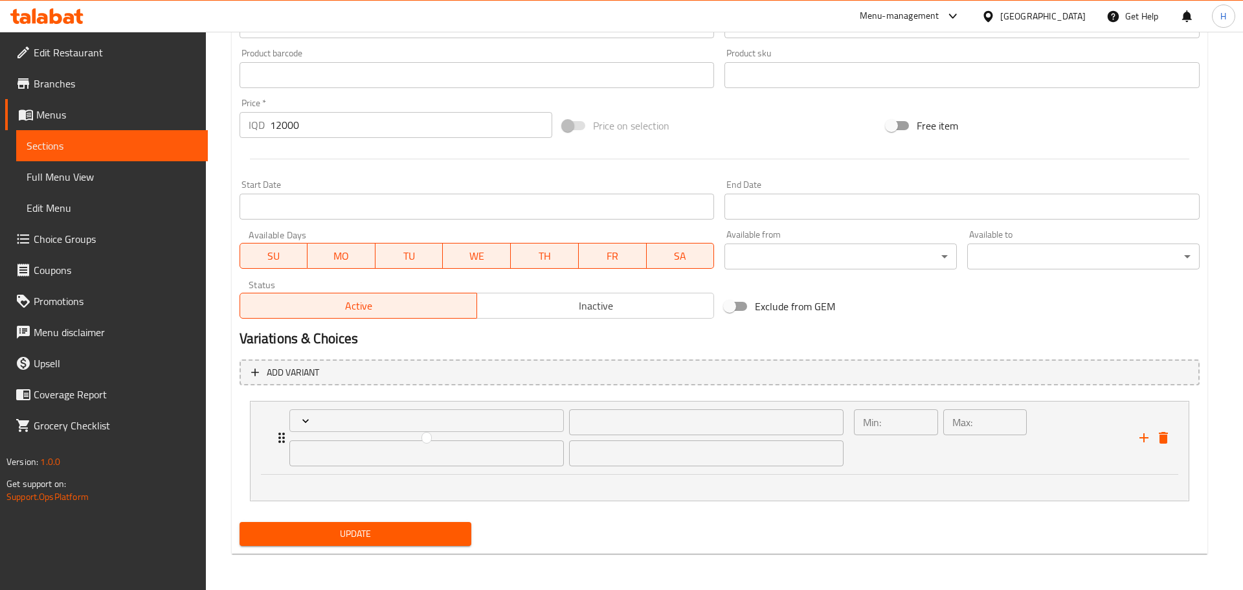
click at [280, 438] on div at bounding box center [621, 295] width 1243 height 590
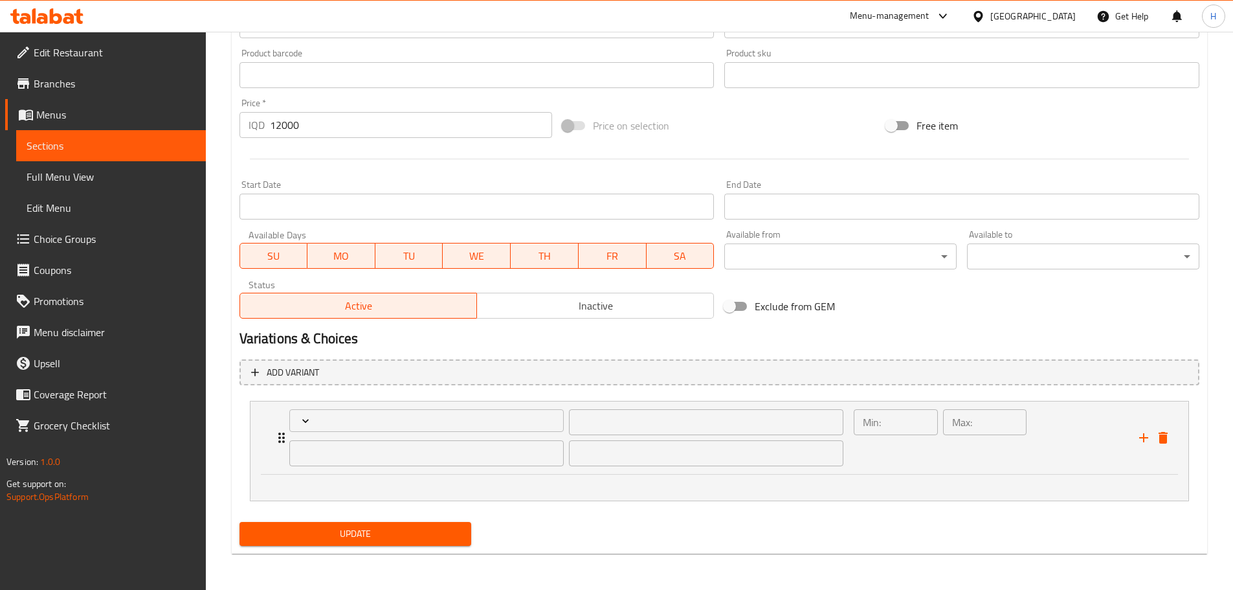
click at [280, 438] on icon "Expand" at bounding box center [281, 438] width 6 height 10
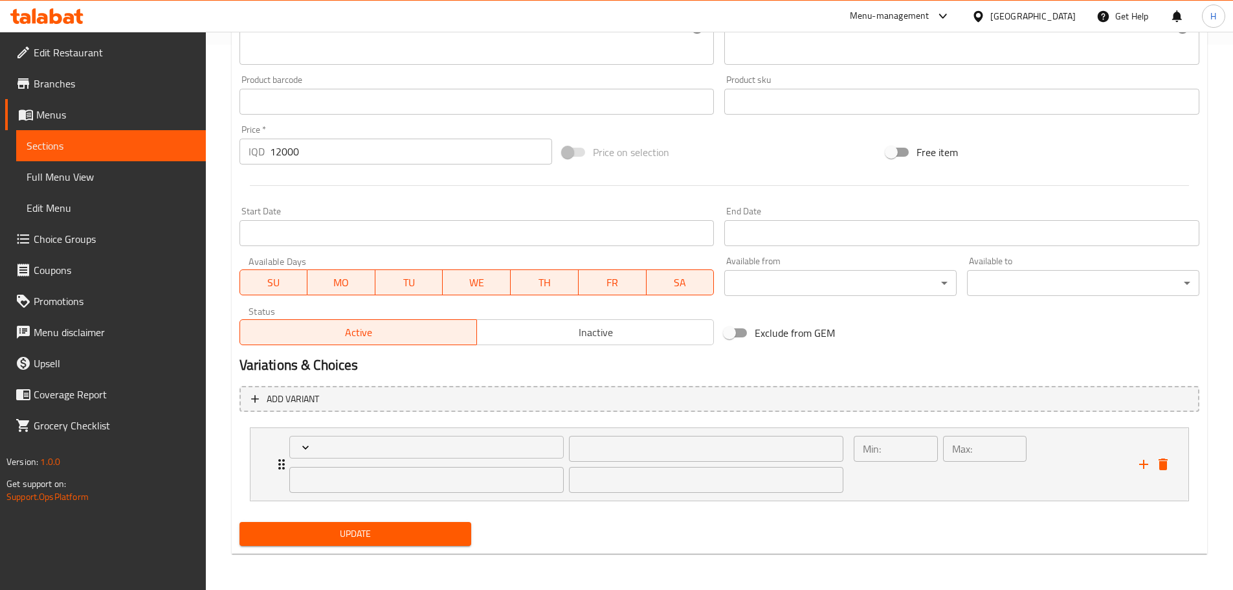
scroll to position [545, 0]
click at [1145, 462] on icon "add" at bounding box center [1144, 464] width 16 height 16
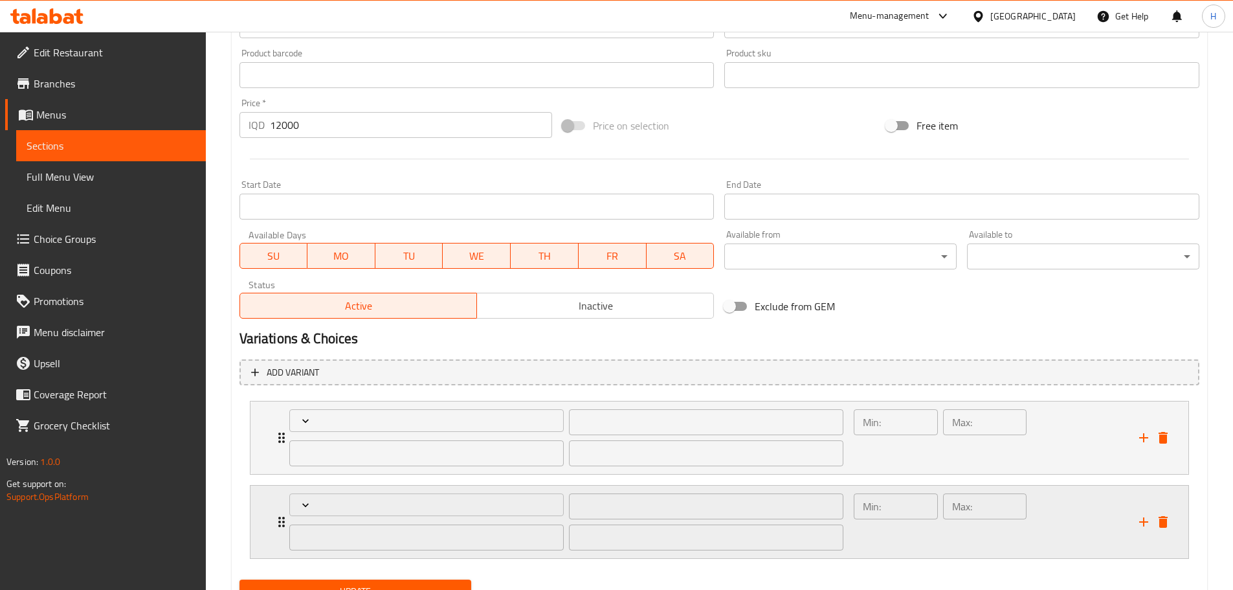
click at [909, 490] on div "Min: ​ Max: ​" at bounding box center [940, 521] width 183 height 67
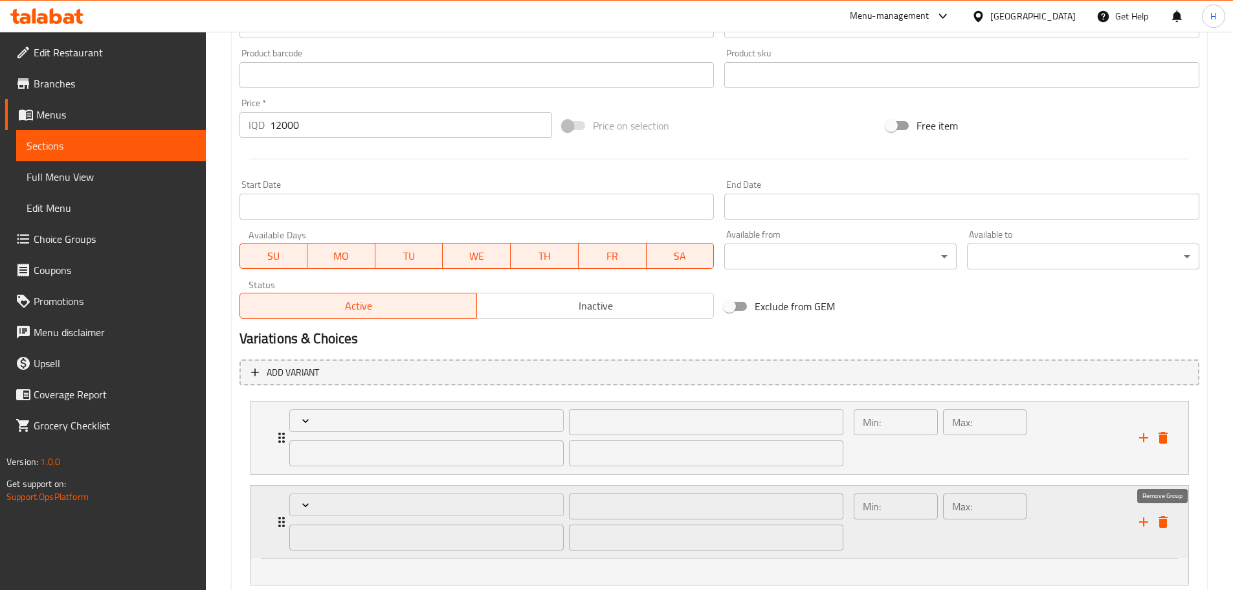
click at [1166, 520] on icon "delete" at bounding box center [1163, 522] width 9 height 12
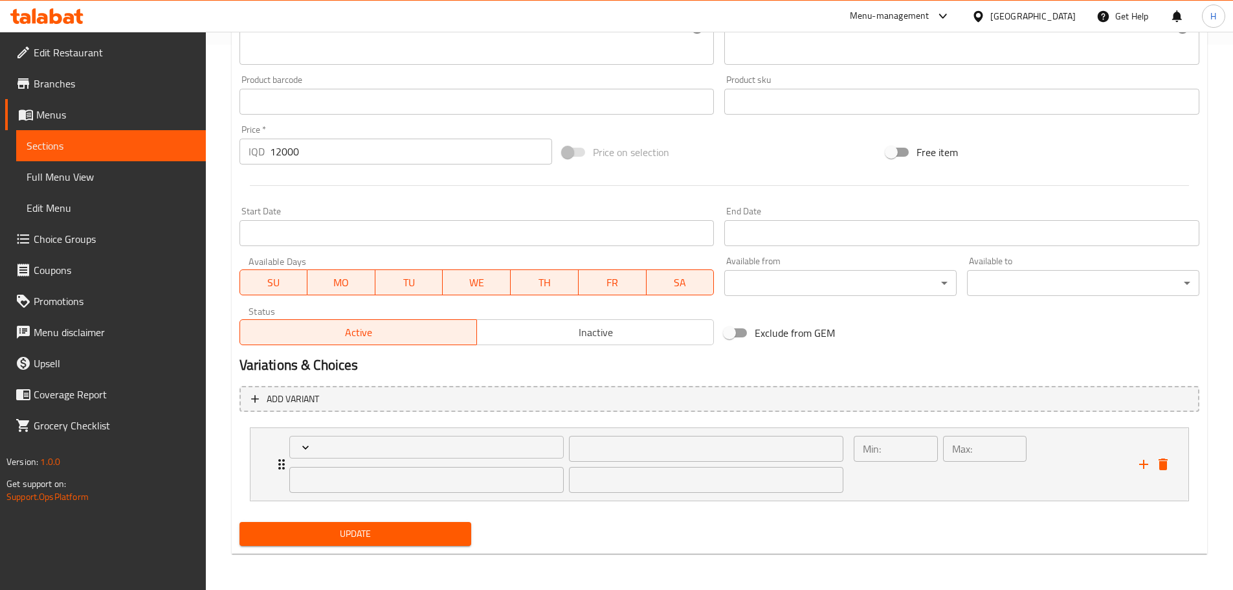
scroll to position [545, 0]
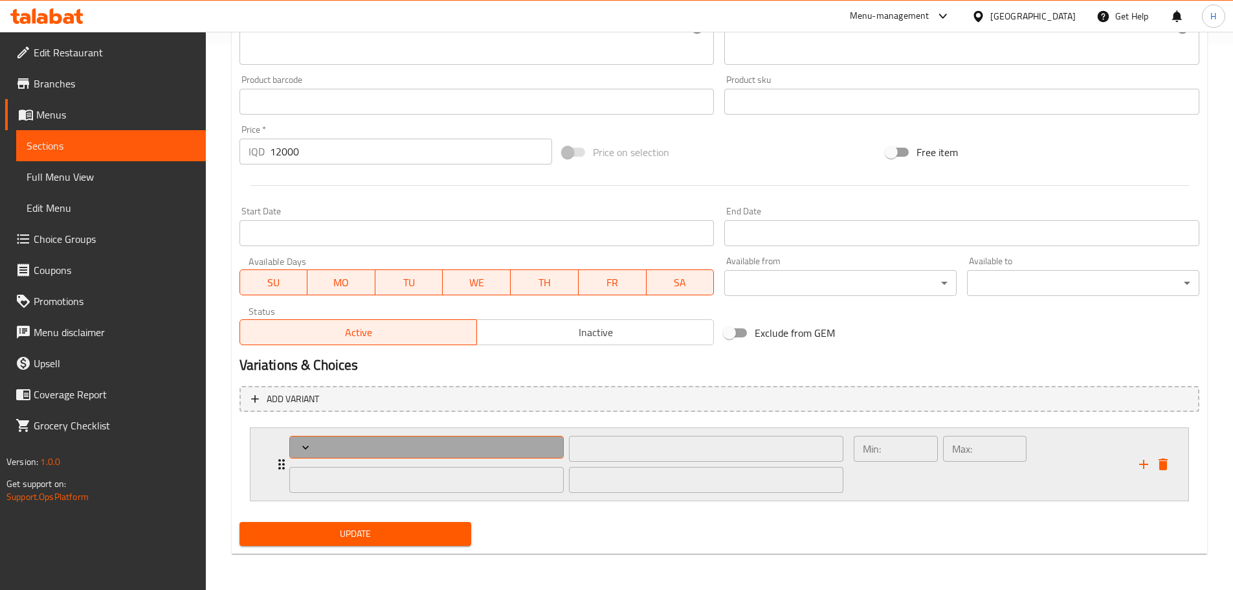
click at [365, 453] on span "Expand" at bounding box center [426, 447] width 265 height 13
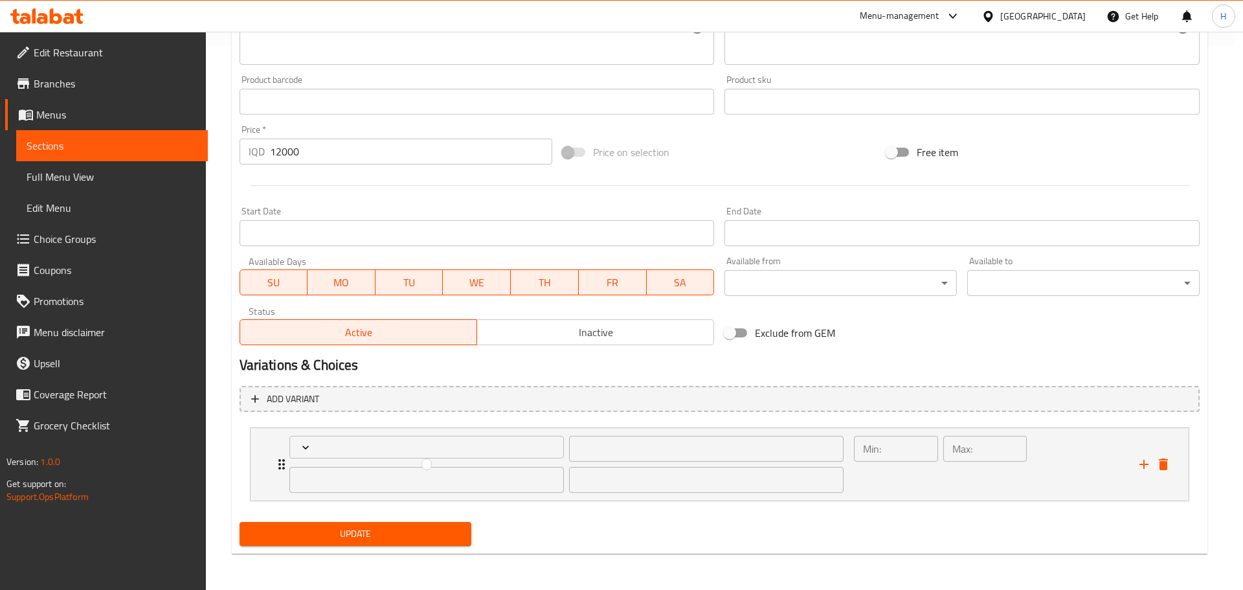
click at [1166, 464] on div at bounding box center [621, 295] width 1243 height 590
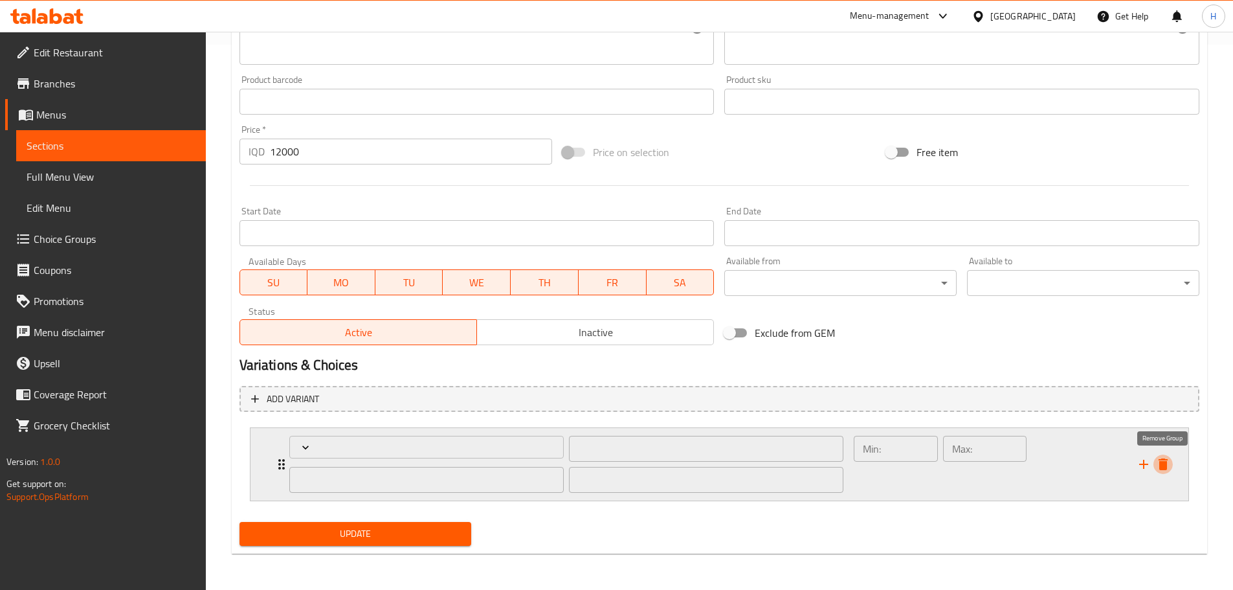
click at [1171, 460] on icon "delete" at bounding box center [1164, 464] width 16 height 16
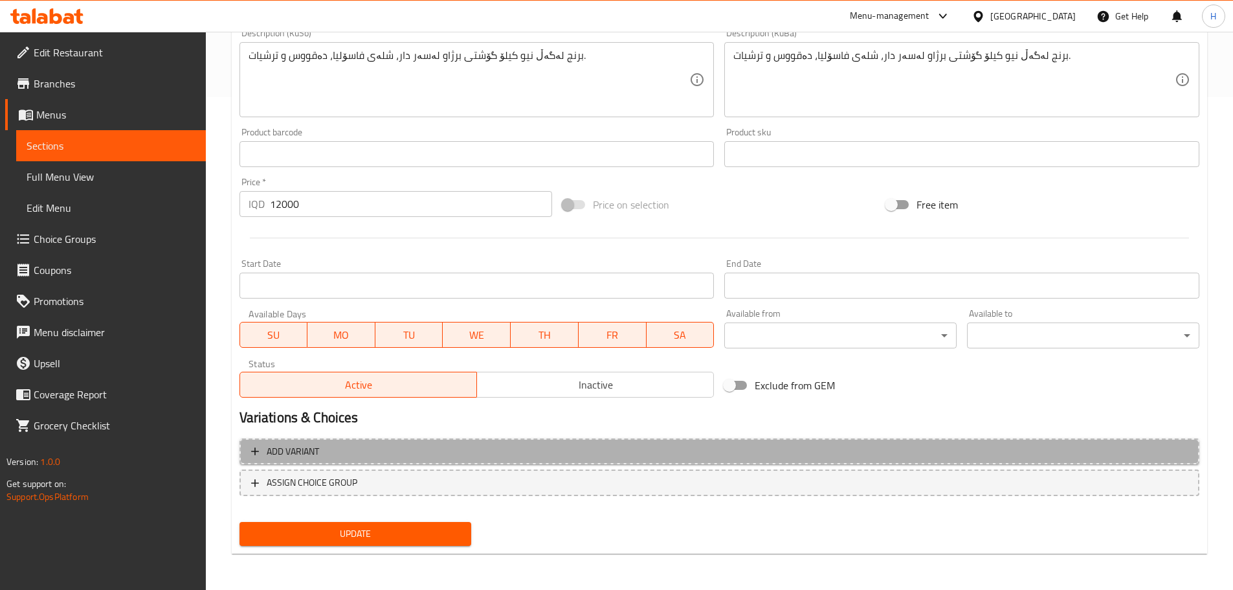
click at [359, 454] on span "Add variant" at bounding box center [719, 452] width 937 height 16
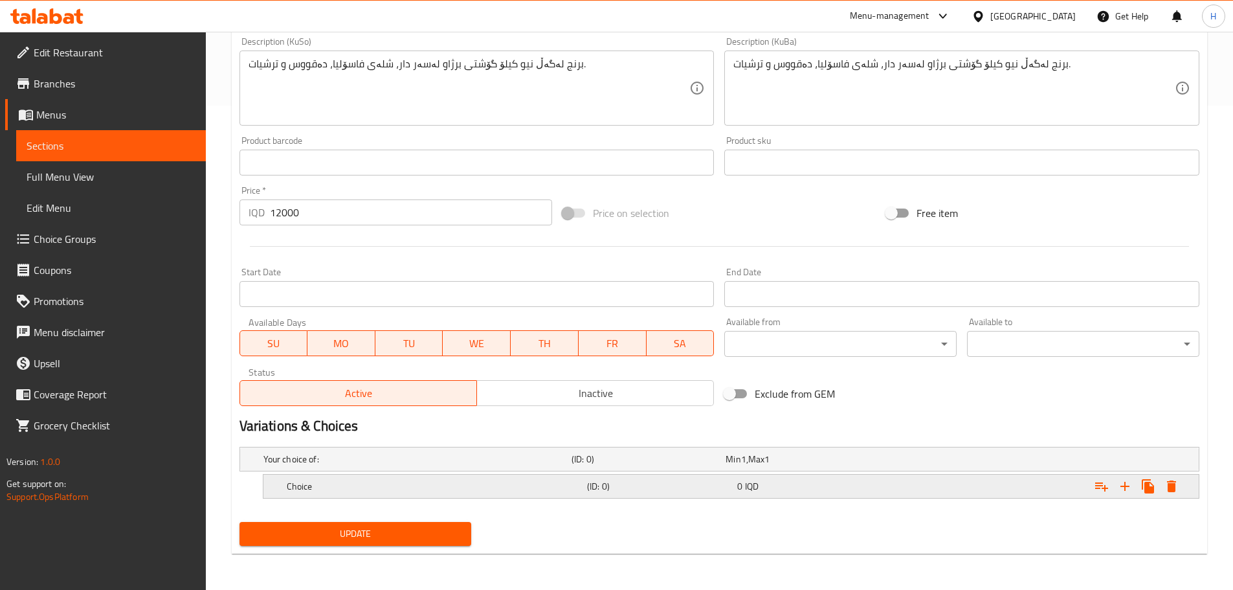
click at [343, 466] on h5 "Choice" at bounding box center [415, 459] width 303 height 13
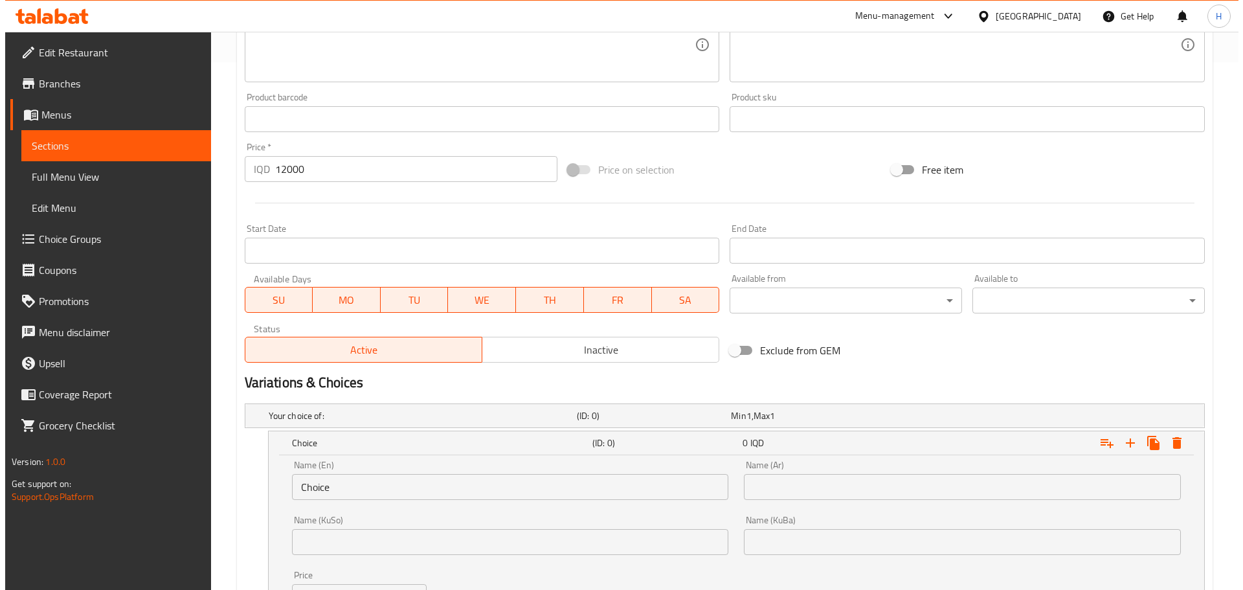
scroll to position [614, 0]
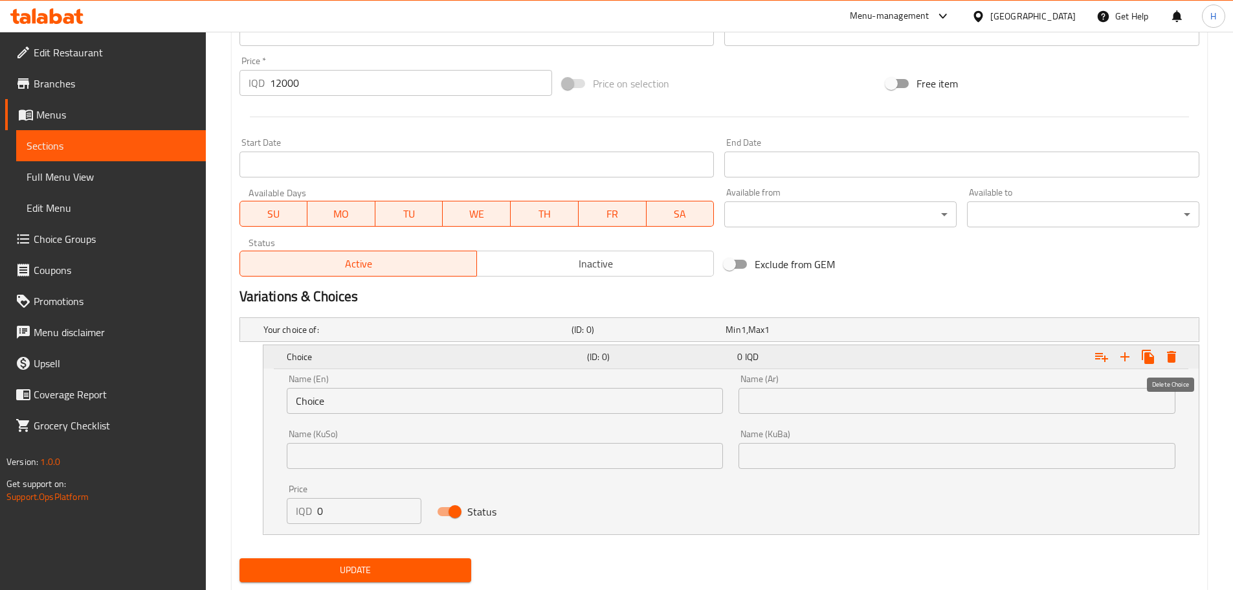
click at [1176, 354] on icon "Expand" at bounding box center [1171, 357] width 9 height 12
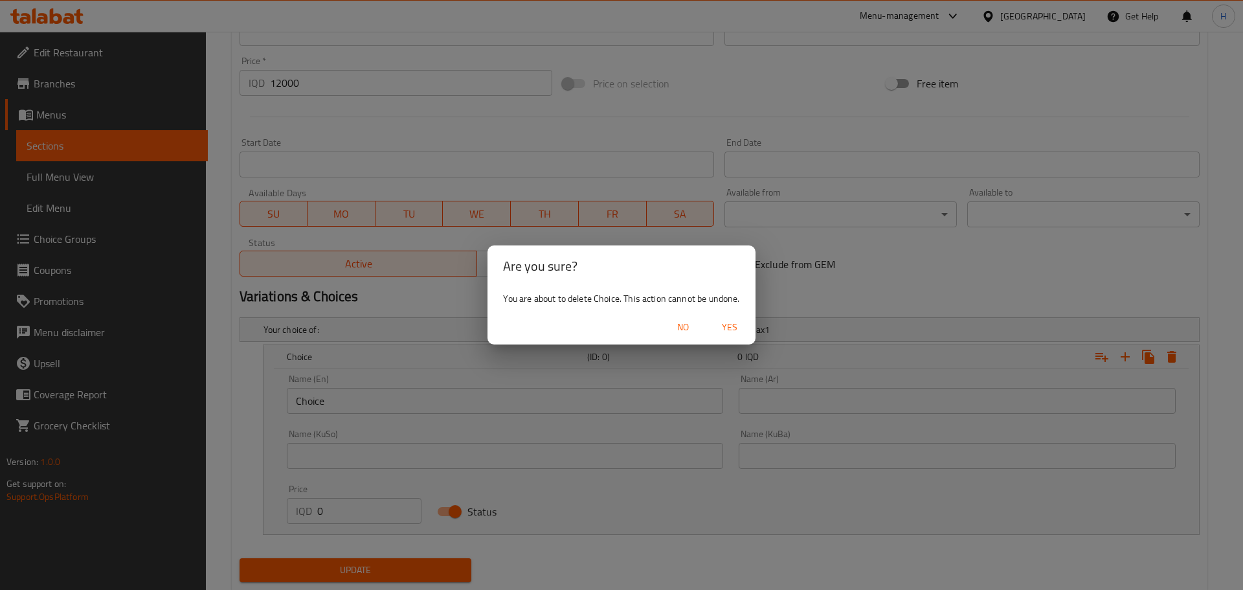
click at [729, 325] on span "Yes" at bounding box center [729, 327] width 31 height 16
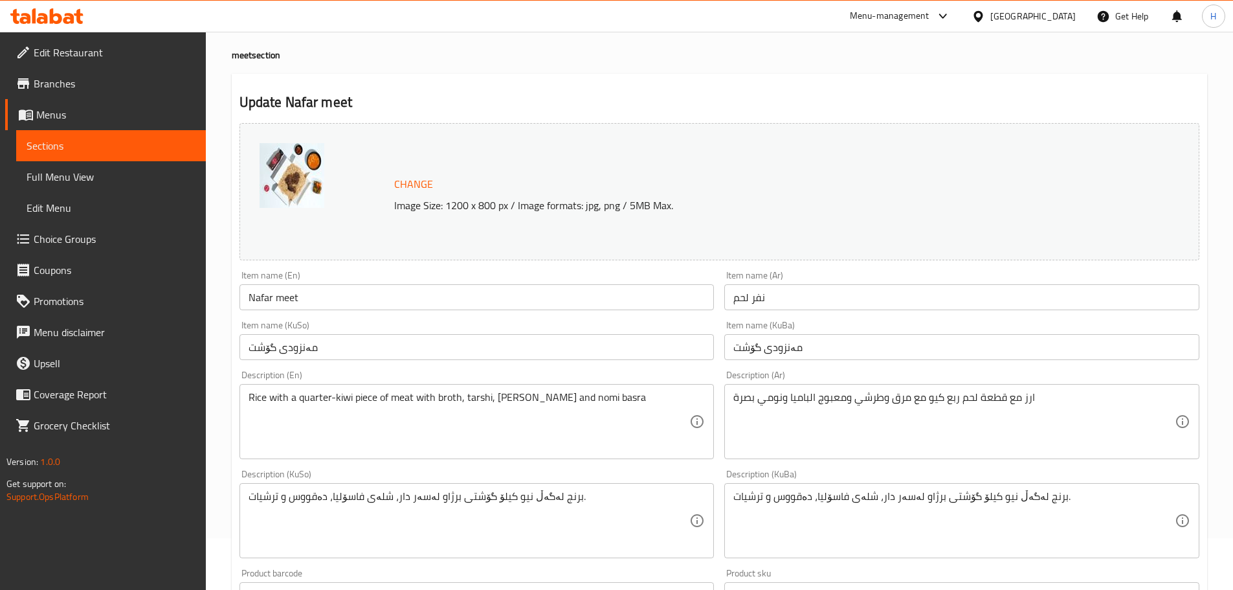
scroll to position [0, 0]
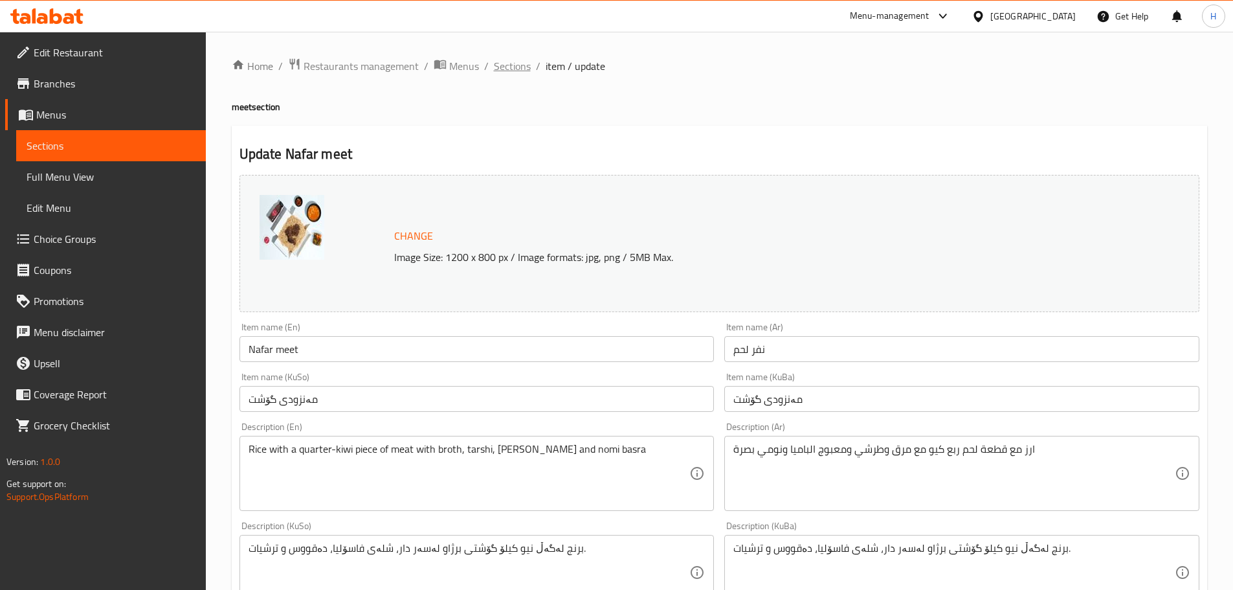
click at [506, 64] on span "Sections" at bounding box center [512, 66] width 37 height 16
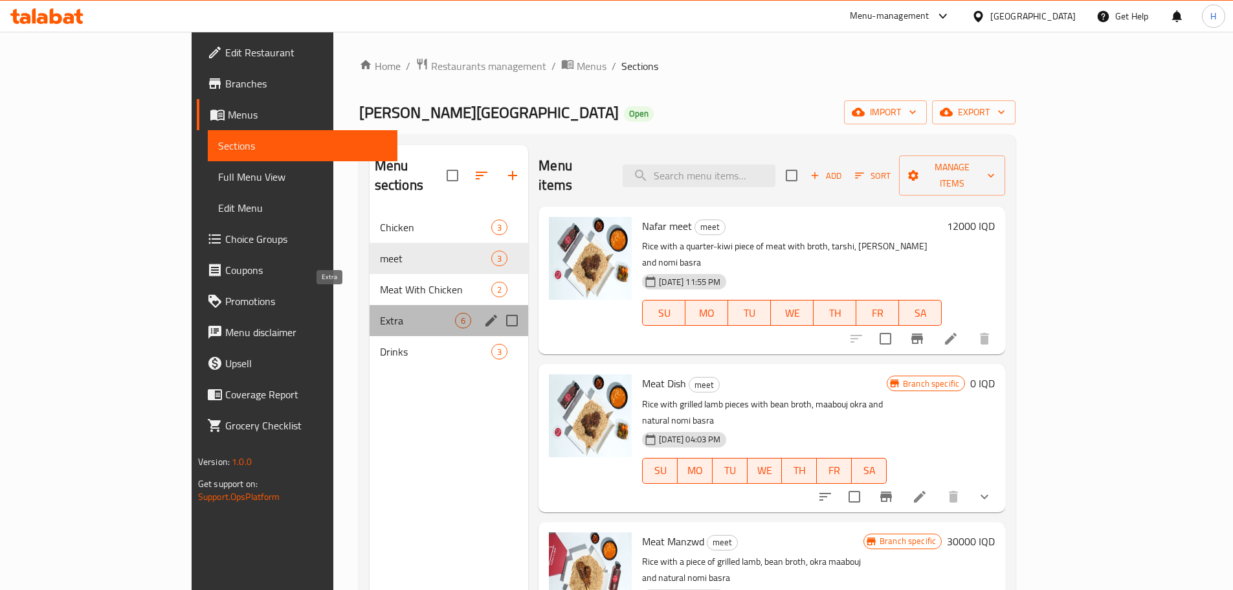
drag, startPoint x: 268, startPoint y: 304, endPoint x: 336, endPoint y: 338, distance: 75.9
click at [380, 313] on span "Extra" at bounding box center [417, 321] width 75 height 16
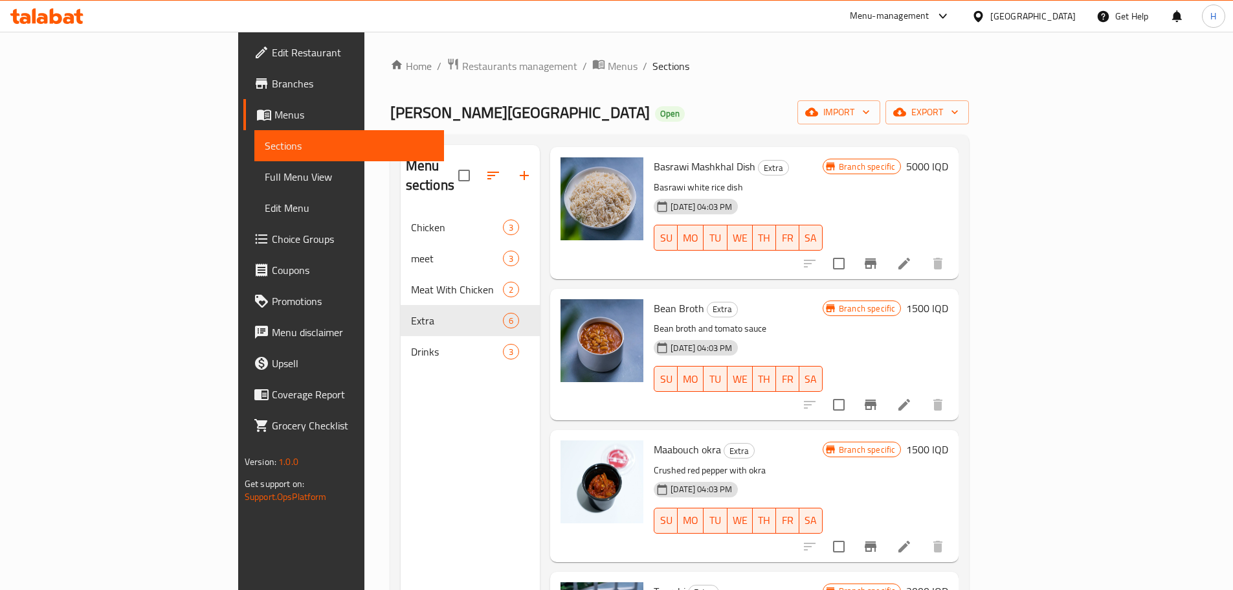
scroll to position [291, 0]
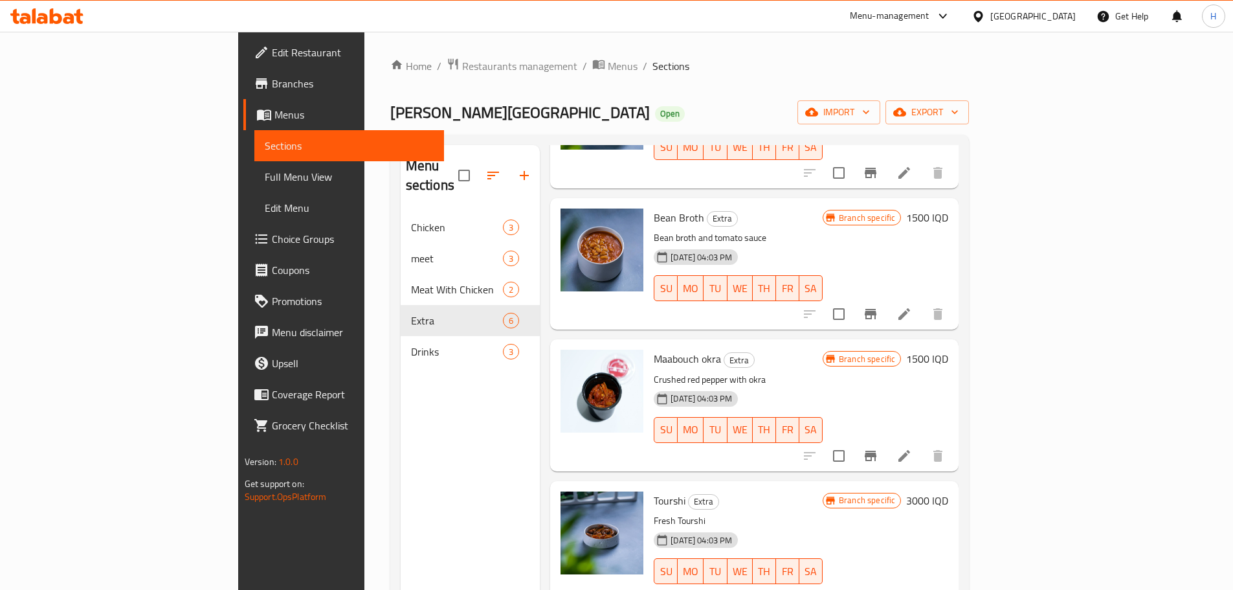
click at [910, 450] on icon at bounding box center [905, 456] width 12 height 12
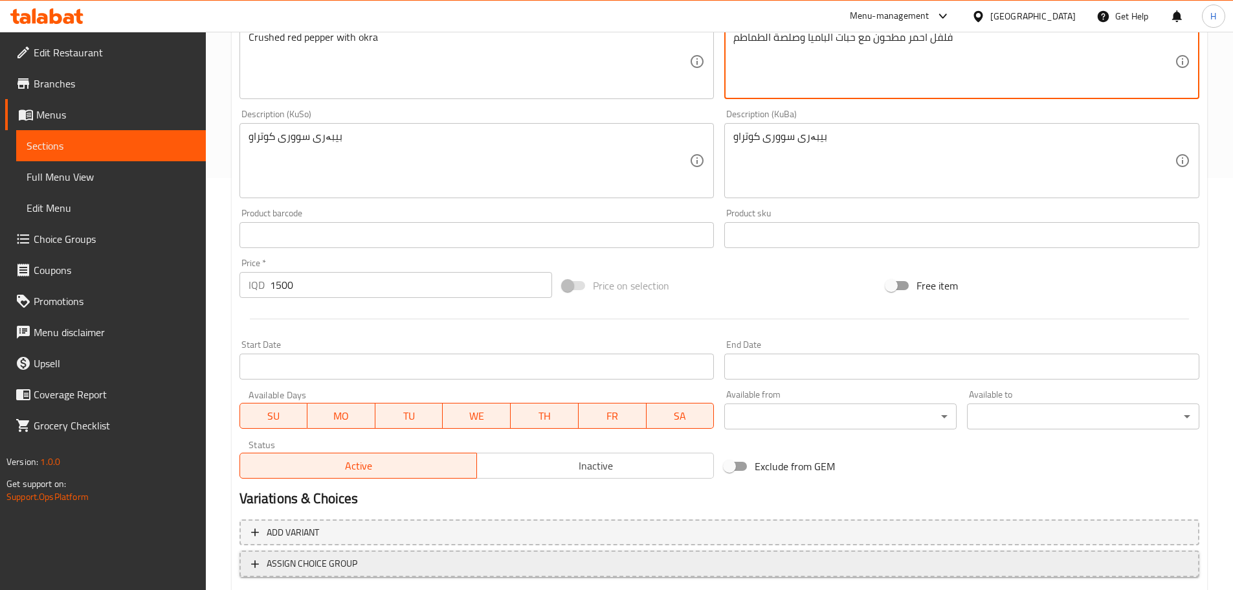
scroll to position [453, 0]
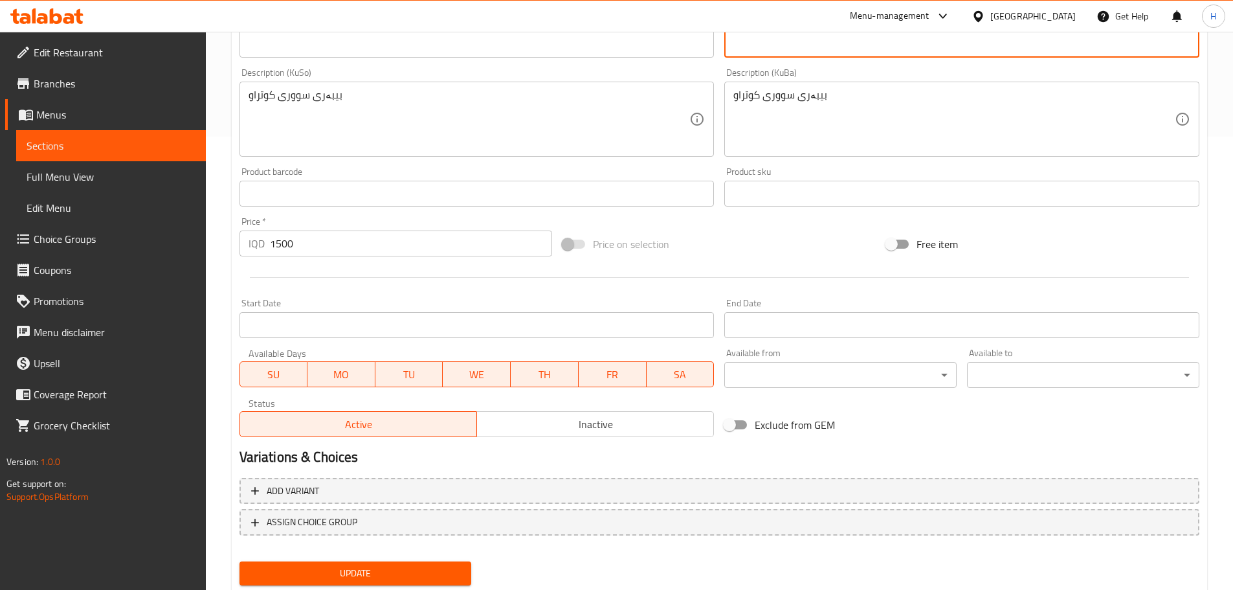
type textarea "فلفل احمر مطحون مع حبات الباميا وصلصة الطماطم"
click at [394, 559] on div "Update" at bounding box center [355, 573] width 243 height 34
click at [396, 573] on span "Update" at bounding box center [356, 573] width 212 height 16
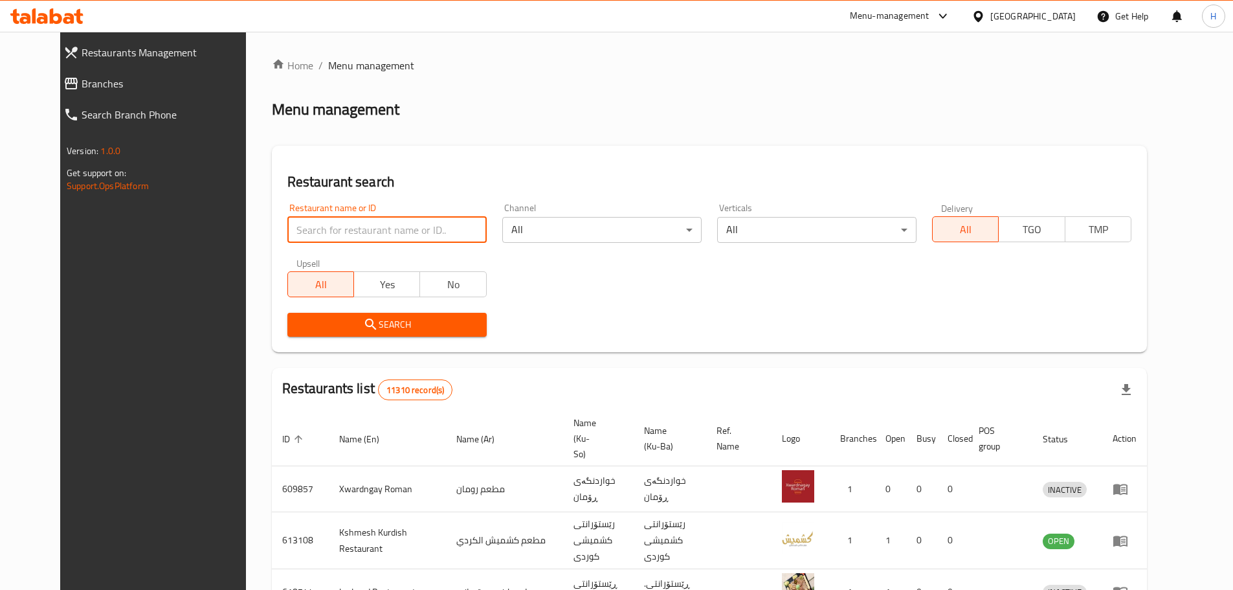
click at [395, 230] on input "search" at bounding box center [386, 230] width 199 height 26
type input "t"
type input "فخار وحطب"
click at [362, 317] on span "Search" at bounding box center [387, 325] width 179 height 16
